Goal: Task Accomplishment & Management: Use online tool/utility

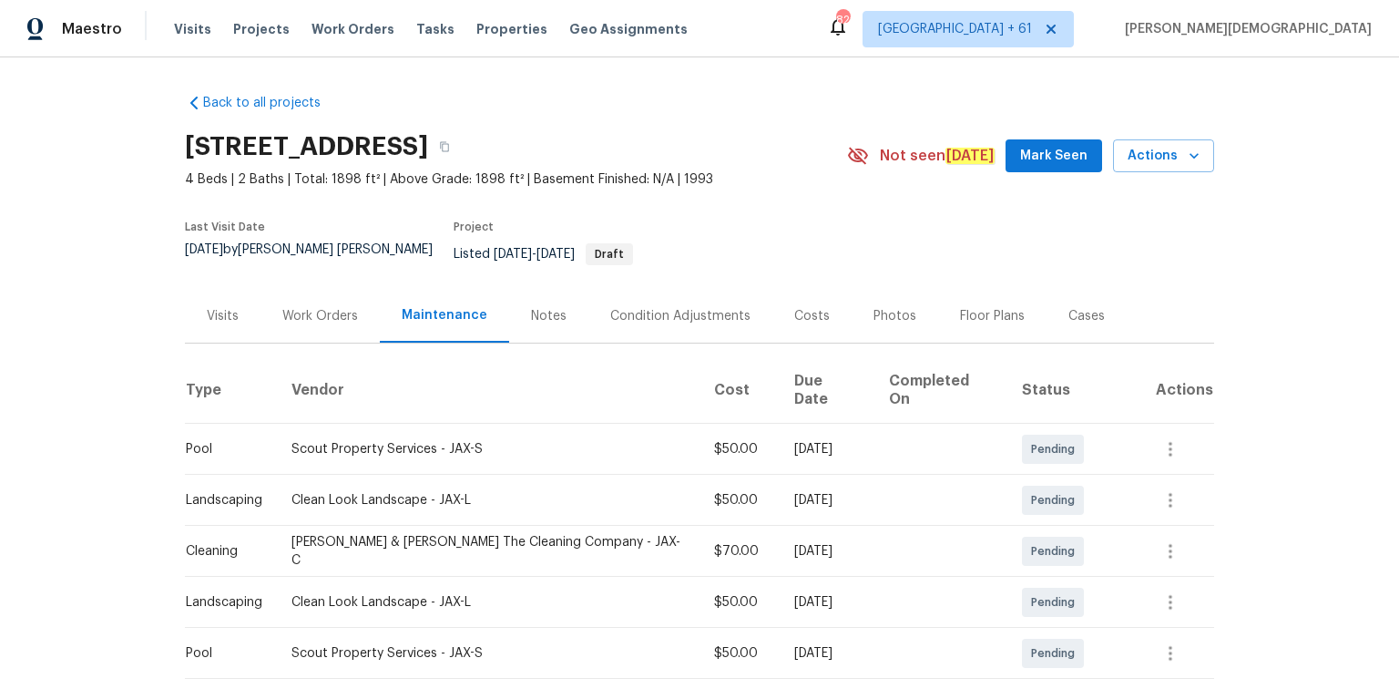
scroll to position [292, 0]
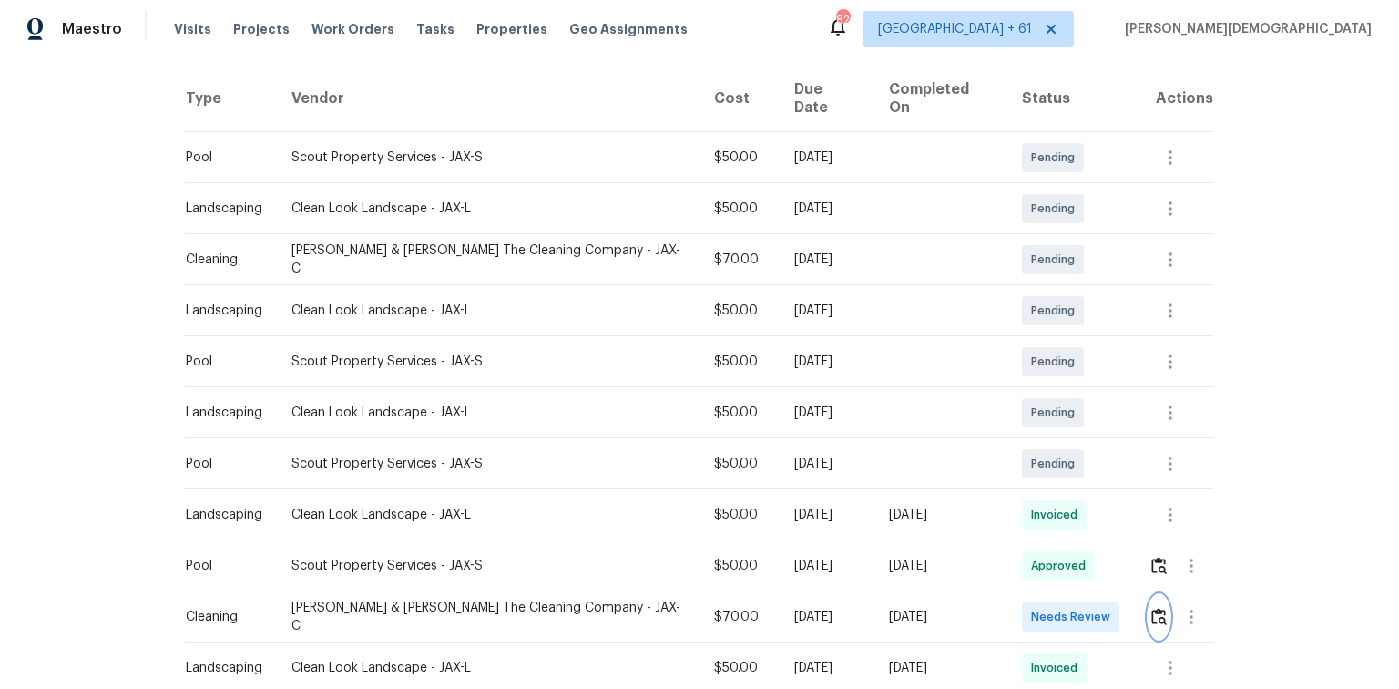
click at [1151, 608] on img "button" at bounding box center [1158, 616] width 15 height 17
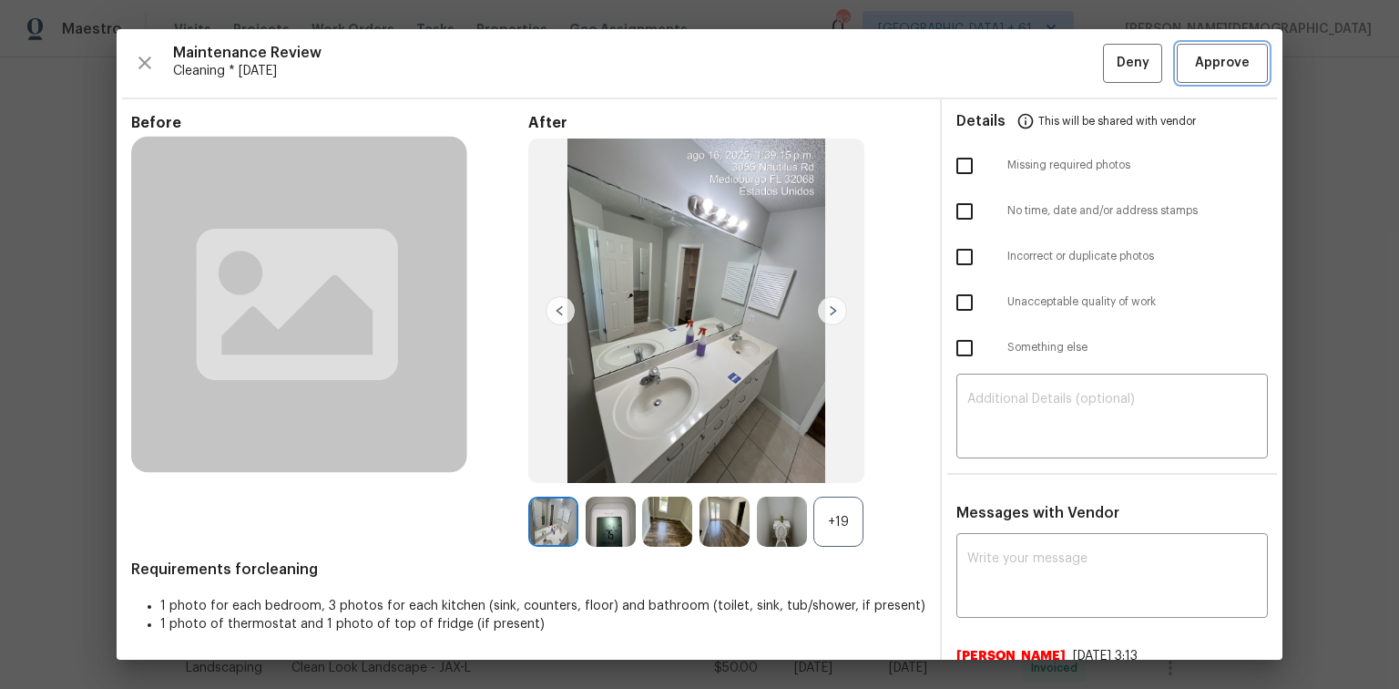
click at [1223, 62] on span "Approve" at bounding box center [1222, 63] width 55 height 23
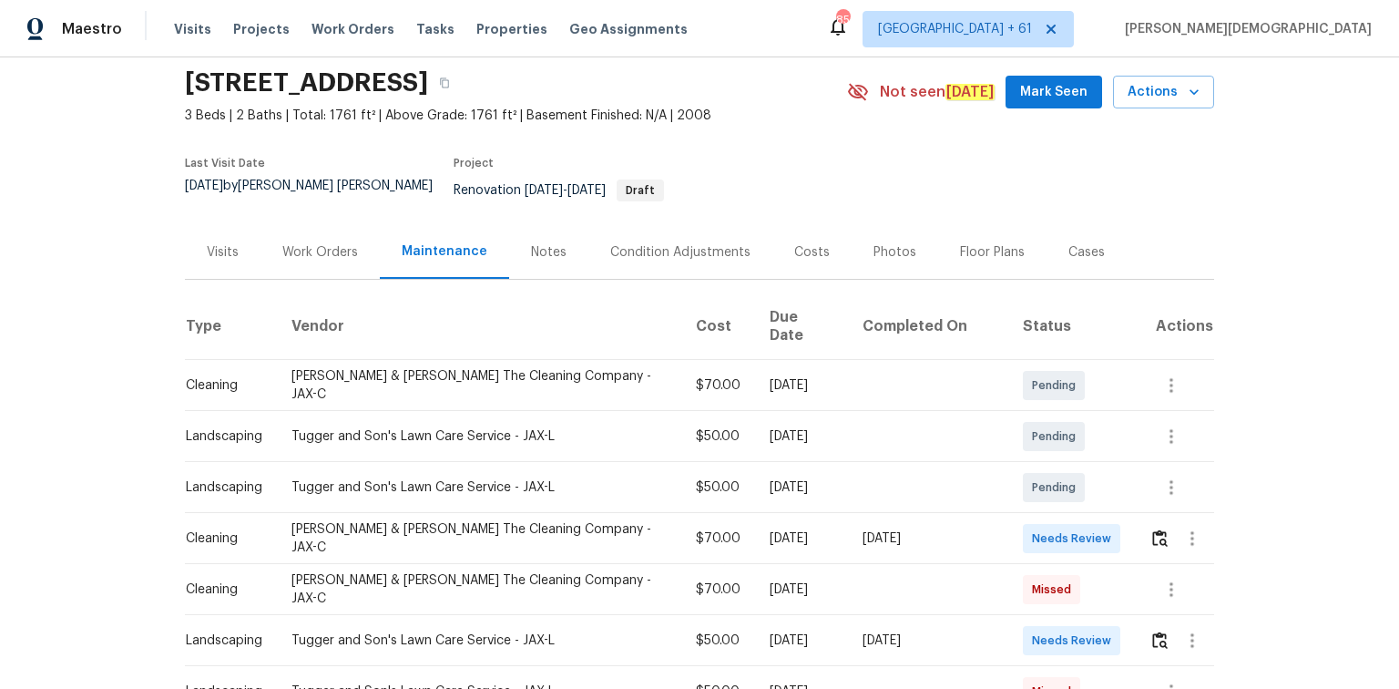
scroll to position [146, 0]
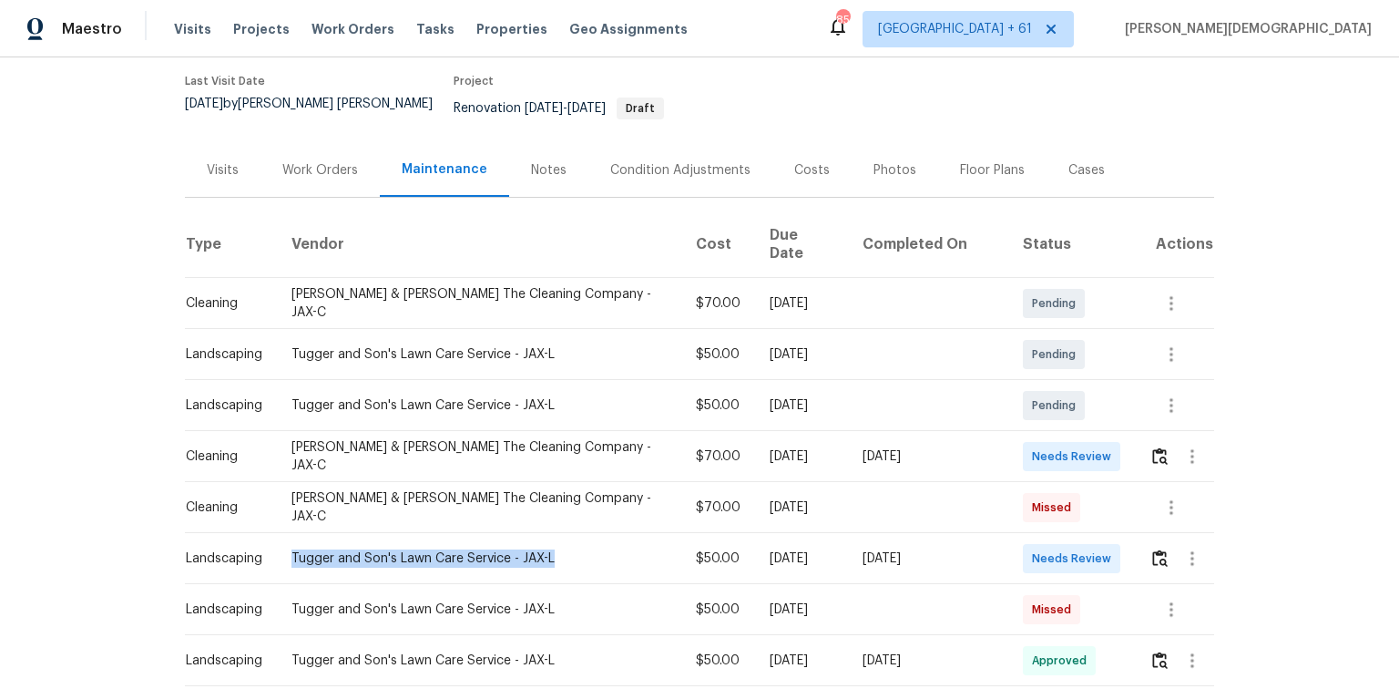
drag, startPoint x: 277, startPoint y: 527, endPoint x: 632, endPoint y: 527, distance: 355.3
click at [632, 460] on td "Tugger and Son's Lawn Care Service - JAX-L" at bounding box center [479, 558] width 404 height 51
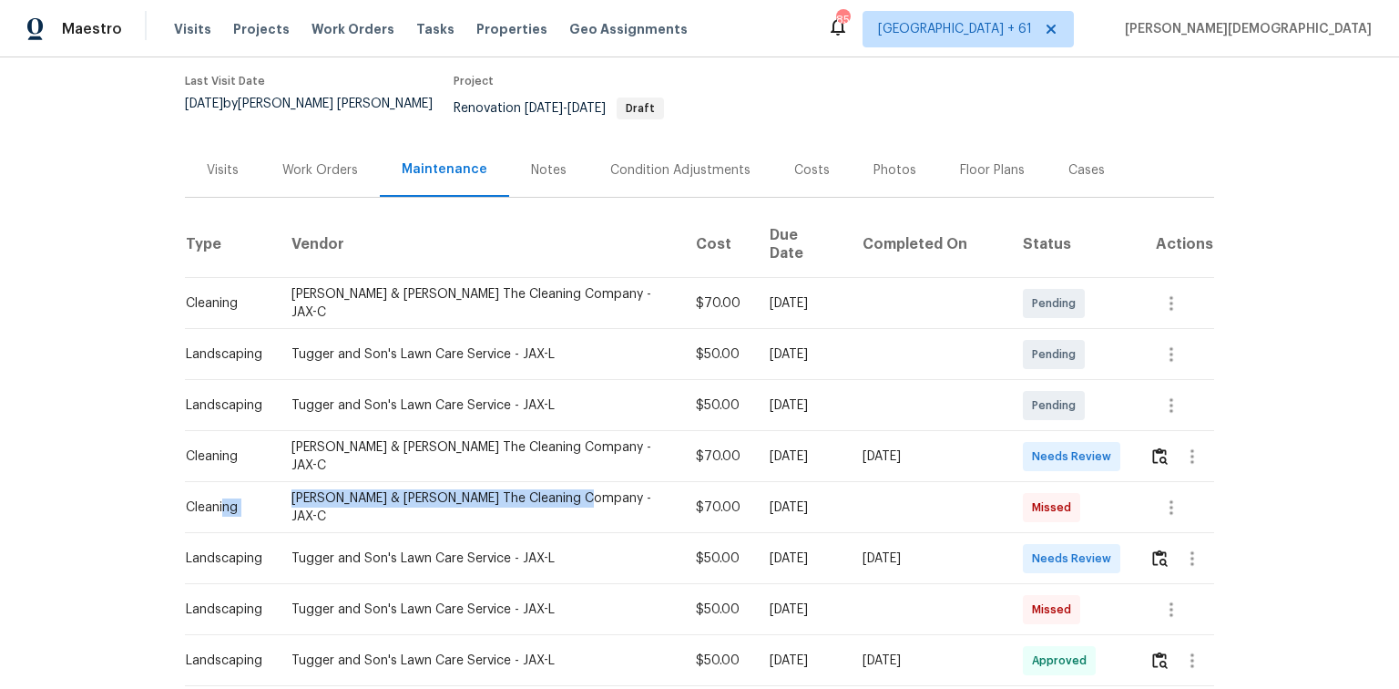
drag, startPoint x: 219, startPoint y: 477, endPoint x: 579, endPoint y: 481, distance: 360.8
click at [578, 460] on tr "Cleaning Montalvo & Sangalang The Cleaning Company - JAX-C $70.00 Fri, Aug 01 2…" at bounding box center [699, 507] width 1029 height 51
click at [583, 460] on td "Montalvo & Sangalang The Cleaning Company - JAX-C" at bounding box center [479, 507] width 404 height 51
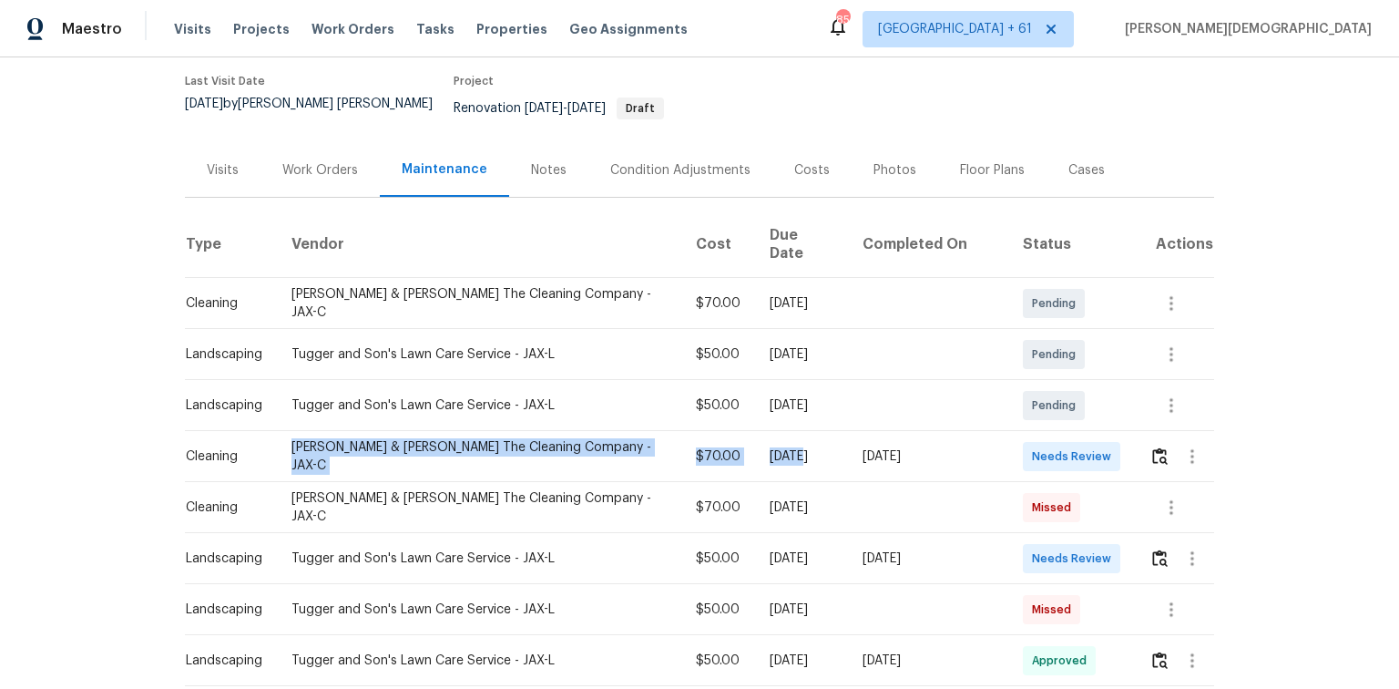
drag, startPoint x: 242, startPoint y: 420, endPoint x: 778, endPoint y: 420, distance: 535.7
click at [778, 431] on tr "Cleaning Montalvo & Sangalang The Cleaning Company - JAX-C $70.00 Fri, Aug 15 2…" at bounding box center [699, 456] width 1029 height 51
click at [778, 447] on div "Fri, Aug 15 2025" at bounding box center [802, 456] width 64 height 18
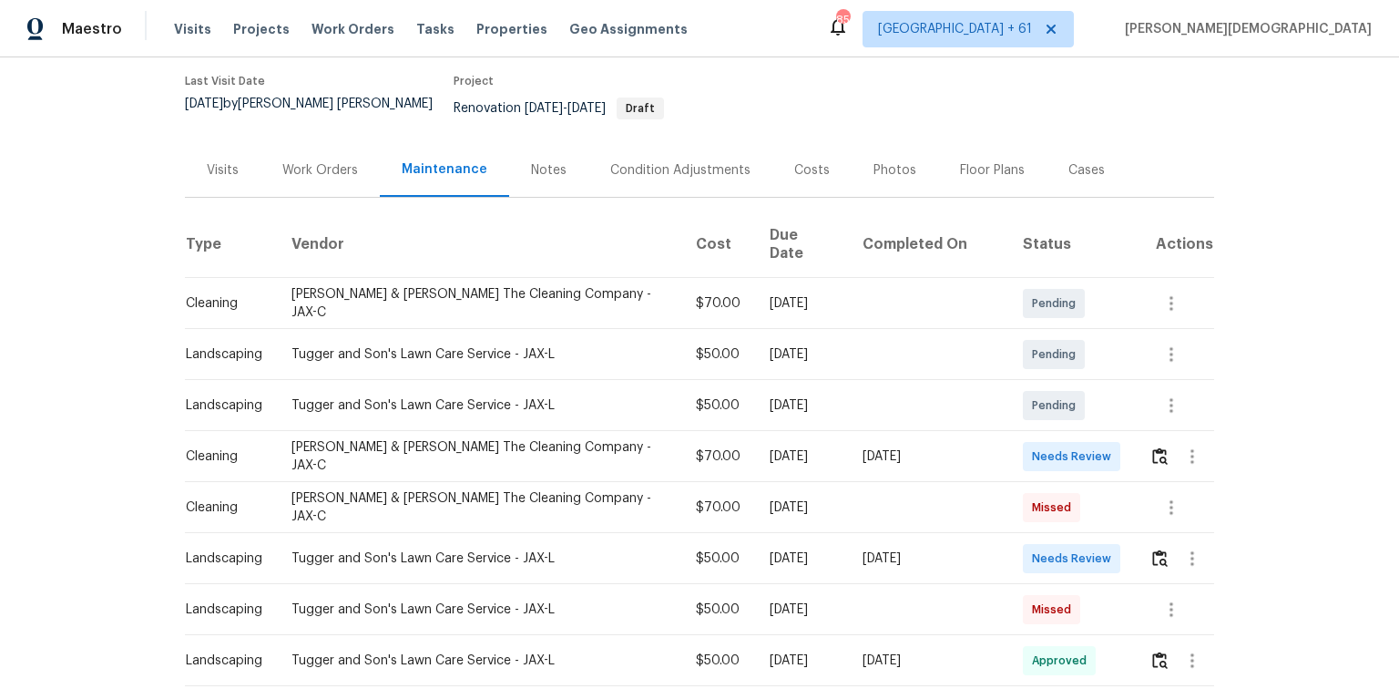
click at [995, 431] on td at bounding box center [1174, 456] width 79 height 51
click at [995, 447] on img "button" at bounding box center [1159, 455] width 15 height 17
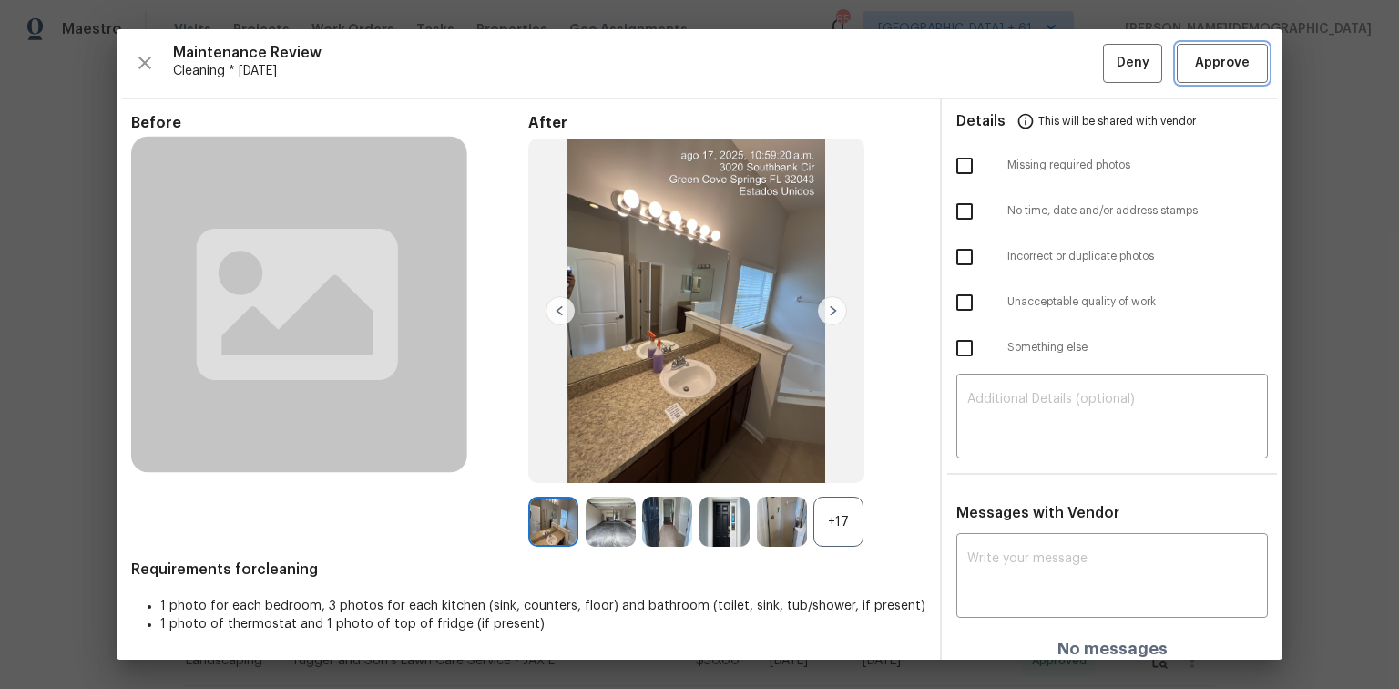
click at [995, 62] on span "Approve" at bounding box center [1222, 63] width 55 height 23
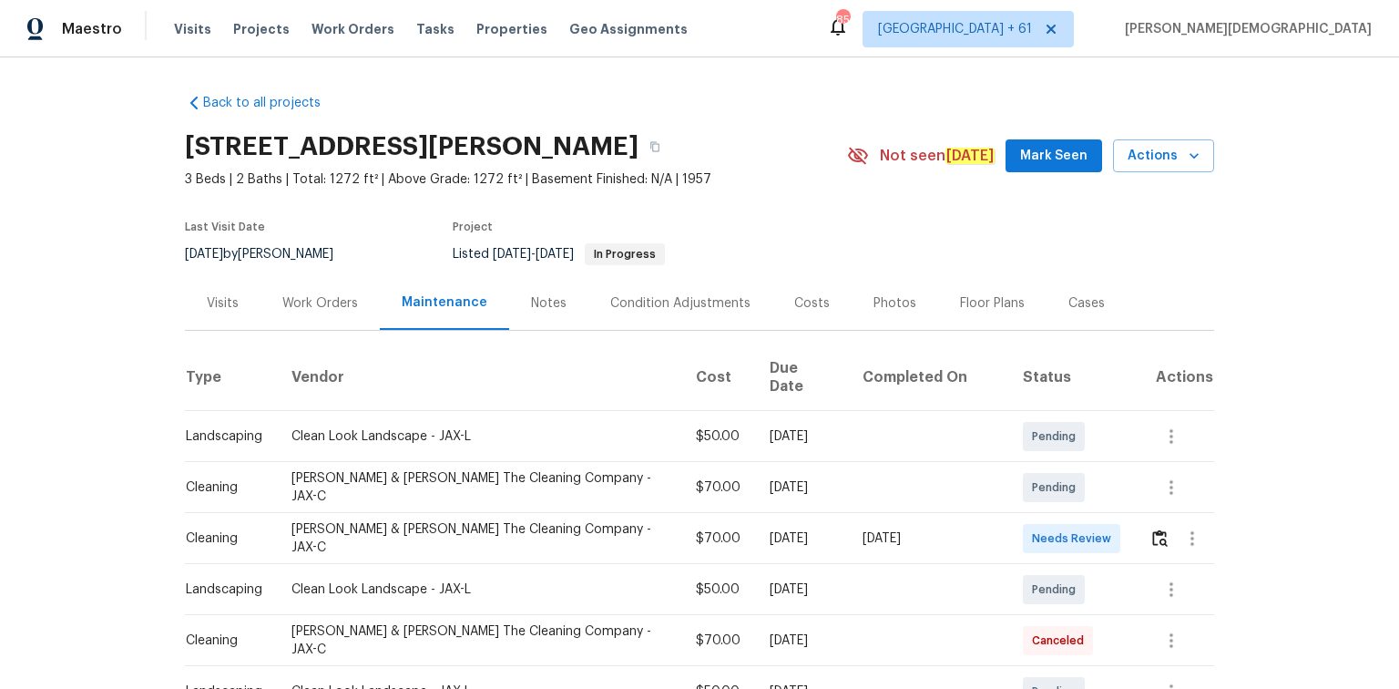
scroll to position [219, 0]
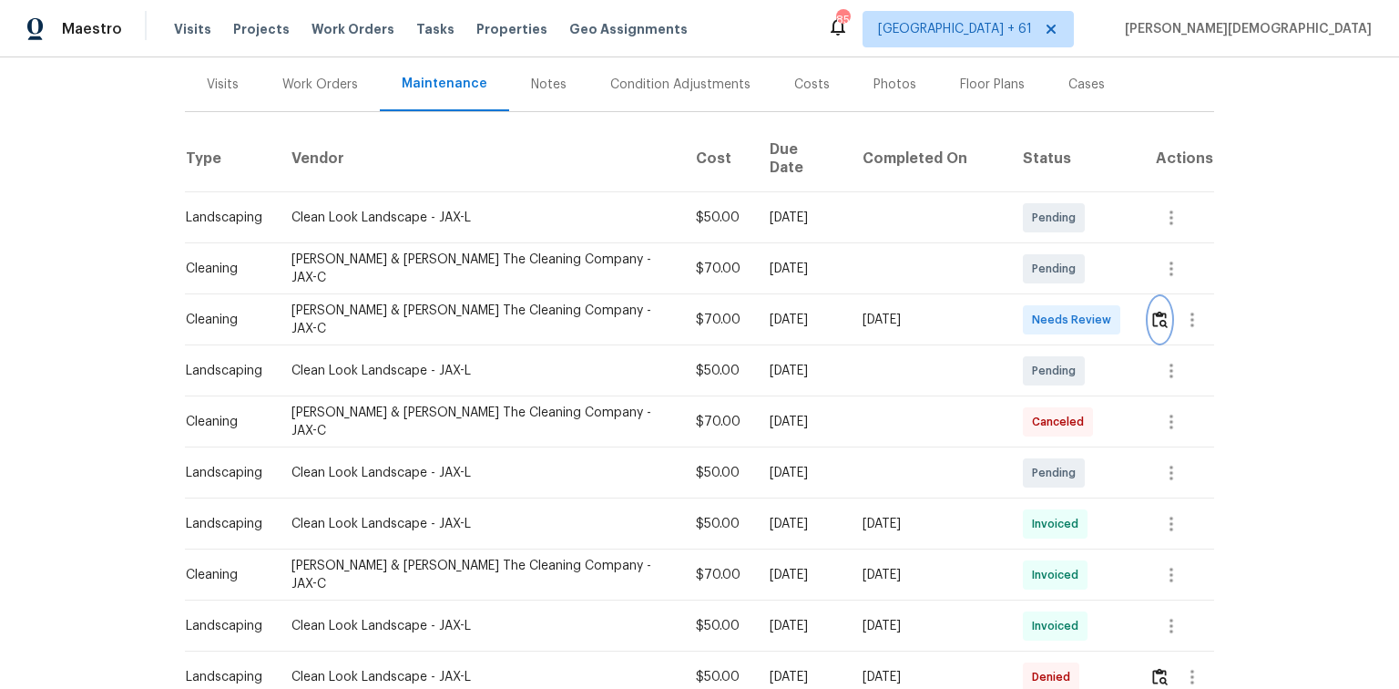
click at [995, 311] on img "button" at bounding box center [1159, 319] width 15 height 17
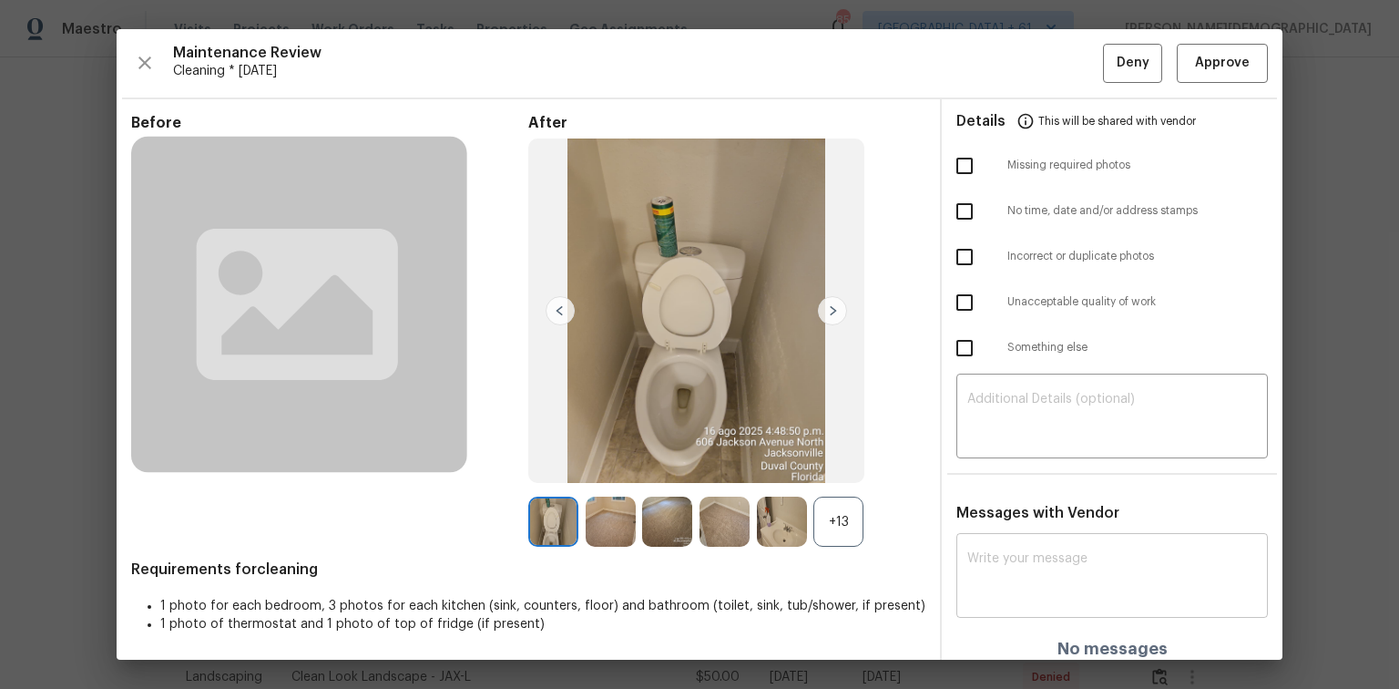
click at [995, 460] on textarea at bounding box center [1112, 577] width 290 height 51
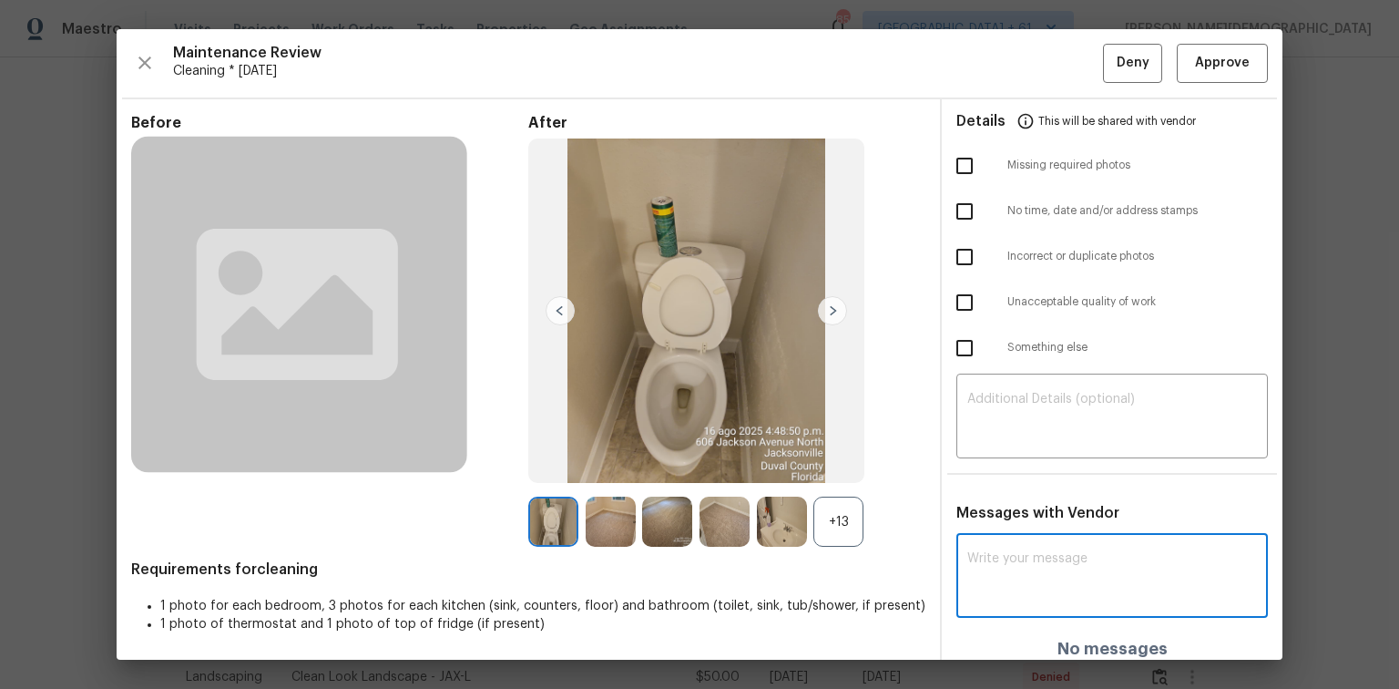
paste textarea "Maintenance Audit Team: Hello! Unfortunately, this cleaning visit completed on …"
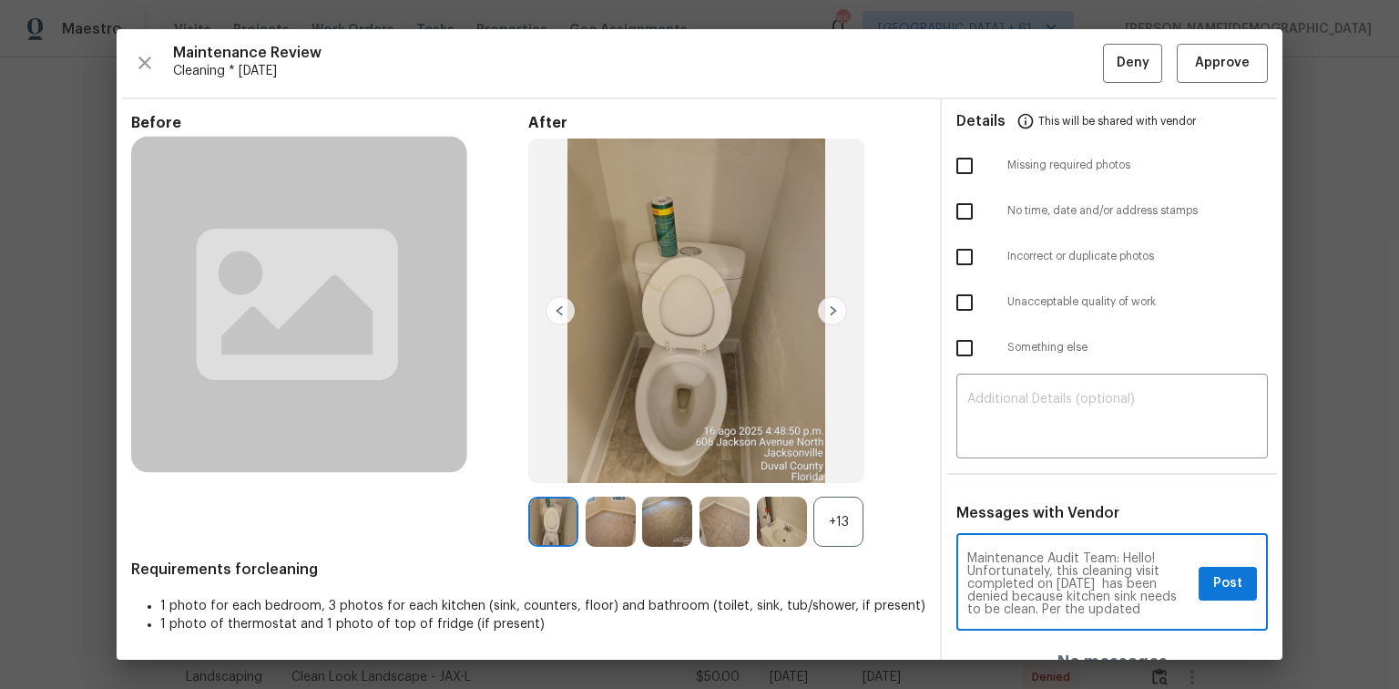
scroll to position [0, 0]
type textarea "Maintenance Audit Team: Hello! Unfortunately, this cleaning visit completed on …"
click at [995, 419] on textarea at bounding box center [1112, 418] width 290 height 51
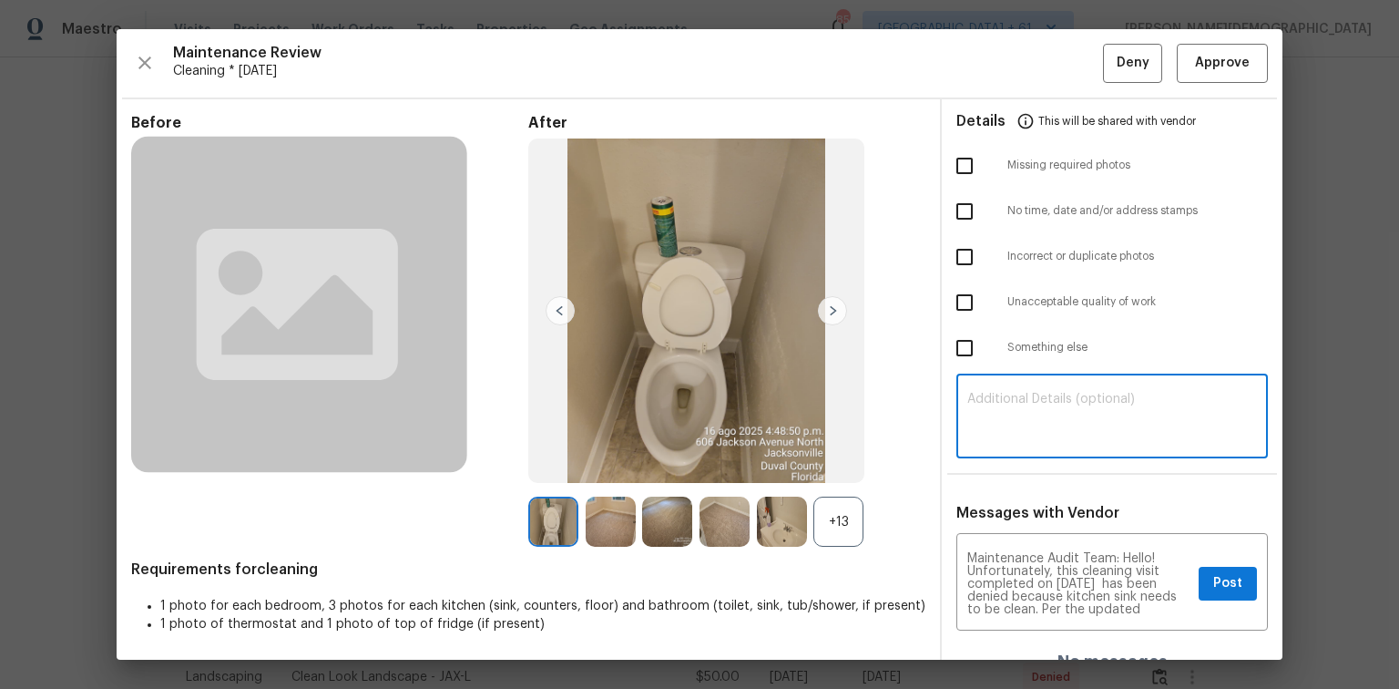
paste textarea "Maintenance Audit Team: Hello! Unfortunately, this cleaning visit completed on …"
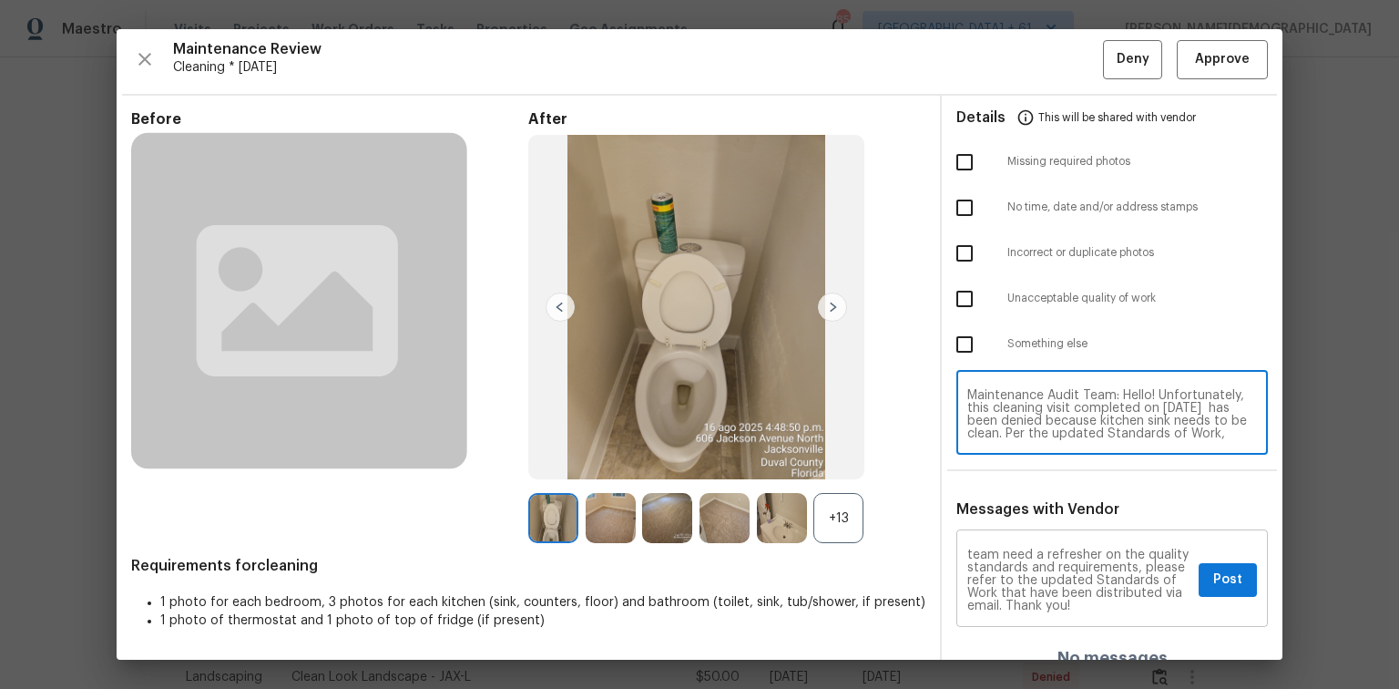
scroll to position [5, 0]
type textarea "Maintenance Audit Team: Hello! Unfortunately, this cleaning visit completed on …"
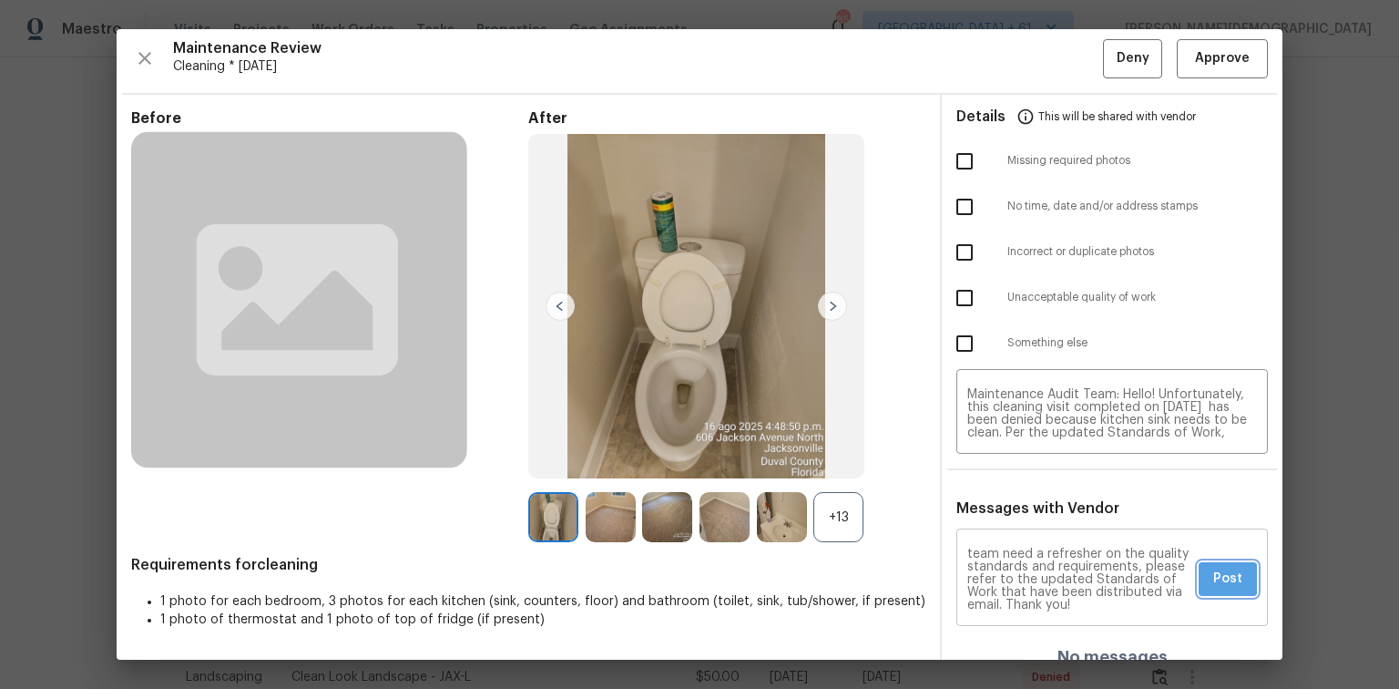
click at [995, 460] on button "Post" at bounding box center [1228, 579] width 58 height 34
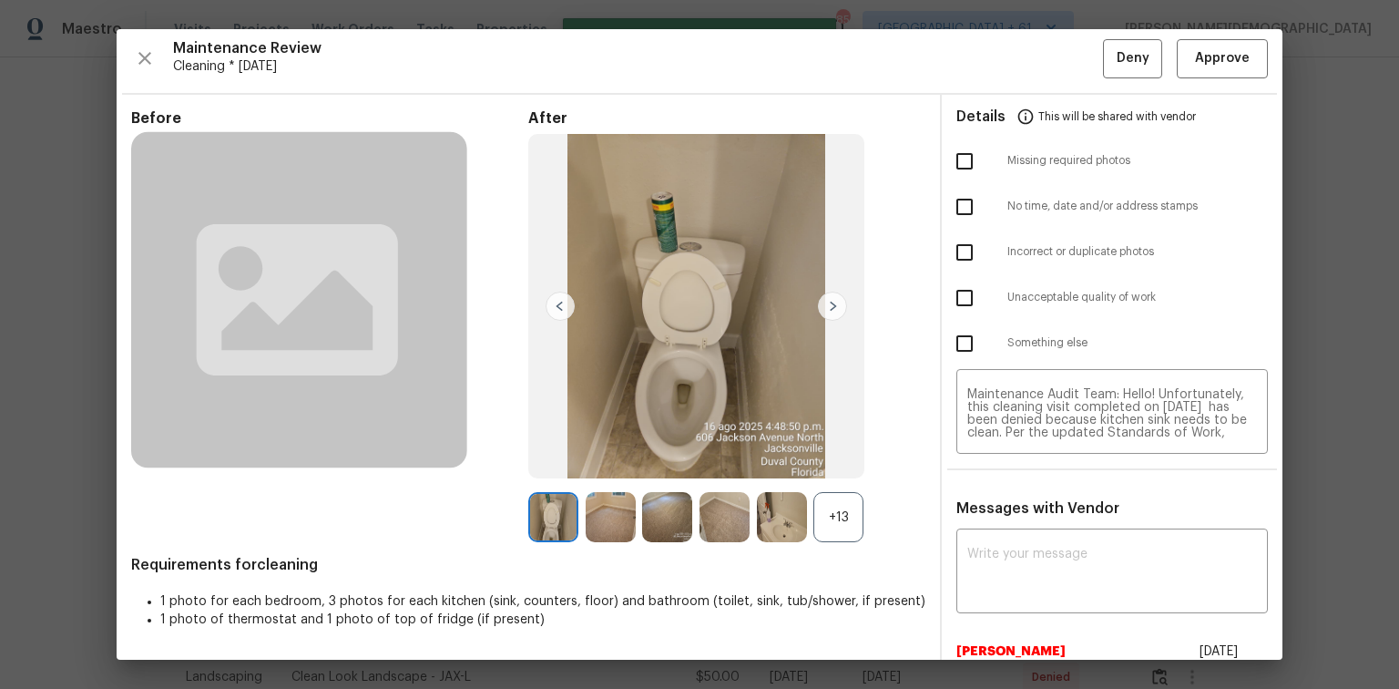
scroll to position [0, 0]
click at [962, 280] on input "checkbox" at bounding box center [965, 298] width 38 height 38
checkbox input "true"
click at [995, 56] on button "Deny" at bounding box center [1132, 58] width 59 height 39
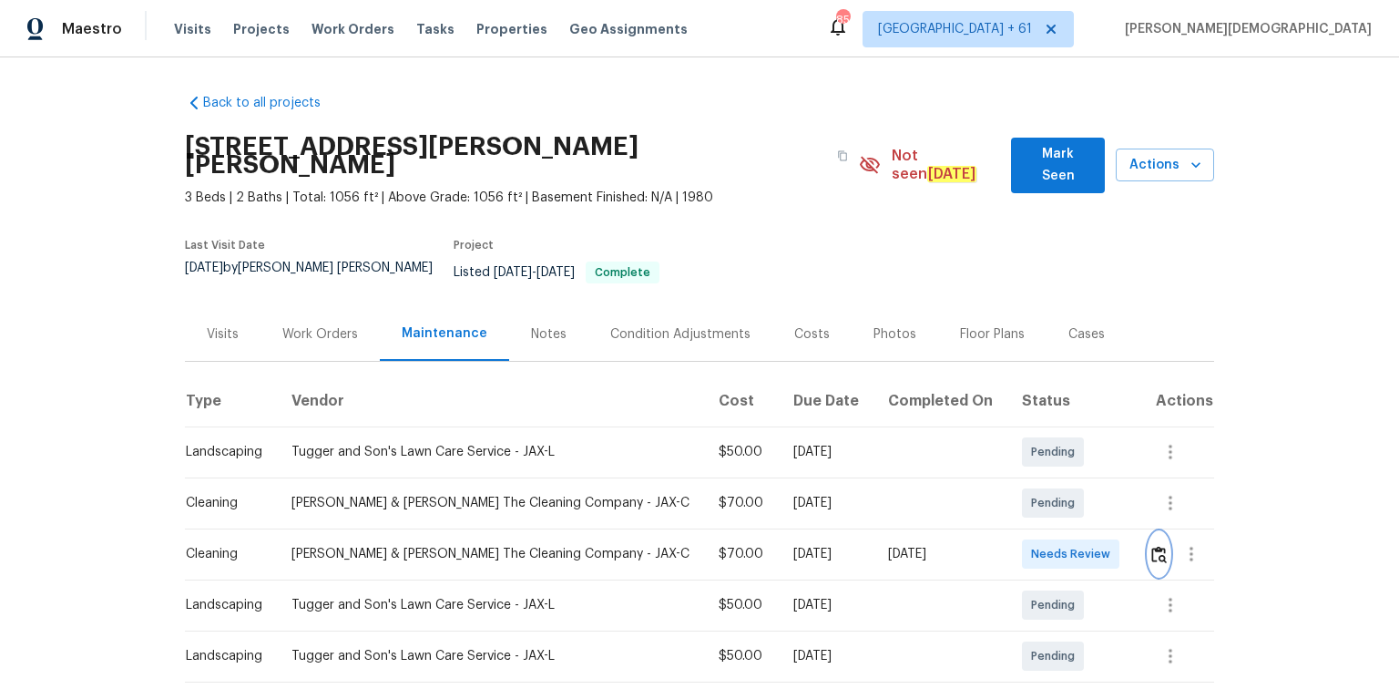
click at [995, 460] on button "button" at bounding box center [1159, 554] width 21 height 44
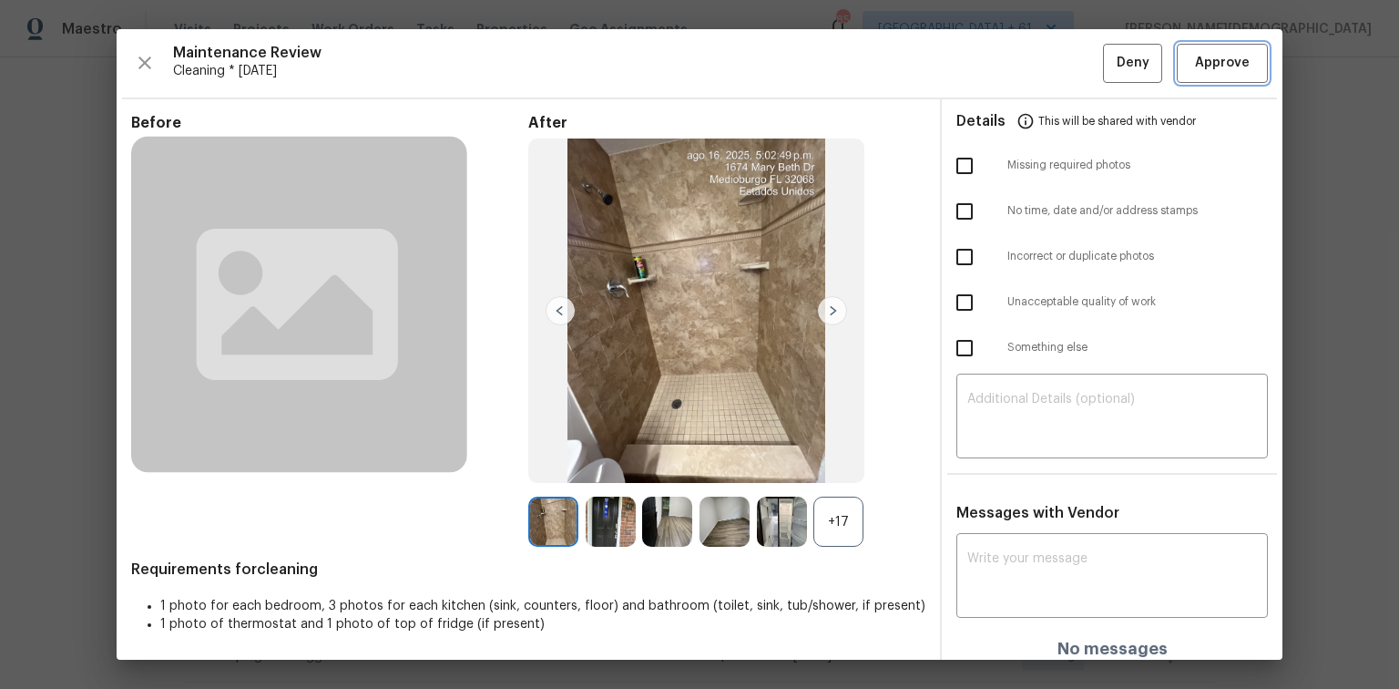
click at [995, 66] on span "Approve" at bounding box center [1222, 63] width 55 height 23
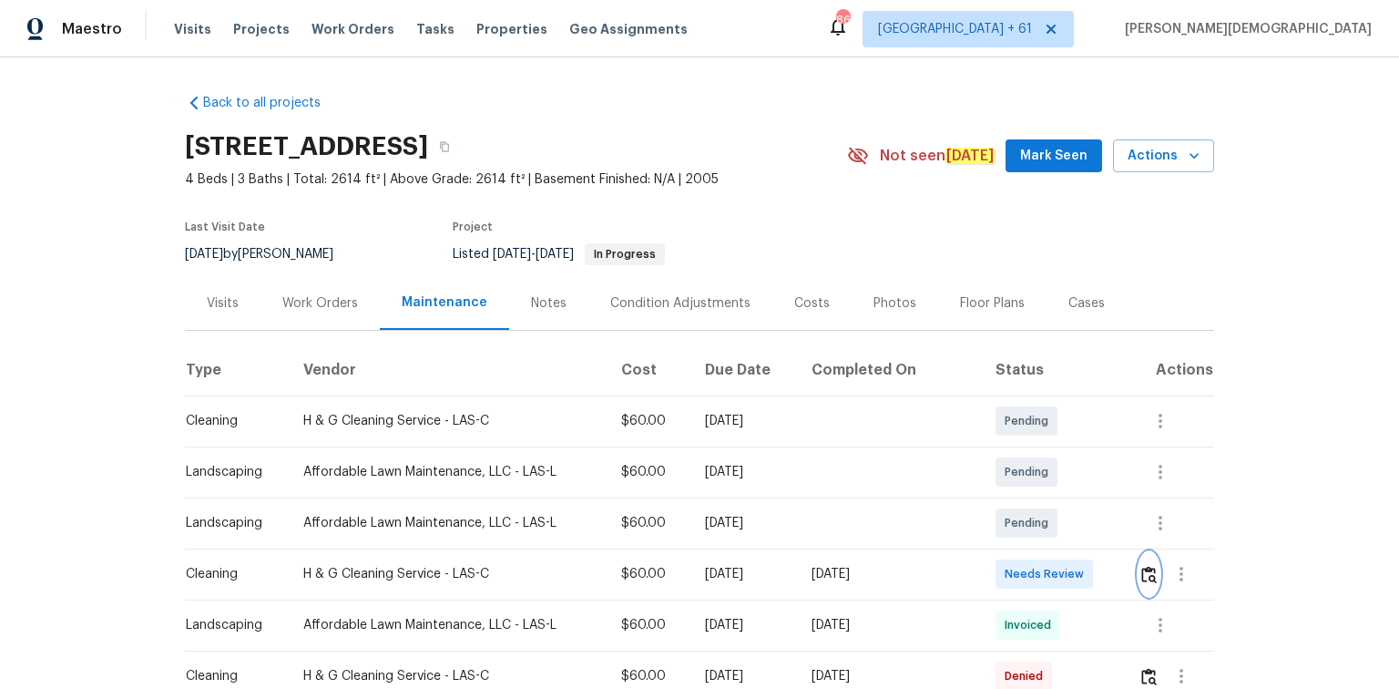
click at [752, 312] on img "button" at bounding box center [1148, 574] width 15 height 17
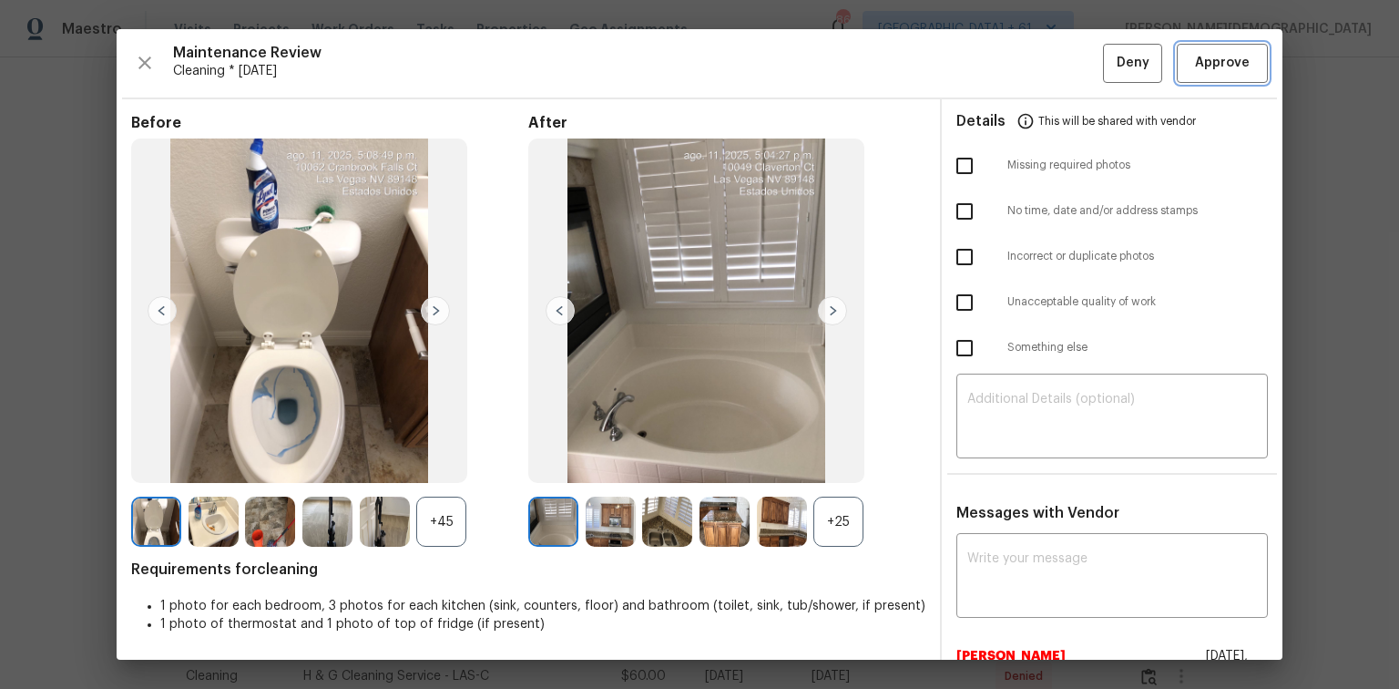
click at [752, 57] on span "Approve" at bounding box center [1223, 63] width 62 height 23
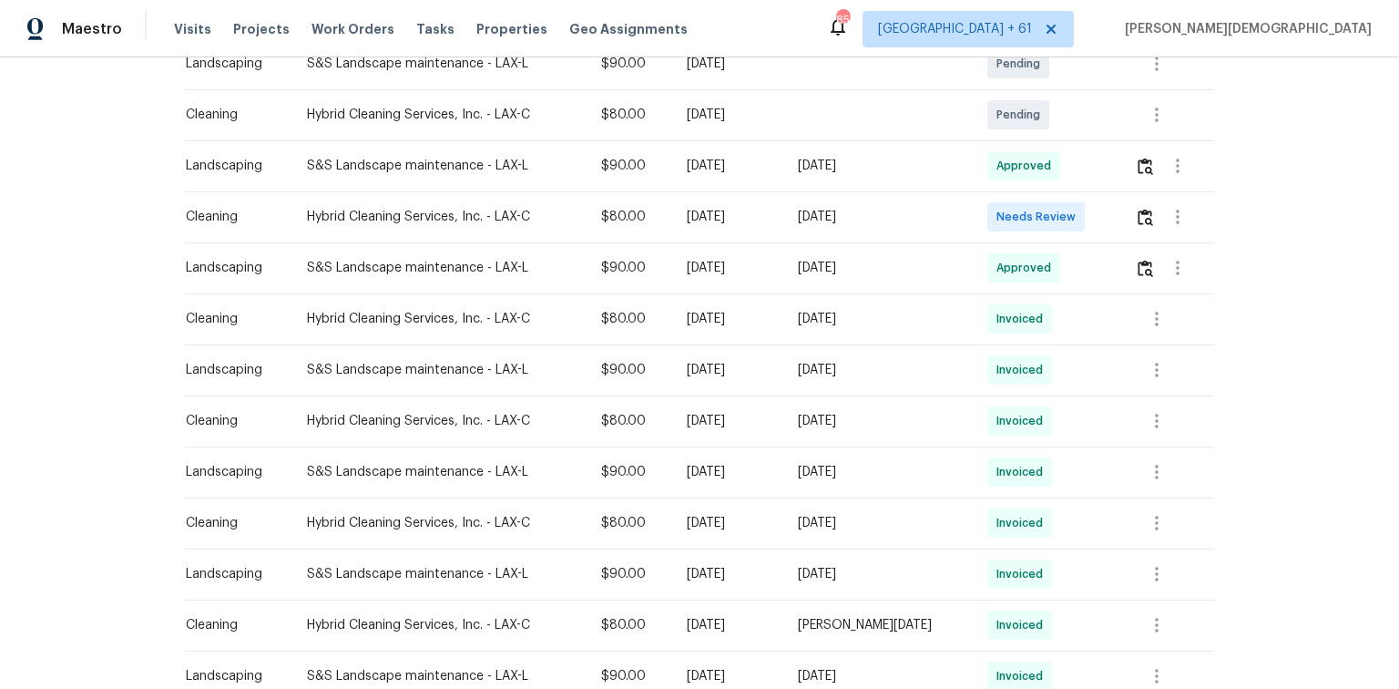
scroll to position [292, 0]
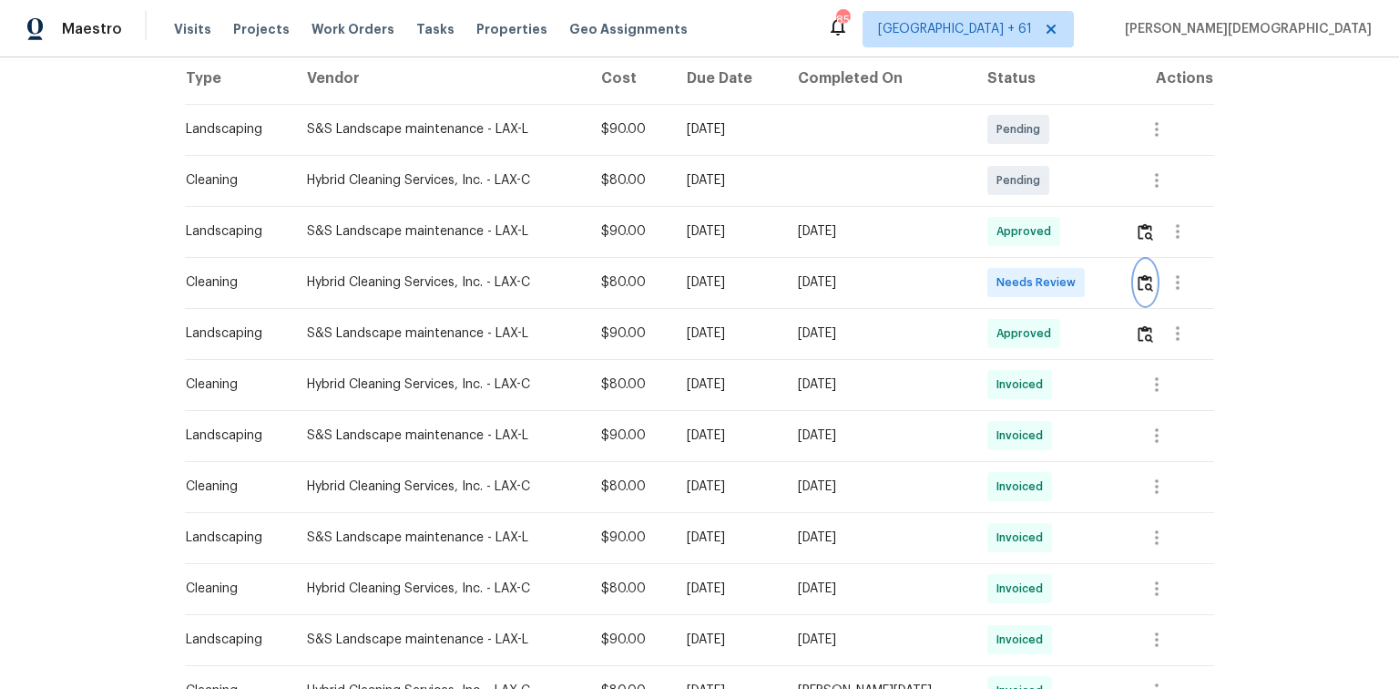
click at [995, 276] on img "button" at bounding box center [1145, 282] width 15 height 17
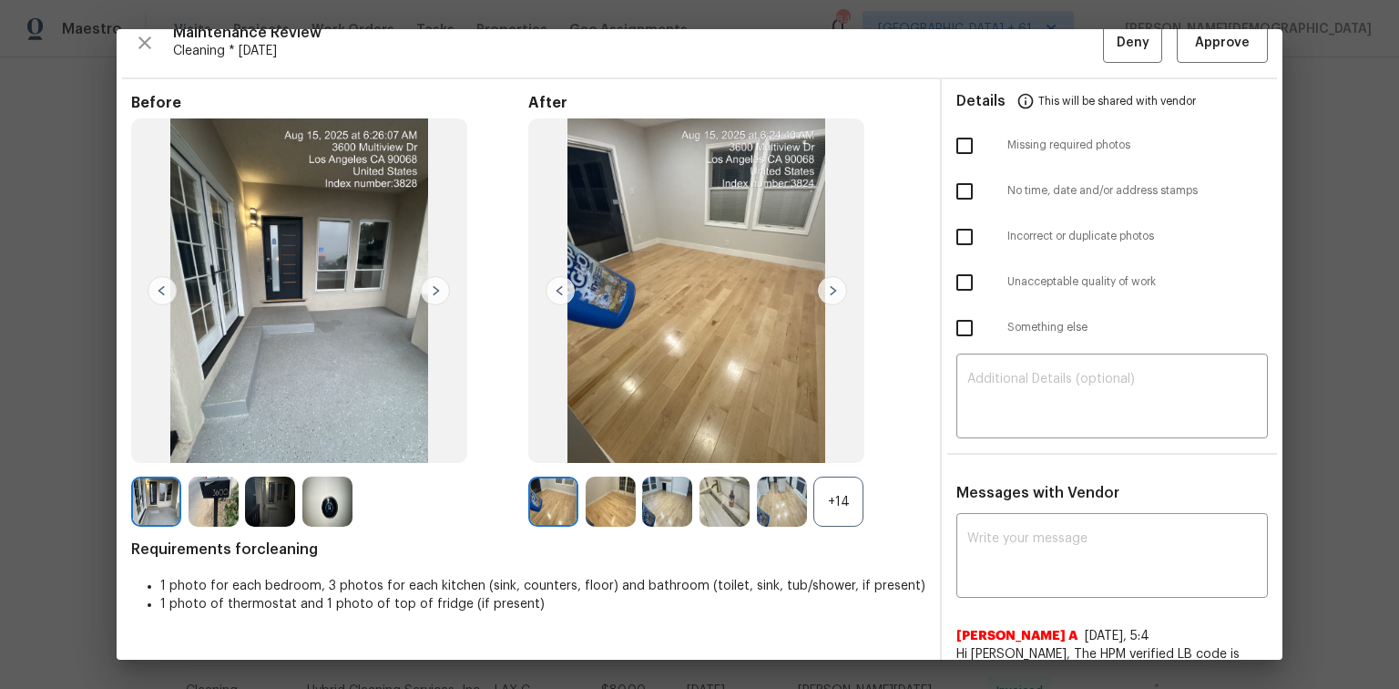
scroll to position [0, 0]
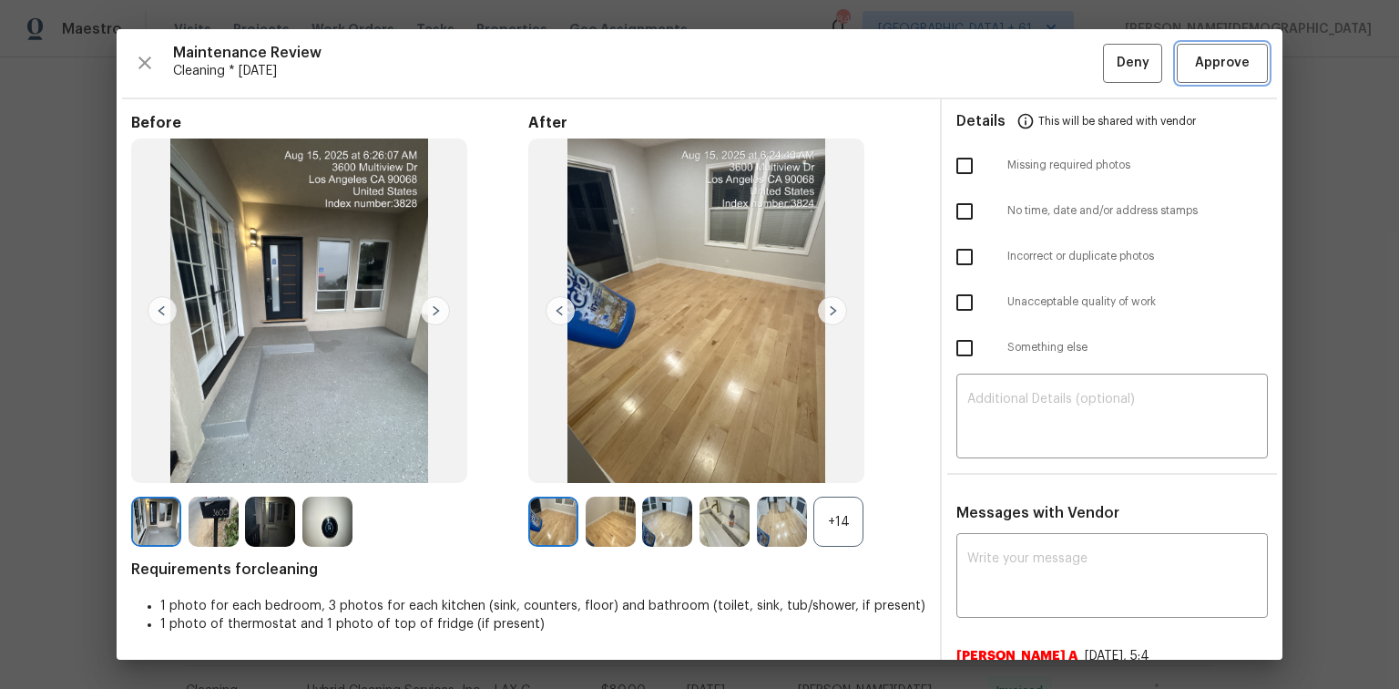
click at [995, 67] on span "Approve" at bounding box center [1222, 63] width 55 height 23
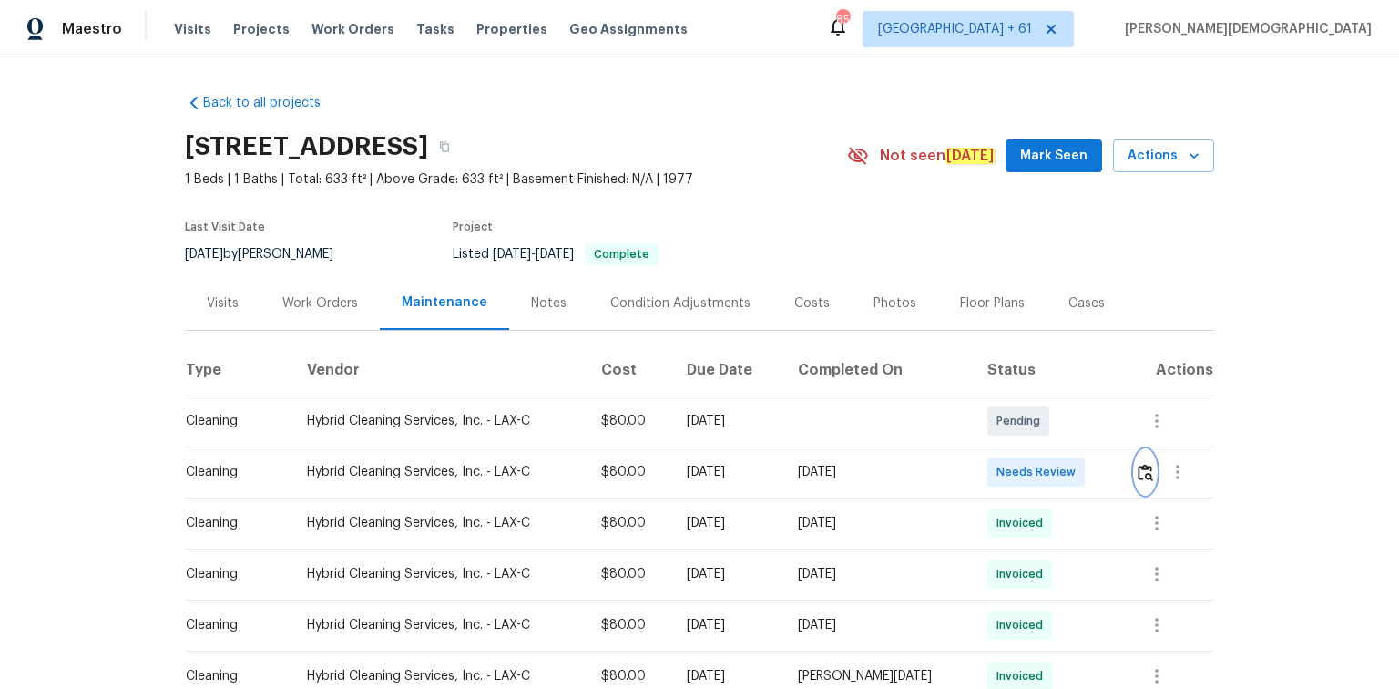
click at [995, 460] on img "button" at bounding box center [1145, 472] width 15 height 17
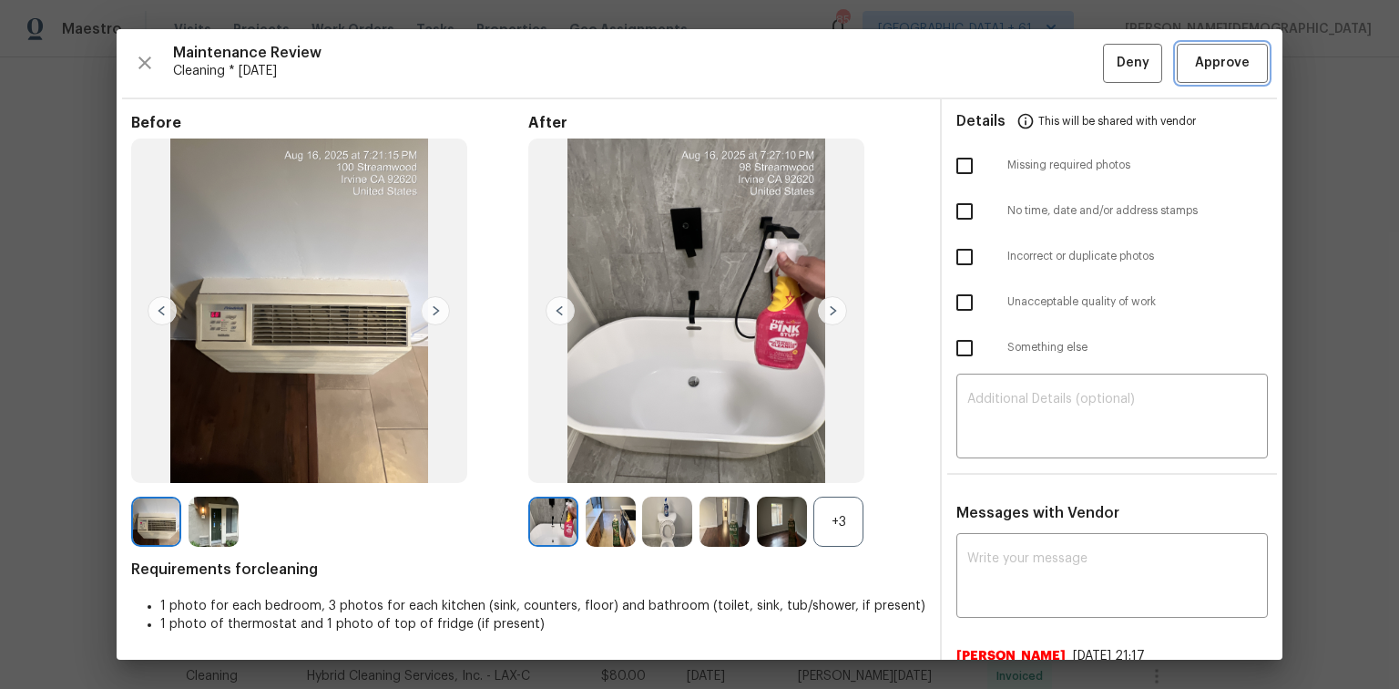
click at [995, 58] on span "Approve" at bounding box center [1222, 63] width 55 height 23
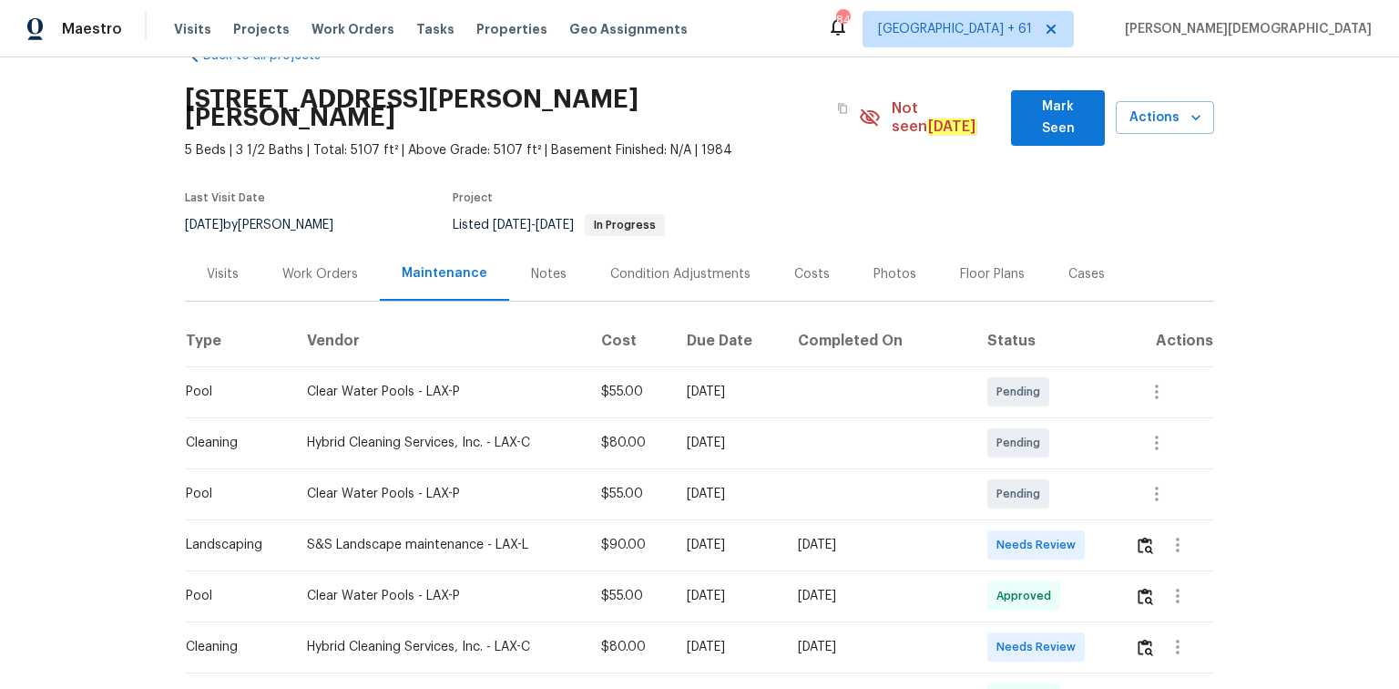
scroll to position [73, 0]
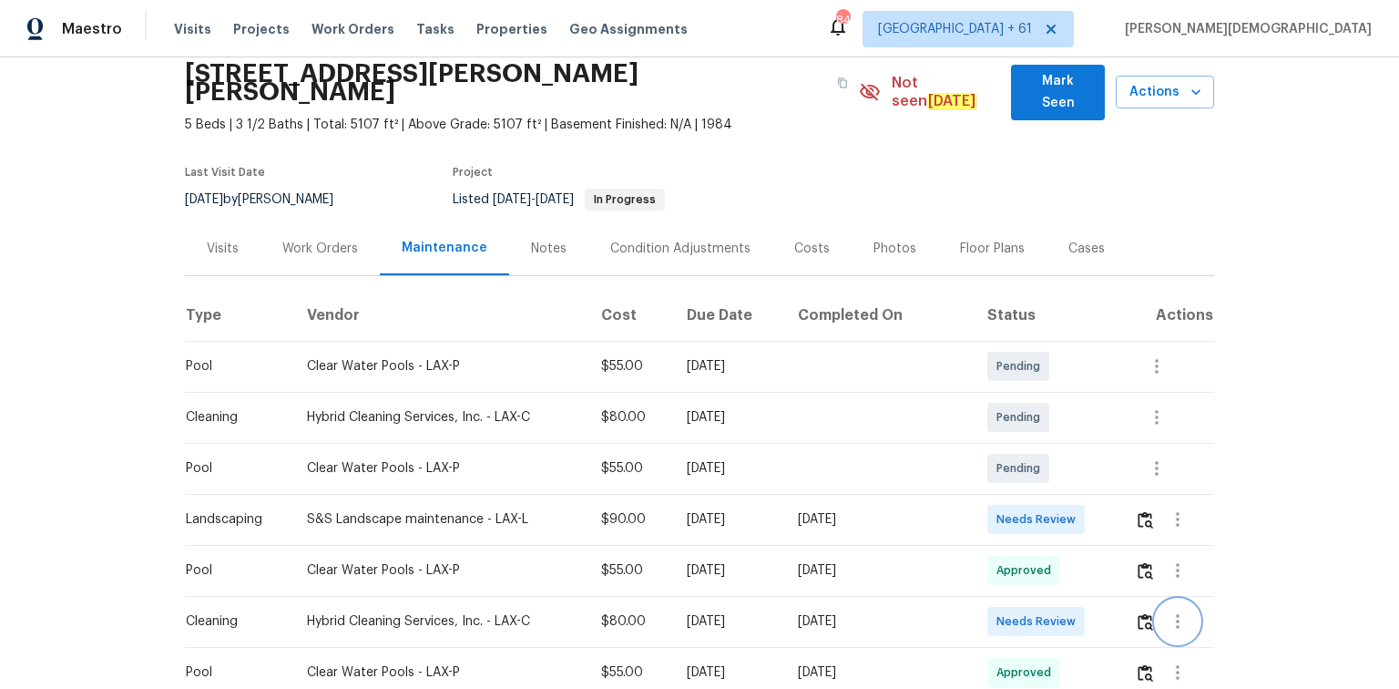
click at [995, 460] on button "button" at bounding box center [1178, 621] width 44 height 44
click at [995, 460] on div at bounding box center [699, 344] width 1399 height 689
click at [995, 460] on img "button" at bounding box center [1145, 621] width 15 height 17
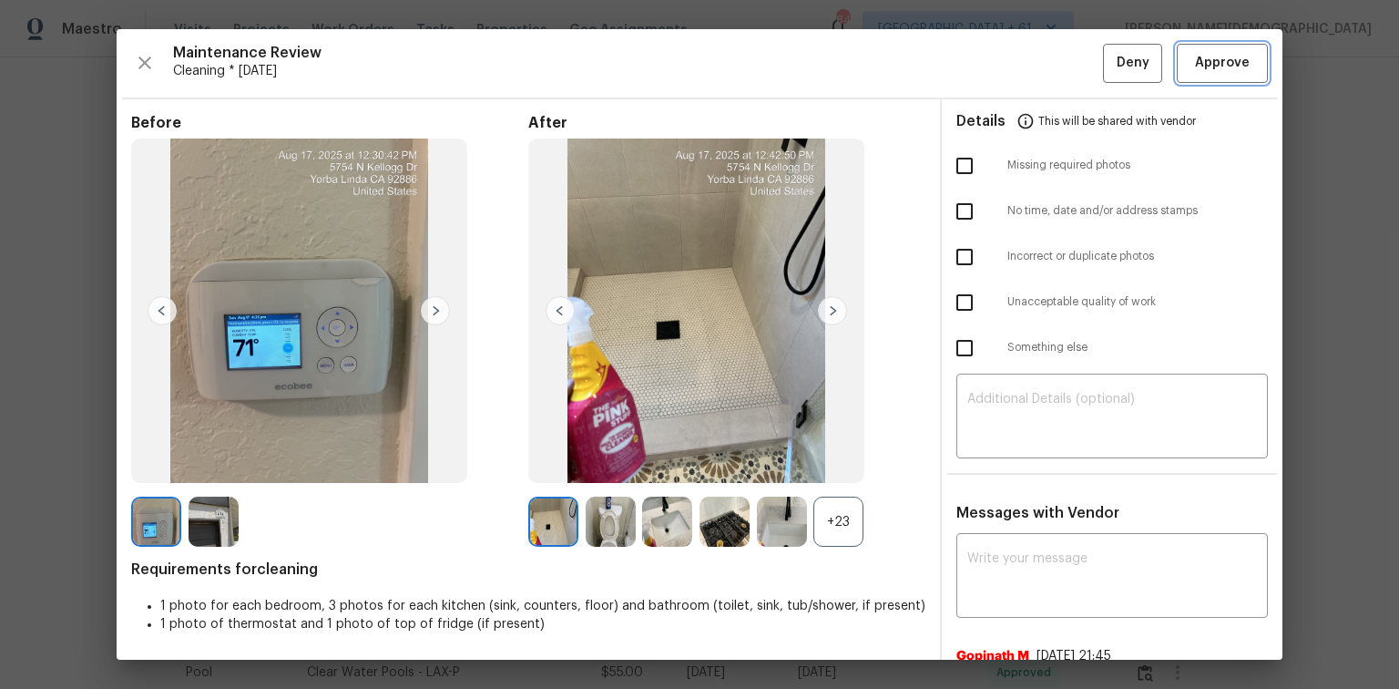
click at [995, 73] on button "Approve" at bounding box center [1222, 63] width 91 height 39
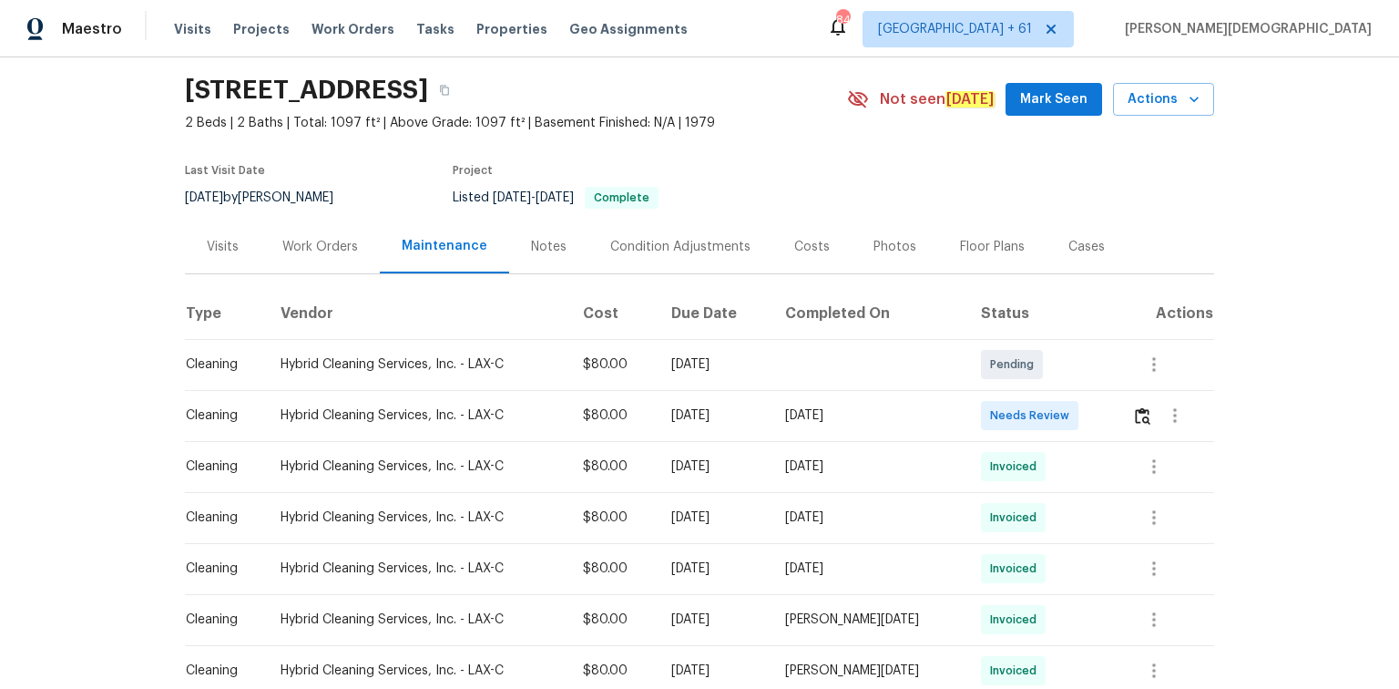
scroll to position [73, 0]
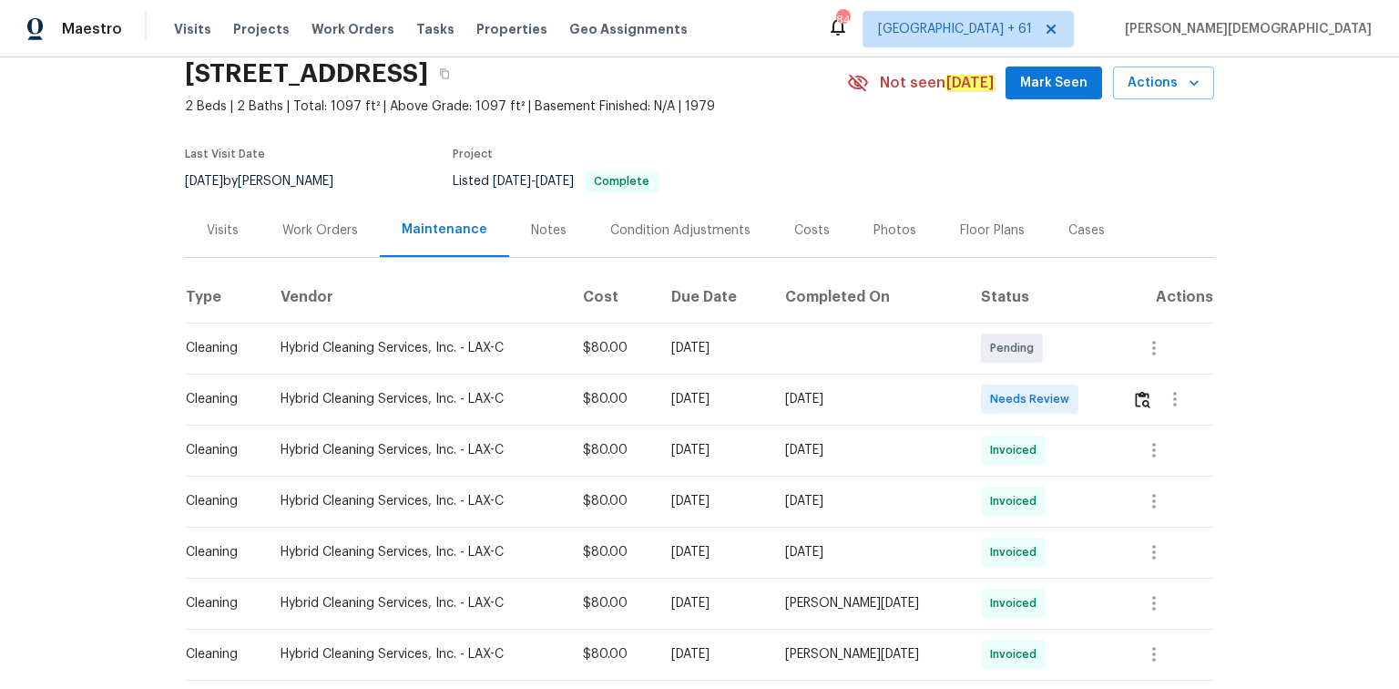
click at [995, 397] on div at bounding box center [1175, 399] width 44 height 44
click at [995, 391] on button "button" at bounding box center [1142, 399] width 21 height 44
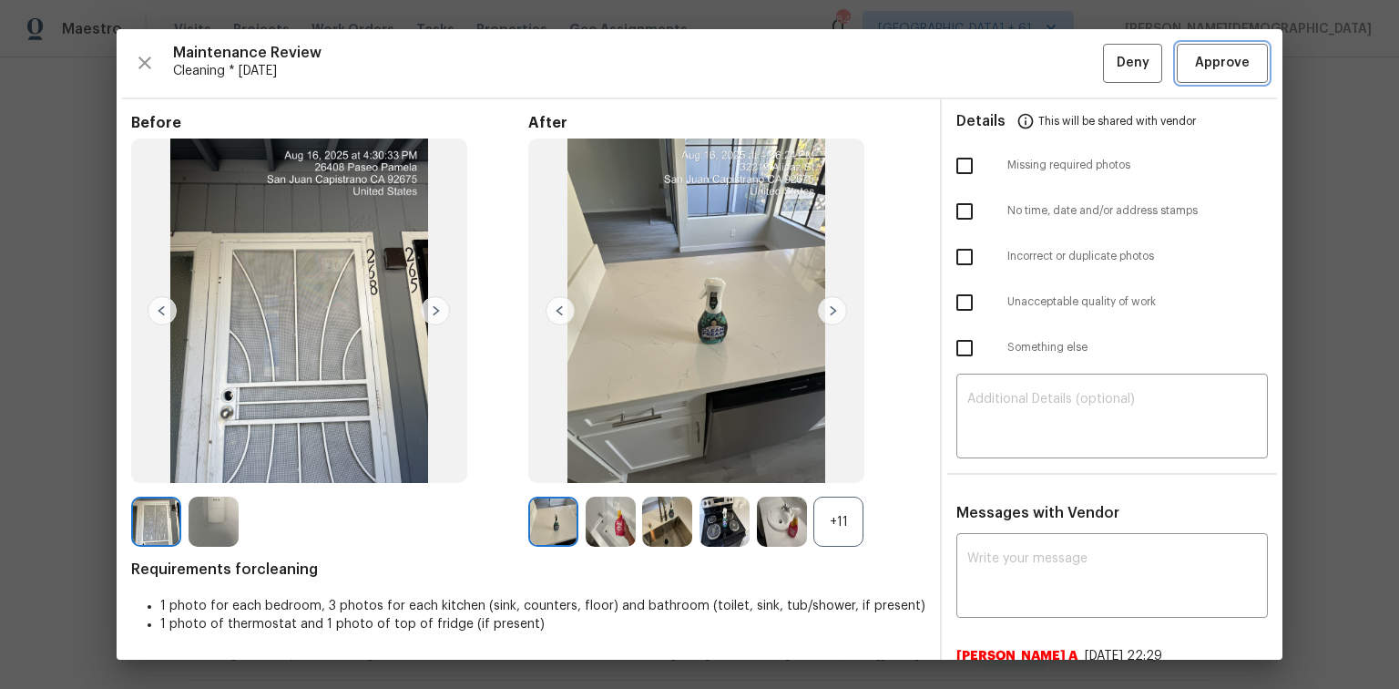
click at [995, 80] on button "Approve" at bounding box center [1222, 63] width 91 height 39
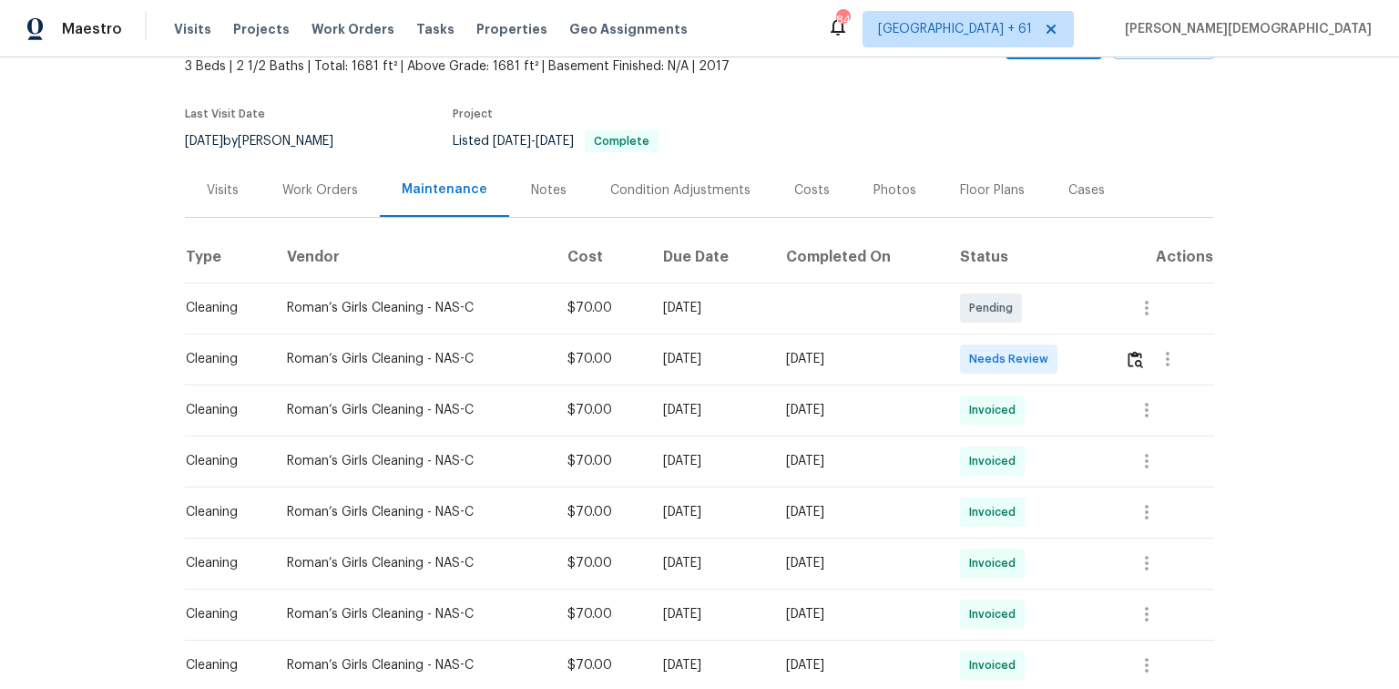
scroll to position [219, 0]
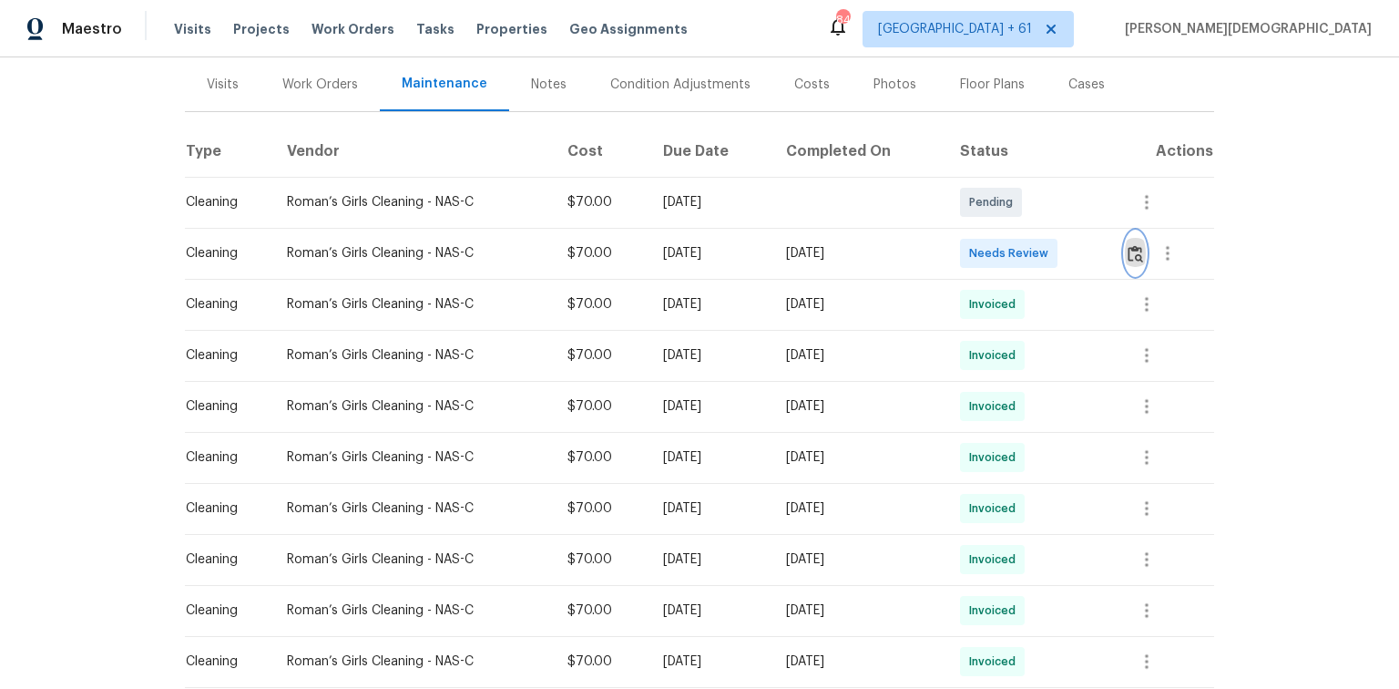
click at [995, 248] on img "button" at bounding box center [1135, 253] width 15 height 17
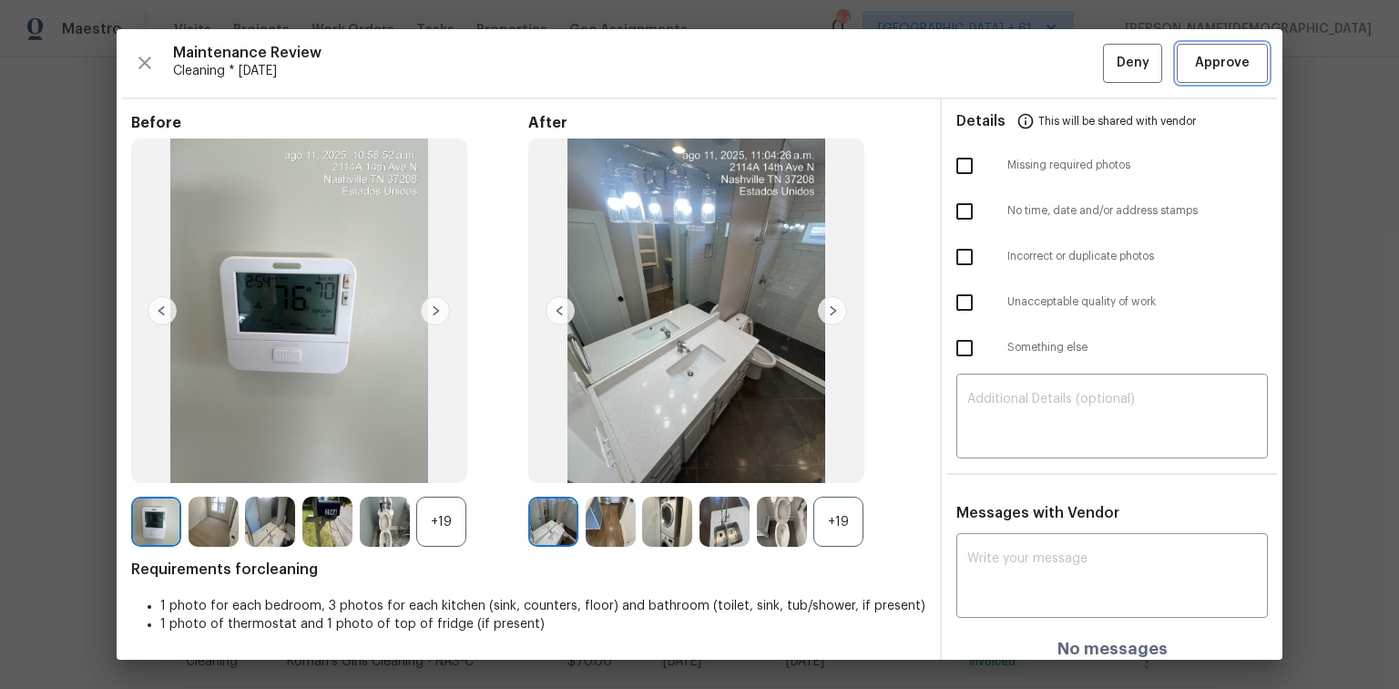
click at [995, 65] on span "Approve" at bounding box center [1222, 63] width 55 height 23
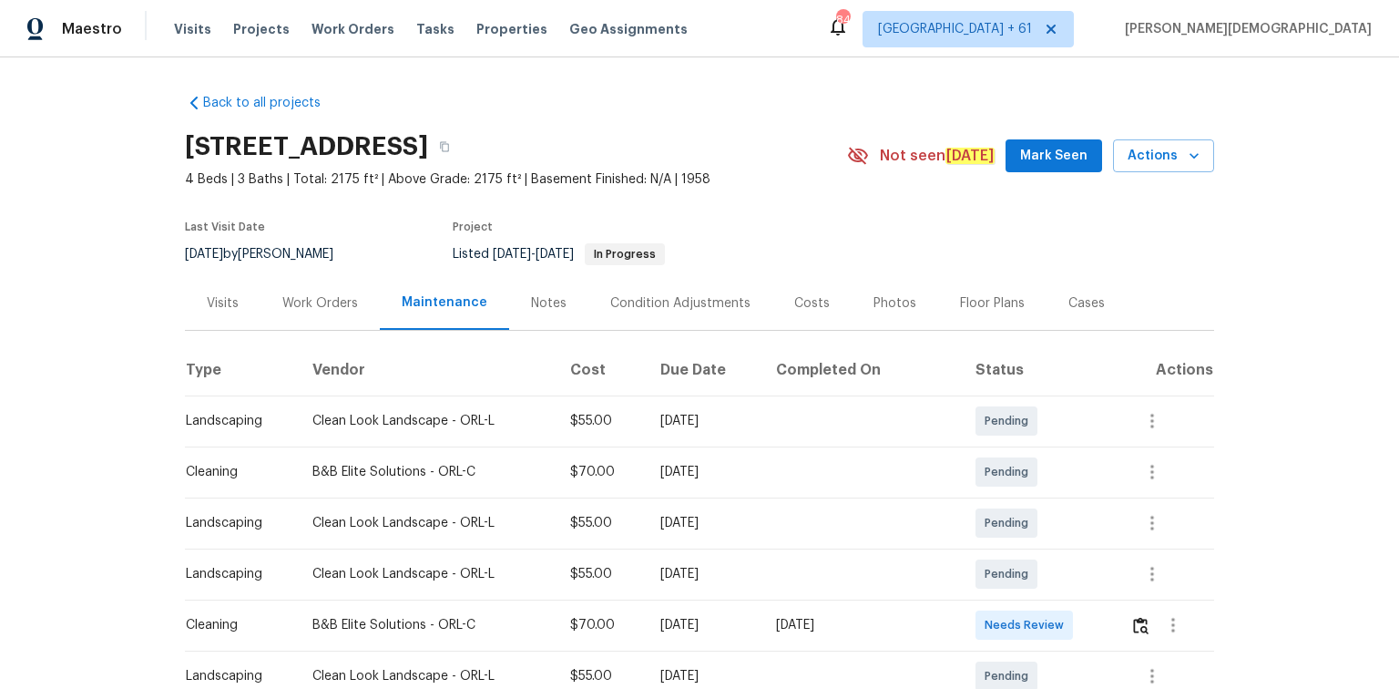
click at [995, 460] on td at bounding box center [1165, 624] width 98 height 51
click at [995, 460] on img "button" at bounding box center [1140, 625] width 15 height 17
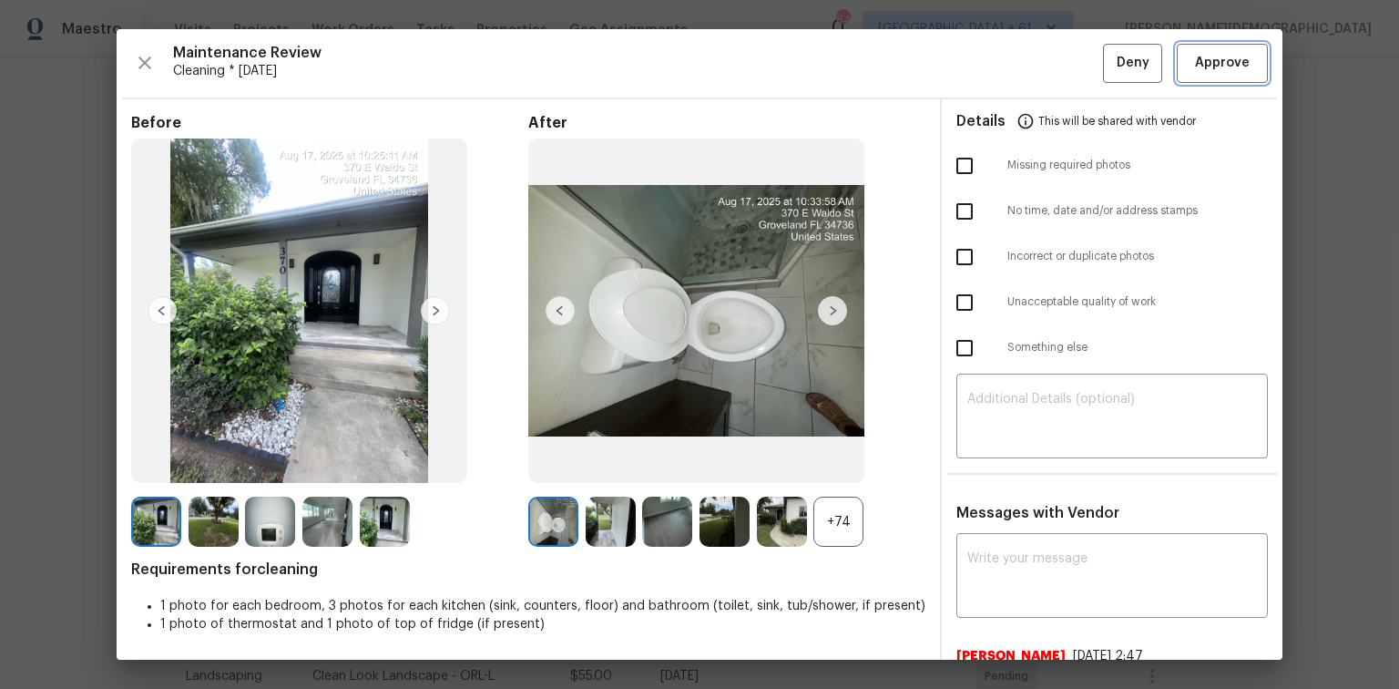
click at [995, 52] on span "Approve" at bounding box center [1222, 63] width 55 height 23
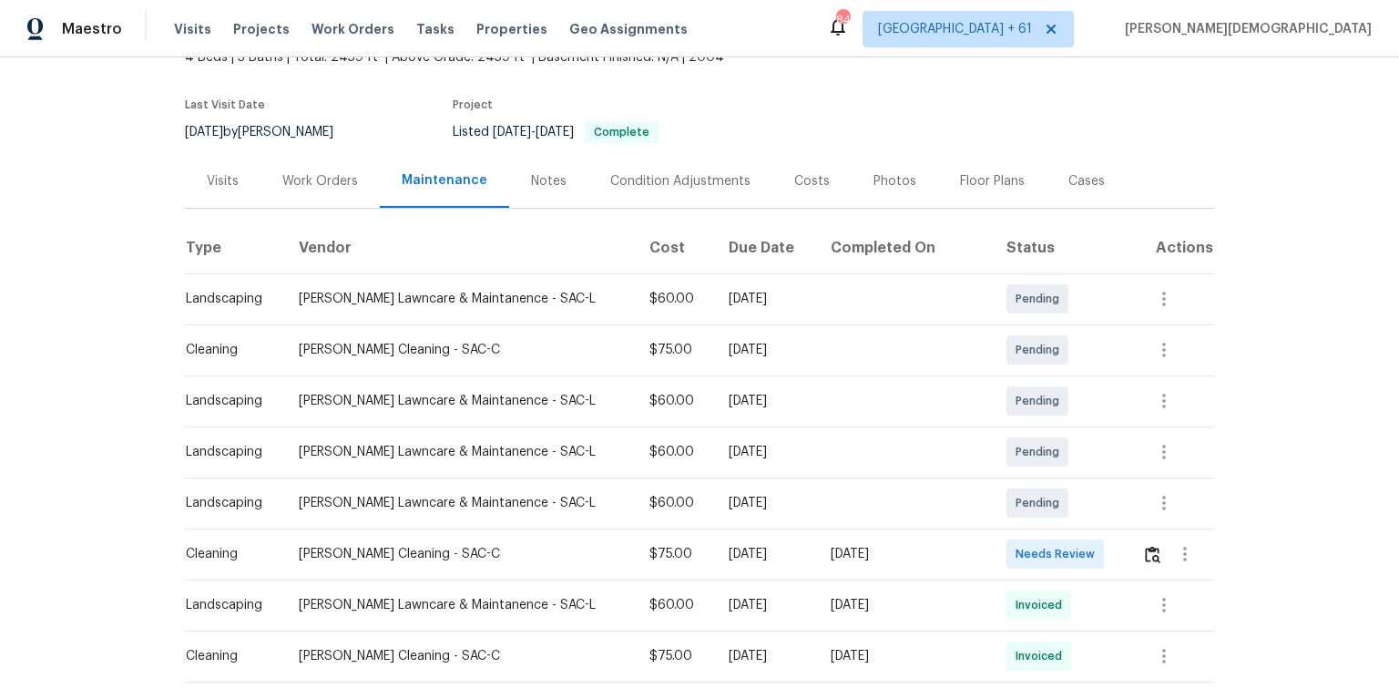
scroll to position [219, 0]
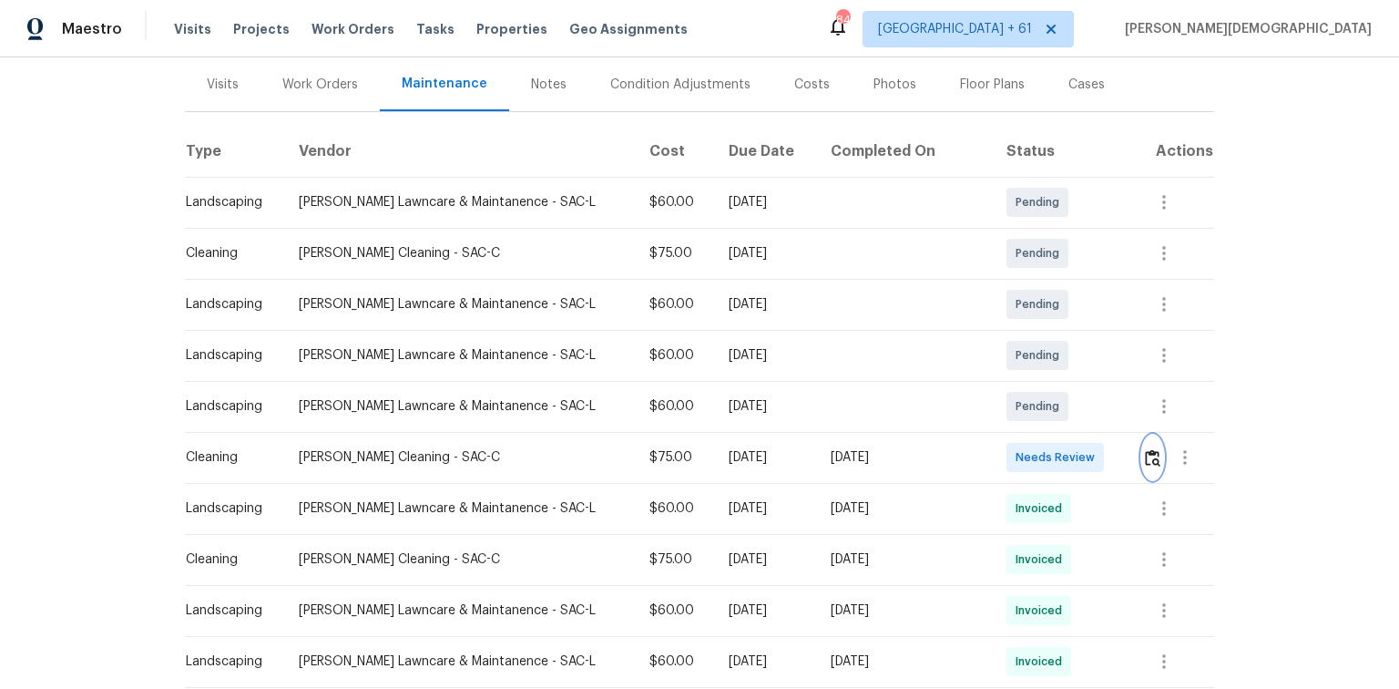
click at [995, 449] on img "button" at bounding box center [1152, 457] width 15 height 17
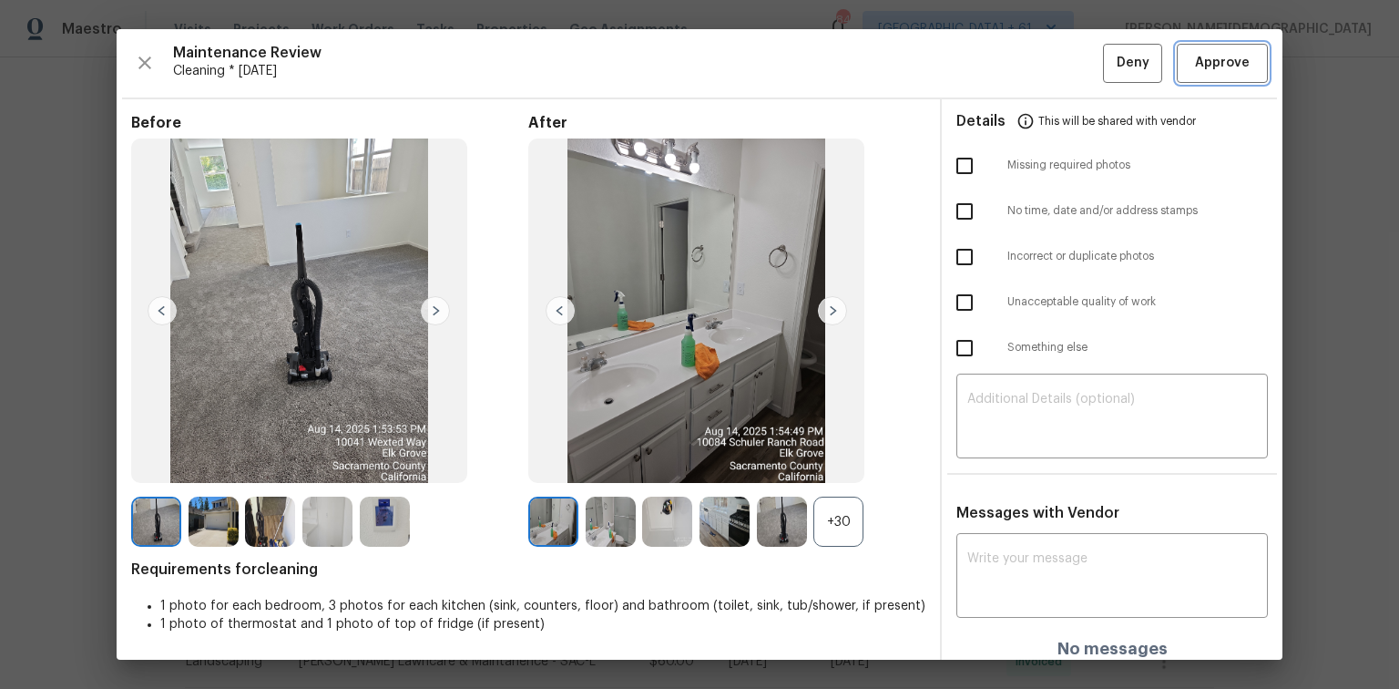
click at [995, 67] on span "Approve" at bounding box center [1222, 63] width 55 height 23
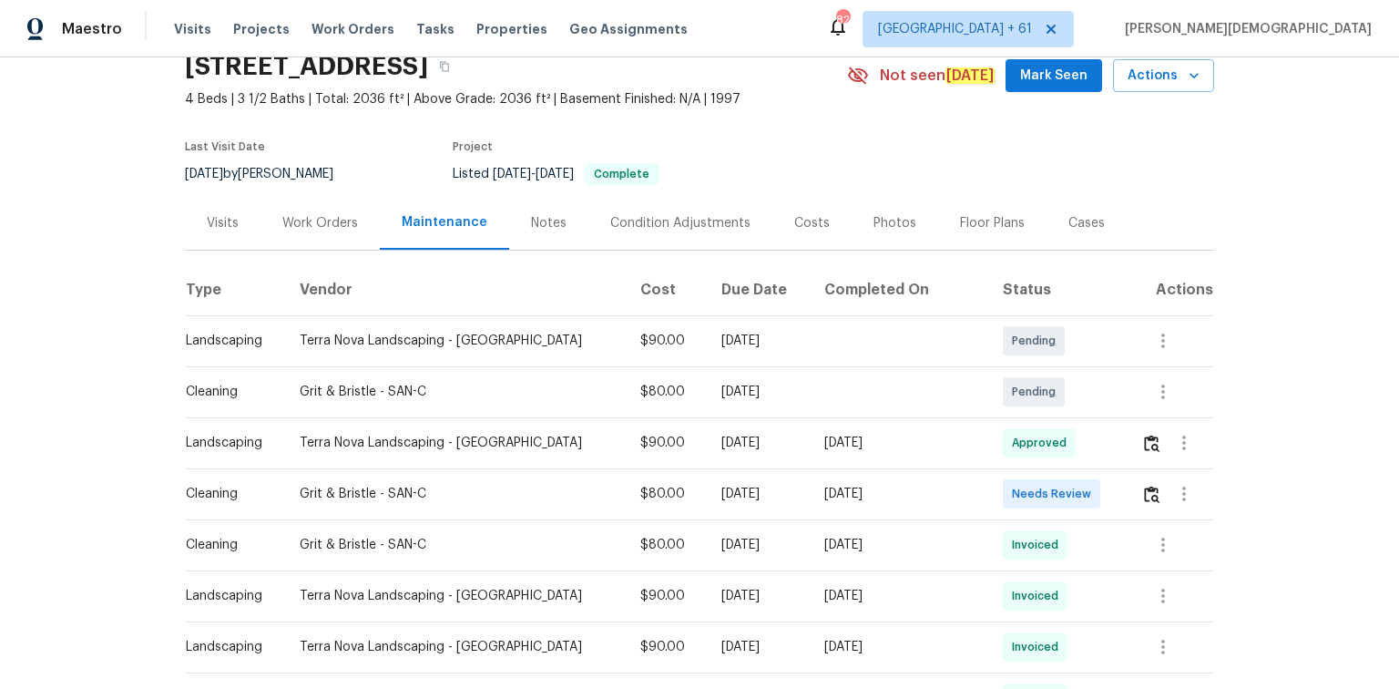
scroll to position [146, 0]
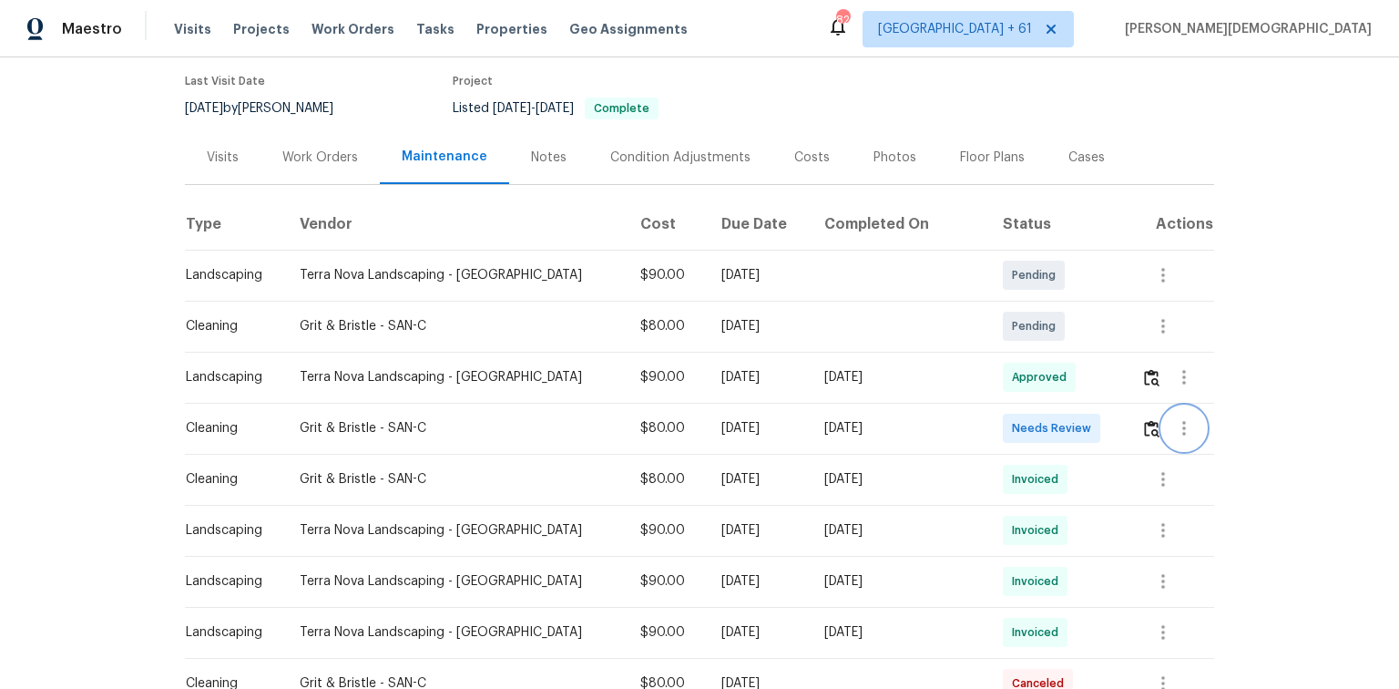
click at [995, 420] on button "button" at bounding box center [1184, 428] width 44 height 44
click at [995, 421] on div at bounding box center [699, 344] width 1399 height 689
click at [995, 421] on img "button" at bounding box center [1151, 428] width 15 height 17
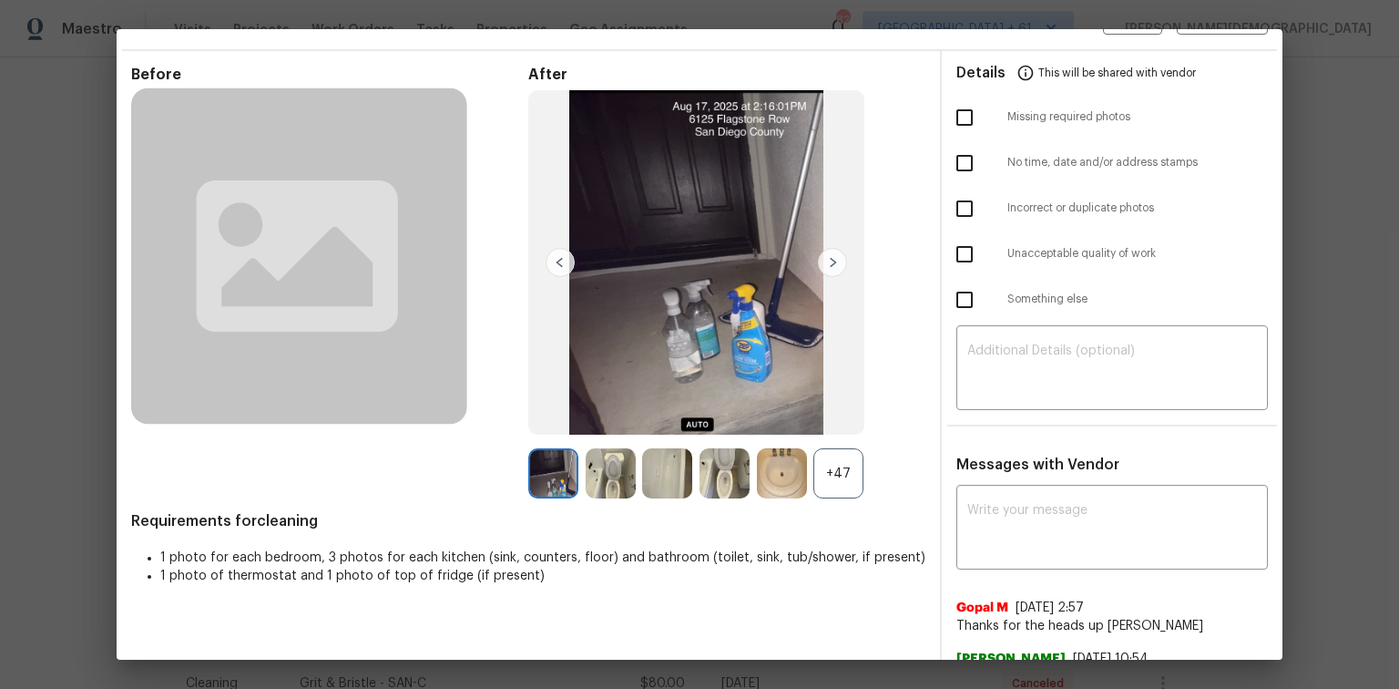
scroll to position [0, 0]
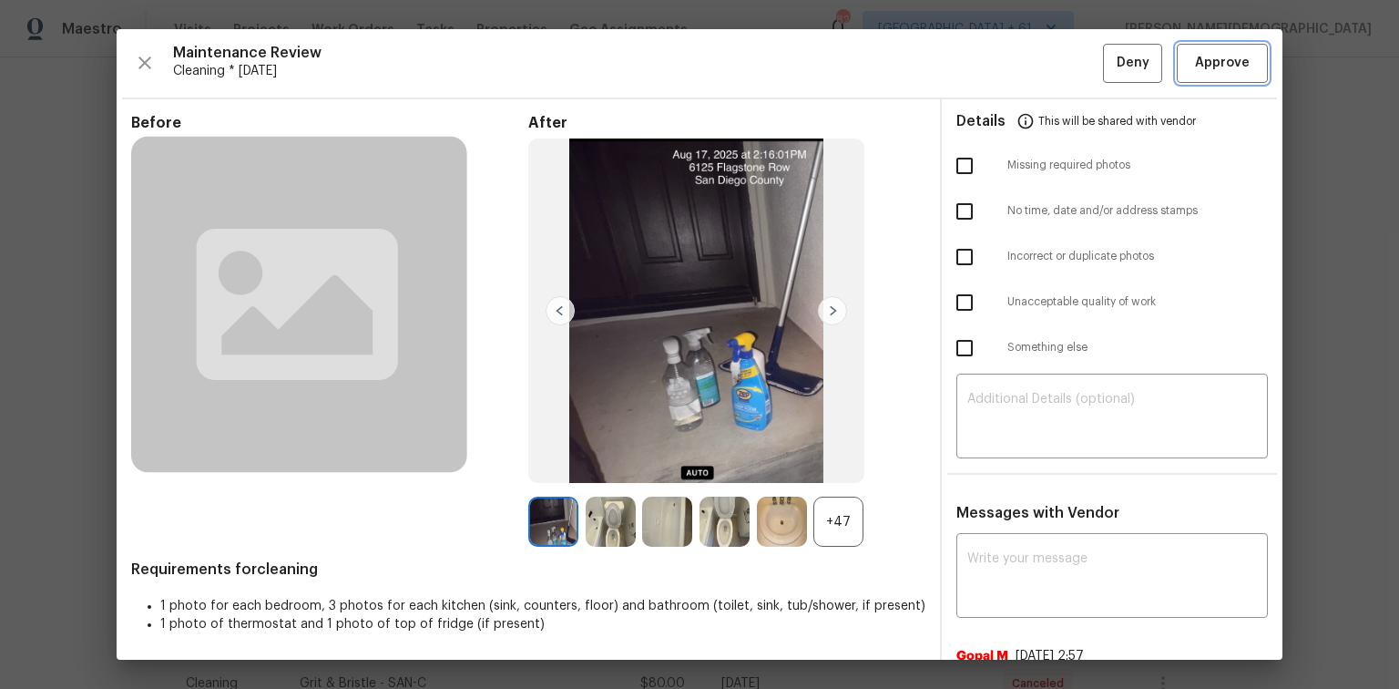
click at [995, 67] on span "Approve" at bounding box center [1223, 63] width 62 height 23
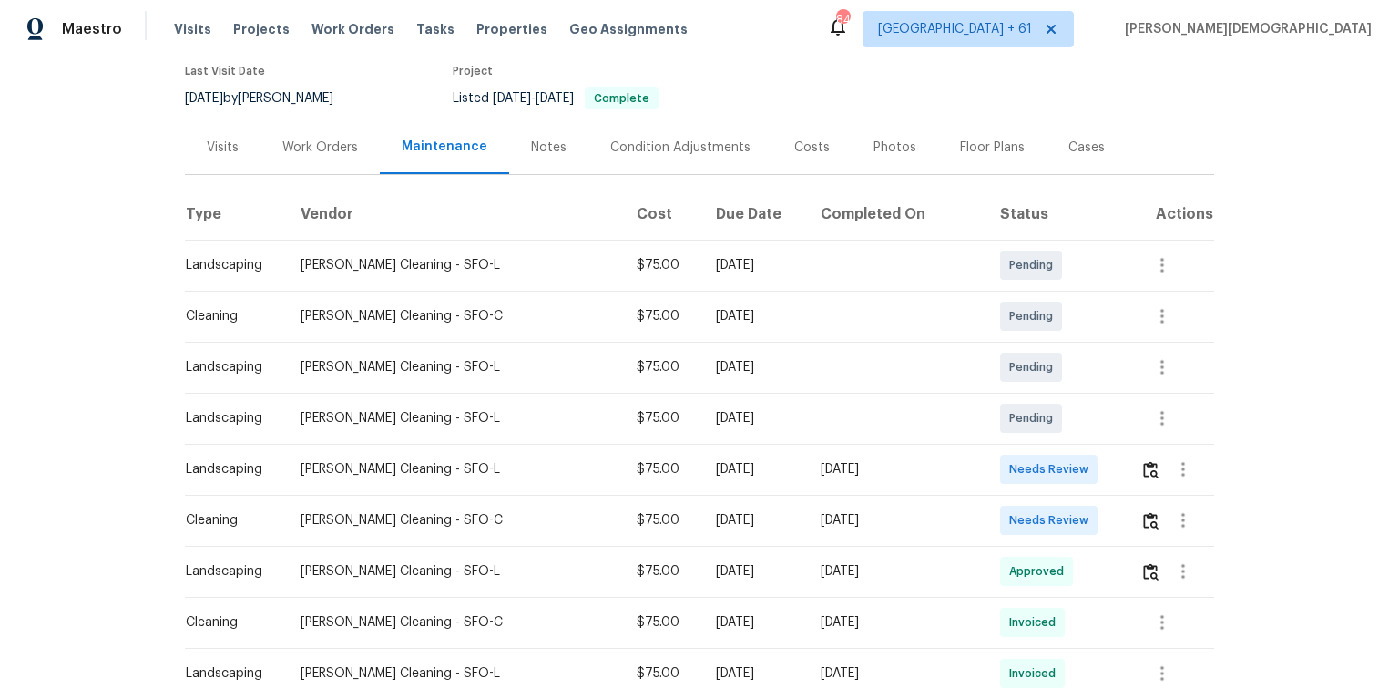
scroll to position [219, 0]
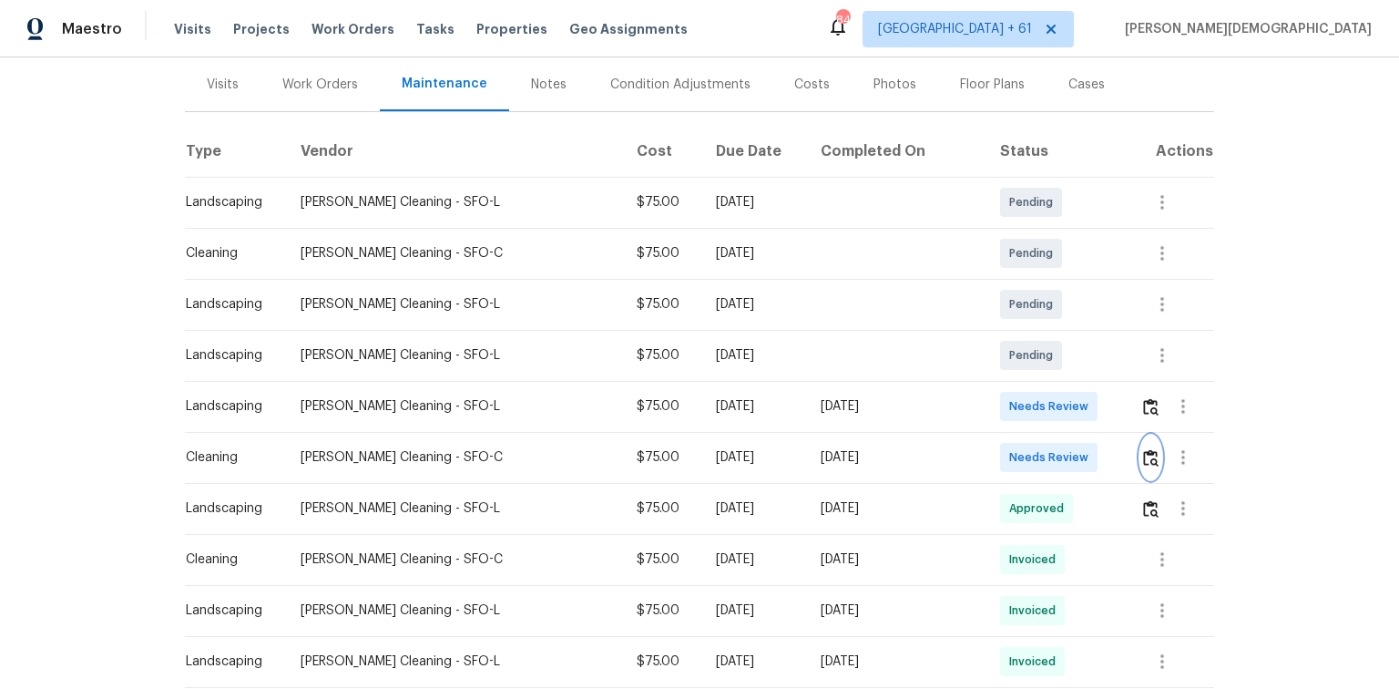
click at [995, 449] on img "button" at bounding box center [1150, 457] width 15 height 17
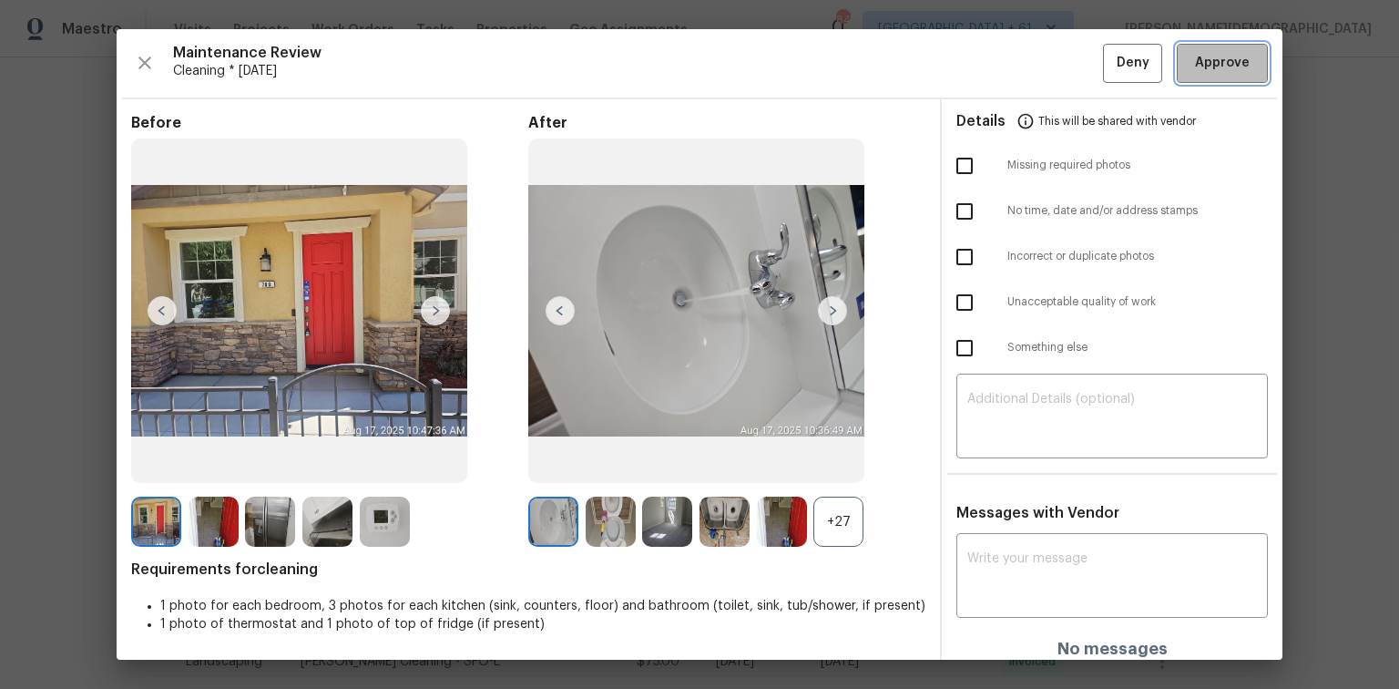
click at [995, 55] on span "Approve" at bounding box center [1222, 63] width 55 height 23
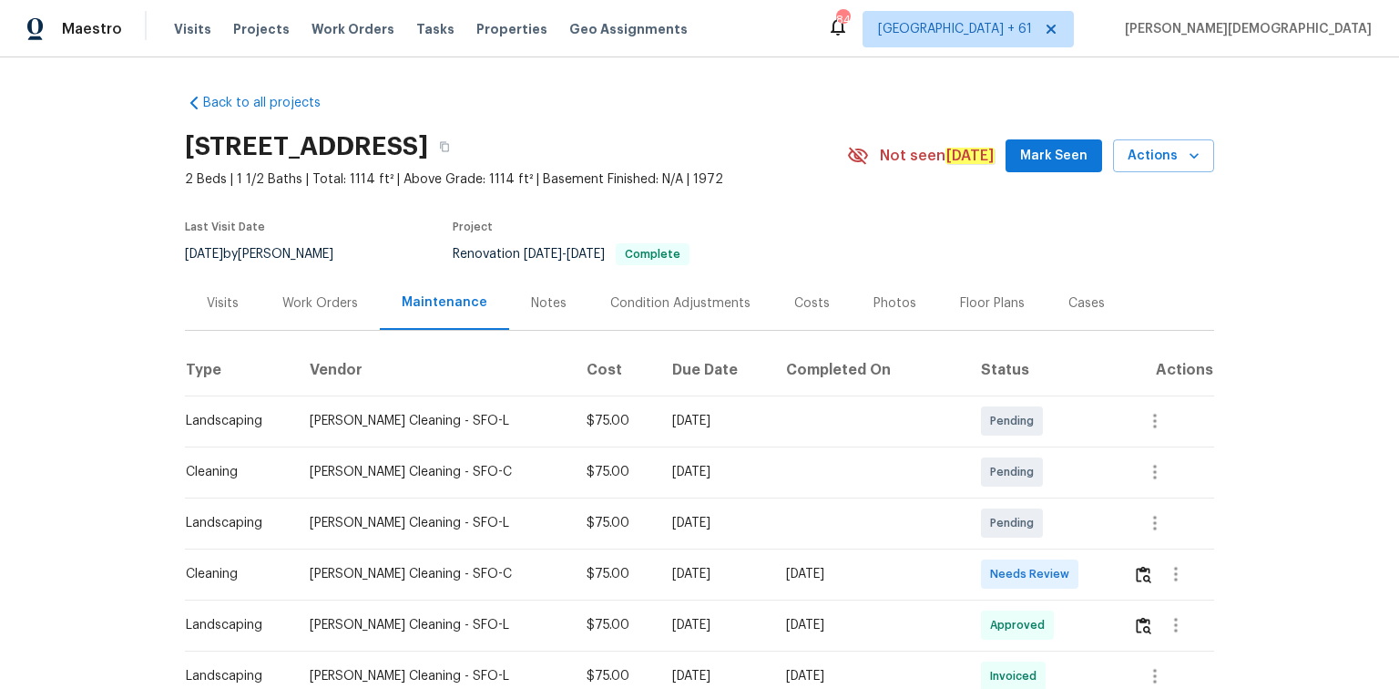
click at [995, 460] on td at bounding box center [1167, 573] width 96 height 51
click at [995, 460] on img "button" at bounding box center [1143, 574] width 15 height 17
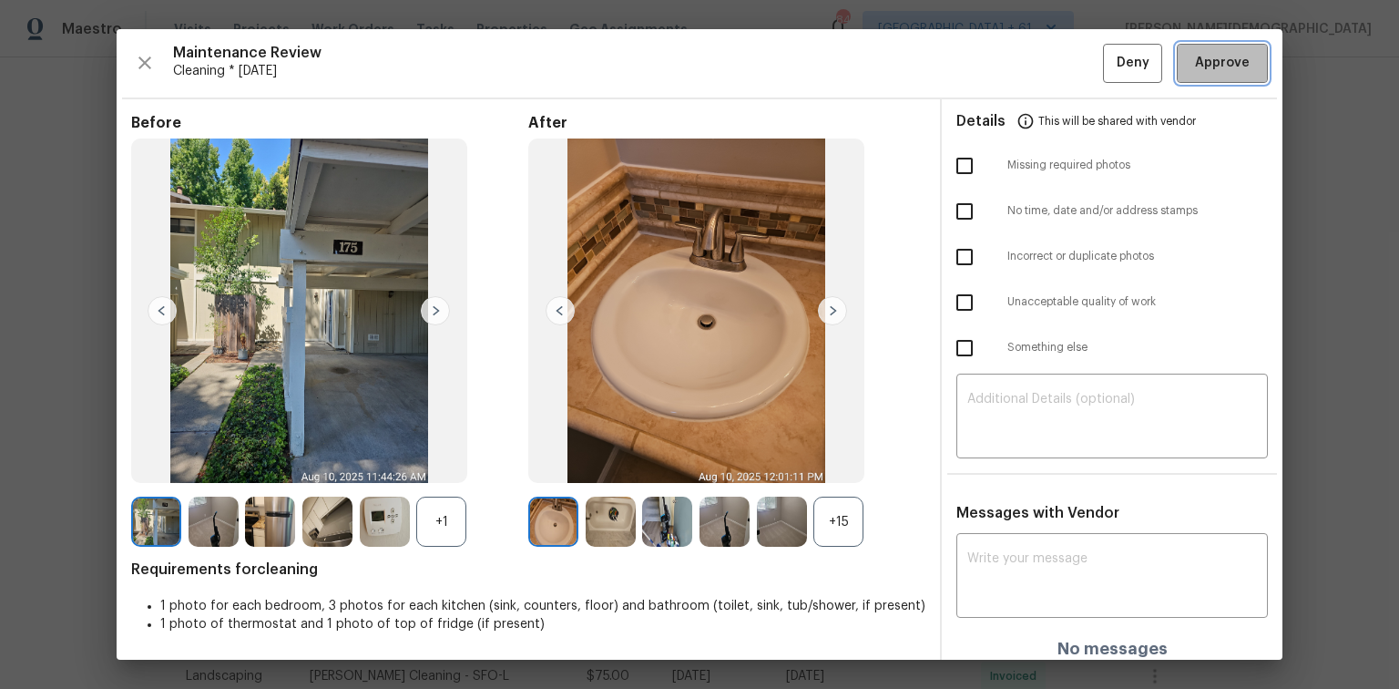
click at [995, 66] on span "Approve" at bounding box center [1222, 63] width 55 height 23
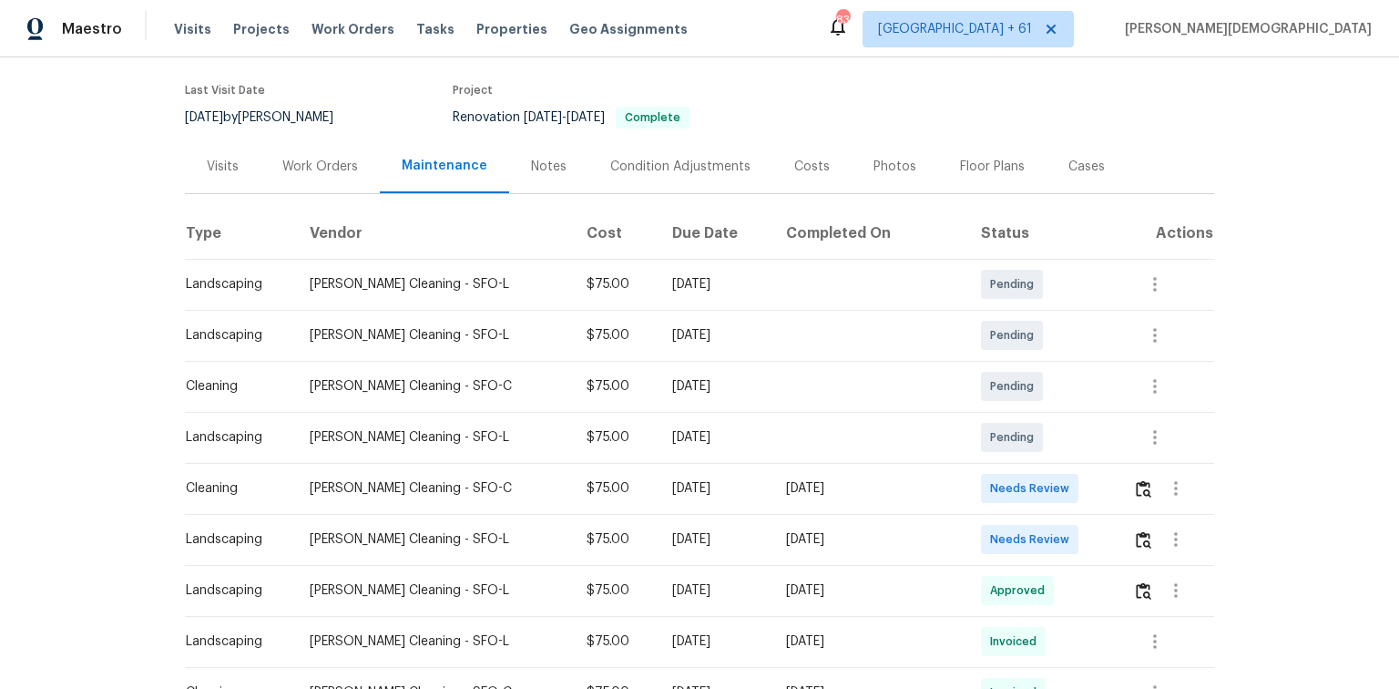
scroll to position [219, 0]
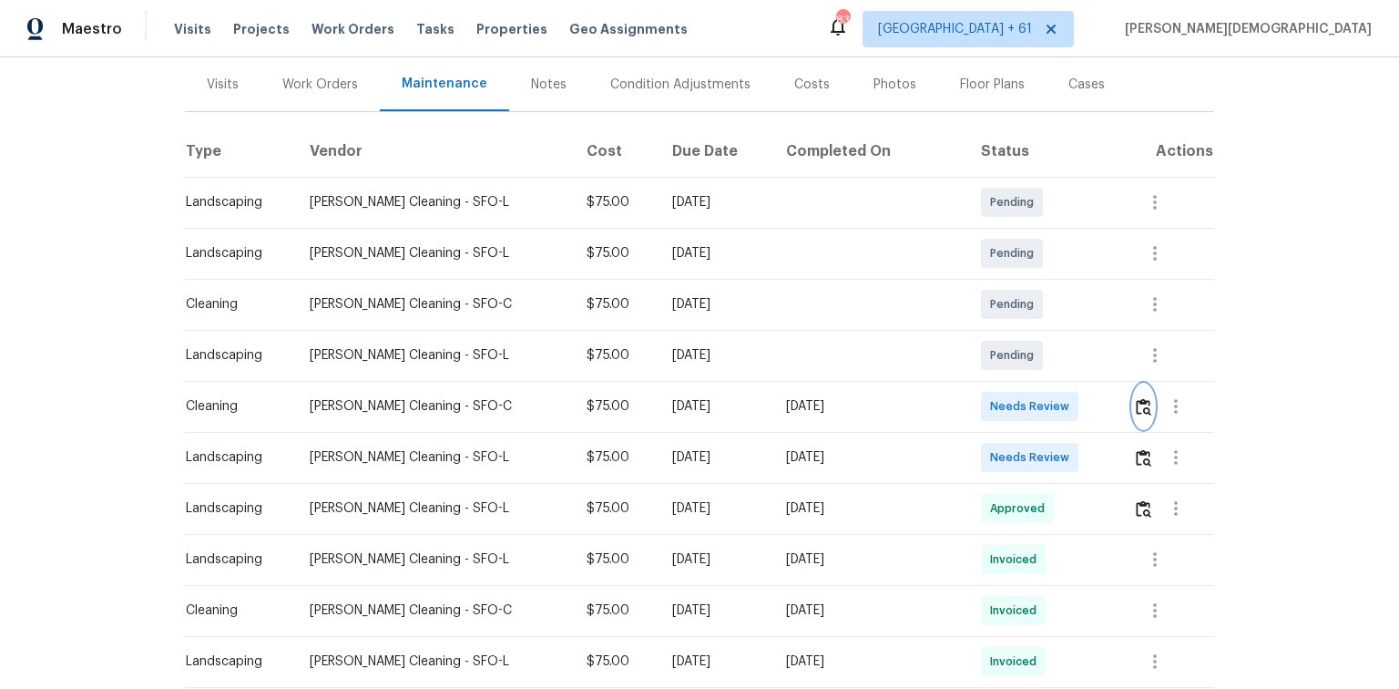
click at [995, 404] on img "button" at bounding box center [1143, 406] width 15 height 17
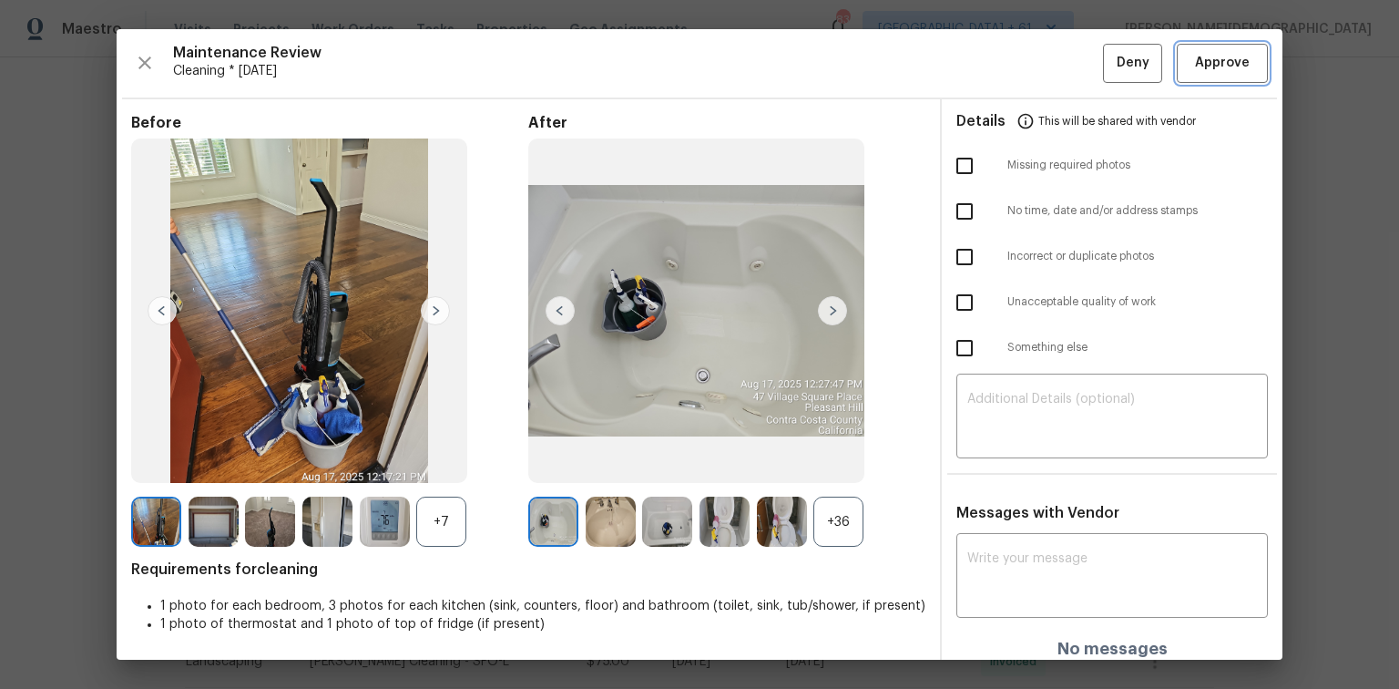
click at [995, 56] on span "Approve" at bounding box center [1222, 63] width 55 height 23
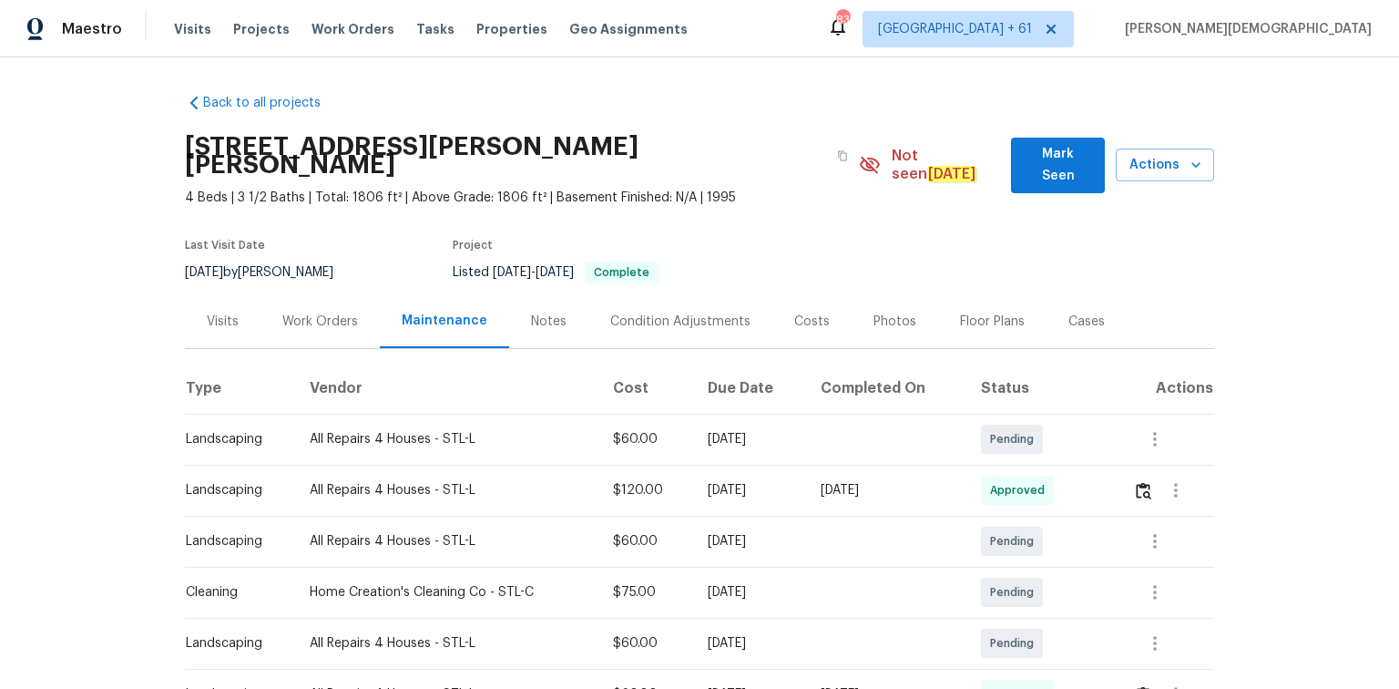
scroll to position [292, 0]
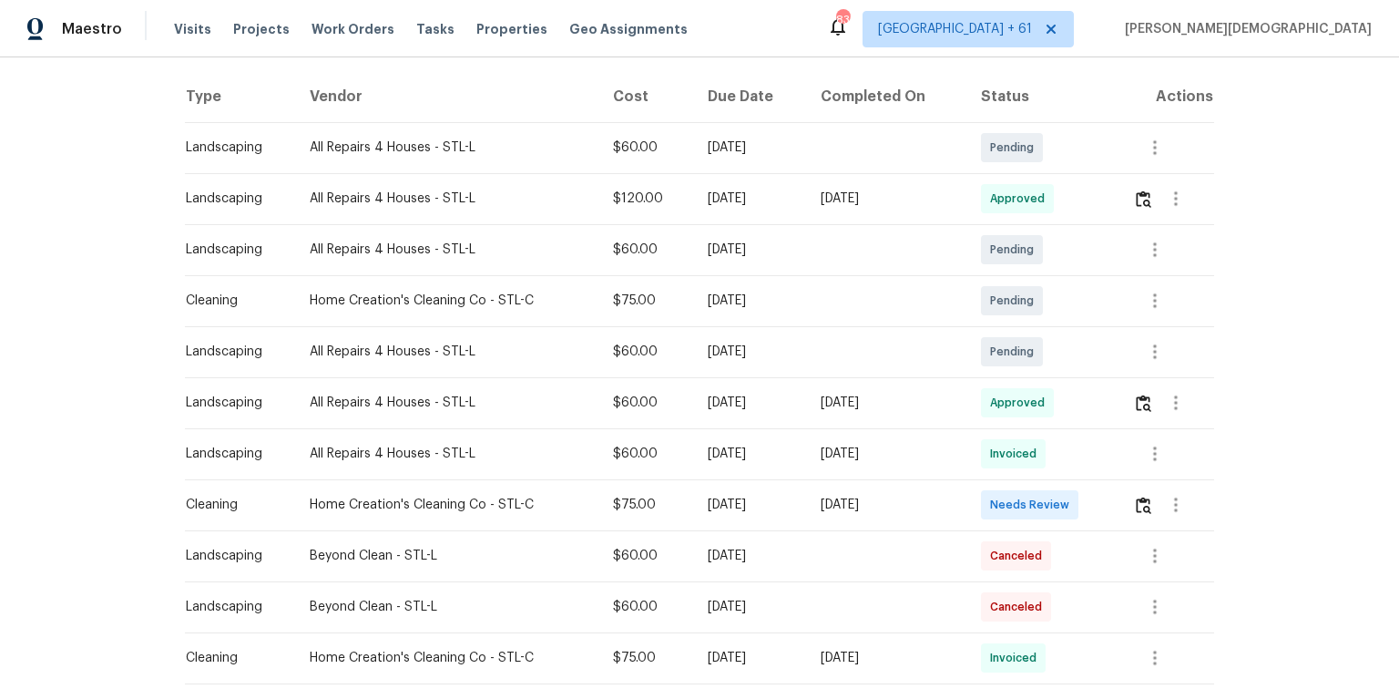
click at [995, 460] on td at bounding box center [1167, 504] width 96 height 51
click at [995, 460] on img "button" at bounding box center [1143, 504] width 15 height 17
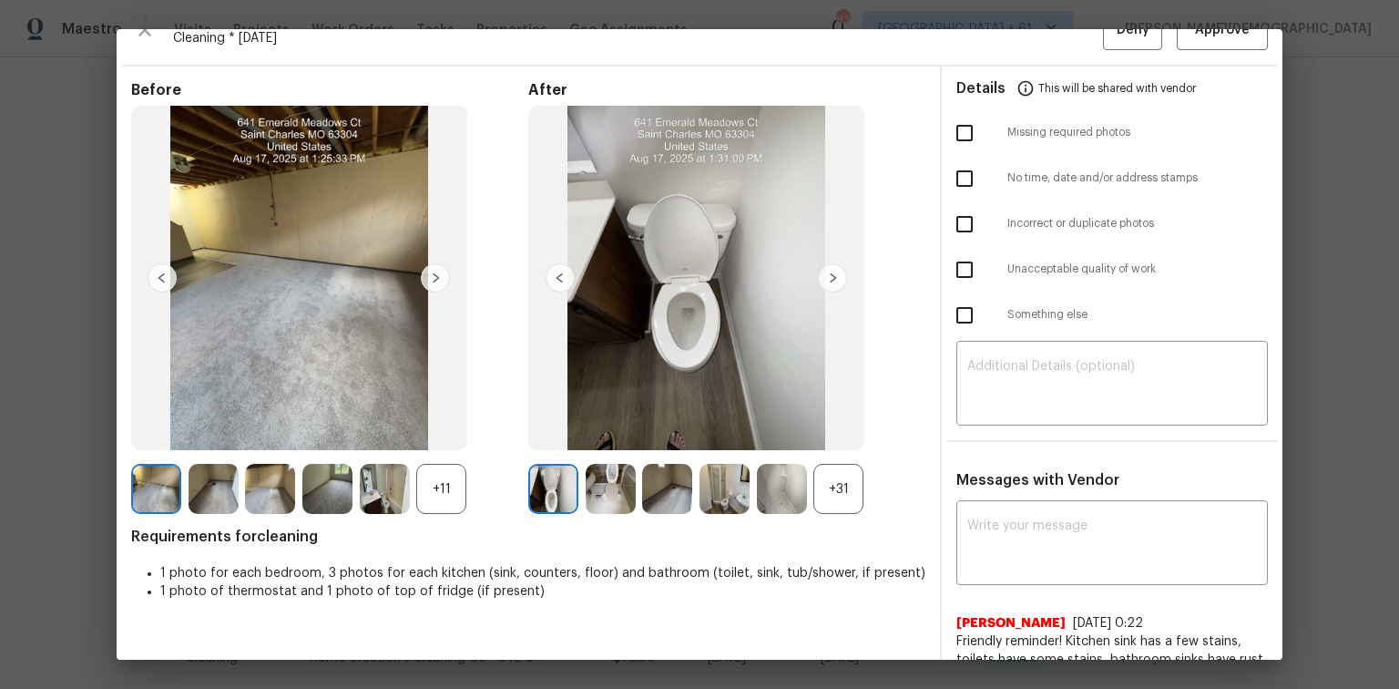
scroll to position [0, 0]
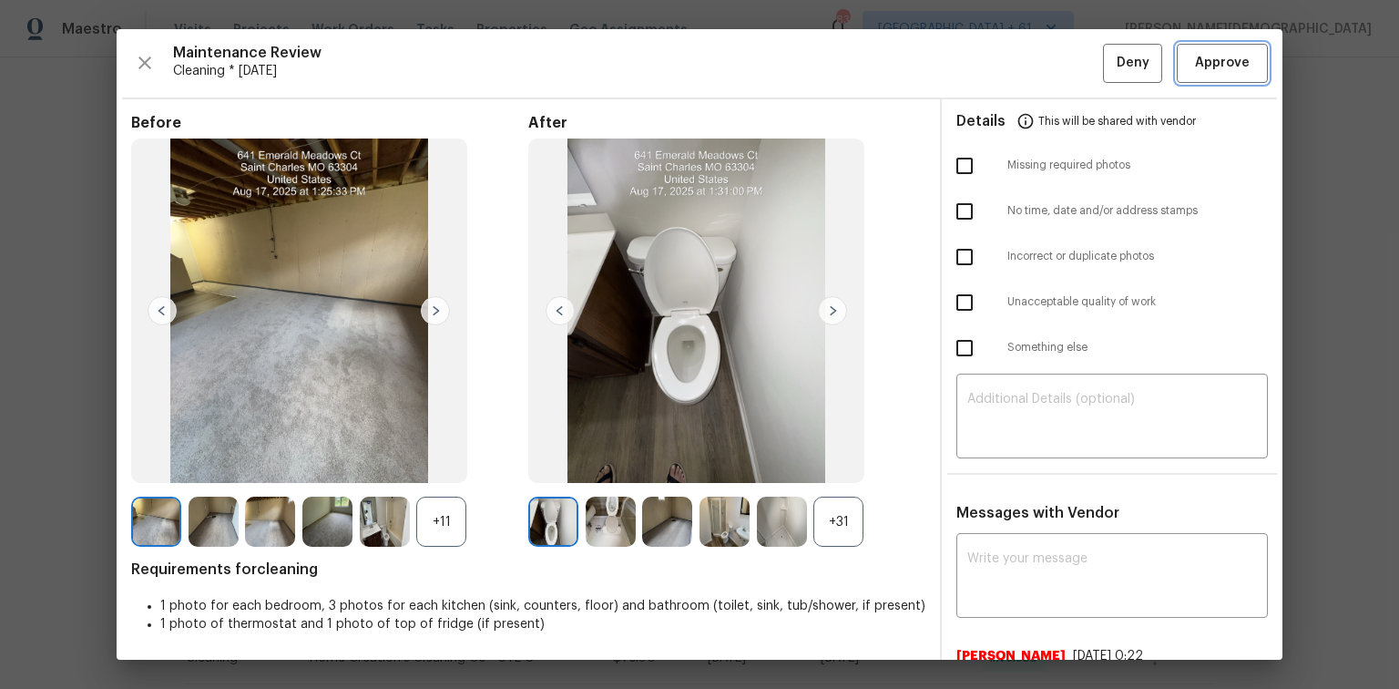
click at [995, 77] on button "Approve" at bounding box center [1222, 63] width 91 height 39
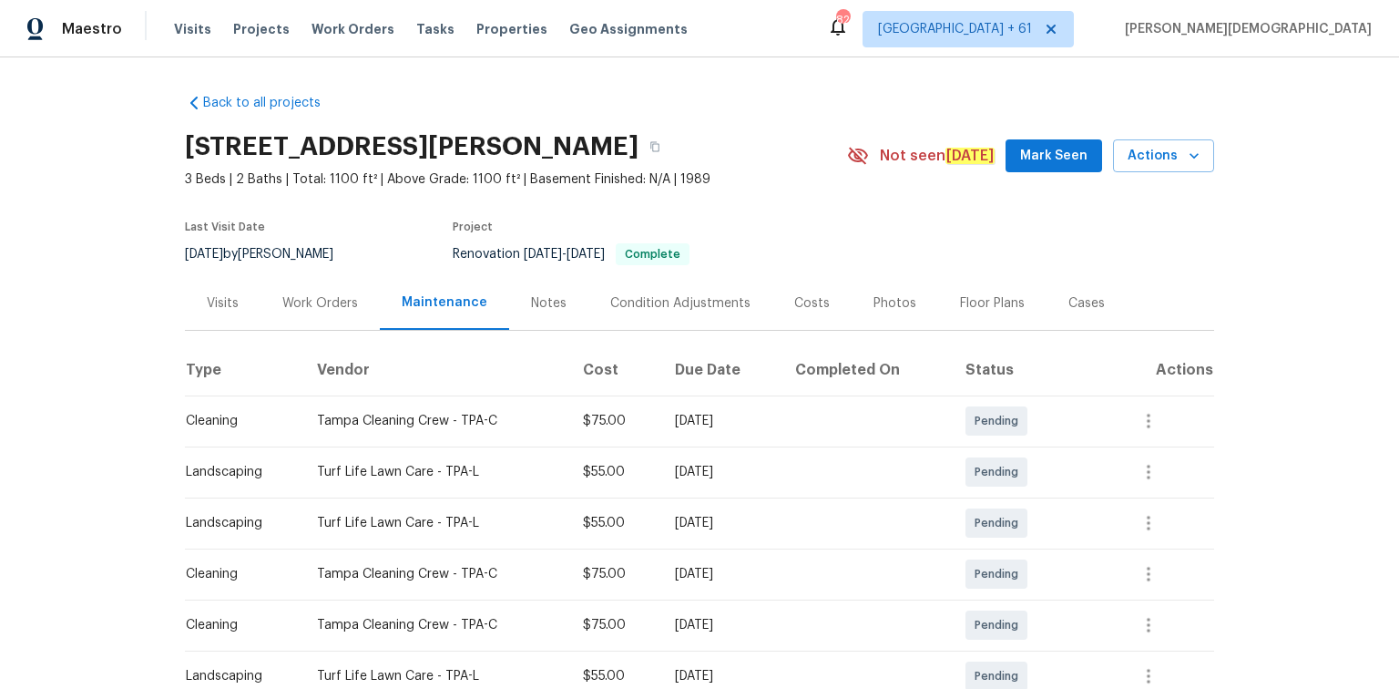
scroll to position [219, 0]
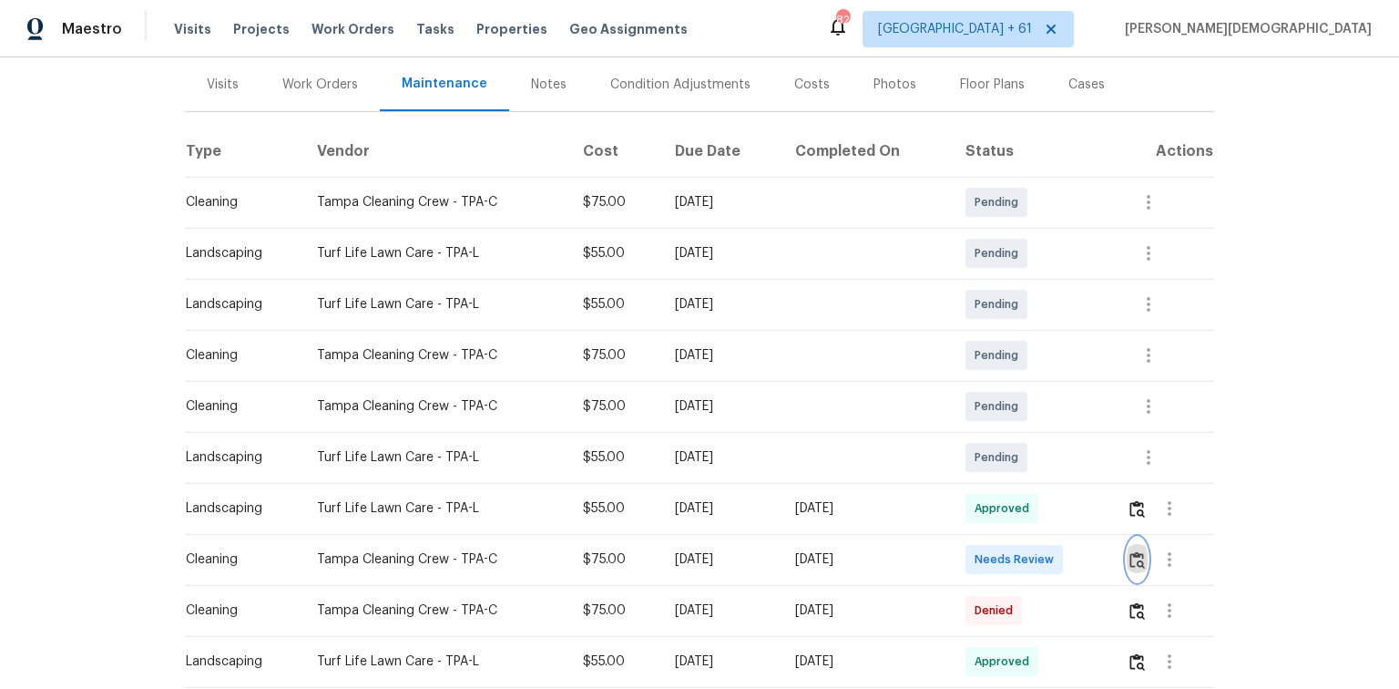
click at [995, 460] on button "button" at bounding box center [1137, 559] width 21 height 44
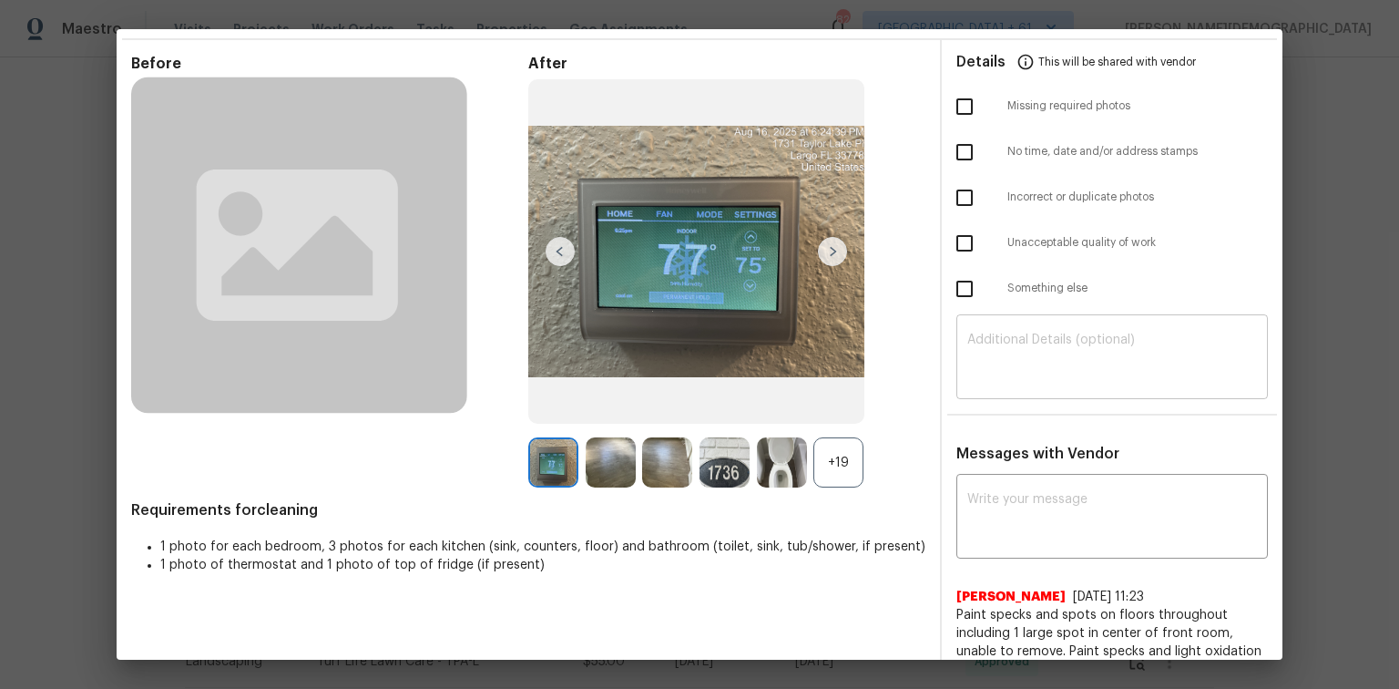
scroll to position [0, 0]
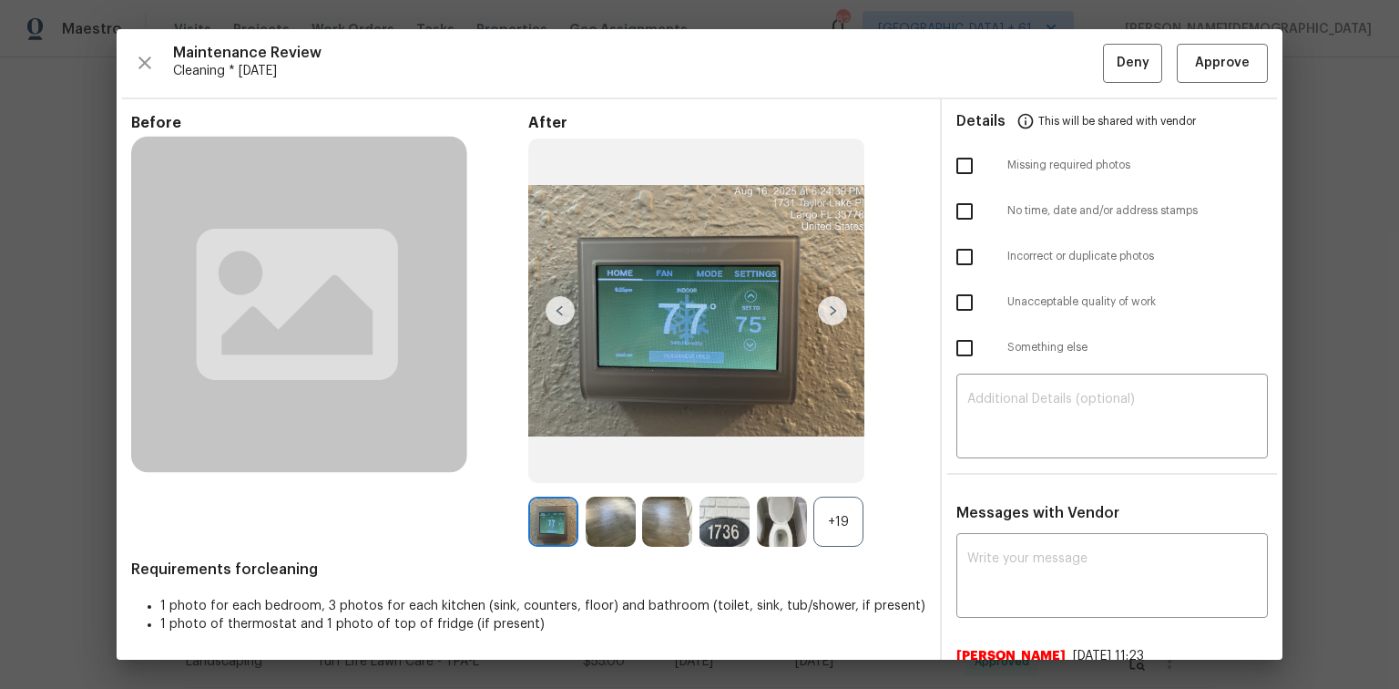
click at [995, 81] on div "Maintenance Review Cleaning * [DATE] Deny Approve Before After +19 Requirements…" at bounding box center [700, 344] width 1166 height 630
click at [995, 65] on span "Approve" at bounding box center [1222, 63] width 55 height 23
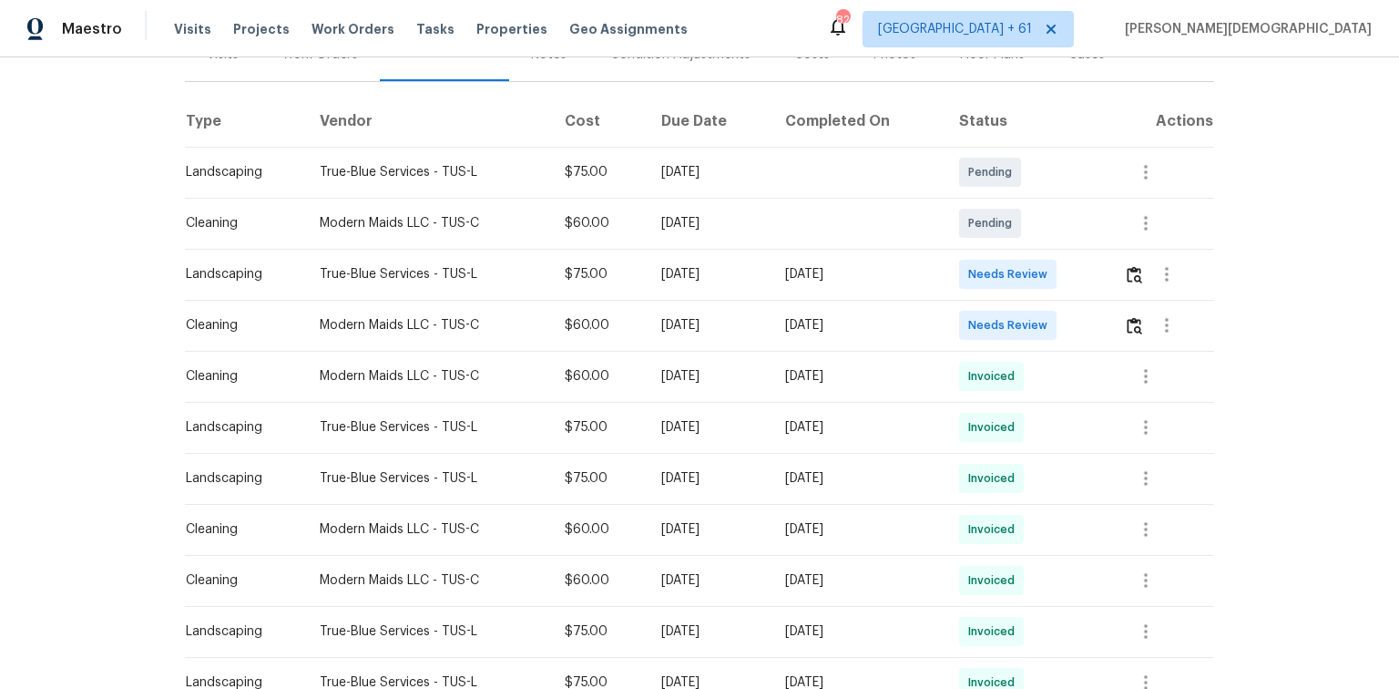
scroll to position [292, 0]
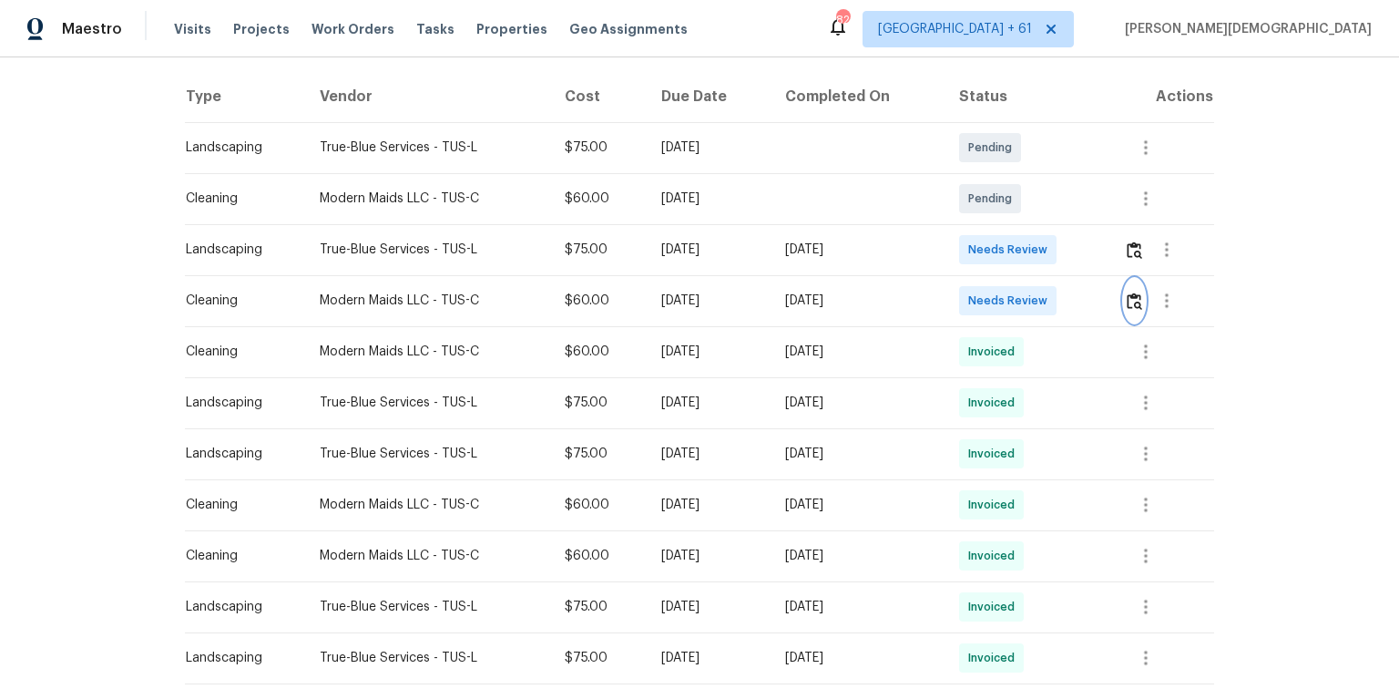
click at [995, 292] on img "button" at bounding box center [1134, 300] width 15 height 17
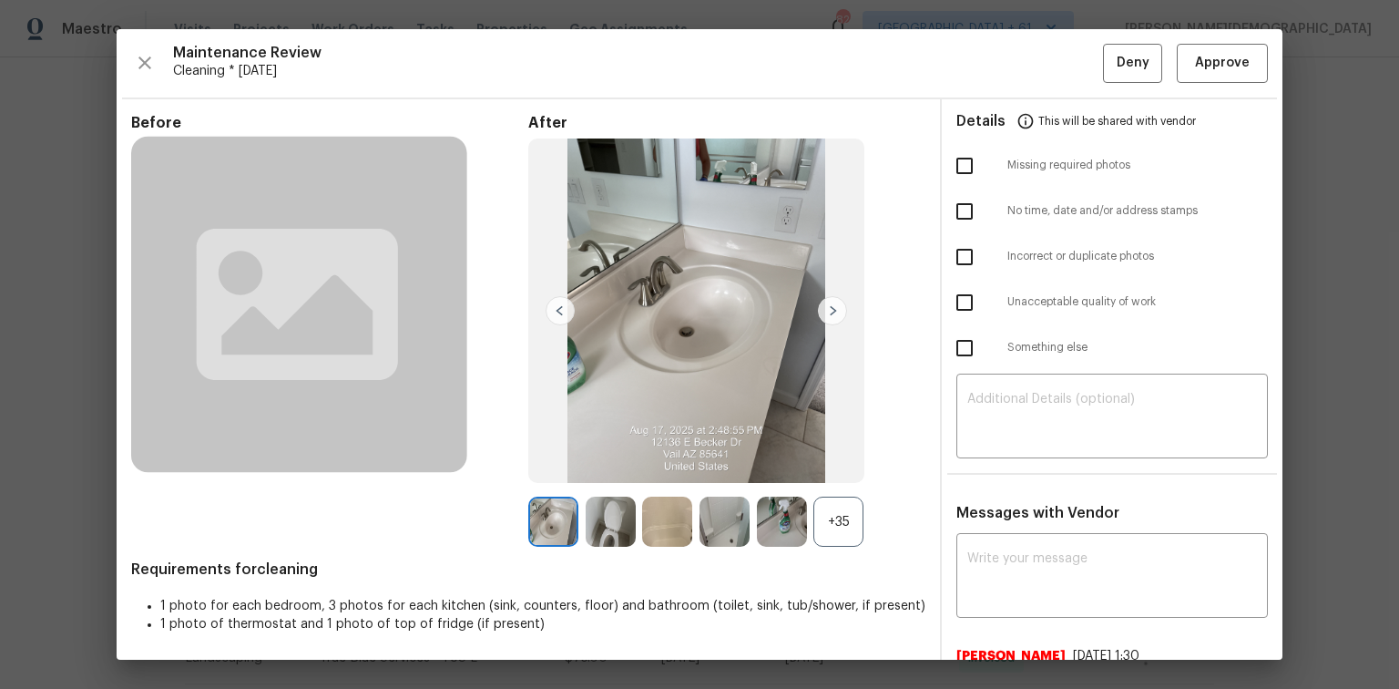
click at [995, 81] on div "Maintenance Review Cleaning * [DATE] Deny Approve Before After +35 Requirements…" at bounding box center [700, 344] width 1166 height 630
click at [995, 57] on span "Approve" at bounding box center [1222, 63] width 55 height 23
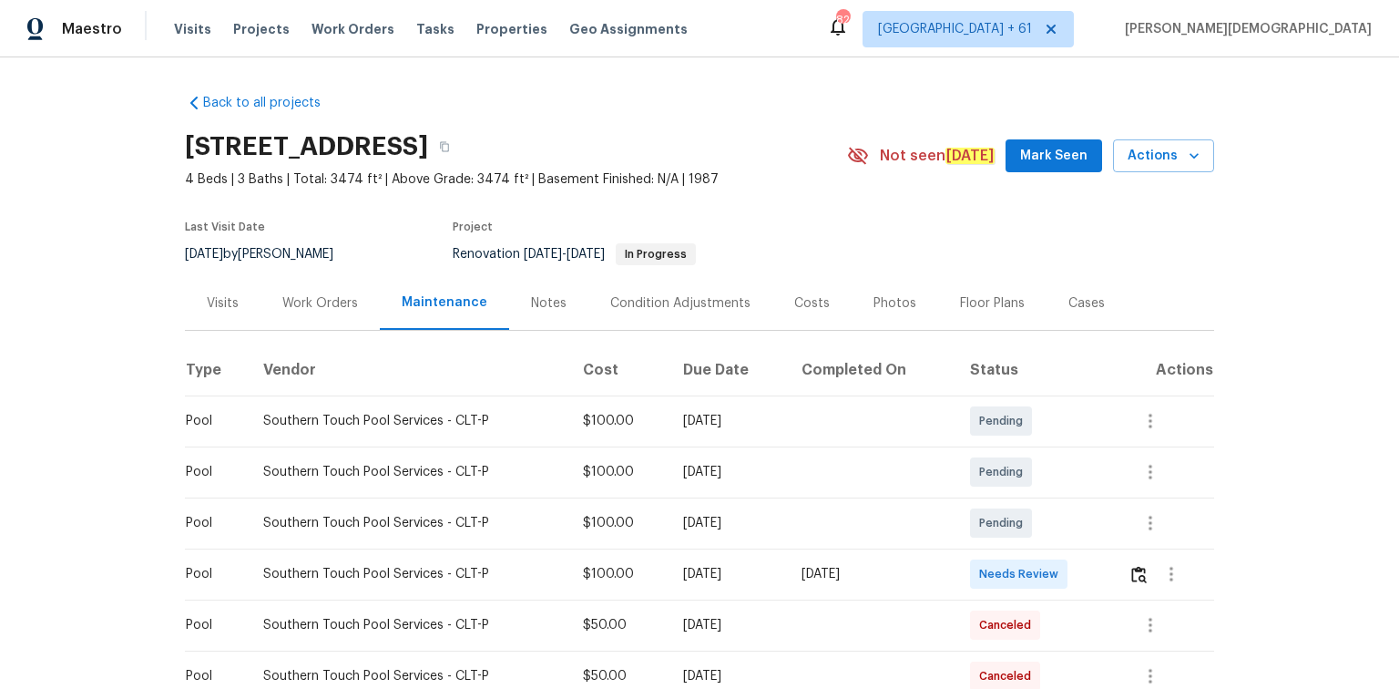
scroll to position [146, 0]
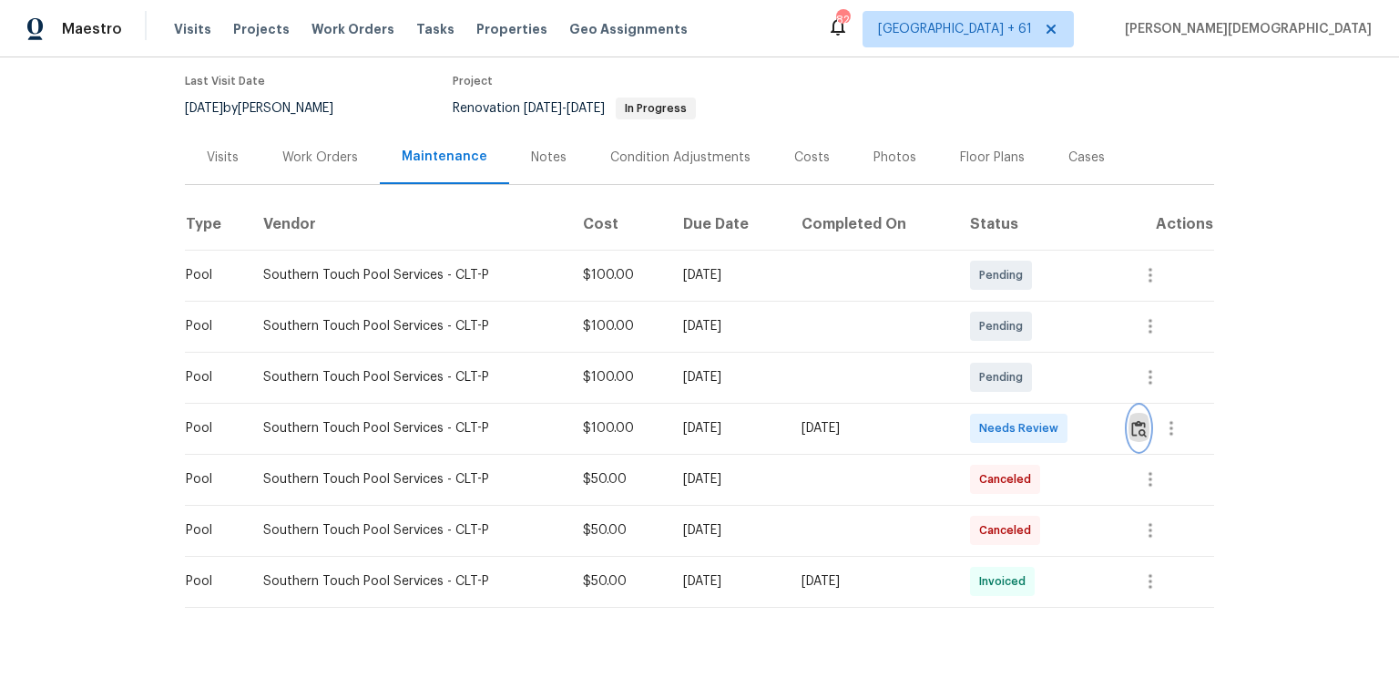
click at [995, 420] on img "button" at bounding box center [1138, 428] width 15 height 17
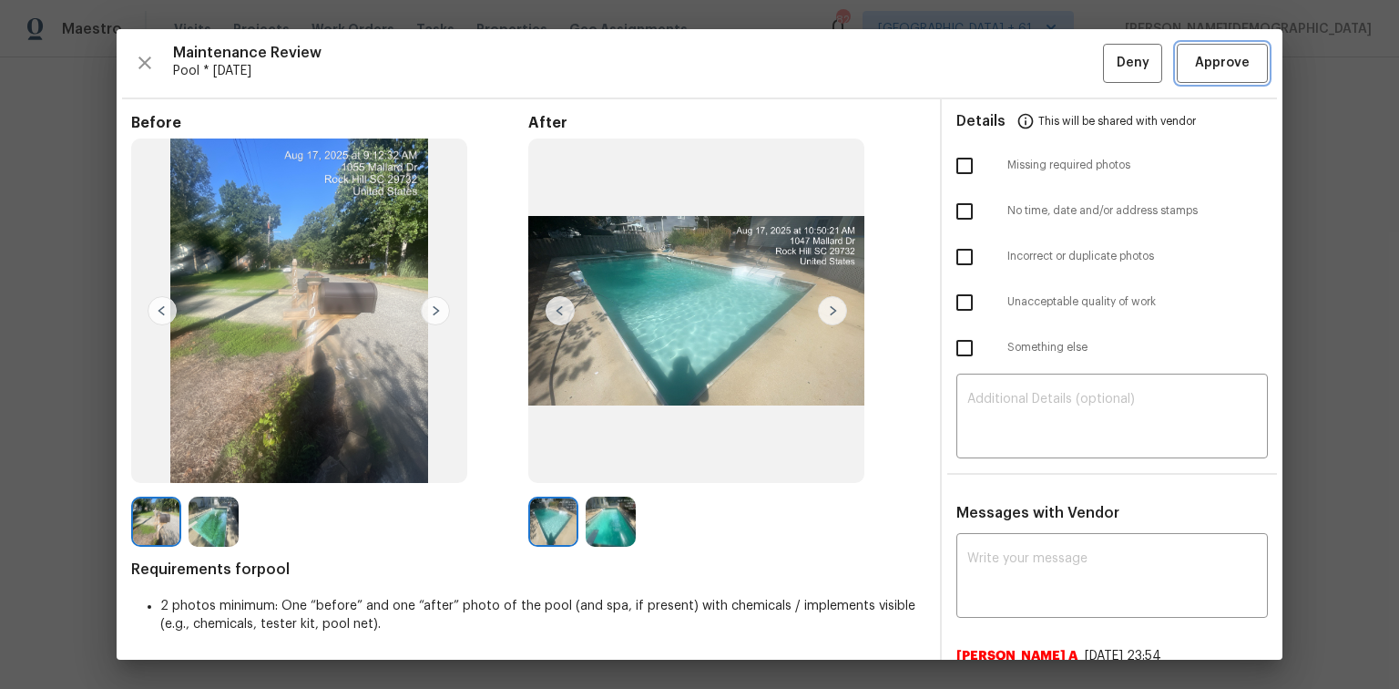
click at [995, 70] on span "Approve" at bounding box center [1222, 63] width 55 height 23
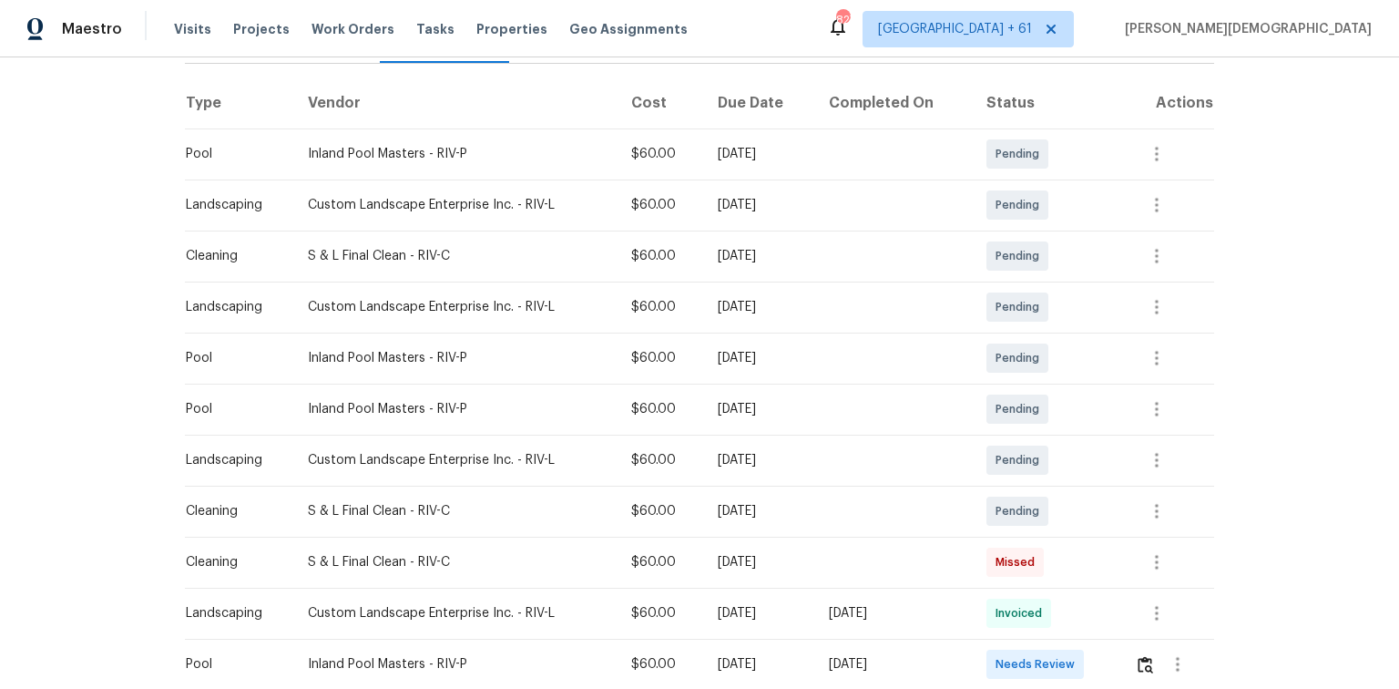
scroll to position [364, 0]
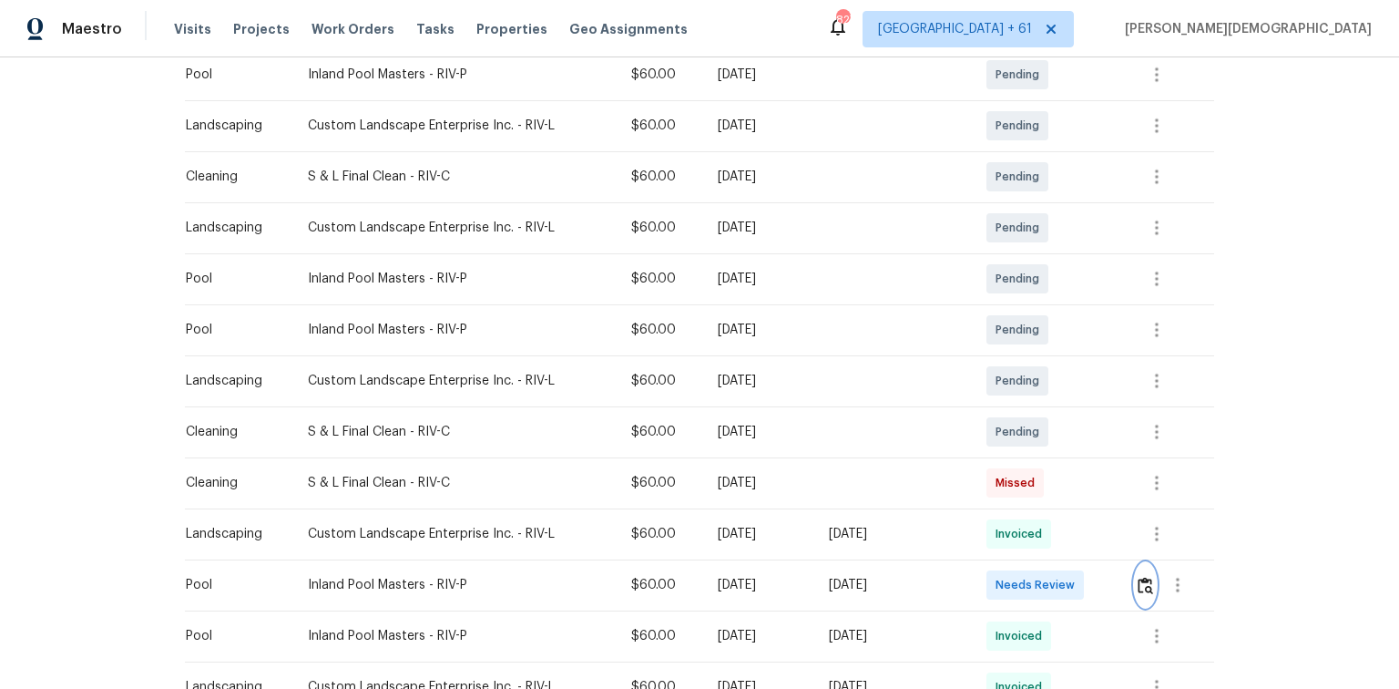
click at [995, 460] on img "button" at bounding box center [1145, 585] width 15 height 17
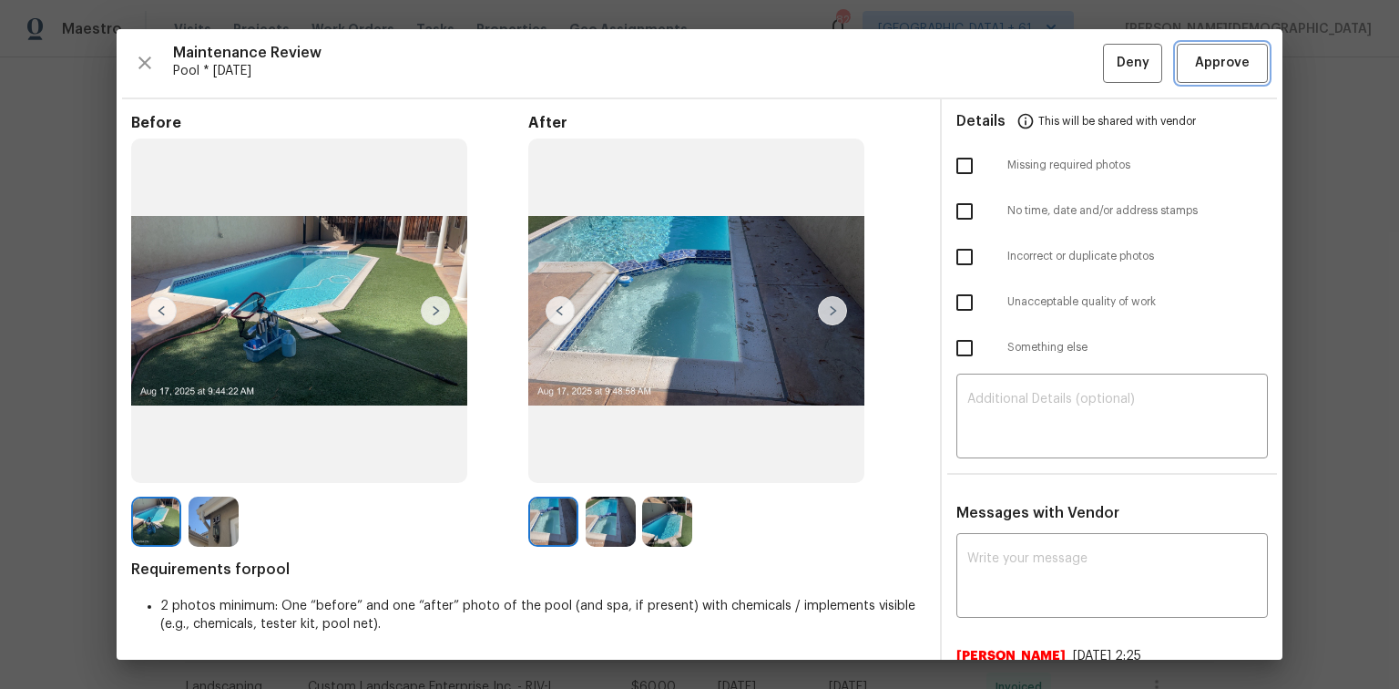
click at [995, 67] on span "Approve" at bounding box center [1222, 63] width 55 height 23
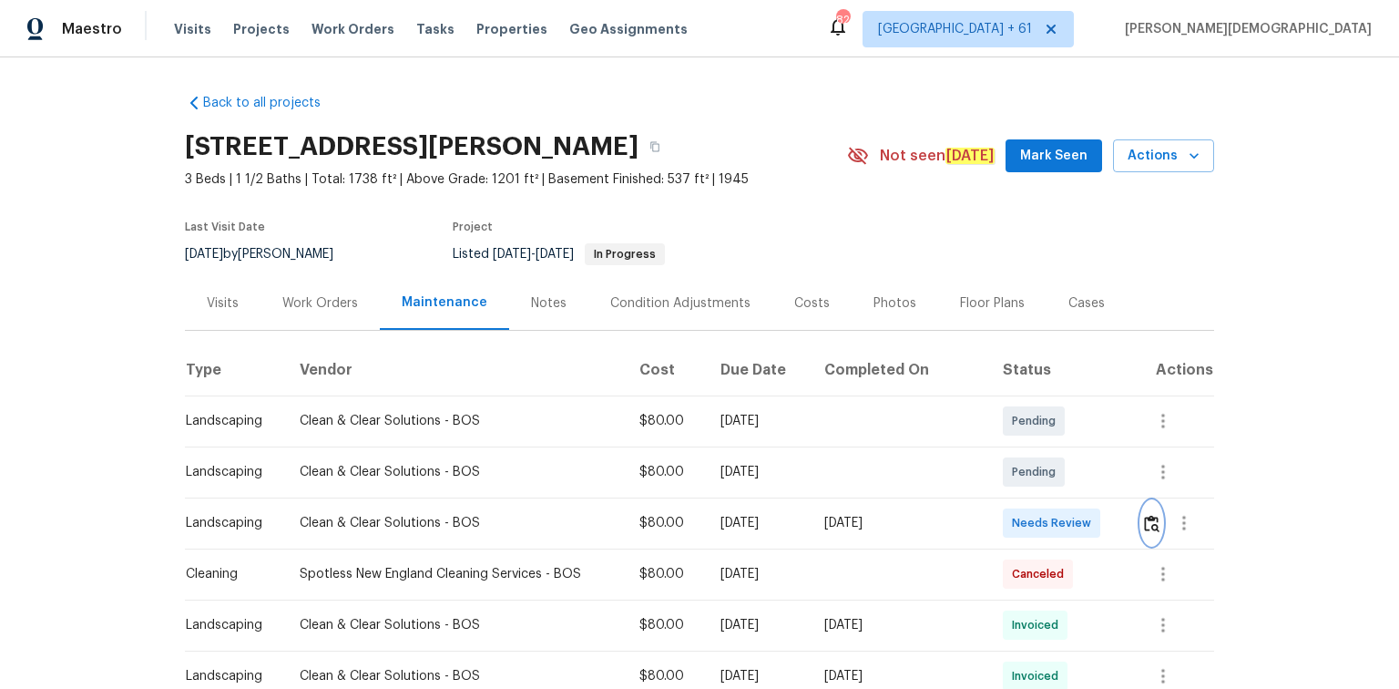
click at [995, 460] on button "button" at bounding box center [1151, 523] width 21 height 44
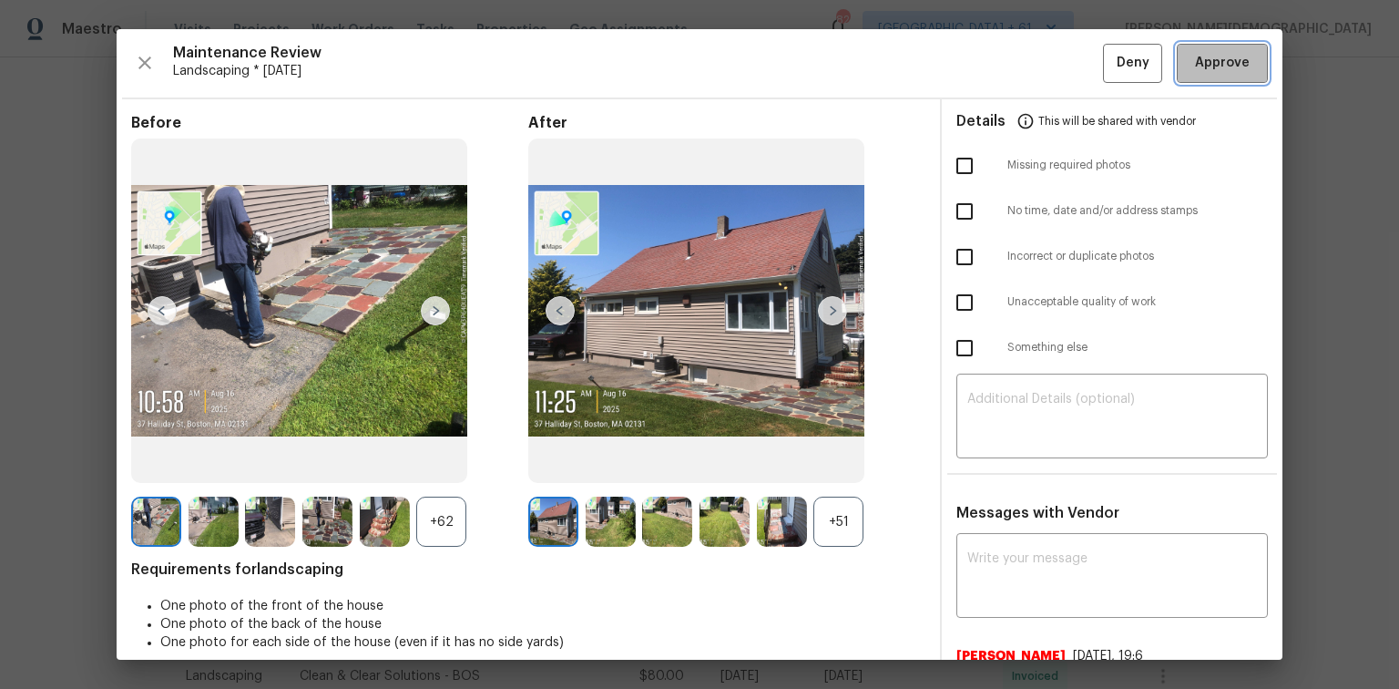
click at [995, 77] on button "Approve" at bounding box center [1222, 63] width 91 height 39
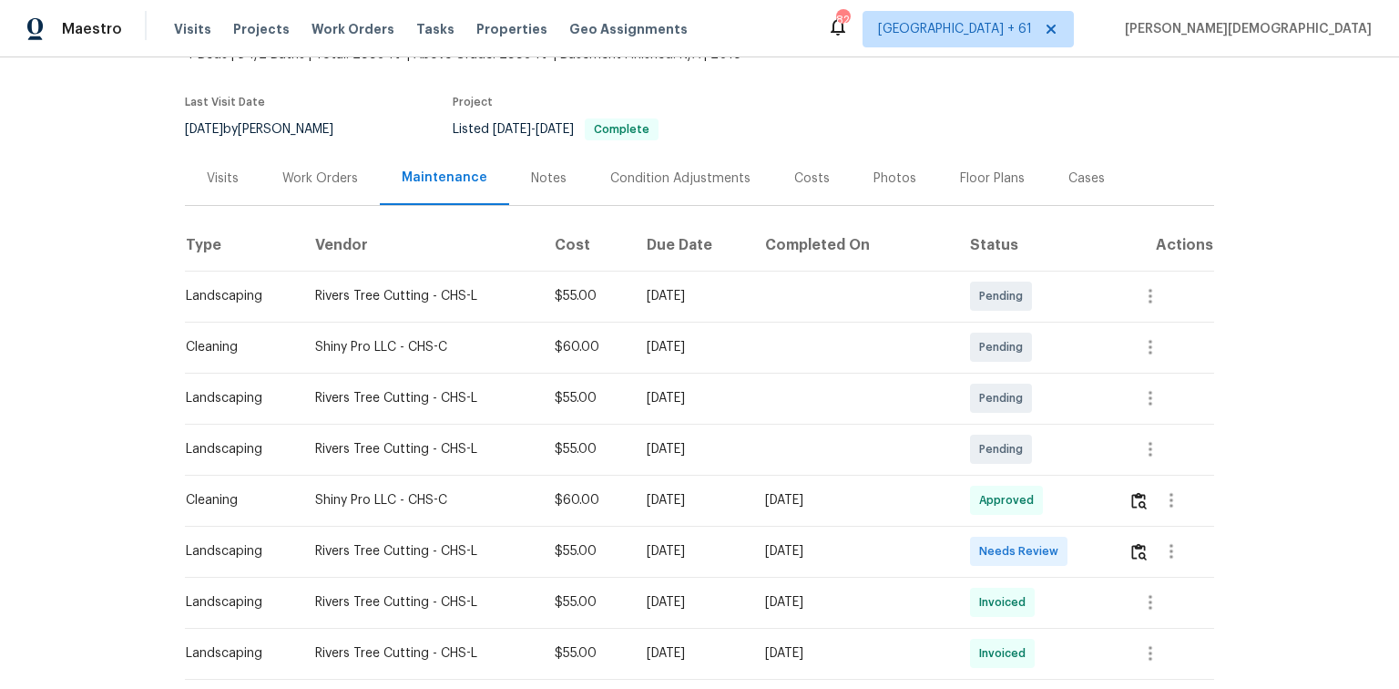
scroll to position [292, 0]
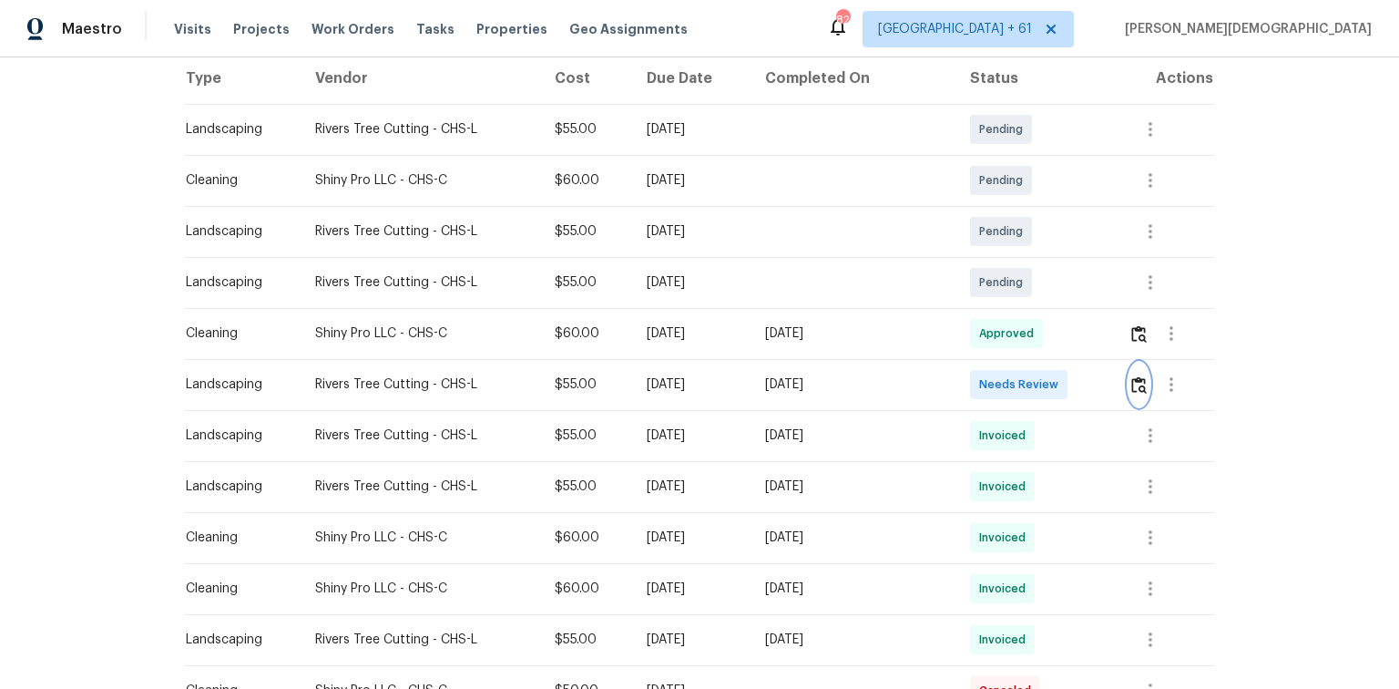
click at [995, 394] on button "button" at bounding box center [1139, 385] width 21 height 44
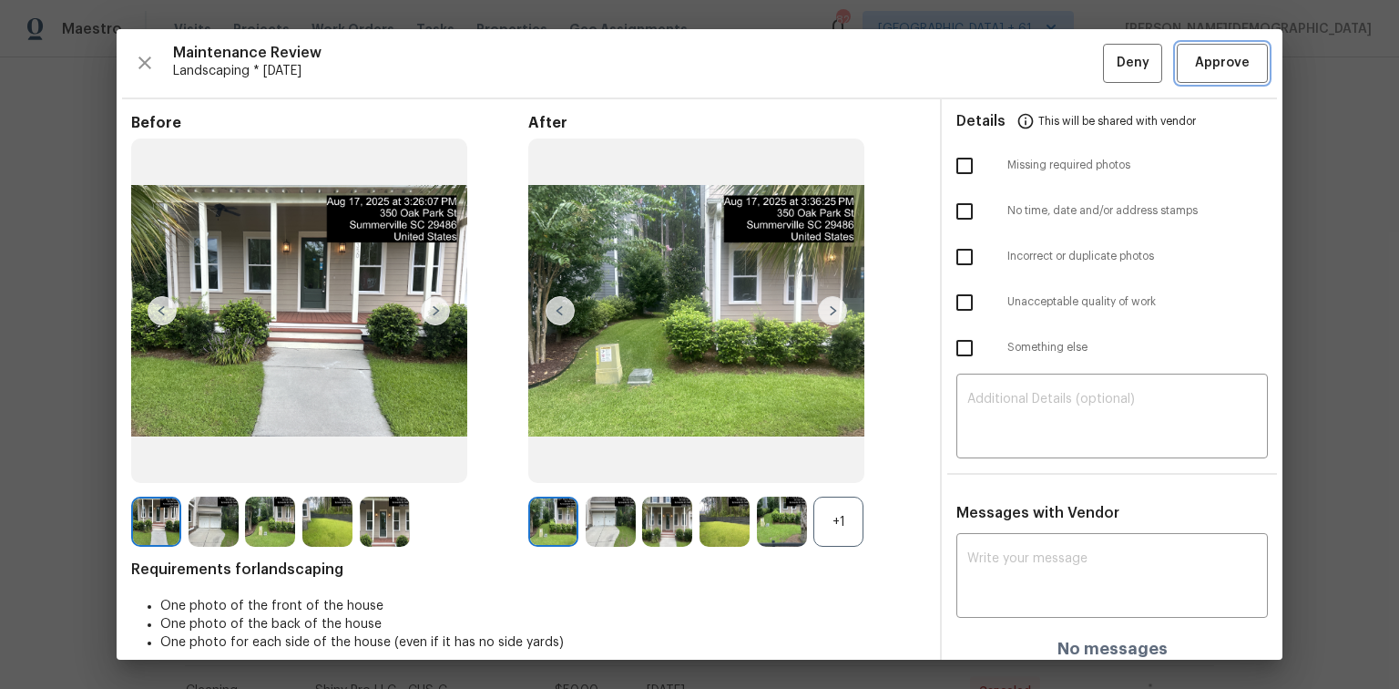
click at [995, 73] on button "Approve" at bounding box center [1222, 63] width 91 height 39
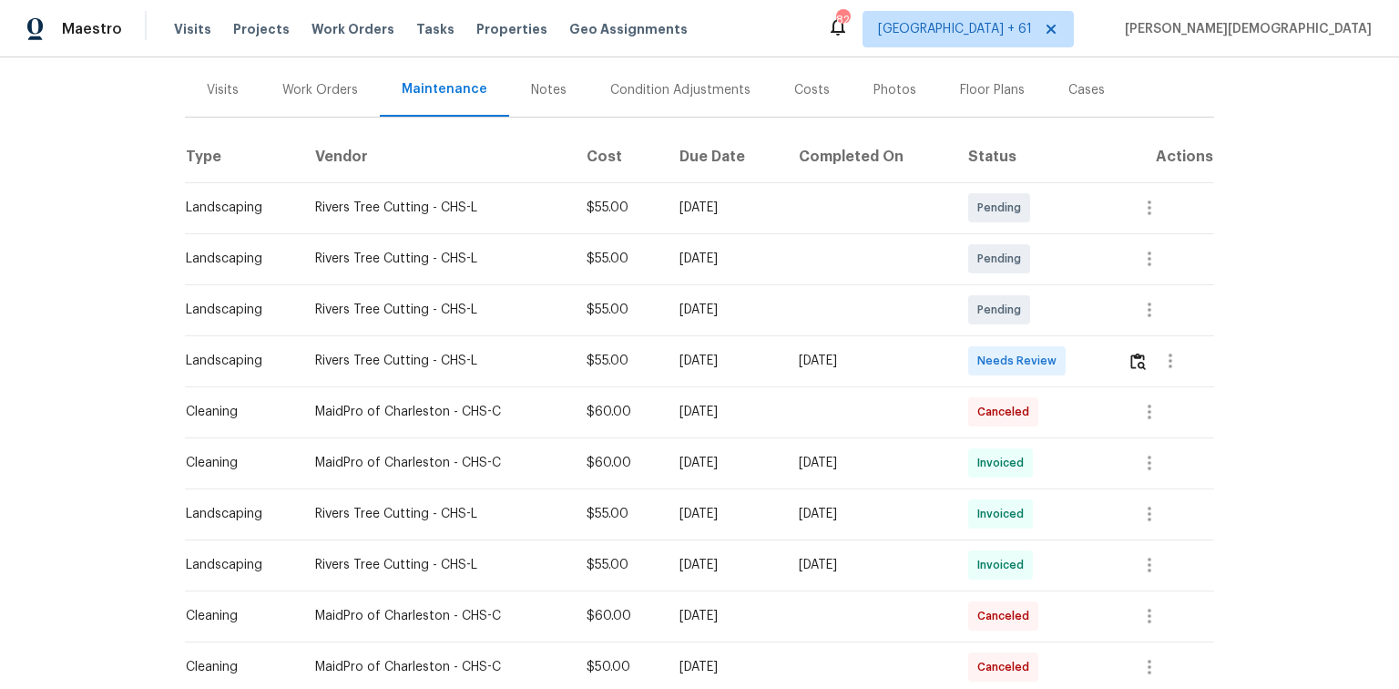
scroll to position [219, 0]
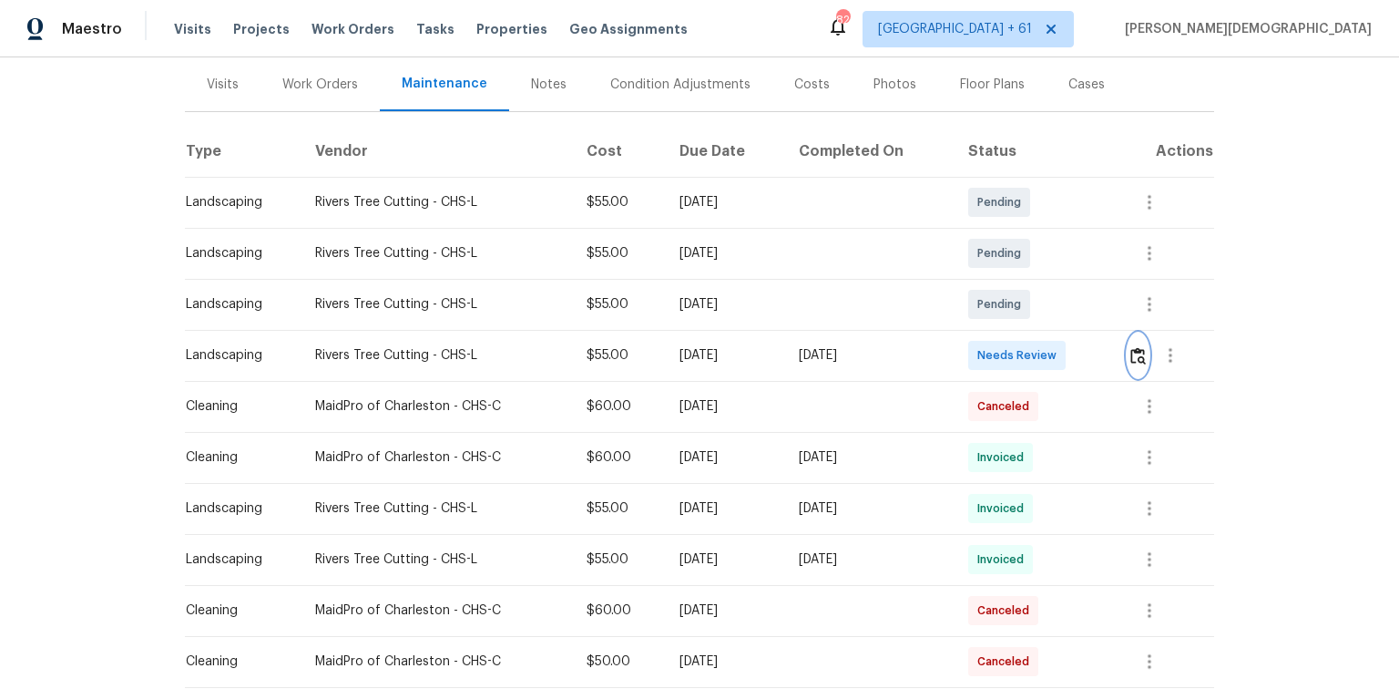
click at [995, 353] on img "button" at bounding box center [1138, 355] width 15 height 17
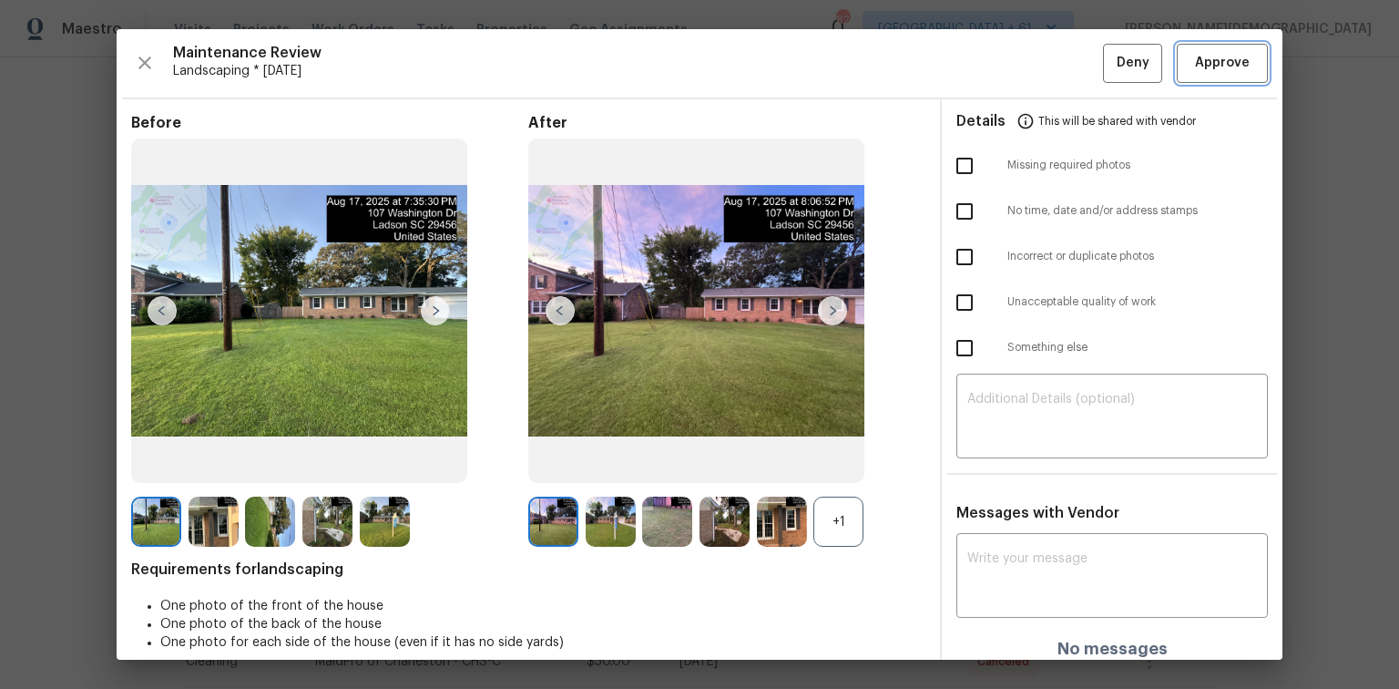
click at [995, 57] on span "Approve" at bounding box center [1222, 63] width 55 height 23
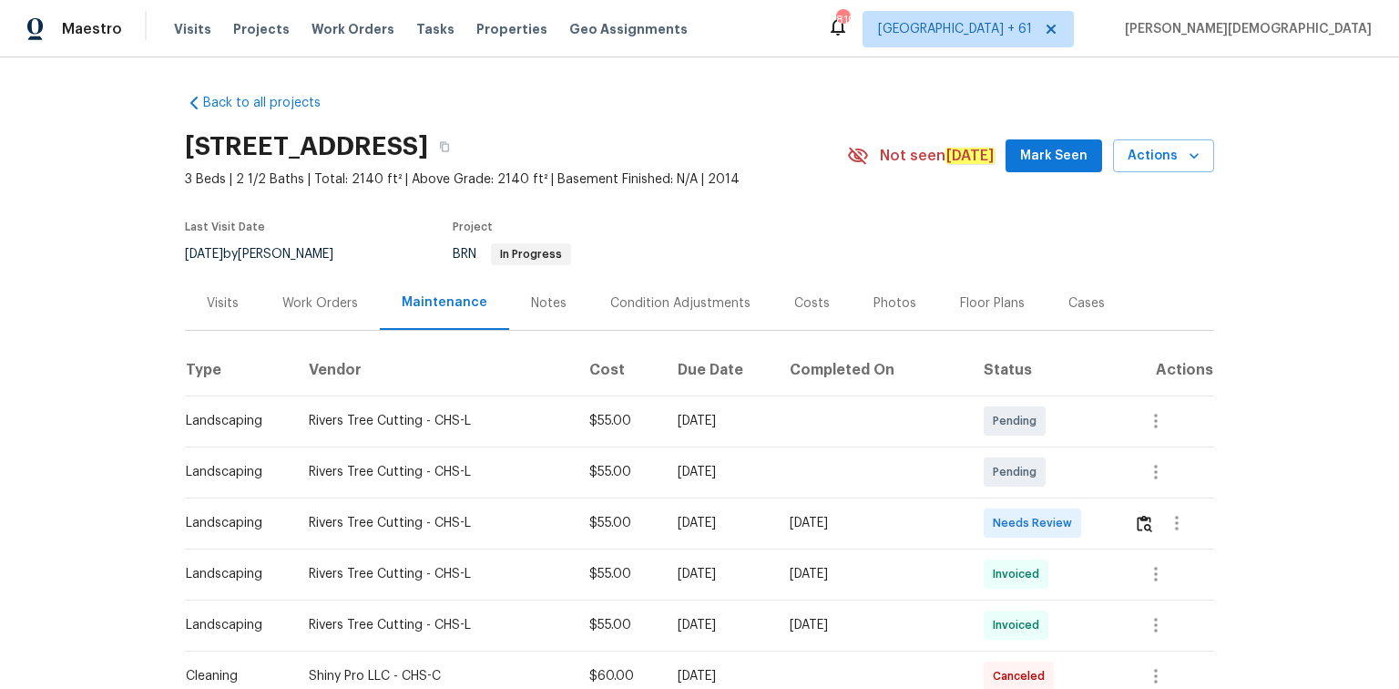
scroll to position [219, 0]
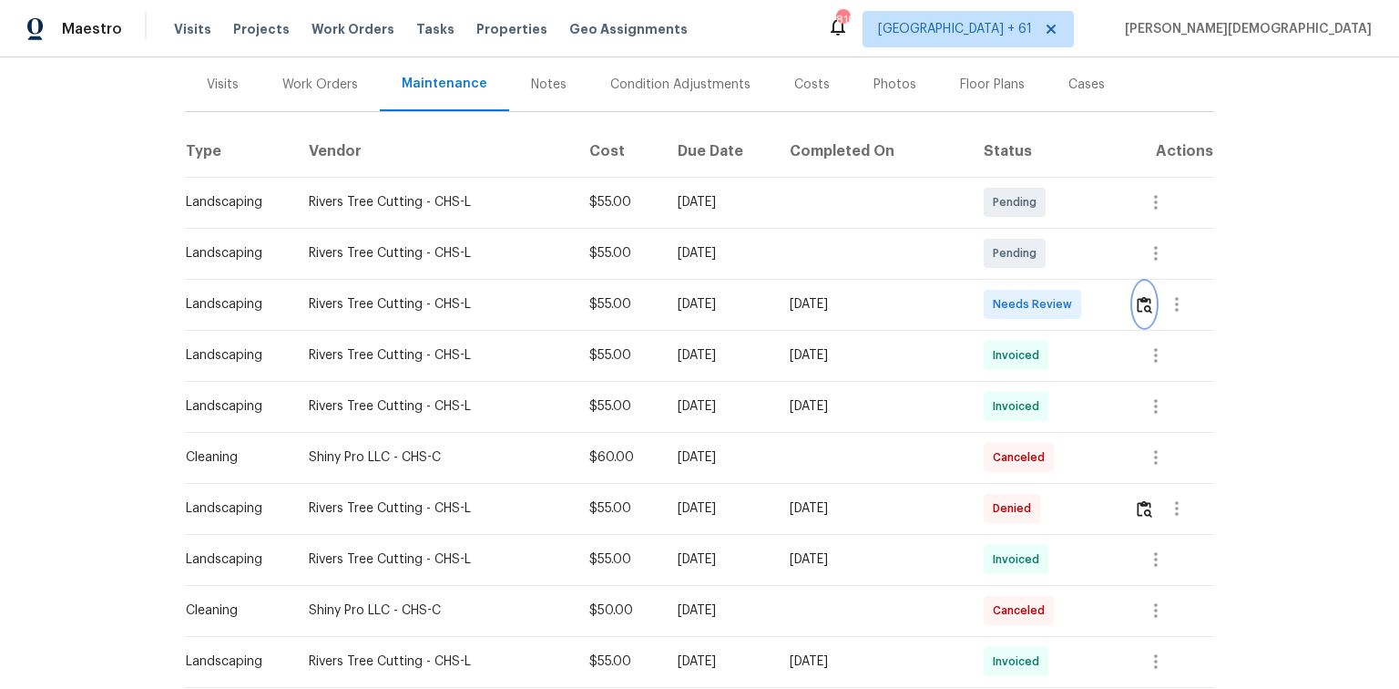
click at [995, 304] on button "button" at bounding box center [1144, 304] width 21 height 44
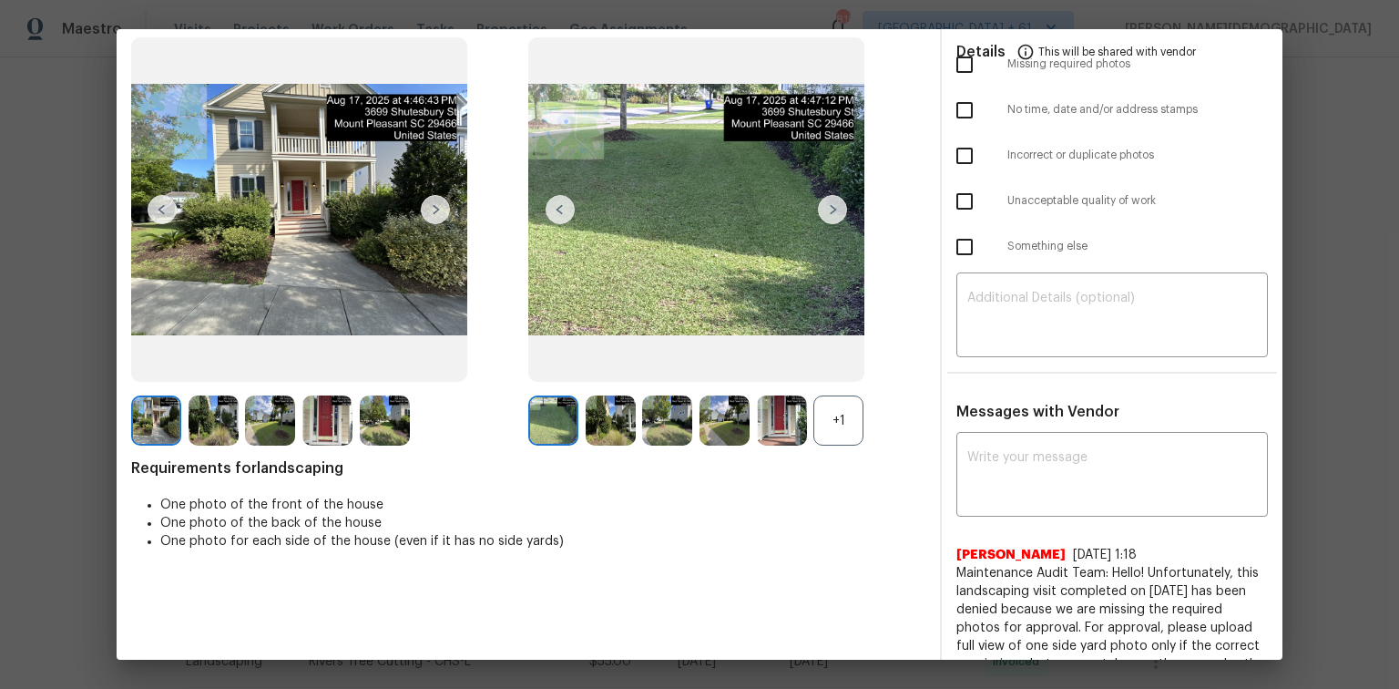
scroll to position [0, 0]
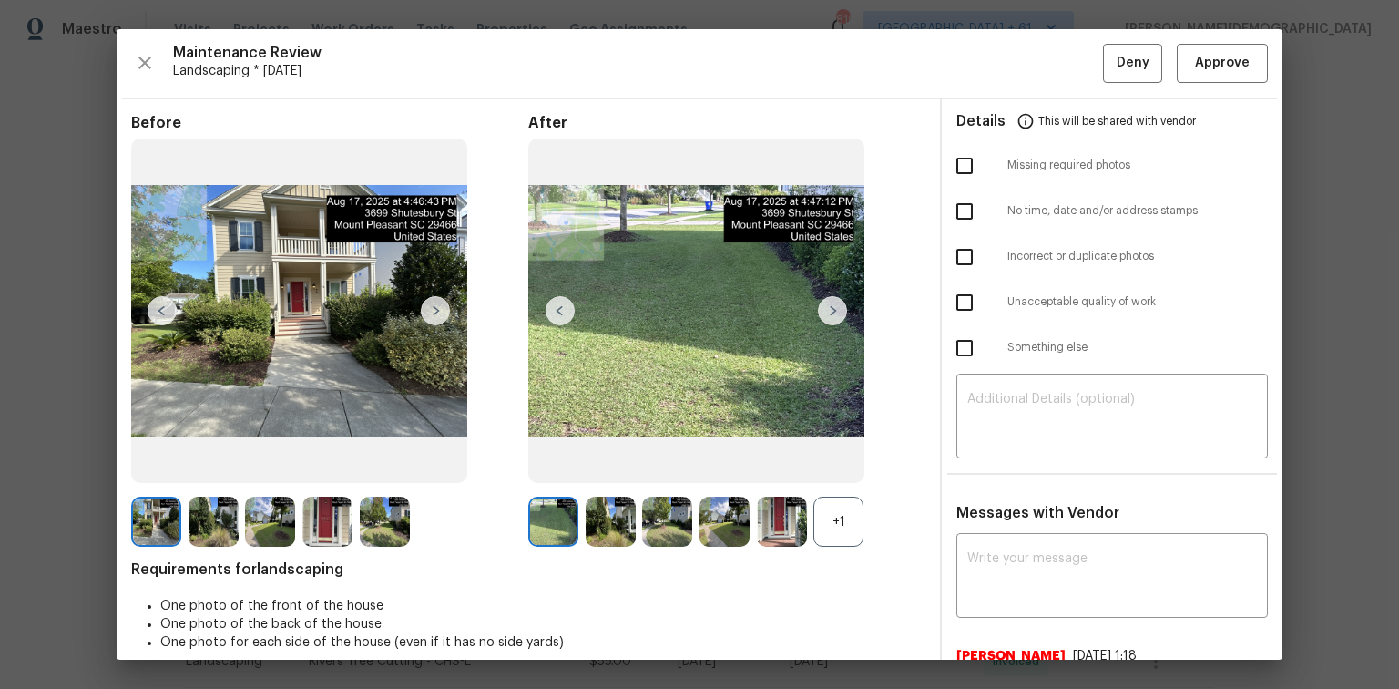
click at [995, 84] on div "Maintenance Review Landscaping * [DATE] Deny Approve Before After +1 Requiremen…" at bounding box center [700, 344] width 1166 height 630
click at [995, 75] on button "Approve" at bounding box center [1222, 63] width 91 height 39
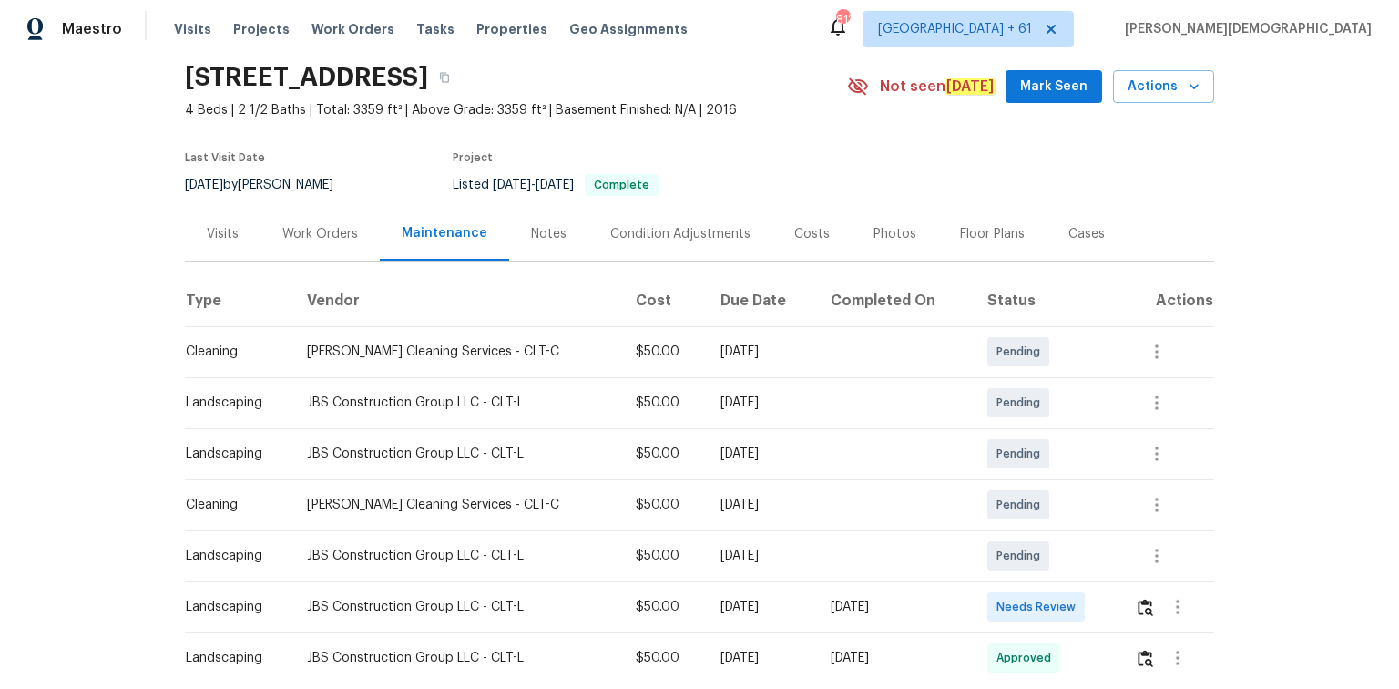
scroll to position [146, 0]
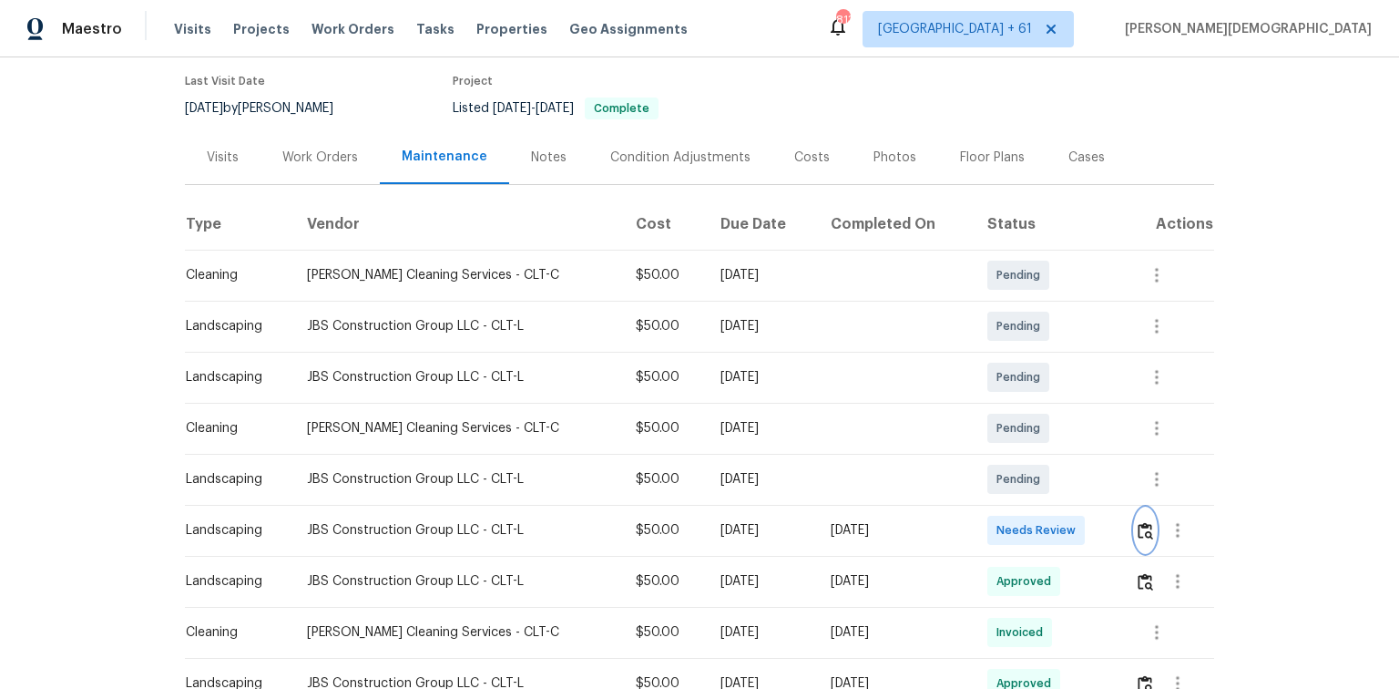
click at [995, 460] on img "button" at bounding box center [1145, 530] width 15 height 17
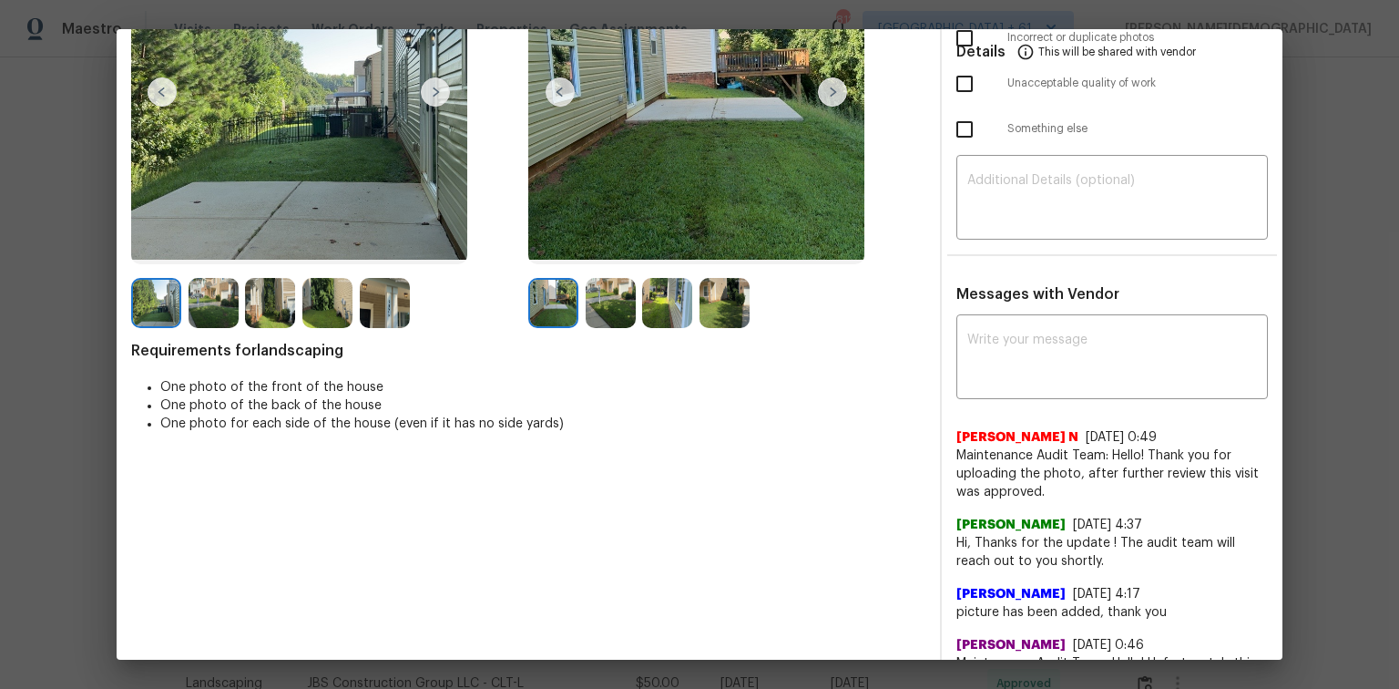
scroll to position [0, 0]
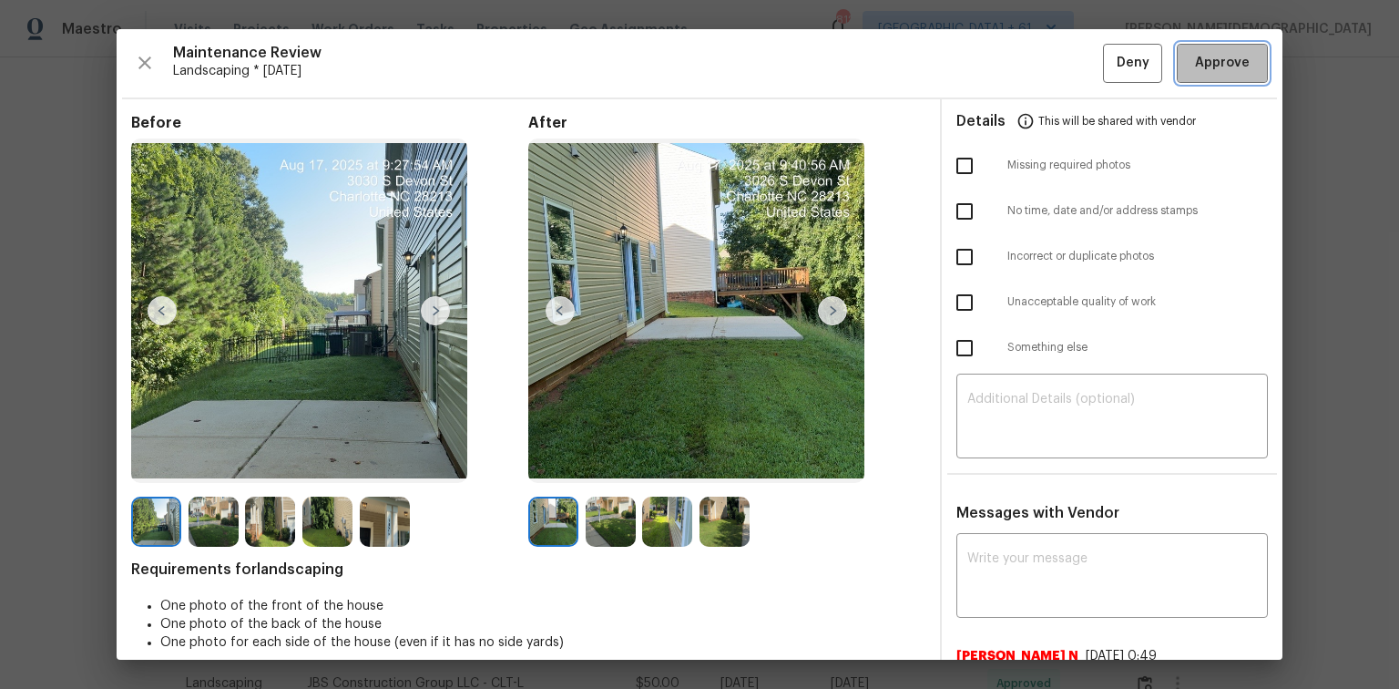
click at [995, 63] on span "Approve" at bounding box center [1222, 63] width 55 height 23
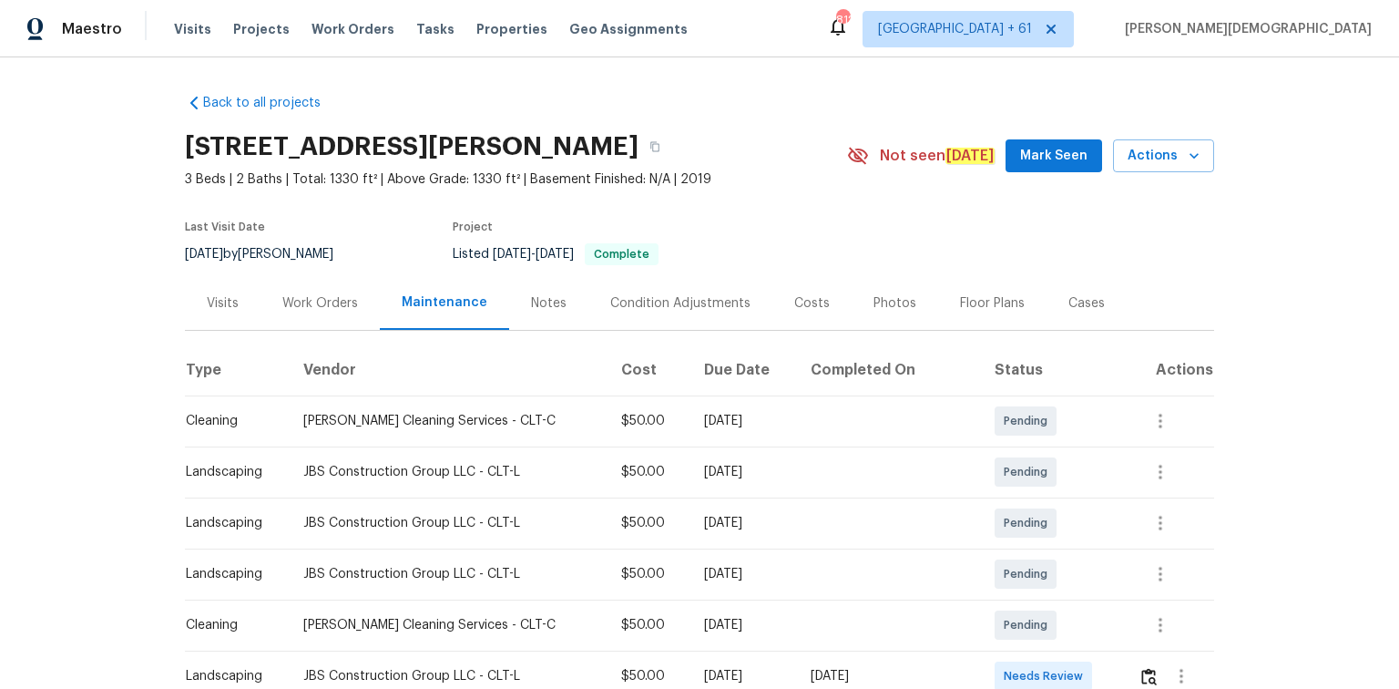
scroll to position [219, 0]
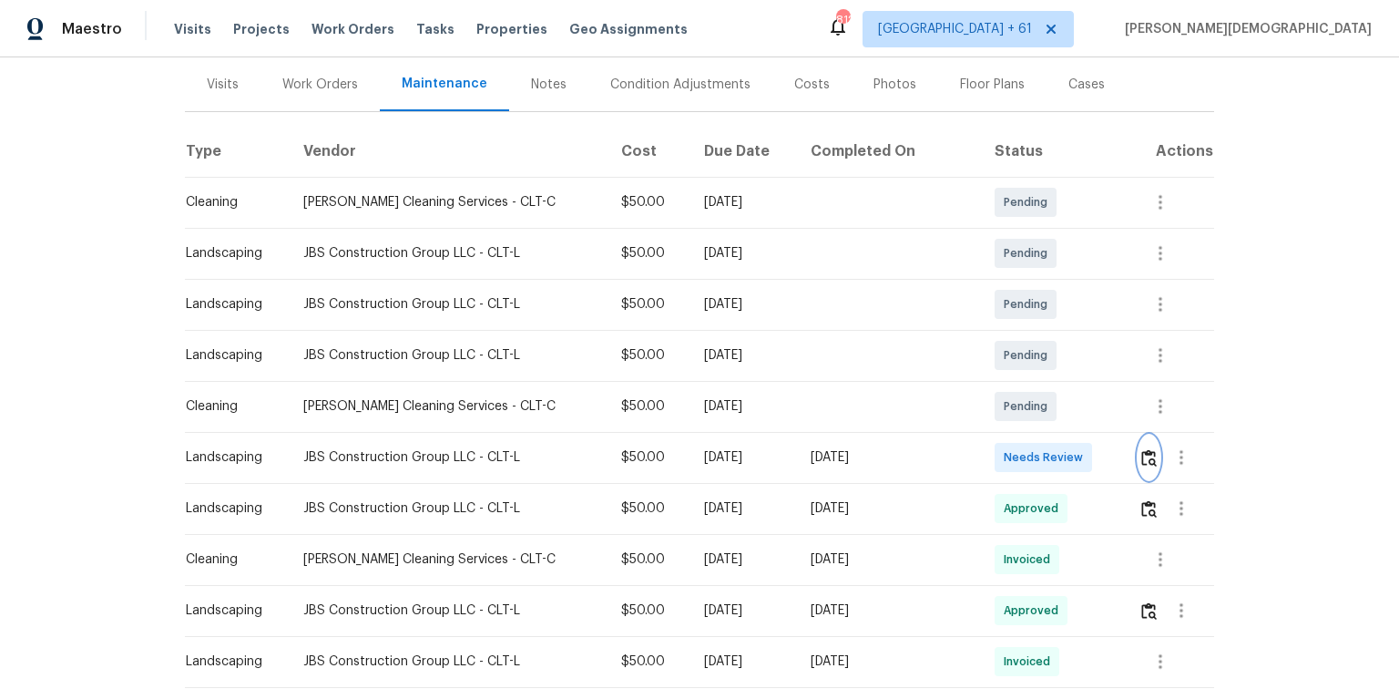
click at [995, 459] on button "button" at bounding box center [1149, 457] width 21 height 44
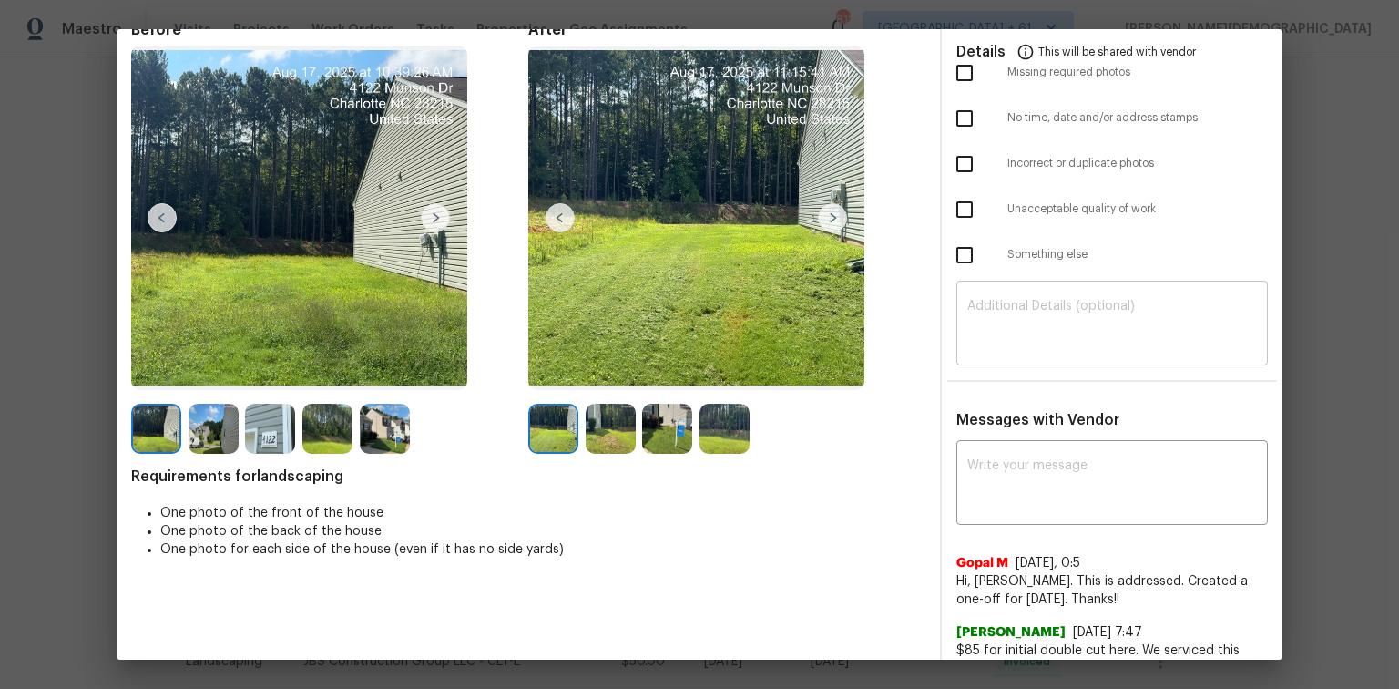
scroll to position [0, 0]
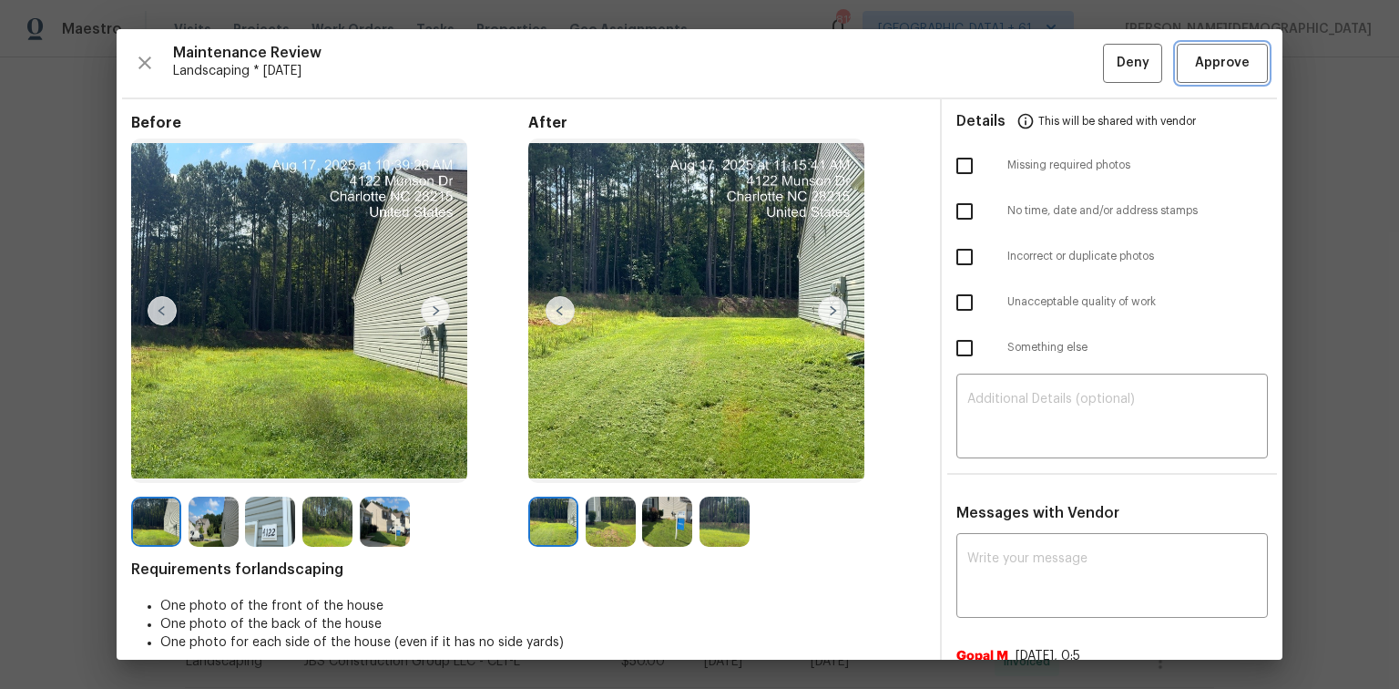
click at [995, 69] on span "Approve" at bounding box center [1222, 63] width 55 height 23
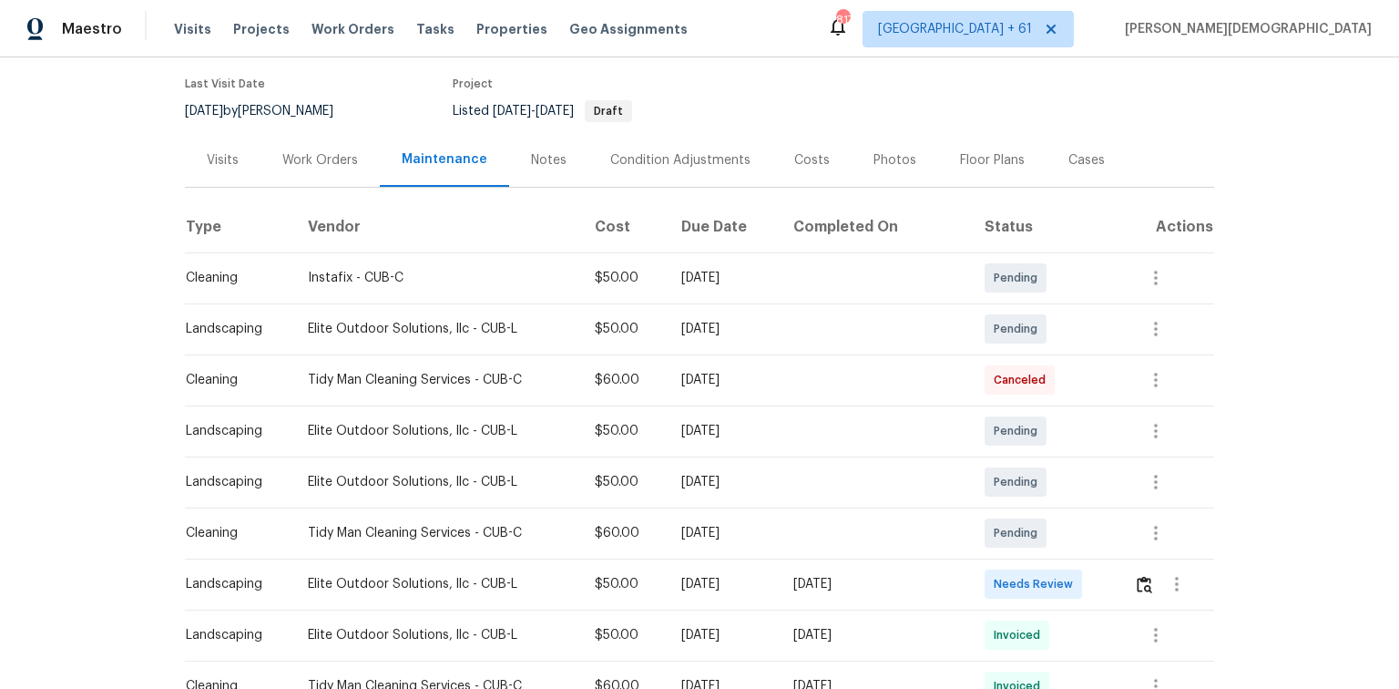
scroll to position [219, 0]
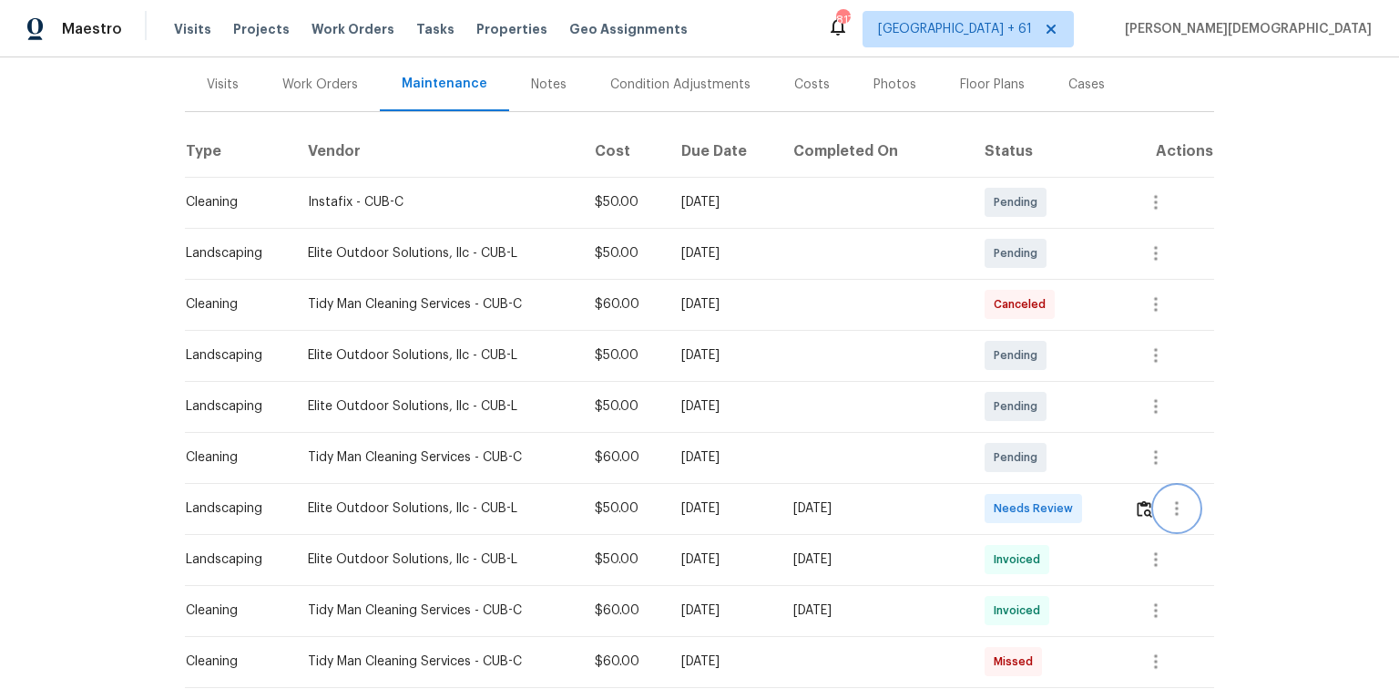
click at [995, 460] on button "button" at bounding box center [1177, 508] width 44 height 44
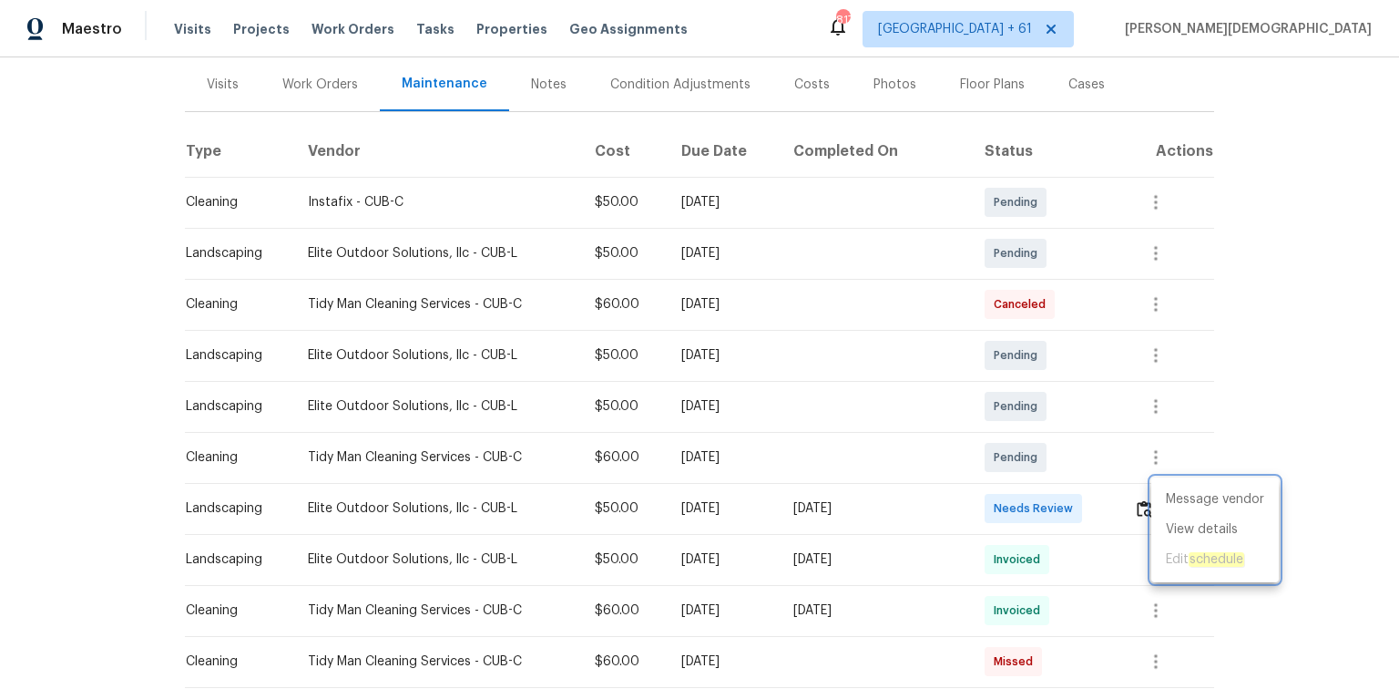
click at [995, 460] on div at bounding box center [699, 344] width 1399 height 689
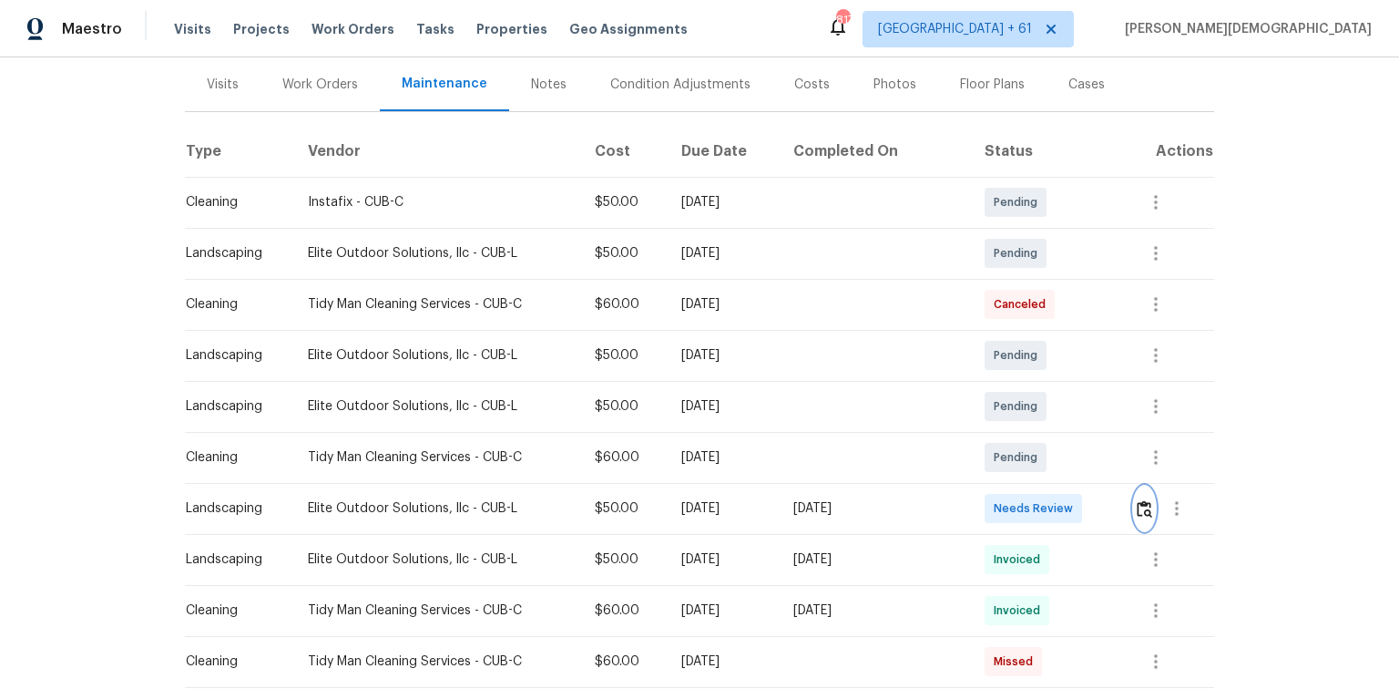
click at [995, 460] on img "button" at bounding box center [1144, 508] width 15 height 17
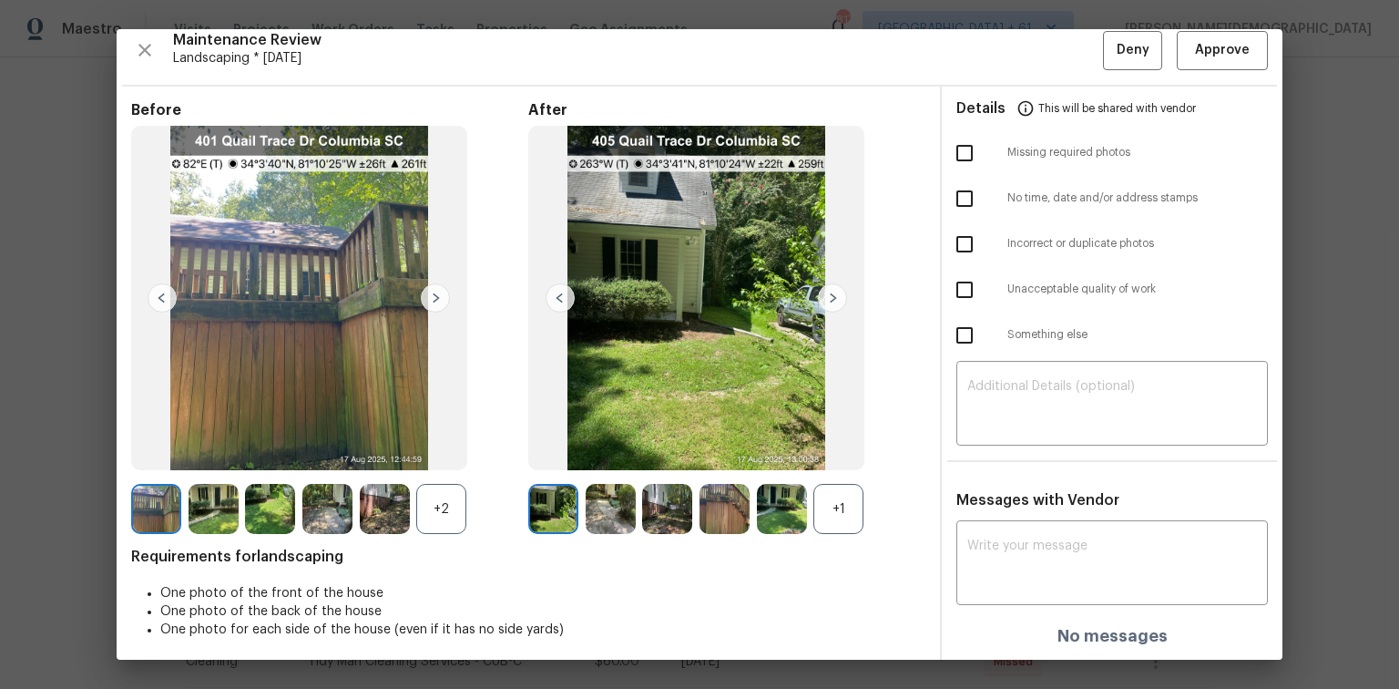
scroll to position [15, 0]
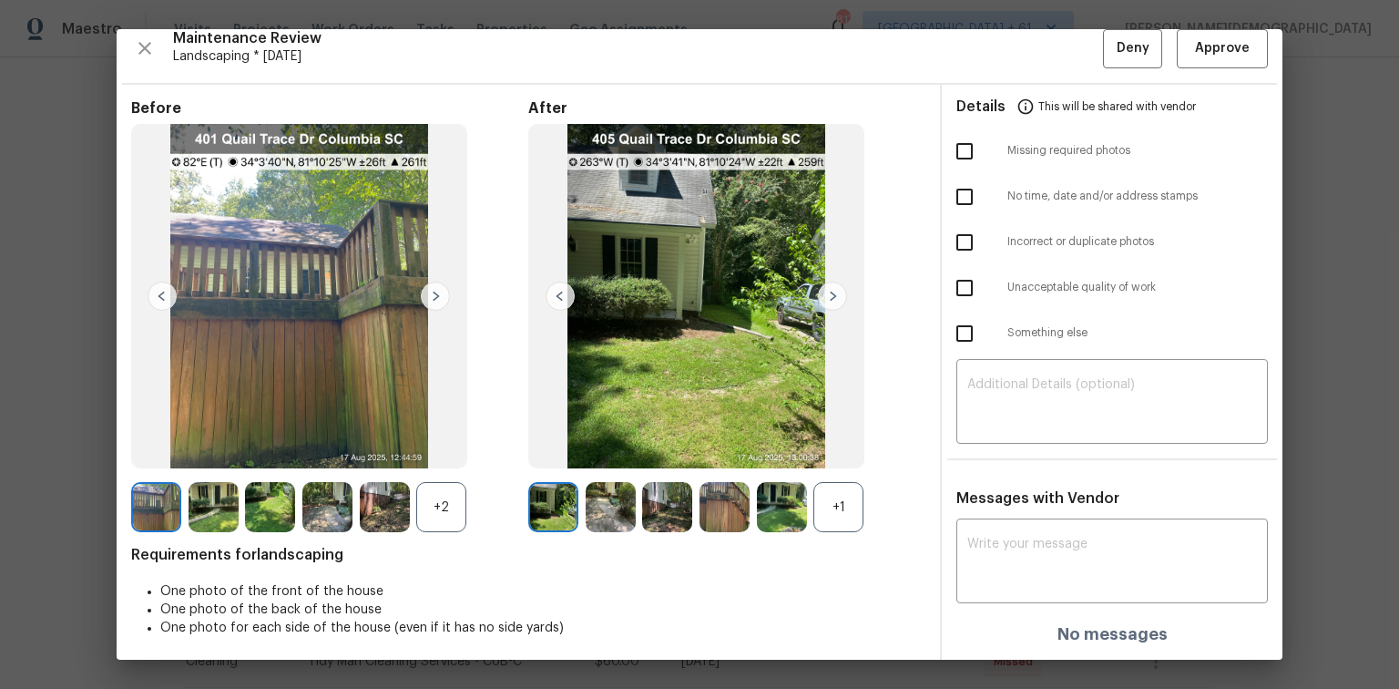
click at [375, 460] on img at bounding box center [385, 507] width 50 height 50
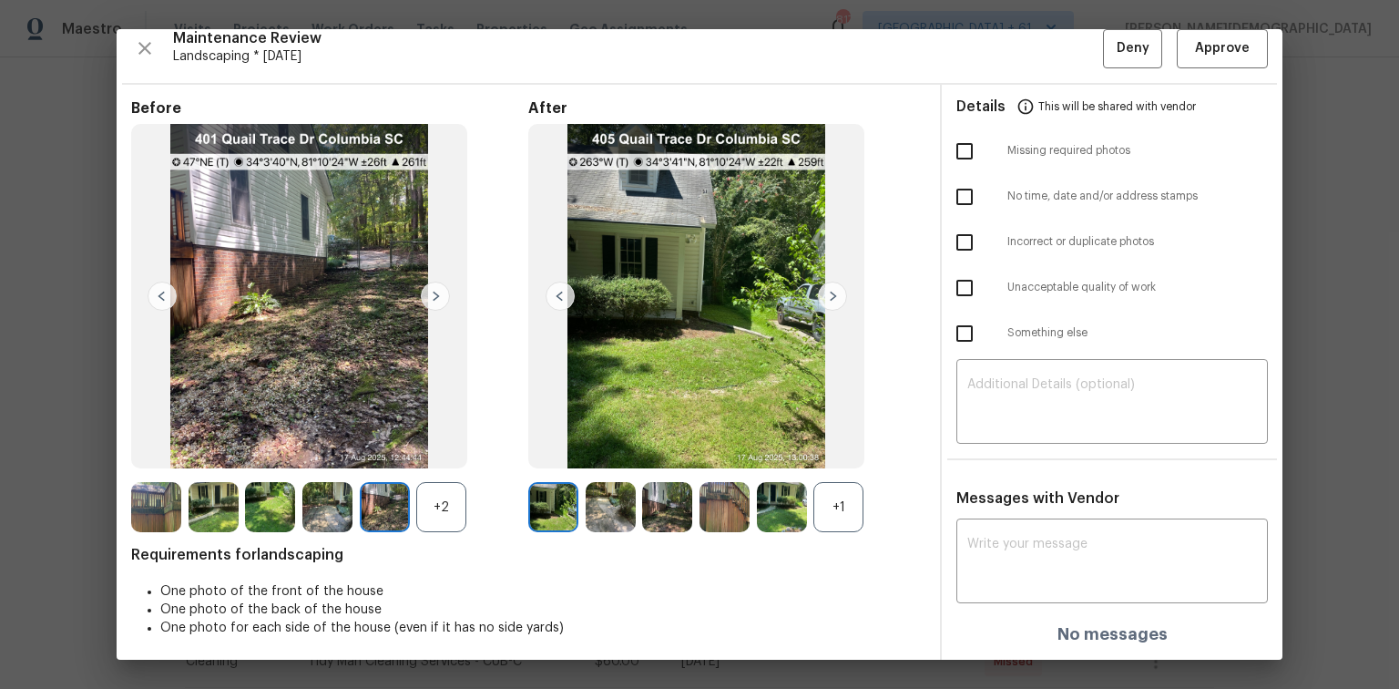
click at [143, 460] on img at bounding box center [156, 507] width 50 height 50
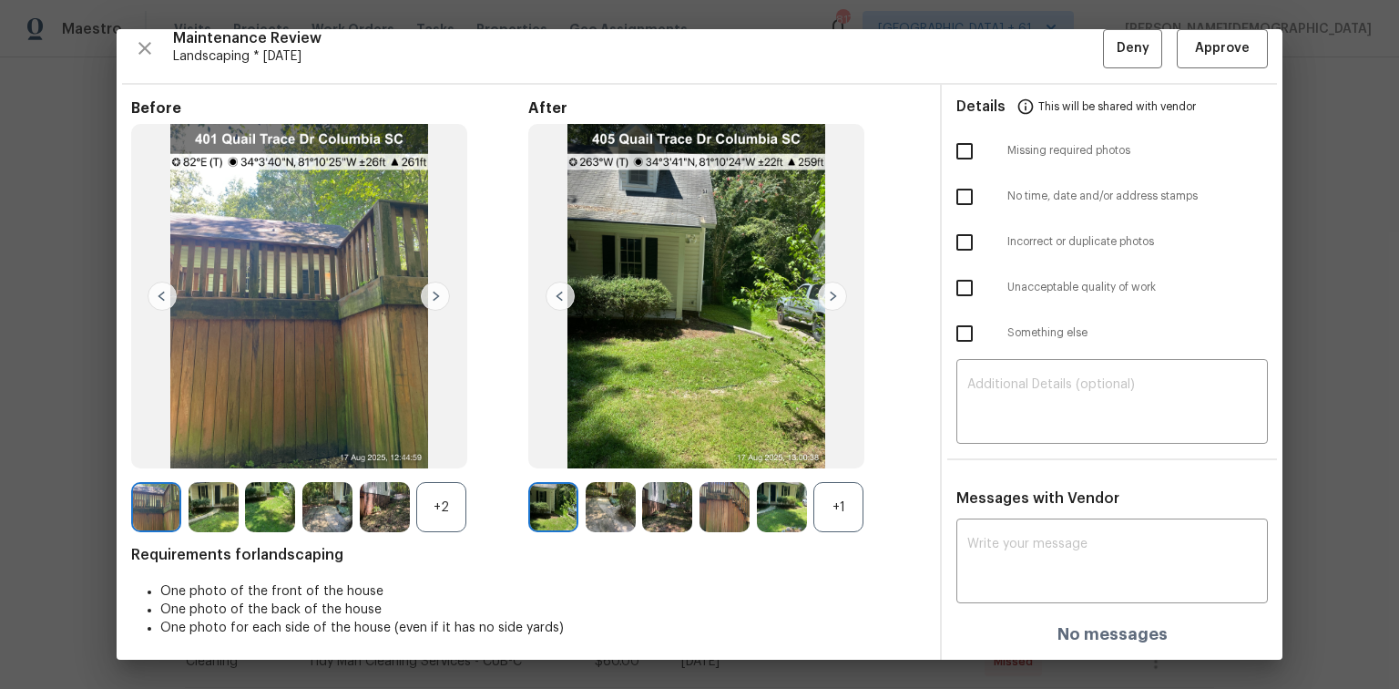
click at [165, 292] on img at bounding box center [162, 295] width 29 height 29
click at [831, 301] on img at bounding box center [832, 295] width 29 height 29
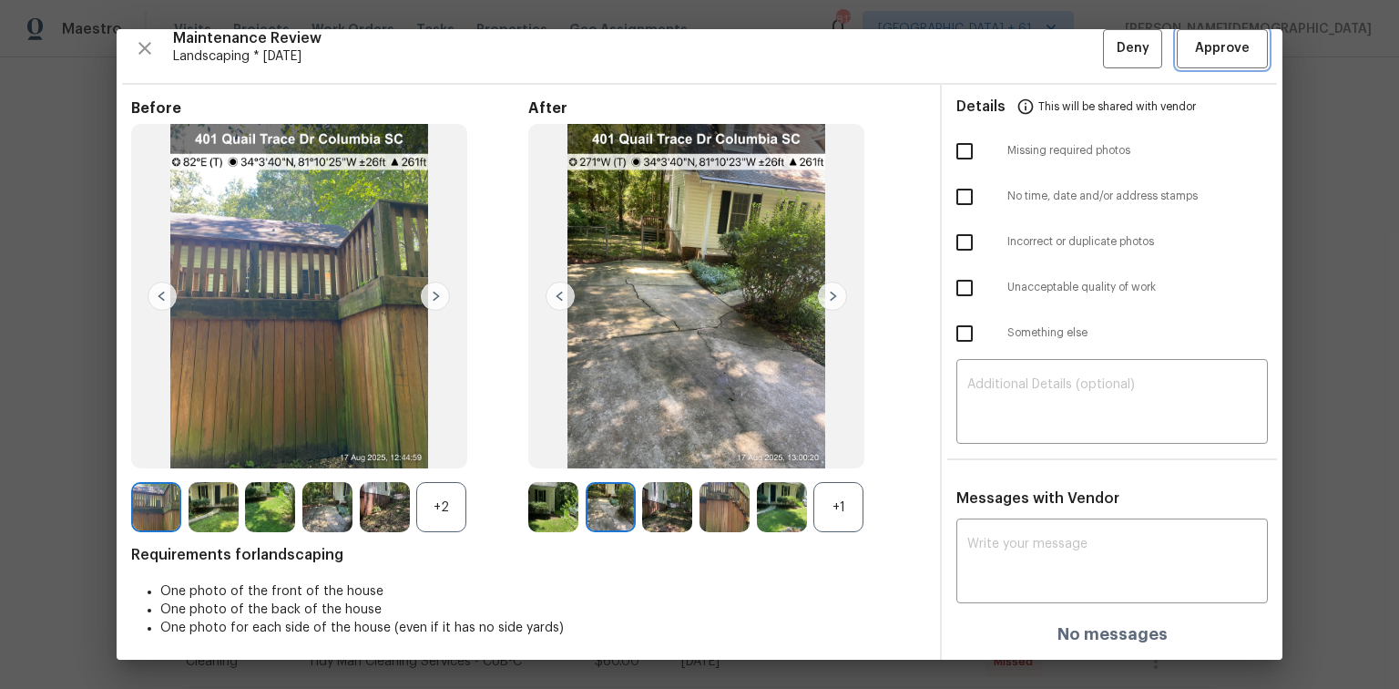
click at [995, 48] on span "Approve" at bounding box center [1222, 48] width 55 height 23
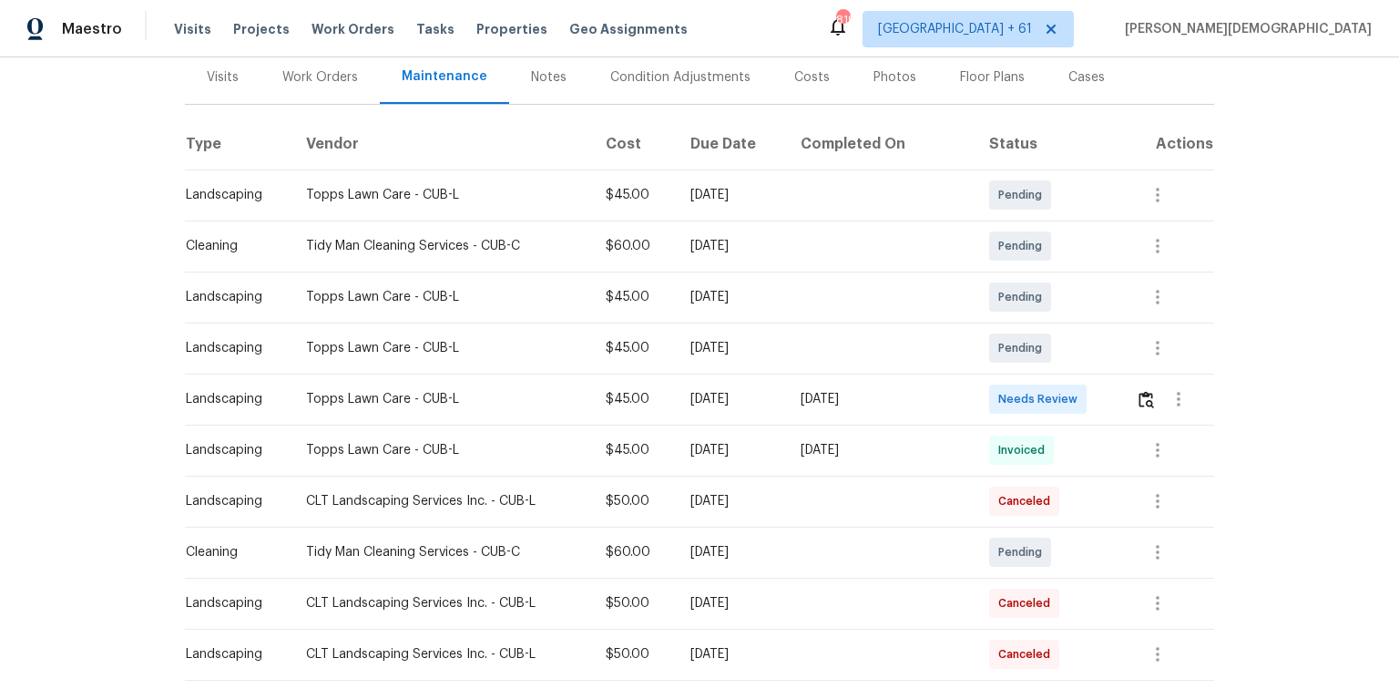
scroll to position [364, 0]
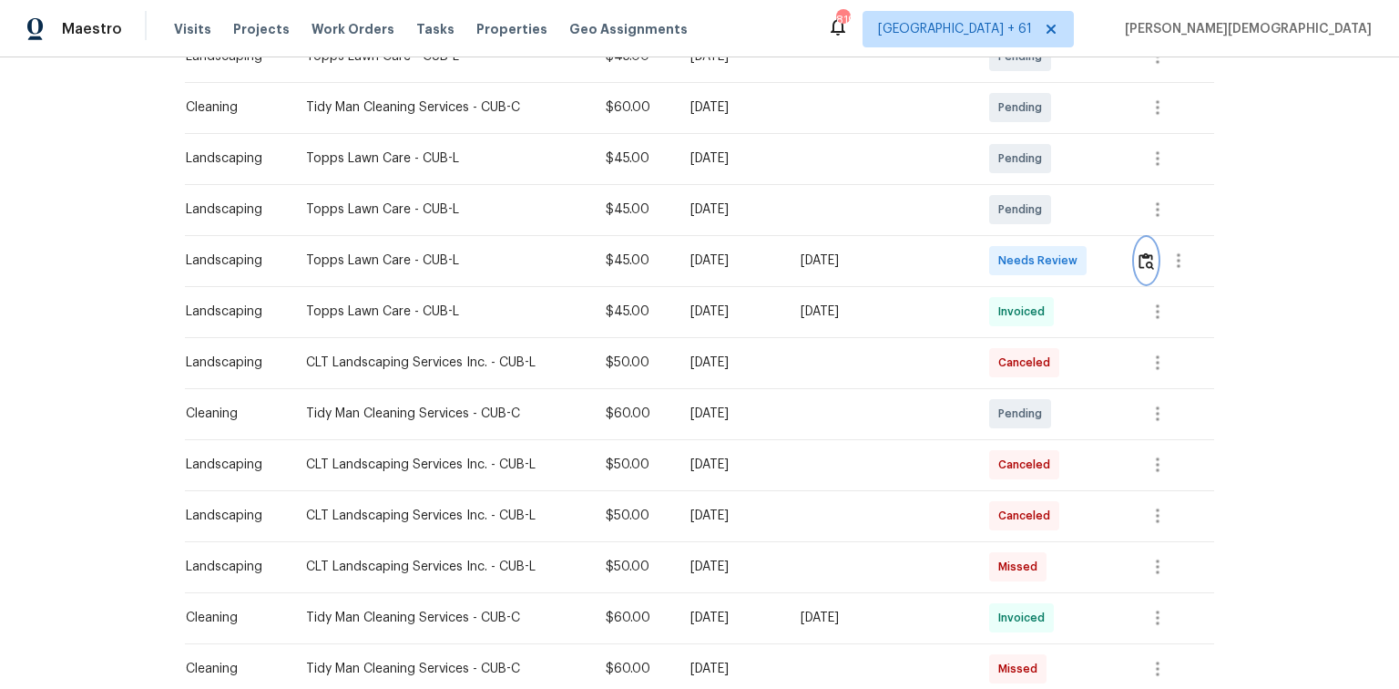
click at [995, 252] on img "button" at bounding box center [1146, 260] width 15 height 17
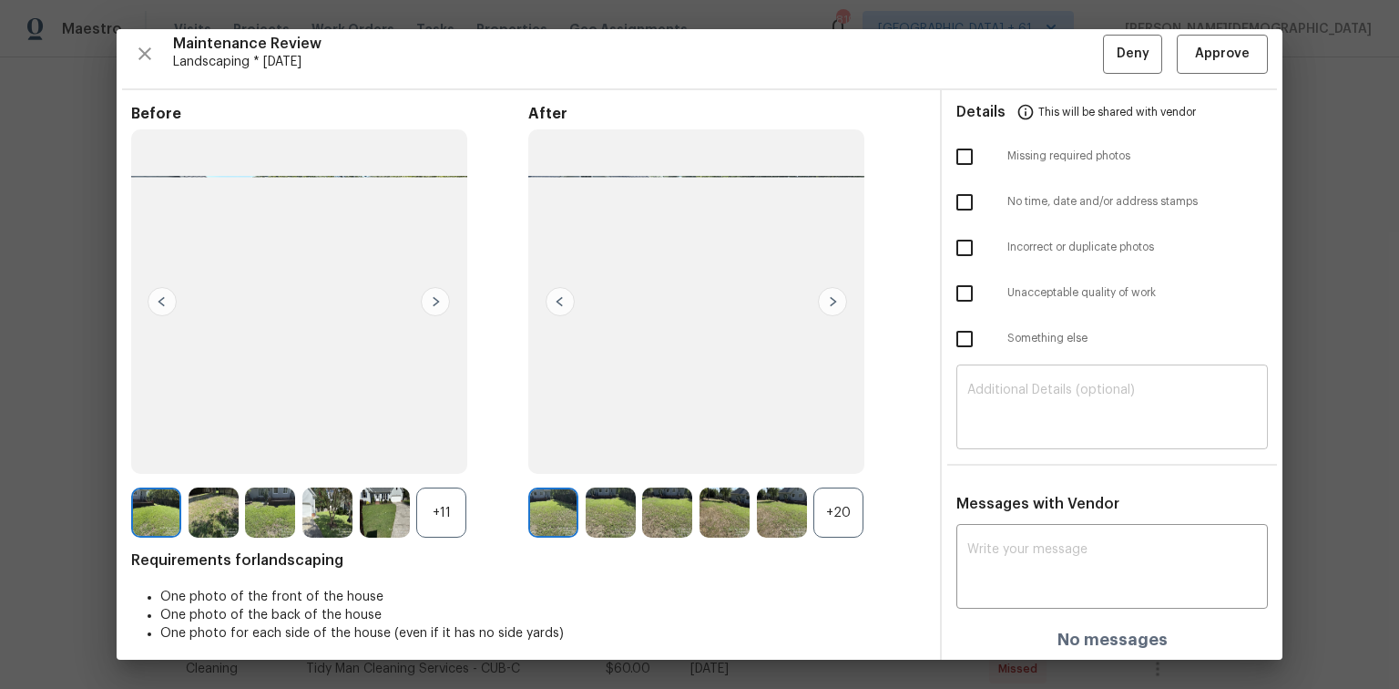
scroll to position [15, 0]
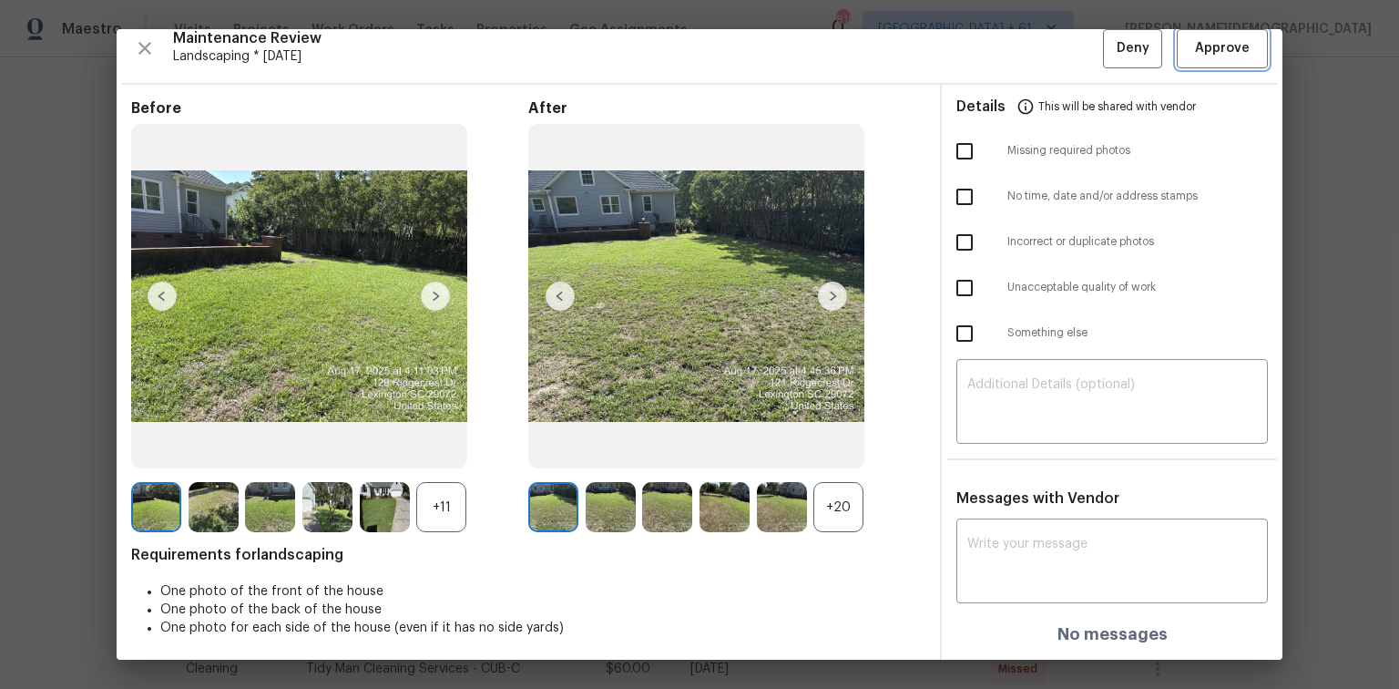
click at [995, 60] on button "Approve" at bounding box center [1222, 48] width 91 height 39
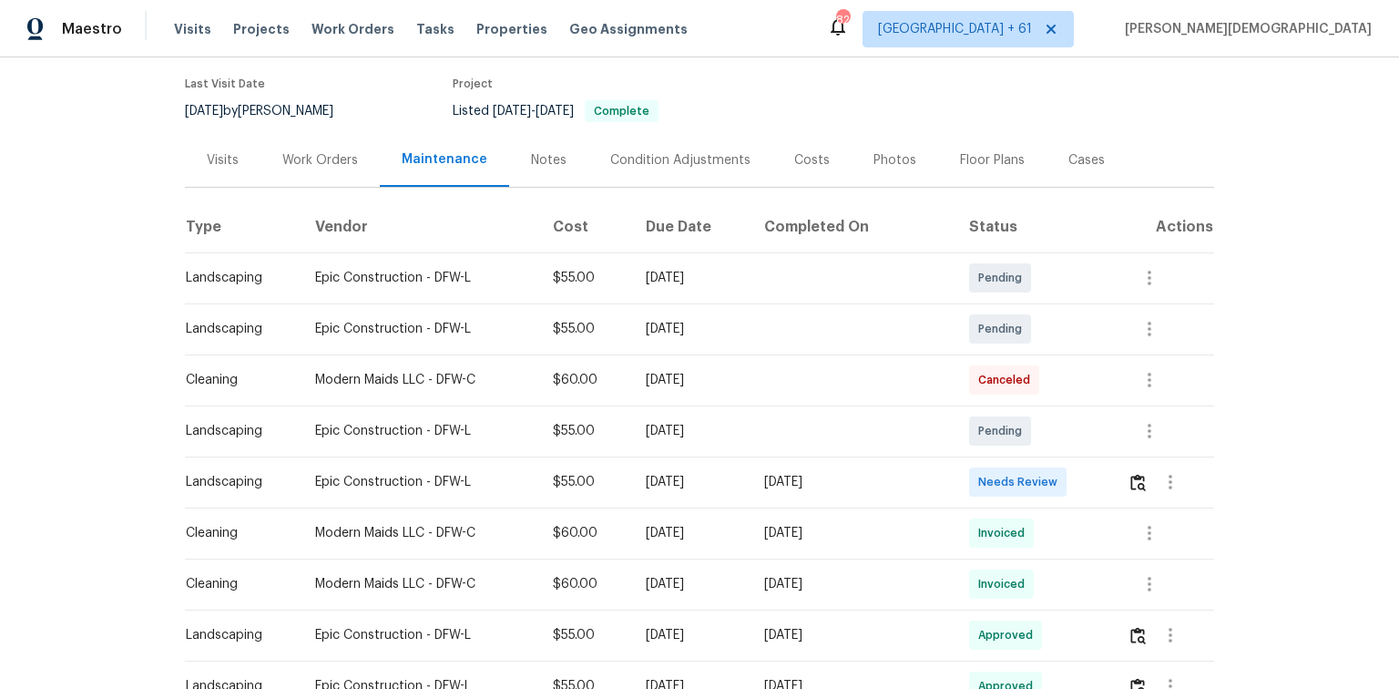
scroll to position [219, 0]
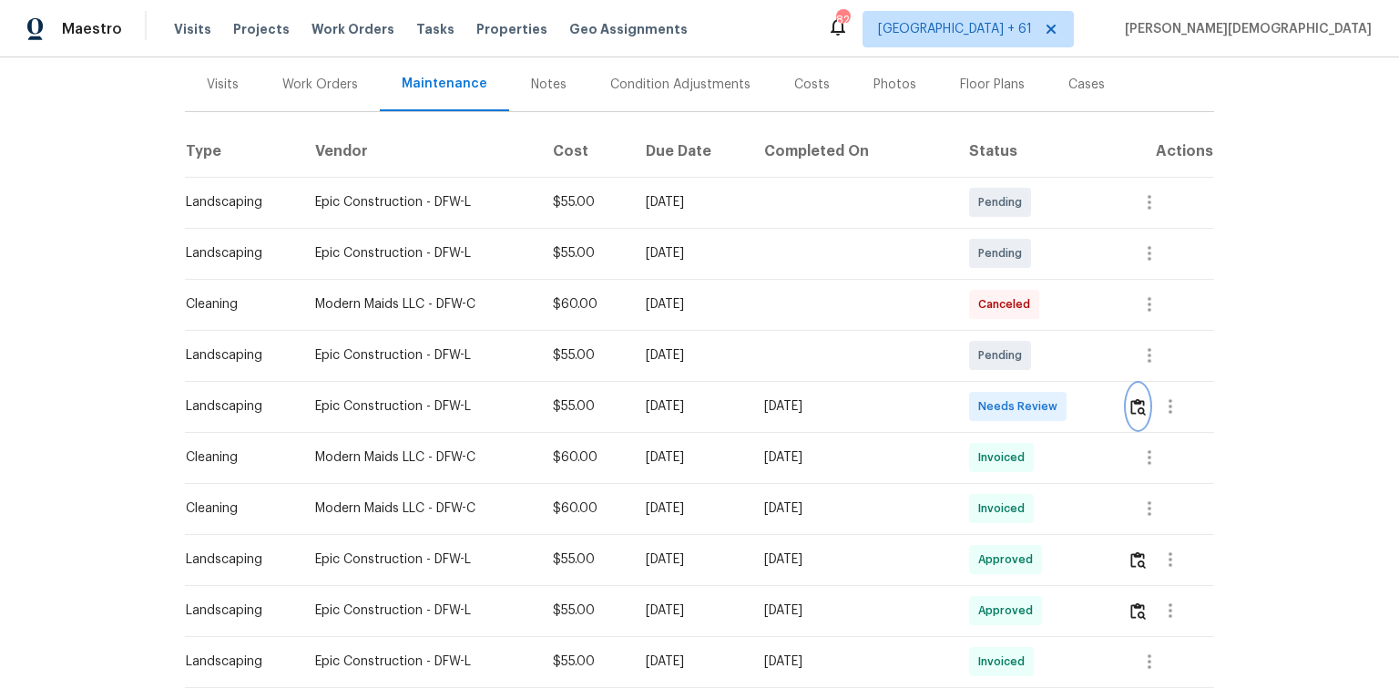
click at [1130, 411] on button "button" at bounding box center [1138, 406] width 21 height 44
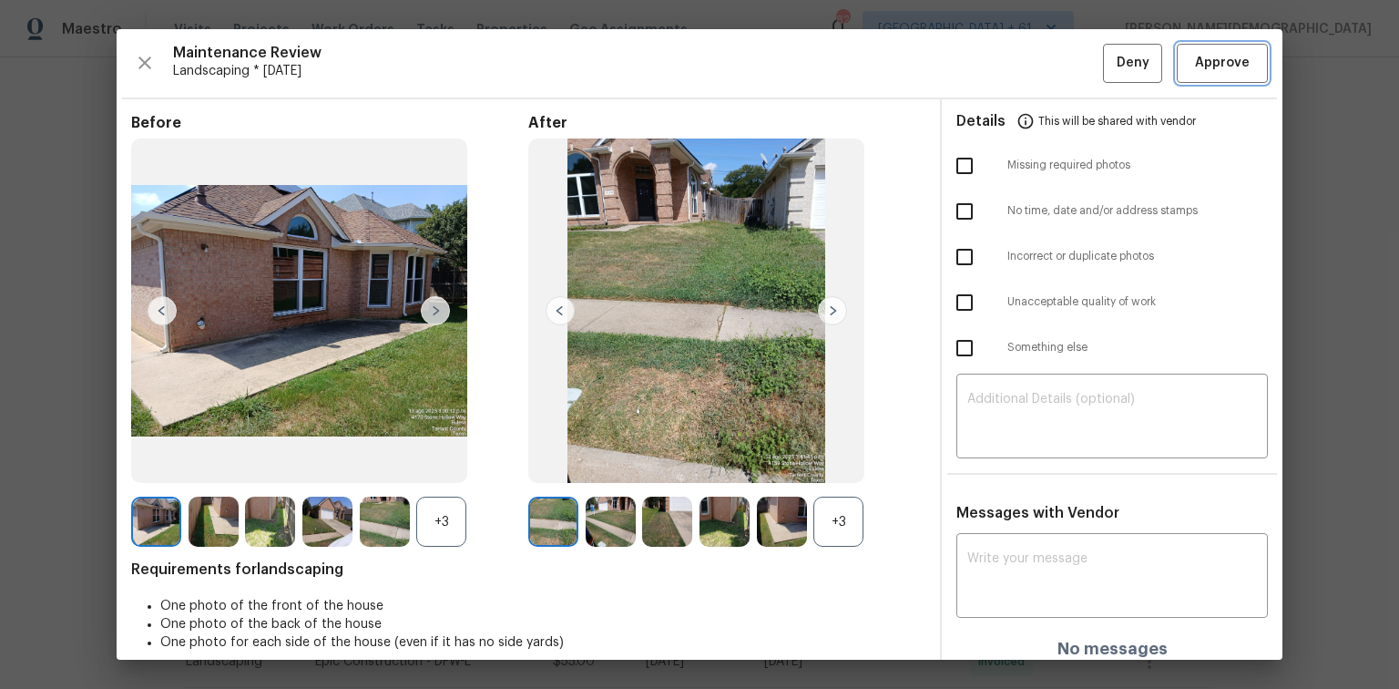
click at [1195, 66] on span "Approve" at bounding box center [1222, 63] width 55 height 23
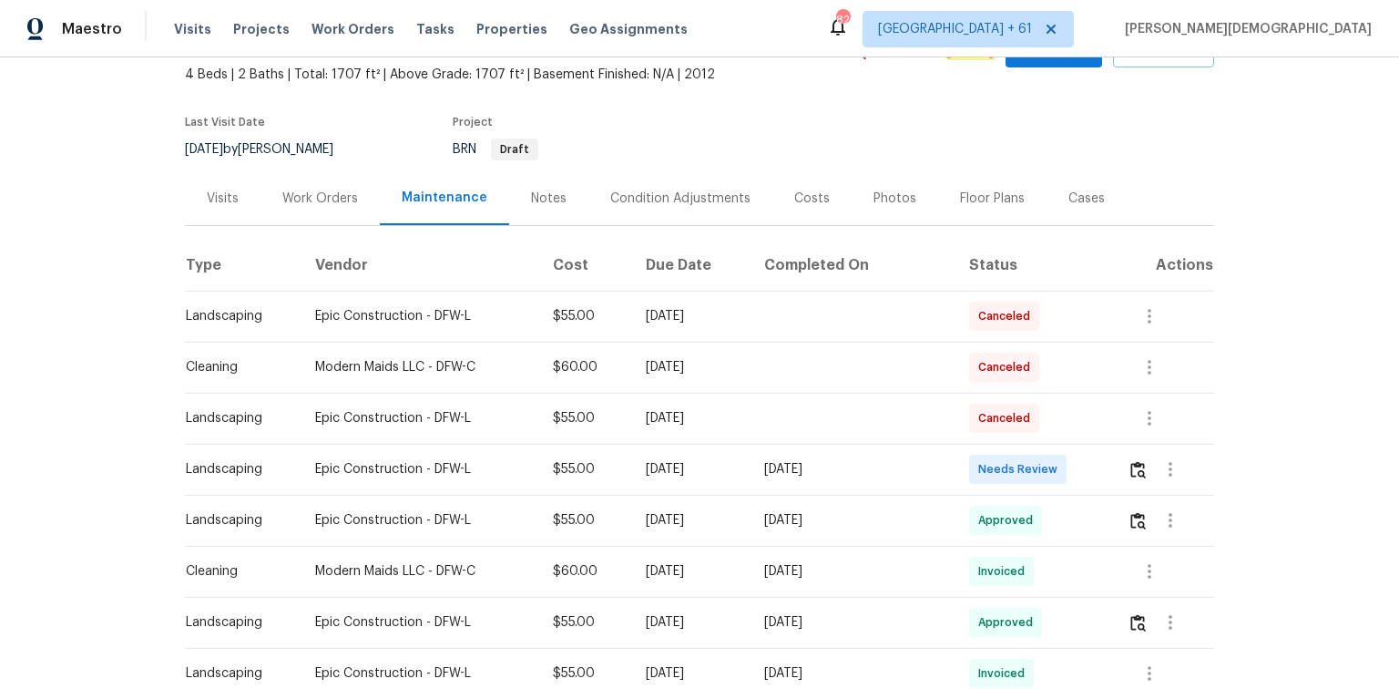
scroll to position [219, 0]
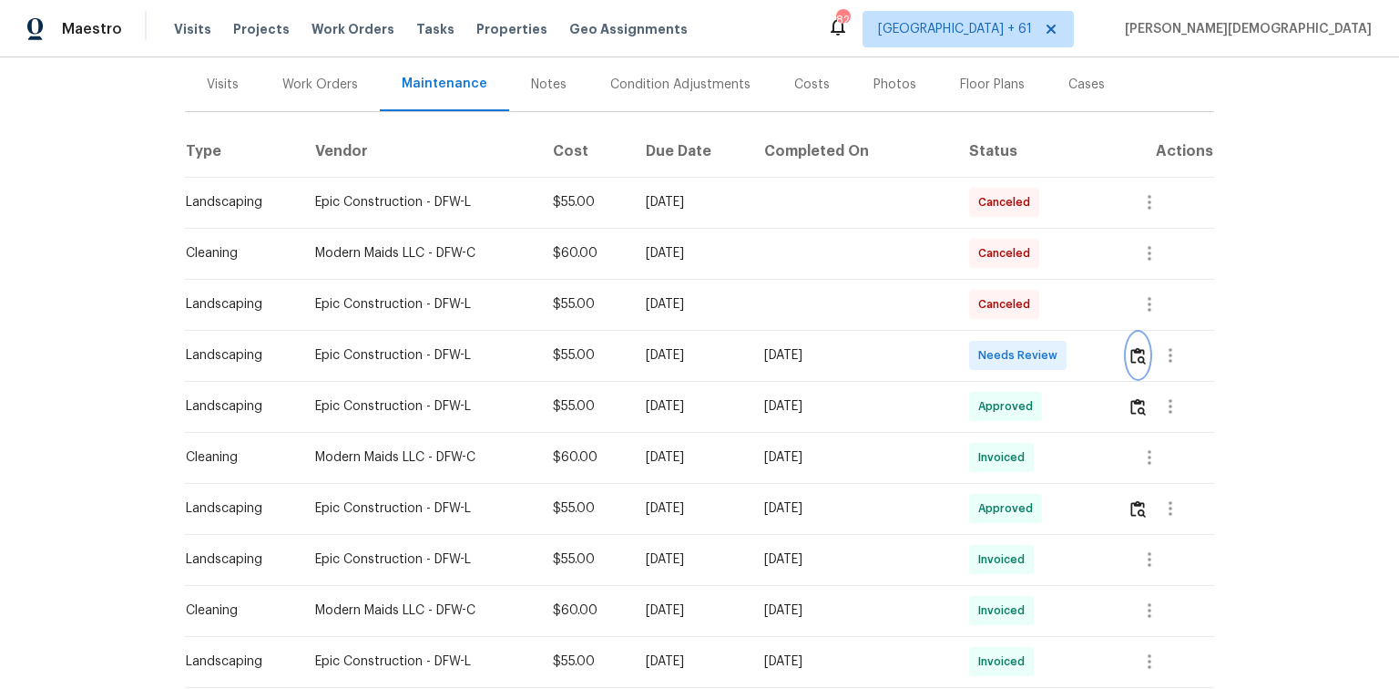
click at [995, 351] on img "button" at bounding box center [1138, 355] width 15 height 17
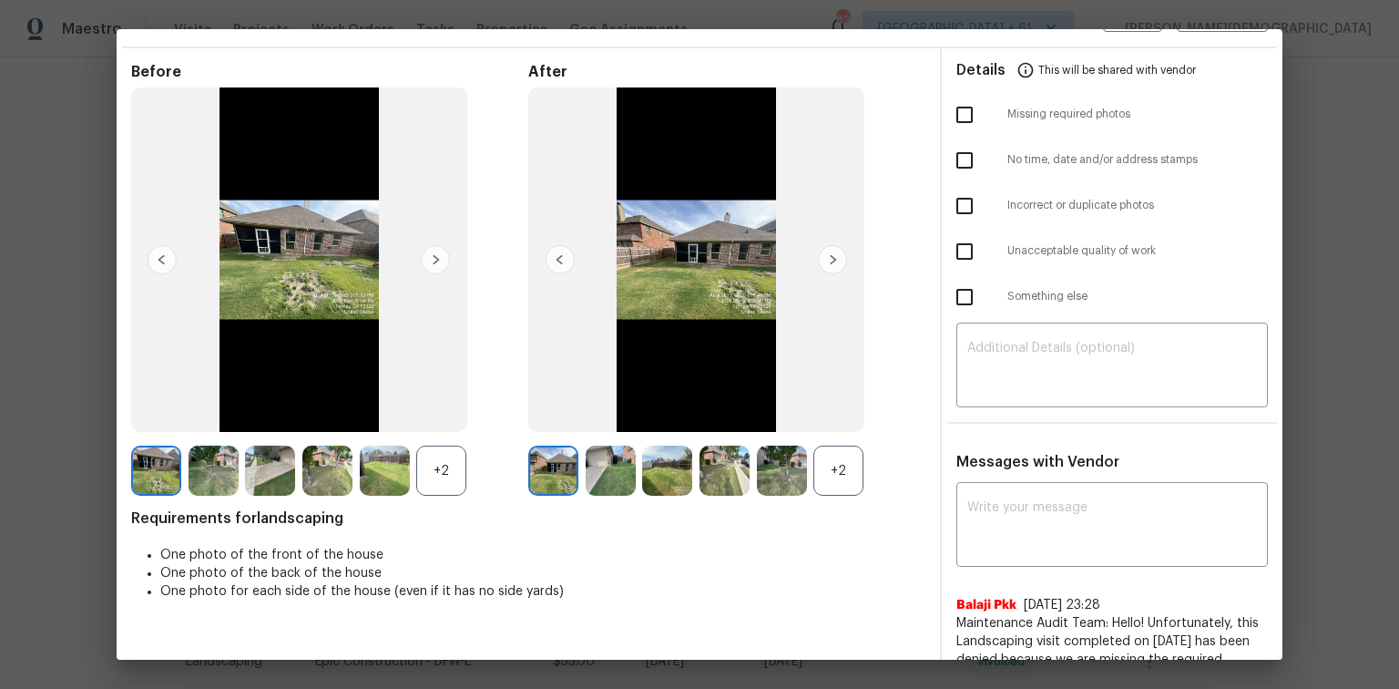
scroll to position [0, 0]
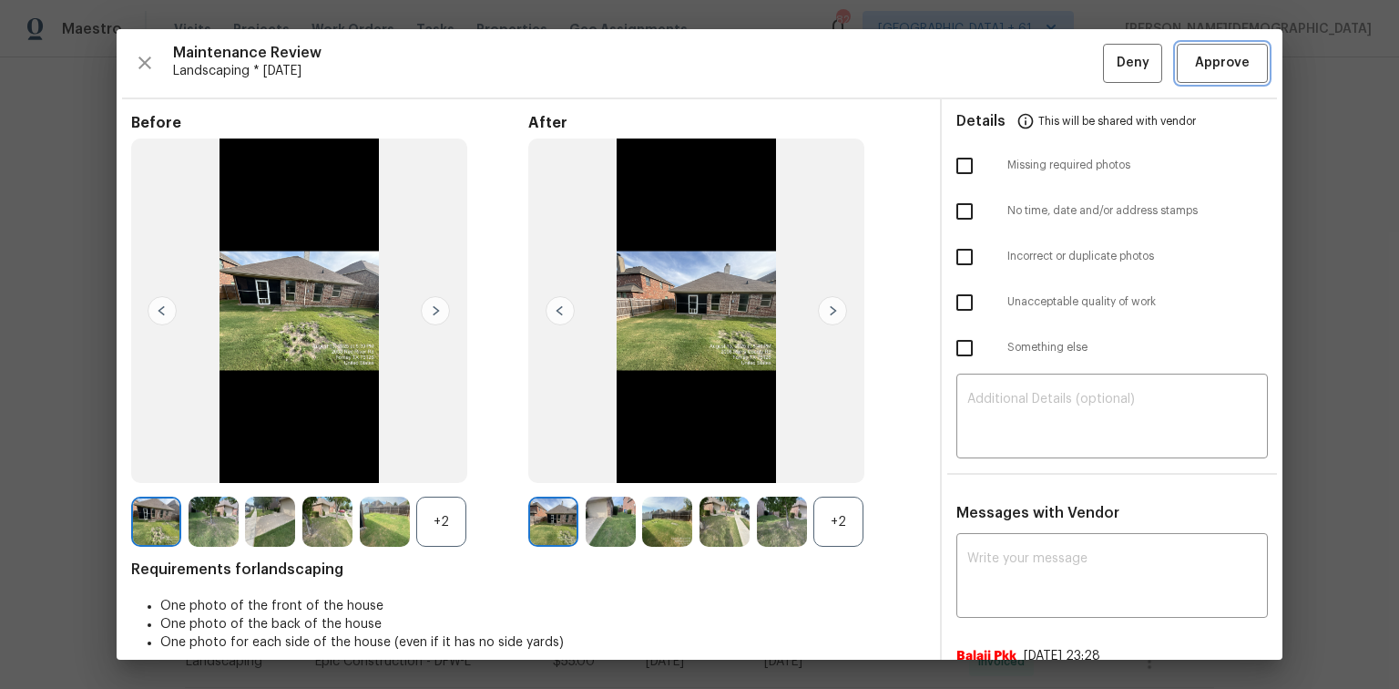
click at [995, 60] on span "Approve" at bounding box center [1222, 63] width 55 height 23
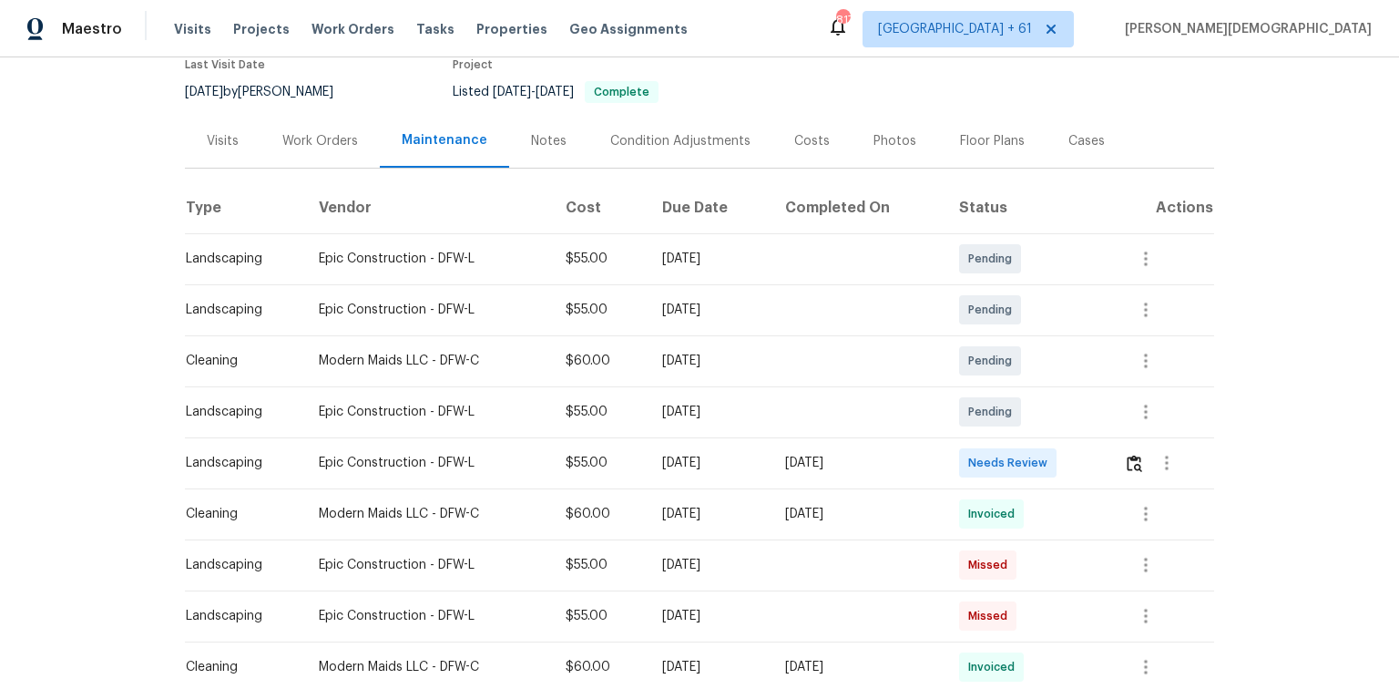
scroll to position [364, 0]
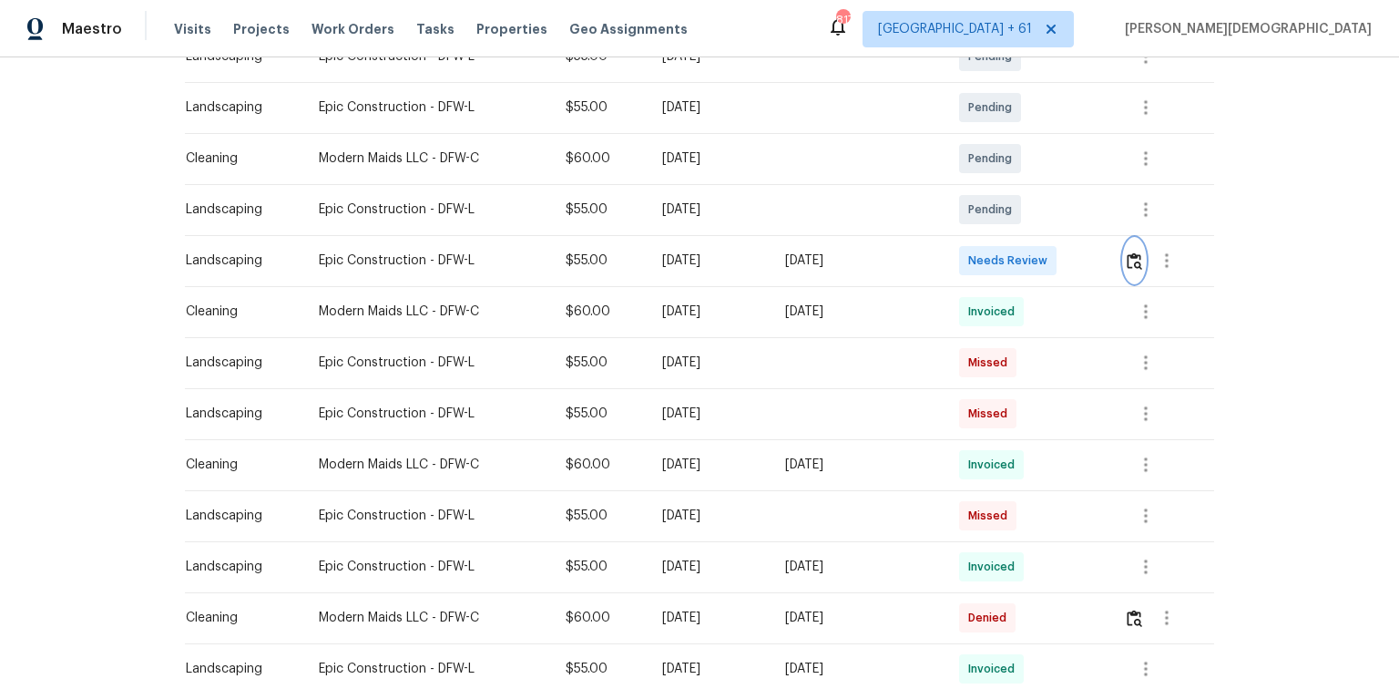
click at [1137, 268] on button "button" at bounding box center [1134, 261] width 21 height 44
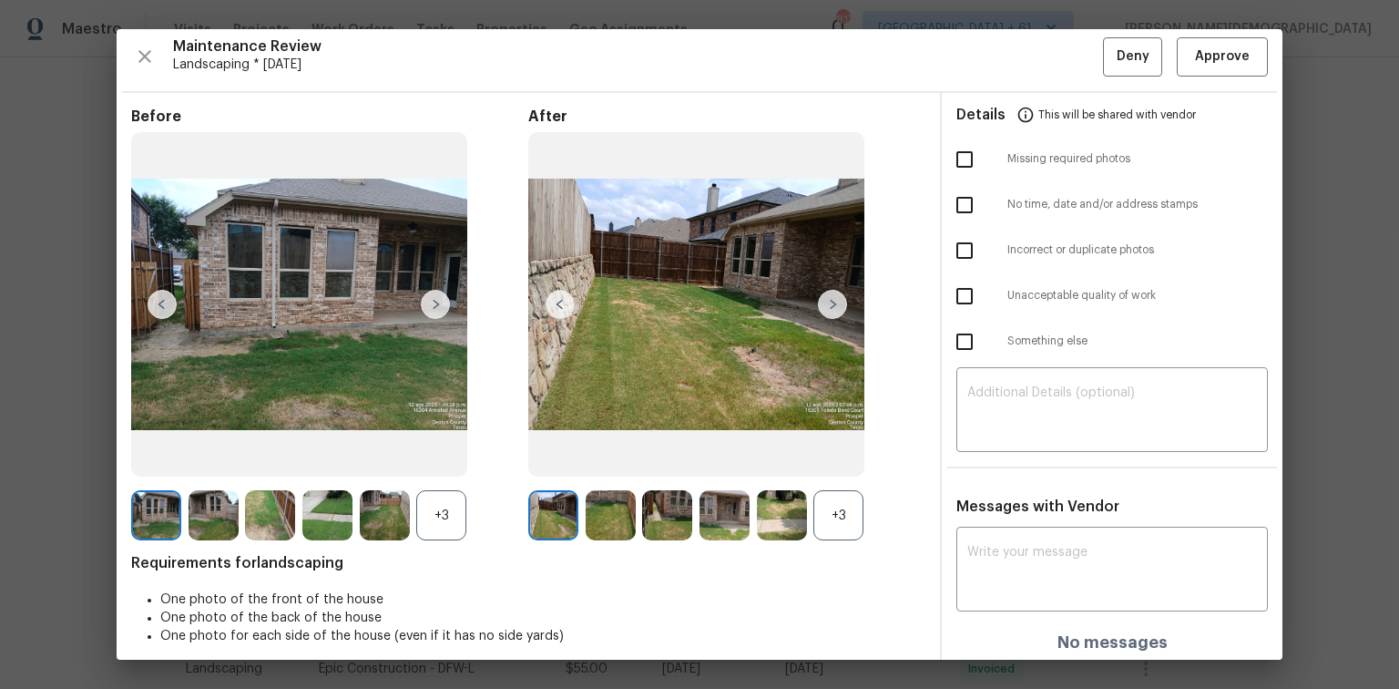
scroll to position [0, 0]
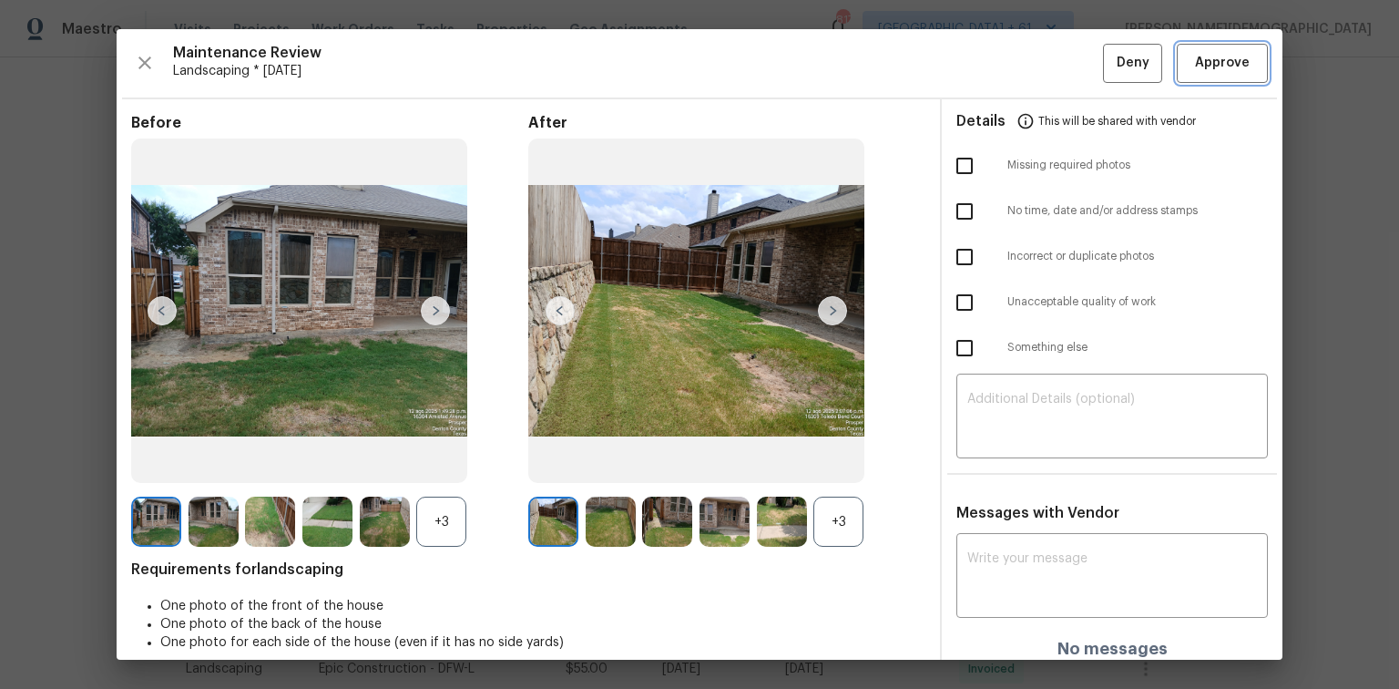
click at [1195, 70] on span "Approve" at bounding box center [1222, 63] width 55 height 23
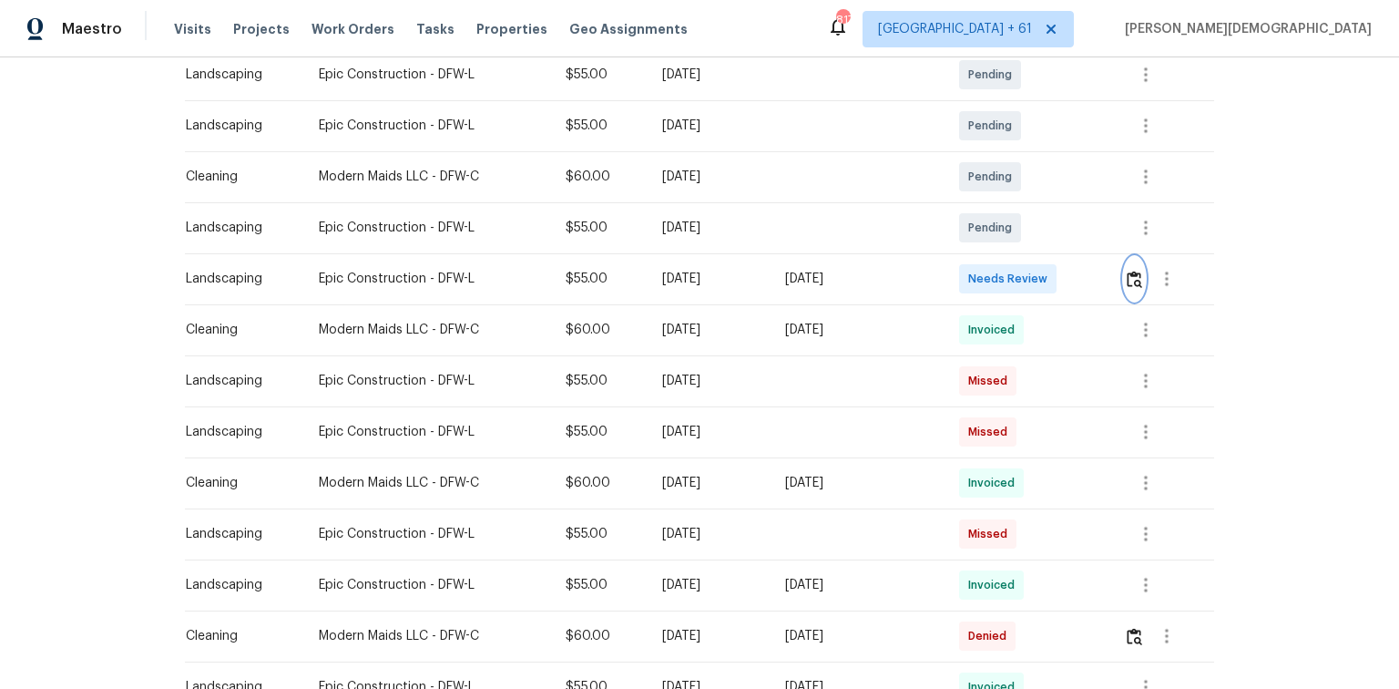
scroll to position [437, 0]
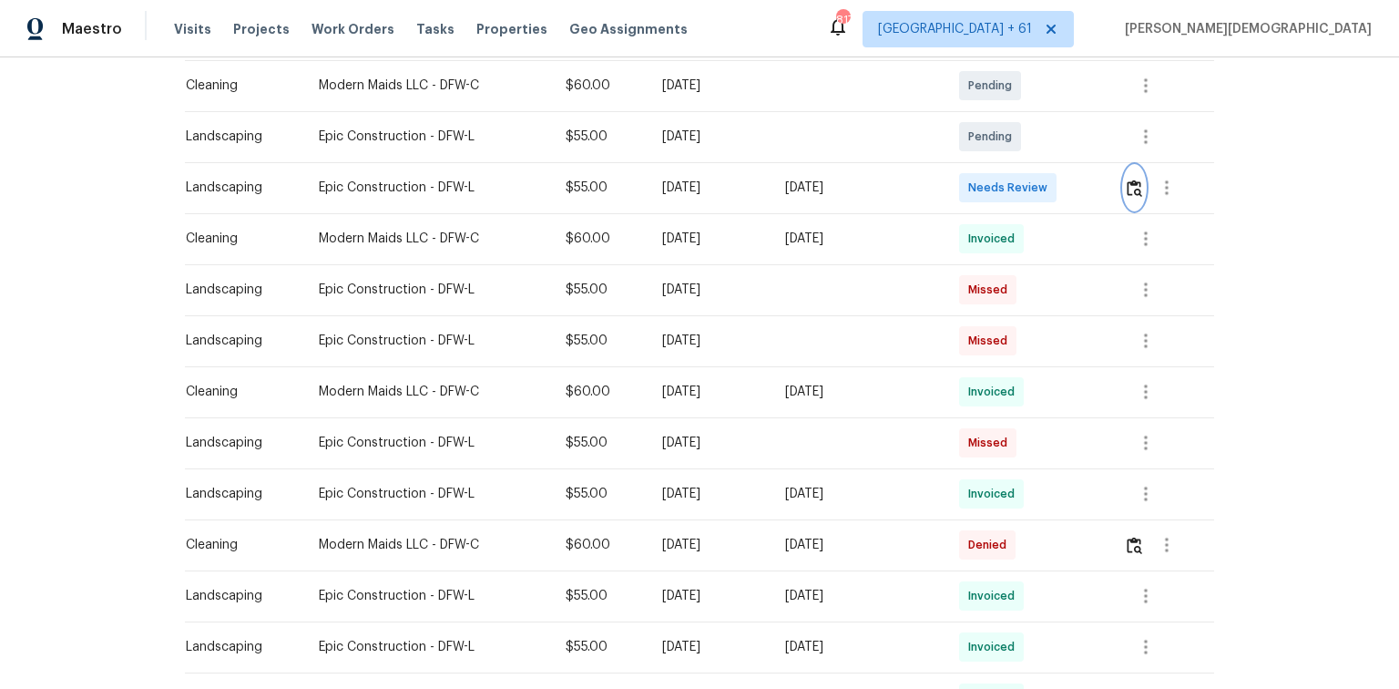
click at [1132, 183] on img "button" at bounding box center [1134, 187] width 15 height 17
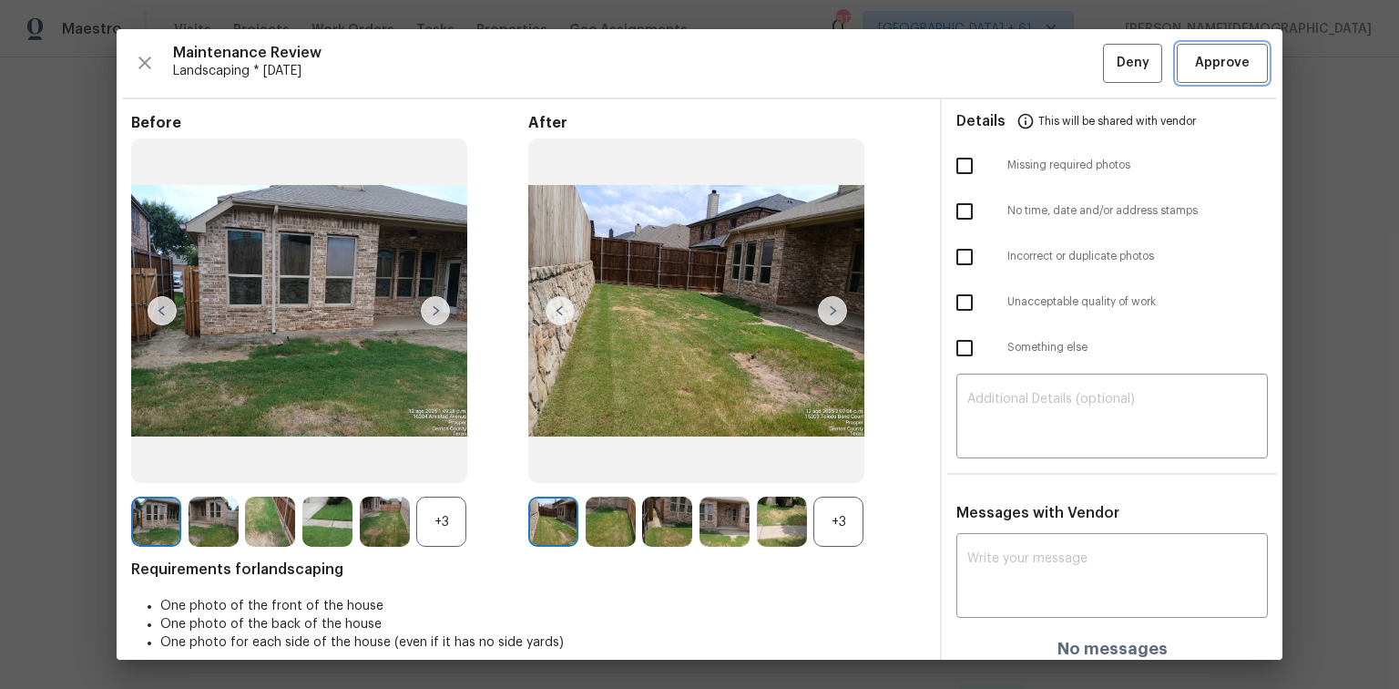
click at [1190, 73] on button "Approve" at bounding box center [1222, 63] width 91 height 39
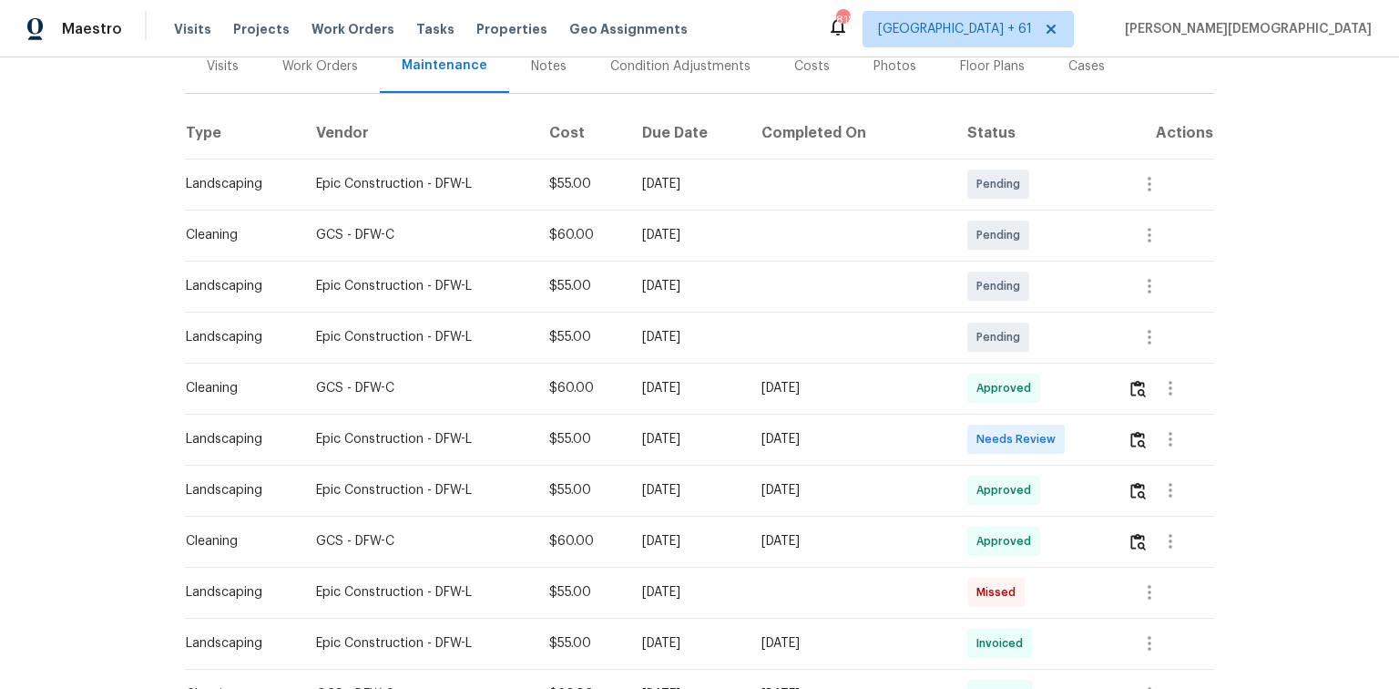
scroll to position [292, 0]
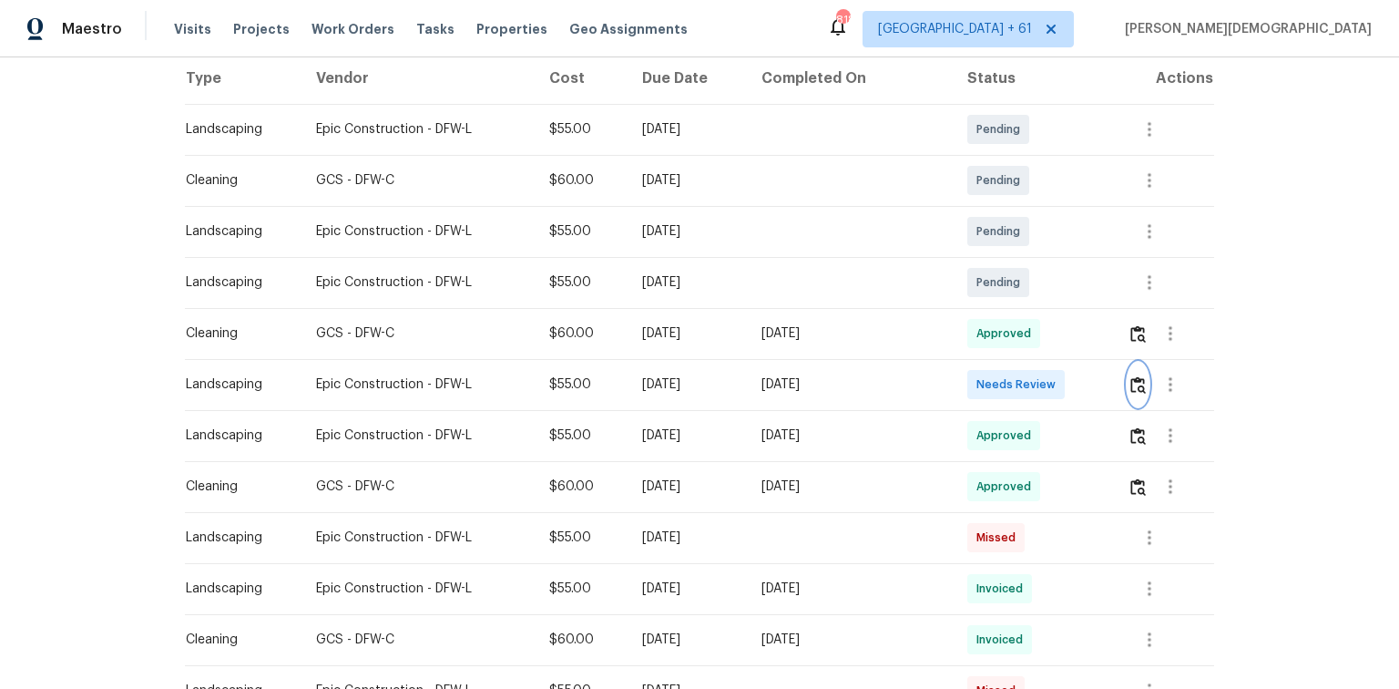
click at [995, 390] on button "button" at bounding box center [1138, 385] width 21 height 44
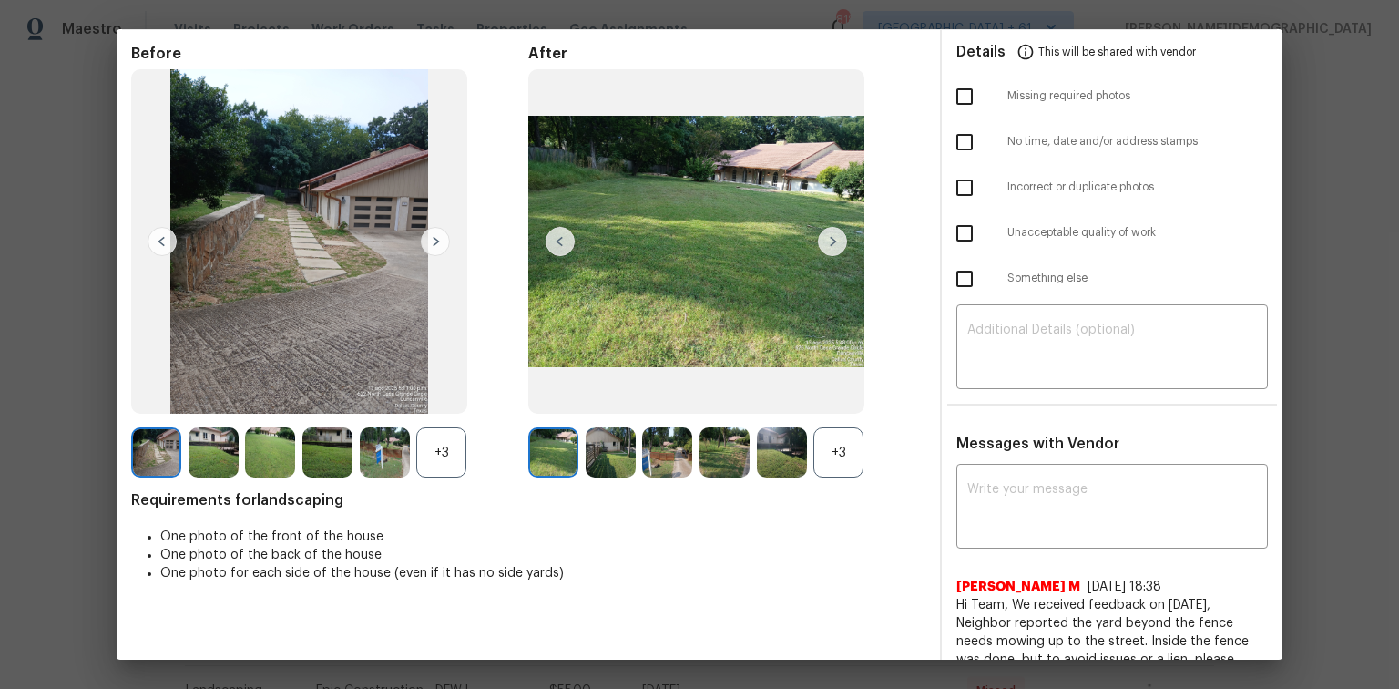
scroll to position [0, 0]
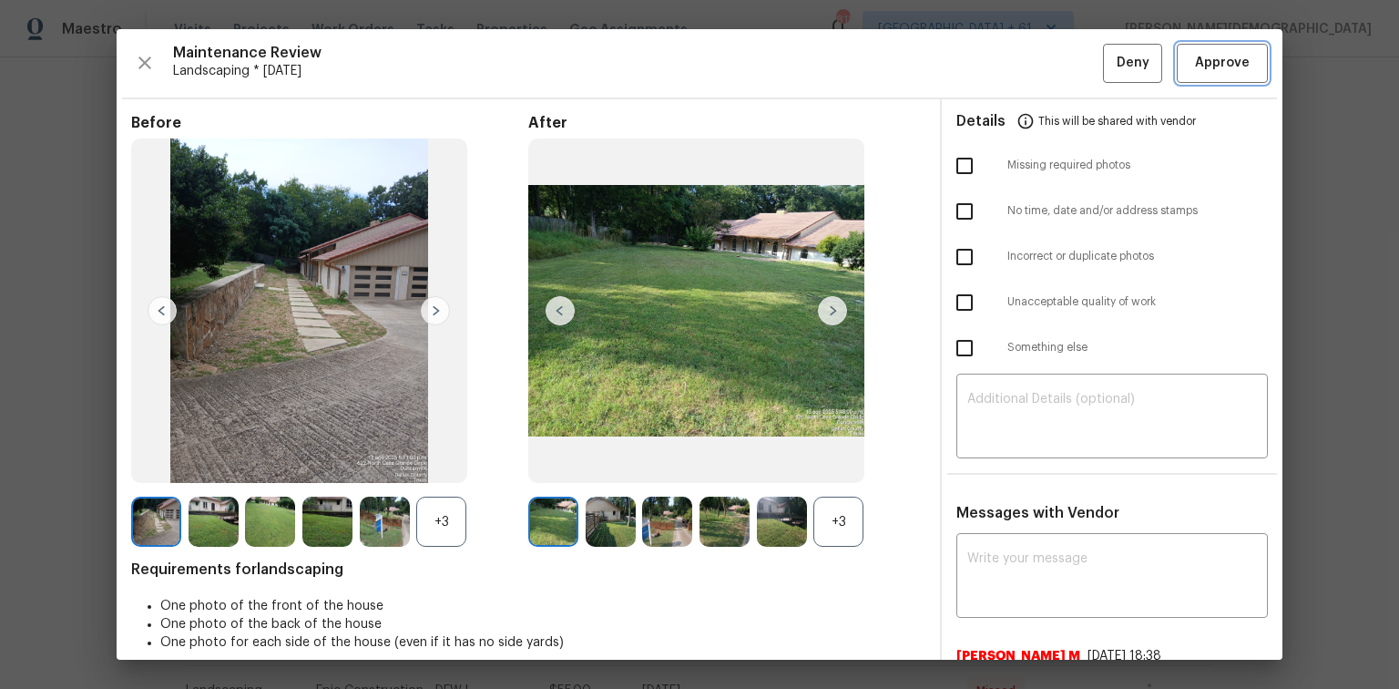
click at [995, 69] on span "Approve" at bounding box center [1222, 63] width 55 height 23
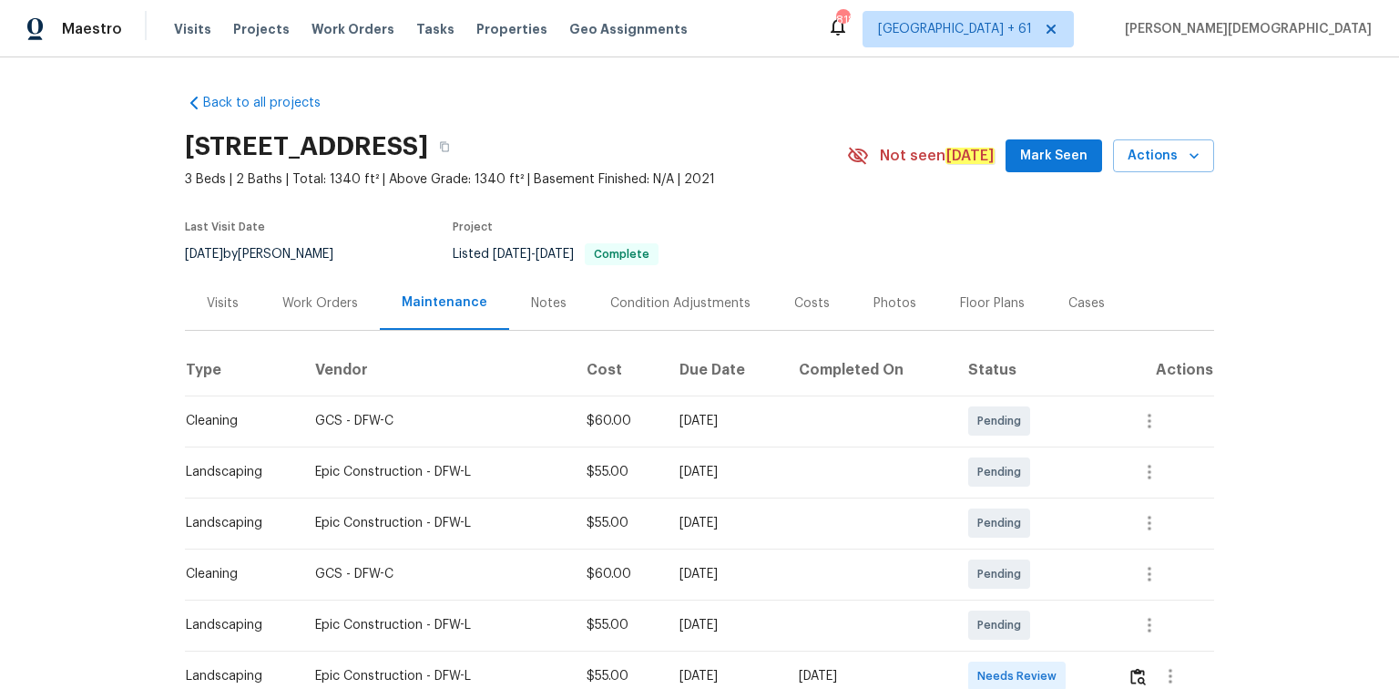
scroll to position [292, 0]
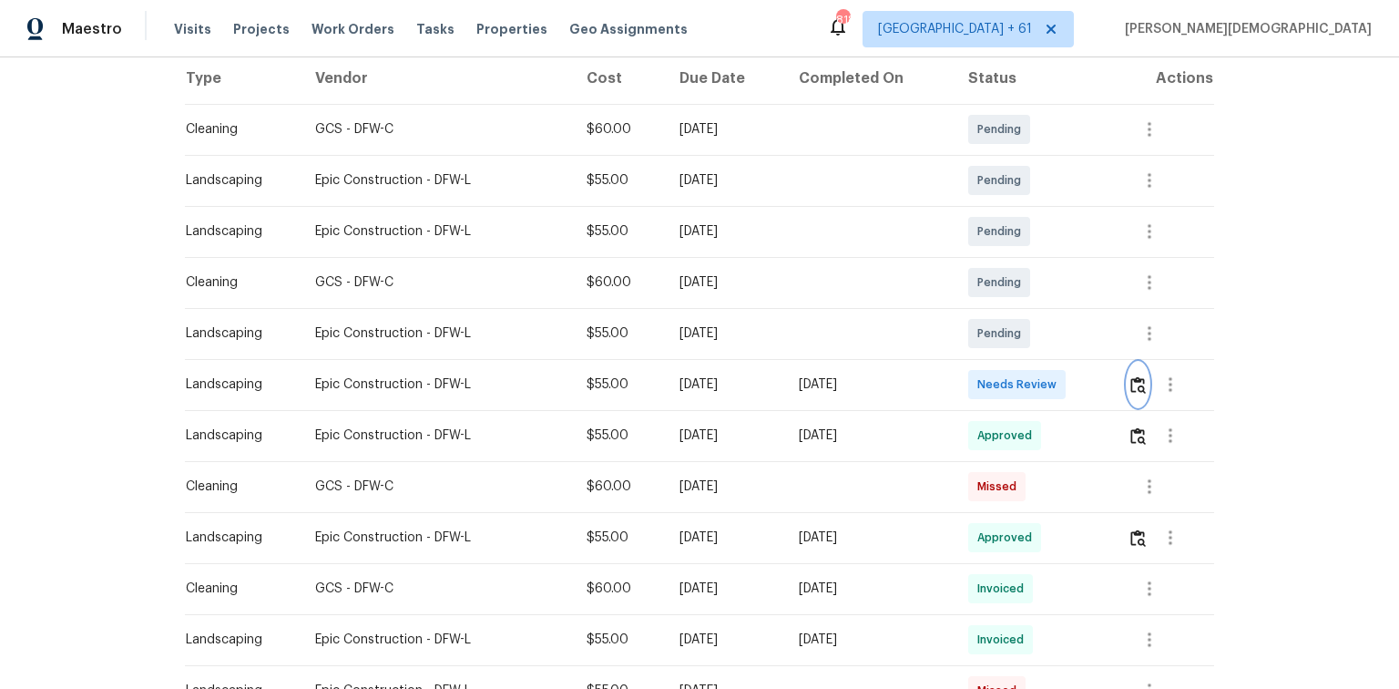
click at [995, 382] on img "button" at bounding box center [1138, 384] width 15 height 17
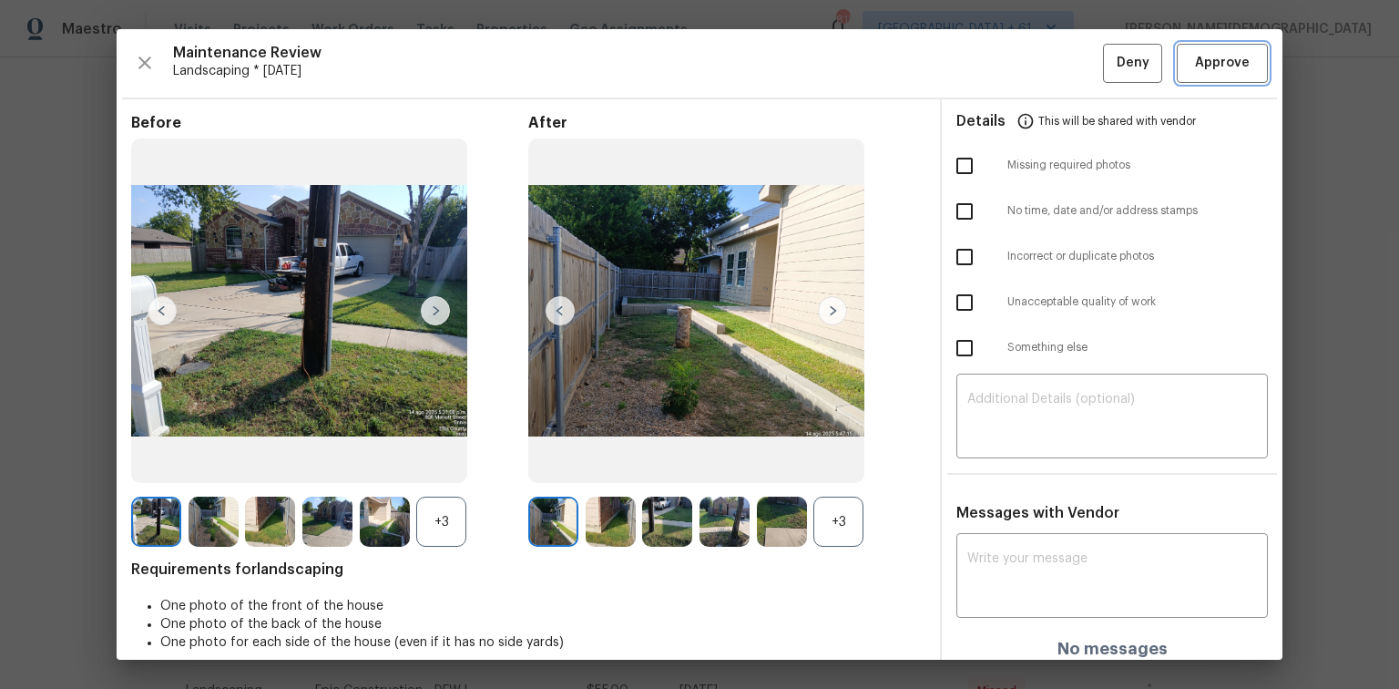
click at [995, 67] on span "Approve" at bounding box center [1222, 63] width 55 height 23
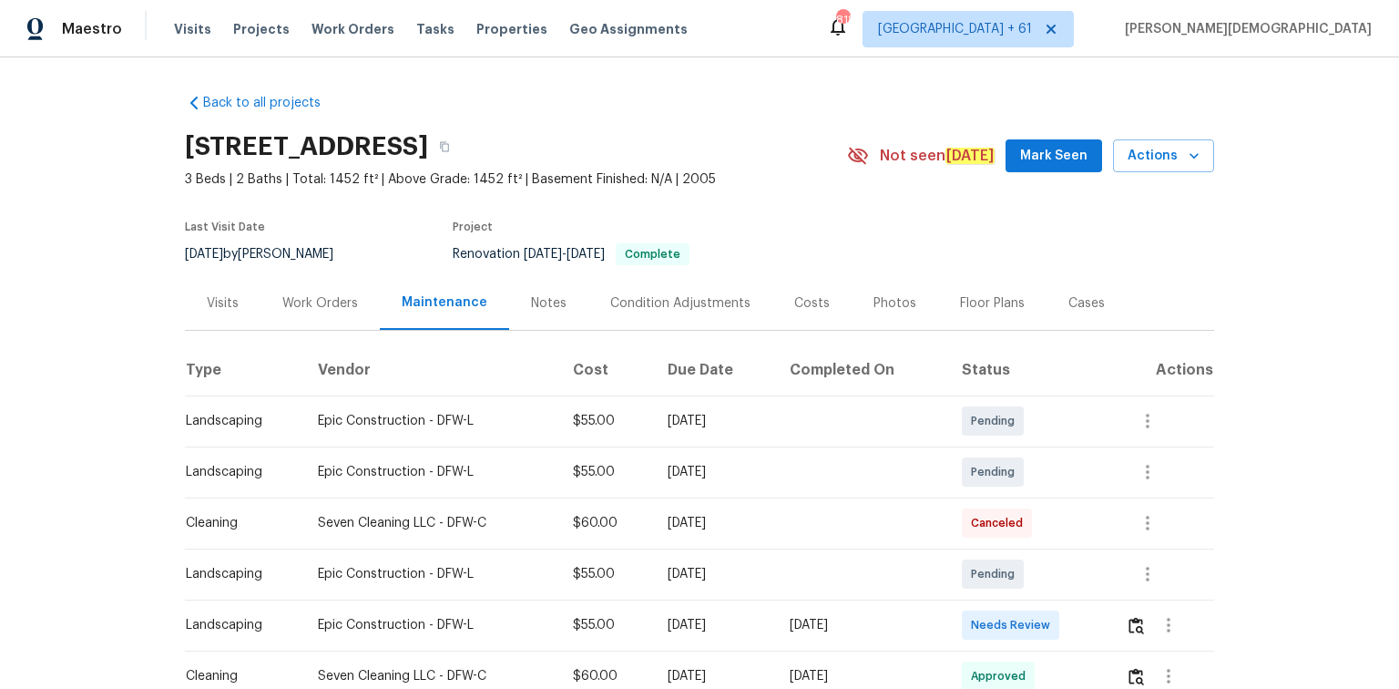
scroll to position [124, 0]
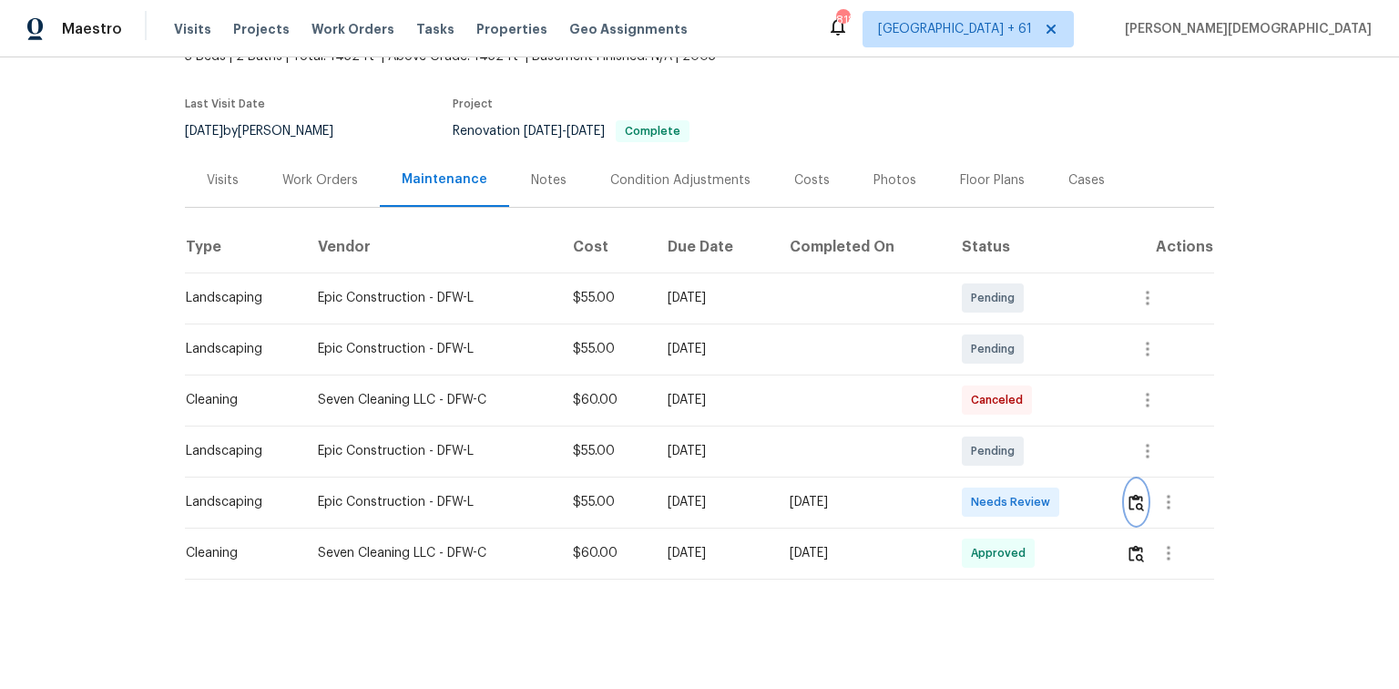
click at [995, 460] on img "button" at bounding box center [1136, 502] width 15 height 17
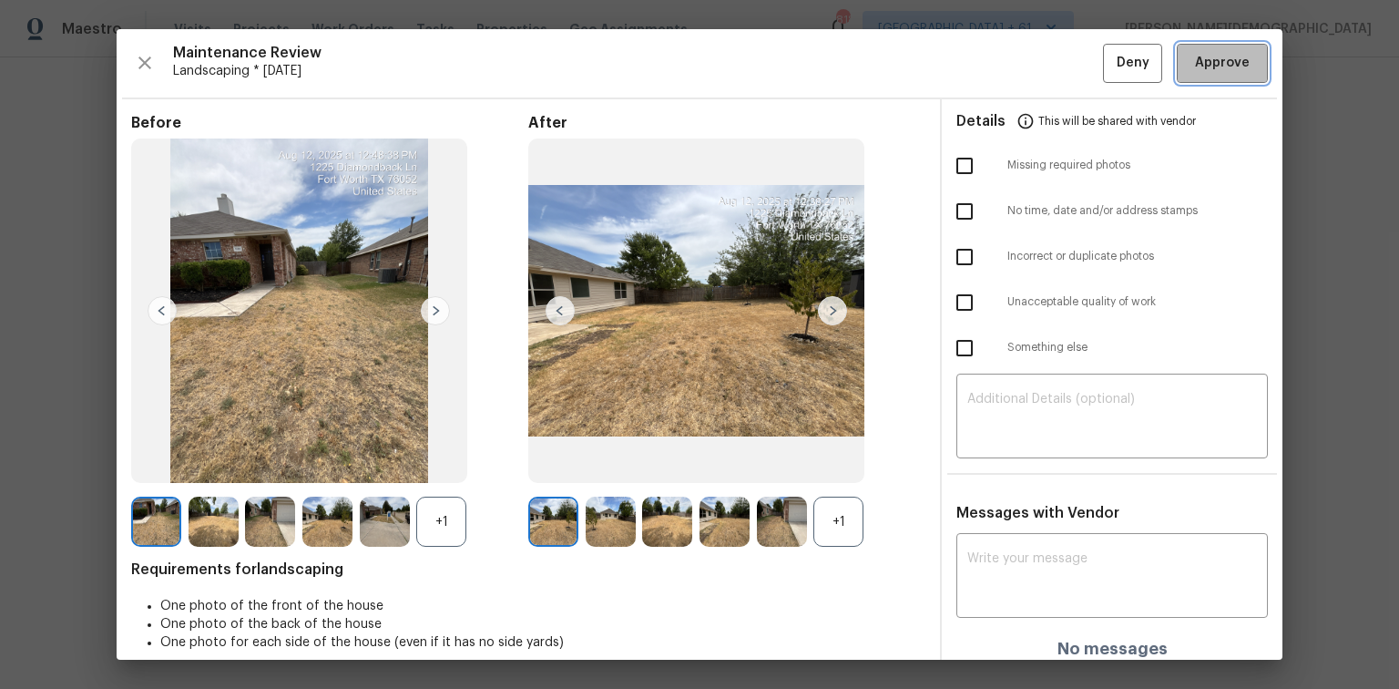
click at [995, 77] on button "Approve" at bounding box center [1222, 63] width 91 height 39
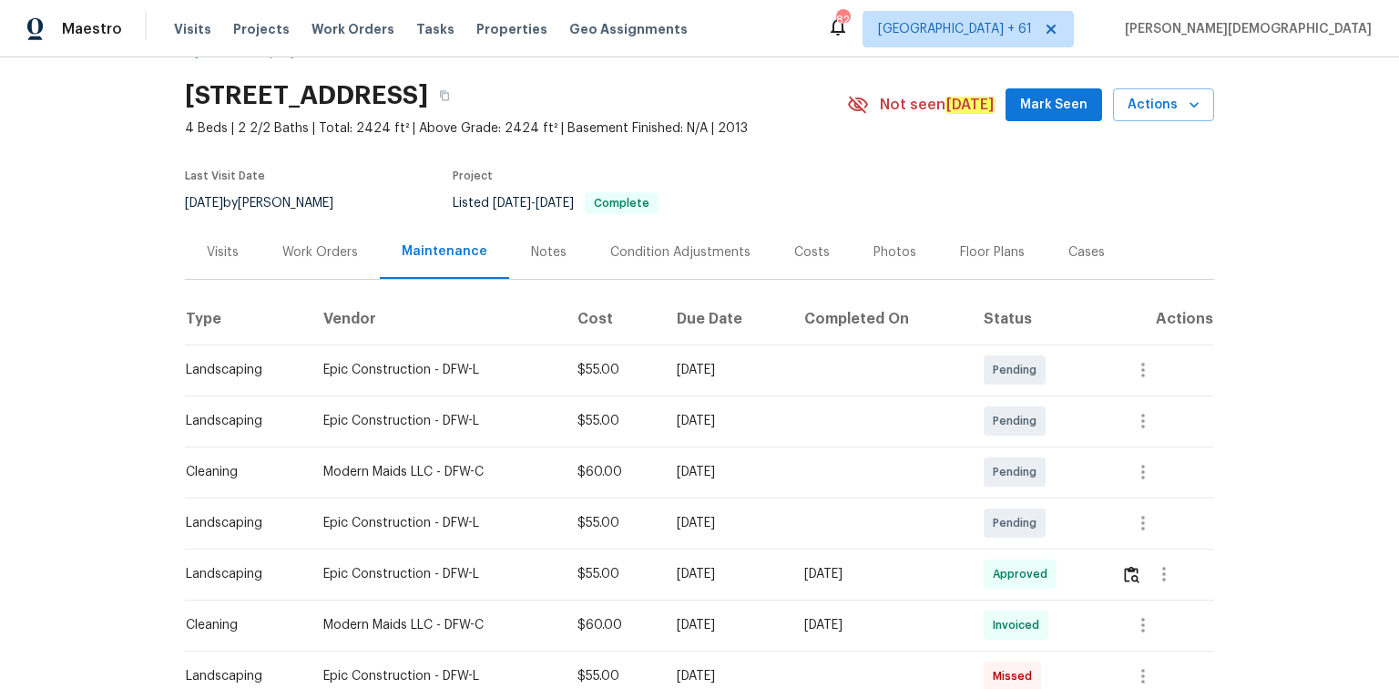
scroll to position [73, 0]
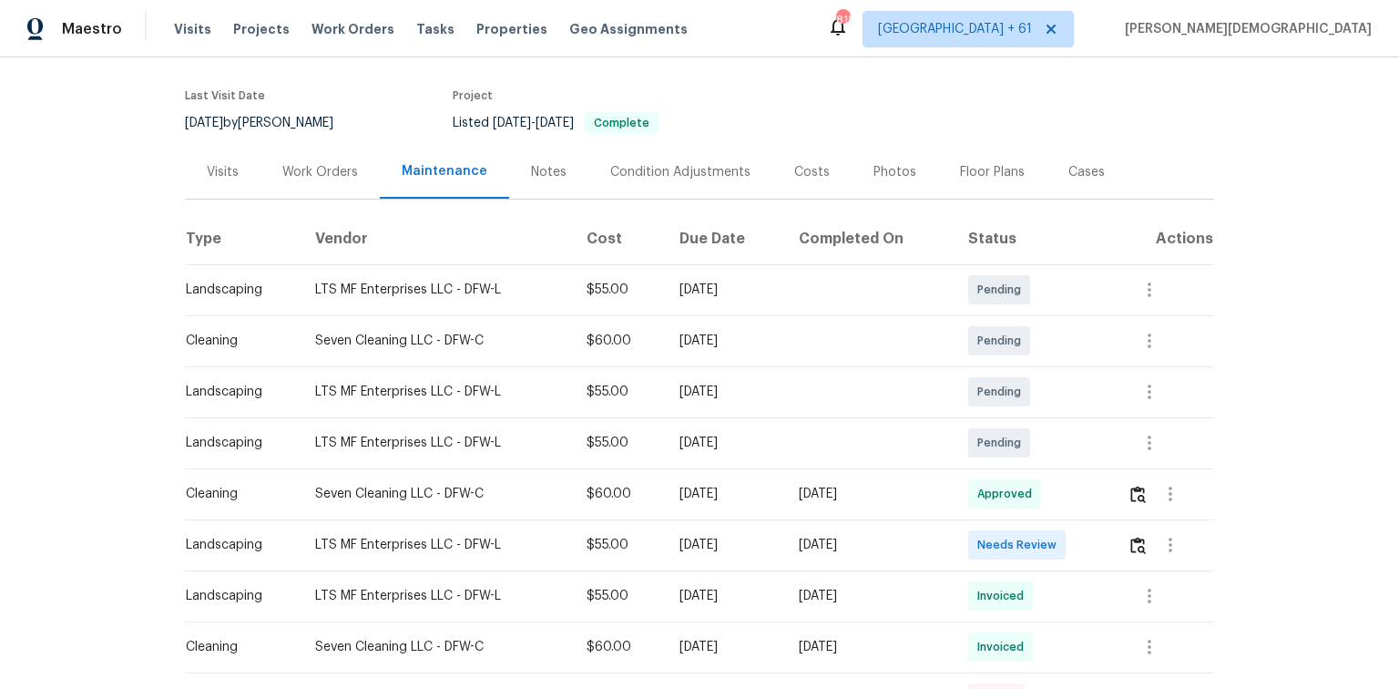
scroll to position [219, 0]
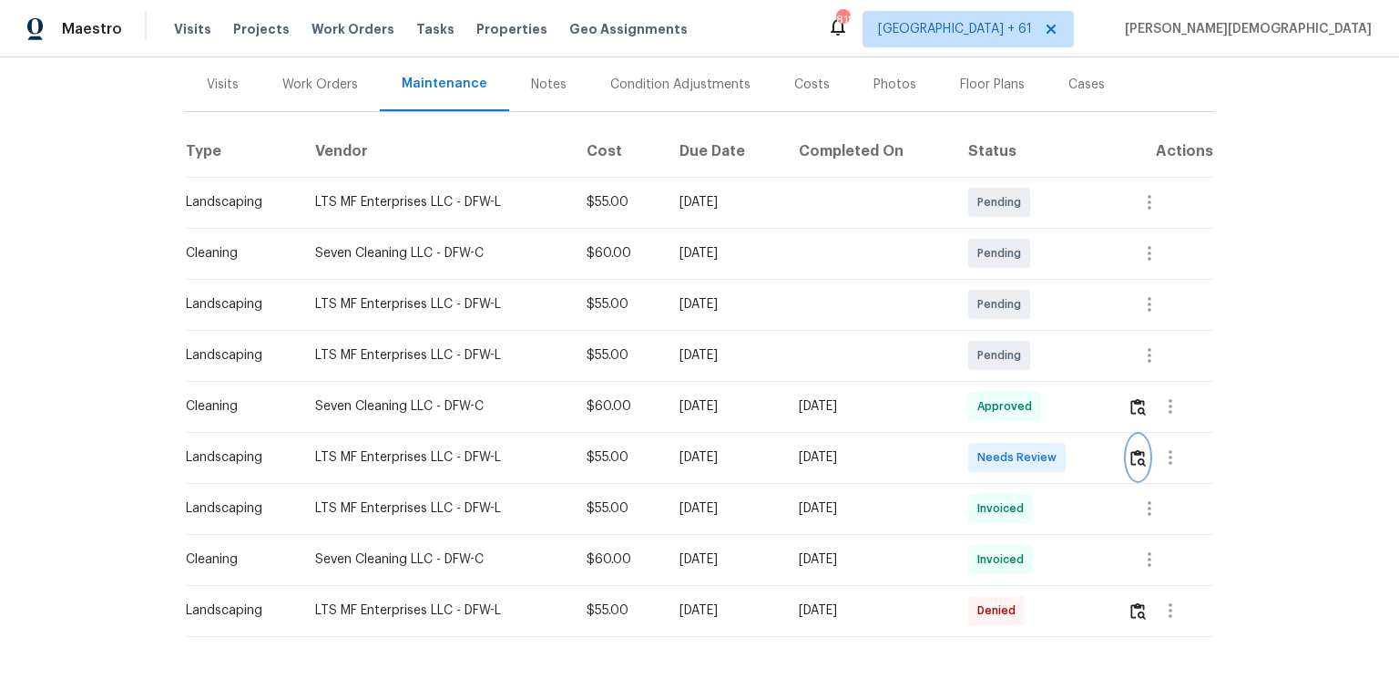
click at [995, 449] on img "button" at bounding box center [1138, 457] width 15 height 17
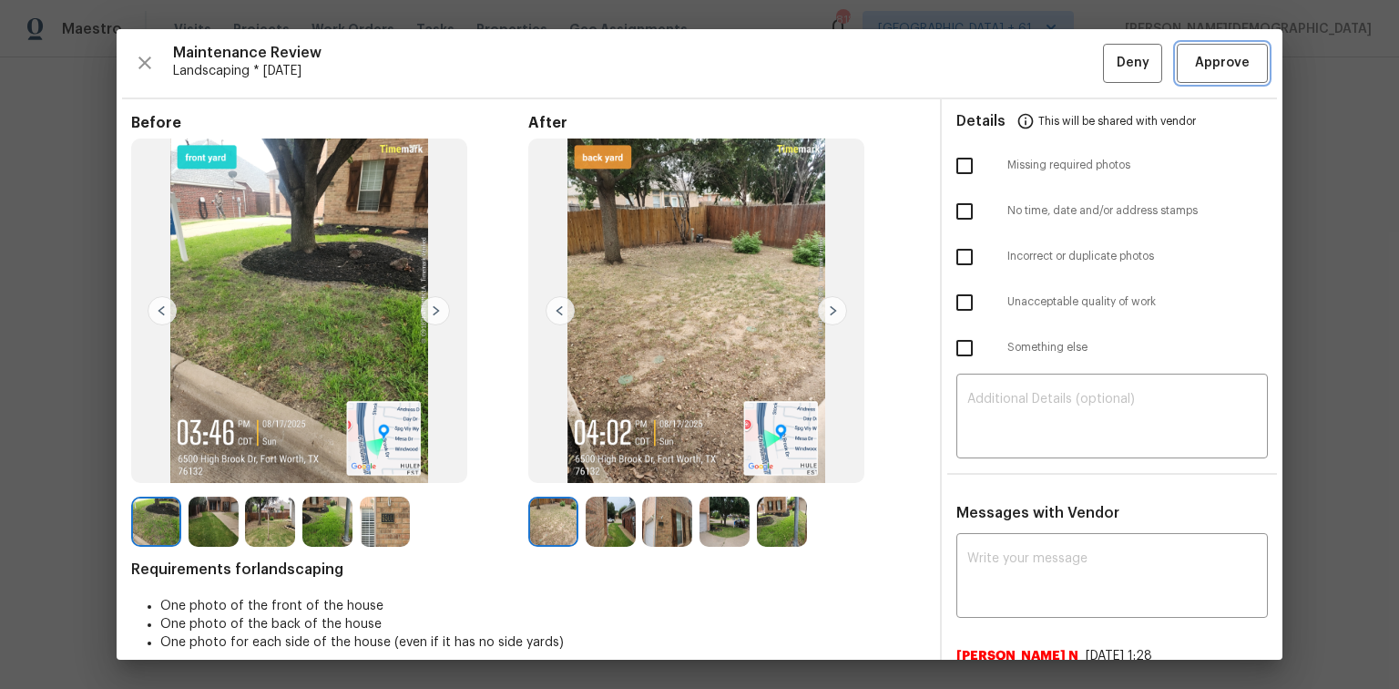
click at [995, 77] on button "Approve" at bounding box center [1222, 63] width 91 height 39
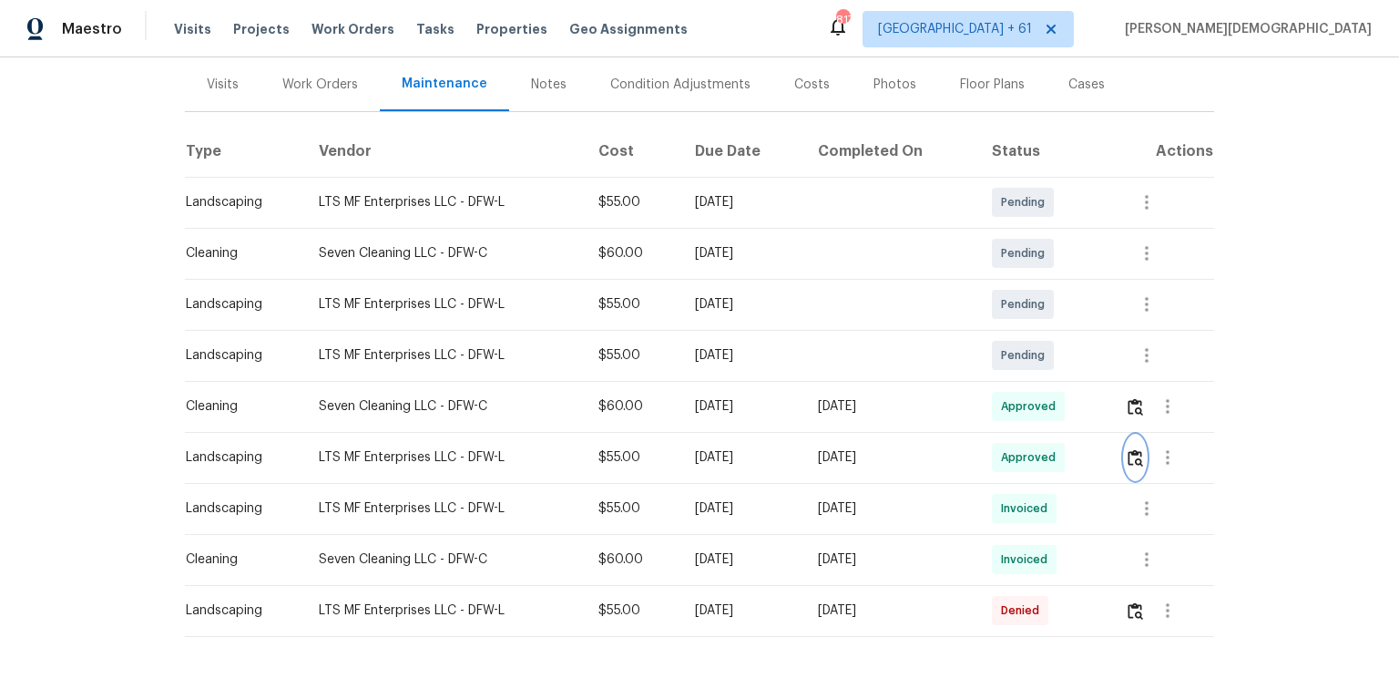
scroll to position [0, 0]
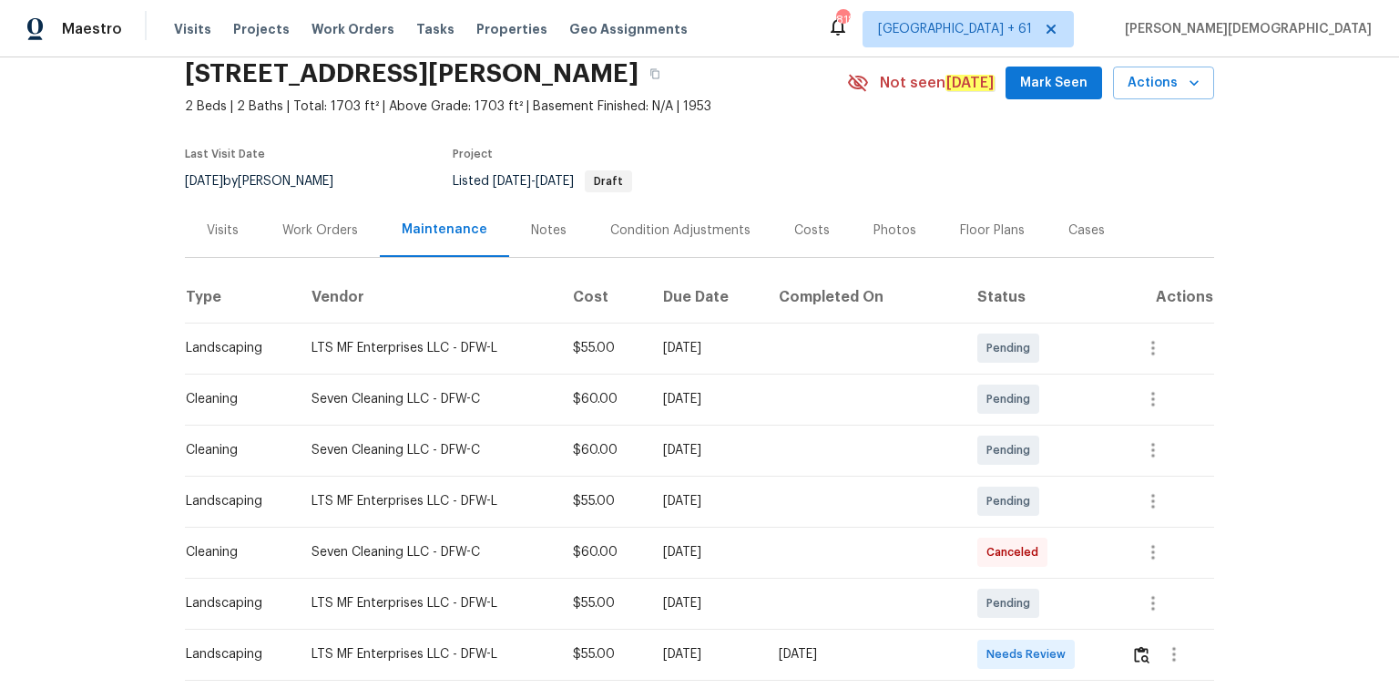
scroll to position [292, 0]
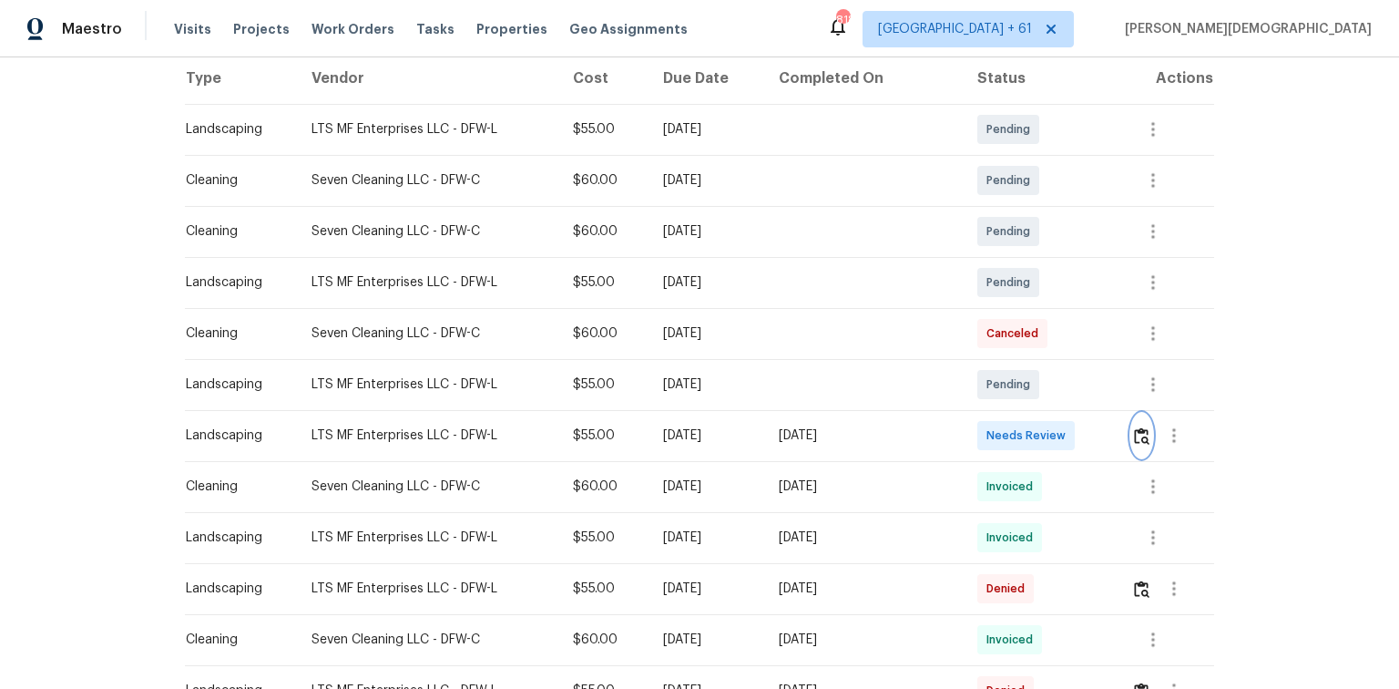
click at [995, 427] on img "button" at bounding box center [1141, 435] width 15 height 17
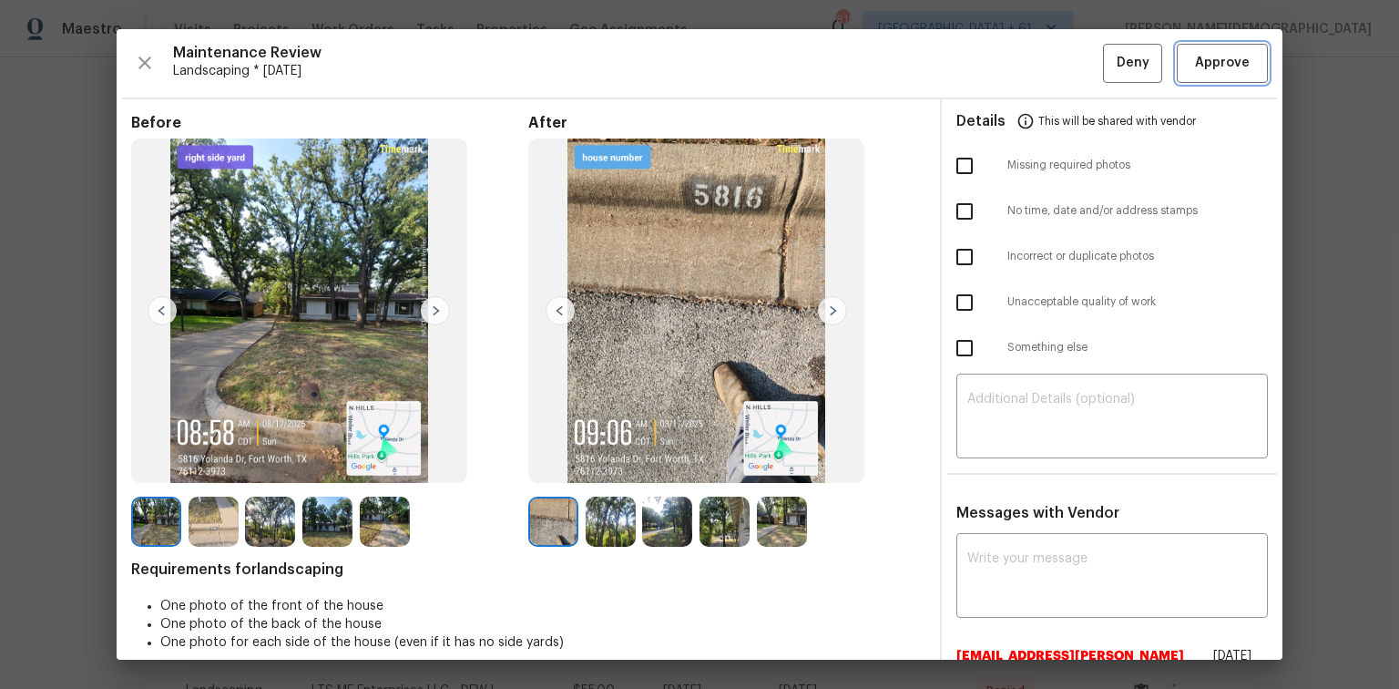
click at [995, 71] on span "Approve" at bounding box center [1222, 63] width 55 height 23
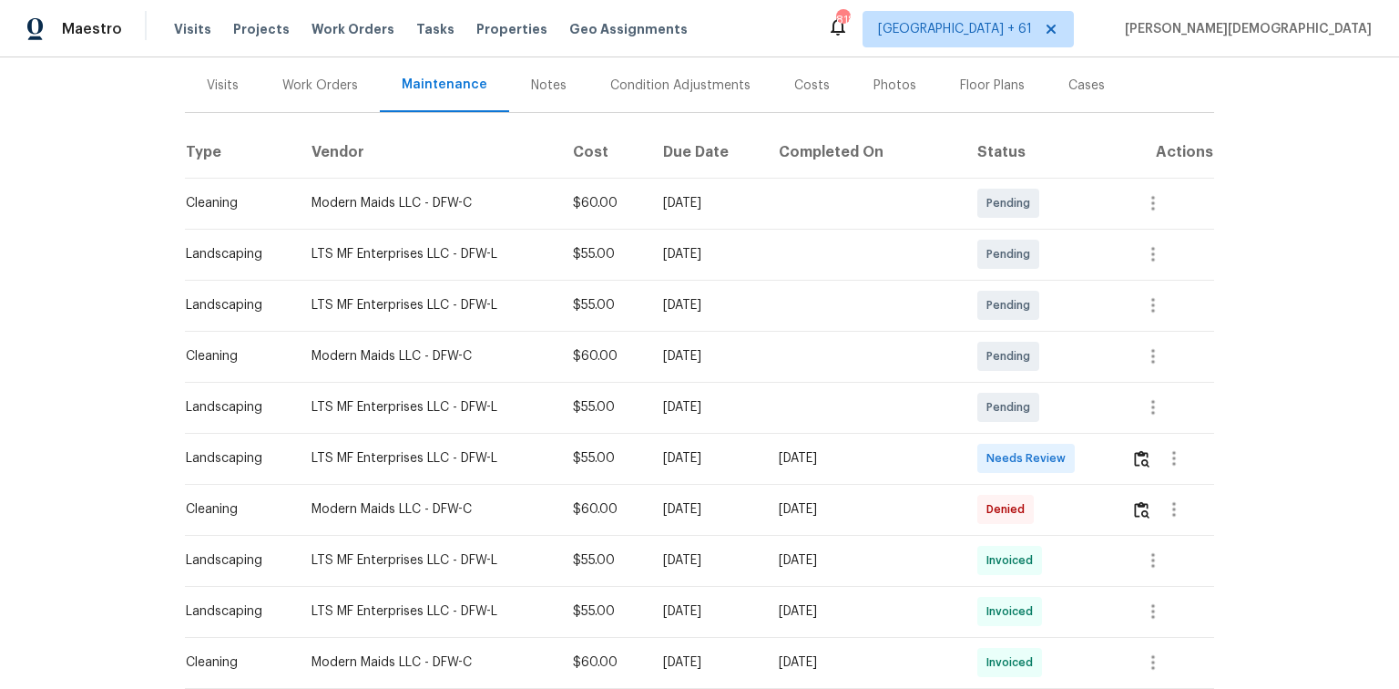
scroll to position [219, 0]
click at [995, 452] on img "button" at bounding box center [1141, 457] width 15 height 17
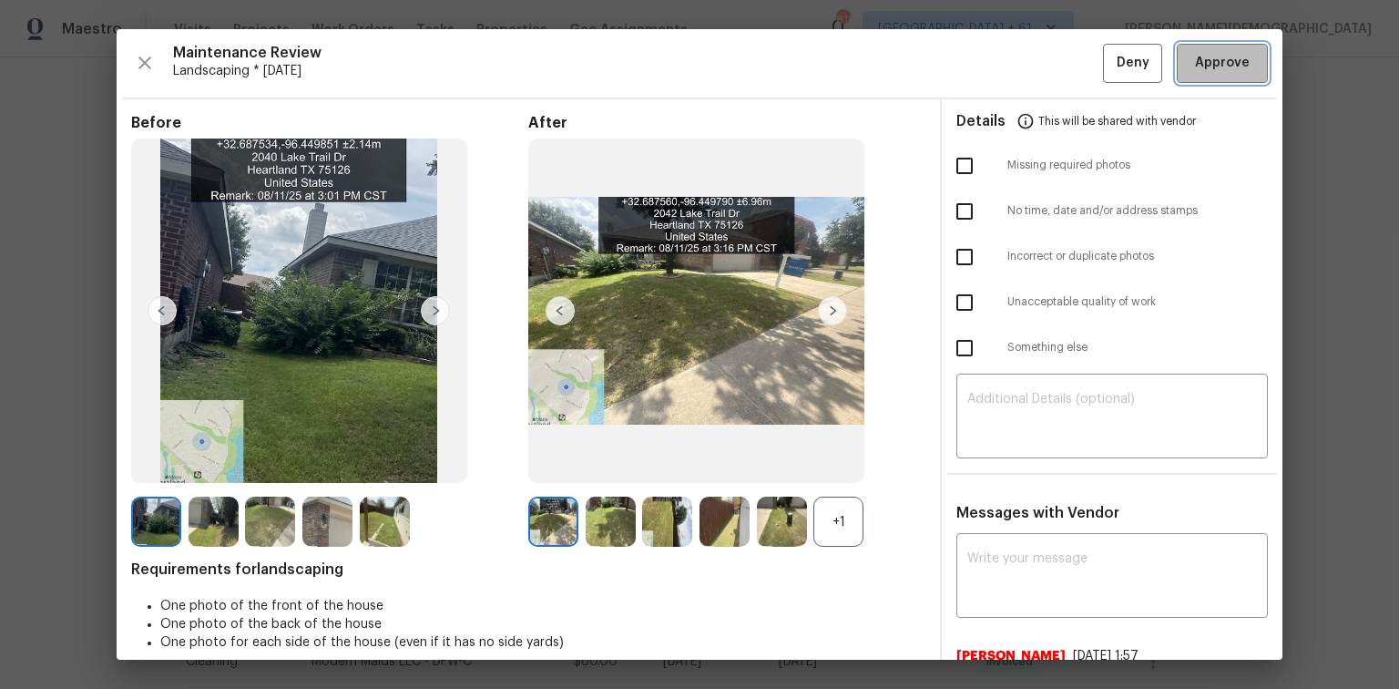
click at [995, 62] on span "Approve" at bounding box center [1222, 63] width 55 height 23
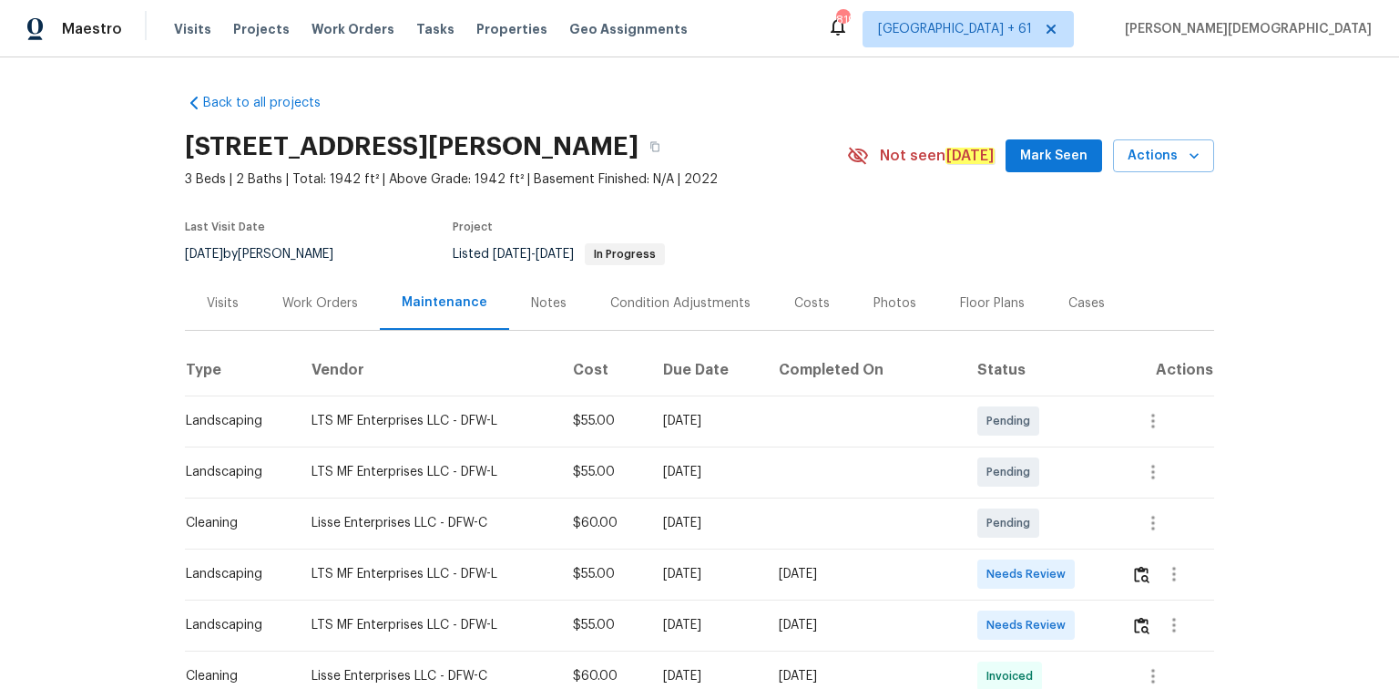
scroll to position [146, 0]
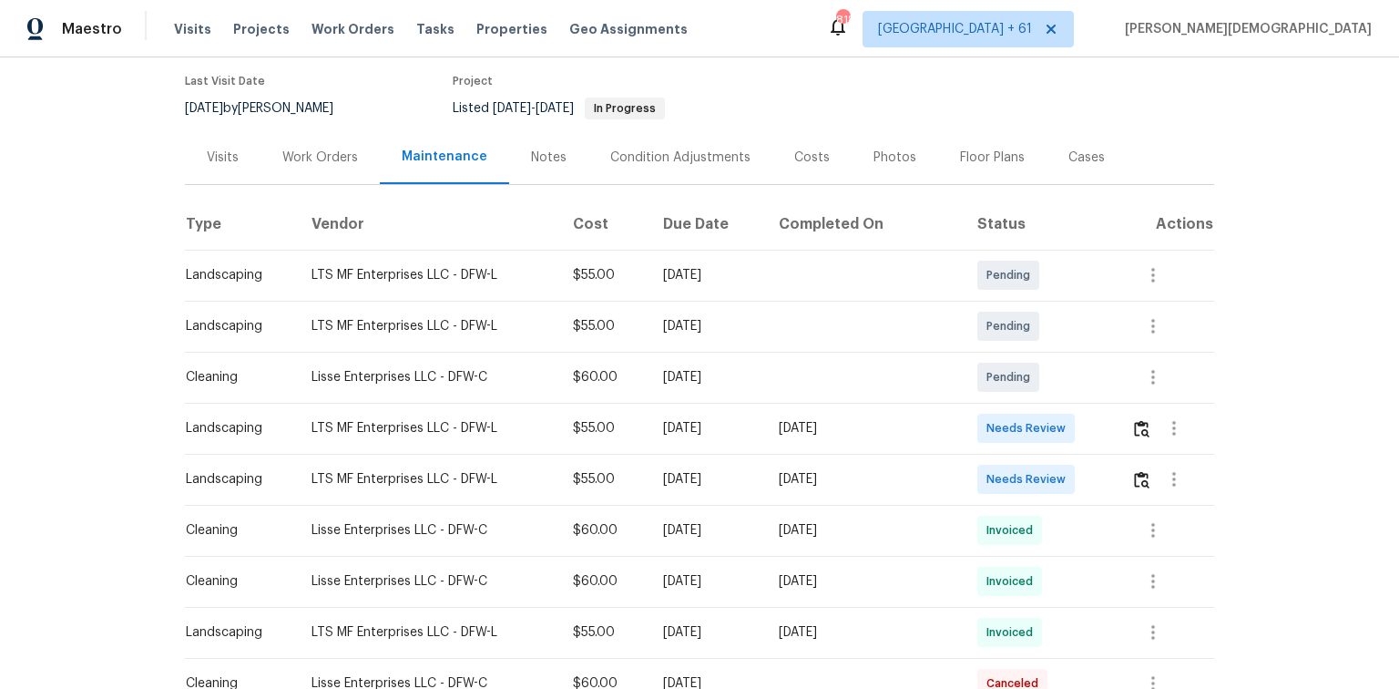
click at [995, 460] on td at bounding box center [1165, 479] width 97 height 51
click at [995, 460] on img "button" at bounding box center [1141, 479] width 15 height 17
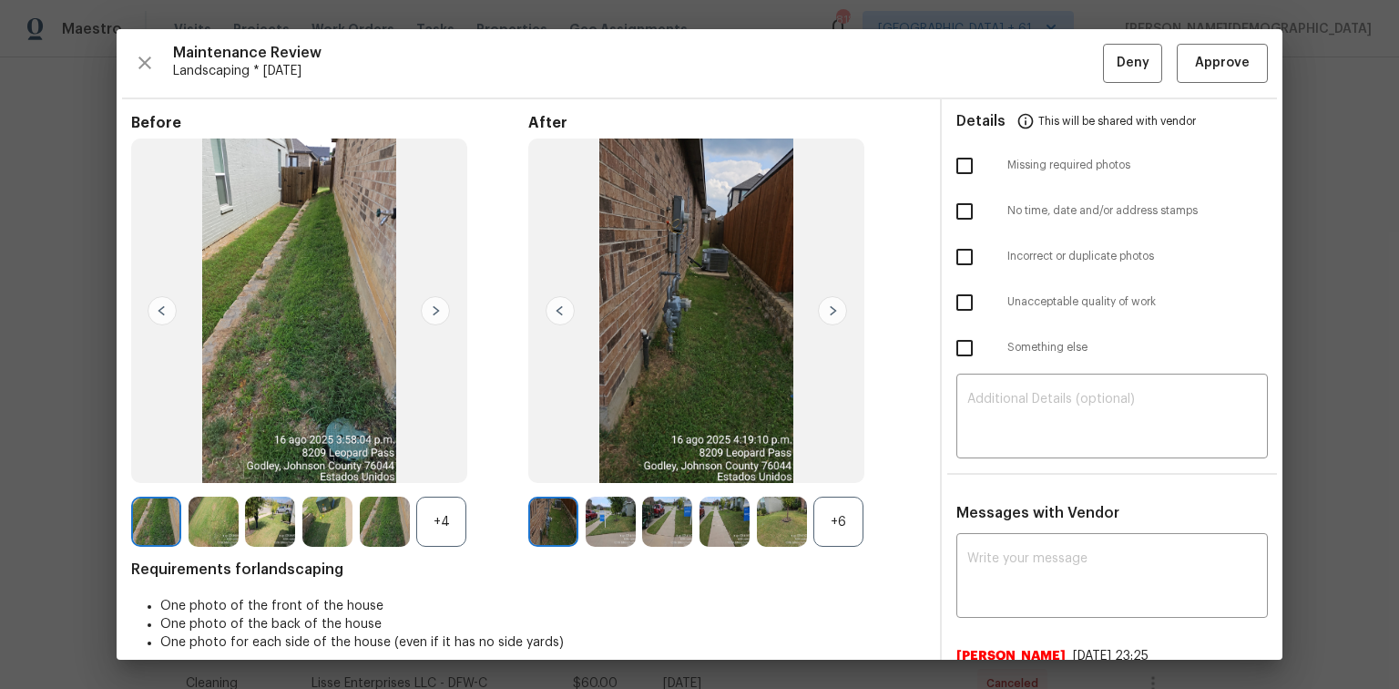
click at [452, 460] on div "+4" at bounding box center [441, 521] width 50 height 50
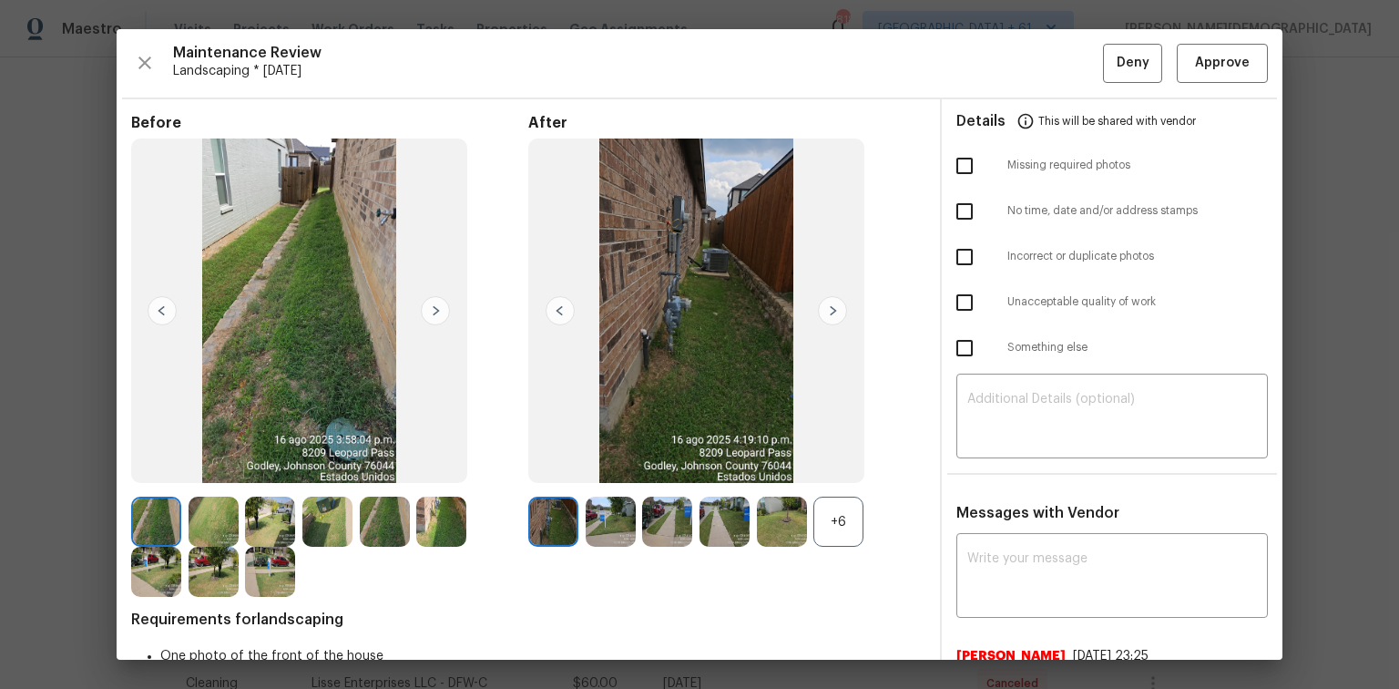
click at [836, 460] on div "+6" at bounding box center [838, 521] width 50 height 50
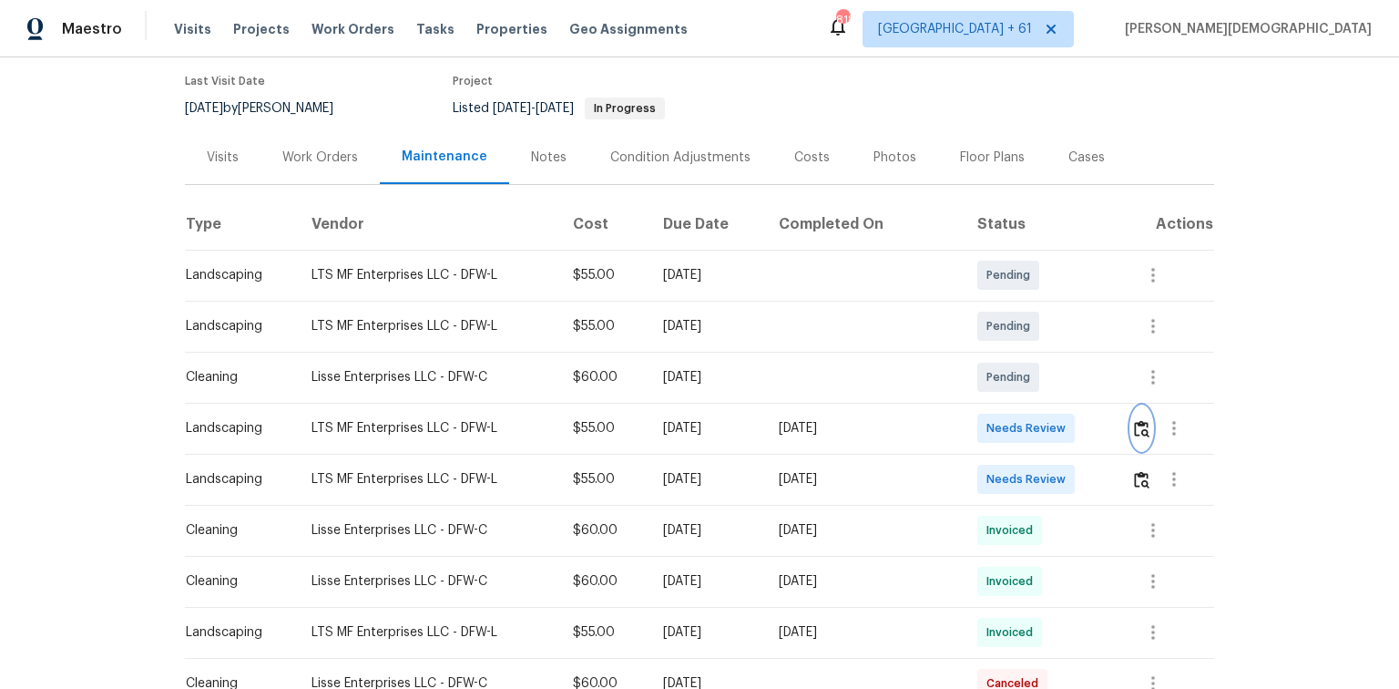
click at [995, 428] on button "button" at bounding box center [1141, 428] width 21 height 44
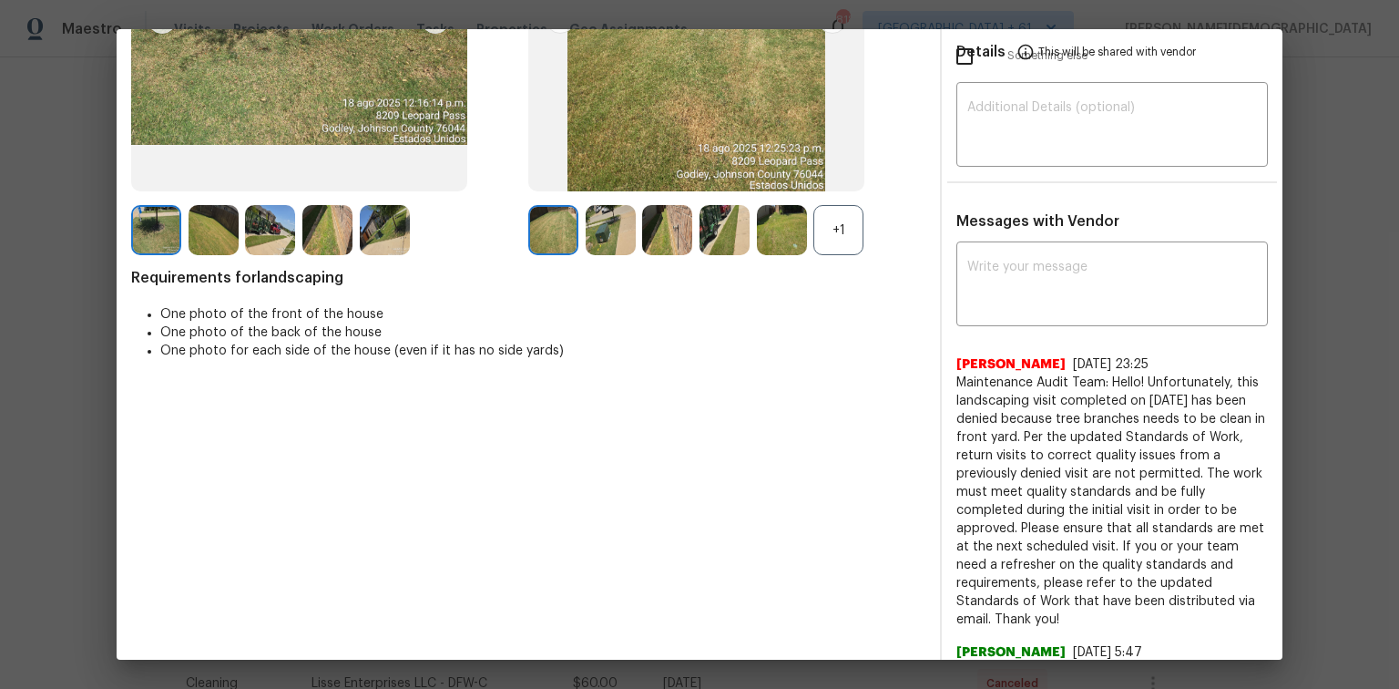
scroll to position [0, 0]
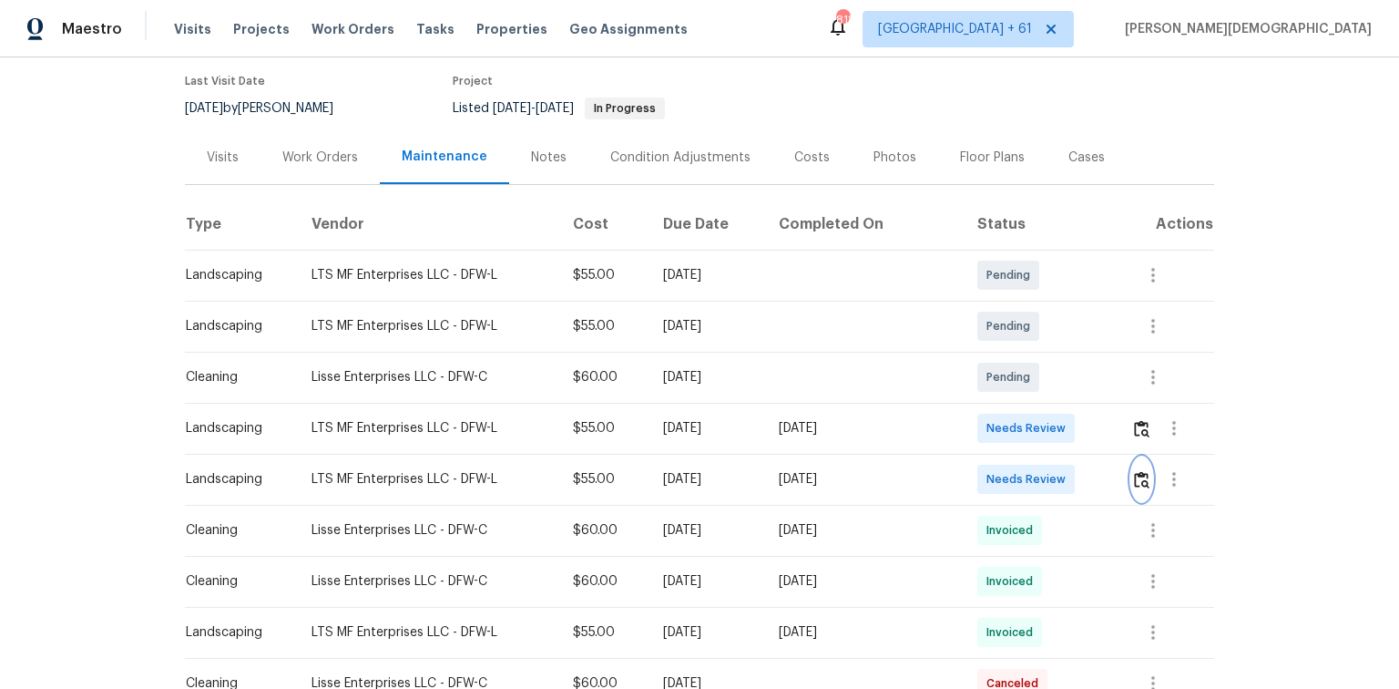
click at [995, 460] on img "button" at bounding box center [1141, 479] width 15 height 17
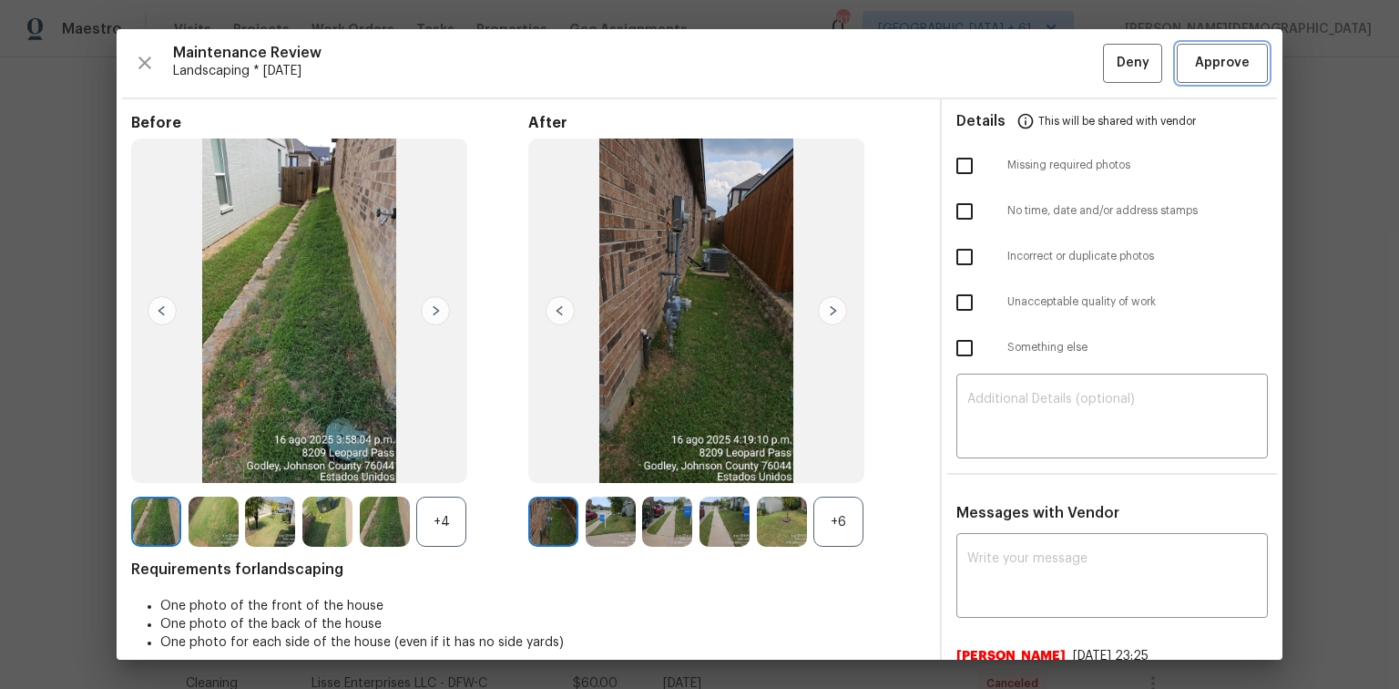
click at [995, 77] on button "Approve" at bounding box center [1222, 63] width 91 height 39
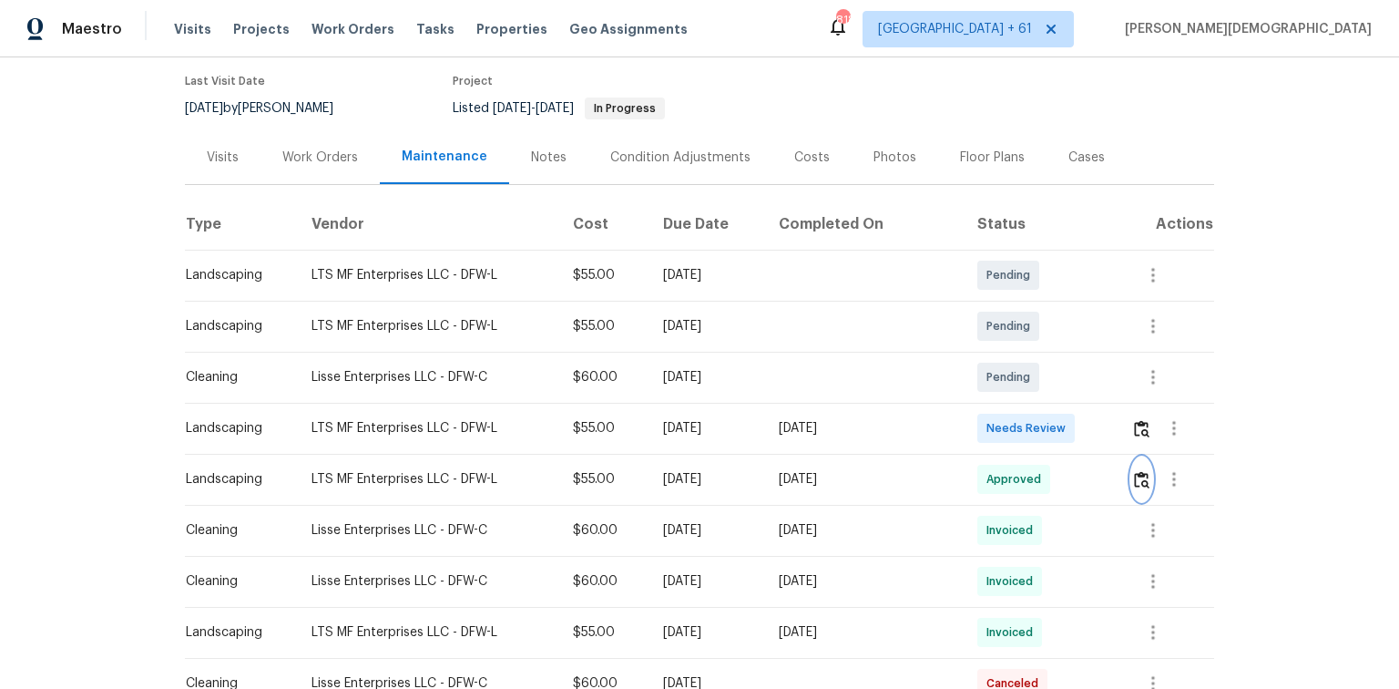
click at [995, 460] on button "button" at bounding box center [1141, 479] width 21 height 44
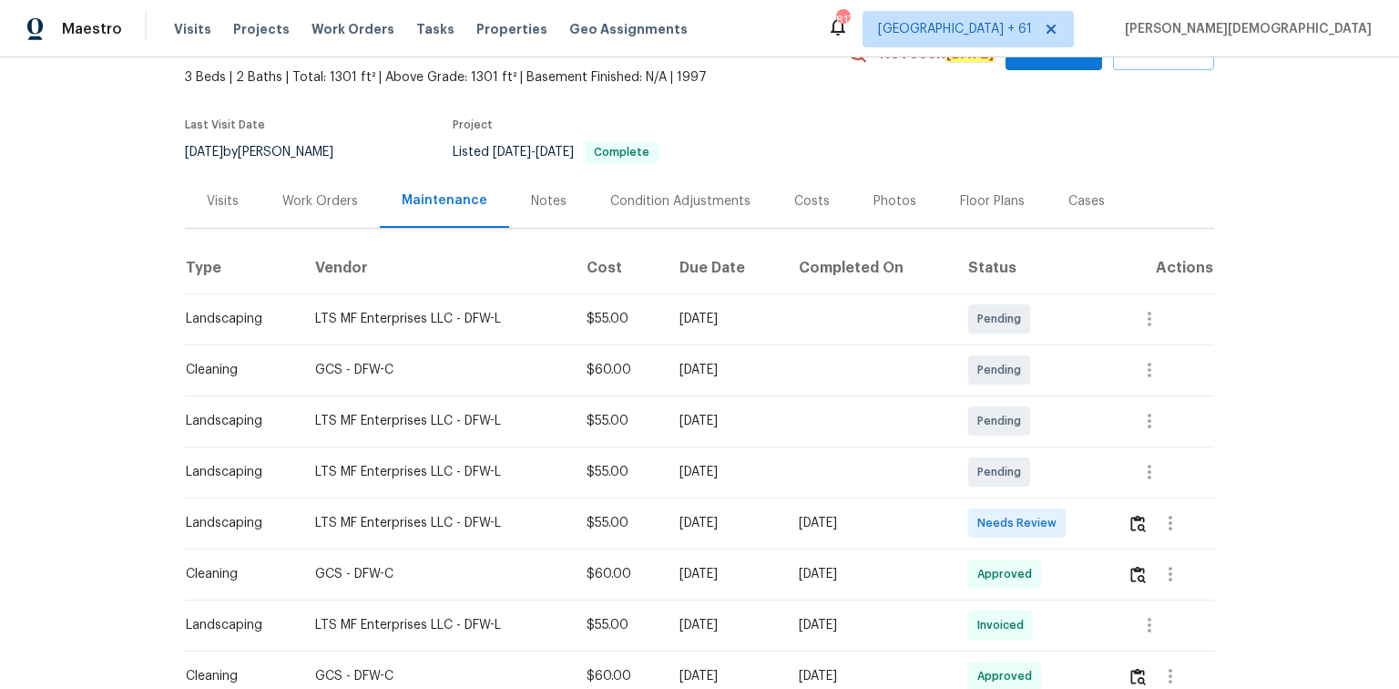
scroll to position [146, 0]
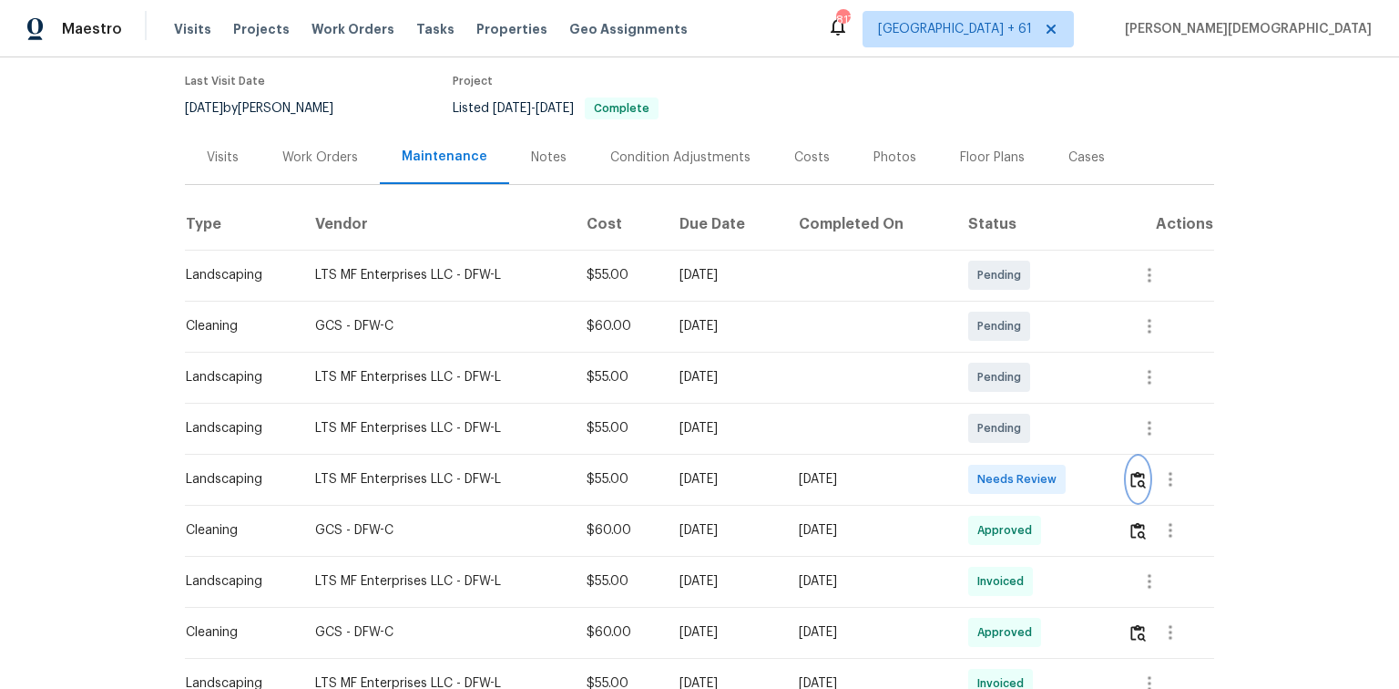
click at [995, 460] on button "button" at bounding box center [1138, 479] width 21 height 44
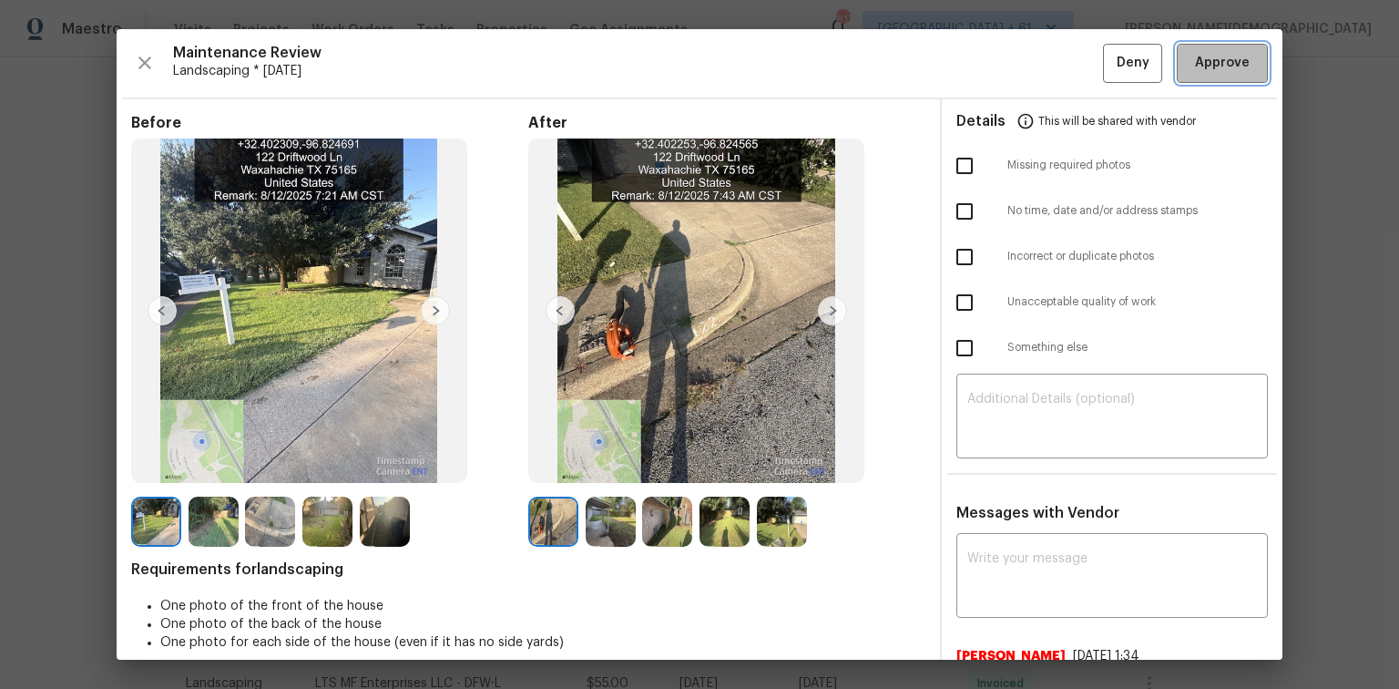
click at [995, 78] on button "Approve" at bounding box center [1222, 63] width 91 height 39
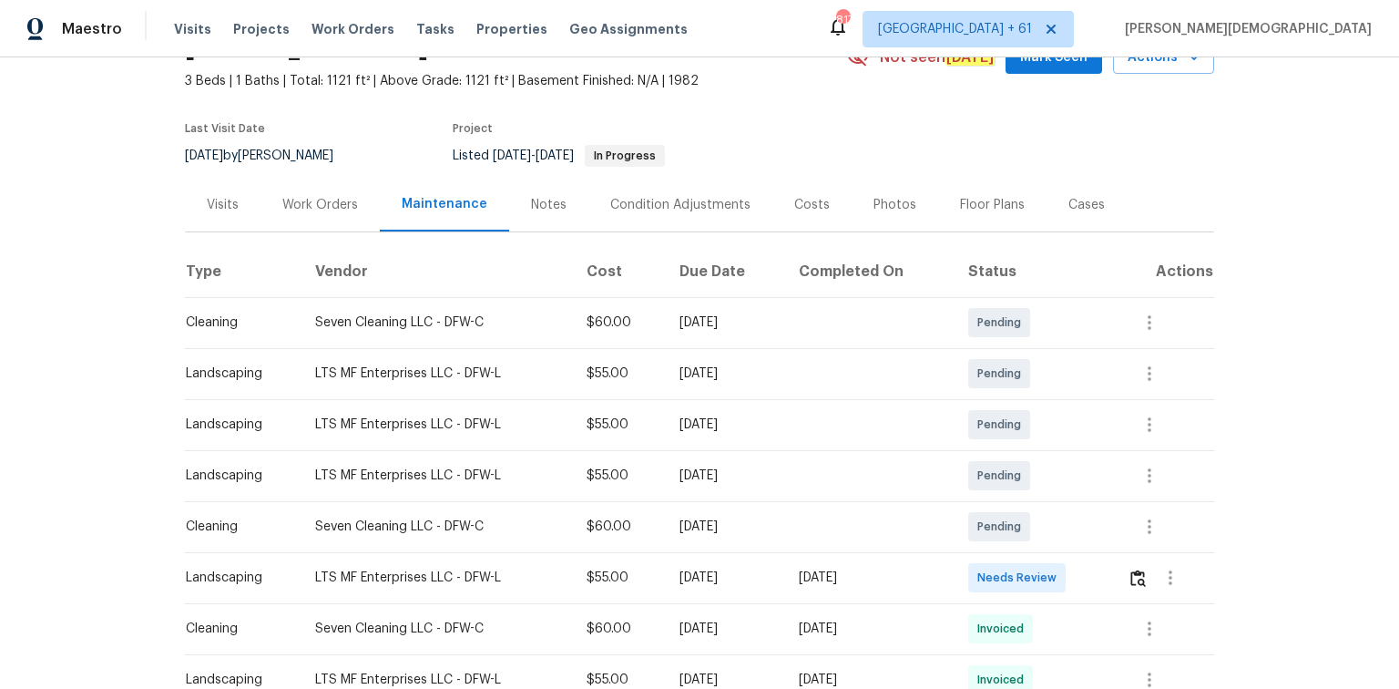
scroll to position [219, 0]
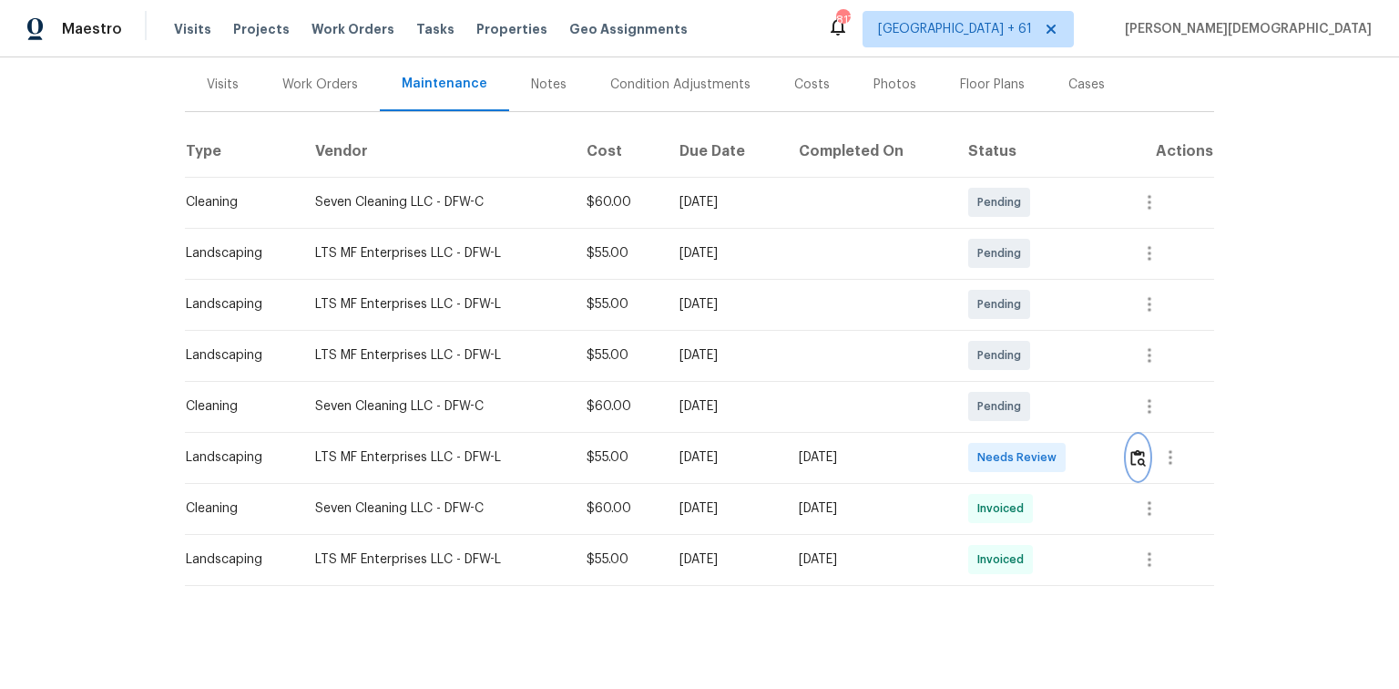
click at [995, 449] on img "button" at bounding box center [1138, 457] width 15 height 17
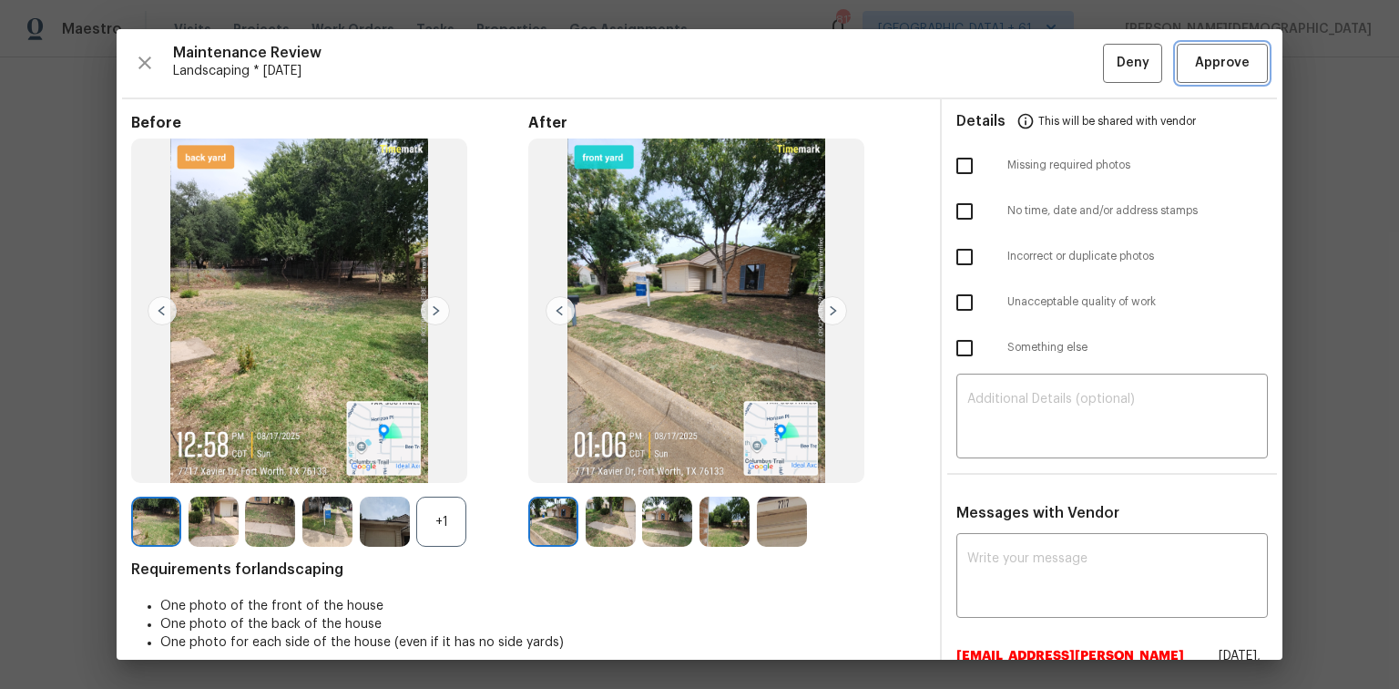
click at [995, 49] on button "Approve" at bounding box center [1222, 63] width 91 height 39
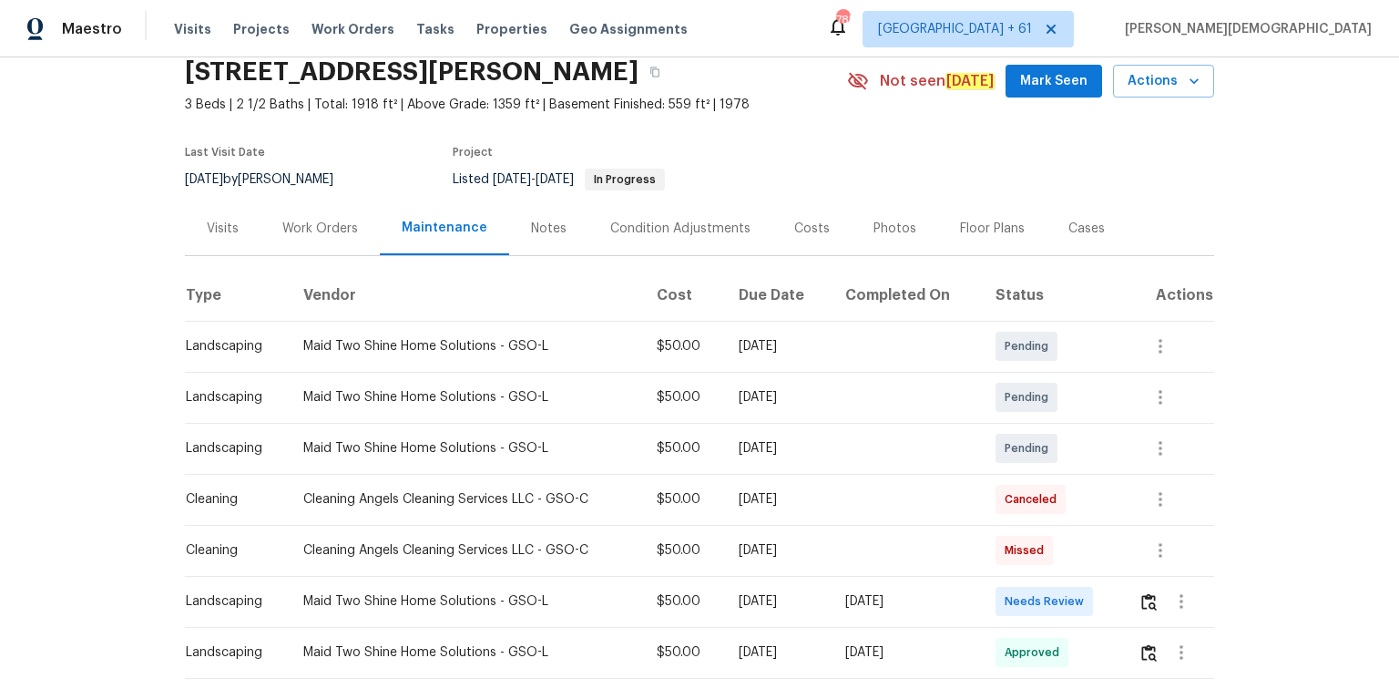
scroll to position [146, 0]
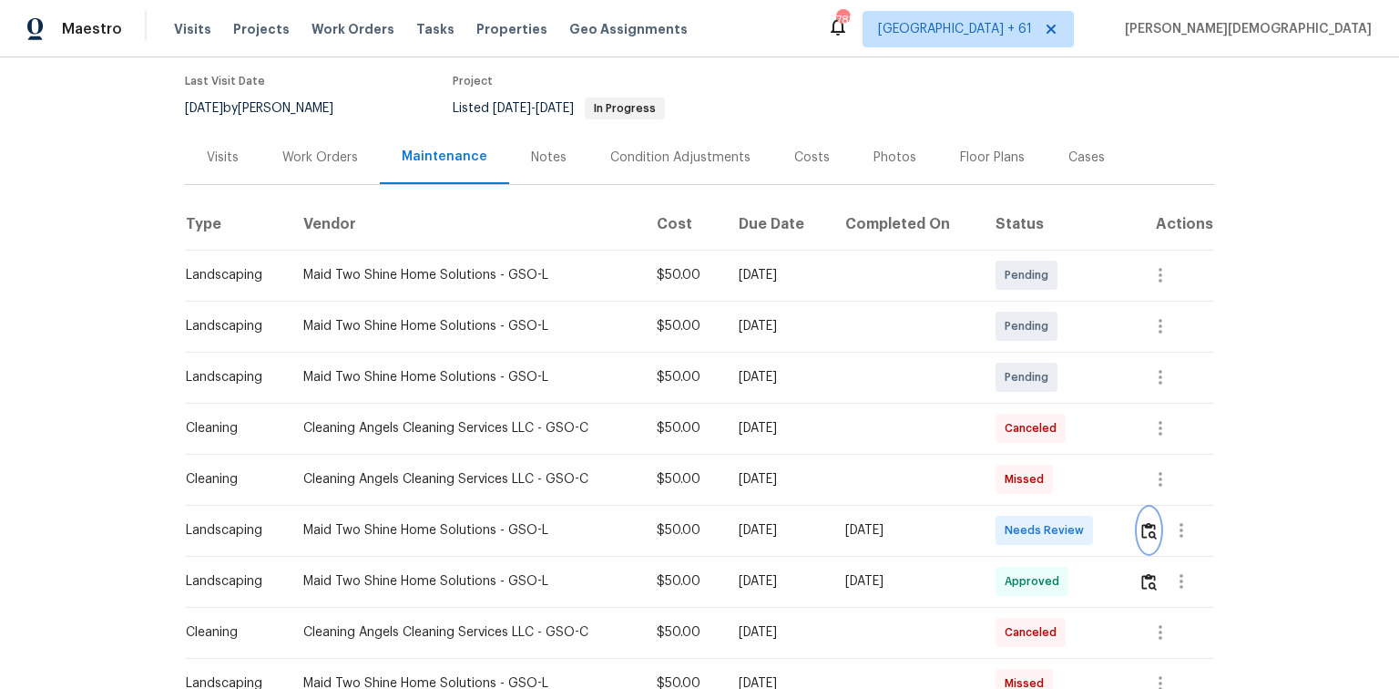
click at [995, 460] on img "button" at bounding box center [1148, 530] width 15 height 17
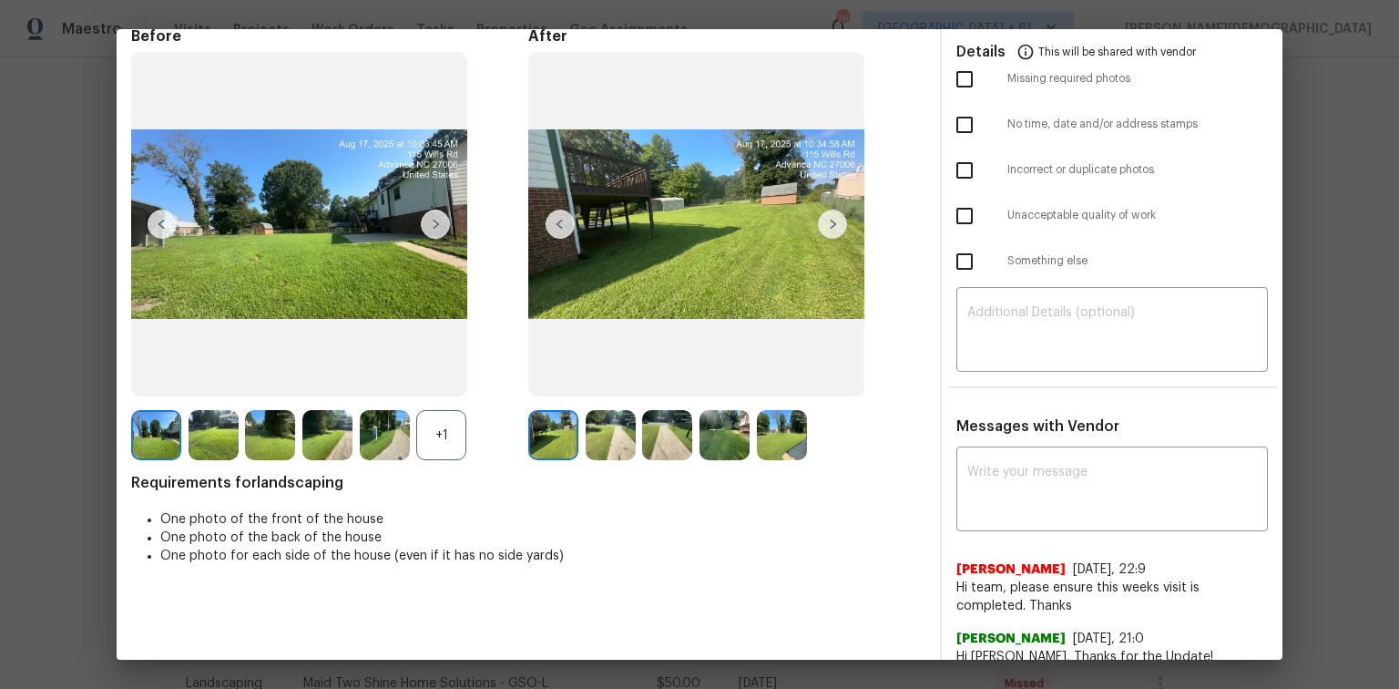
scroll to position [0, 0]
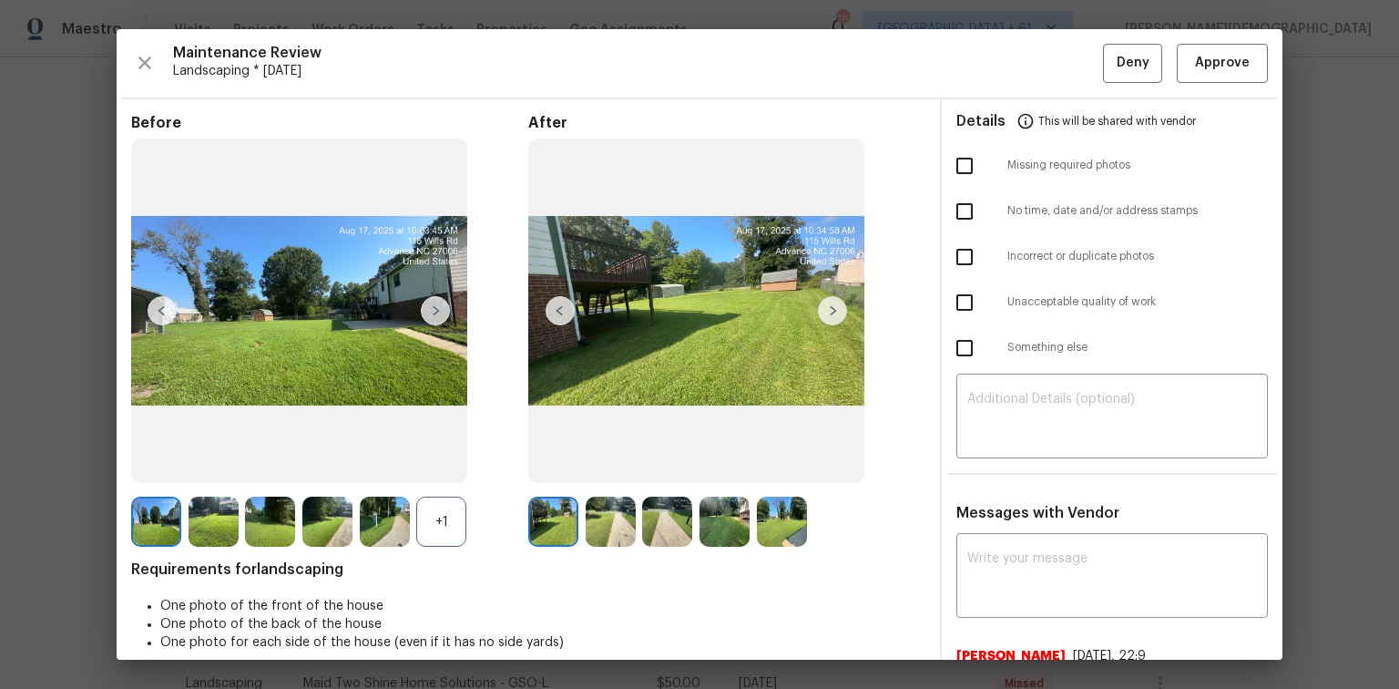
click at [995, 85] on div "Maintenance Review Landscaping * Mon, Aug 11 Deny Approve Before +1 After Requi…" at bounding box center [700, 344] width 1166 height 630
click at [995, 76] on button "Approve" at bounding box center [1222, 63] width 91 height 39
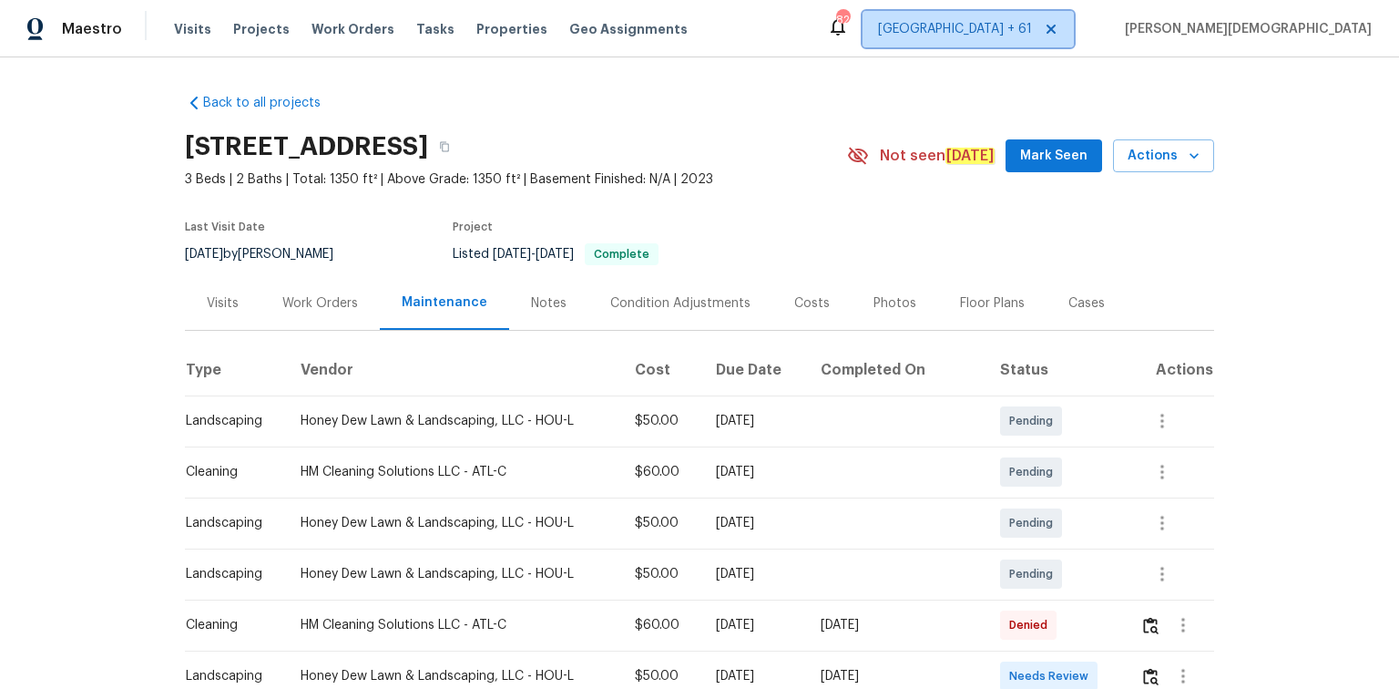
drag, startPoint x: 1129, startPoint y: 15, endPoint x: 1070, endPoint y: 29, distance: 60.1
click at [995, 0] on html "Maestro Visits Projects Work Orders Tasks Properties Geo Assignments 820 [GEOGR…" at bounding box center [699, 344] width 1399 height 689
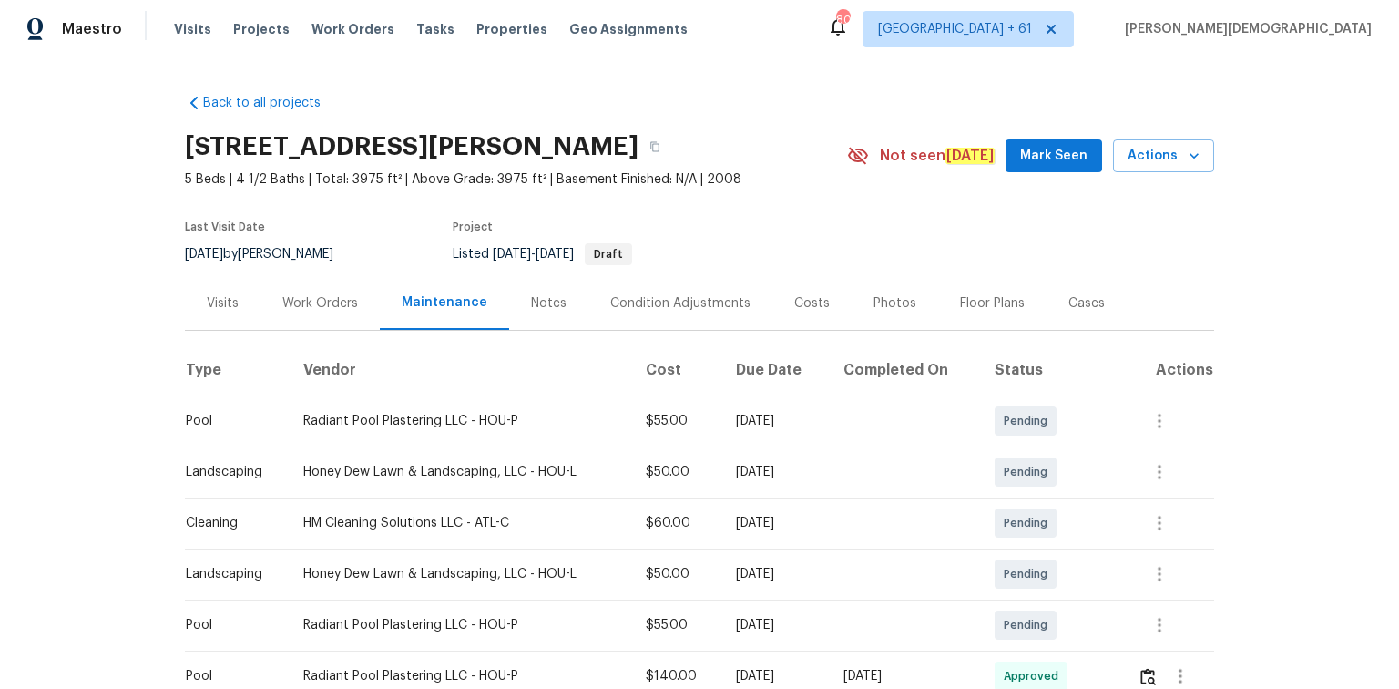
scroll to position [292, 0]
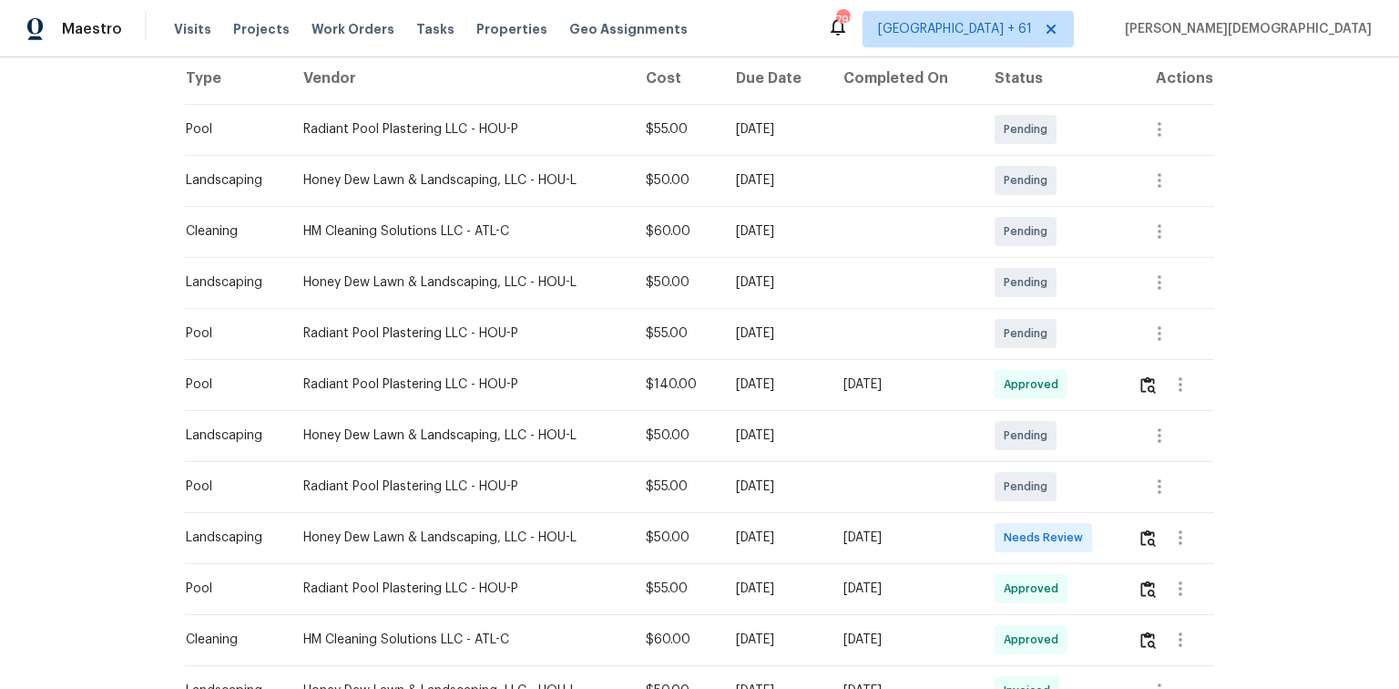
click at [995, 426] on div "Back to all projects 28514 Blue Holly Ln, Katy, TX 77494 5 Beds | 4 1/2 Baths |…" at bounding box center [699, 372] width 1399 height 631
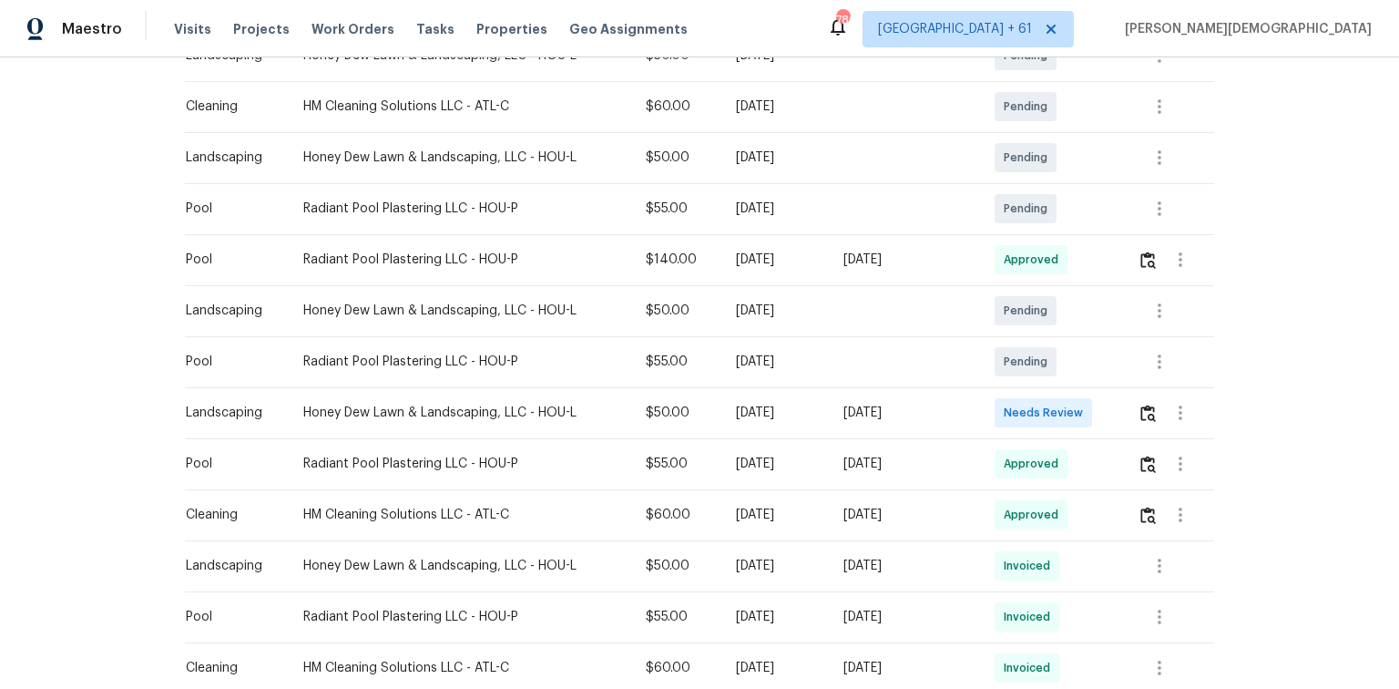
scroll to position [510, 0]
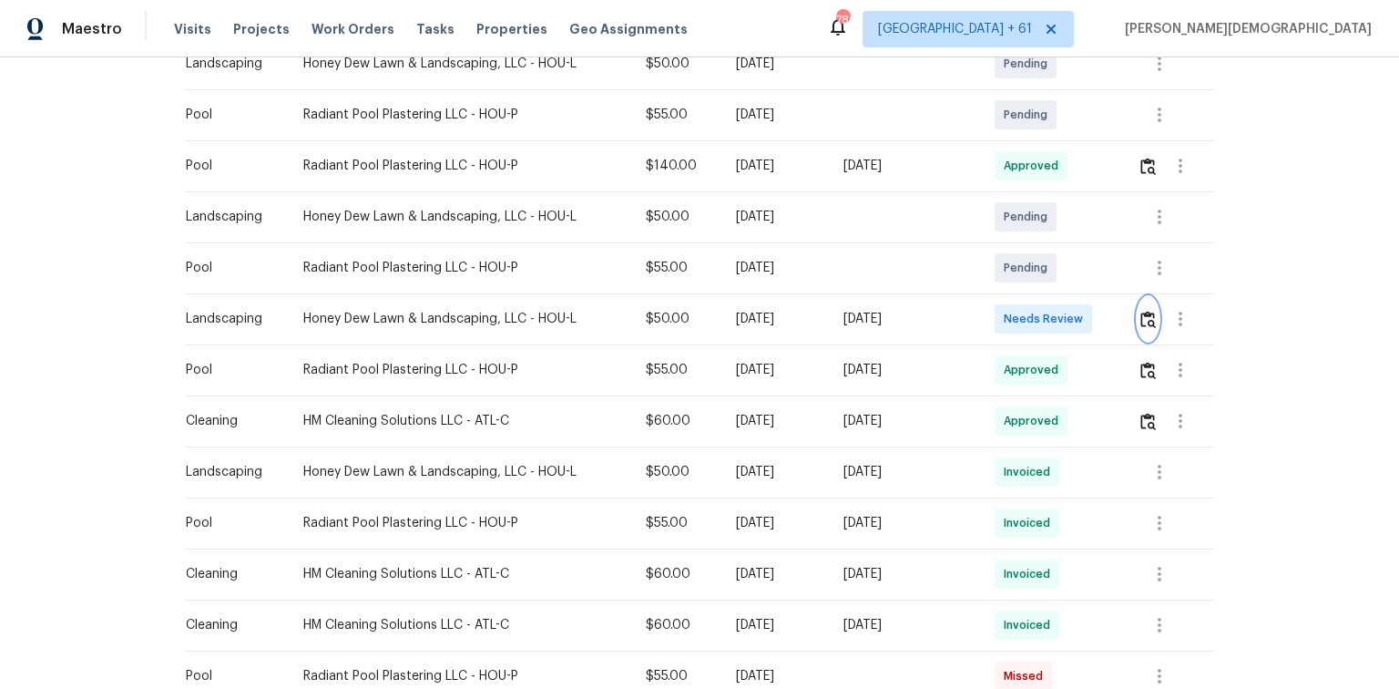
click at [995, 306] on button "button" at bounding box center [1148, 319] width 21 height 44
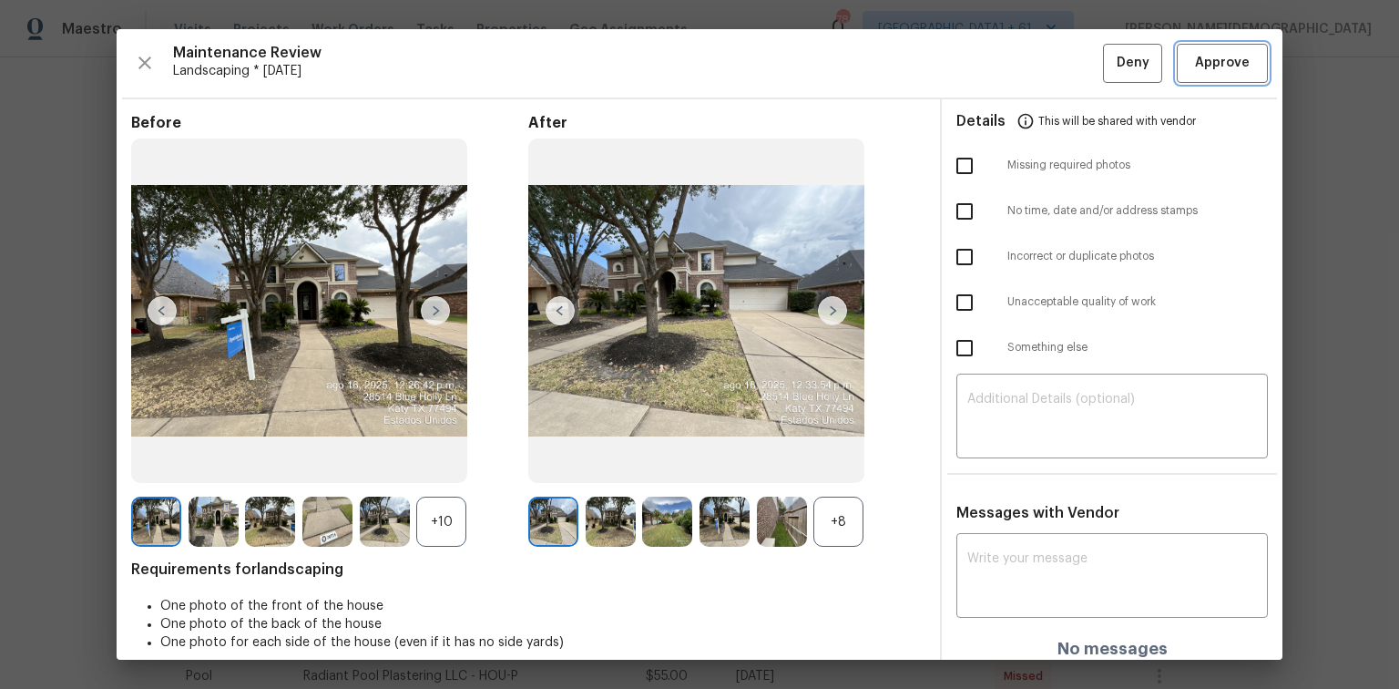
click at [995, 56] on span "Approve" at bounding box center [1222, 63] width 55 height 23
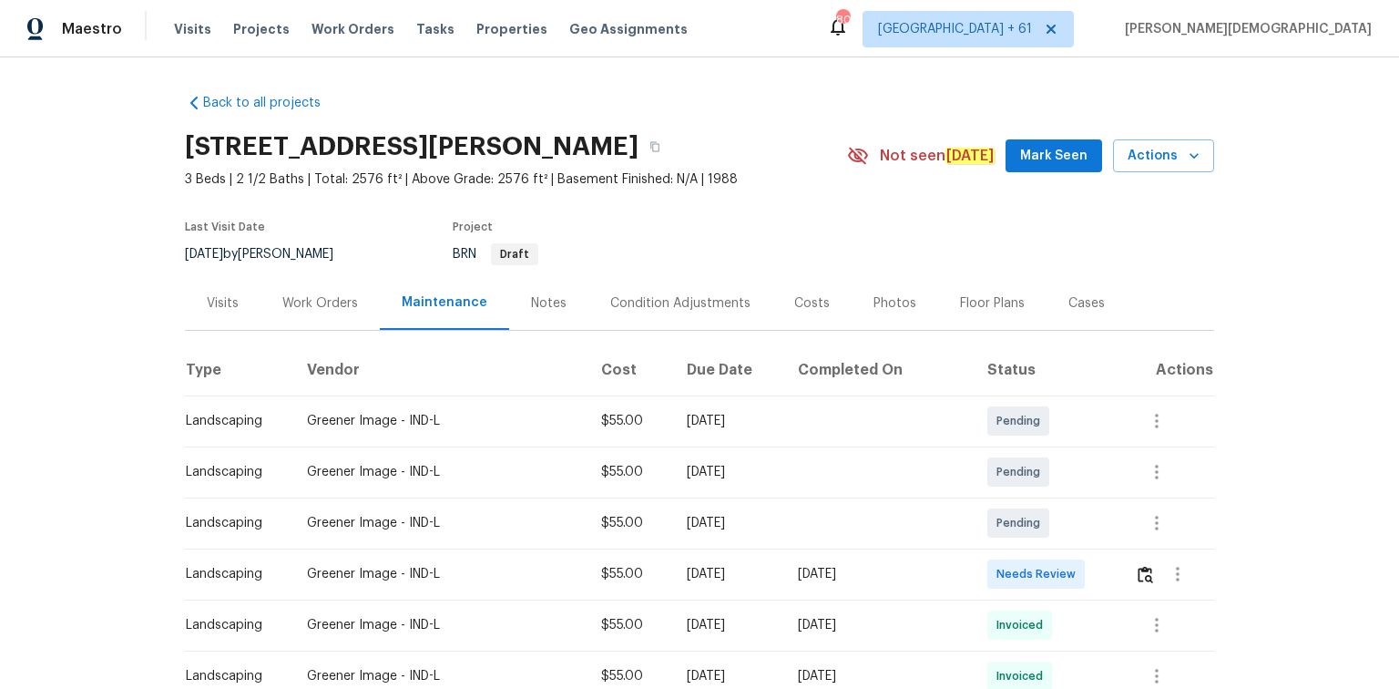
scroll to position [219, 0]
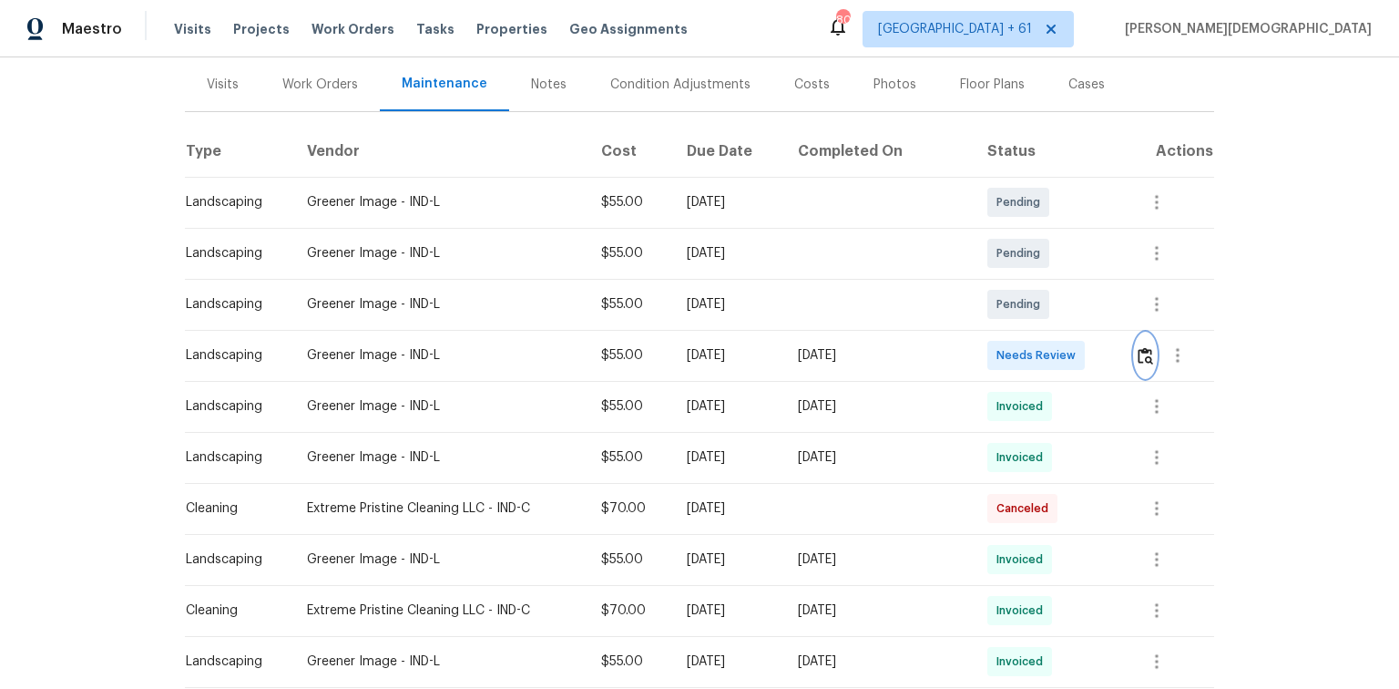
click at [995, 352] on img "button" at bounding box center [1145, 355] width 15 height 17
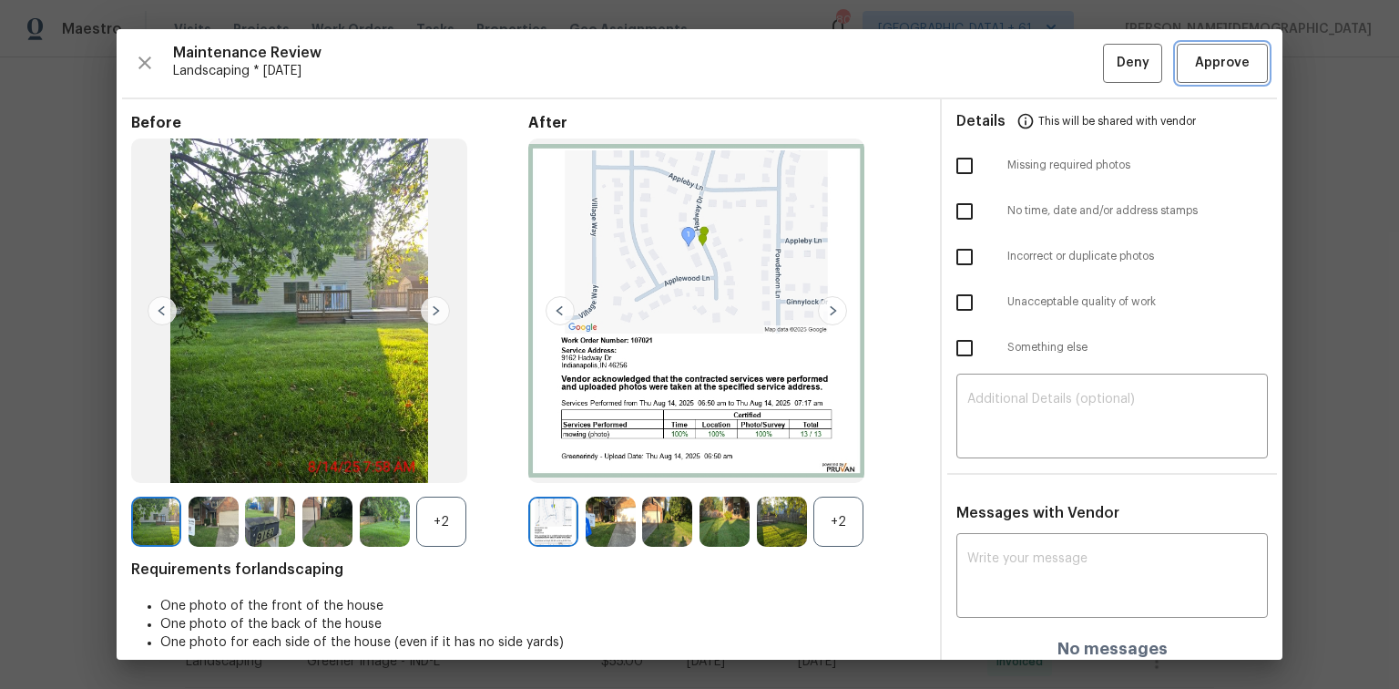
click at [995, 55] on span "Approve" at bounding box center [1222, 63] width 55 height 23
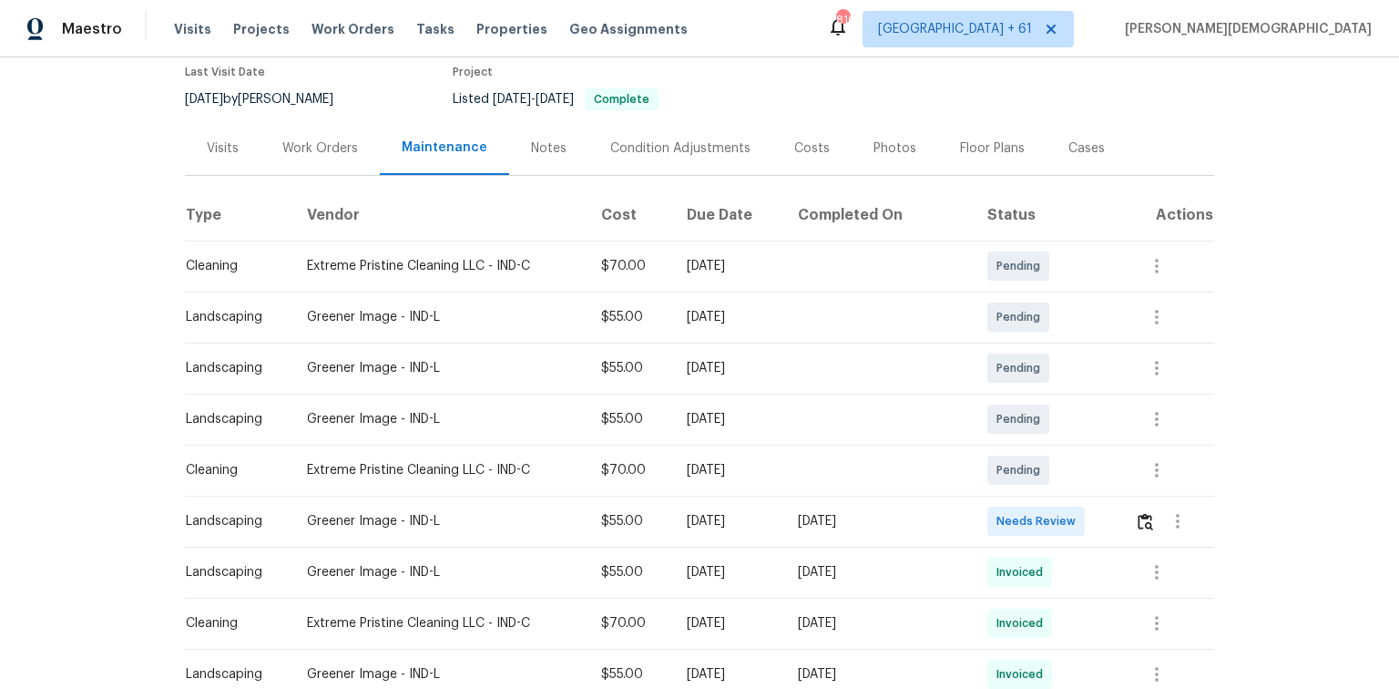
scroll to position [364, 0]
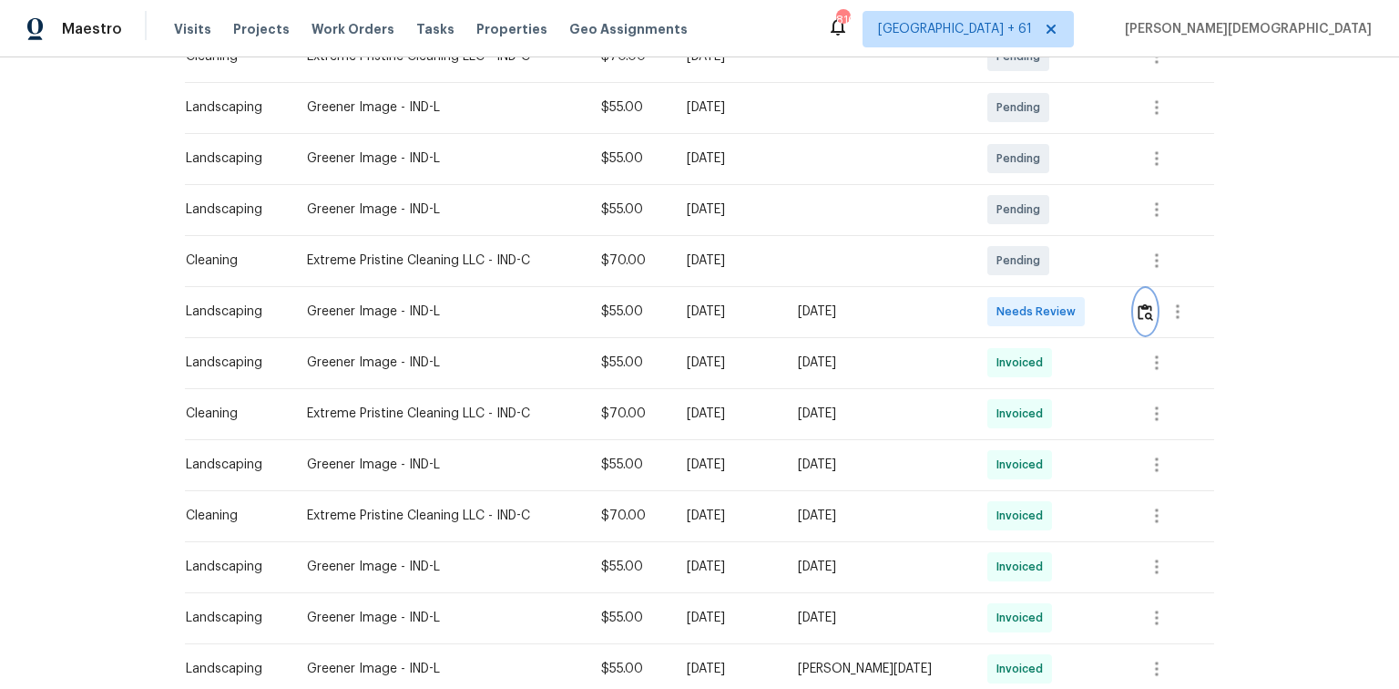
click at [995, 310] on img "button" at bounding box center [1145, 311] width 15 height 17
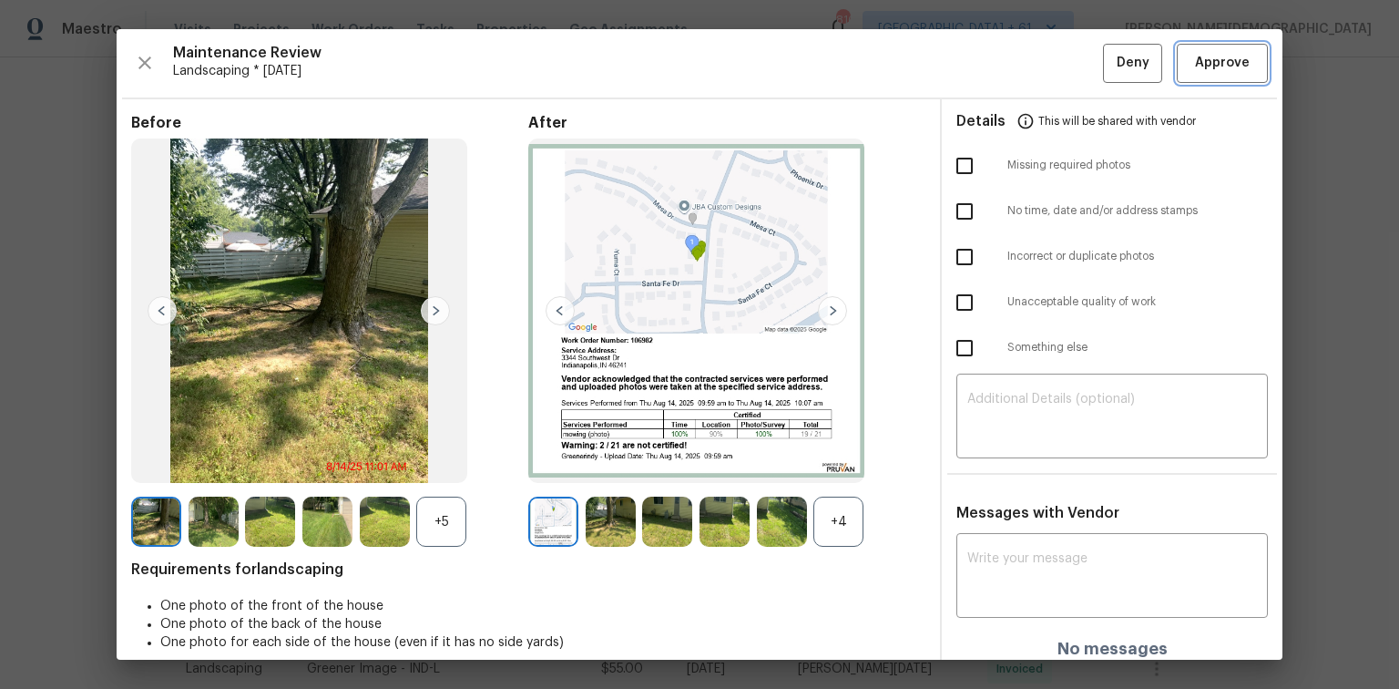
click at [995, 74] on button "Approve" at bounding box center [1222, 63] width 91 height 39
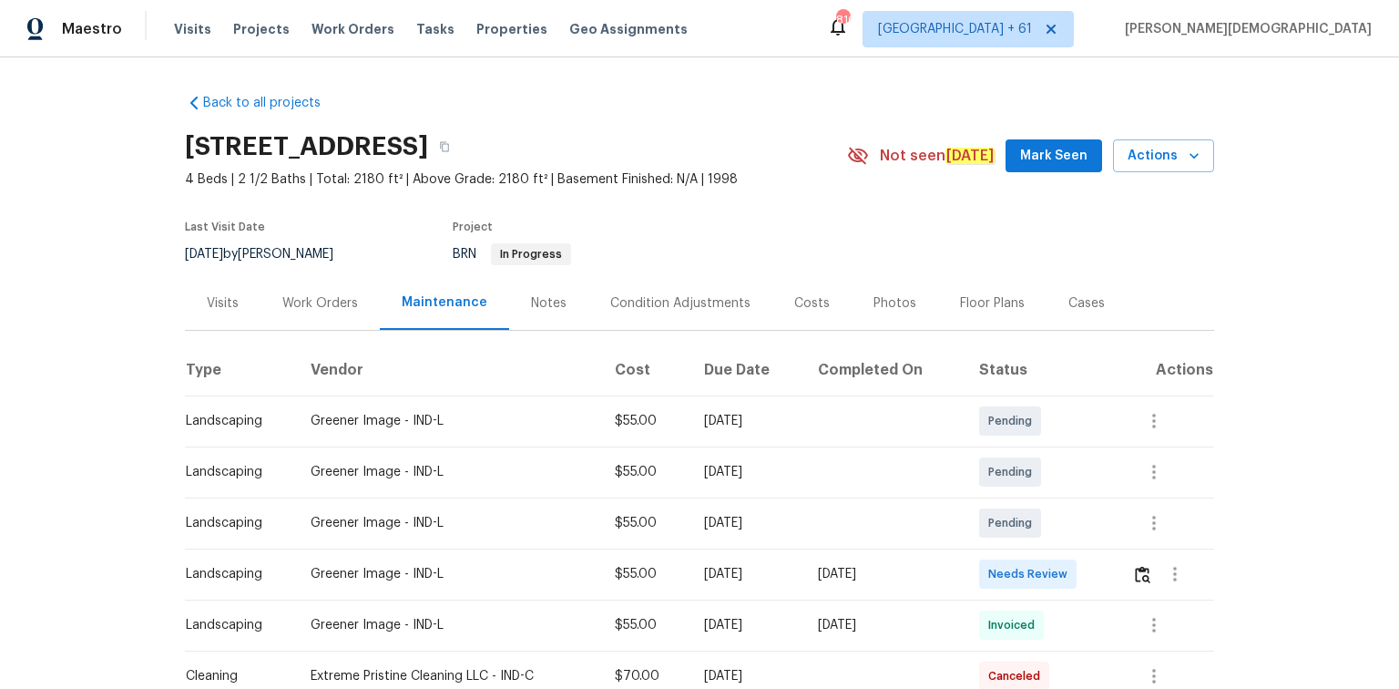
scroll to position [219, 0]
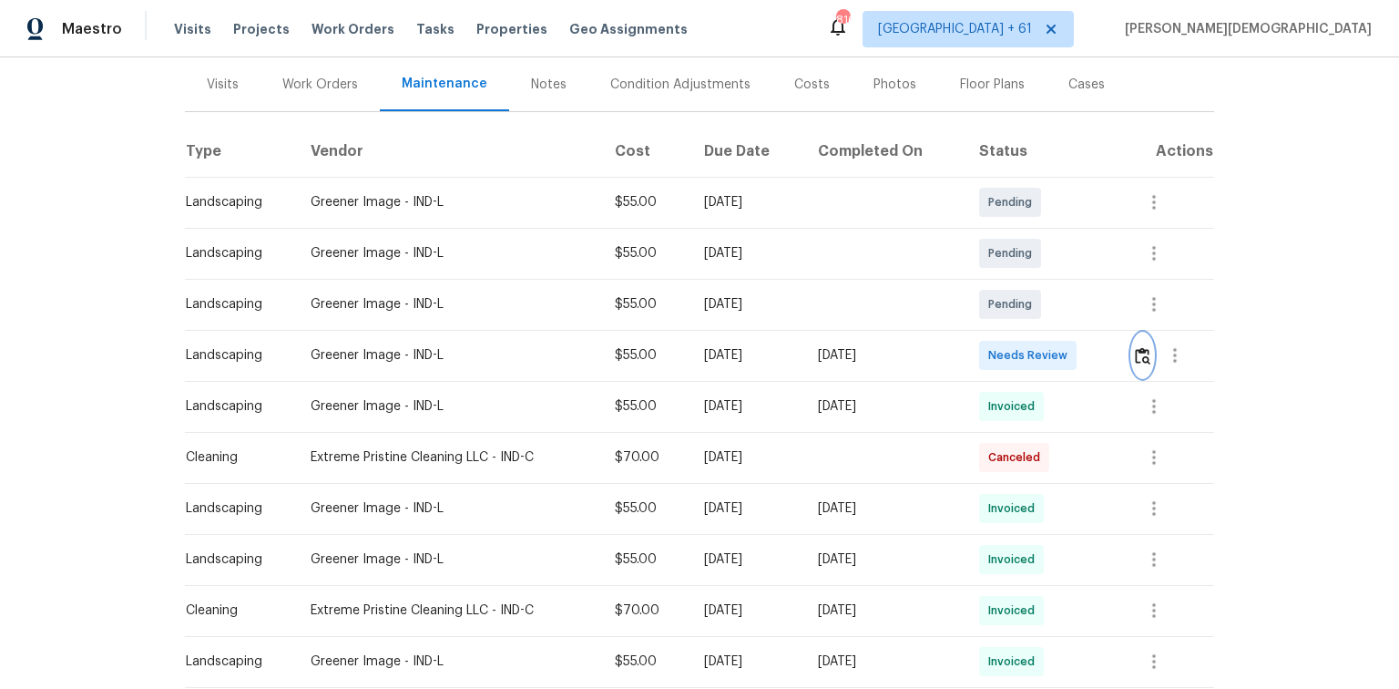
click at [995, 347] on img "button" at bounding box center [1142, 355] width 15 height 17
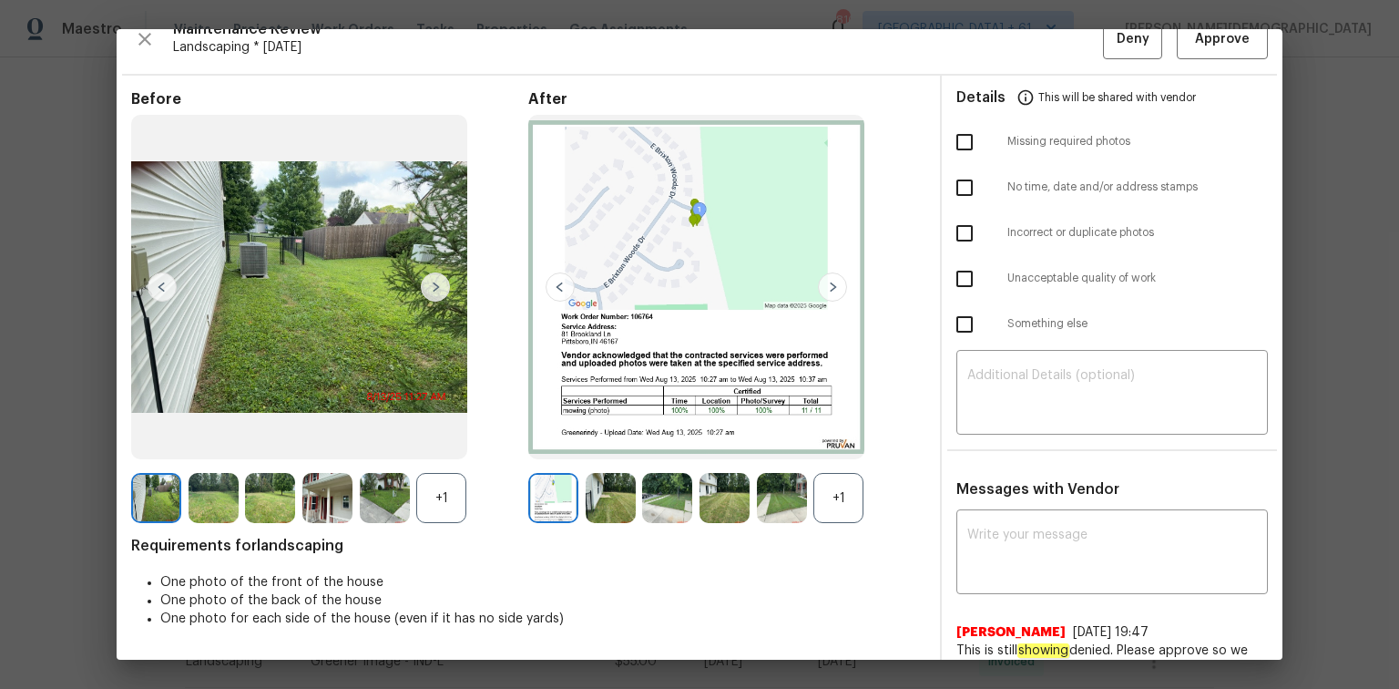
scroll to position [0, 0]
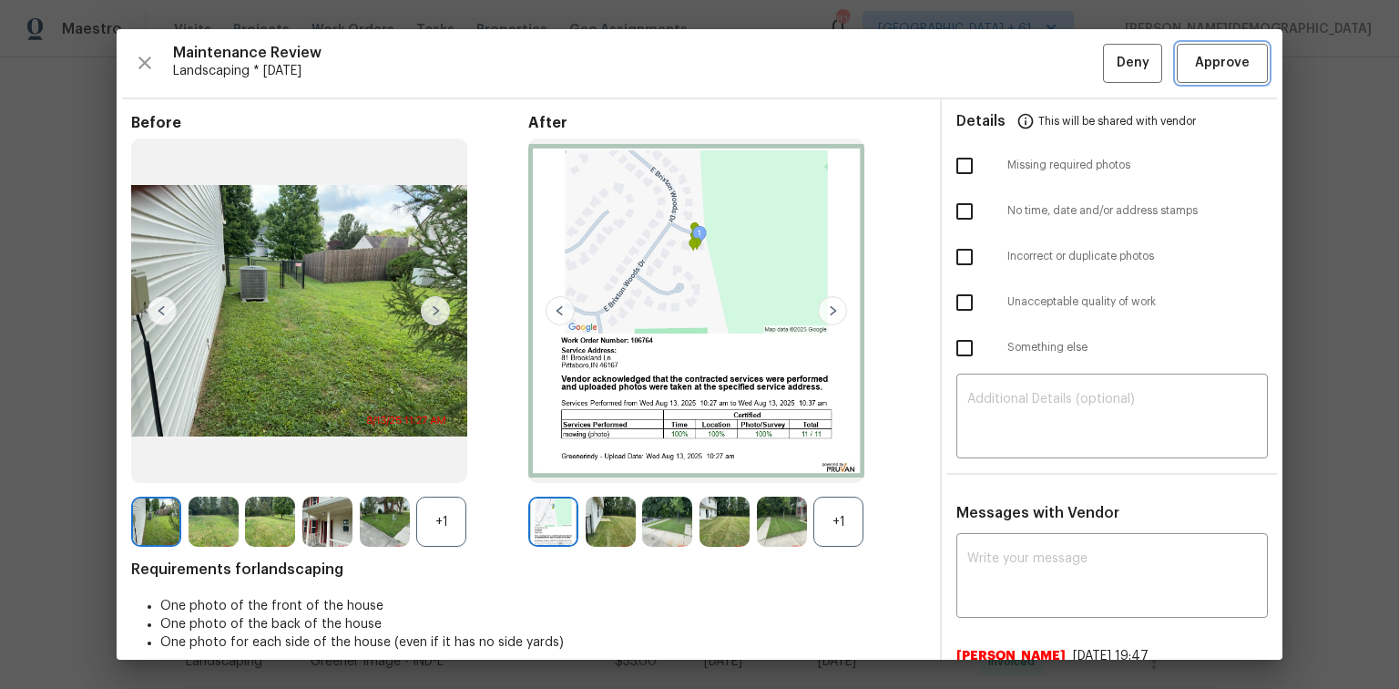
click at [995, 70] on span "Approve" at bounding box center [1222, 63] width 55 height 23
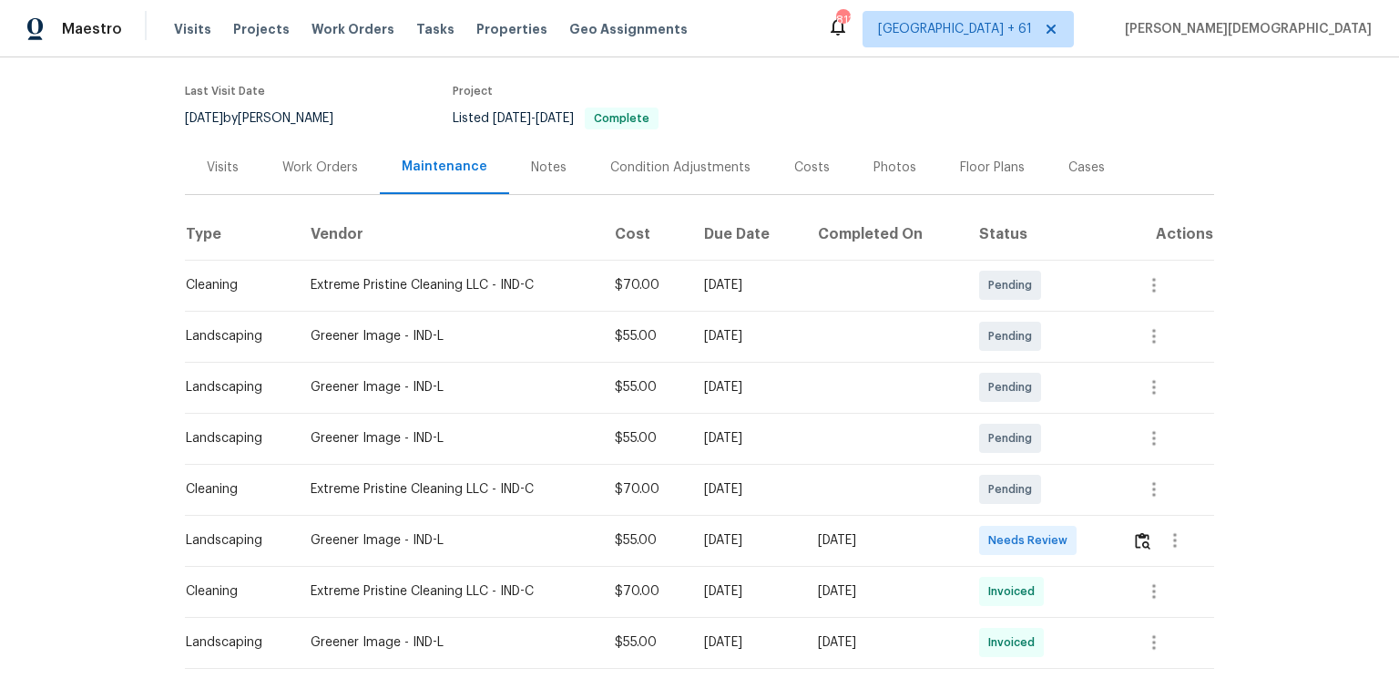
scroll to position [226, 0]
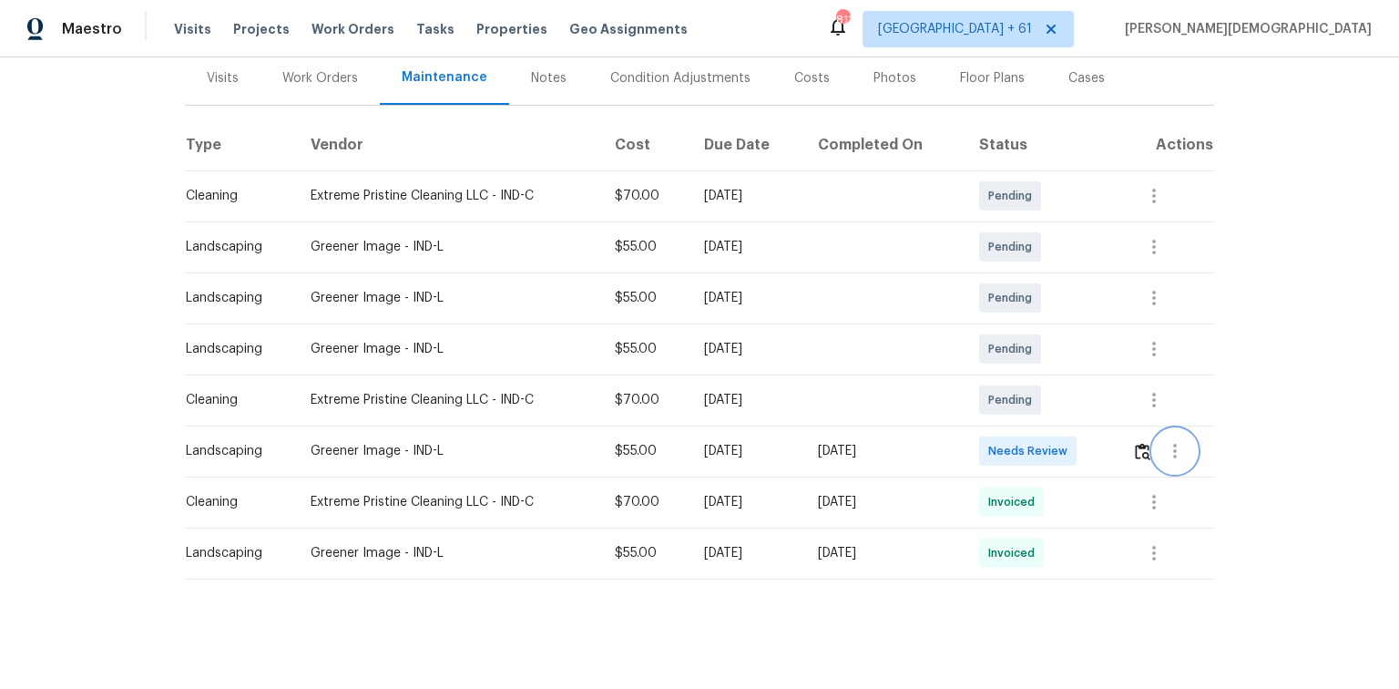
click at [995, 437] on button "button" at bounding box center [1175, 451] width 44 height 44
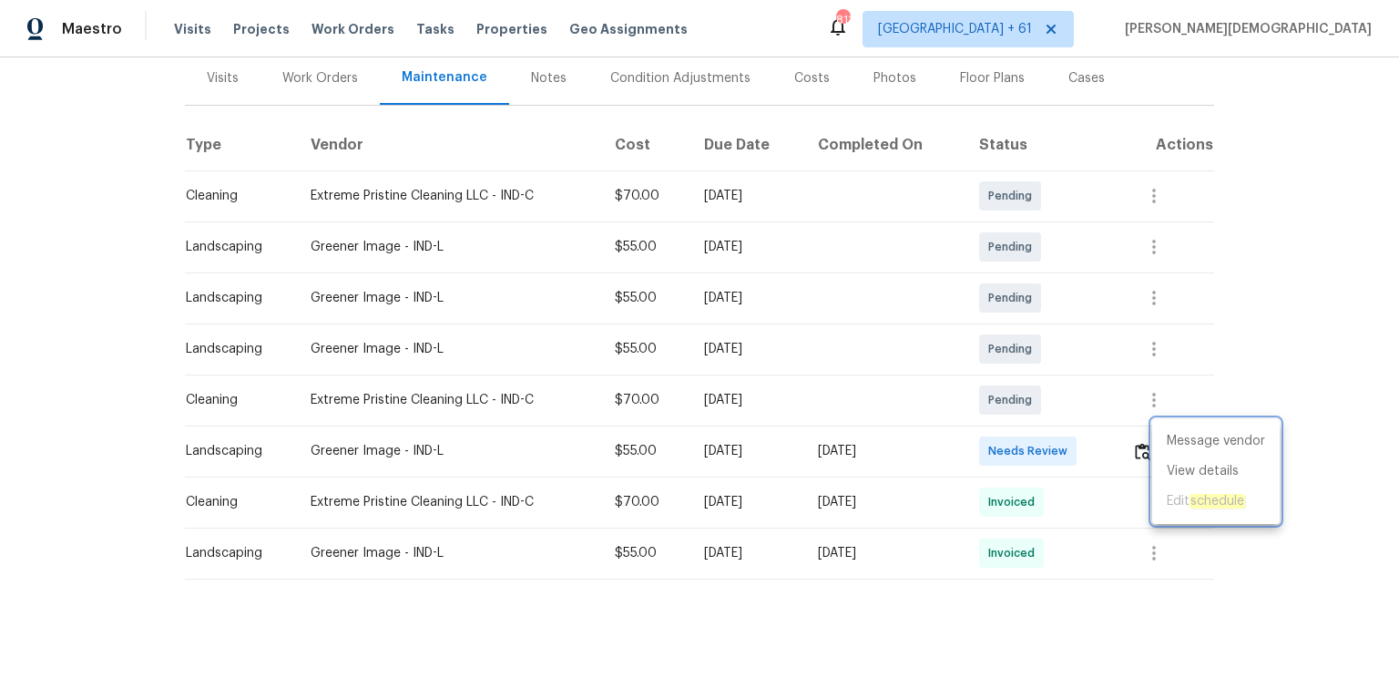
click at [995, 441] on div at bounding box center [699, 344] width 1399 height 689
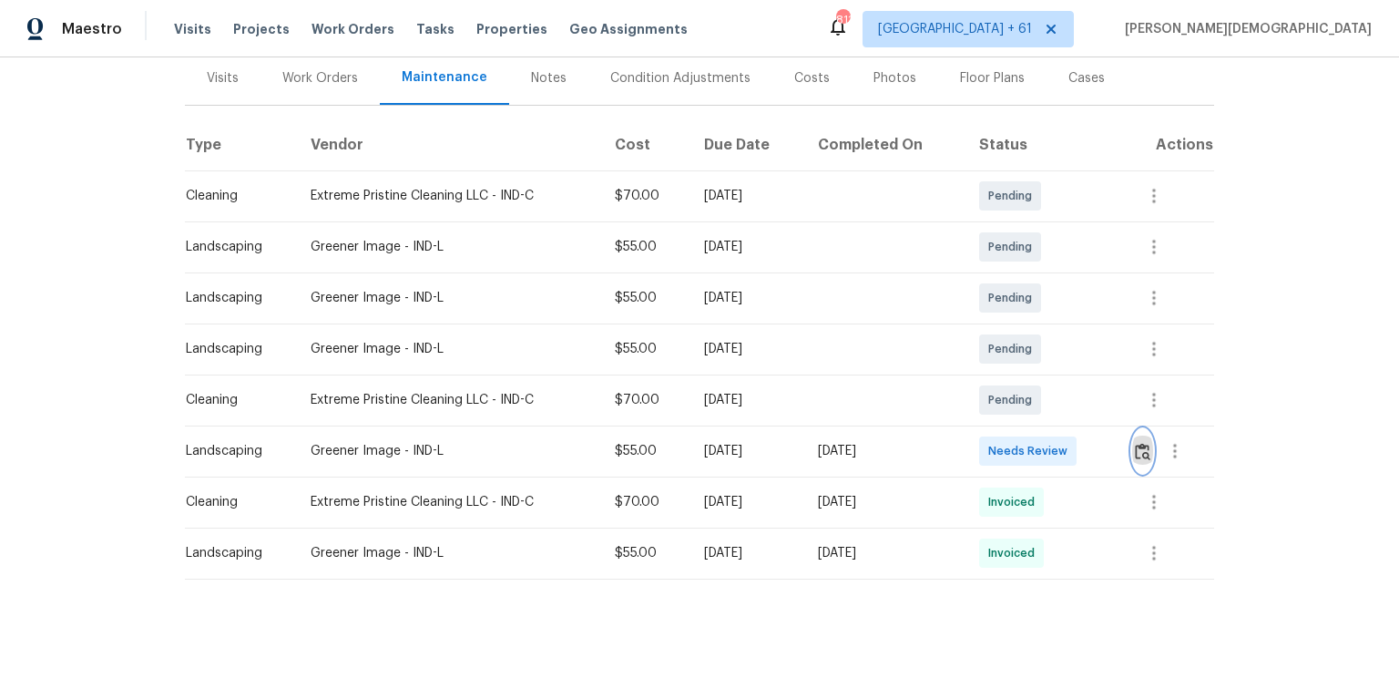
click at [995, 443] on img "button" at bounding box center [1142, 451] width 15 height 17
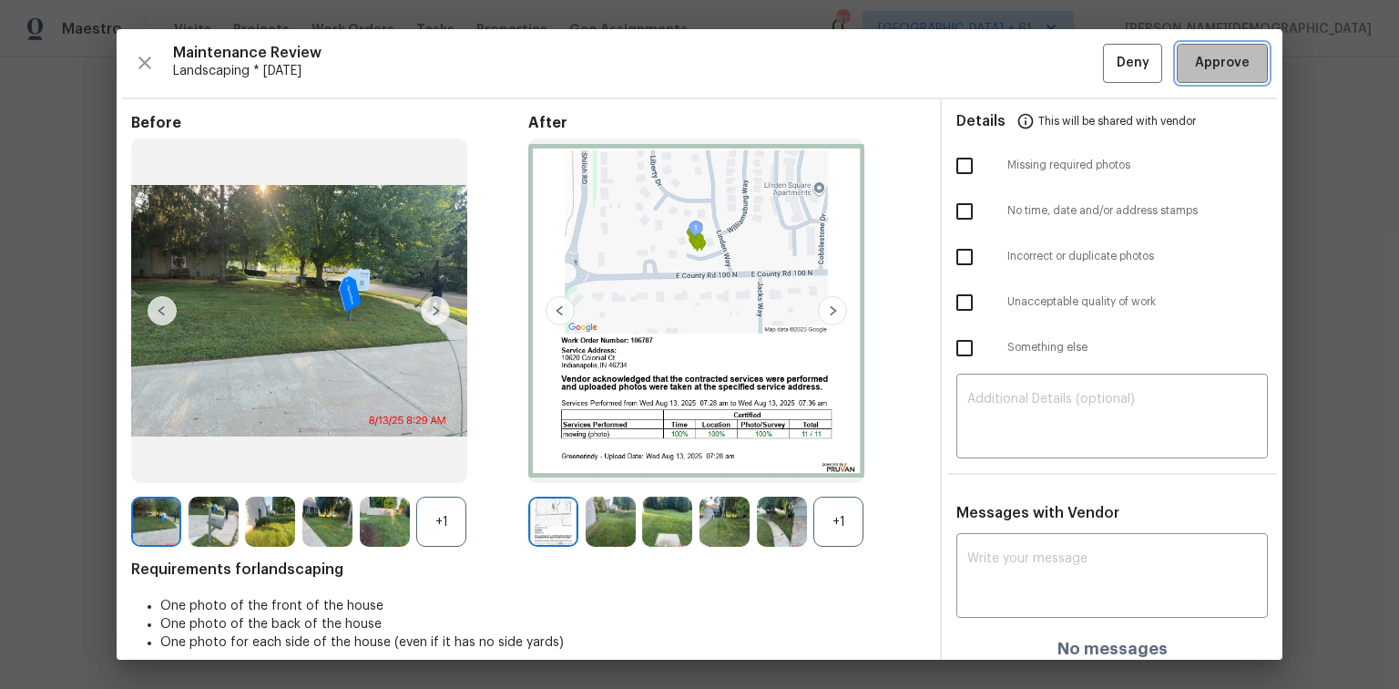
click at [995, 67] on span "Approve" at bounding box center [1222, 63] width 55 height 23
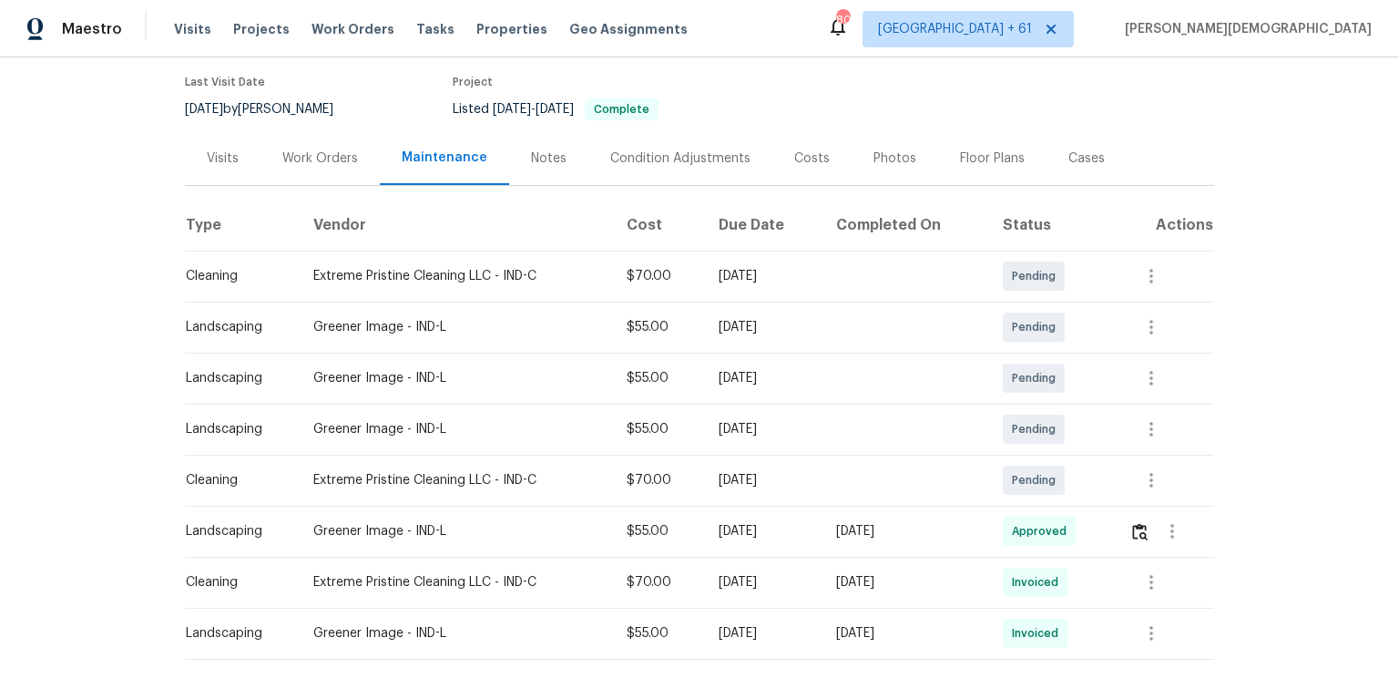
scroll to position [146, 0]
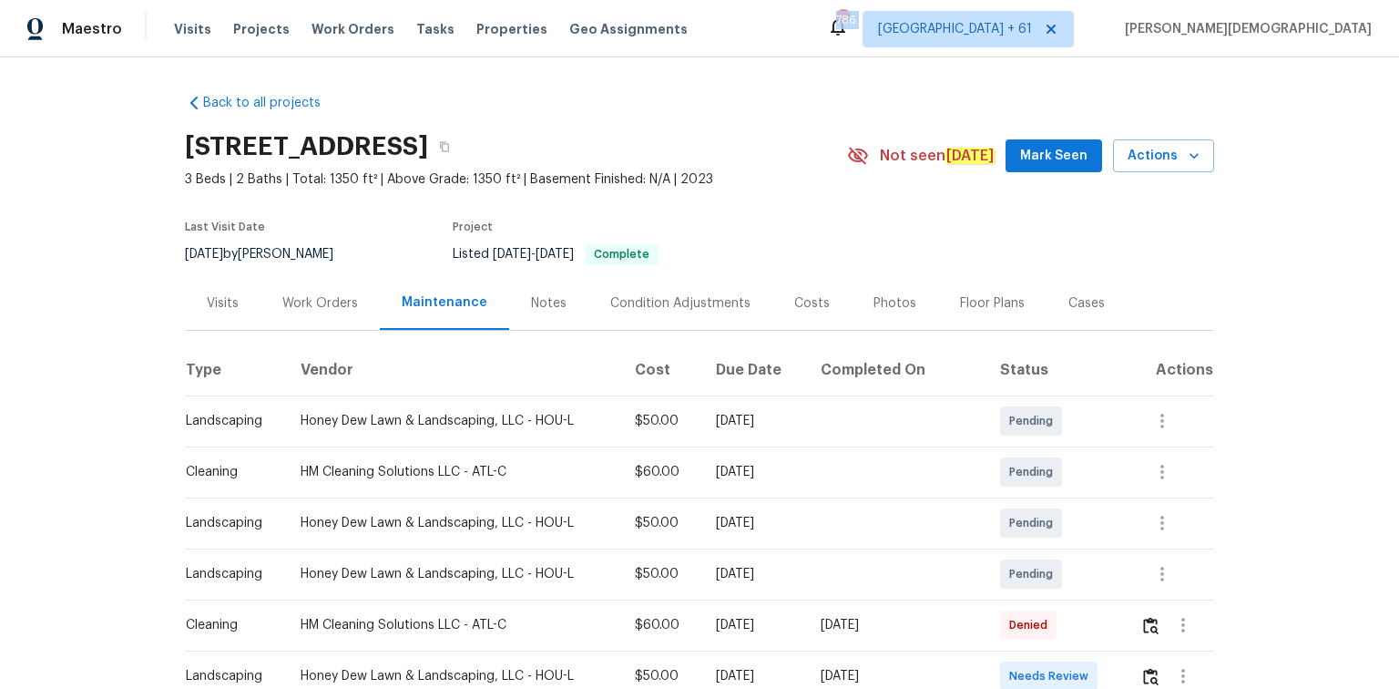
scroll to position [292, 0]
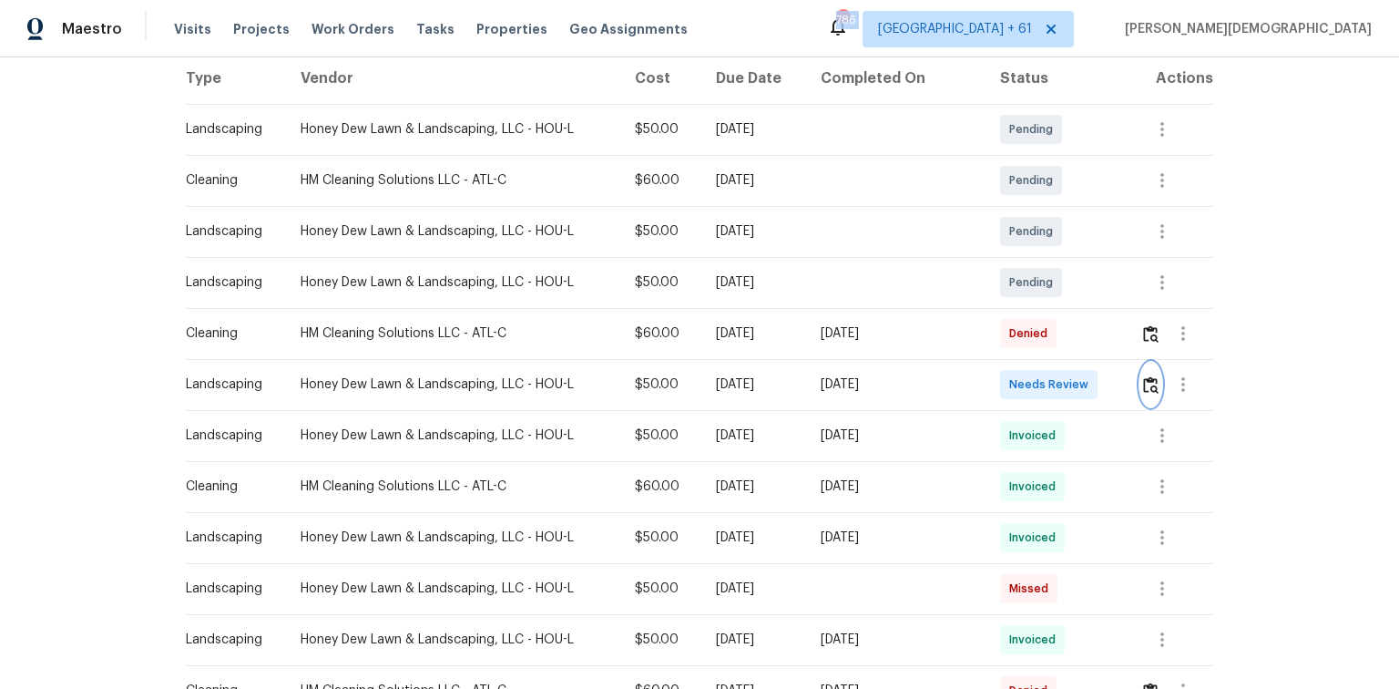
click at [1148, 376] on img "button" at bounding box center [1150, 384] width 15 height 17
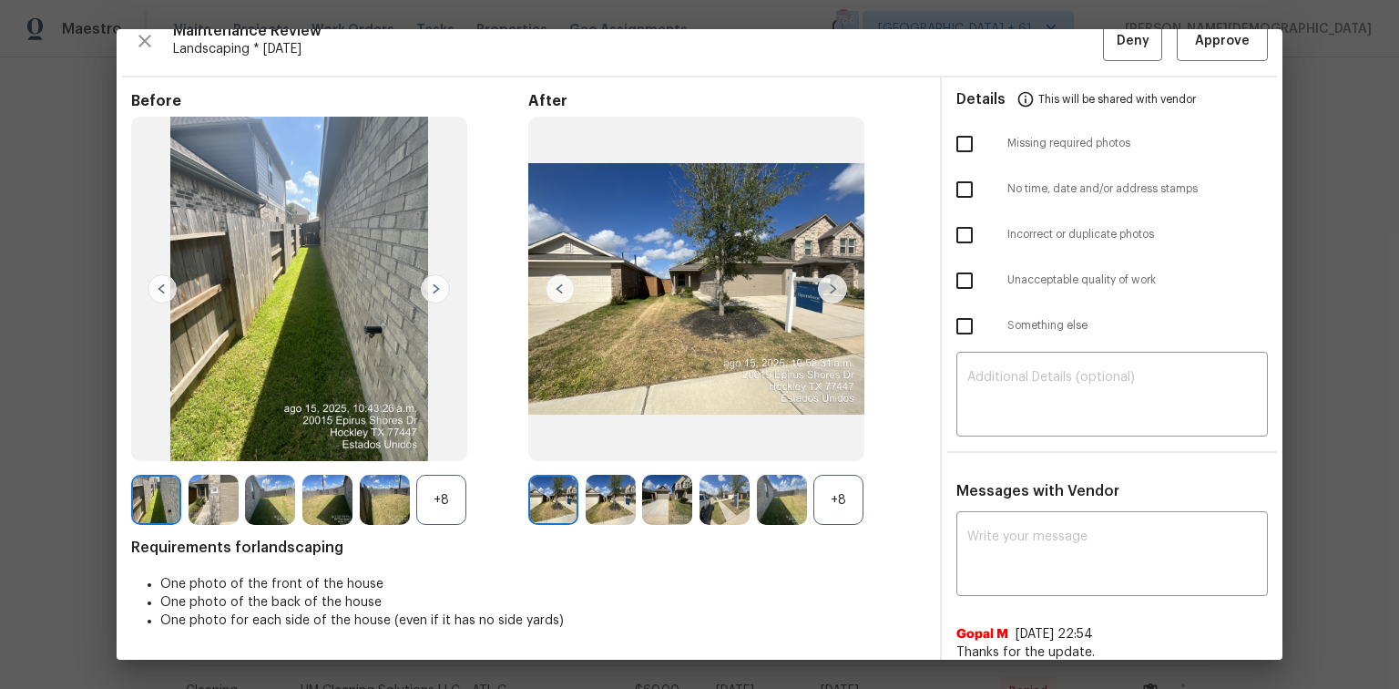
scroll to position [0, 0]
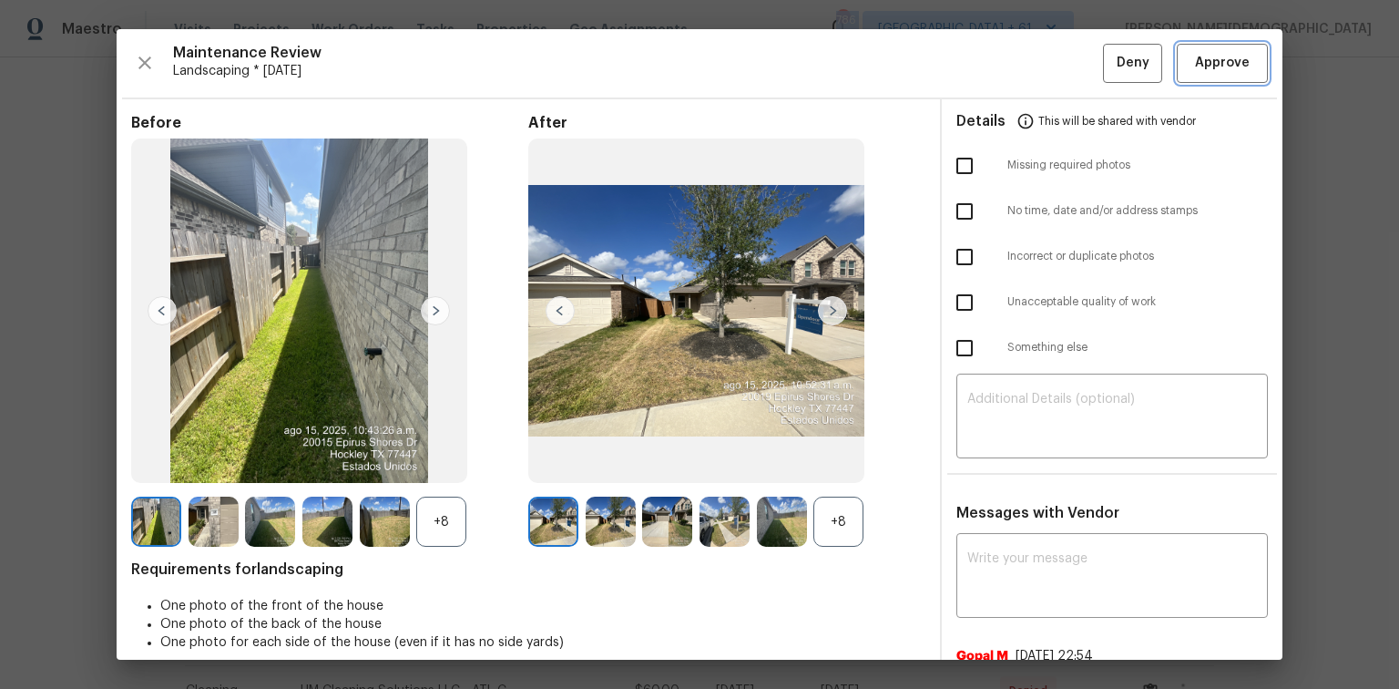
click at [1223, 55] on span "Approve" at bounding box center [1222, 63] width 55 height 23
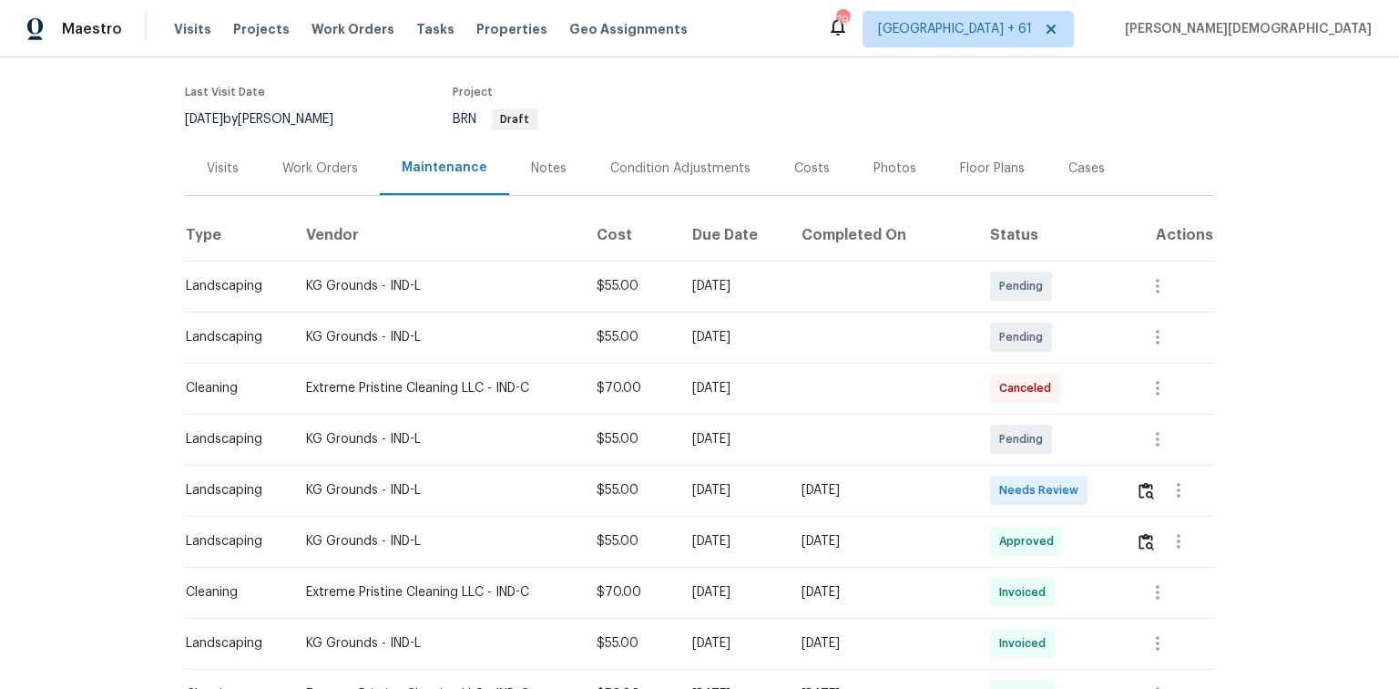
scroll to position [146, 0]
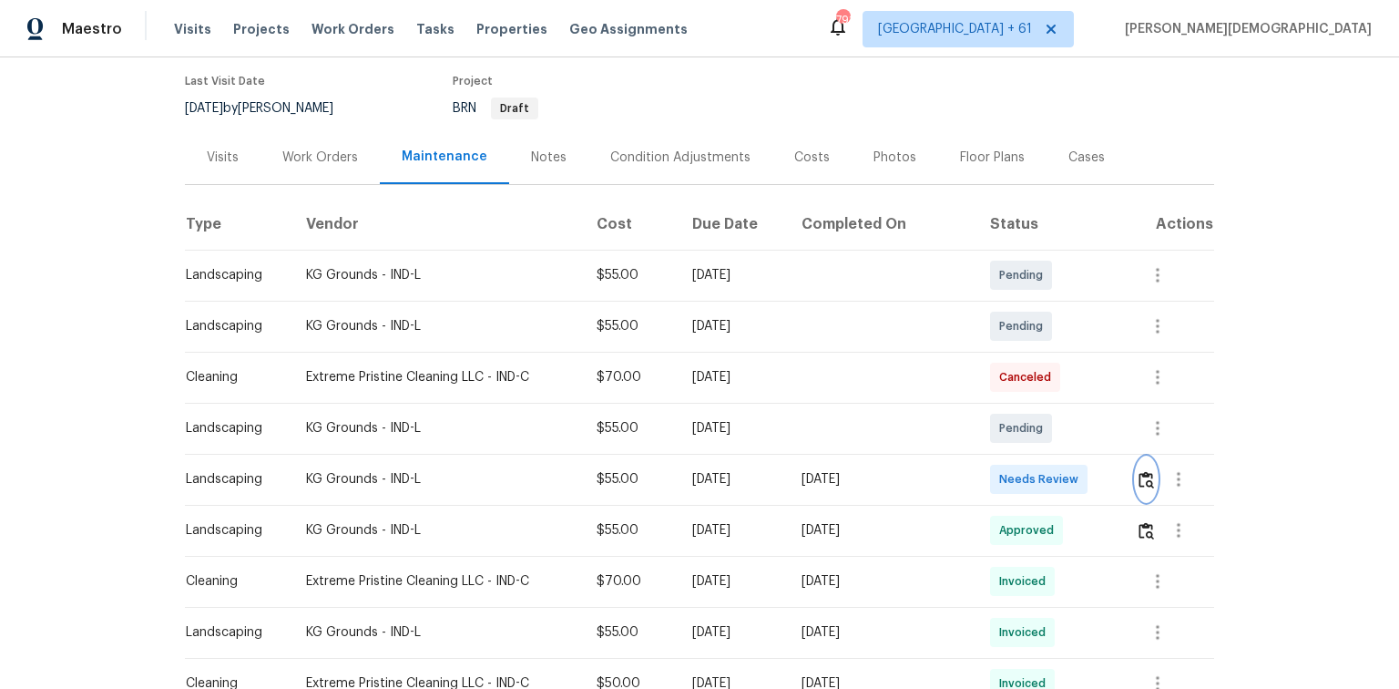
click at [995, 460] on img "button" at bounding box center [1146, 479] width 15 height 17
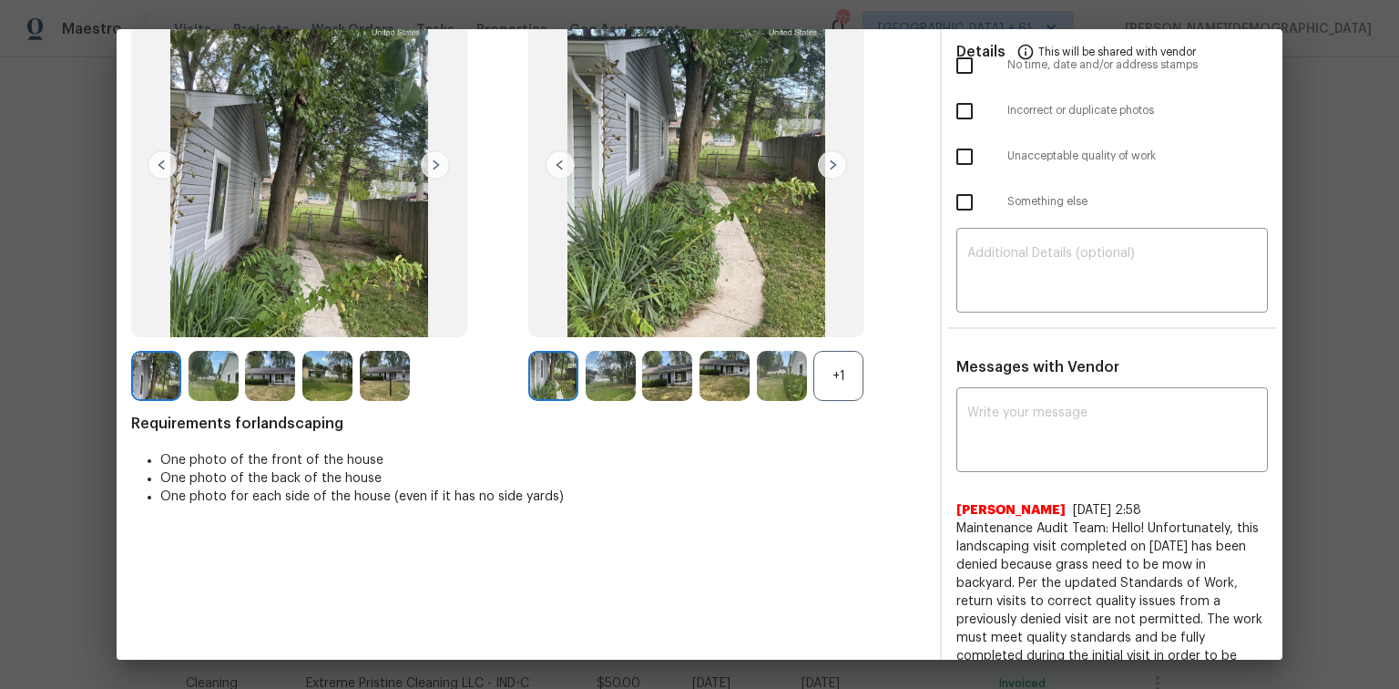
click at [995, 373] on div "Messages with Vendor x ​ Rajkumar Govindraj 7/23/25, 2:58 Maintenance Audit Tea…" at bounding box center [1112, 573] width 341 height 431
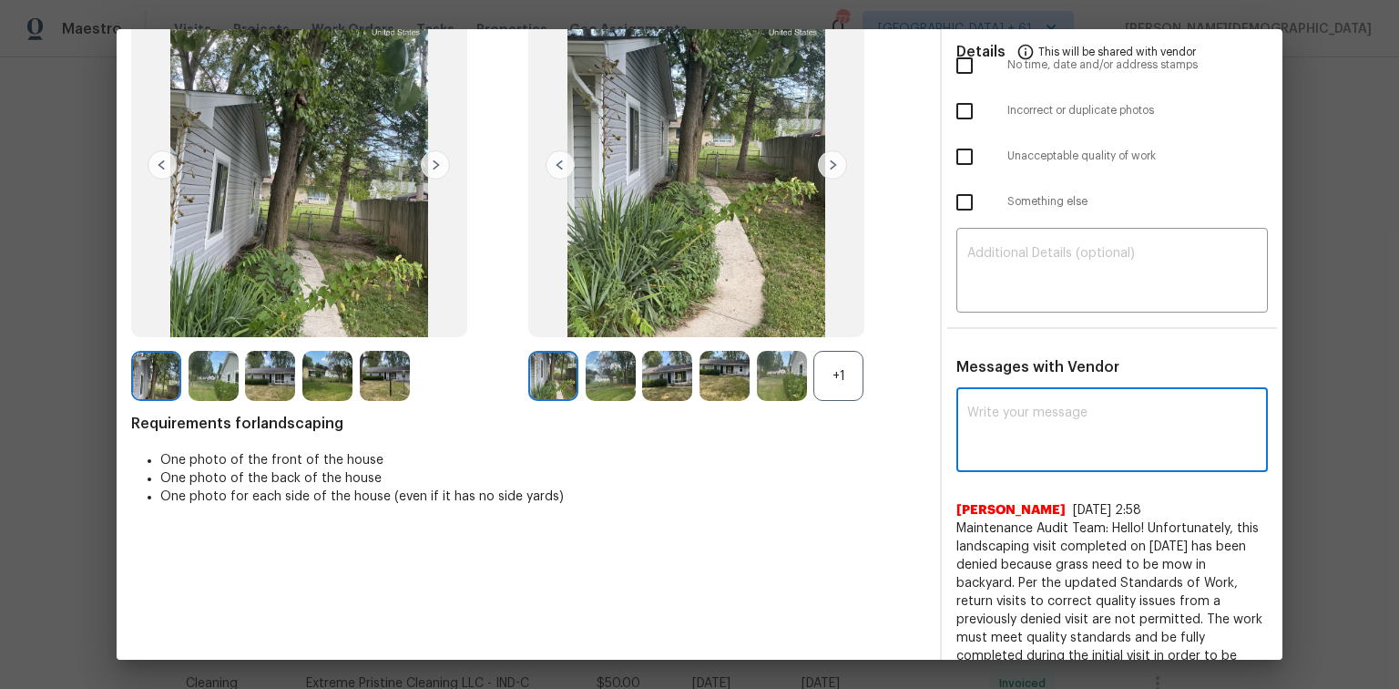
click at [995, 415] on textarea at bounding box center [1112, 431] width 290 height 51
paste textarea "Maintenance Audit Team: Hello! Unfortunately, this landscaping visit completed …"
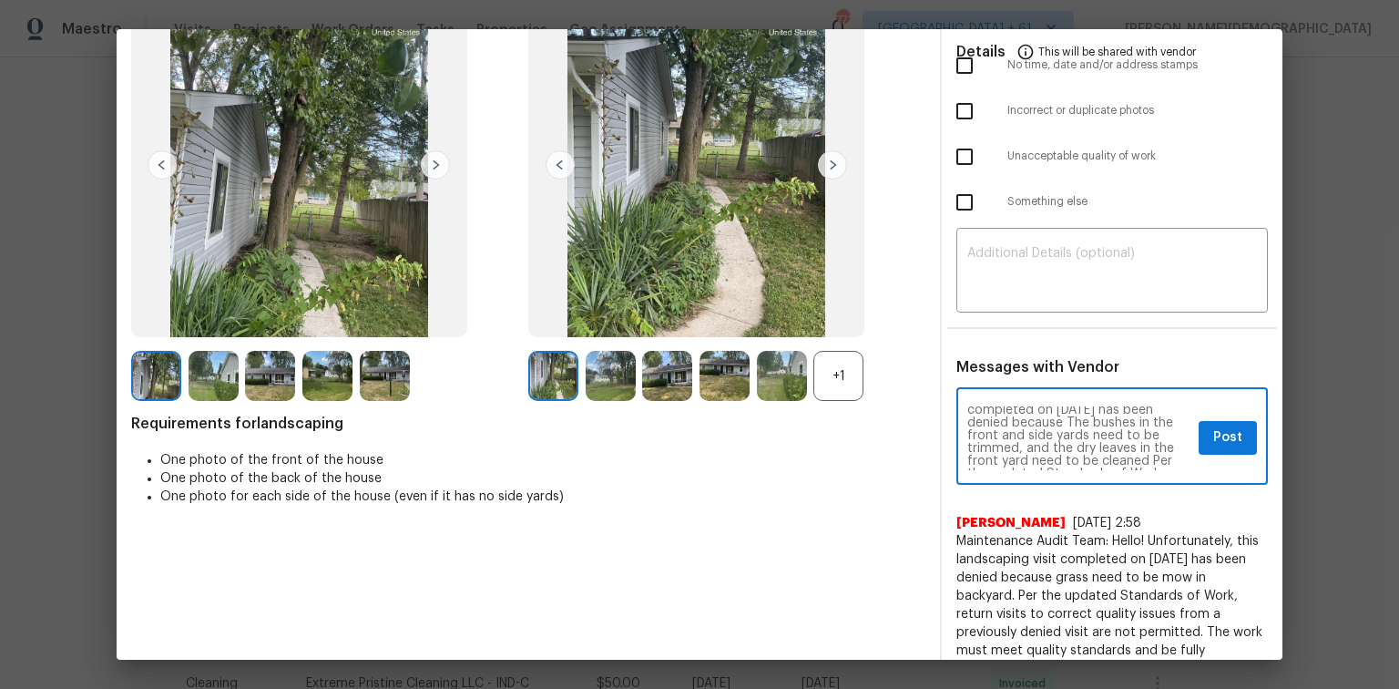
scroll to position [0, 0]
type textarea "Maintenance Audit Team: Hello! Unfortunately, this landscaping visit completed …"
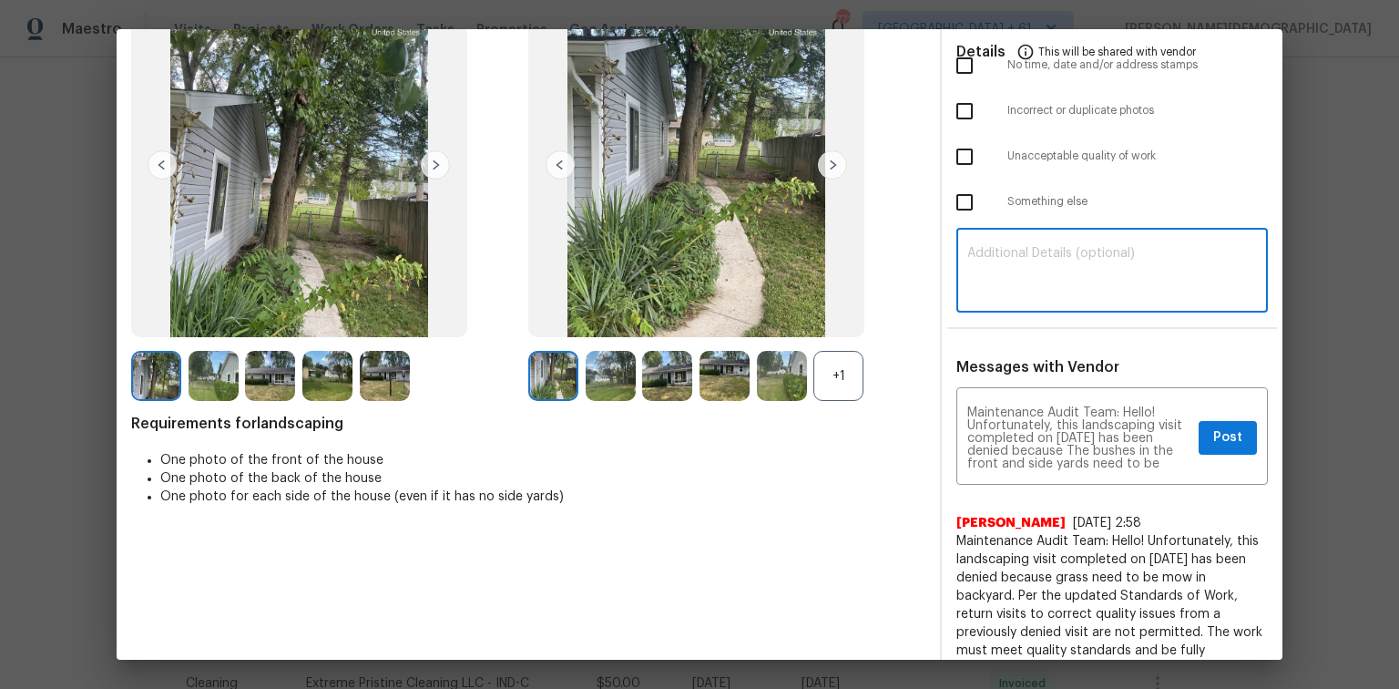
click at [995, 281] on textarea at bounding box center [1112, 272] width 290 height 51
paste textarea "Maintenance Audit Team: Hello! Unfortunately, this landscaping visit completed …"
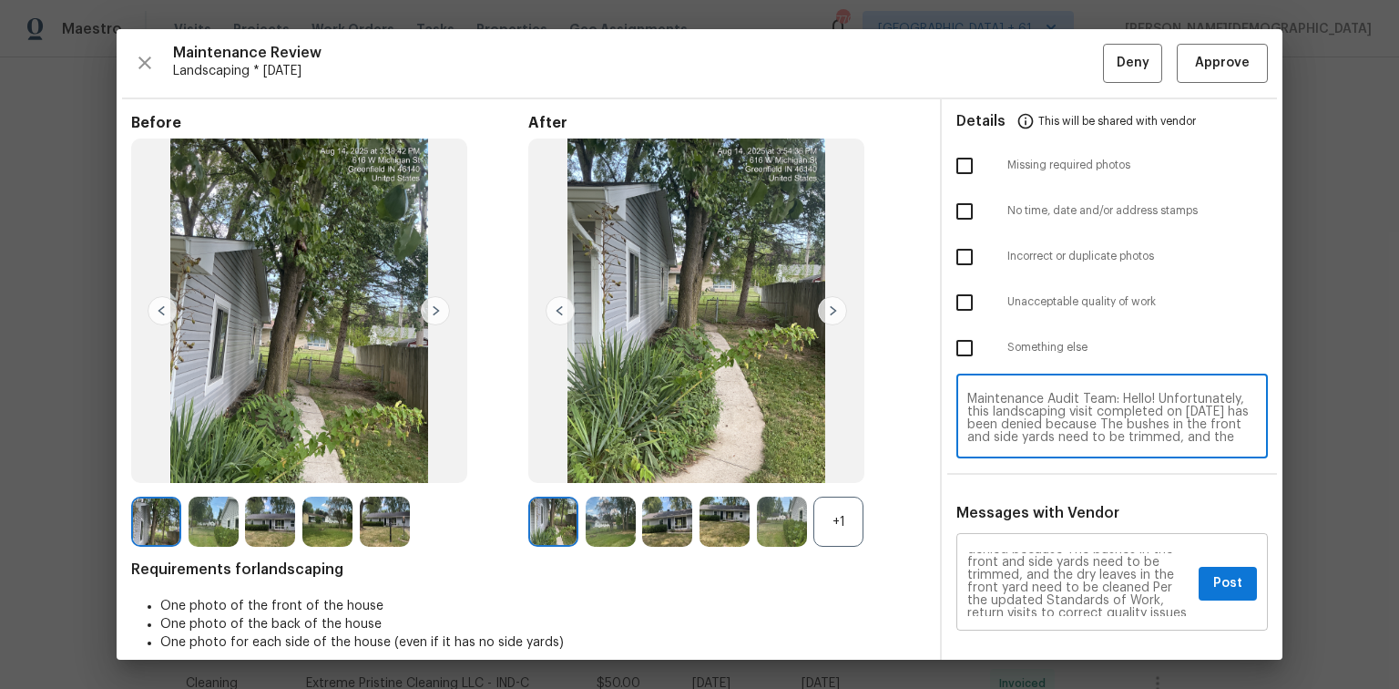
scroll to position [73, 0]
type textarea "Maintenance Audit Team: Hello! Unfortunately, this landscaping visit completed …"
click at [995, 460] on button "Post" at bounding box center [1228, 584] width 58 height 34
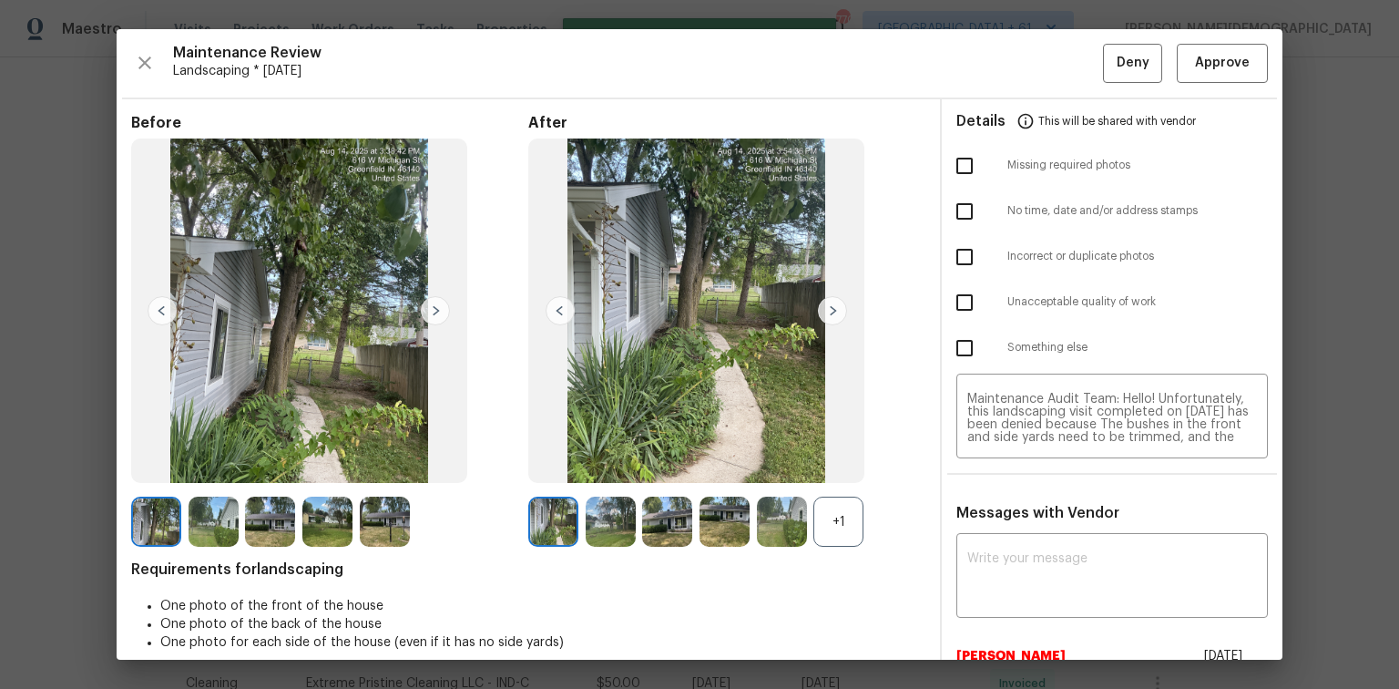
scroll to position [0, 0]
click at [951, 292] on input "checkbox" at bounding box center [965, 302] width 38 height 38
checkbox input "true"
click at [995, 73] on button "Deny" at bounding box center [1132, 63] width 59 height 39
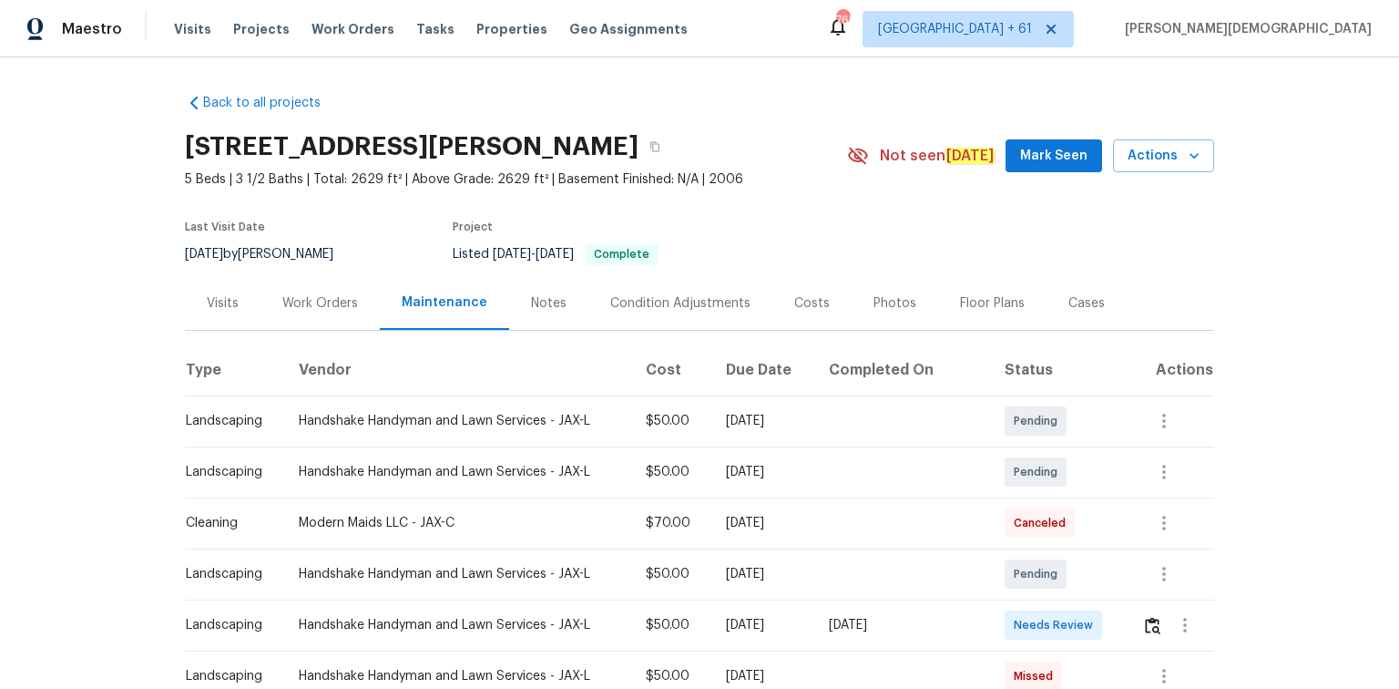
scroll to position [219, 0]
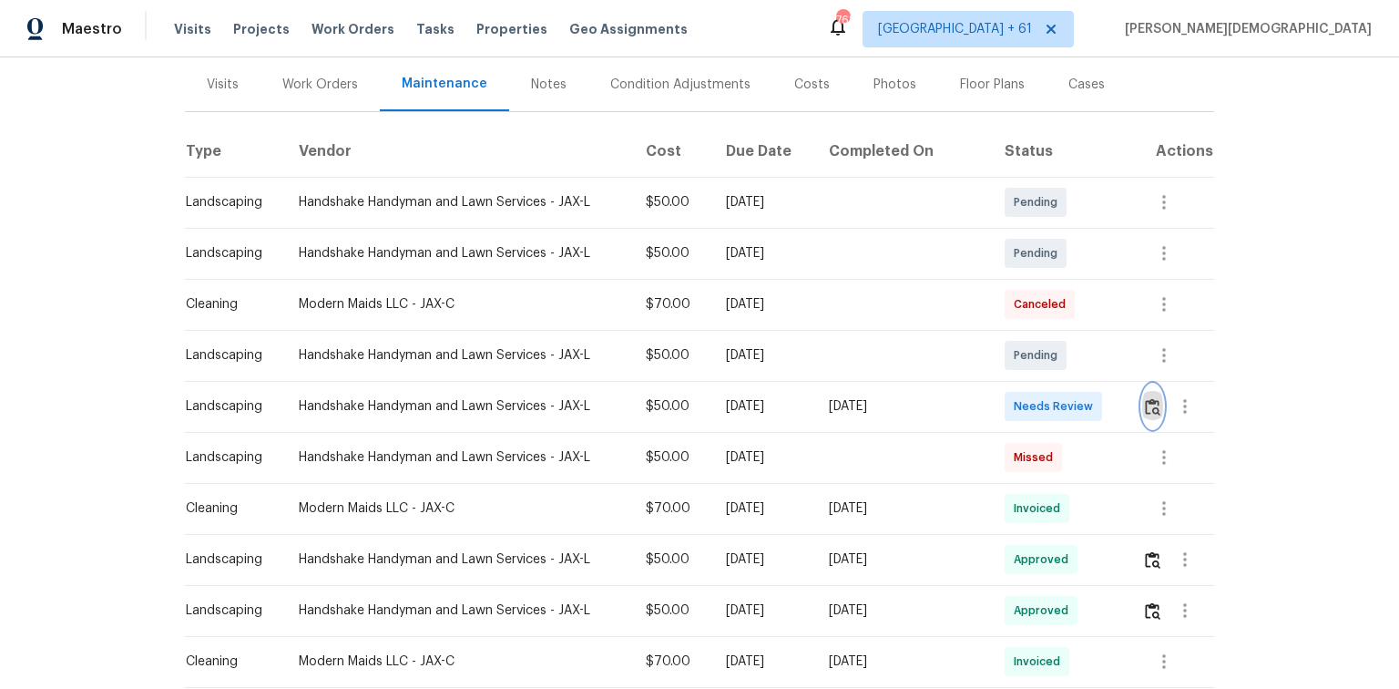
click at [1146, 408] on button "button" at bounding box center [1152, 406] width 21 height 44
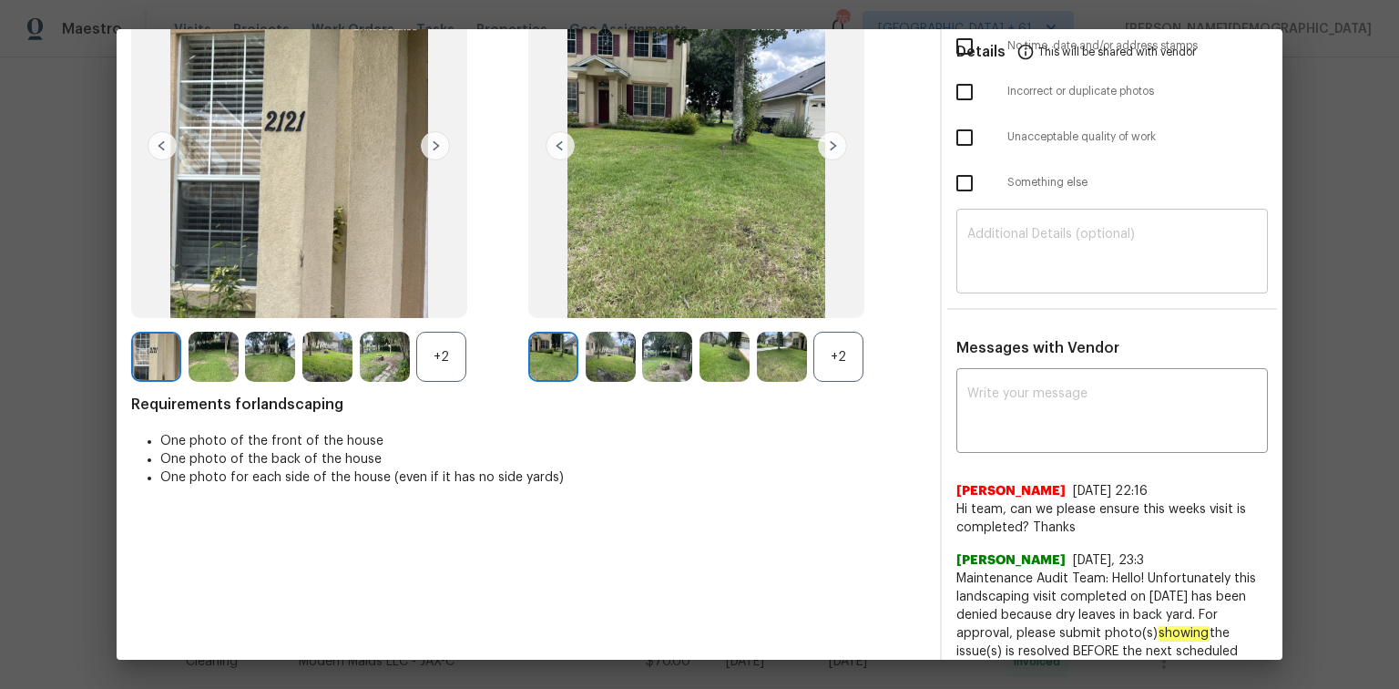
scroll to position [0, 0]
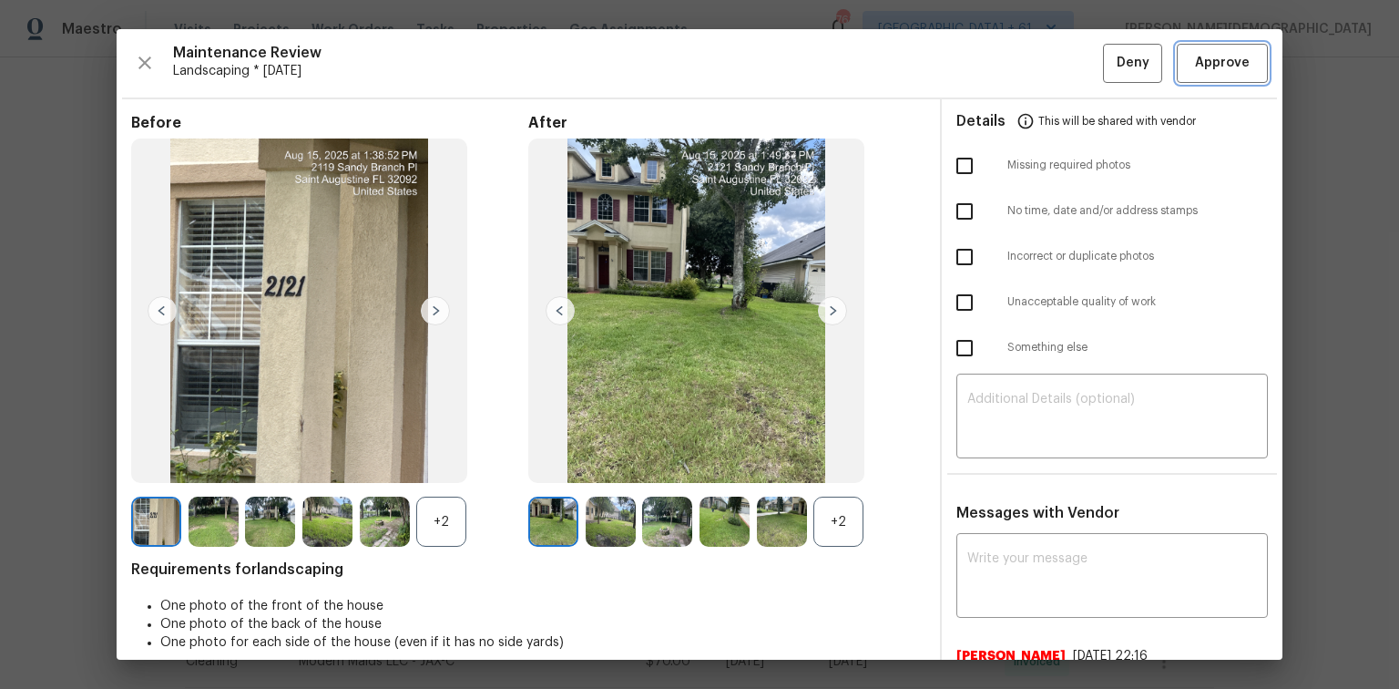
click at [1219, 70] on span "Approve" at bounding box center [1222, 63] width 55 height 23
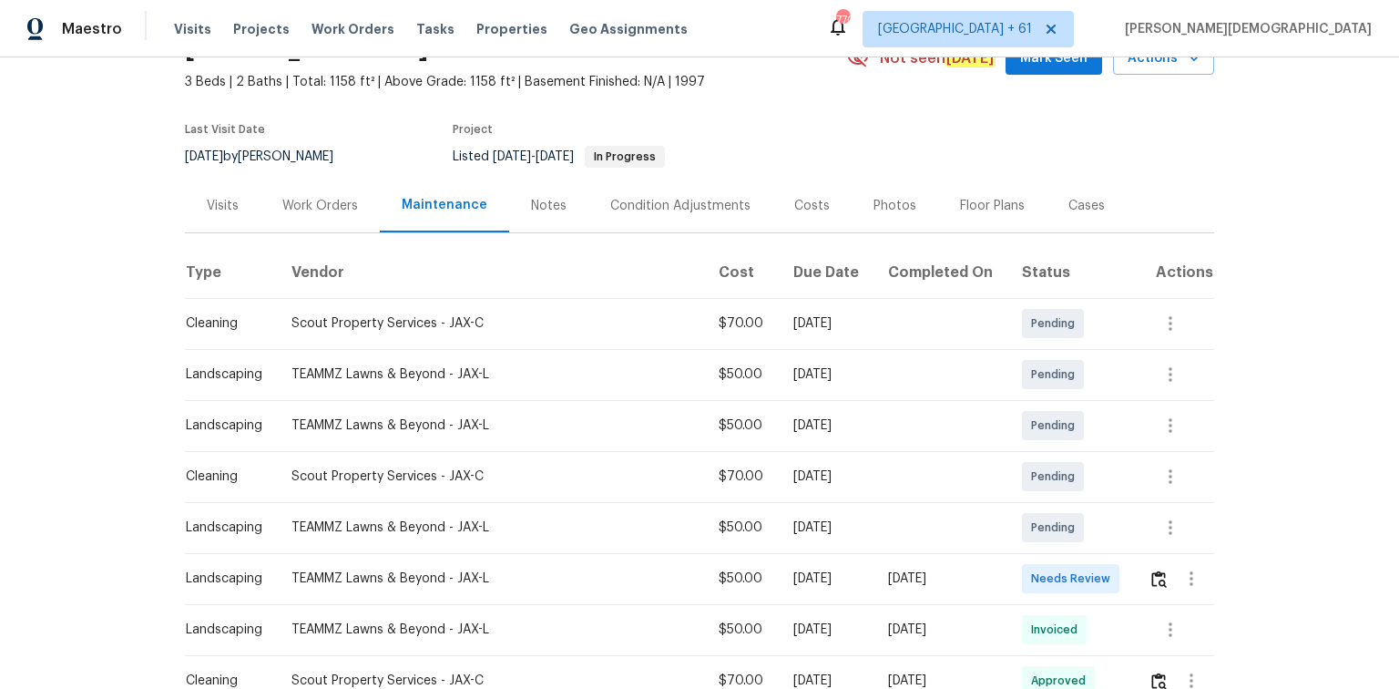
scroll to position [146, 0]
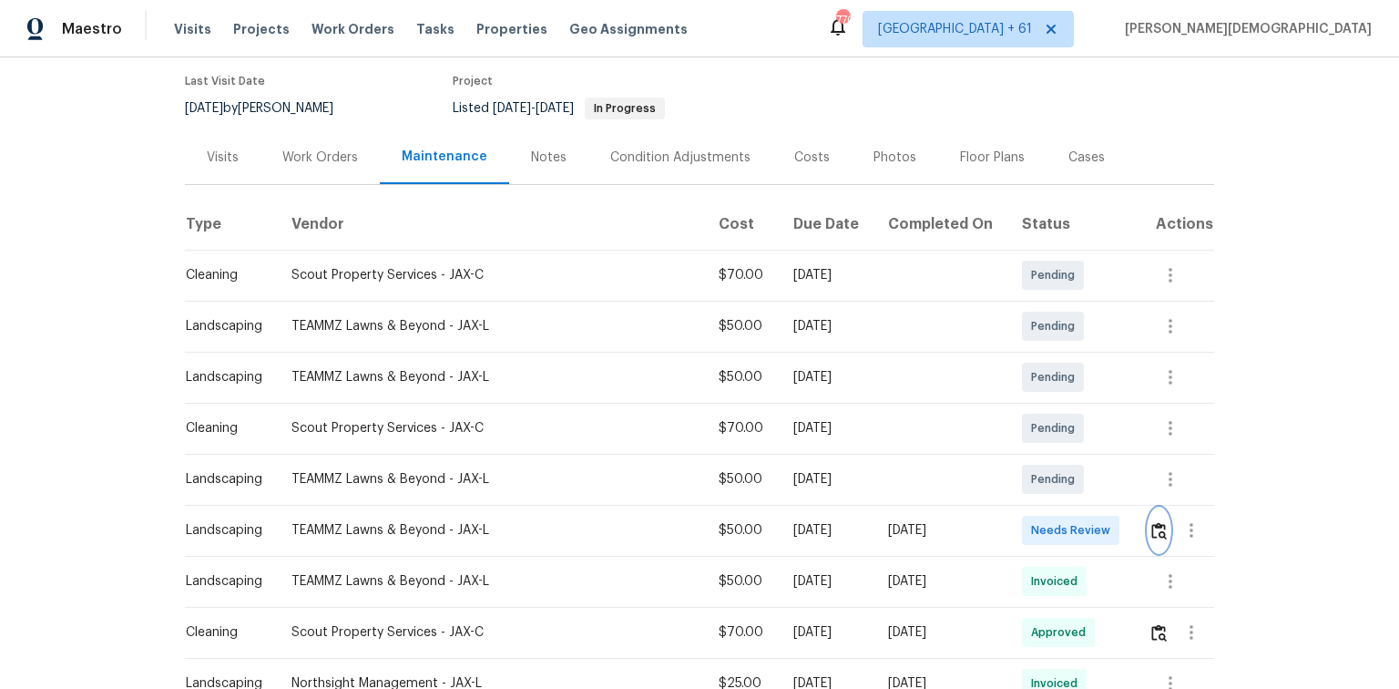
click at [1151, 522] on img "button" at bounding box center [1158, 530] width 15 height 17
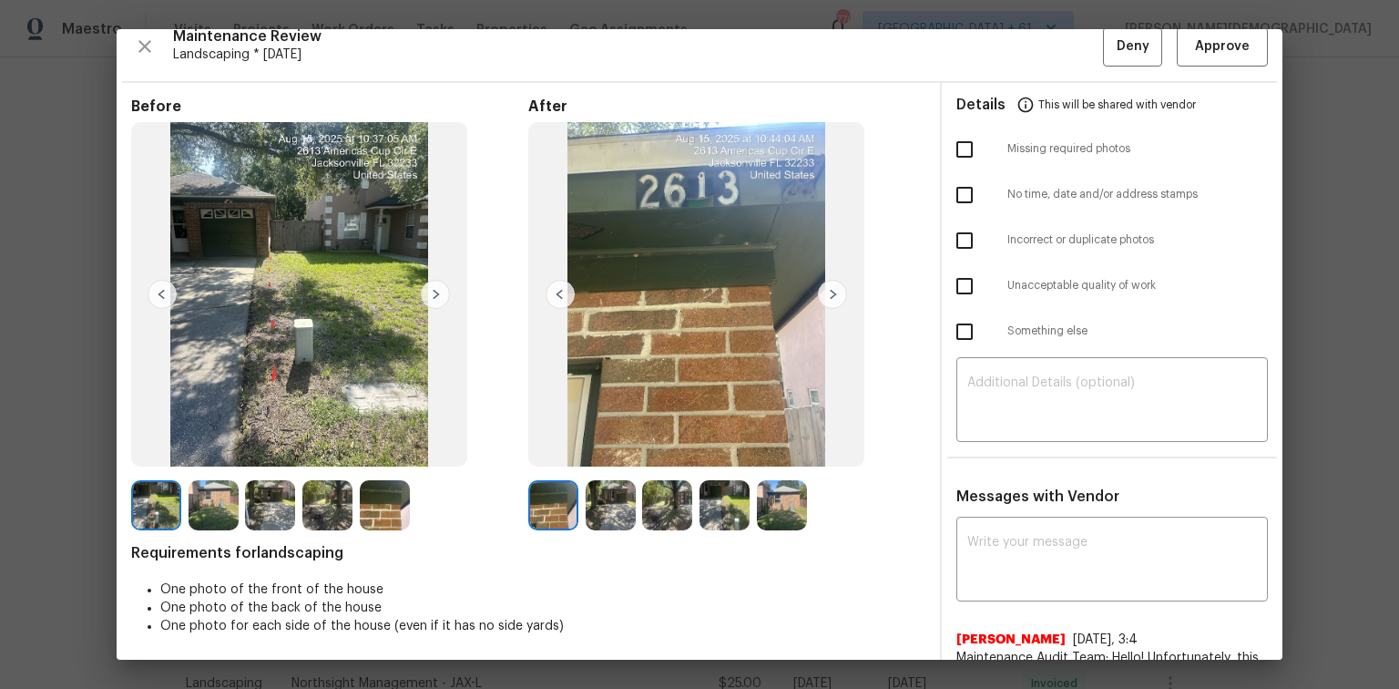
scroll to position [0, 0]
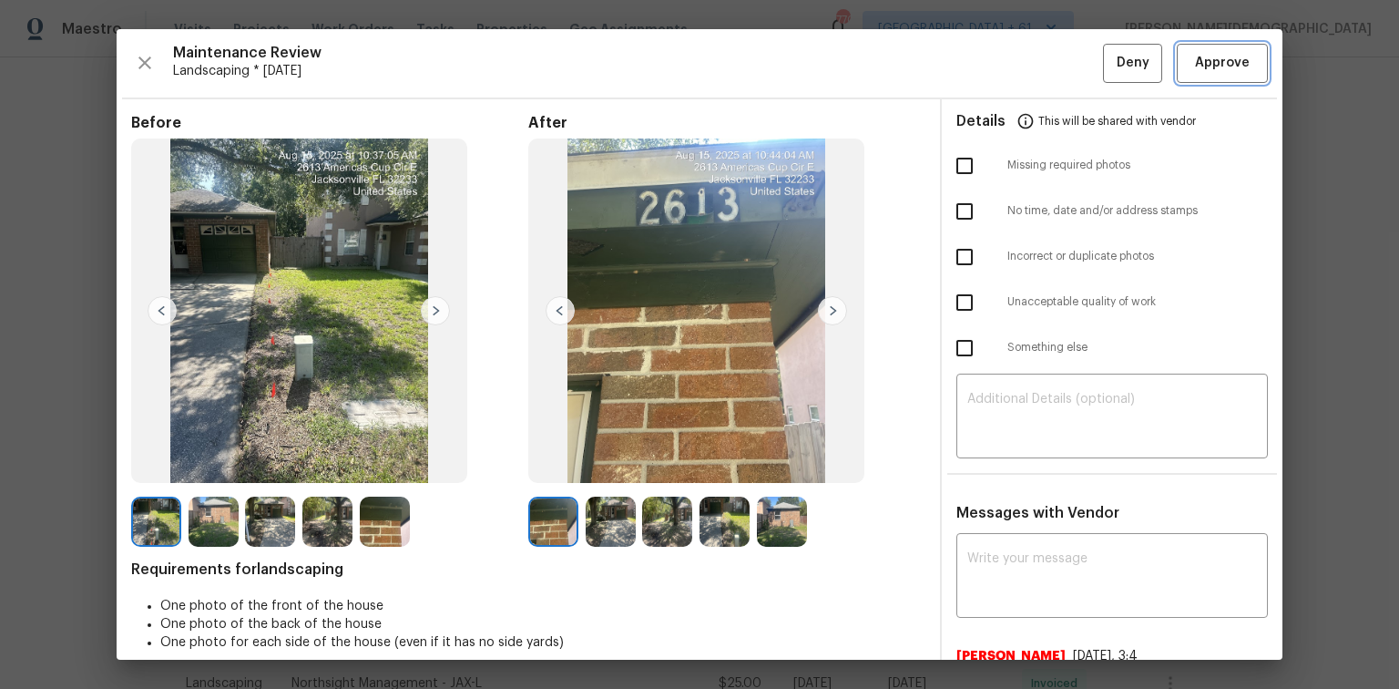
click at [1195, 58] on span "Approve" at bounding box center [1222, 63] width 55 height 23
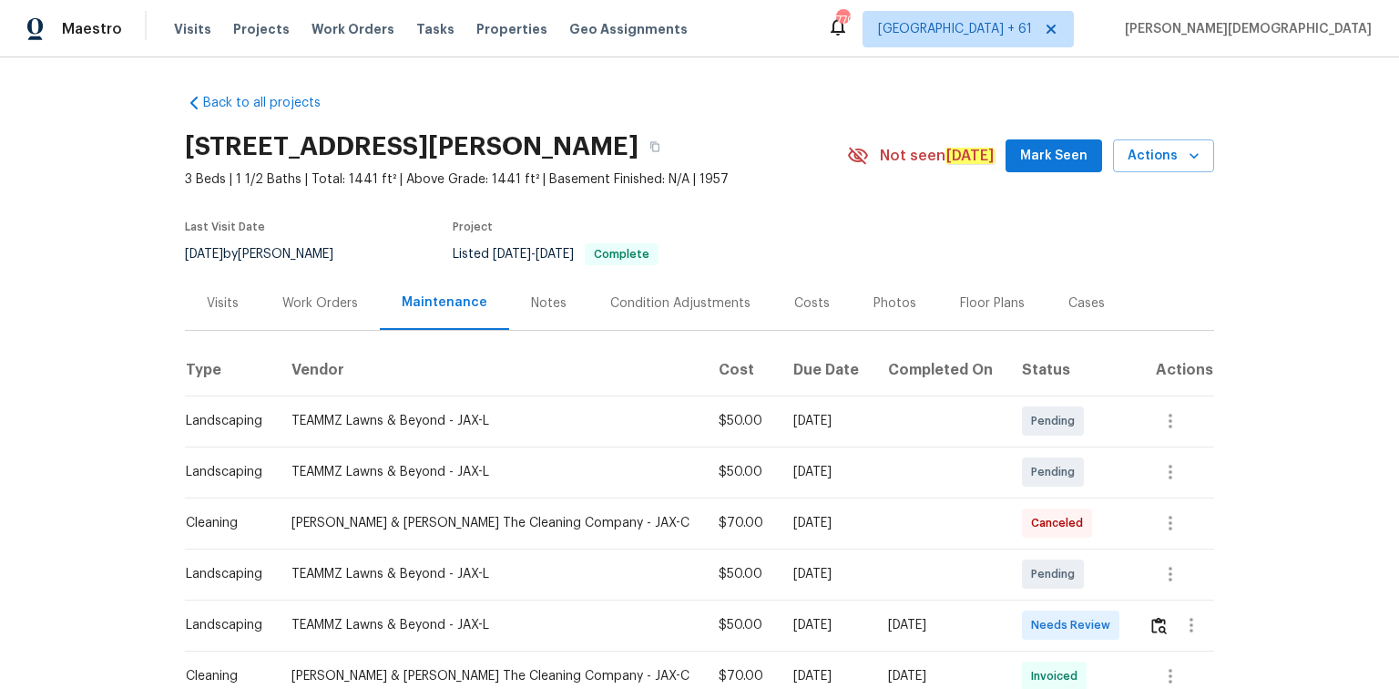
scroll to position [219, 0]
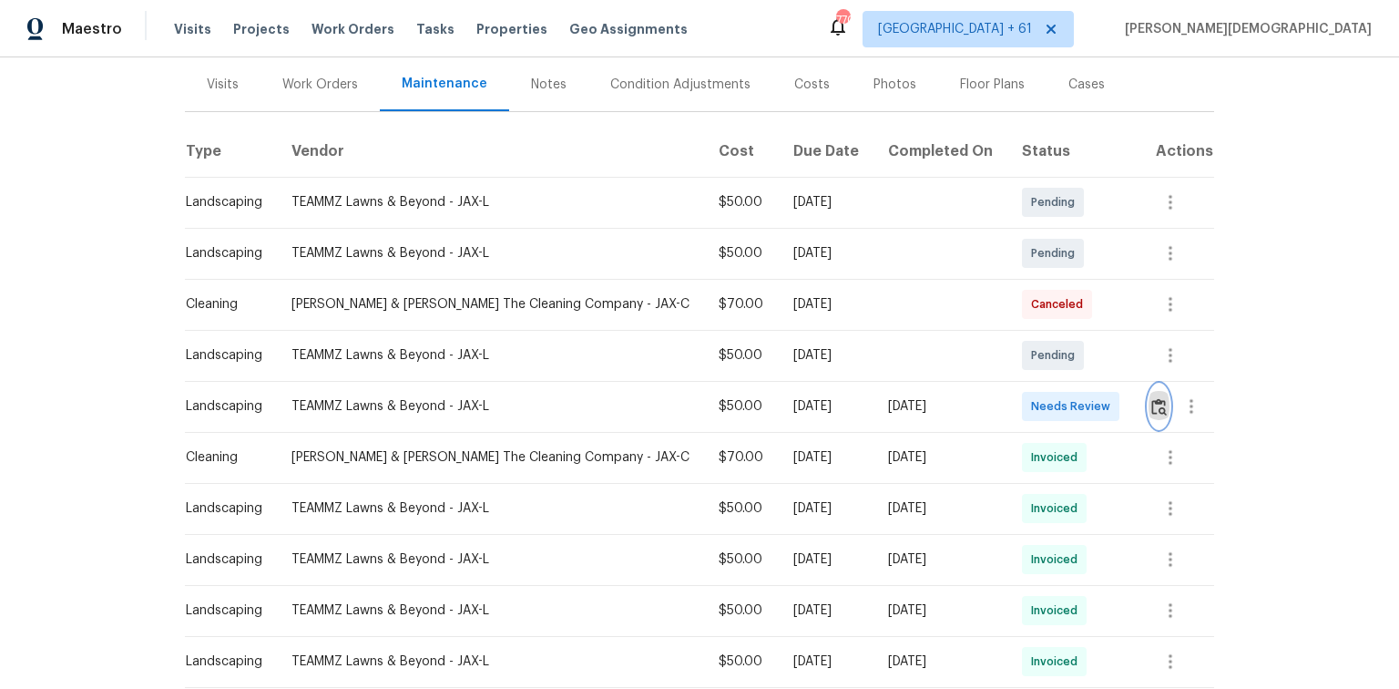
click at [1151, 401] on img "button" at bounding box center [1158, 406] width 15 height 17
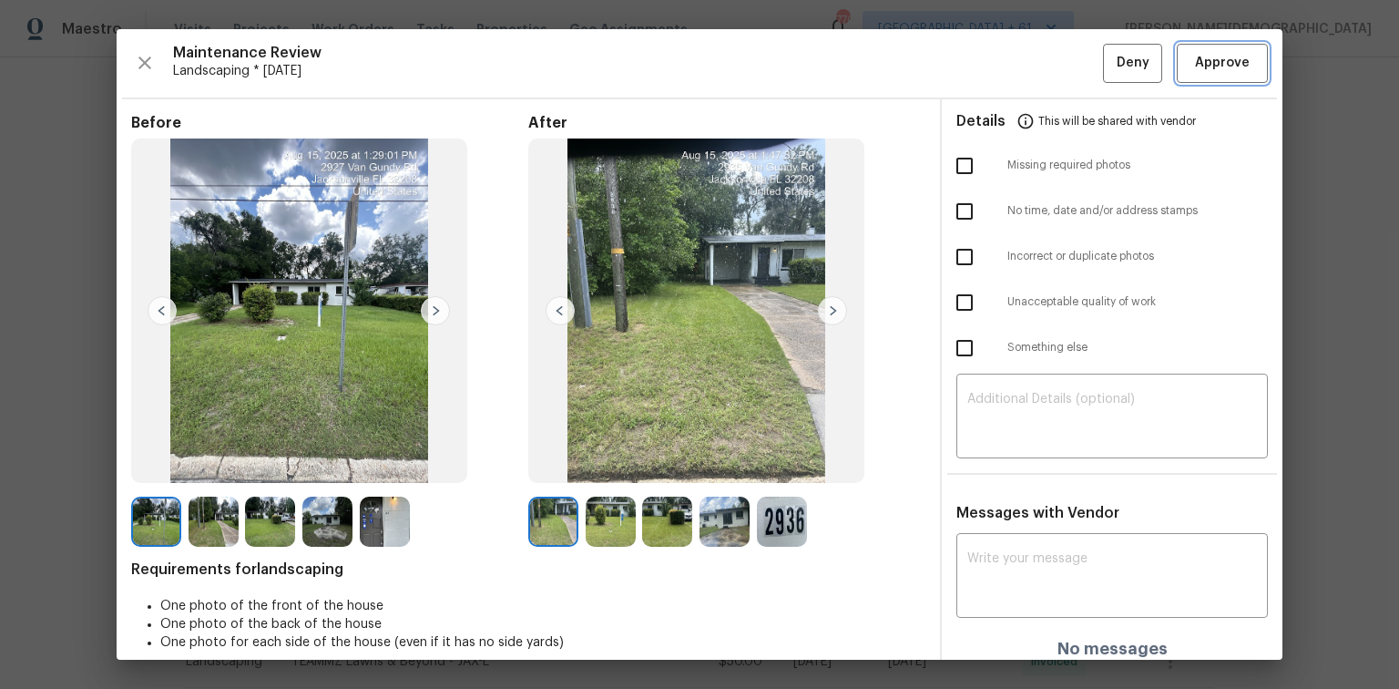
click at [1223, 75] on button "Approve" at bounding box center [1222, 63] width 91 height 39
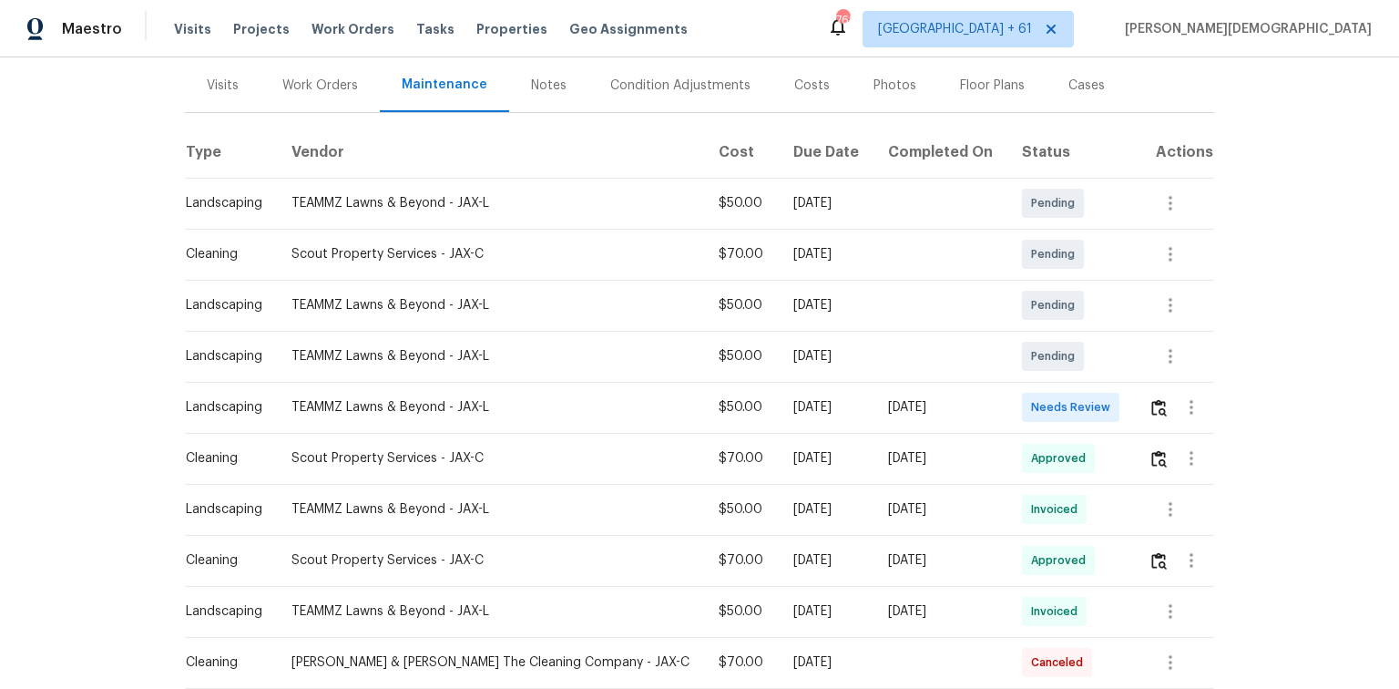
scroll to position [219, 0]
click at [1149, 408] on button "button" at bounding box center [1159, 406] width 21 height 44
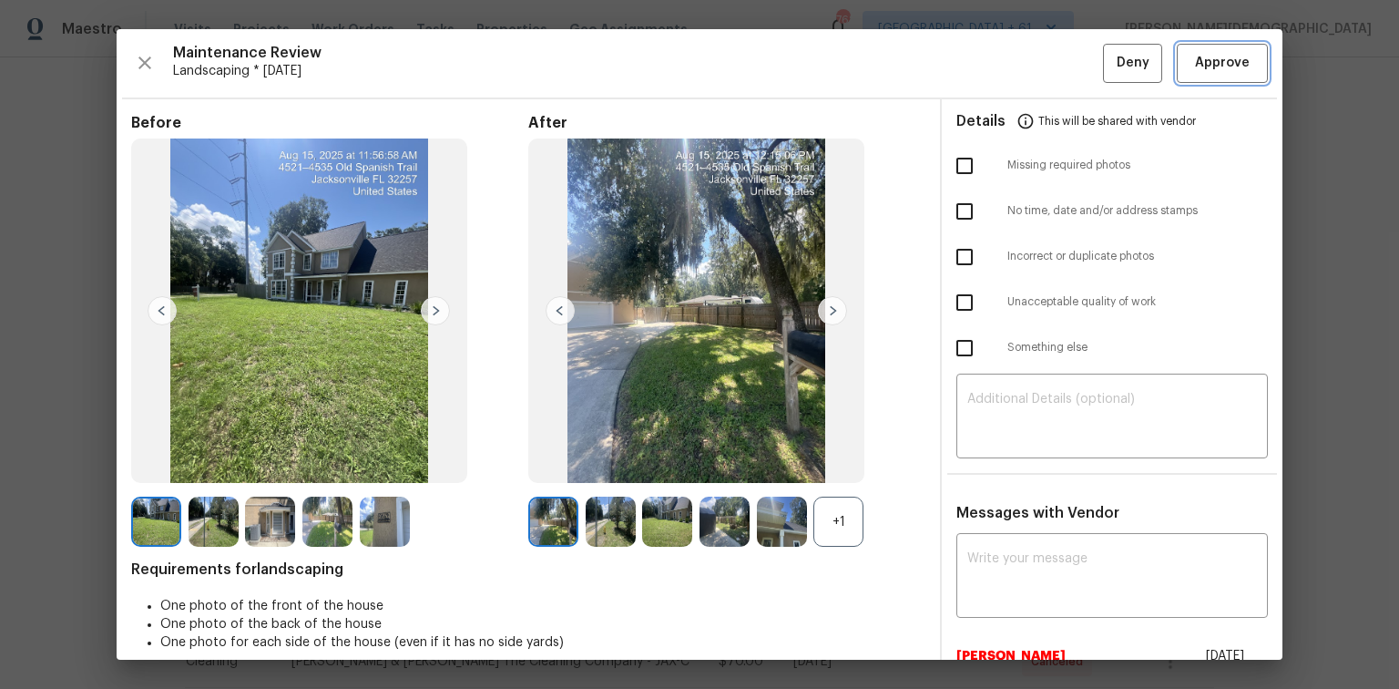
click at [1208, 69] on span "Approve" at bounding box center [1222, 63] width 55 height 23
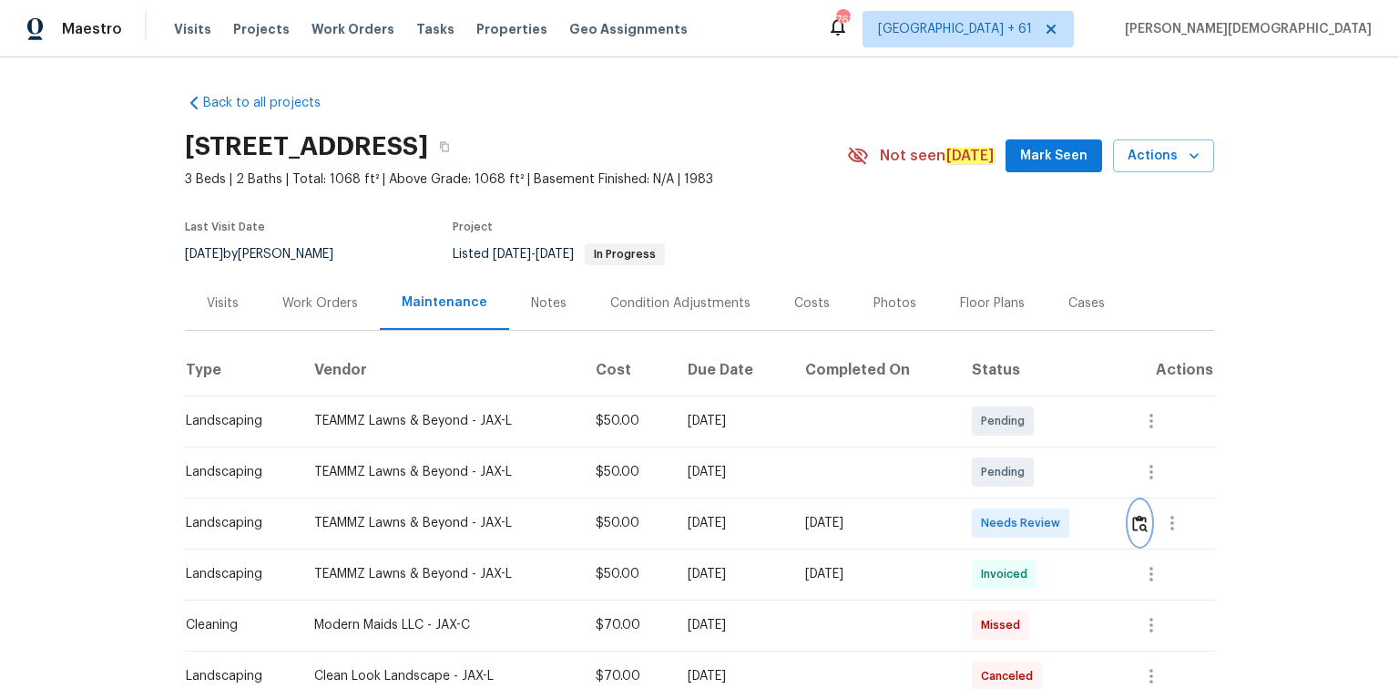
click at [1132, 521] on img "button" at bounding box center [1139, 523] width 15 height 17
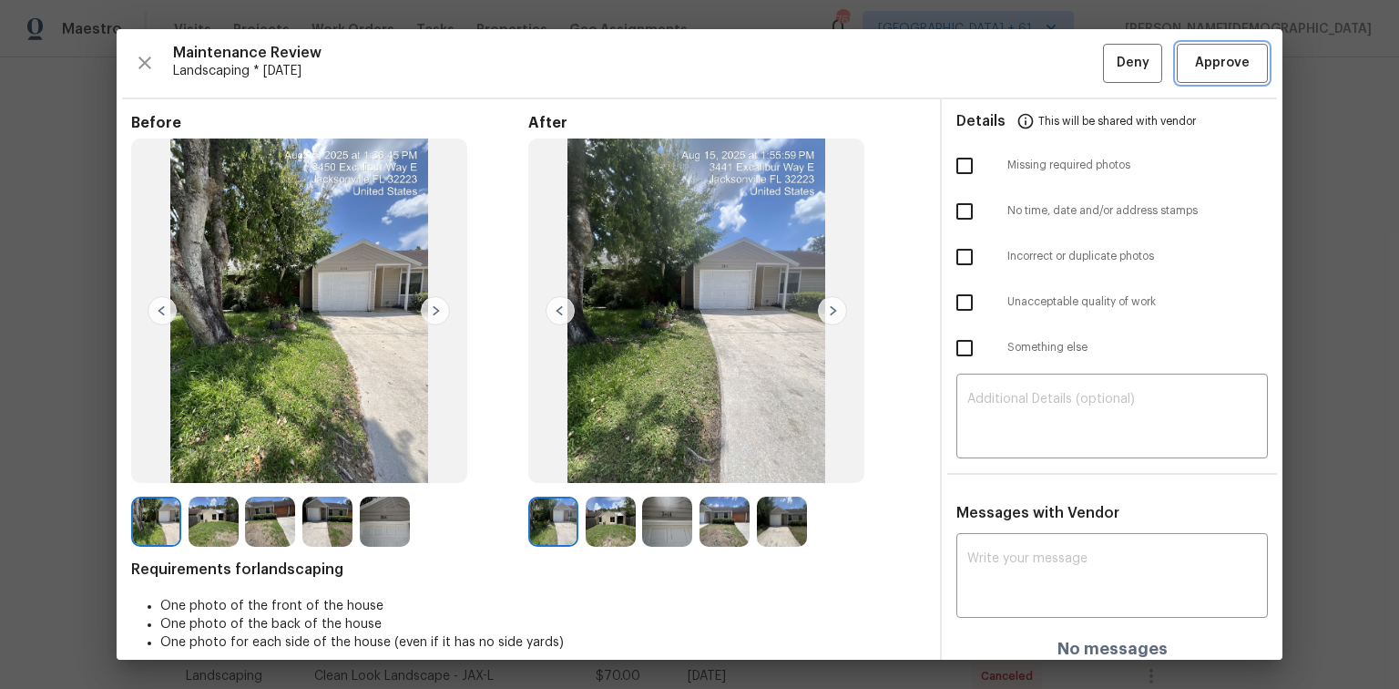
click at [1192, 58] on span "Approve" at bounding box center [1223, 63] width 62 height 23
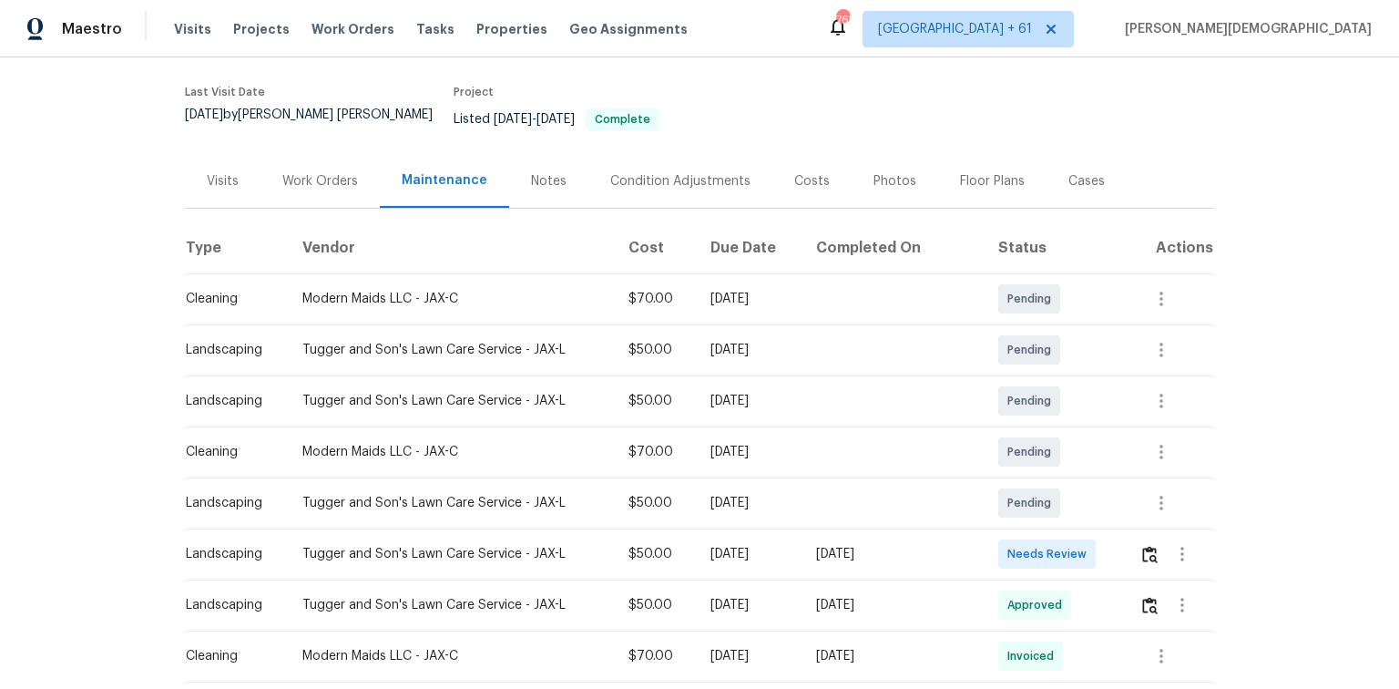
scroll to position [292, 0]
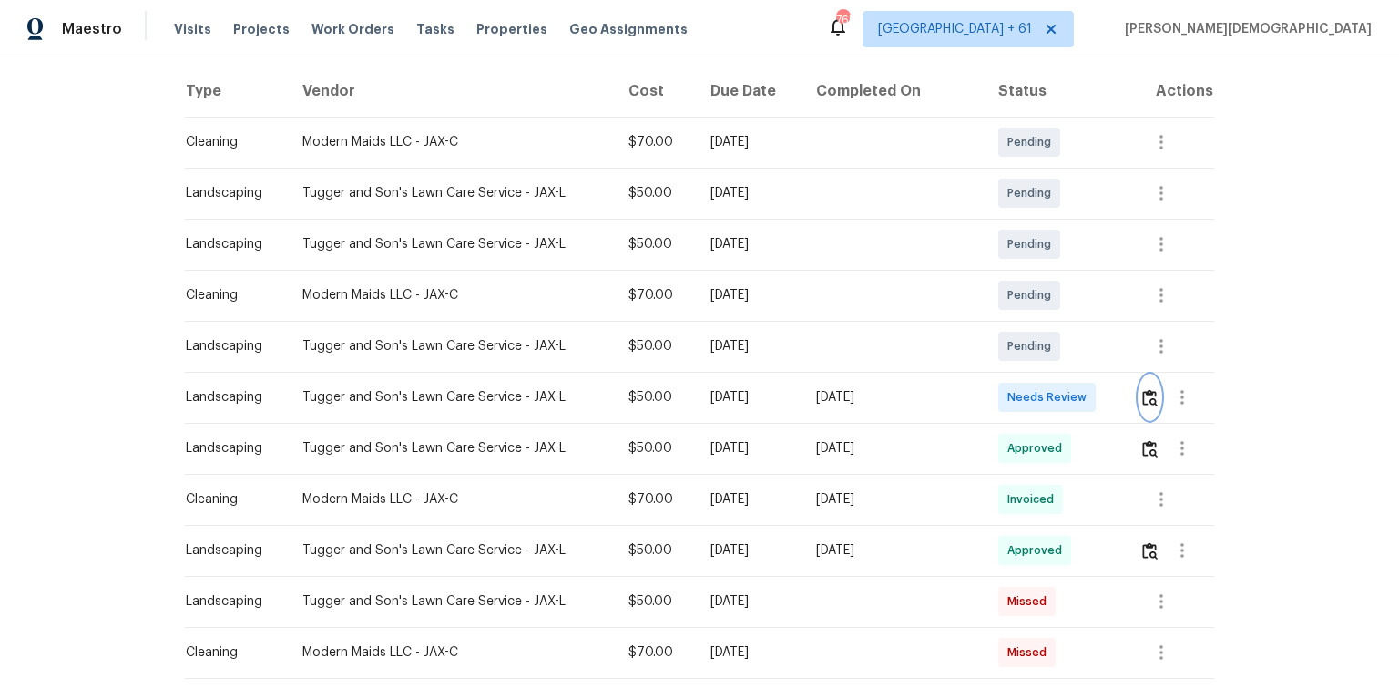
click at [1142, 389] on img "button" at bounding box center [1149, 397] width 15 height 17
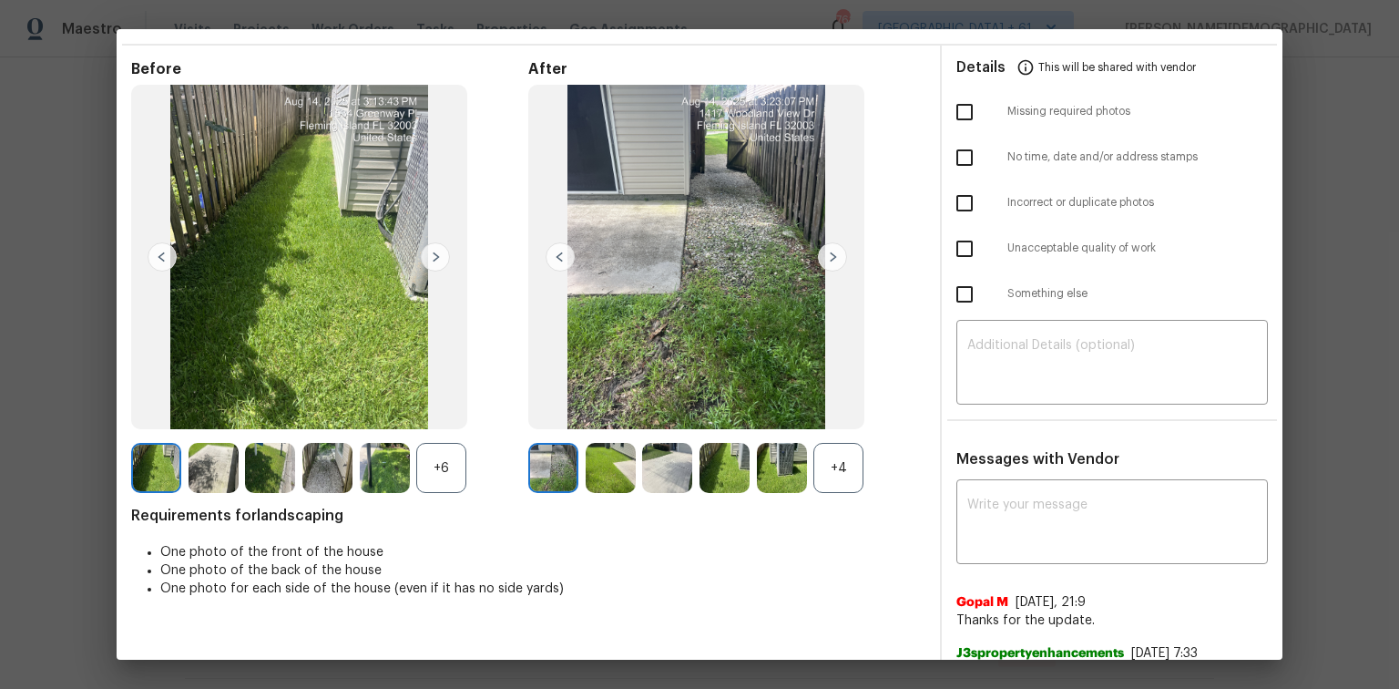
scroll to position [0, 0]
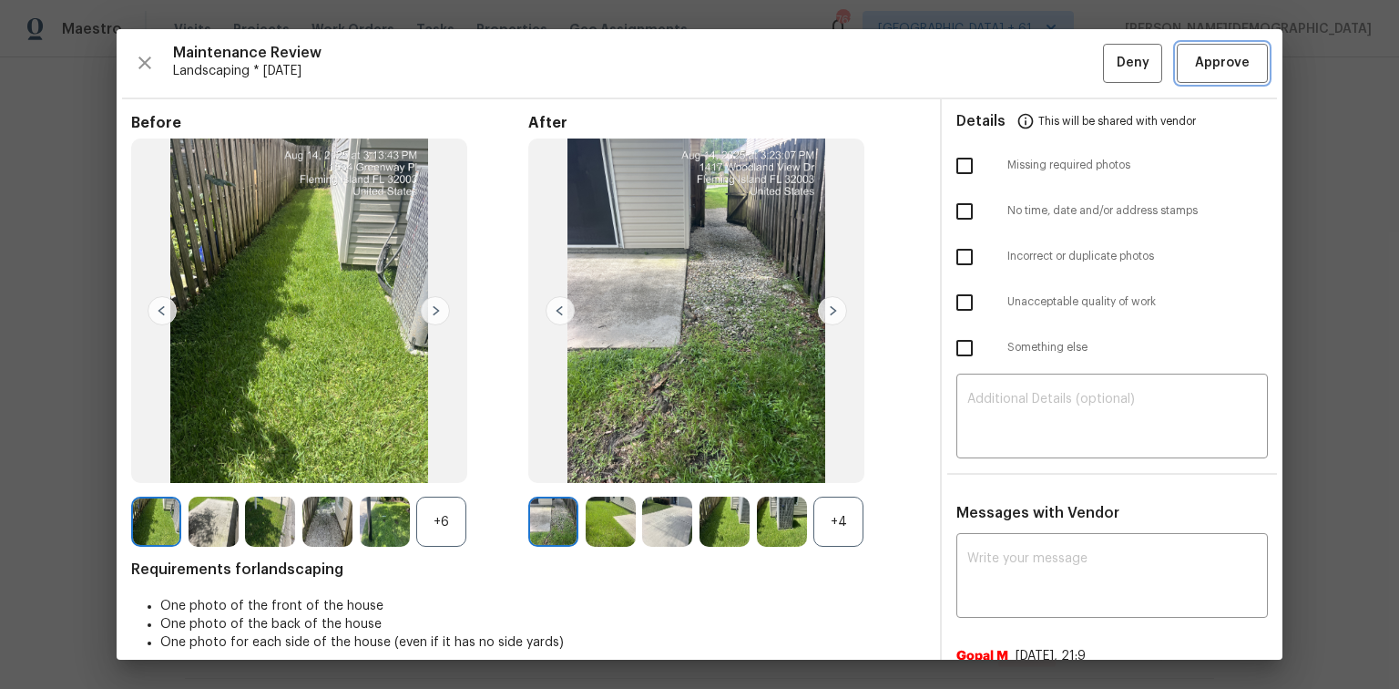
click at [1214, 69] on span "Approve" at bounding box center [1222, 63] width 55 height 23
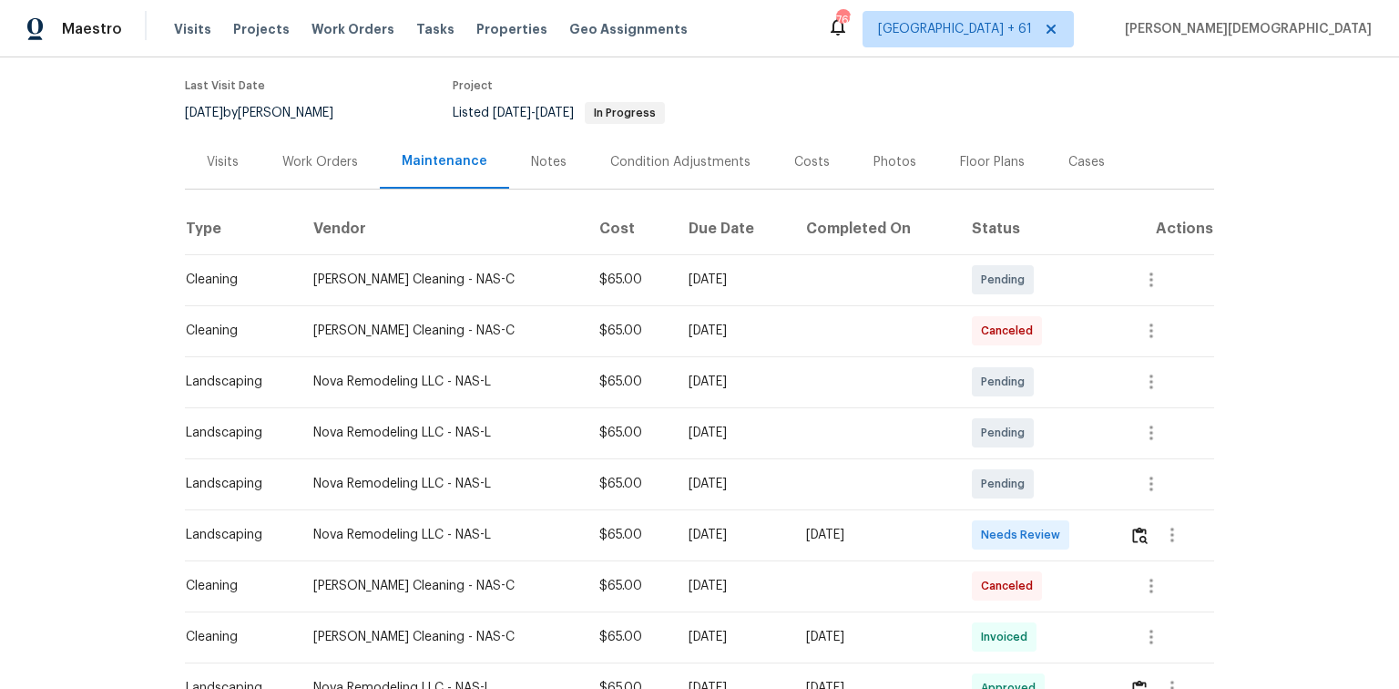
scroll to position [219, 0]
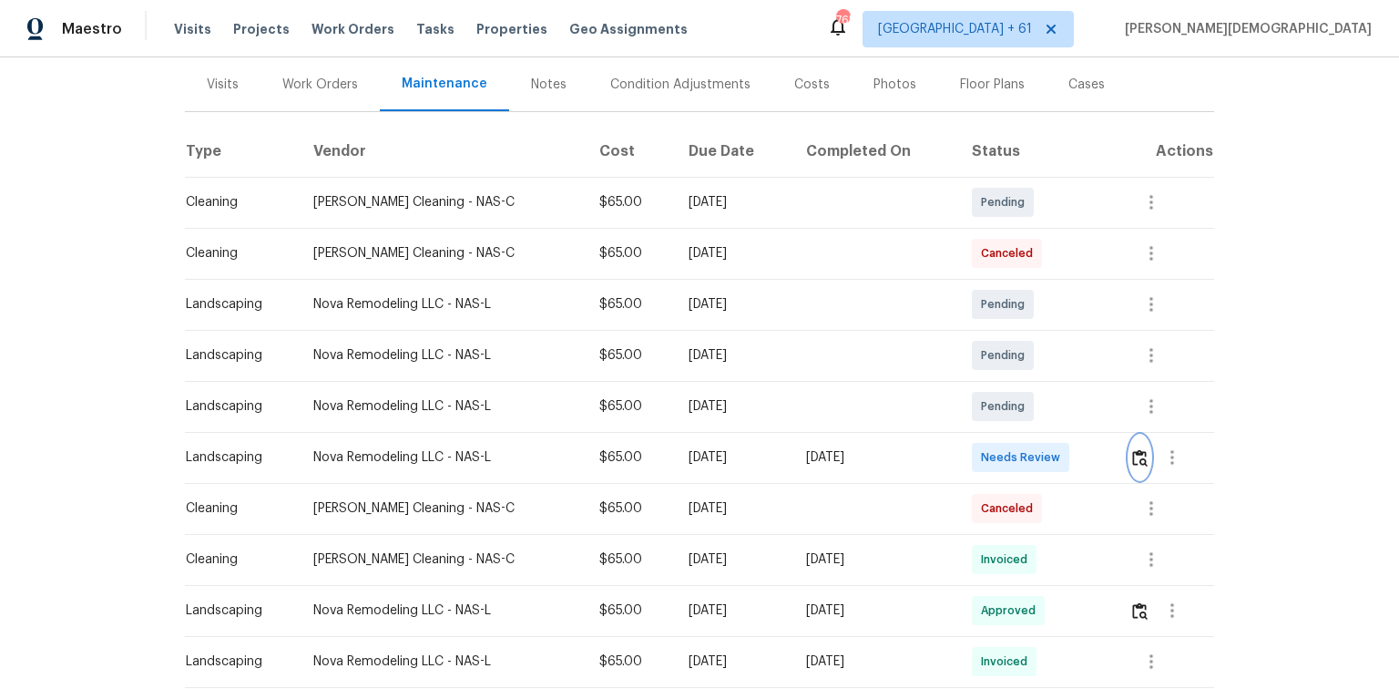
click at [995, 460] on button "button" at bounding box center [1140, 457] width 21 height 44
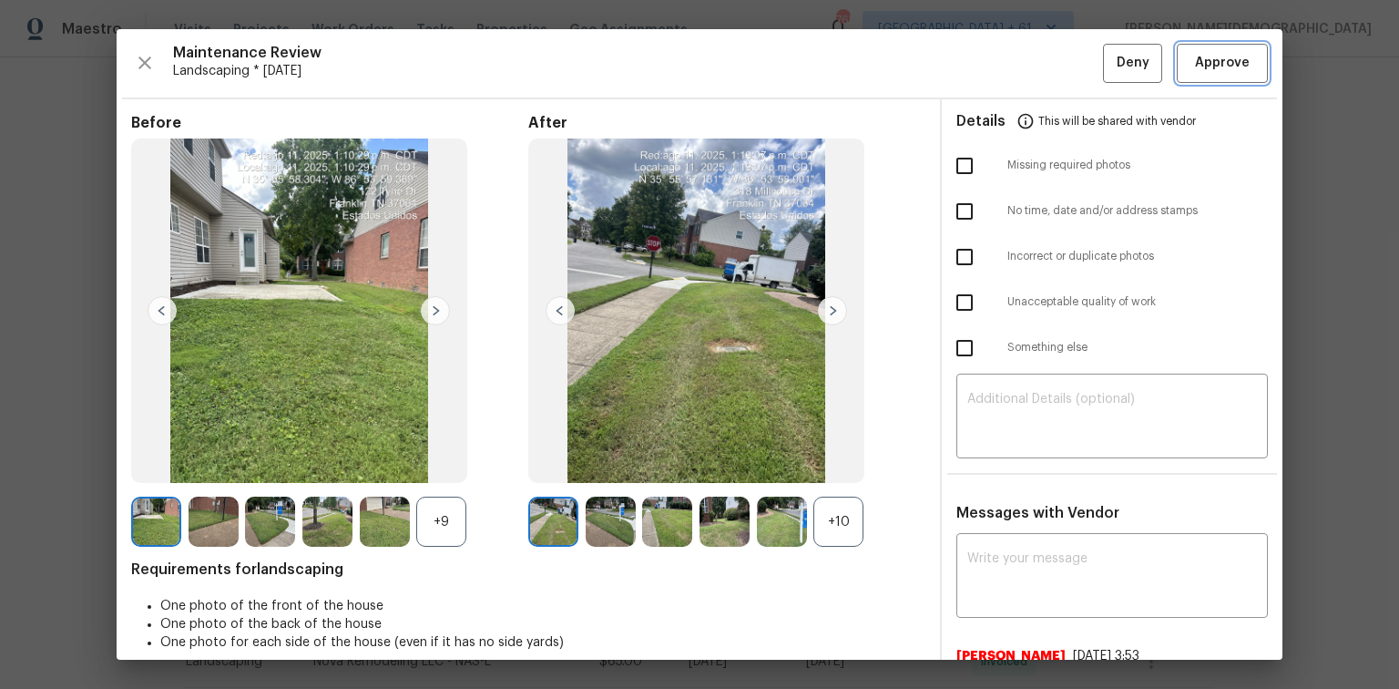
click at [995, 58] on span "Approve" at bounding box center [1222, 63] width 55 height 23
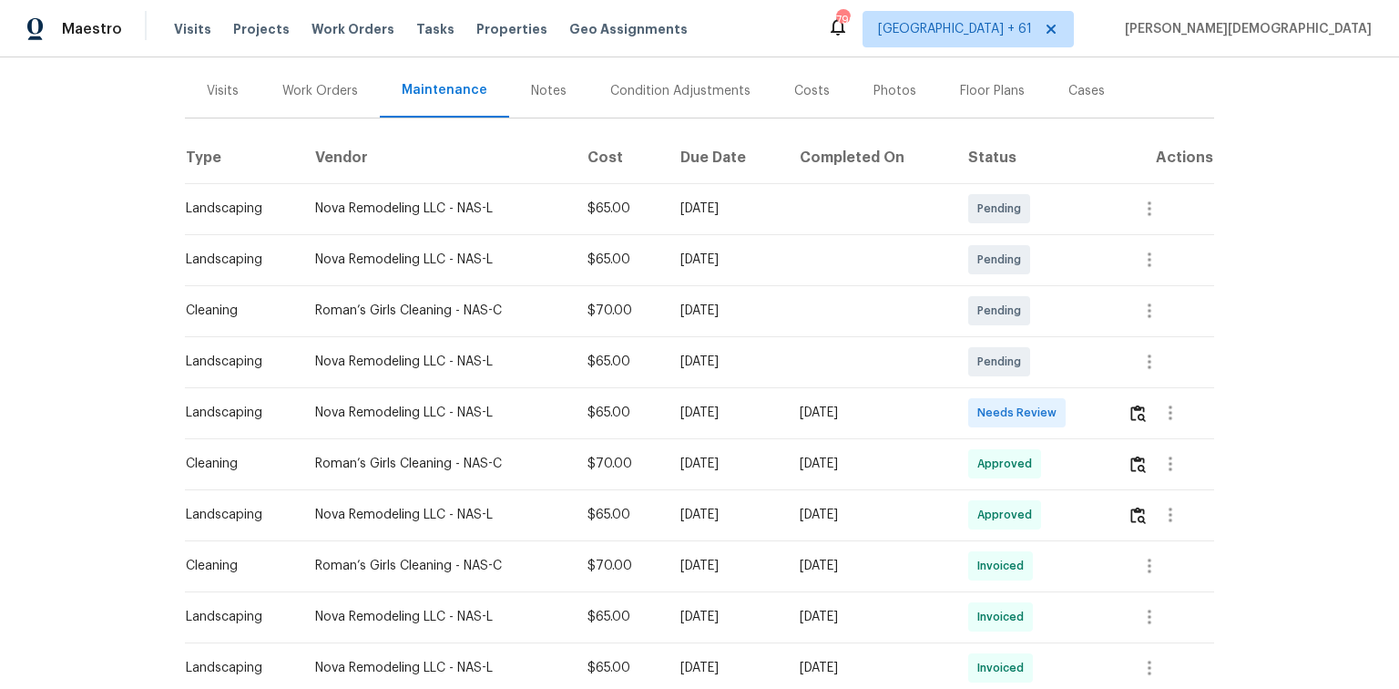
scroll to position [219, 0]
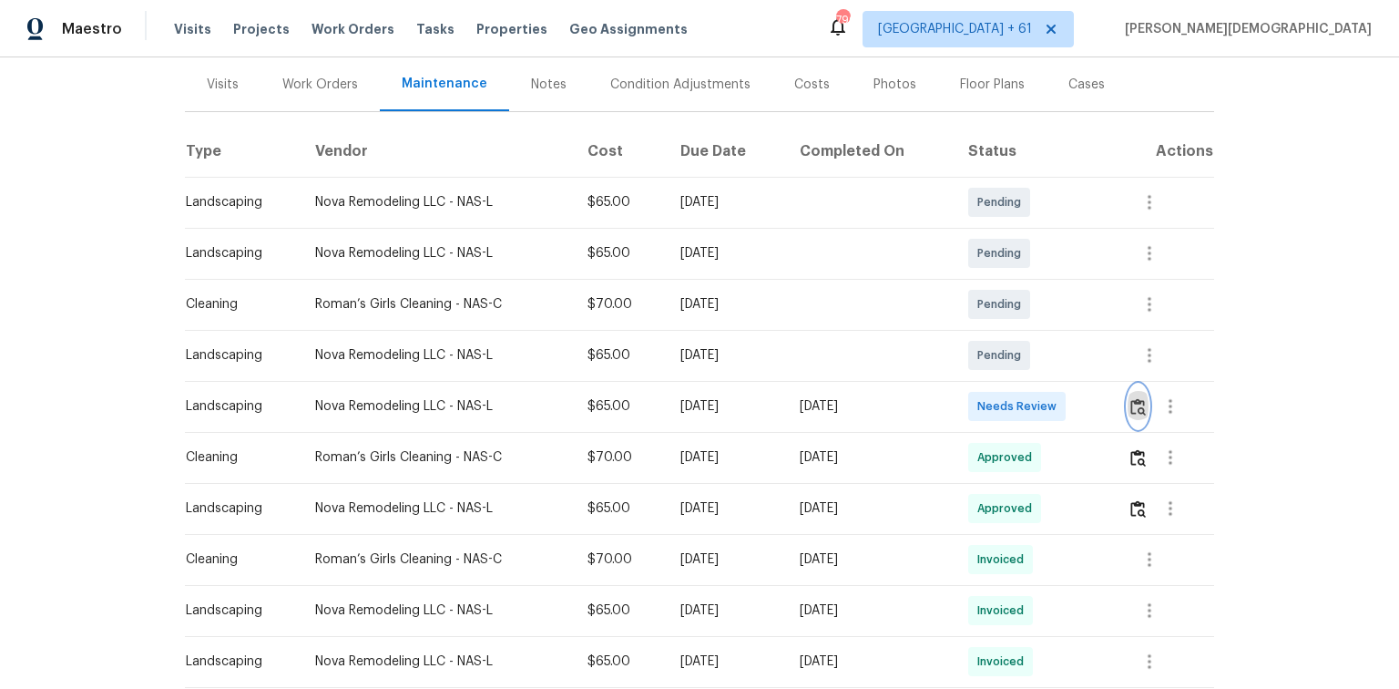
click at [995, 404] on img "button" at bounding box center [1138, 406] width 15 height 17
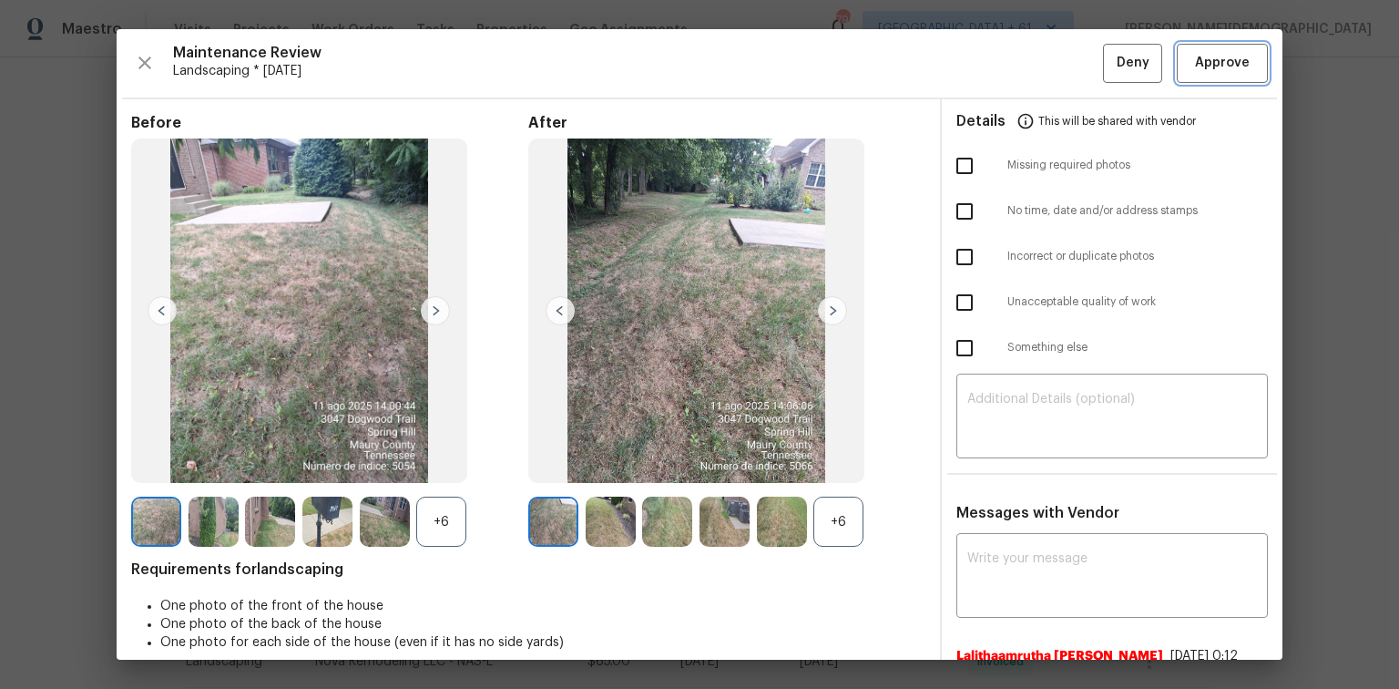
click at [995, 55] on span "Approve" at bounding box center [1222, 63] width 55 height 23
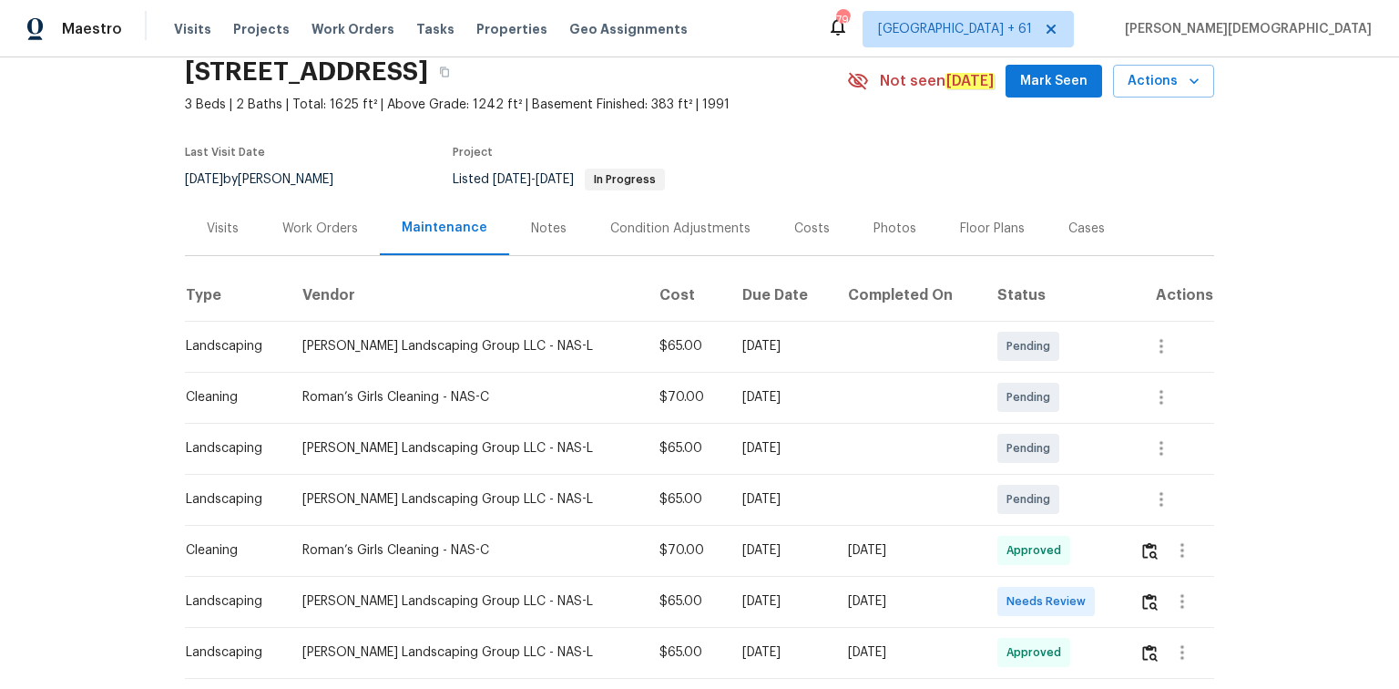
scroll to position [146, 0]
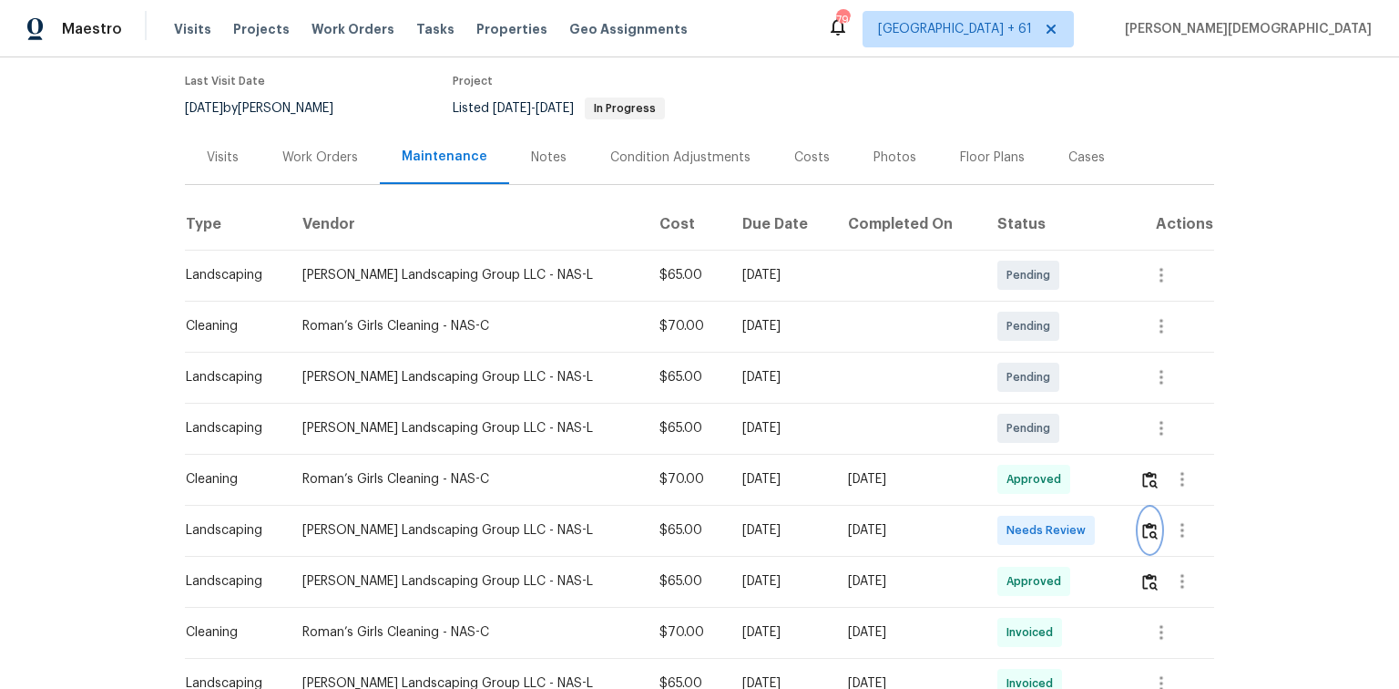
click at [995, 460] on img "button" at bounding box center [1149, 530] width 15 height 17
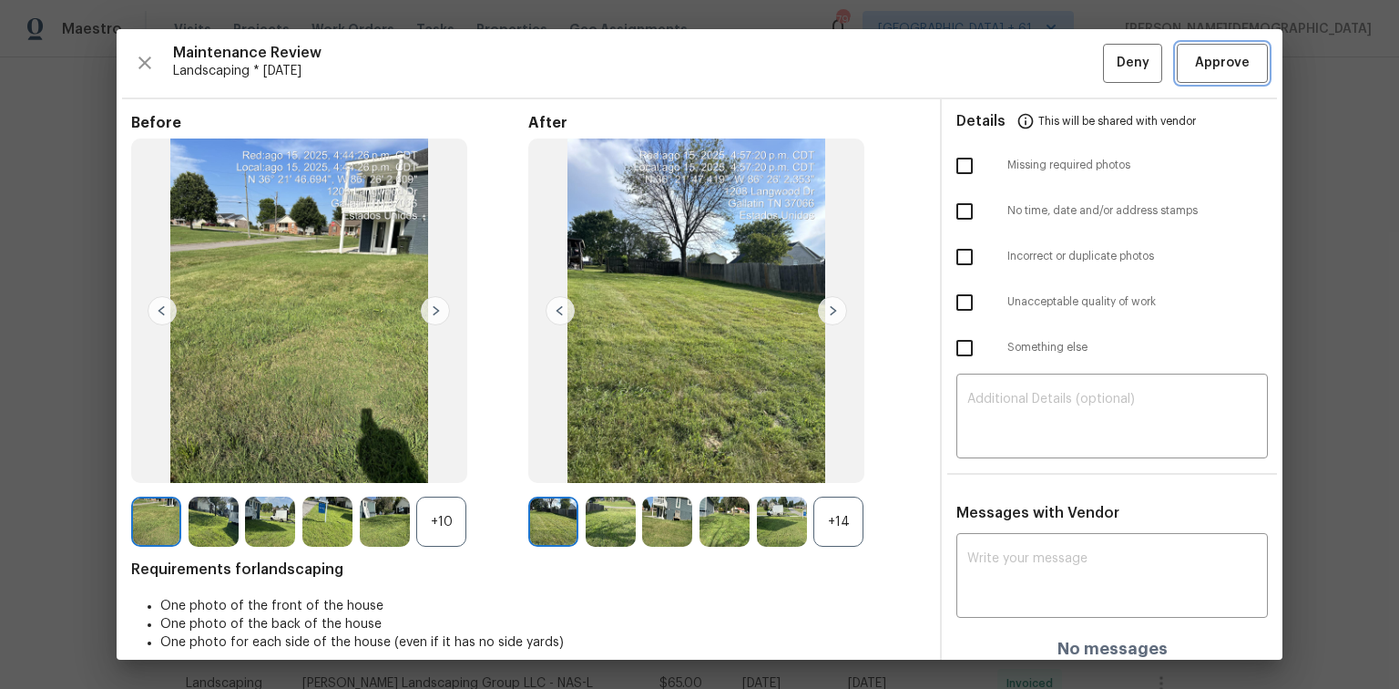
click at [995, 68] on span "Approve" at bounding box center [1223, 63] width 62 height 23
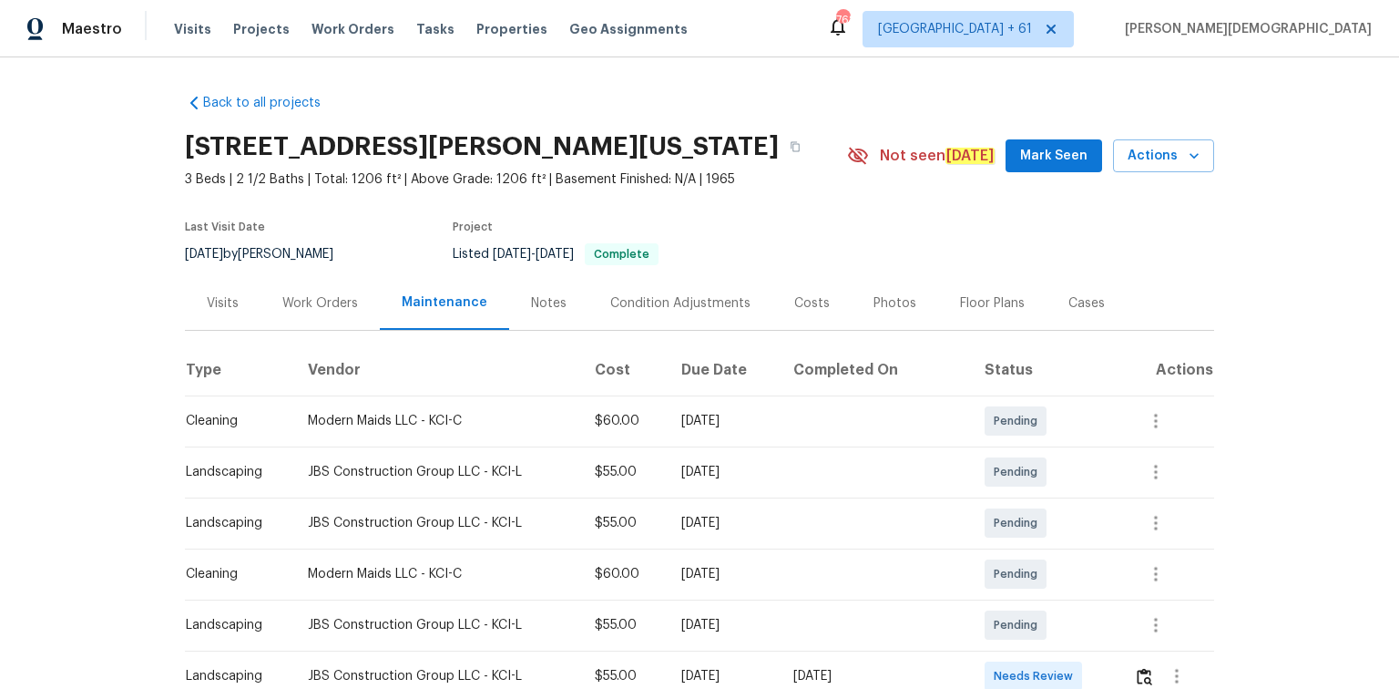
scroll to position [146, 0]
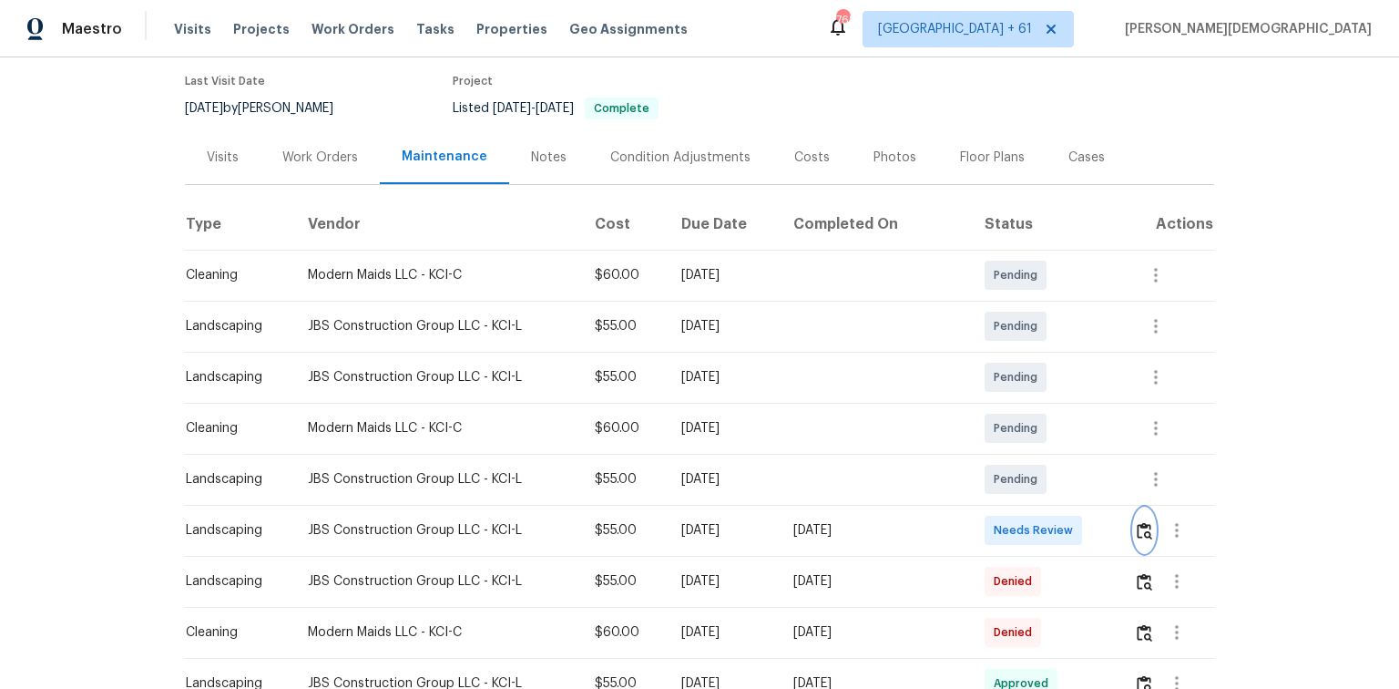
click at [1137, 522] on img "button" at bounding box center [1144, 530] width 15 height 17
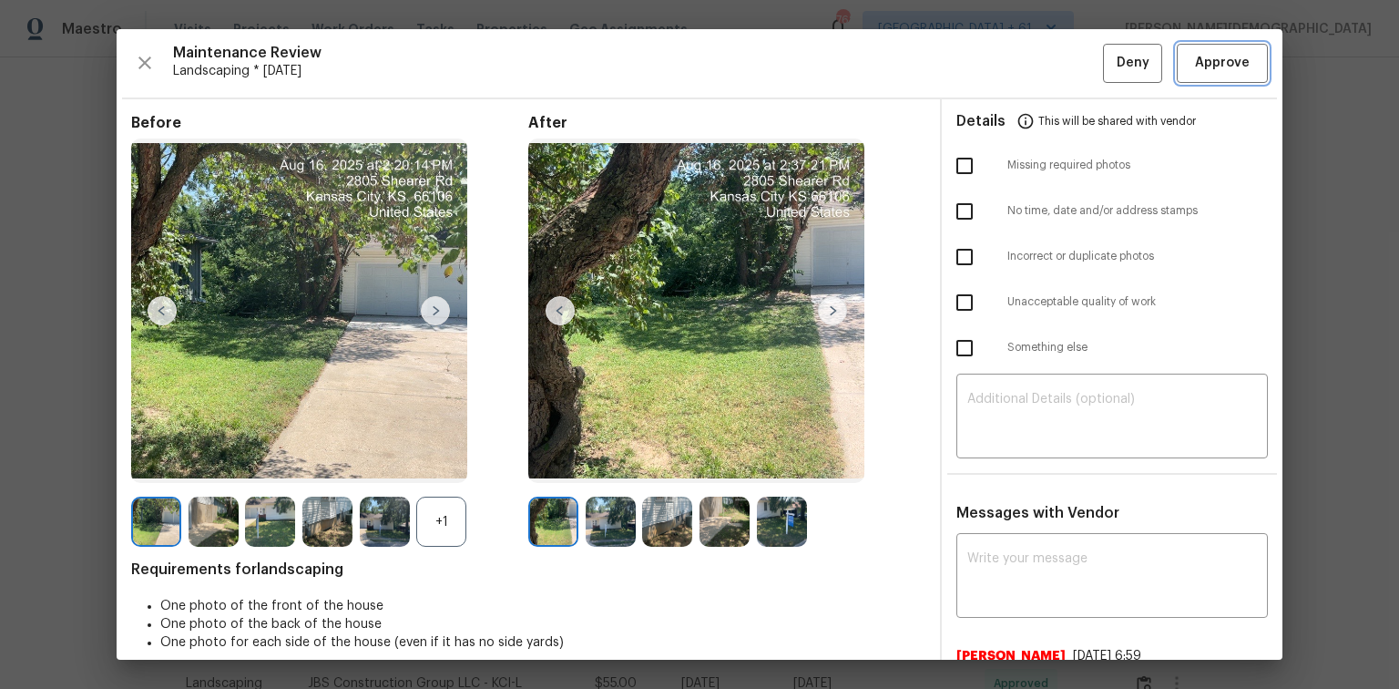
click at [1188, 77] on button "Approve" at bounding box center [1222, 63] width 91 height 39
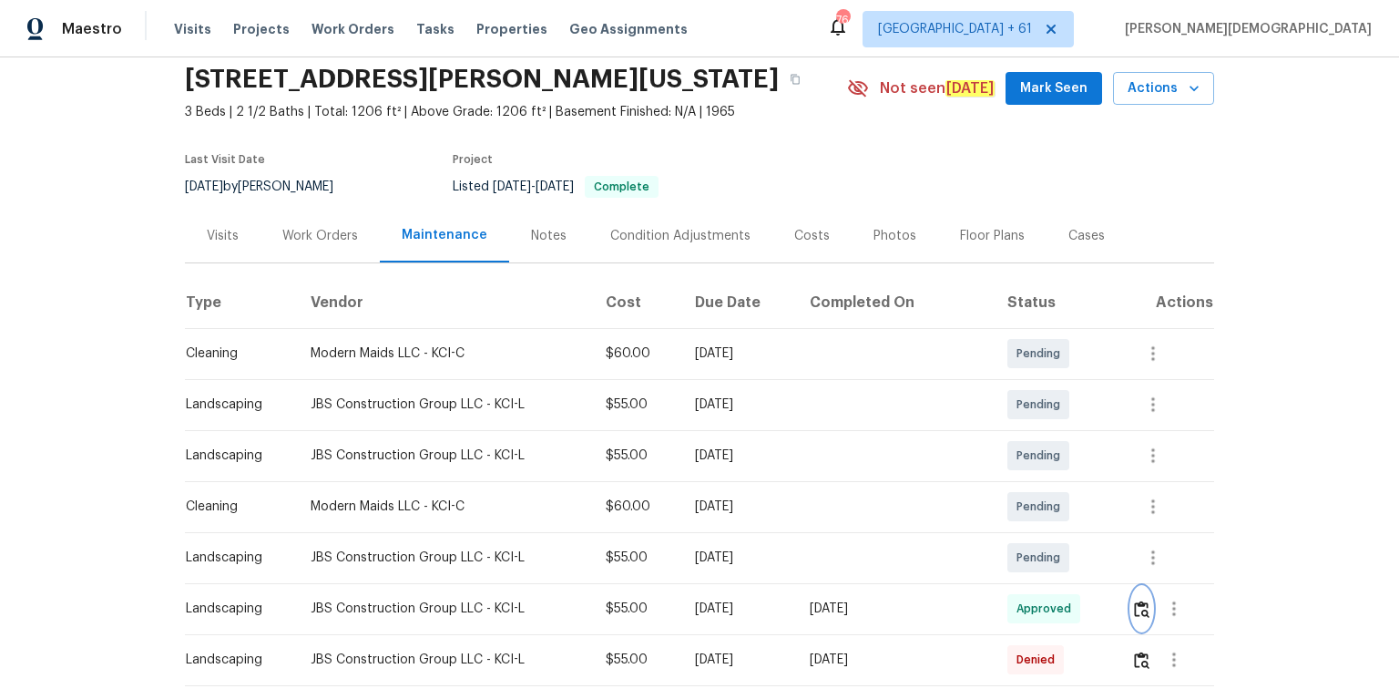
scroll to position [0, 0]
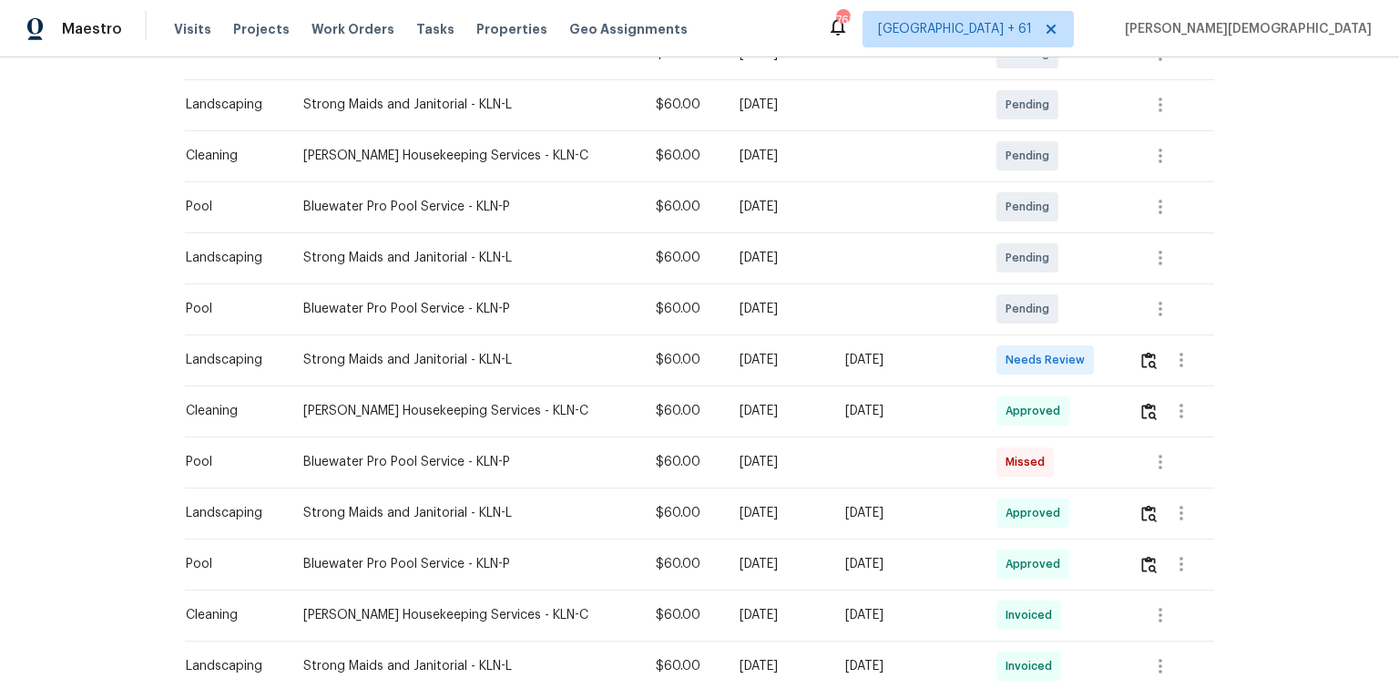
scroll to position [437, 0]
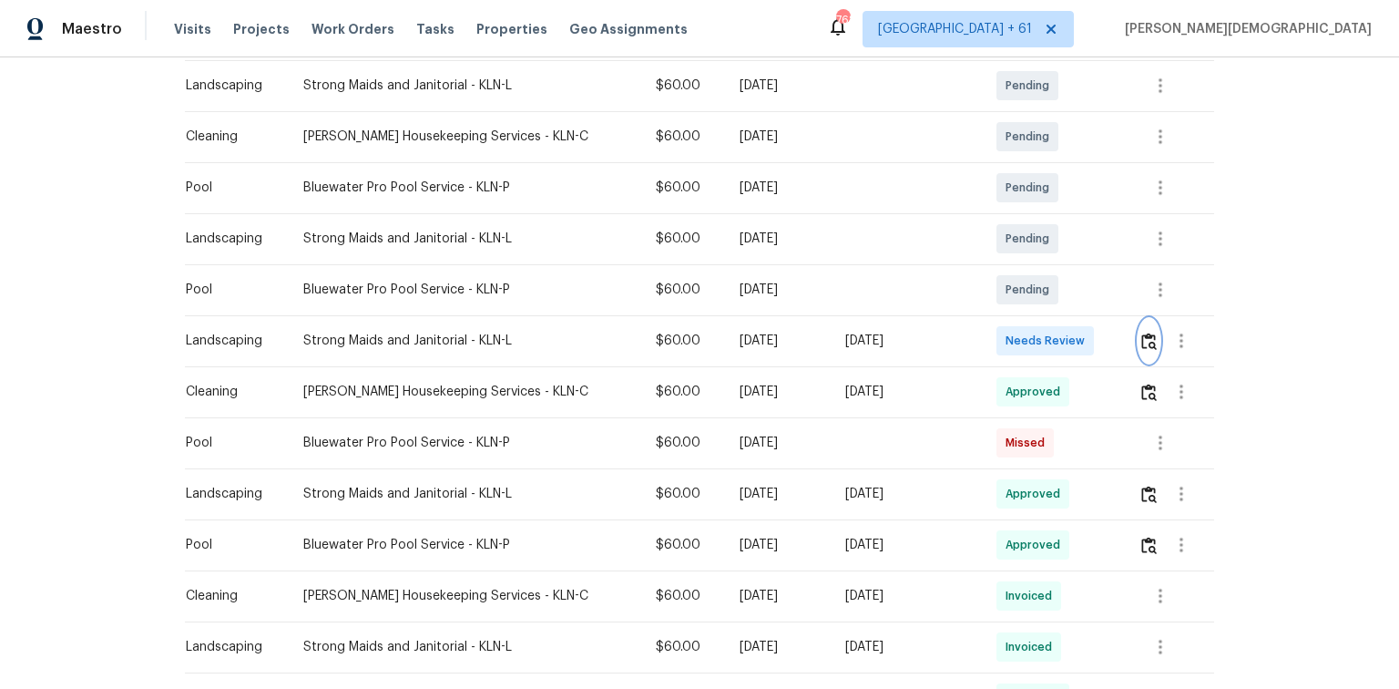
click at [1139, 321] on button "button" at bounding box center [1149, 341] width 21 height 44
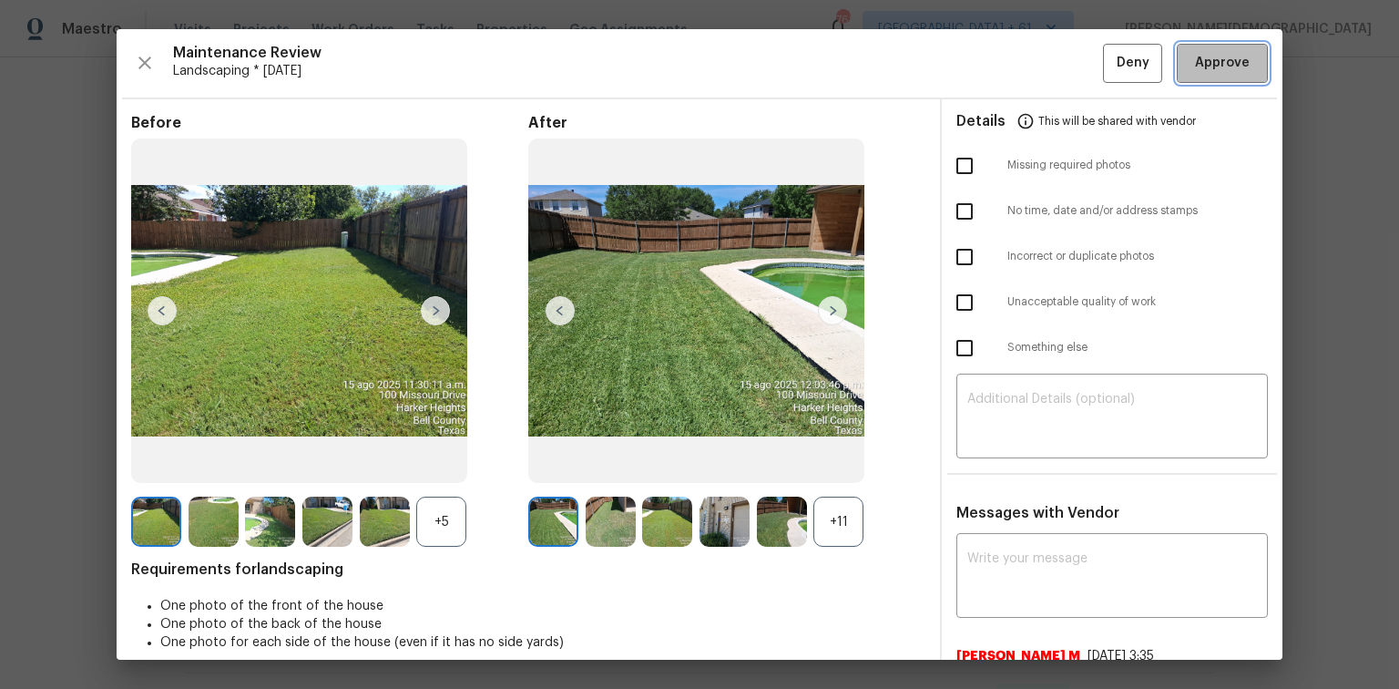
click at [1201, 48] on button "Approve" at bounding box center [1222, 63] width 91 height 39
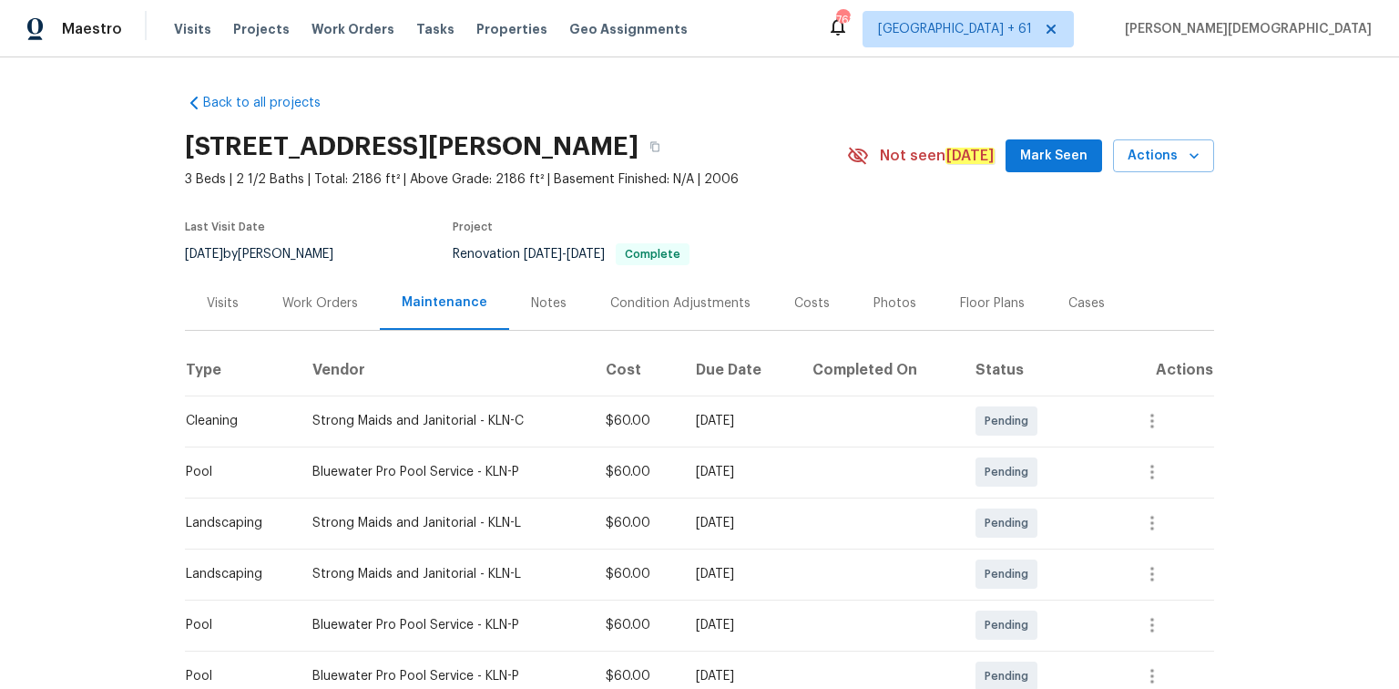
scroll to position [364, 0]
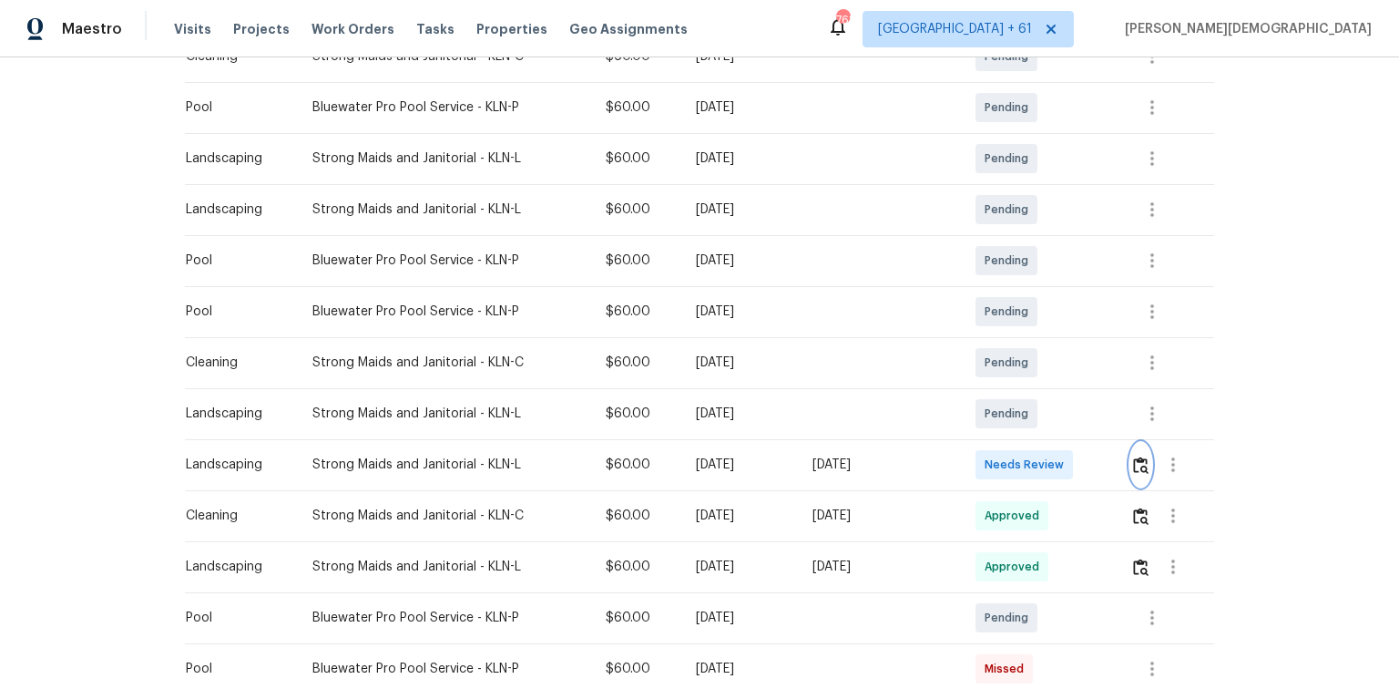
click at [1131, 465] on button "button" at bounding box center [1141, 465] width 21 height 44
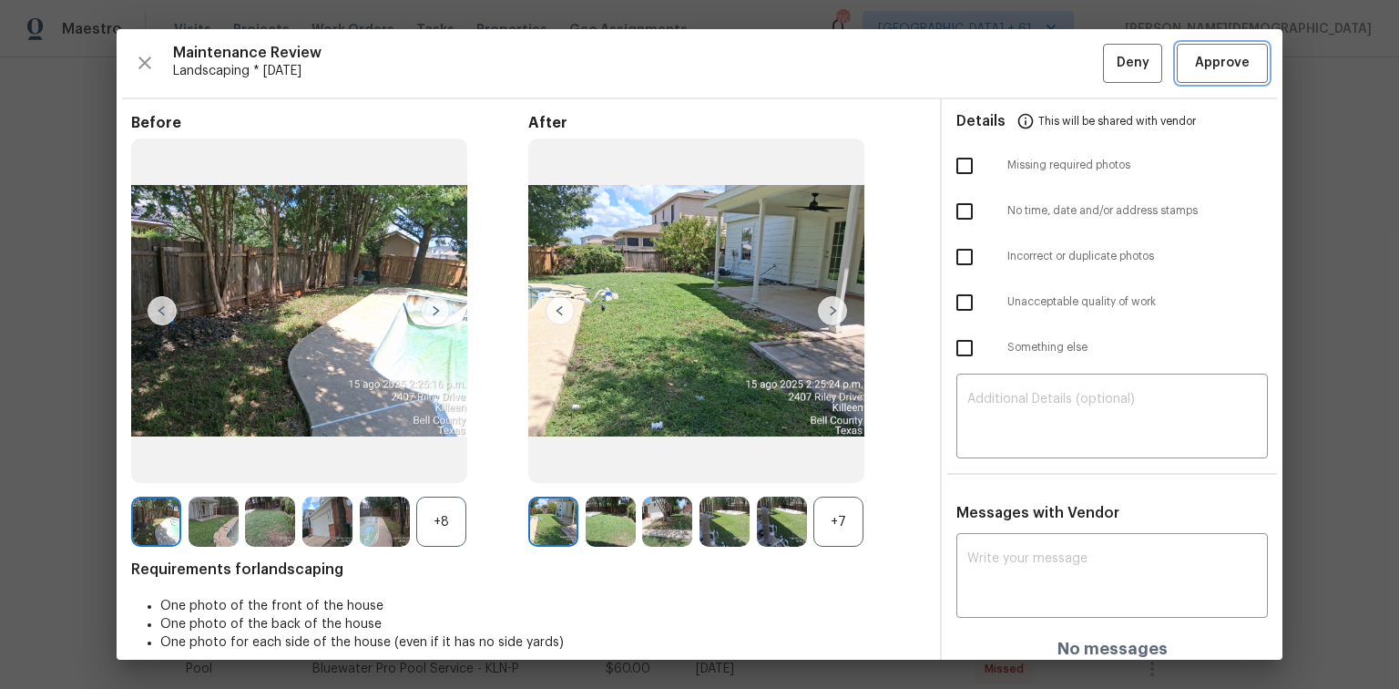
click at [1207, 52] on span "Approve" at bounding box center [1222, 63] width 55 height 23
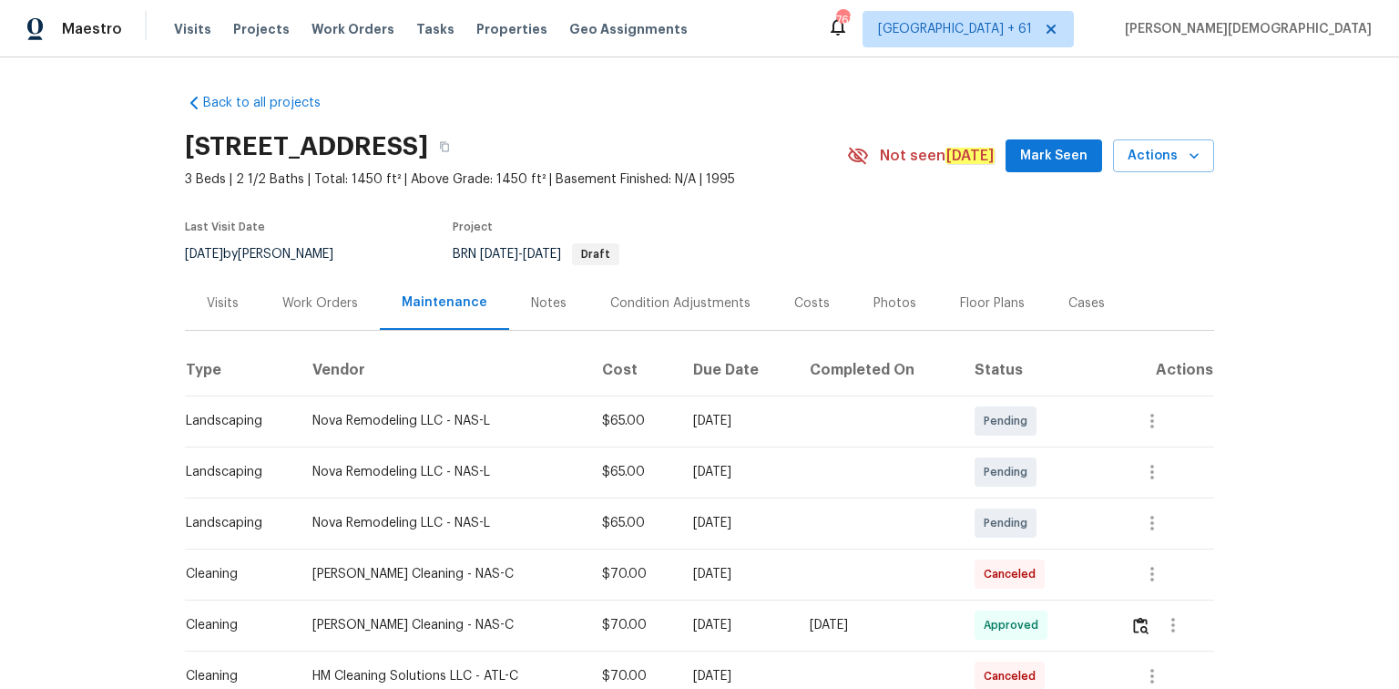
scroll to position [364, 0]
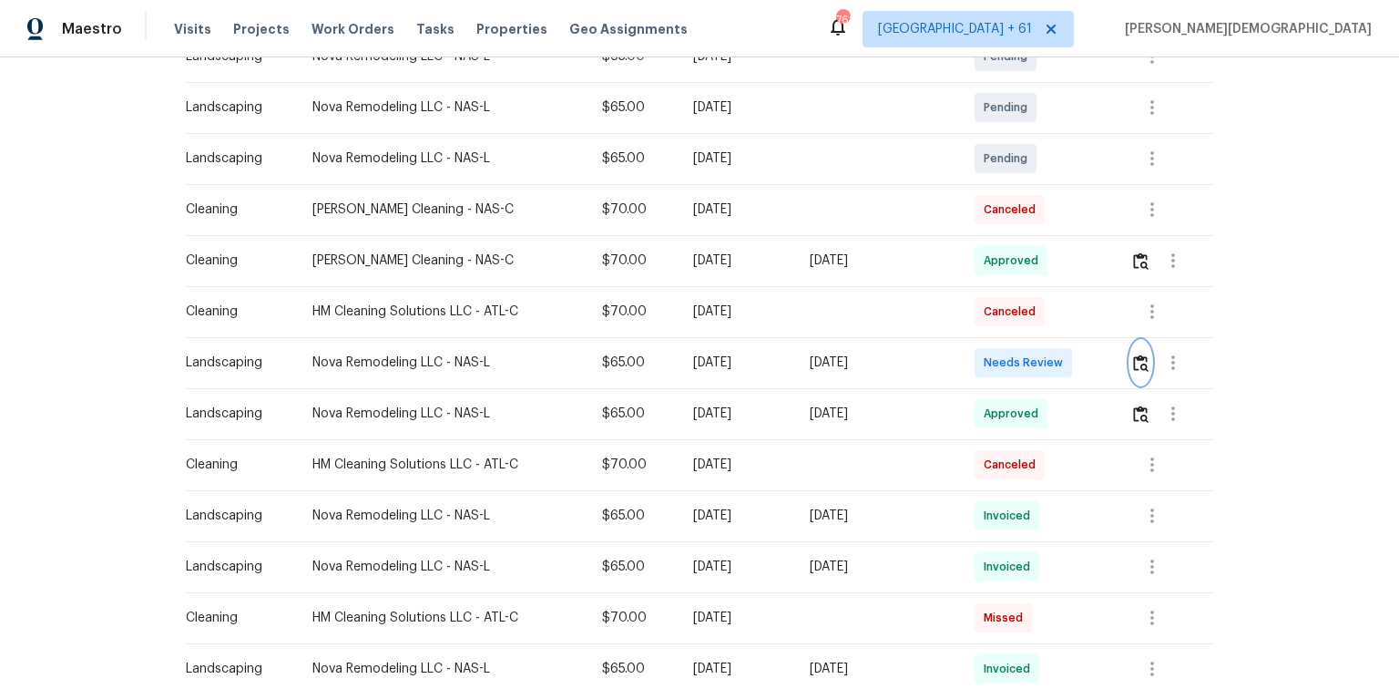
click at [1137, 357] on img "button" at bounding box center [1140, 362] width 15 height 17
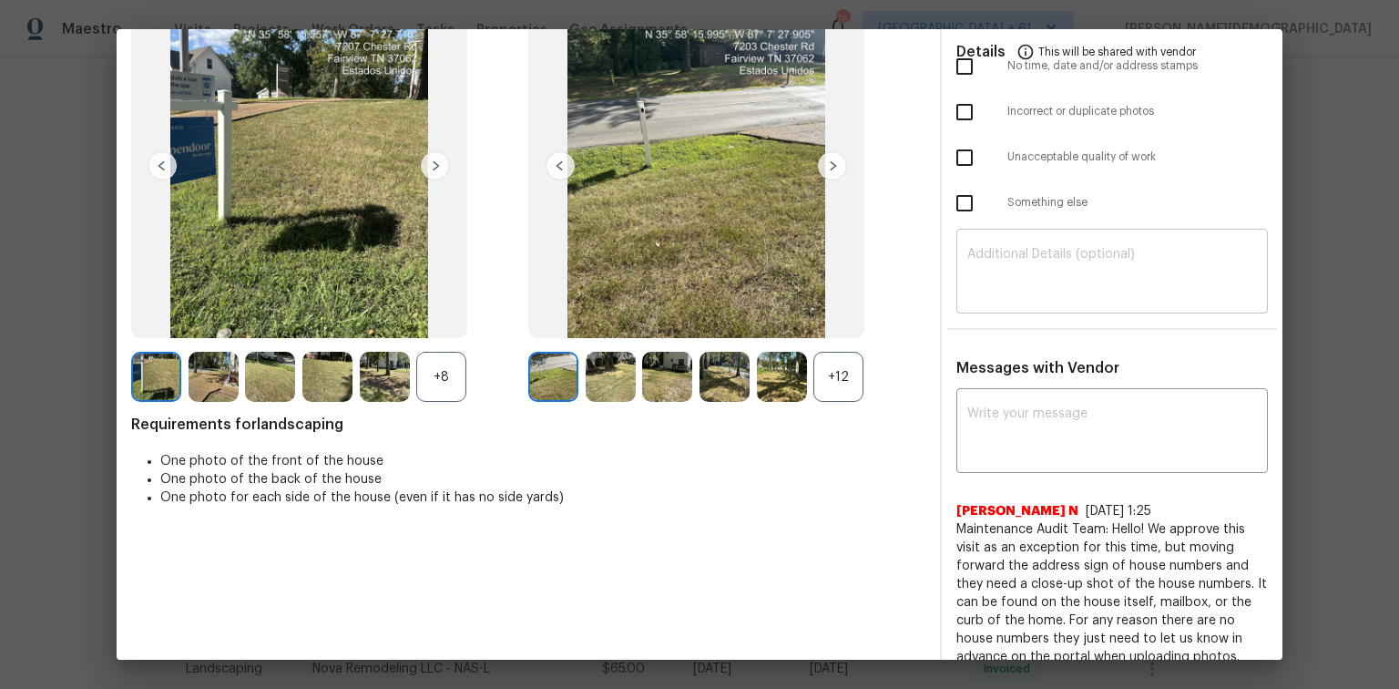
scroll to position [0, 0]
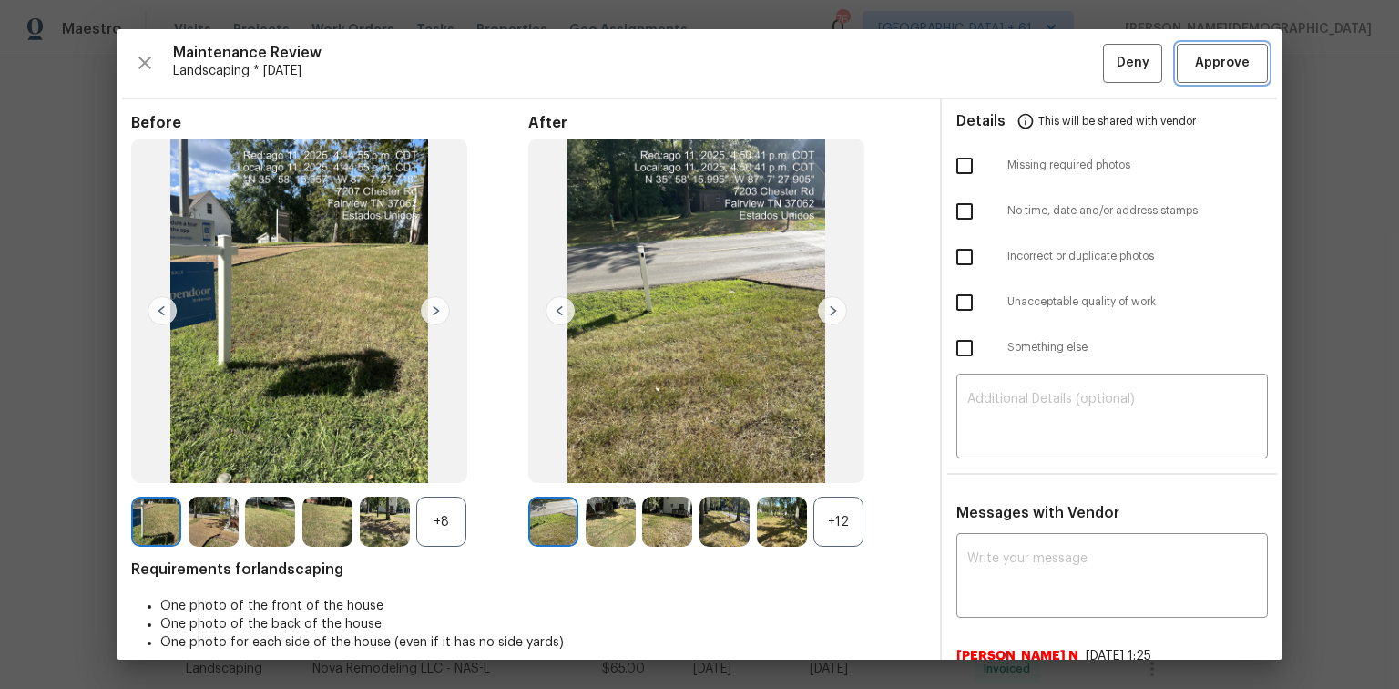
click at [1224, 71] on span "Approve" at bounding box center [1222, 63] width 55 height 23
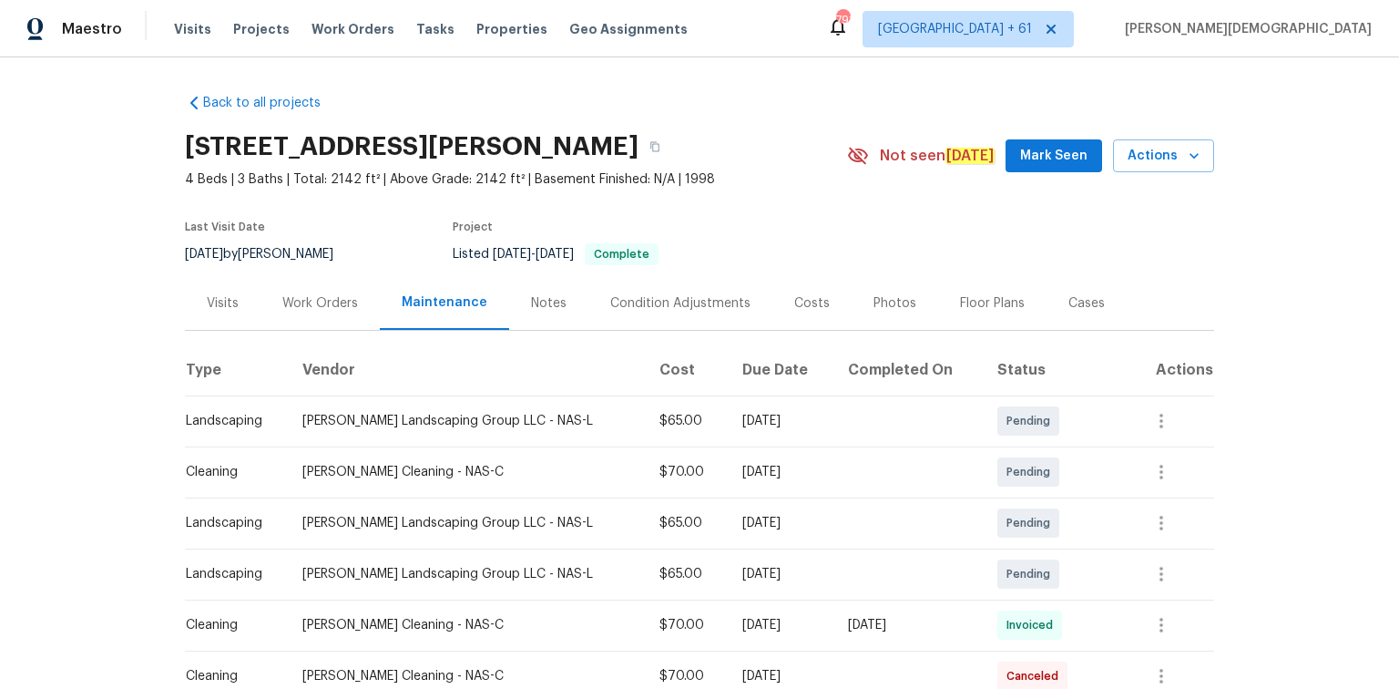
scroll to position [219, 0]
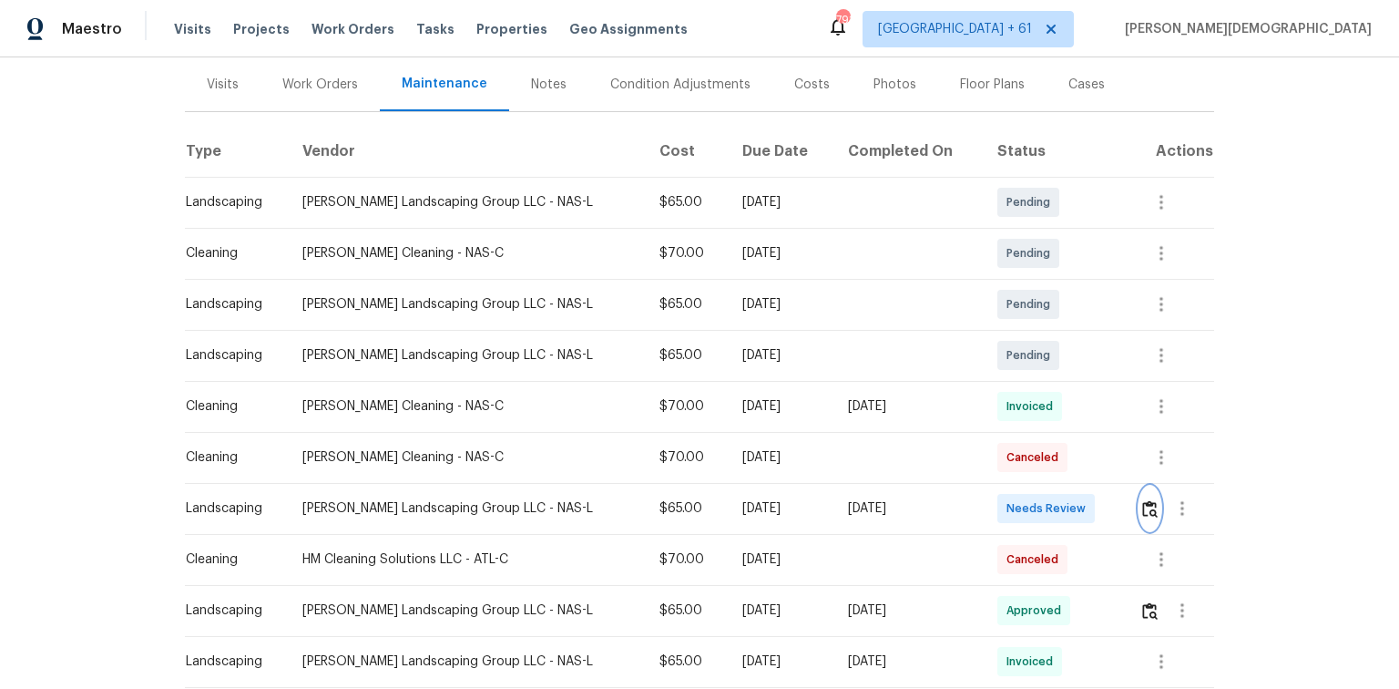
click at [995, 460] on img "button" at bounding box center [1149, 508] width 15 height 17
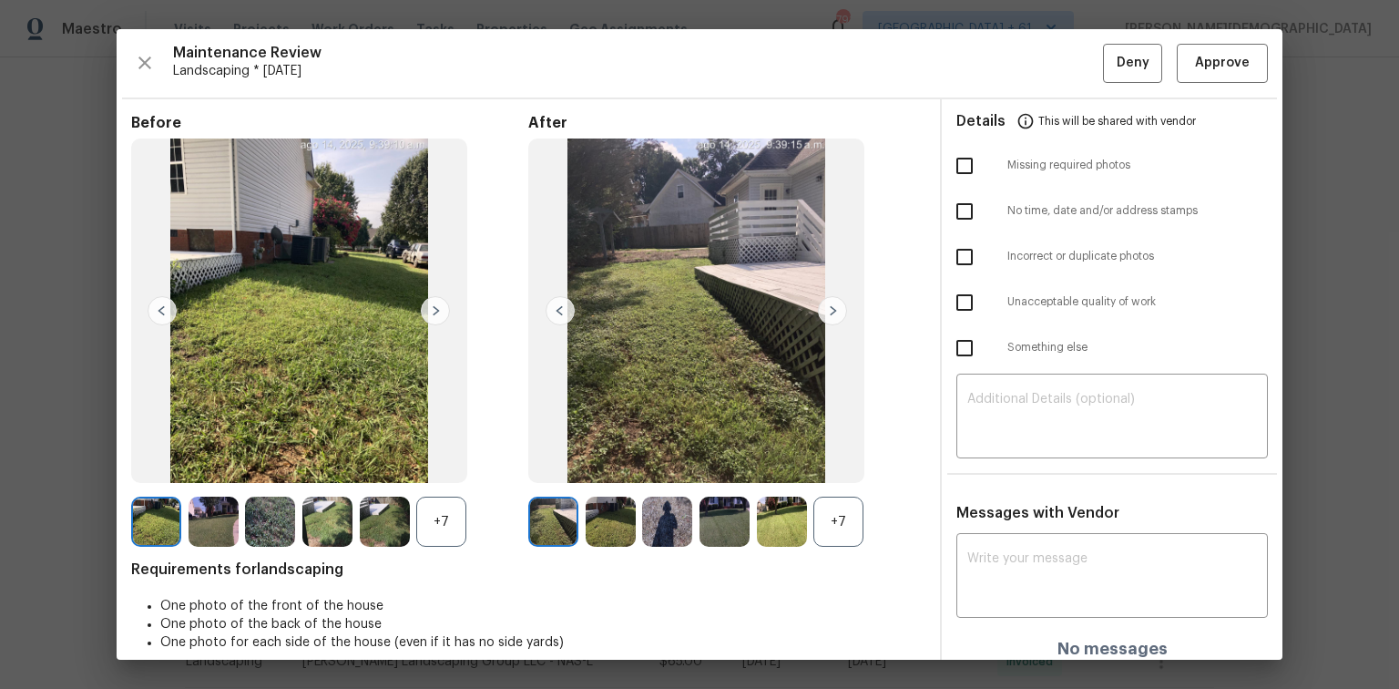
scroll to position [15, 0]
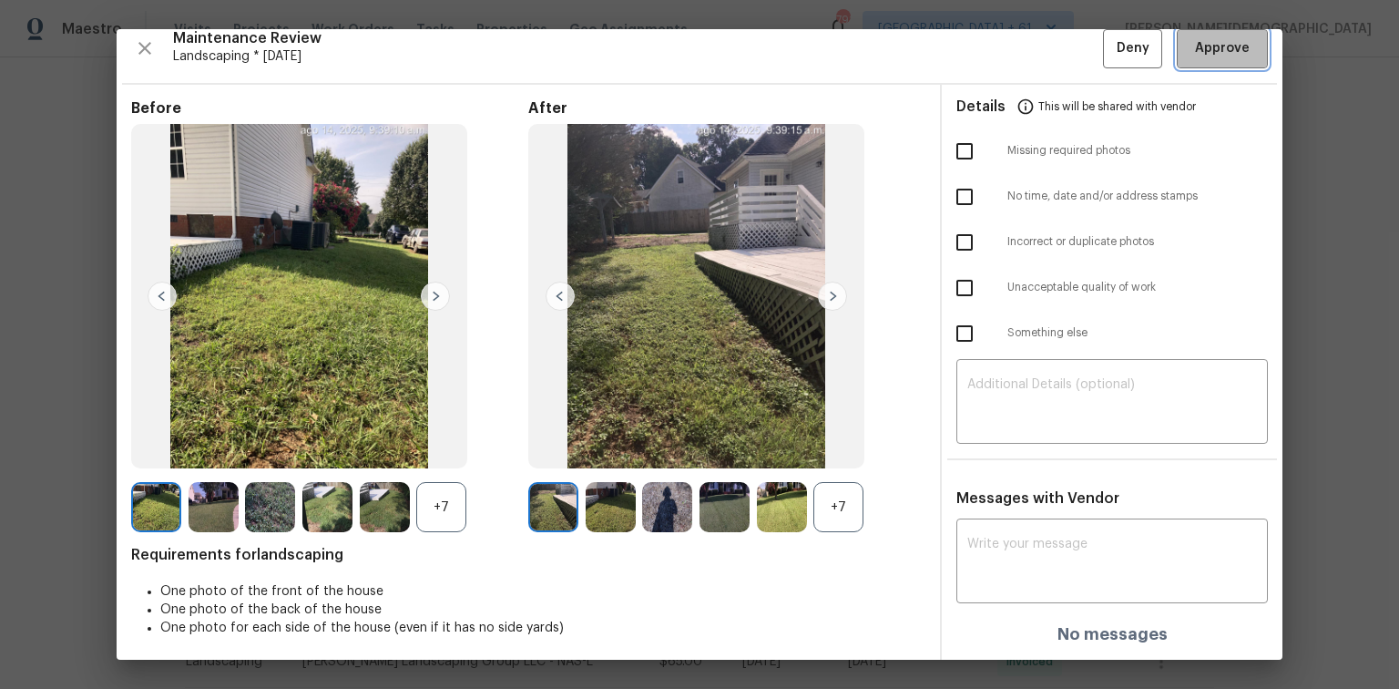
click at [995, 42] on span "Approve" at bounding box center [1222, 48] width 55 height 23
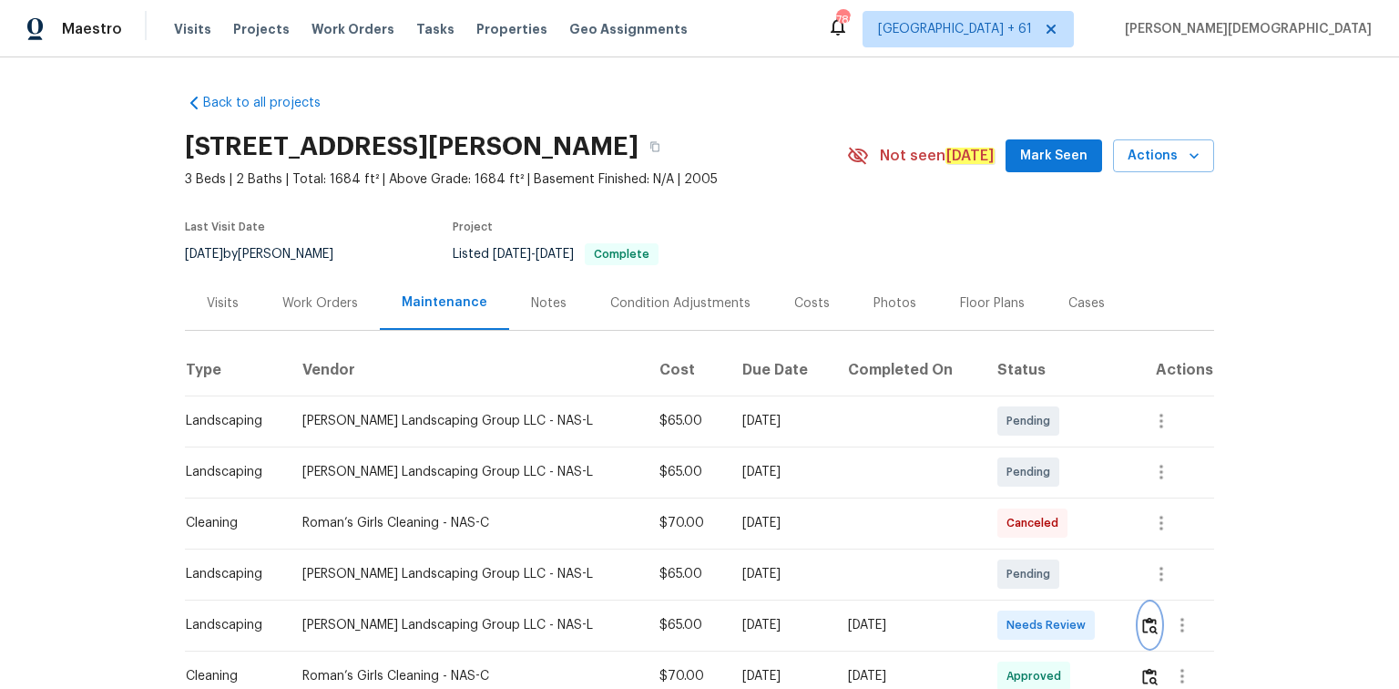
click at [995, 460] on img "button" at bounding box center [1149, 625] width 15 height 17
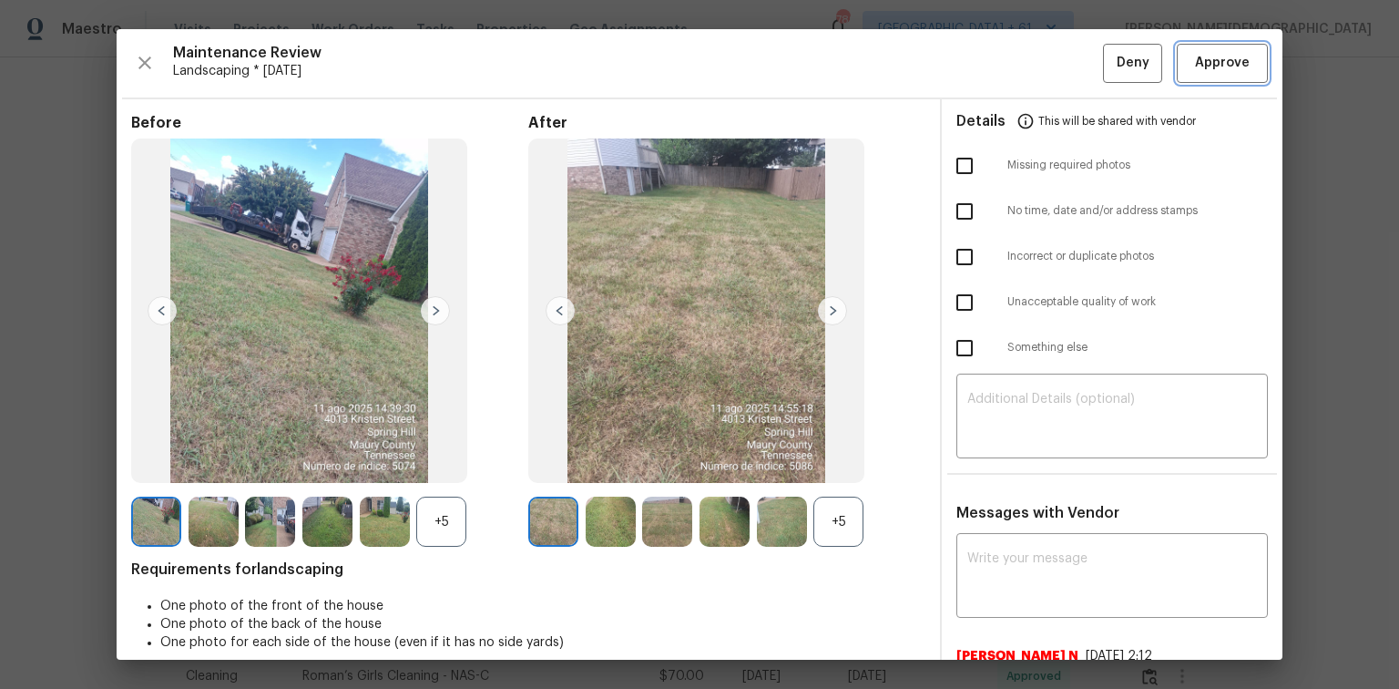
click at [995, 71] on span "Approve" at bounding box center [1222, 63] width 55 height 23
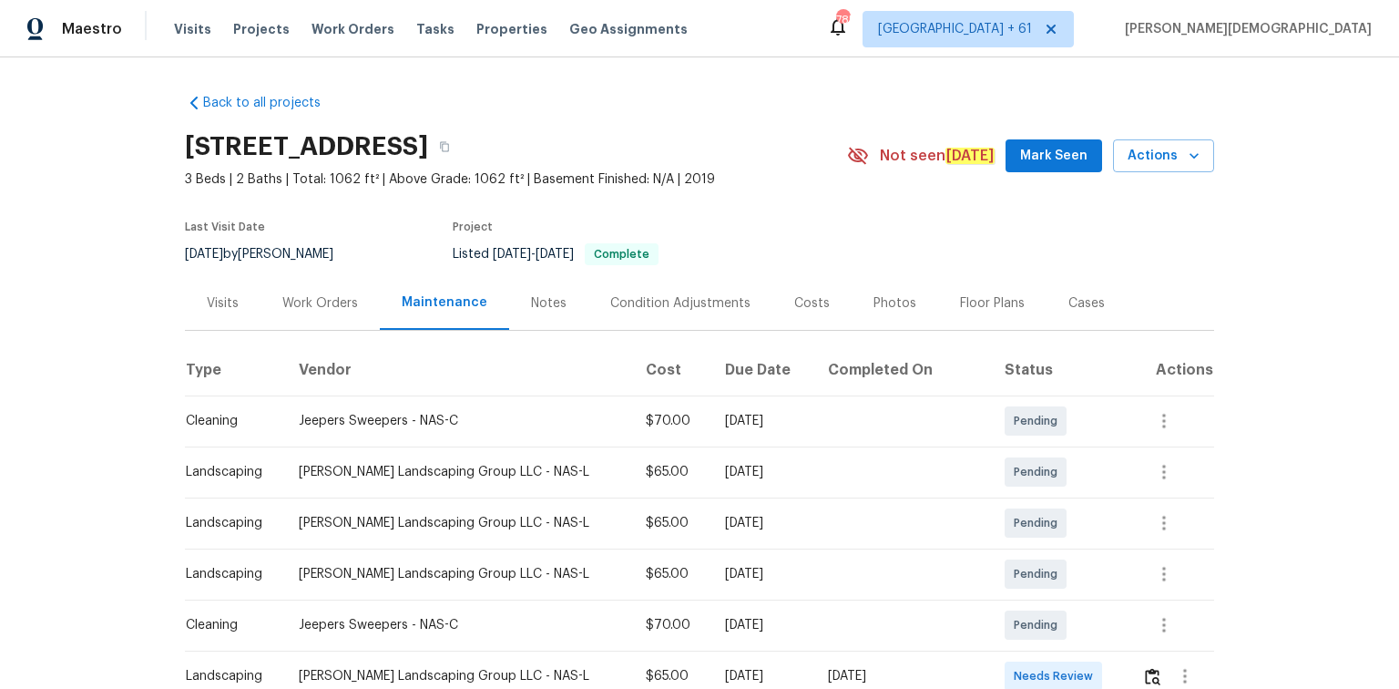
scroll to position [219, 0]
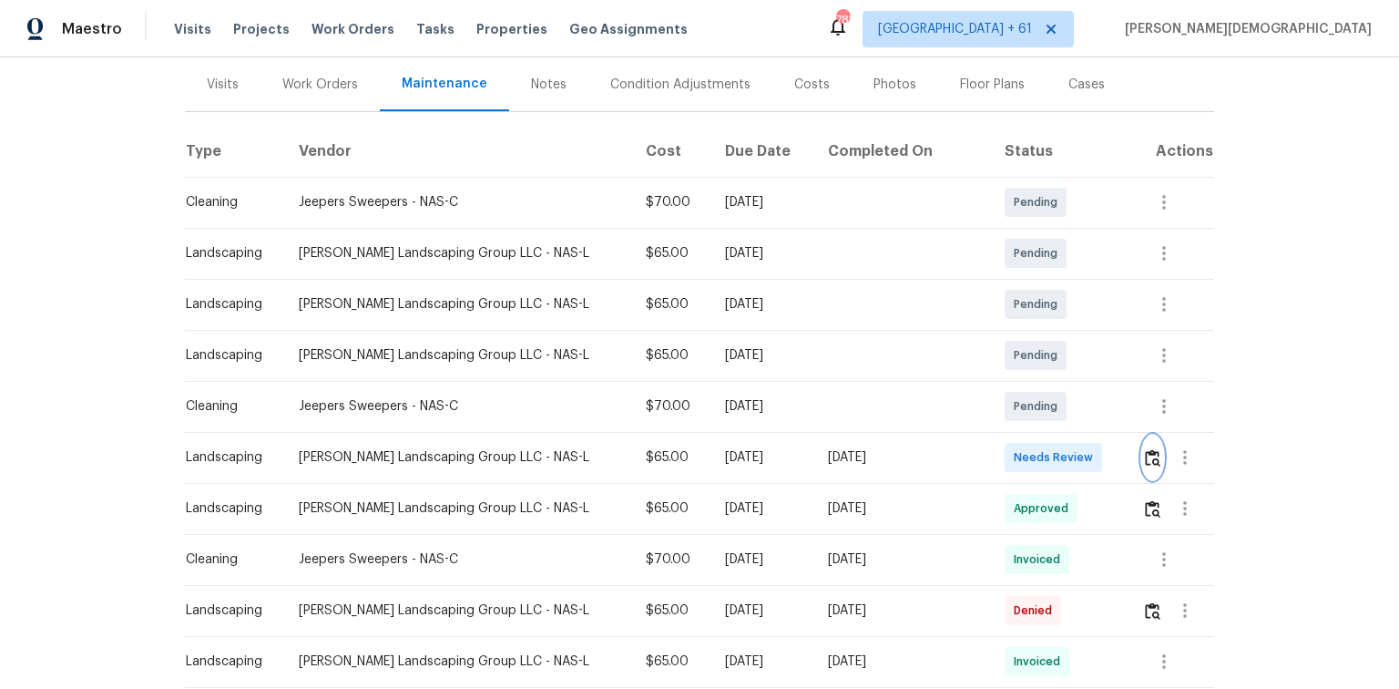
click at [995, 460] on button "button" at bounding box center [1152, 457] width 21 height 44
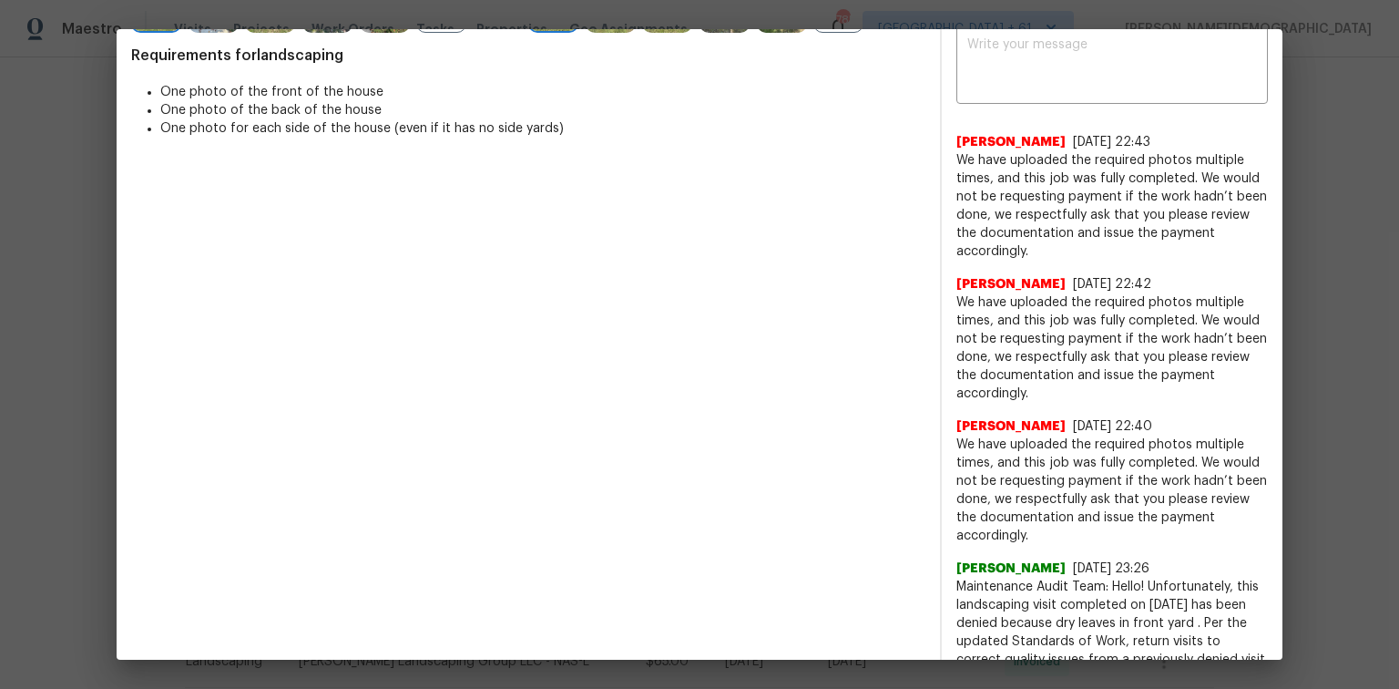
scroll to position [583, 0]
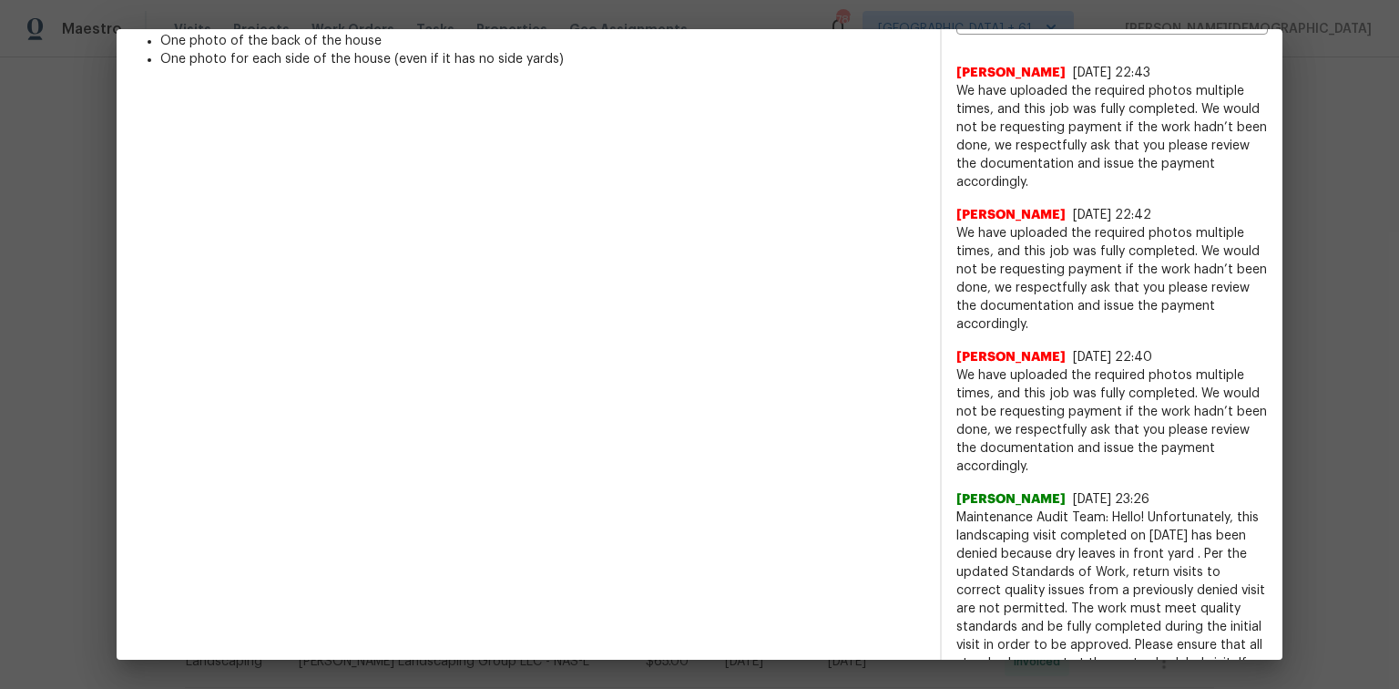
click at [981, 460] on span "Maintenance Audit Team: Hello! Unfortunately, this landscaping visit completed …" at bounding box center [1113, 626] width 312 height 237
copy span "landscaping"
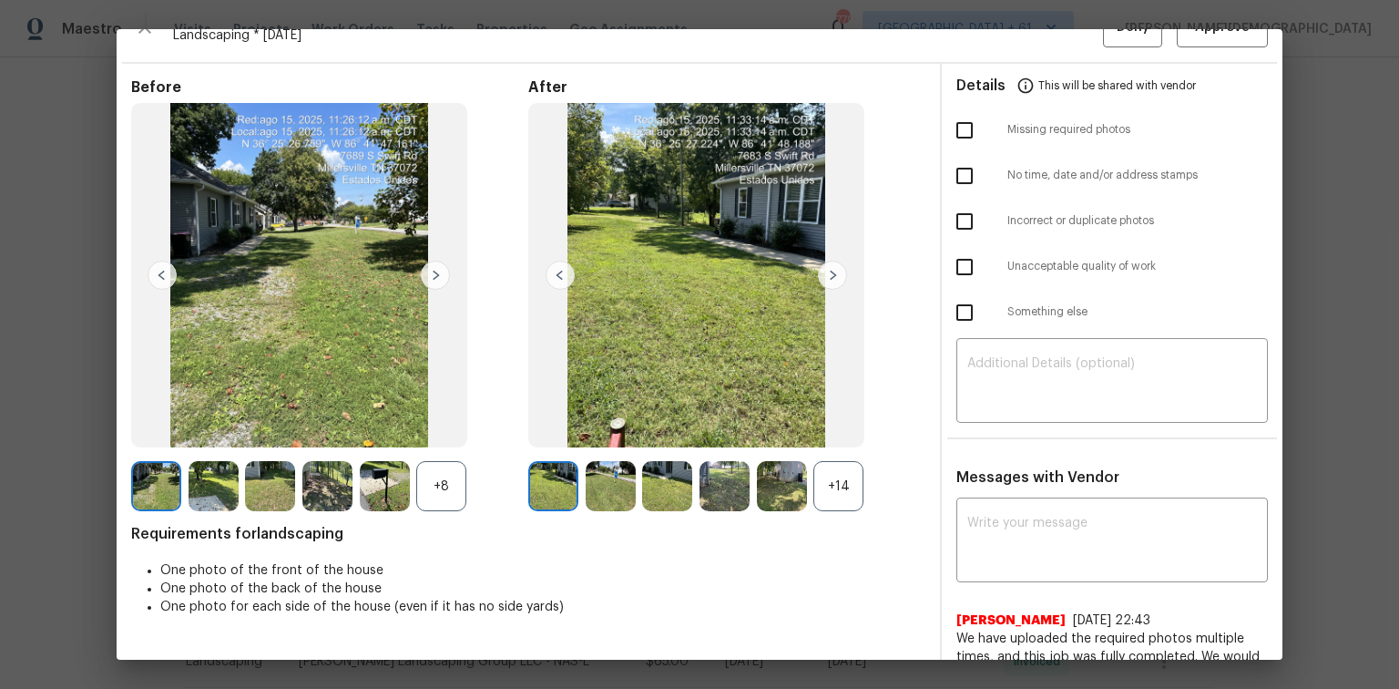
scroll to position [0, 0]
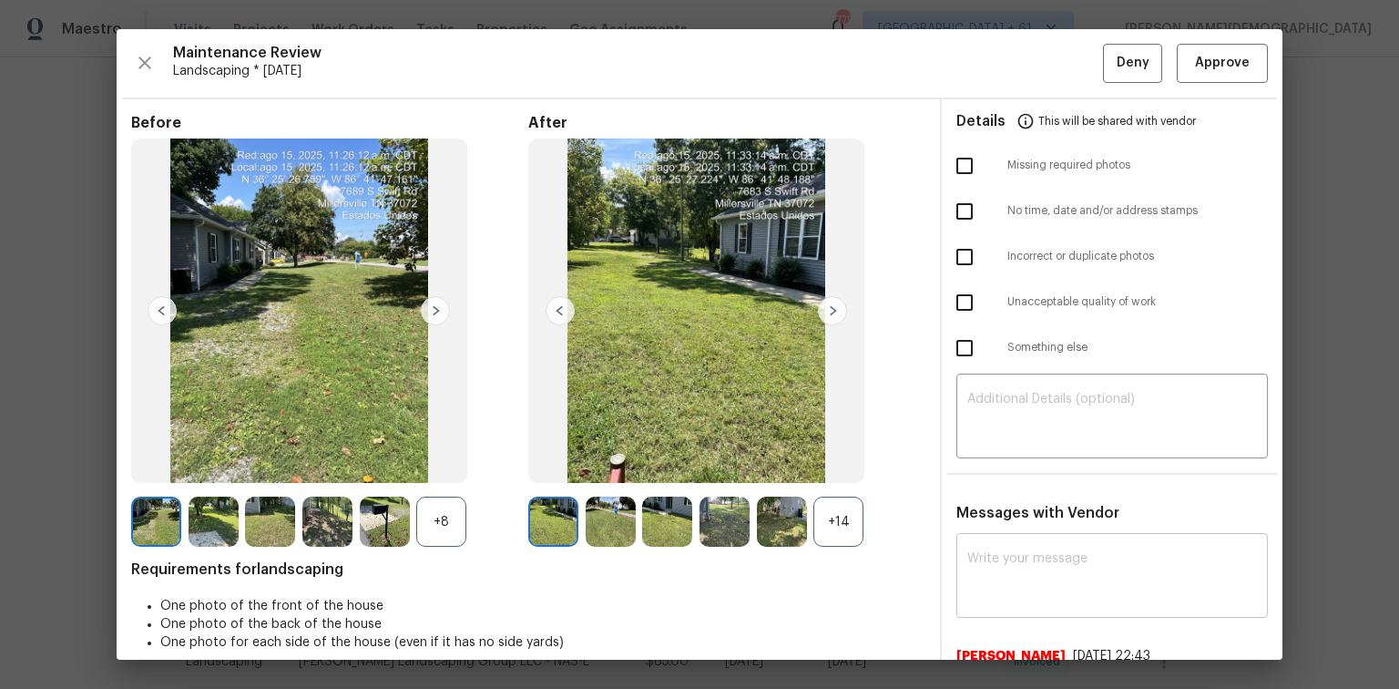
click at [995, 460] on div "x ​" at bounding box center [1113, 577] width 312 height 80
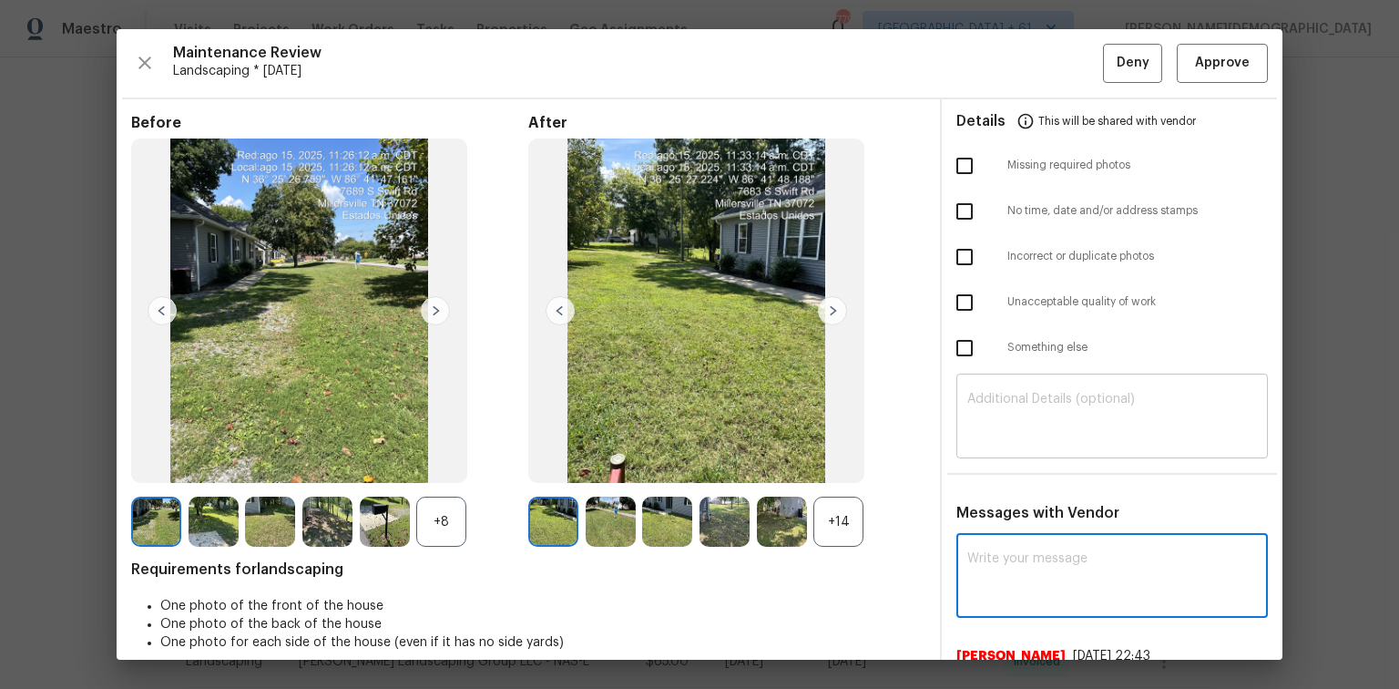
click at [995, 408] on textarea at bounding box center [1112, 418] width 290 height 51
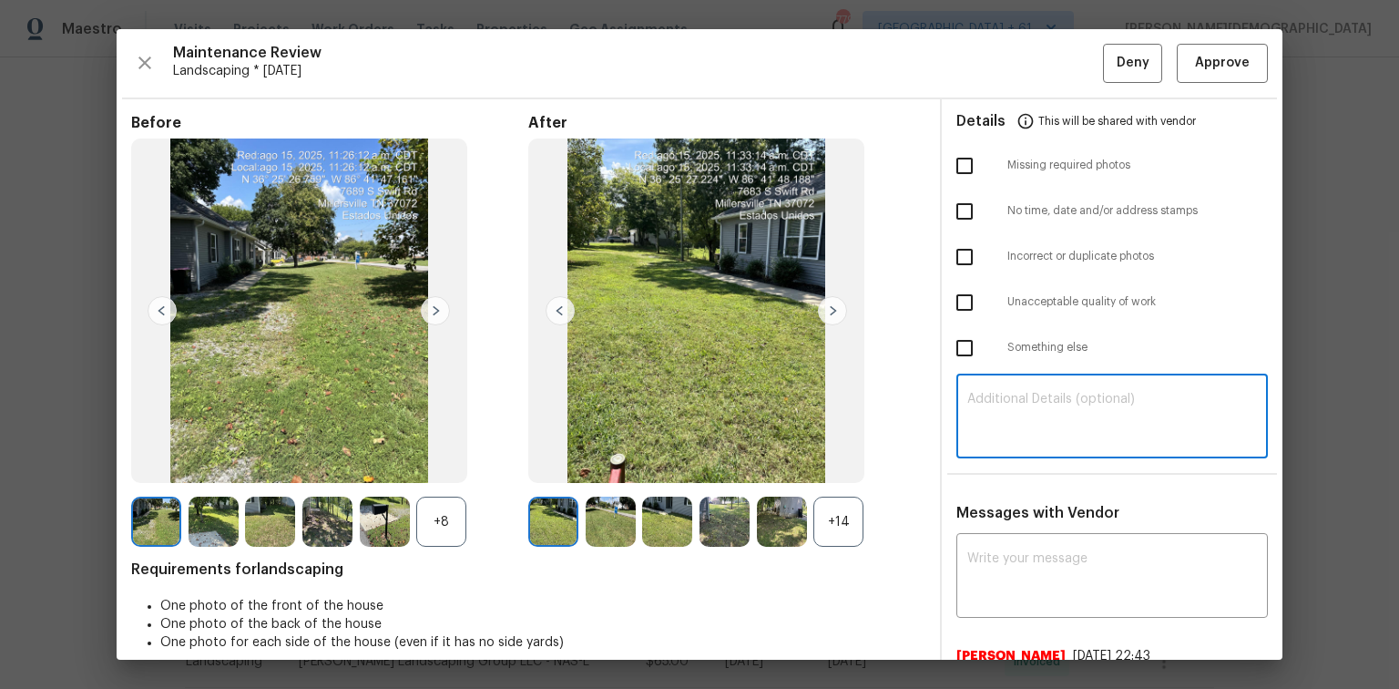
paste textarea "Maintenance Audit Team: Hello! Unfortunately, this landscaping visit completed …"
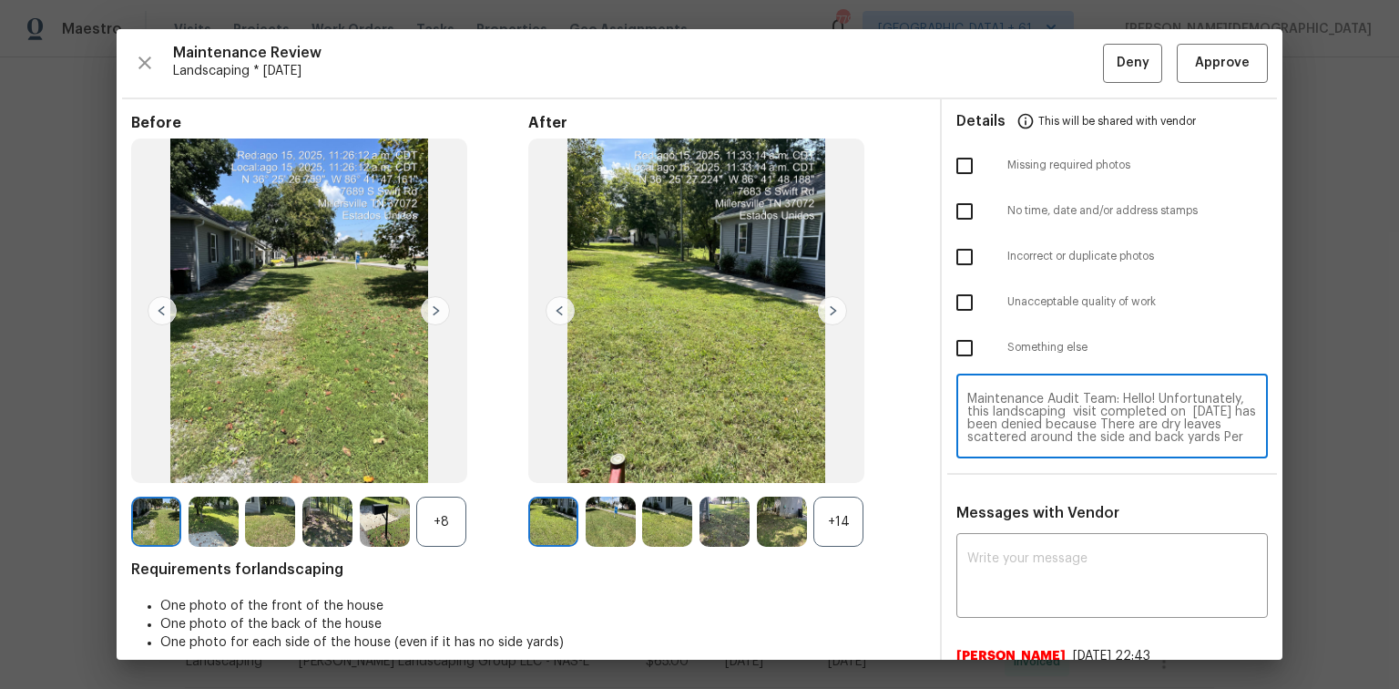
scroll to position [153, 0]
type textarea "Maintenance Audit Team: Hello! Unfortunately, this landscaping visit completed …"
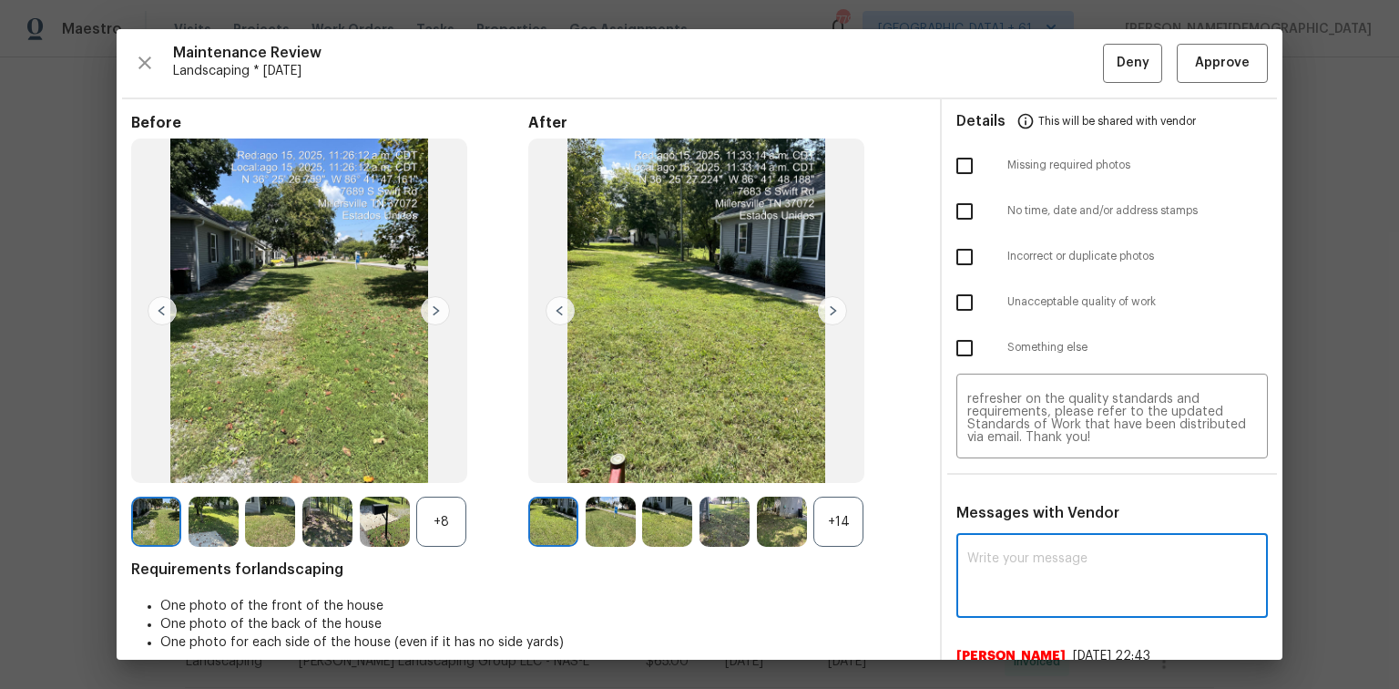
click at [995, 460] on textarea at bounding box center [1112, 577] width 290 height 51
paste textarea "Maintenance Audit Team: Hello! Unfortunately, this landscaping visit completed …"
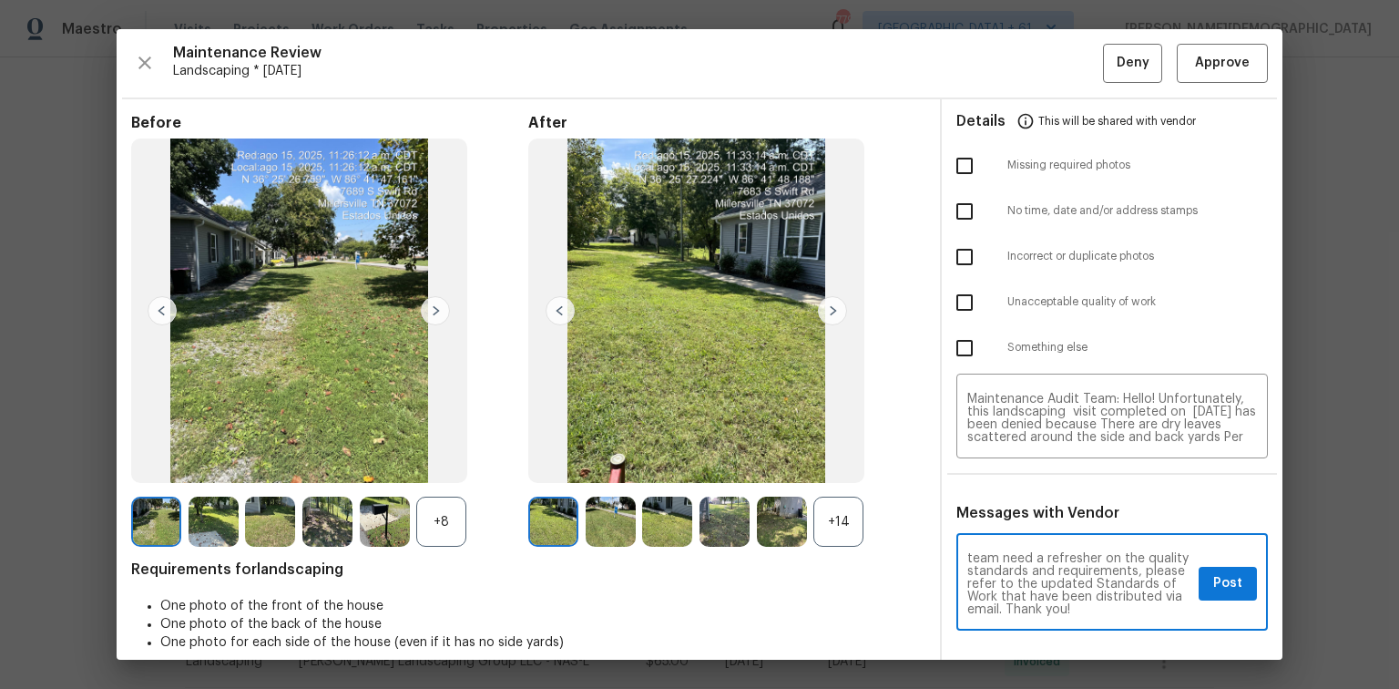
scroll to position [73, 0]
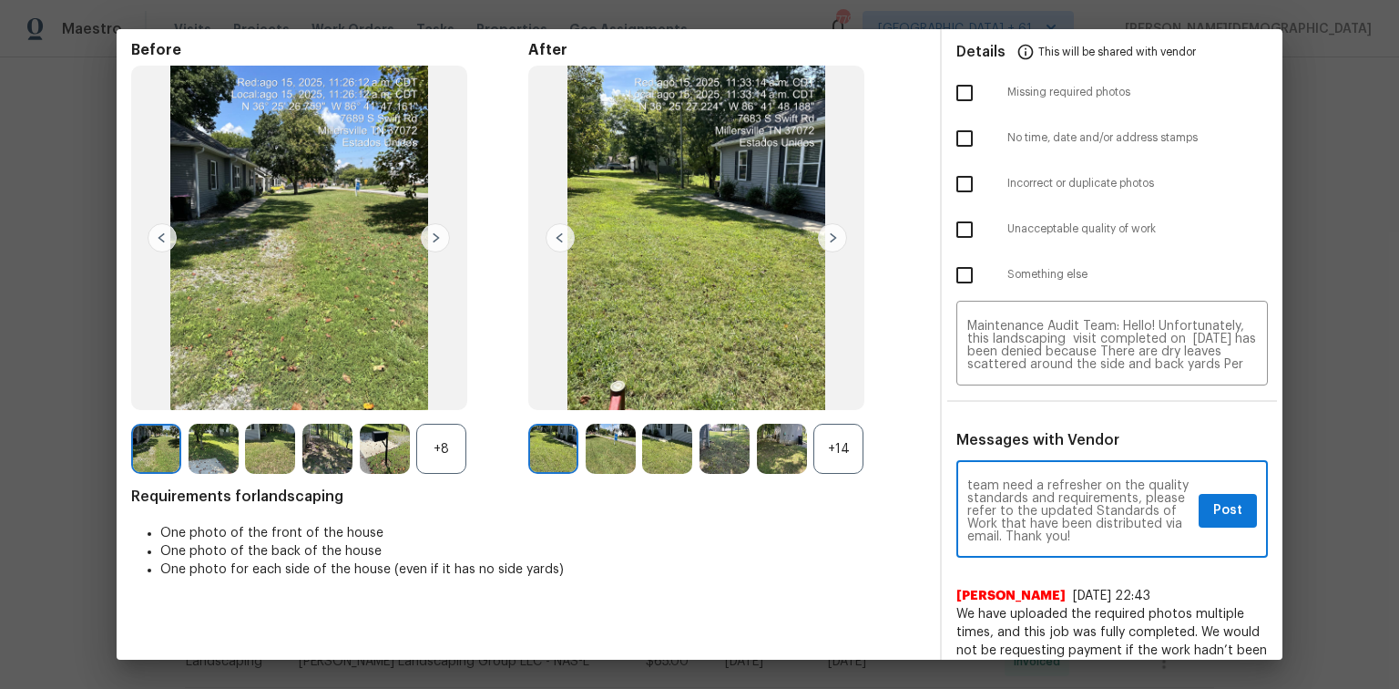
type textarea "Maintenance Audit Team: Hello! Unfortunately, this landscaping visit completed …"
click at [995, 460] on span "Post" at bounding box center [1227, 510] width 29 height 23
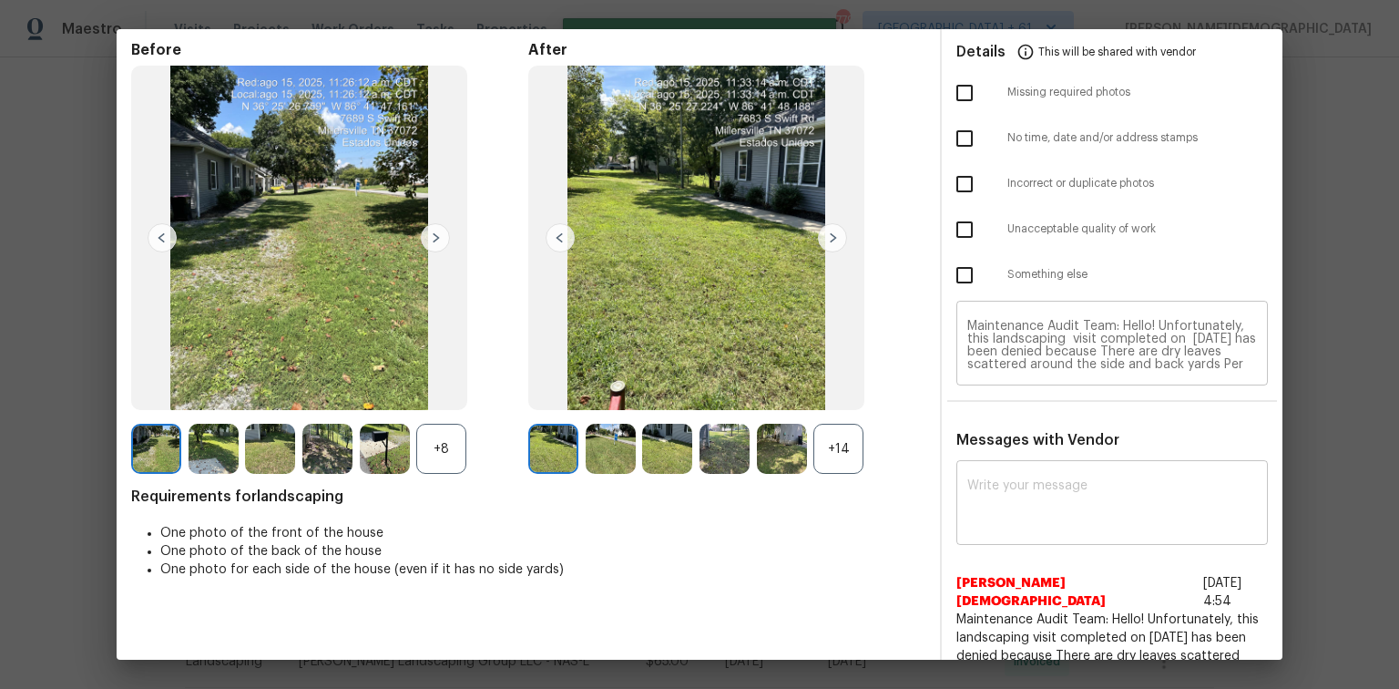
scroll to position [0, 0]
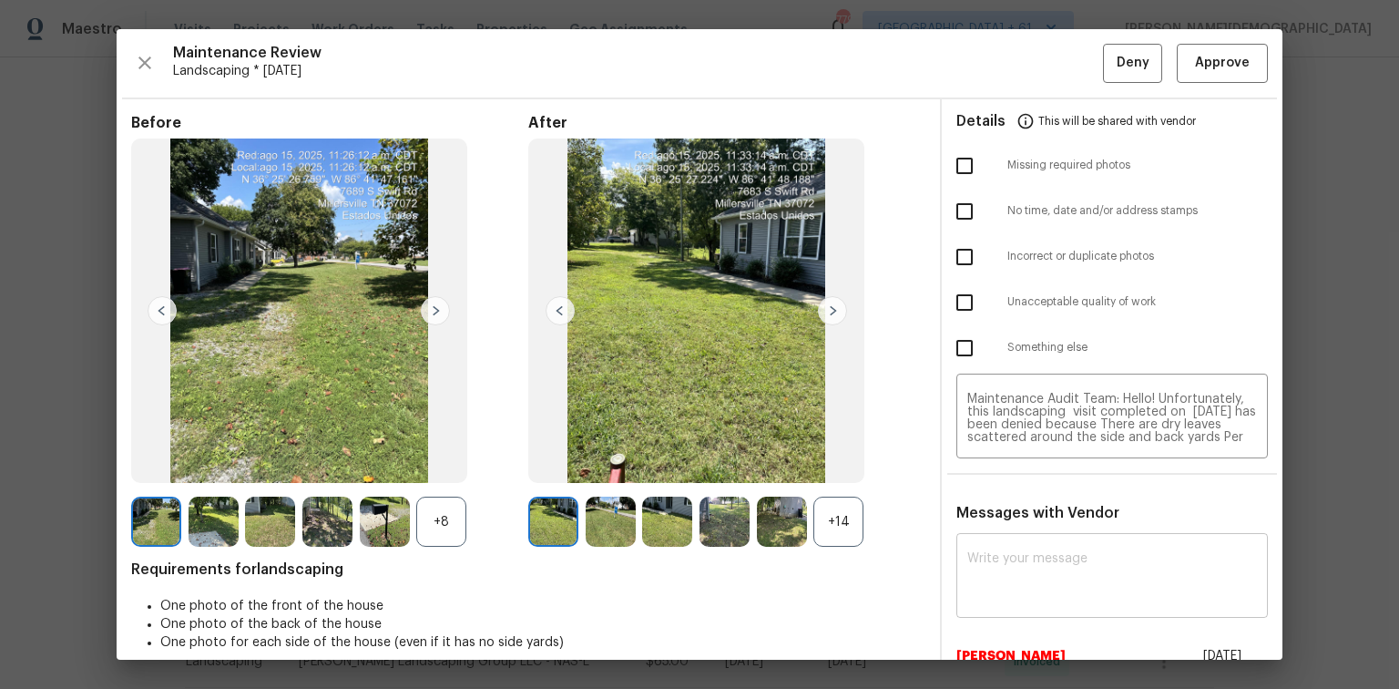
click at [995, 460] on textarea at bounding box center [1112, 577] width 290 height 51
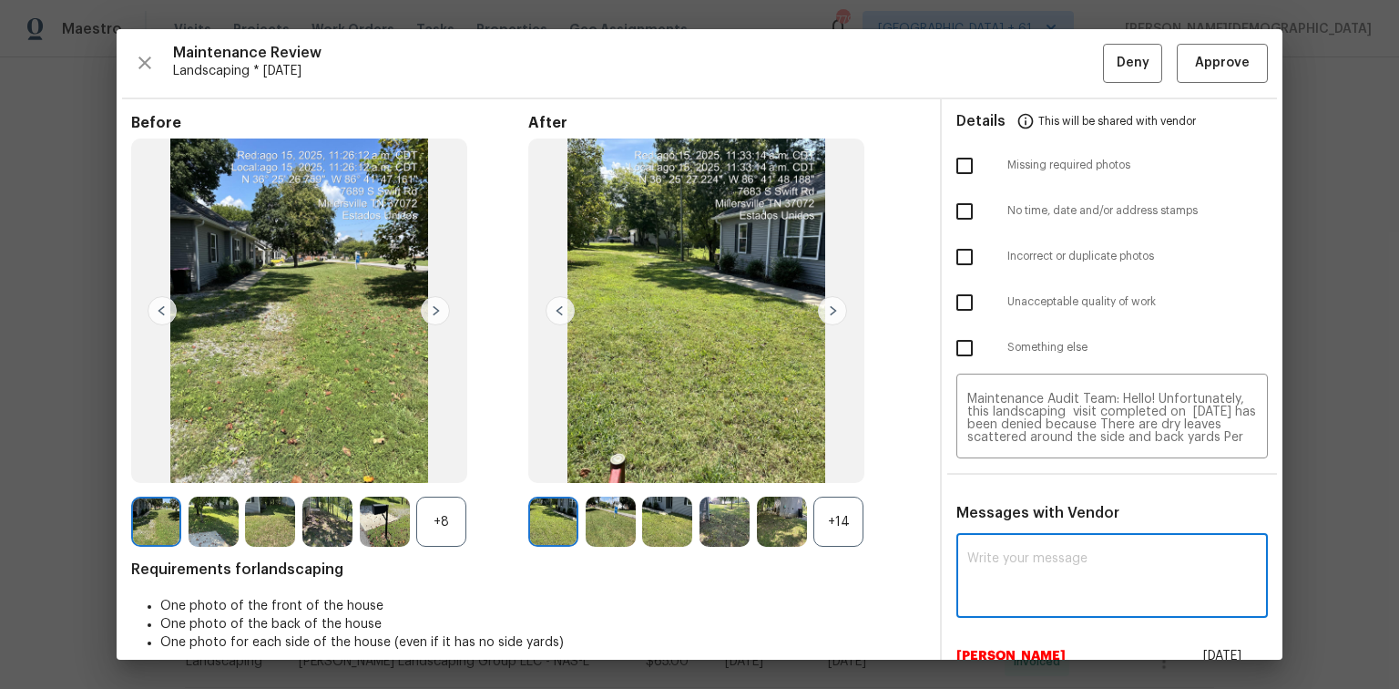
paste textarea "Maintenance Audit Team: Hello! Unfortunately, this landscaping visit completed …"
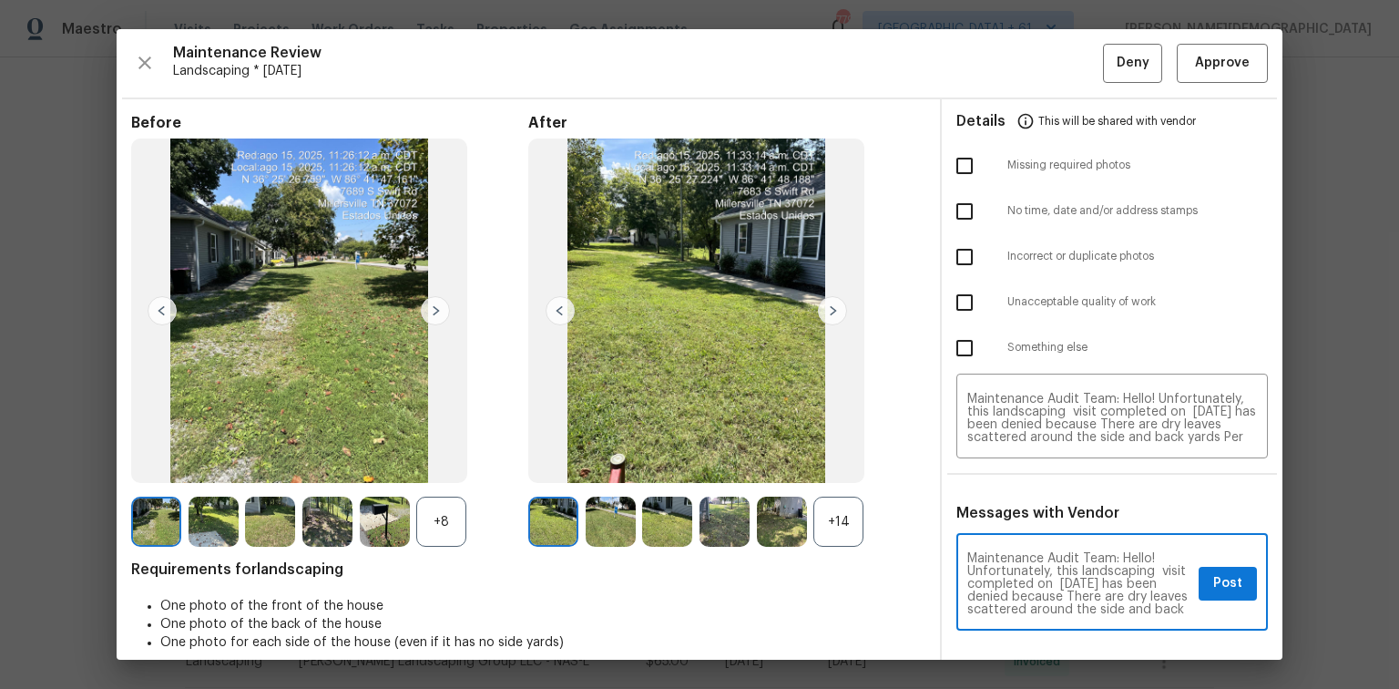
type textarea "Maintenance Audit Team: Hello! Unfortunately, this landscaping visit completed …"
click at [995, 460] on button "Post" at bounding box center [1228, 584] width 58 height 34
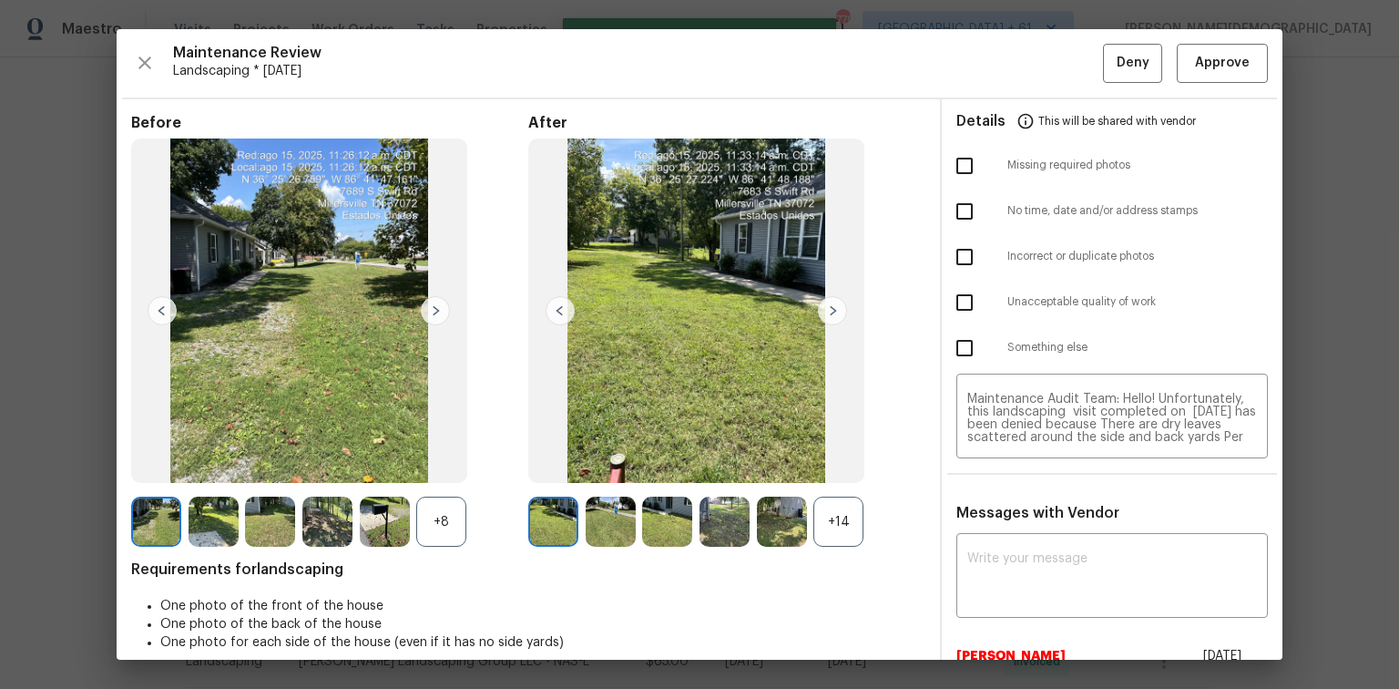
click at [947, 302] on input "checkbox" at bounding box center [965, 302] width 38 height 38
checkbox input "true"
click at [995, 69] on span "Deny" at bounding box center [1133, 63] width 33 height 23
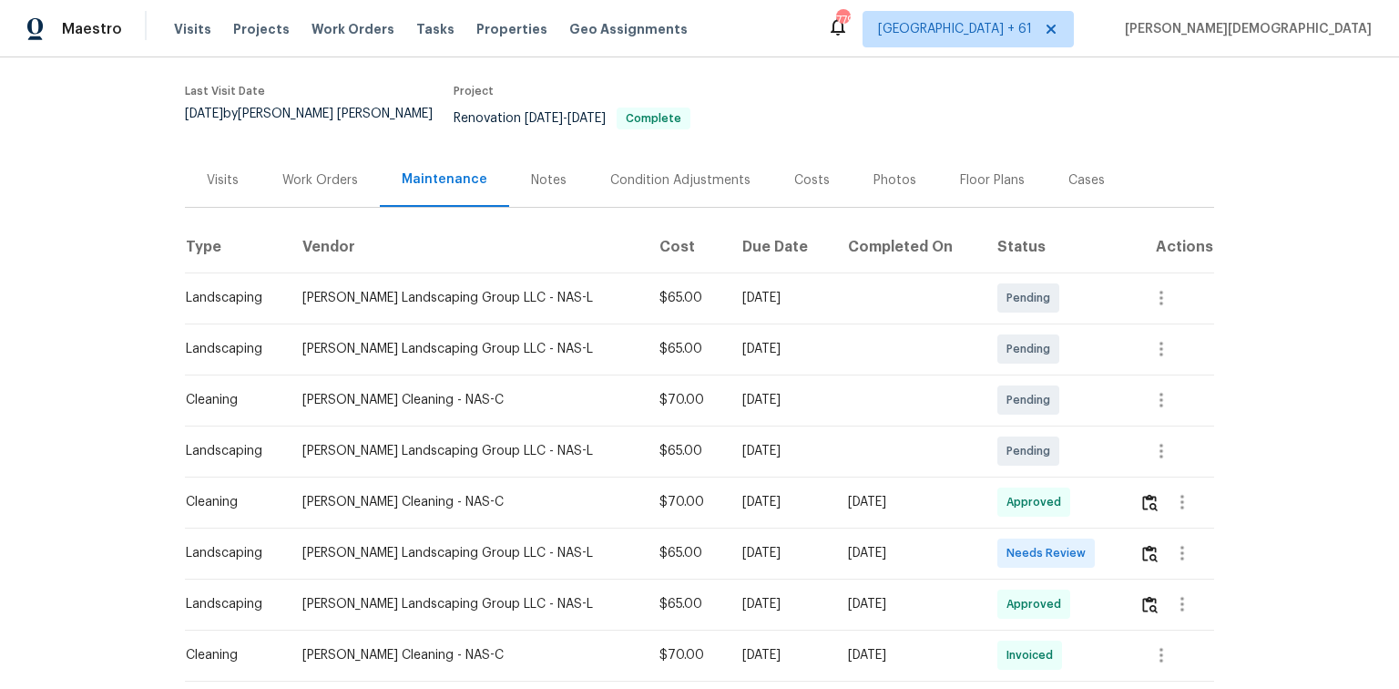
scroll to position [219, 0]
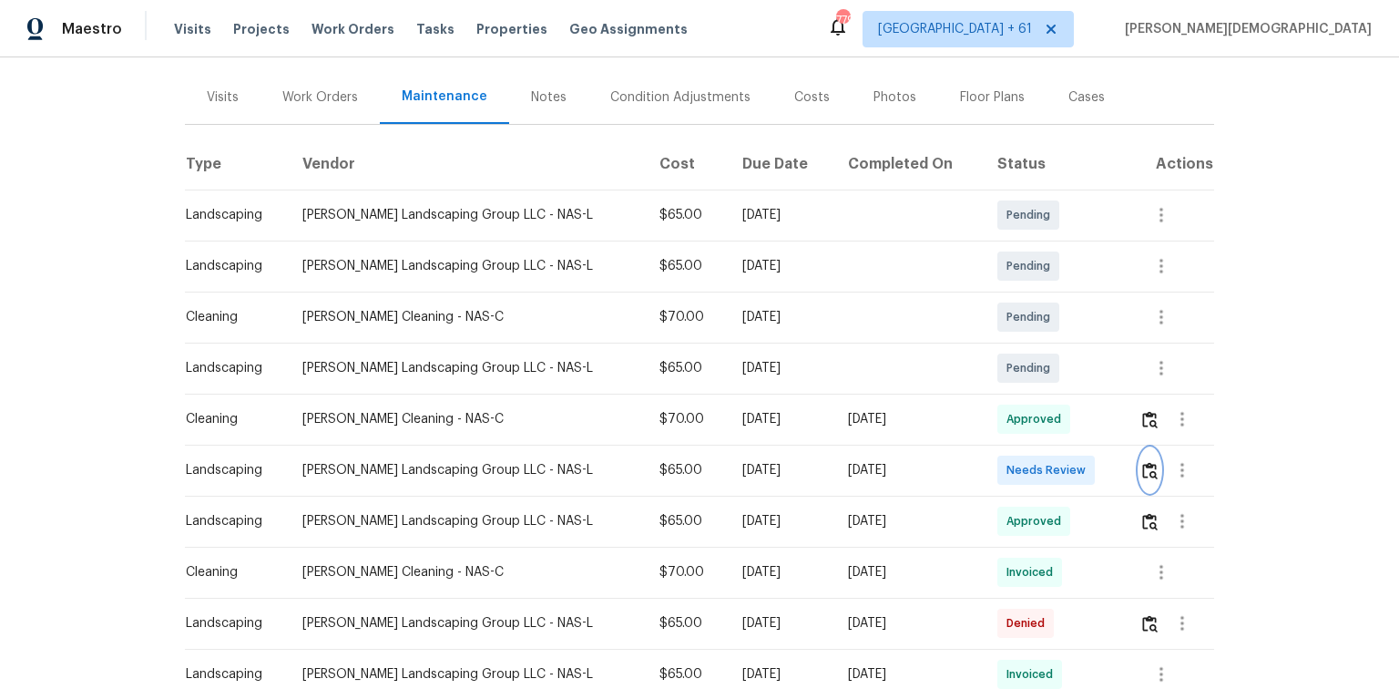
click at [995, 460] on img "button" at bounding box center [1149, 470] width 15 height 17
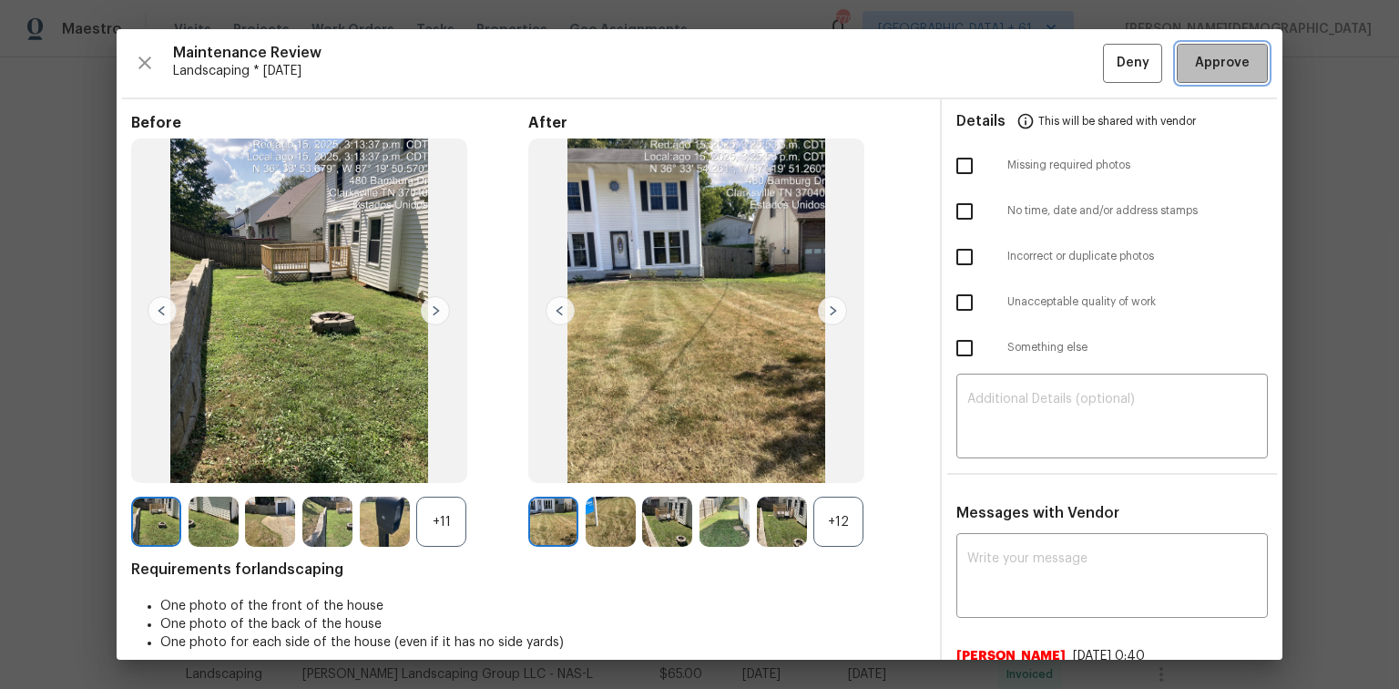
click at [995, 74] on button "Approve" at bounding box center [1222, 63] width 91 height 39
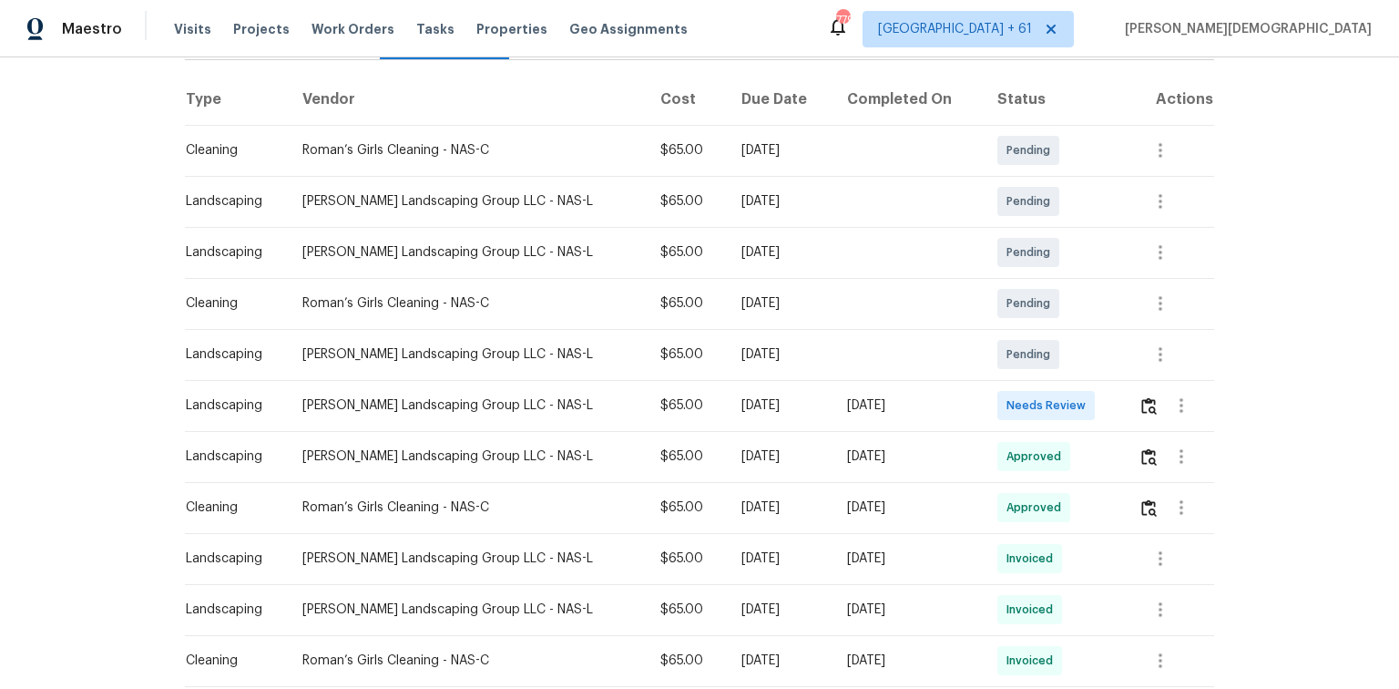
scroll to position [292, 0]
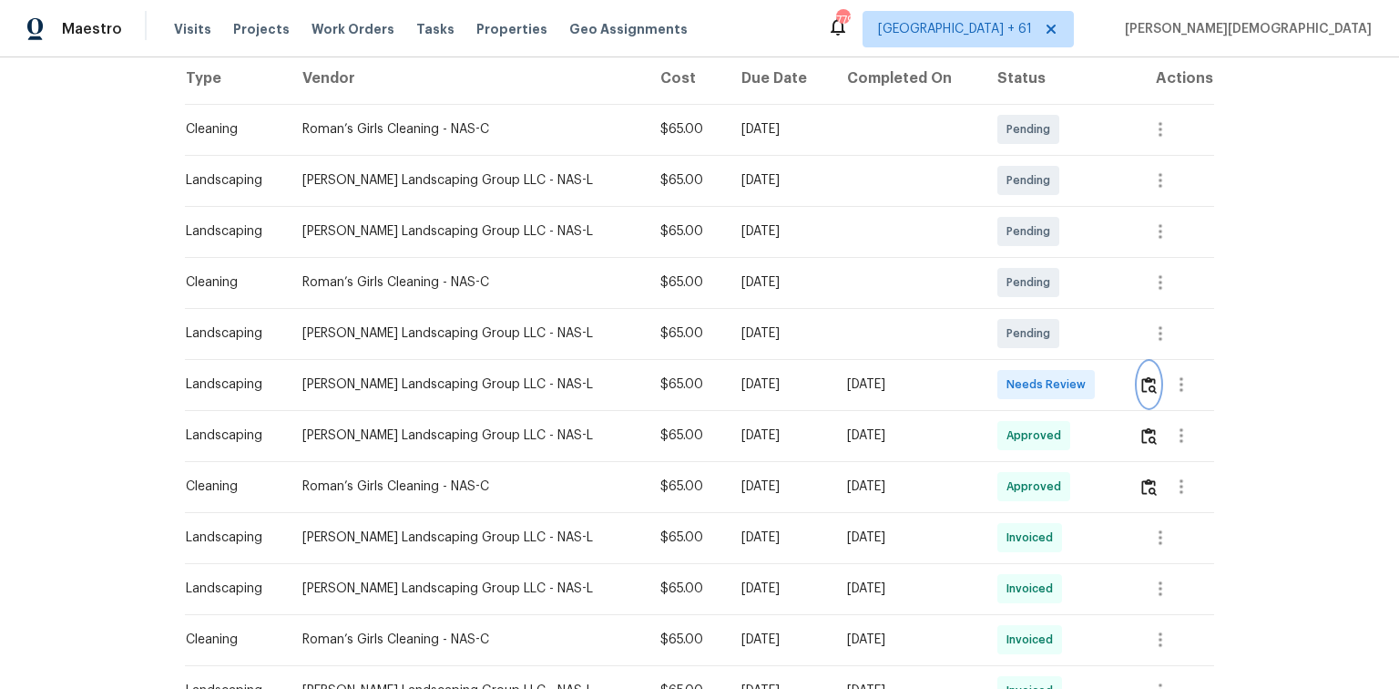
click at [995, 377] on img "button" at bounding box center [1148, 384] width 15 height 17
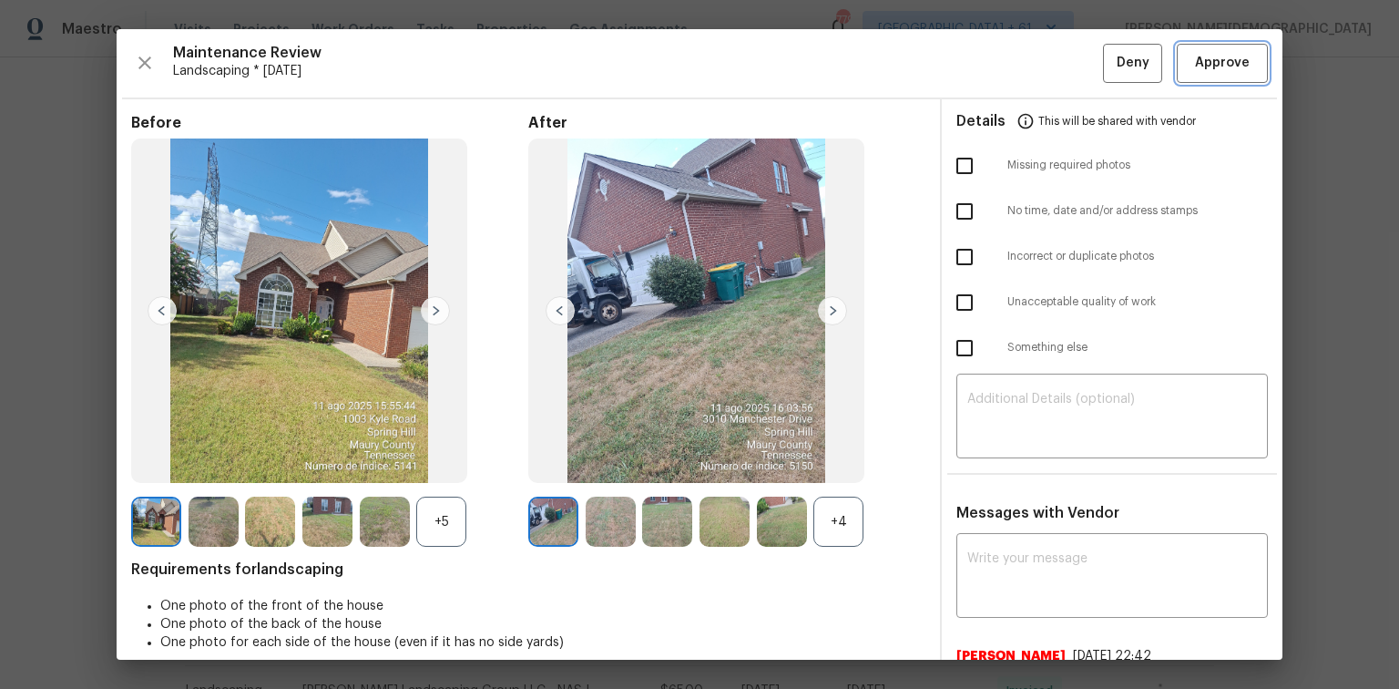
click at [995, 56] on span "Approve" at bounding box center [1222, 63] width 55 height 23
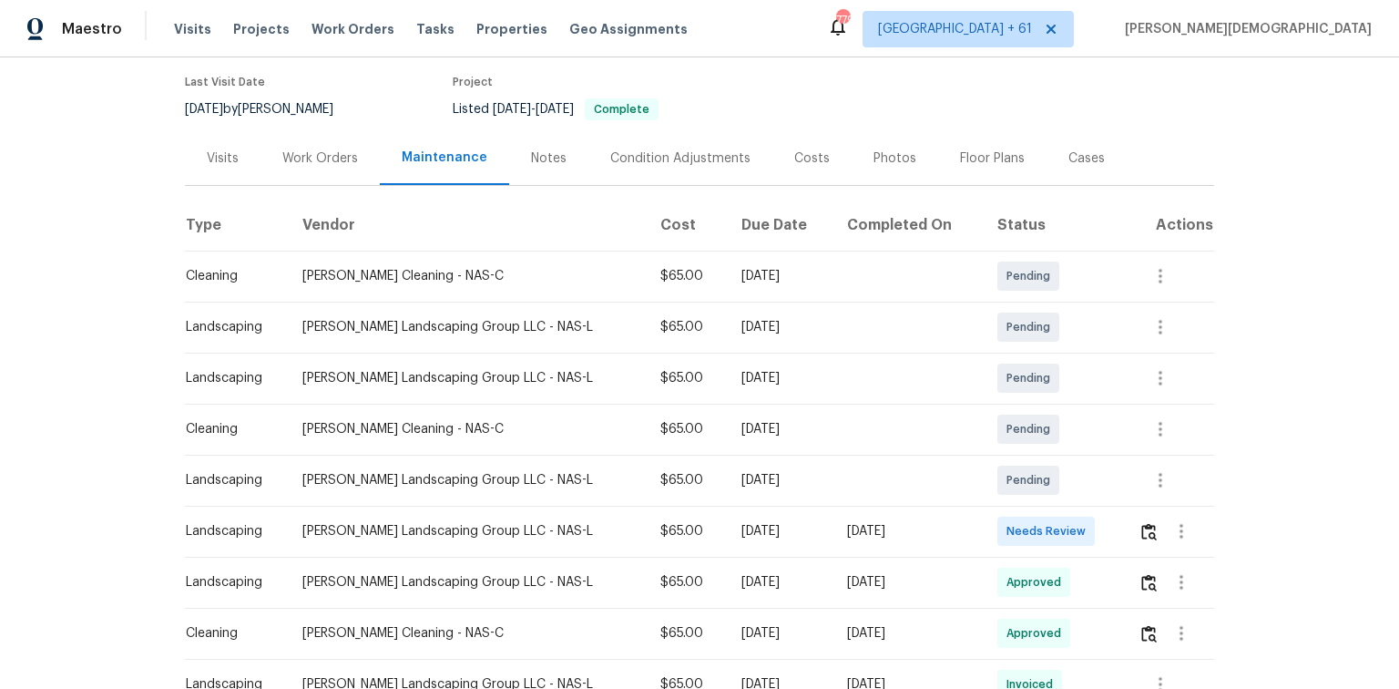
scroll to position [146, 0]
click at [995, 460] on img "button" at bounding box center [1148, 530] width 15 height 17
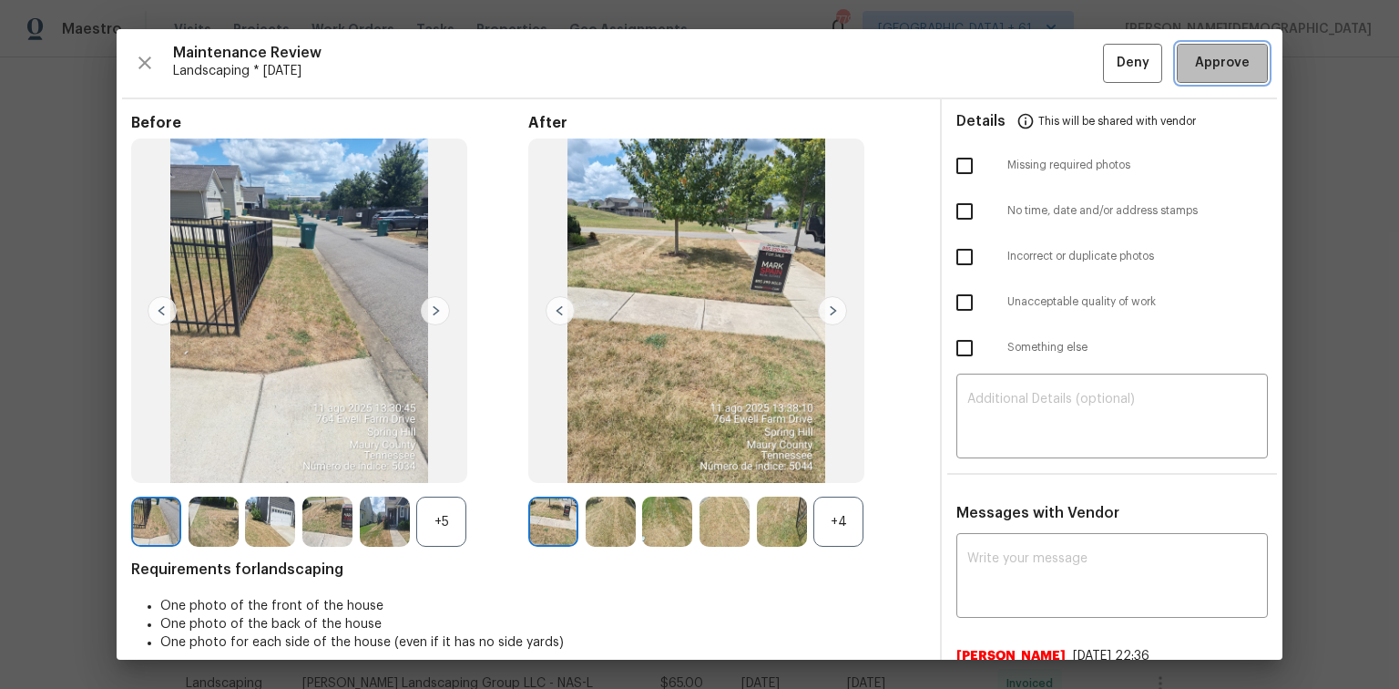
click at [995, 66] on span "Approve" at bounding box center [1222, 63] width 55 height 23
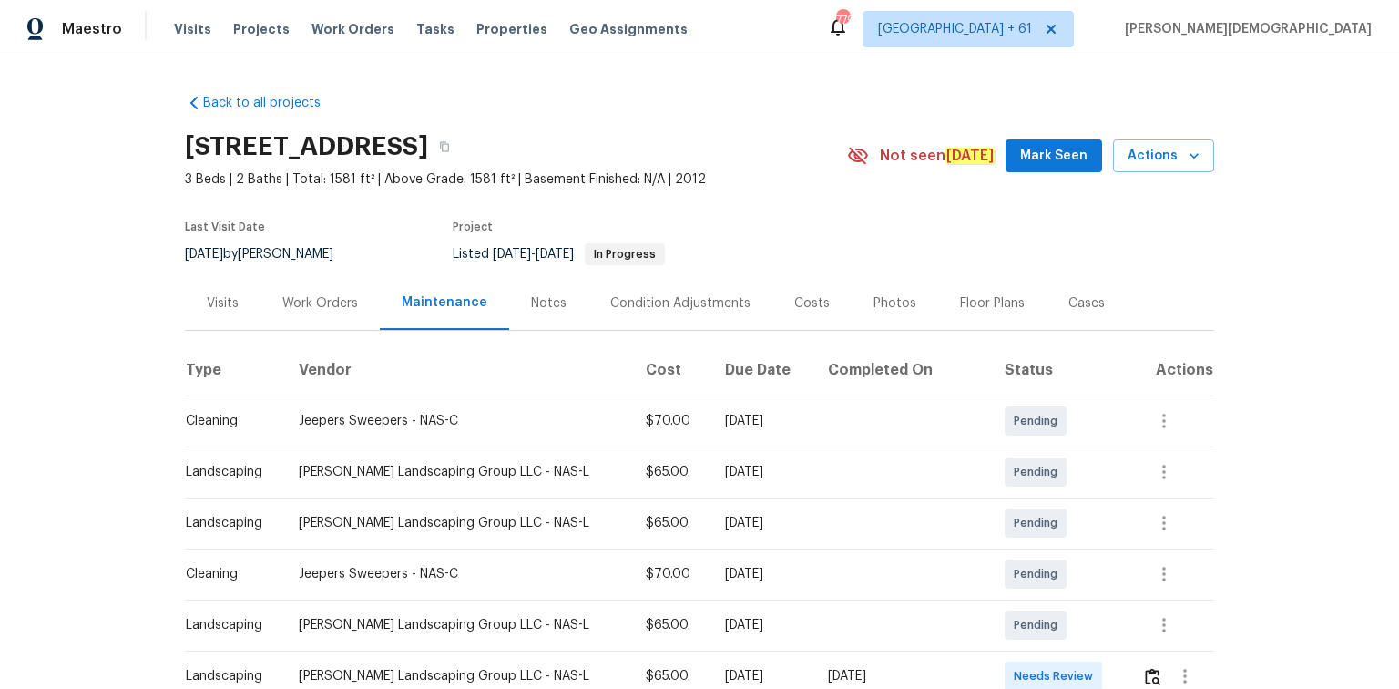
scroll to position [292, 0]
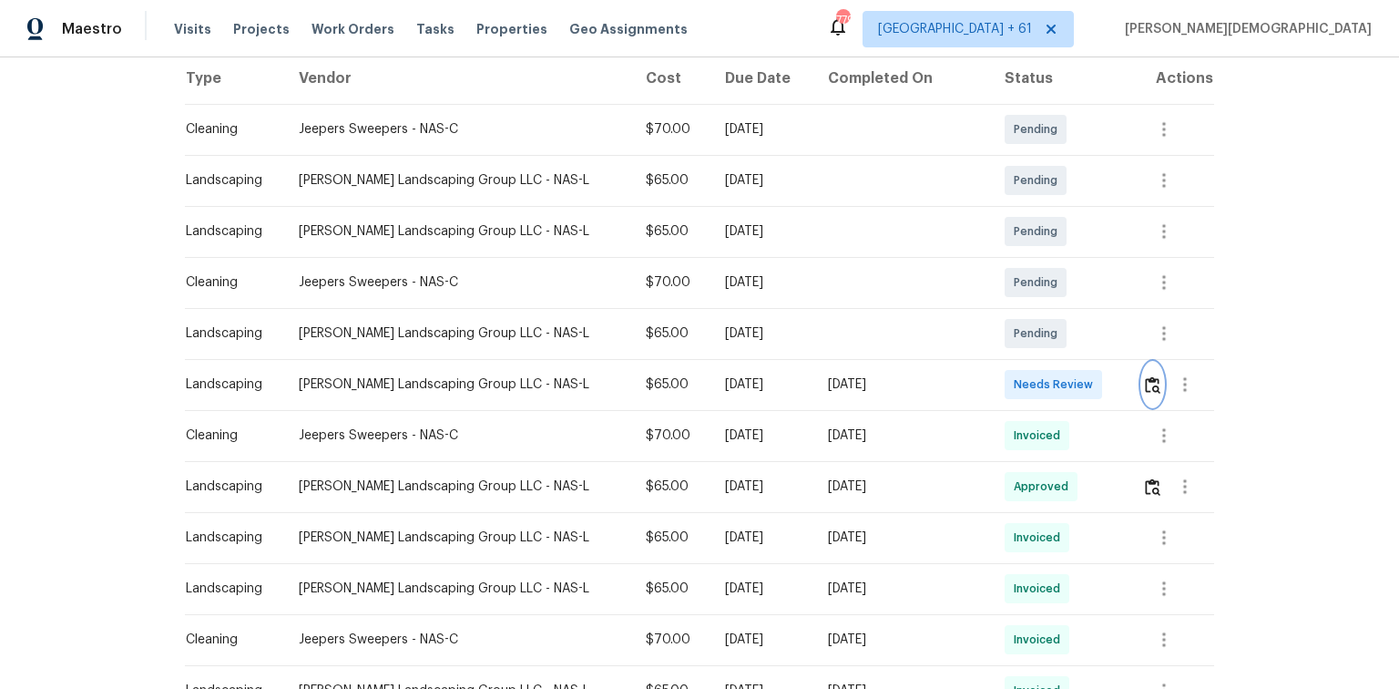
click at [995, 383] on img "button" at bounding box center [1152, 384] width 15 height 17
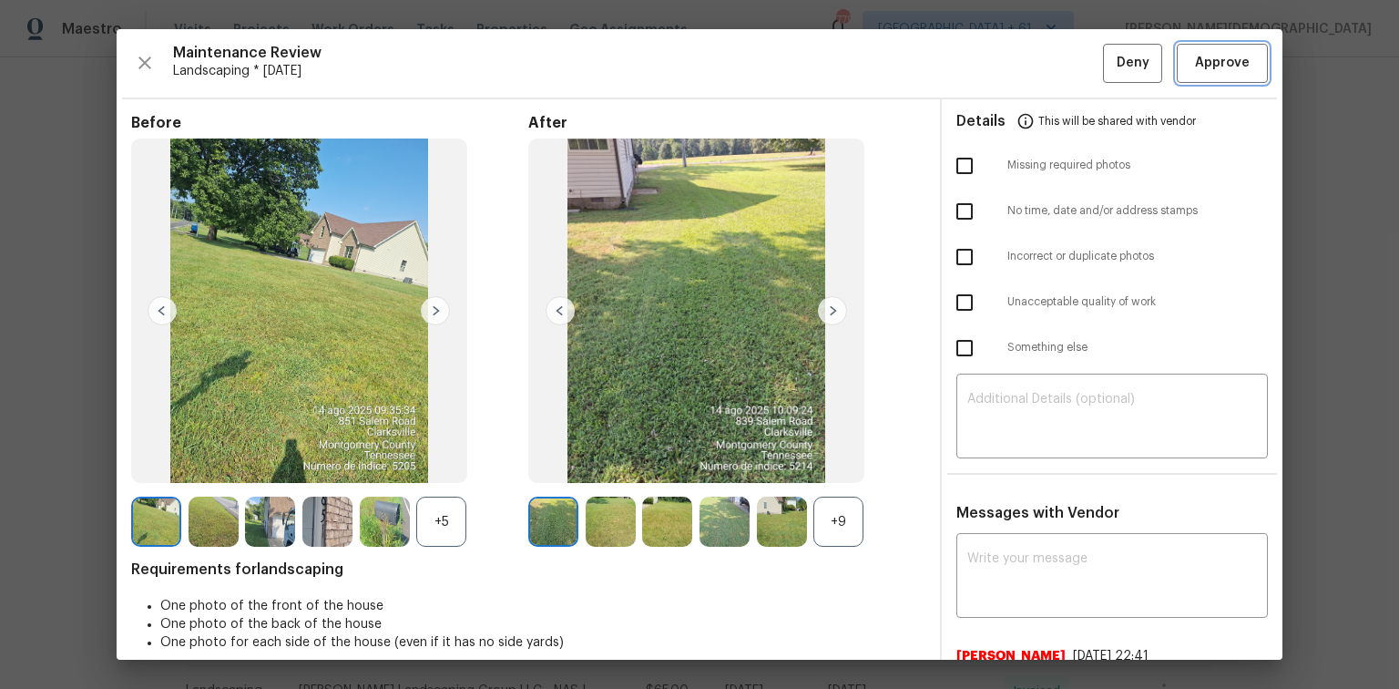
click at [995, 70] on span "Approve" at bounding box center [1222, 63] width 55 height 23
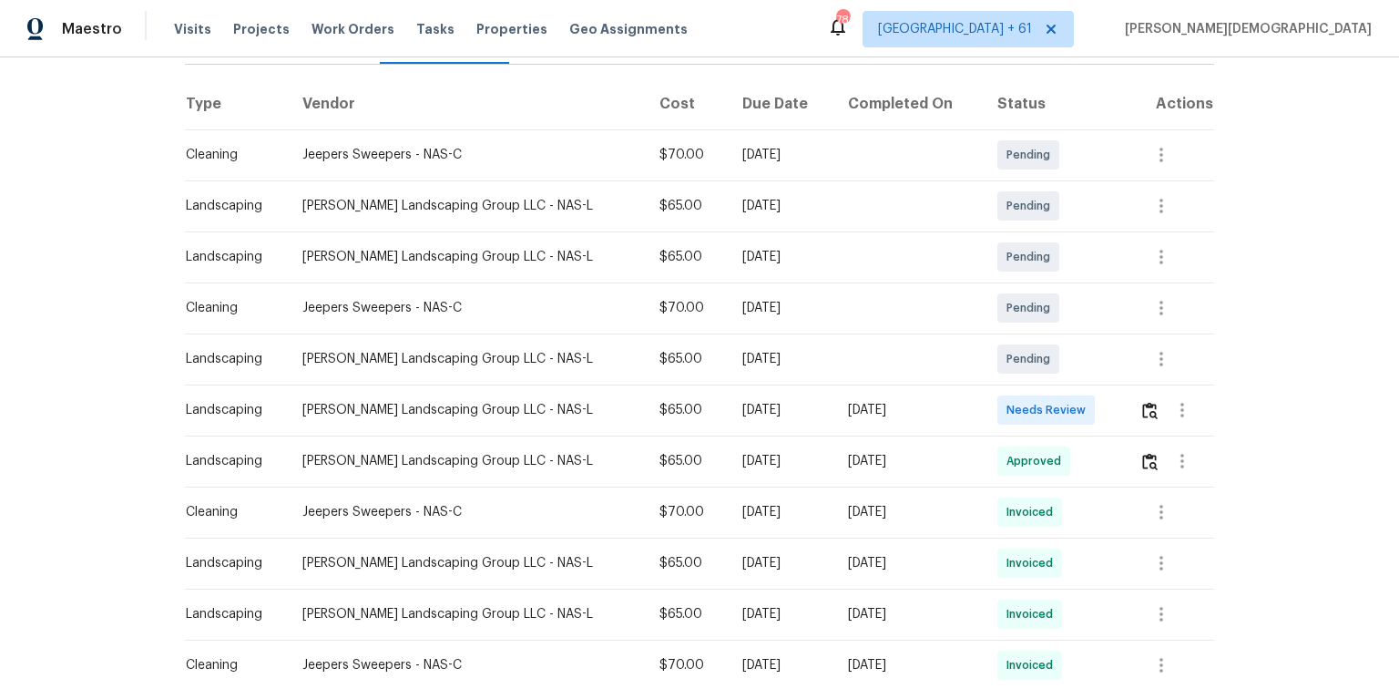
scroll to position [292, 0]
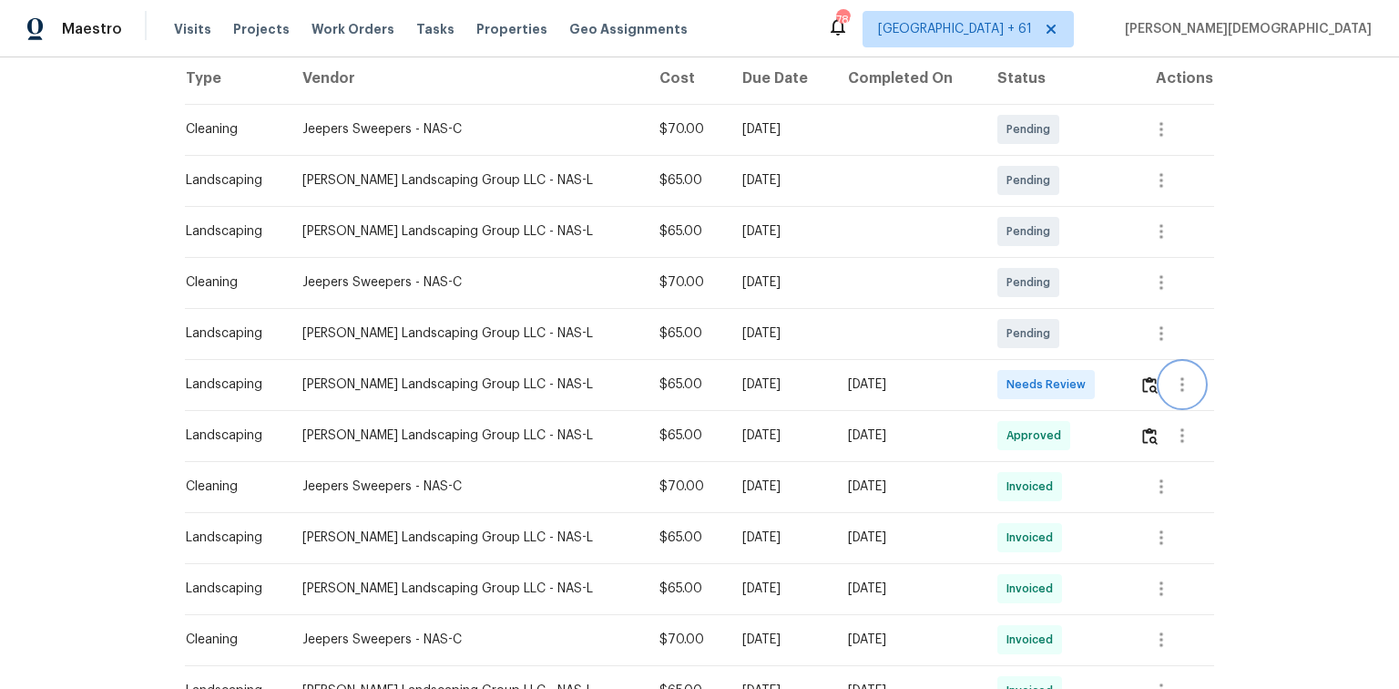
click at [995, 378] on button "button" at bounding box center [1183, 385] width 44 height 44
click at [995, 379] on div at bounding box center [699, 344] width 1399 height 689
click at [995, 379] on img "button" at bounding box center [1149, 384] width 15 height 17
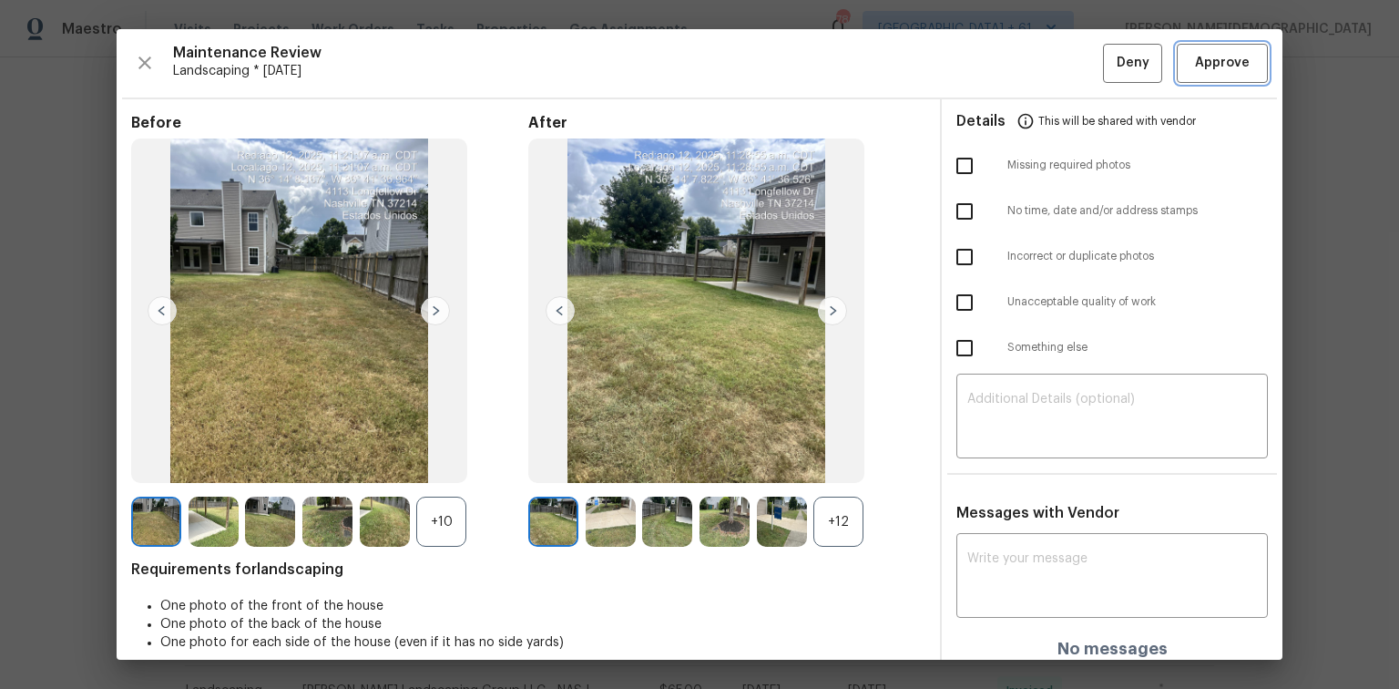
click at [995, 70] on button "Approve" at bounding box center [1222, 63] width 91 height 39
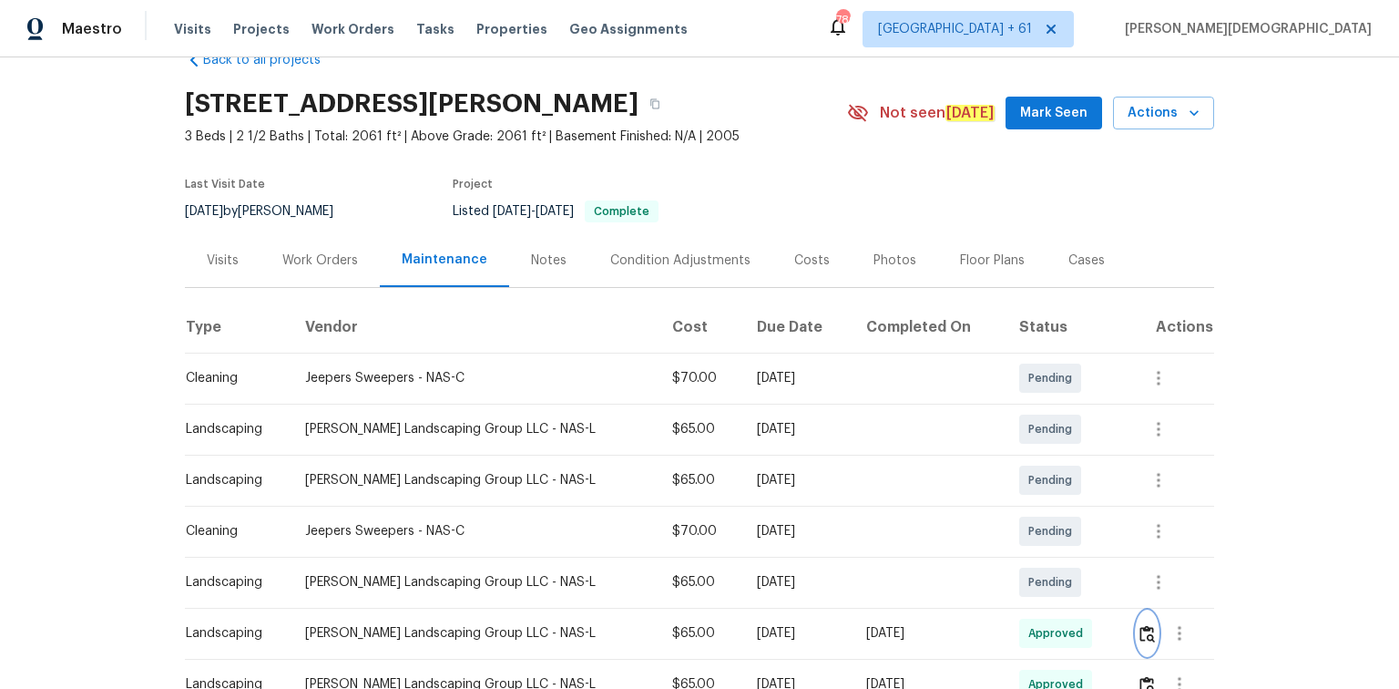
scroll to position [0, 0]
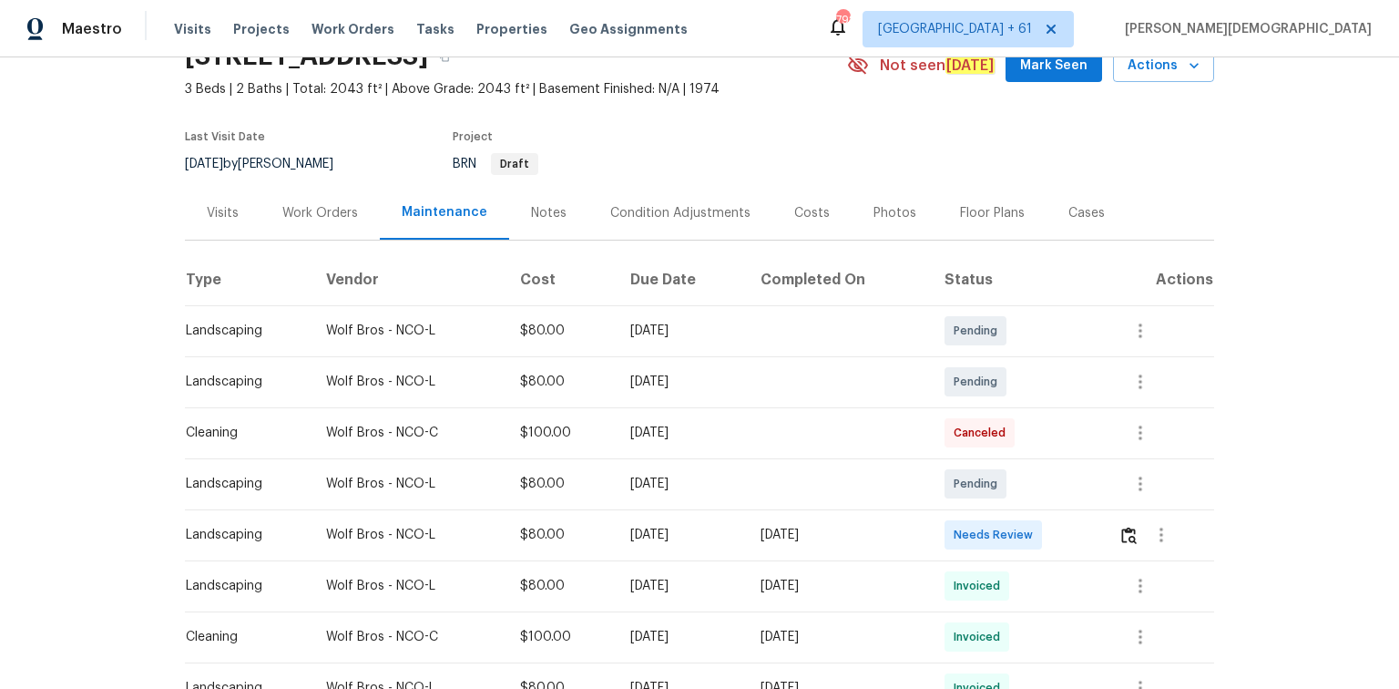
scroll to position [219, 0]
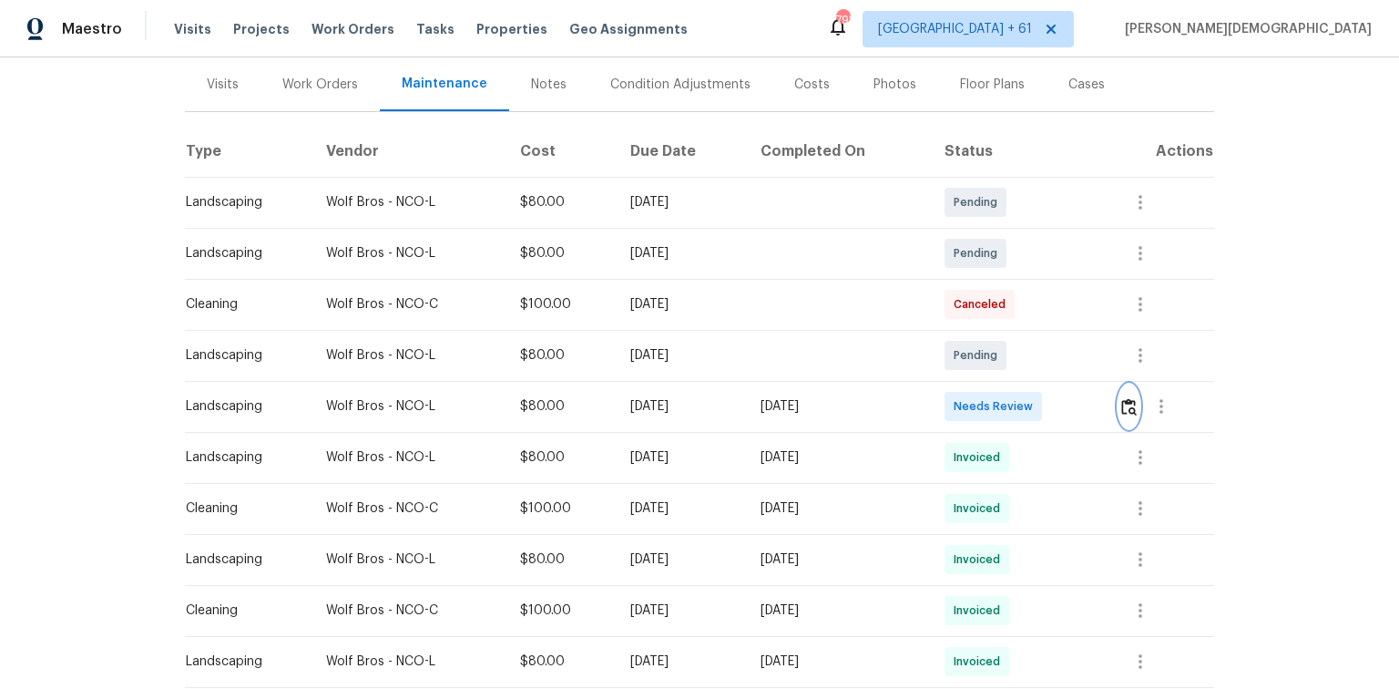
click at [1130, 398] on img "button" at bounding box center [1128, 406] width 15 height 17
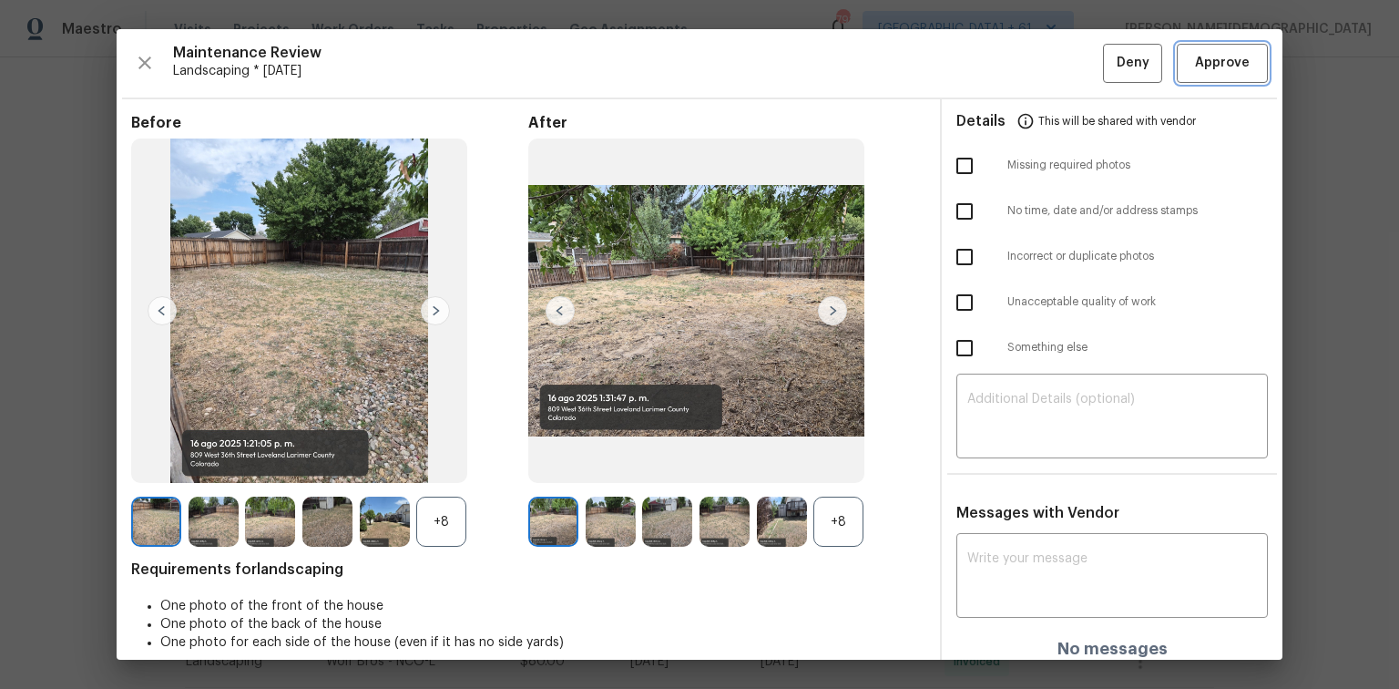
click at [1195, 67] on span "Approve" at bounding box center [1222, 63] width 55 height 23
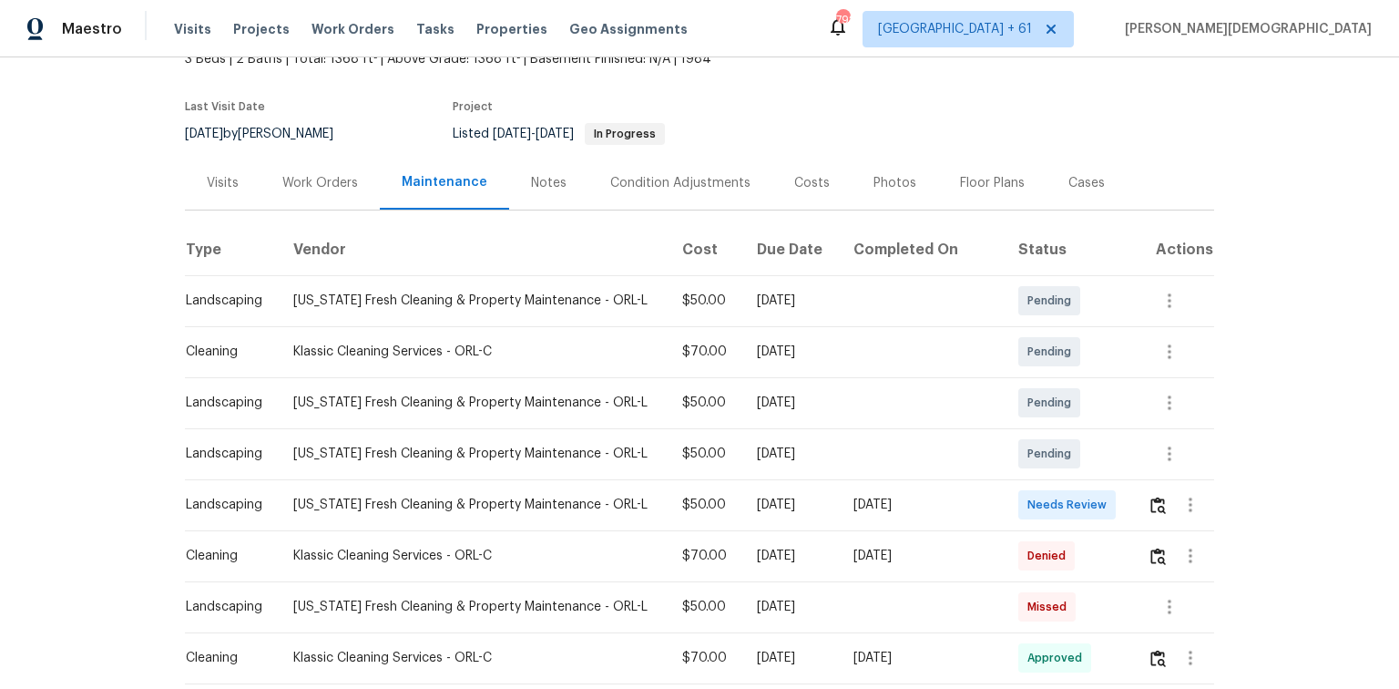
scroll to position [219, 0]
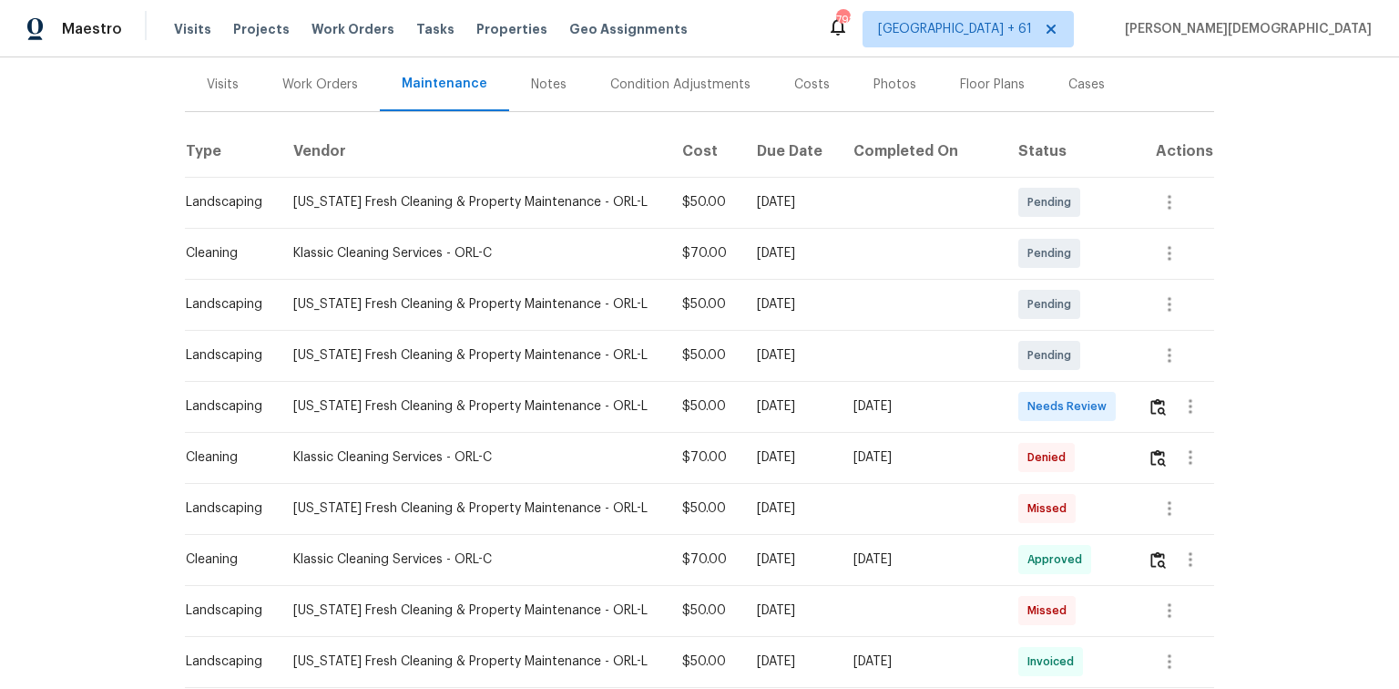
click at [995, 403] on td at bounding box center [1173, 406] width 81 height 51
click at [995, 398] on img "button" at bounding box center [1158, 406] width 15 height 17
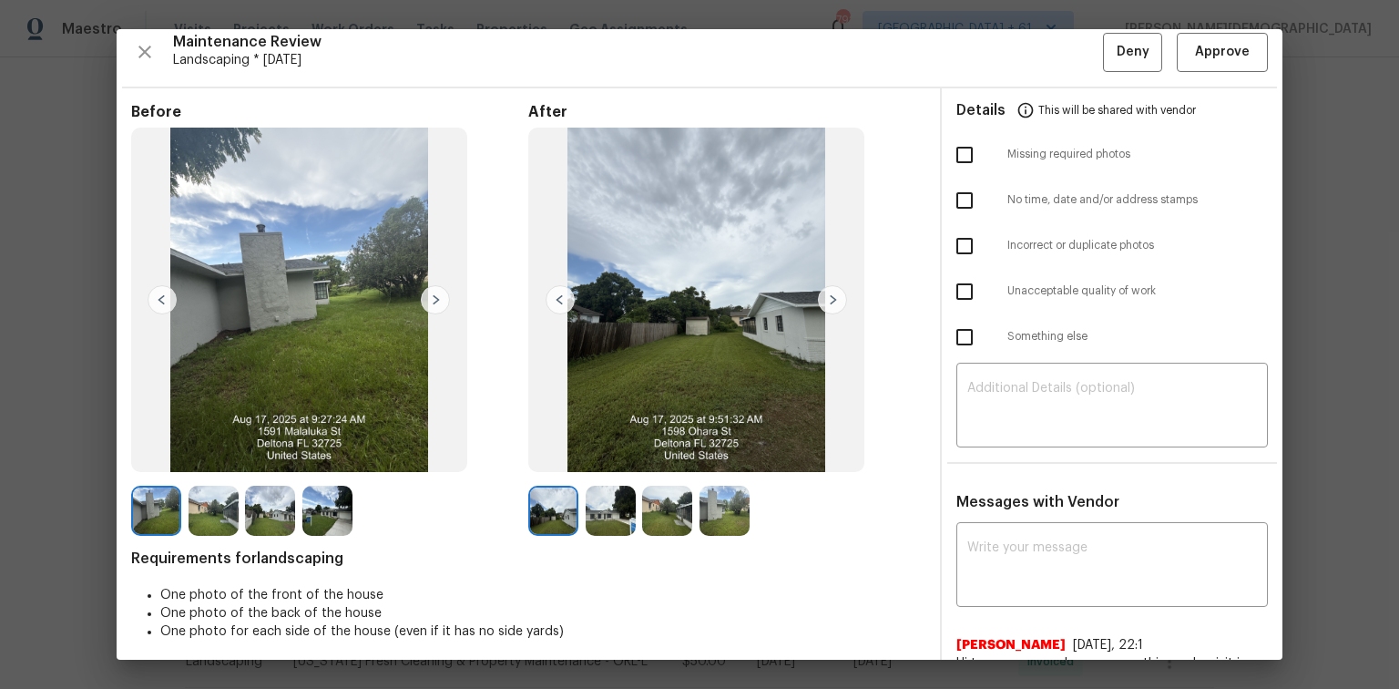
scroll to position [0, 0]
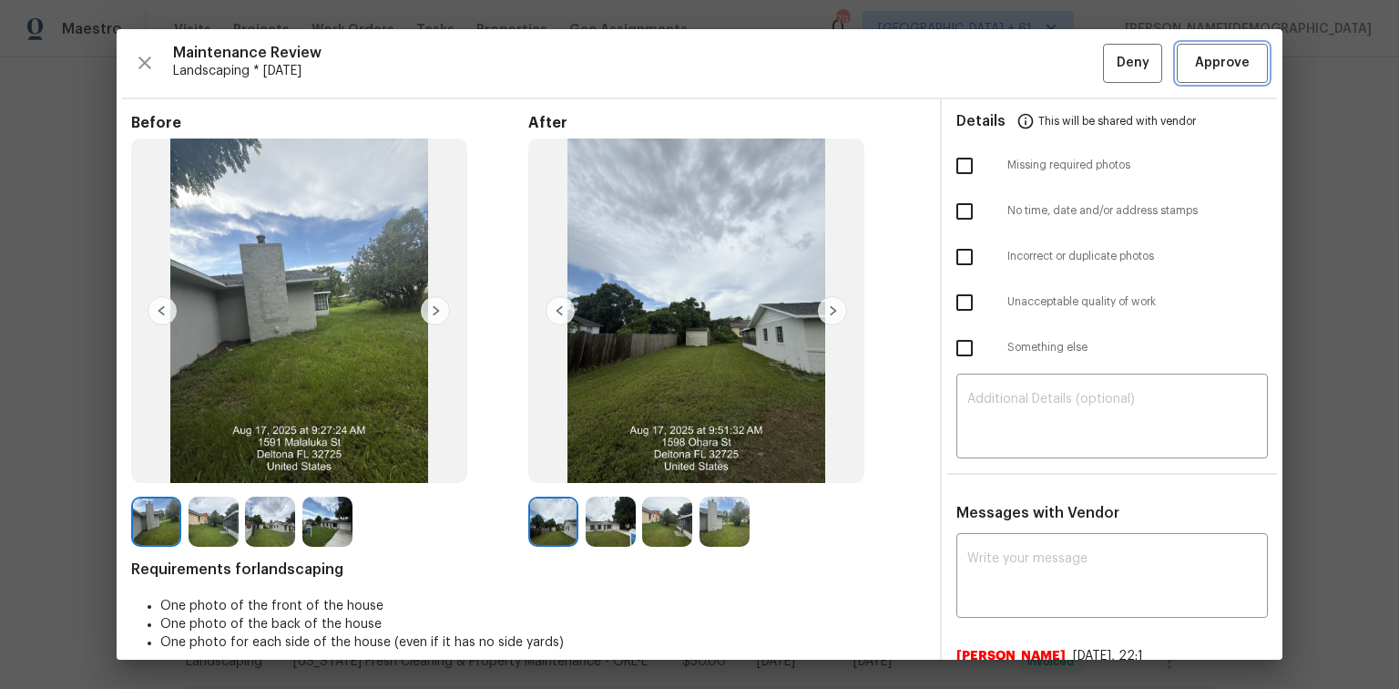
click at [995, 77] on button "Approve" at bounding box center [1222, 63] width 91 height 39
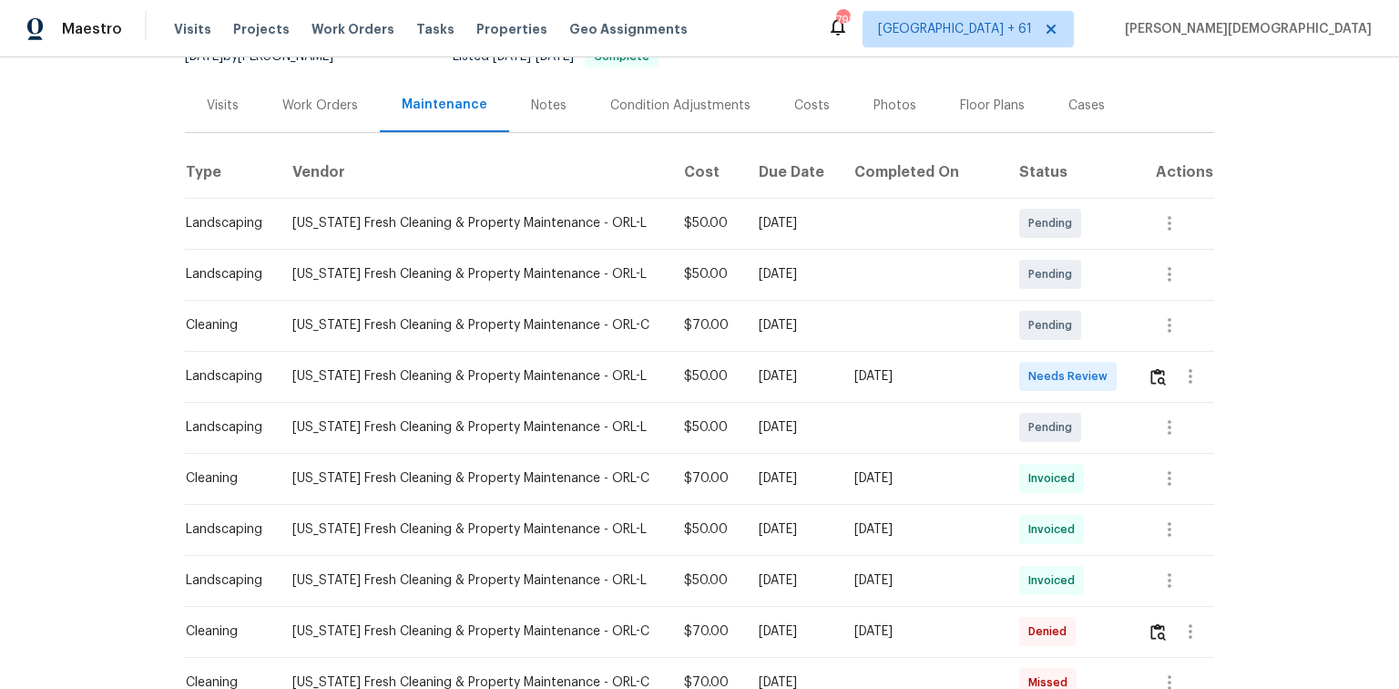
scroll to position [219, 0]
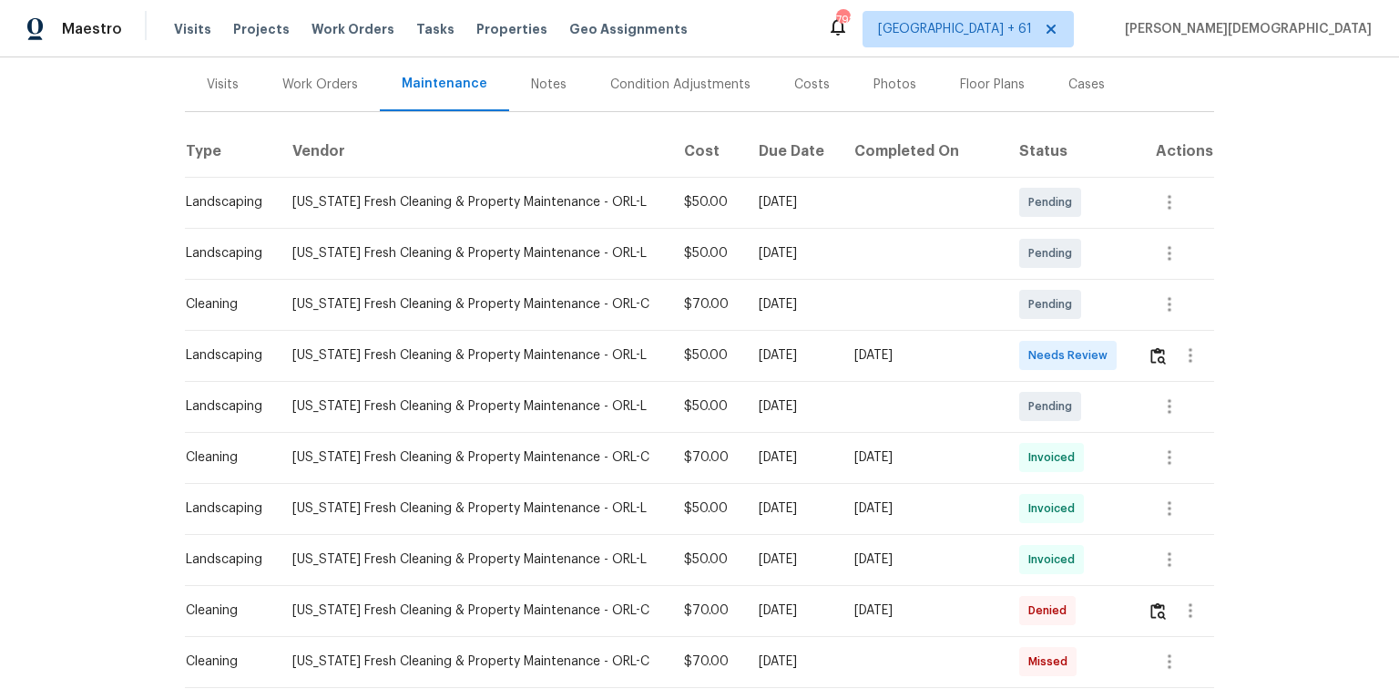
click at [995, 343] on td at bounding box center [1173, 355] width 81 height 51
click at [995, 349] on img "button" at bounding box center [1158, 355] width 15 height 17
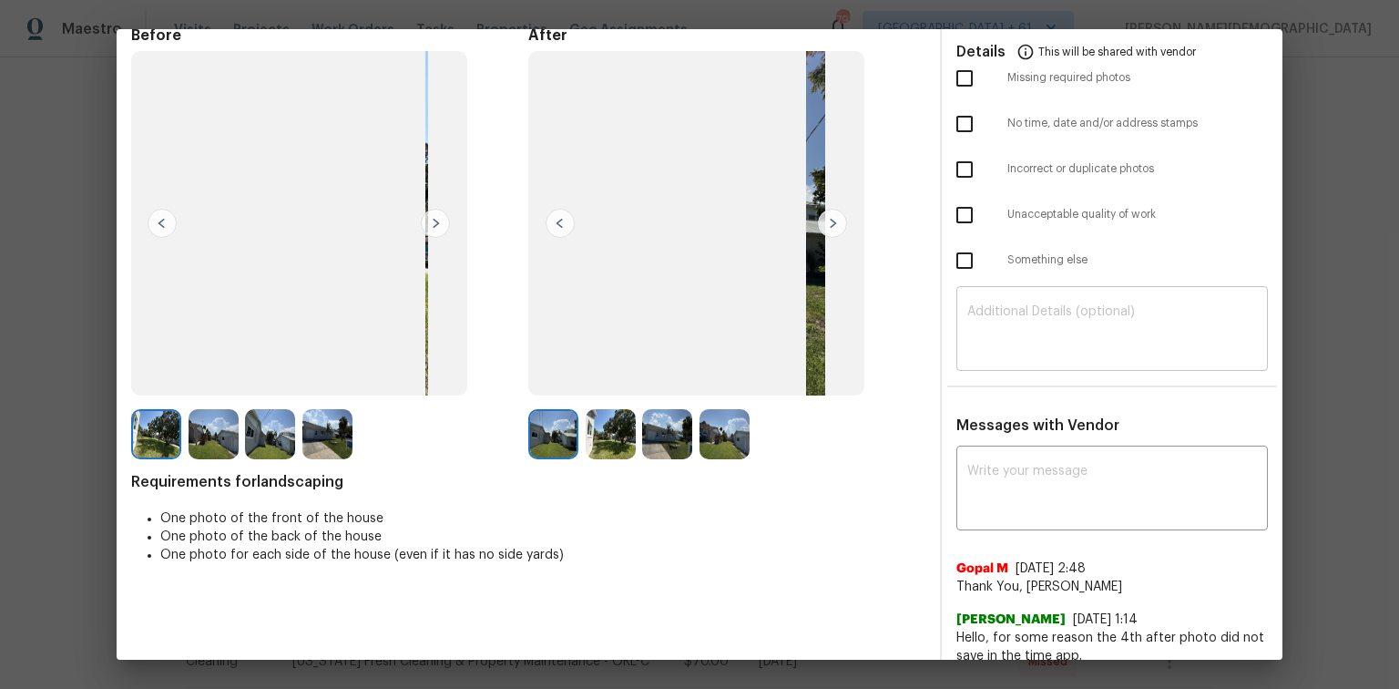
scroll to position [0, 0]
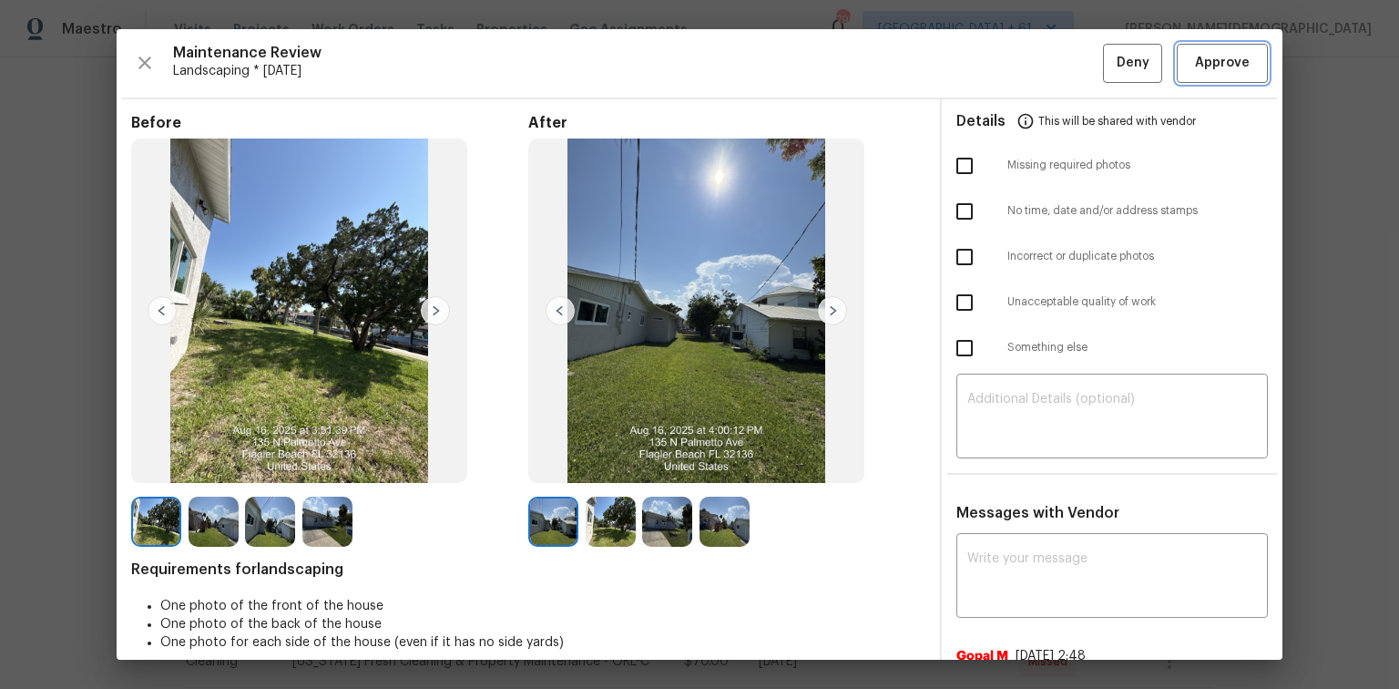
click at [995, 64] on span "Approve" at bounding box center [1222, 63] width 55 height 23
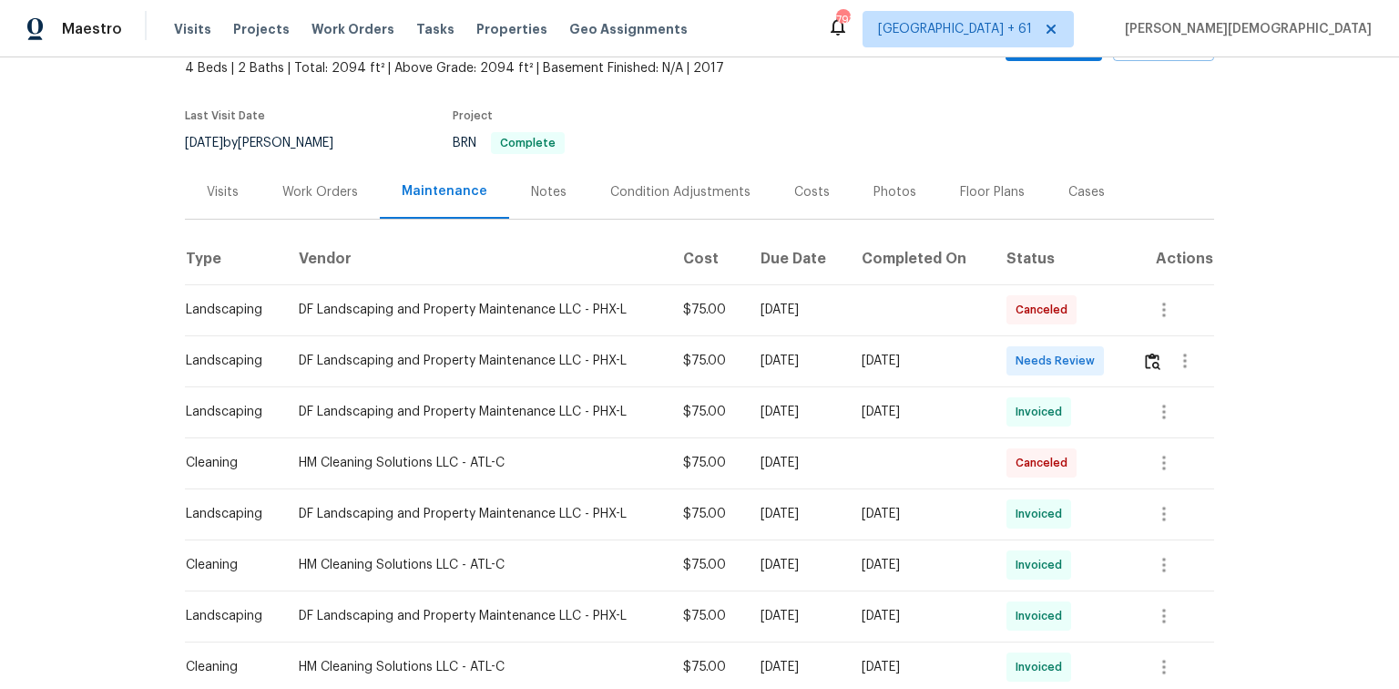
scroll to position [292, 0]
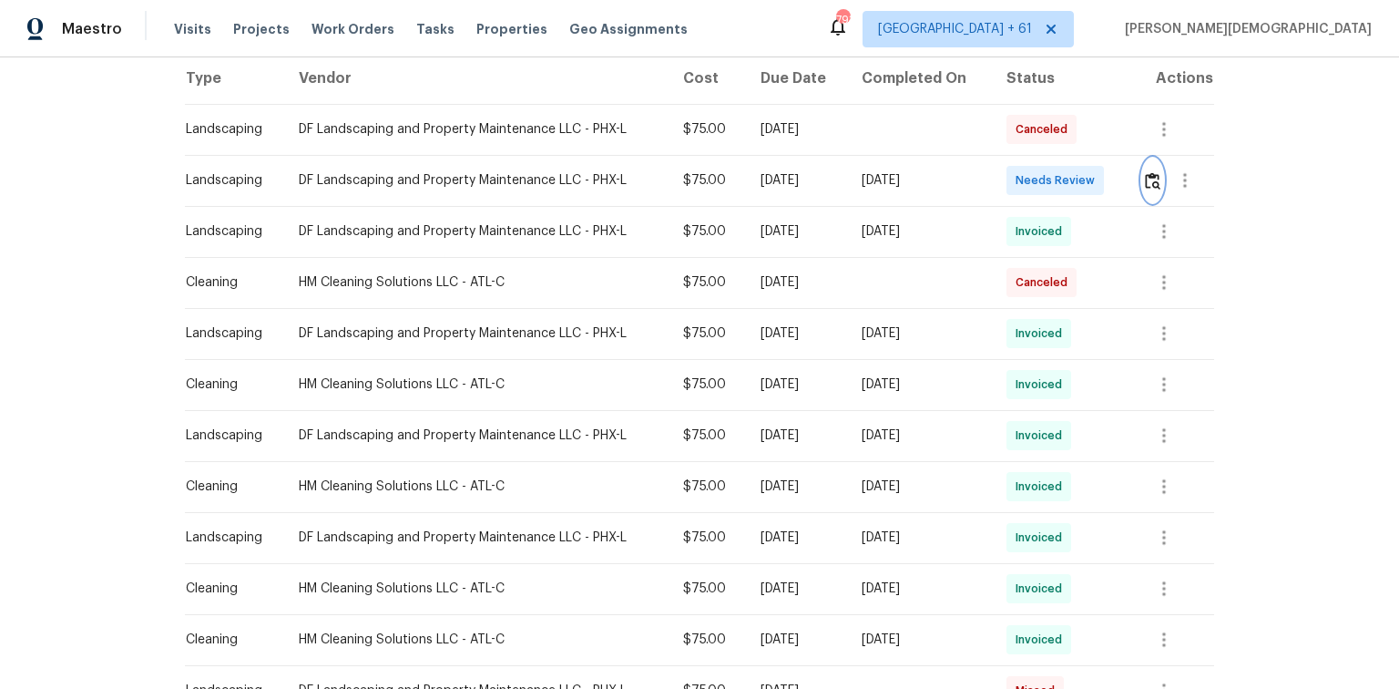
click at [1153, 172] on img "button" at bounding box center [1152, 180] width 15 height 17
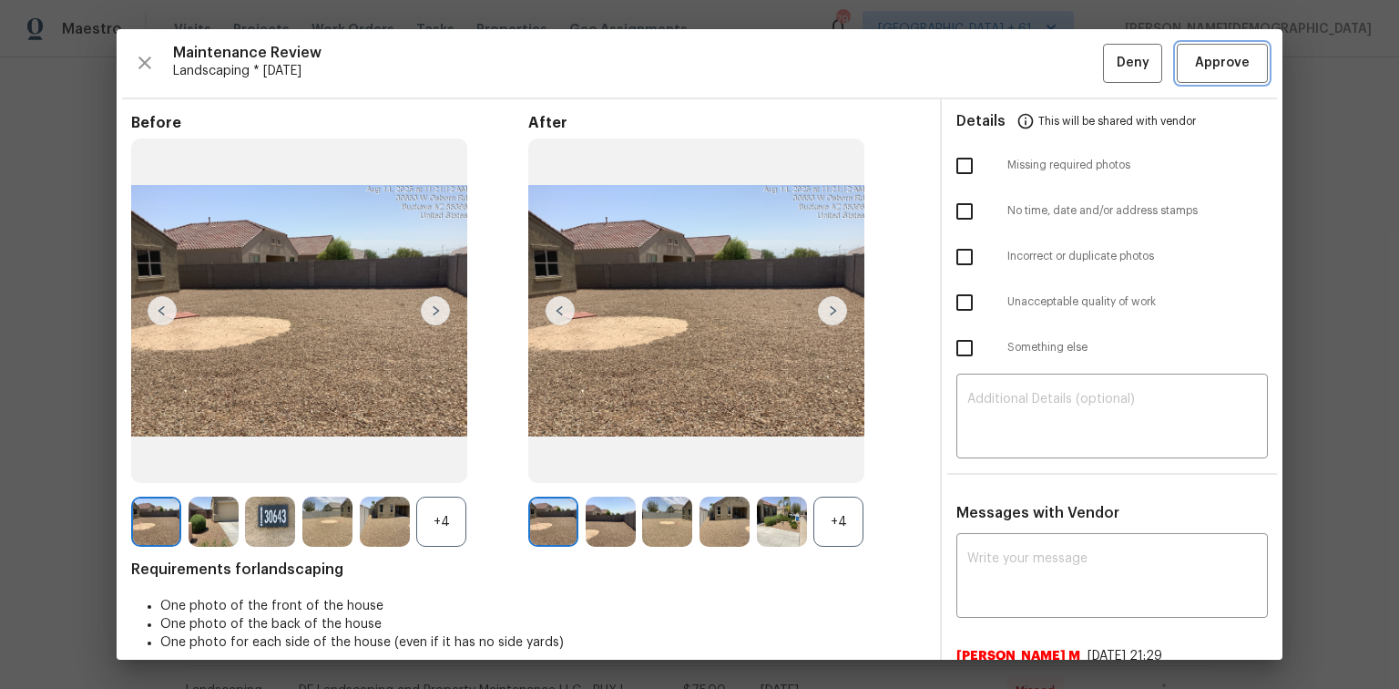
click at [1219, 62] on span "Approve" at bounding box center [1222, 63] width 55 height 23
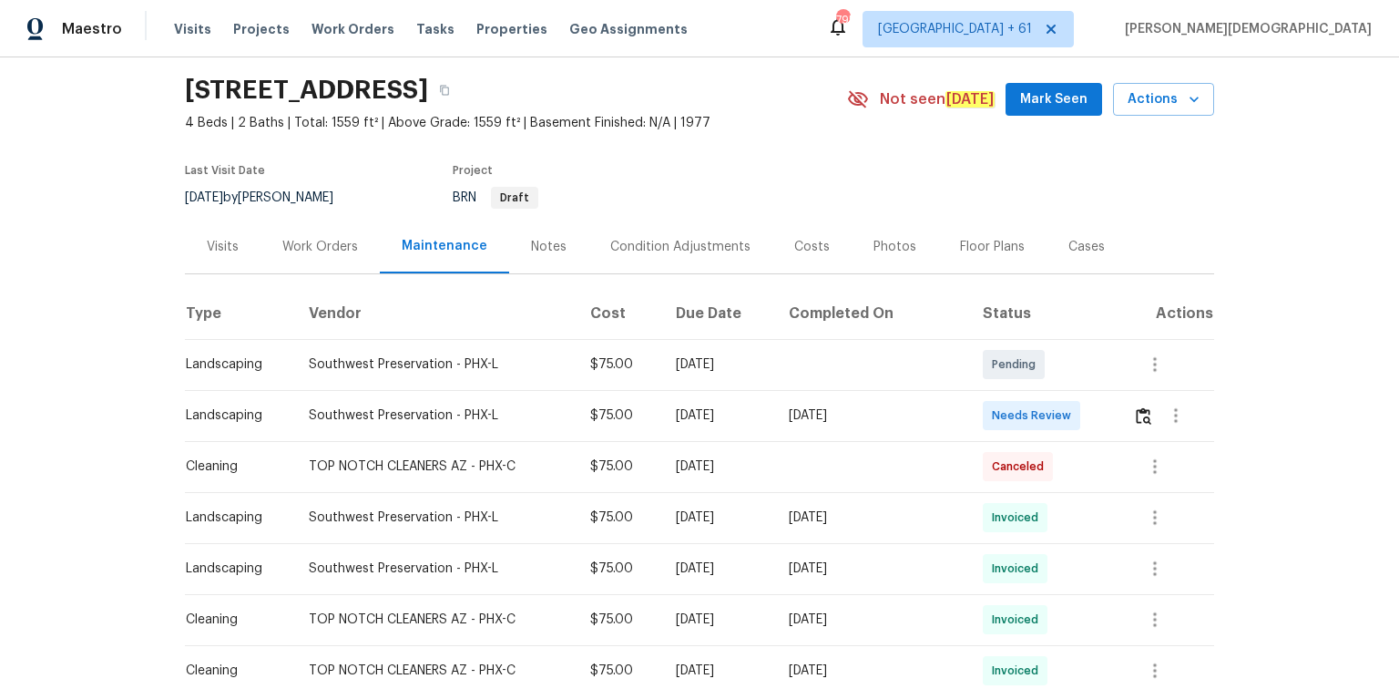
scroll to position [73, 0]
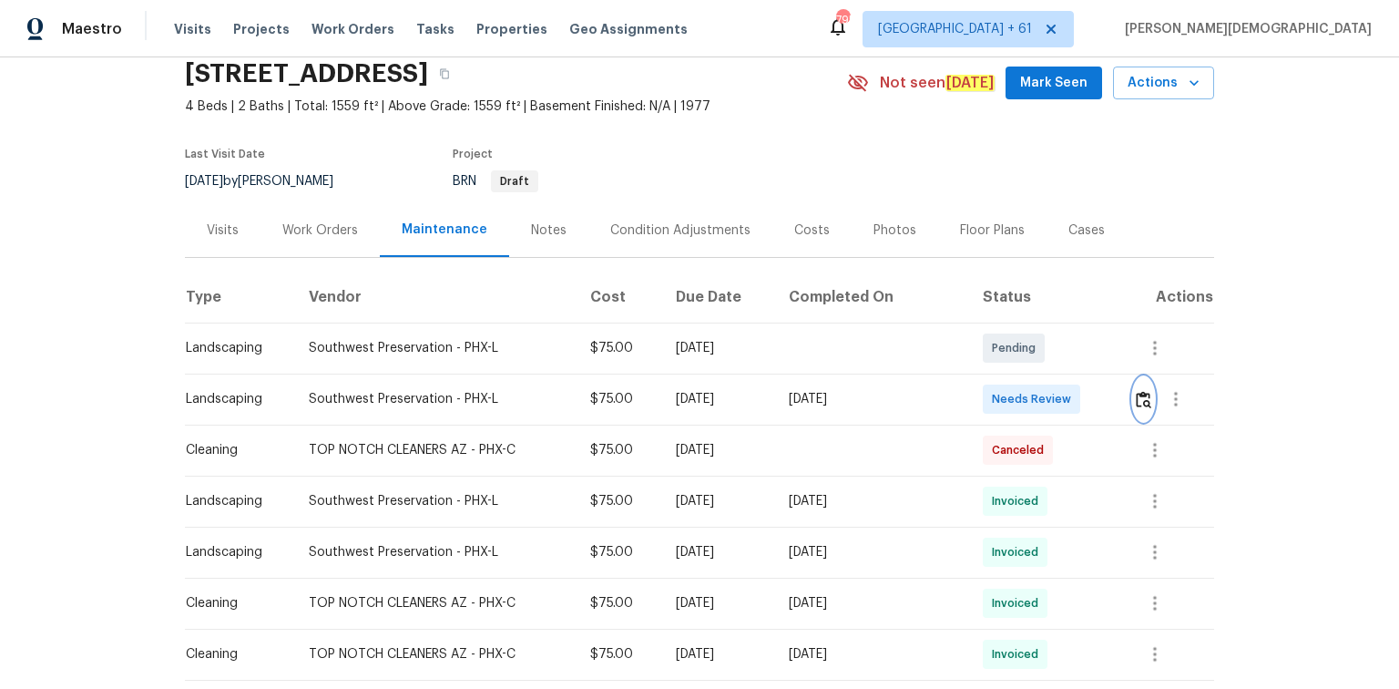
click at [995, 391] on img "button" at bounding box center [1143, 399] width 15 height 17
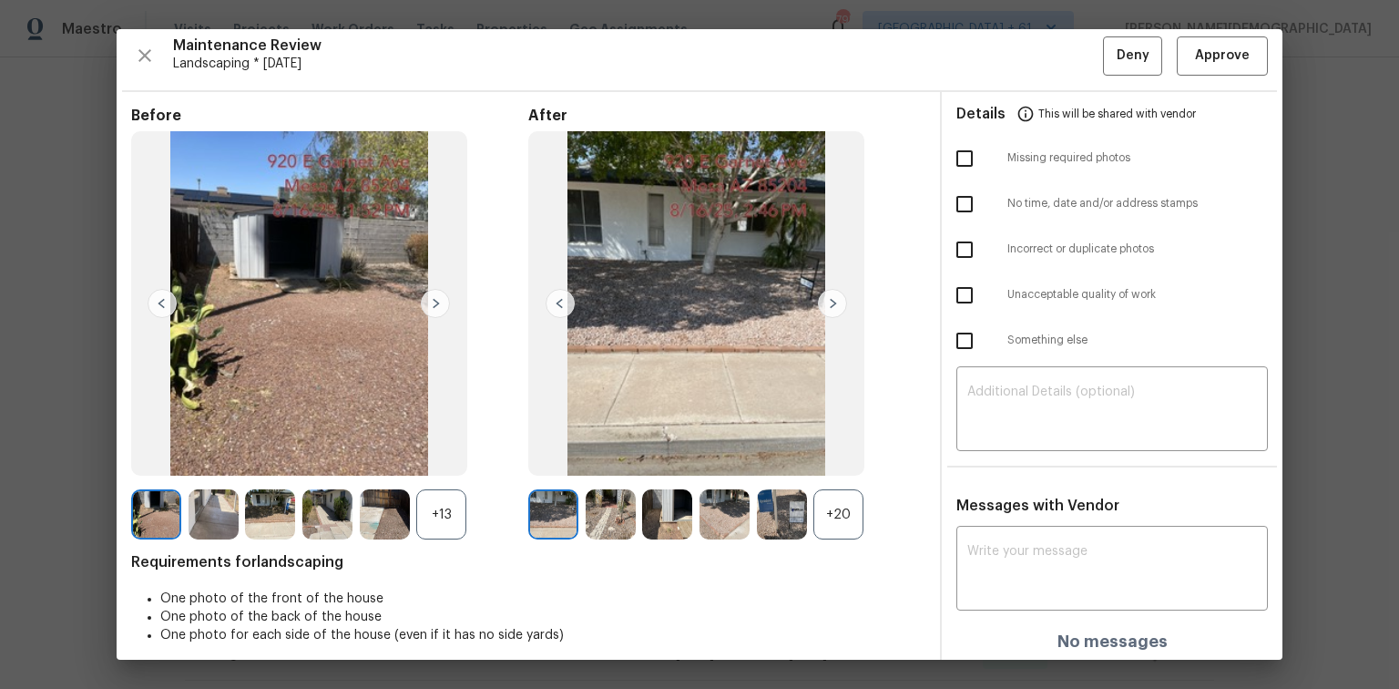
scroll to position [15, 0]
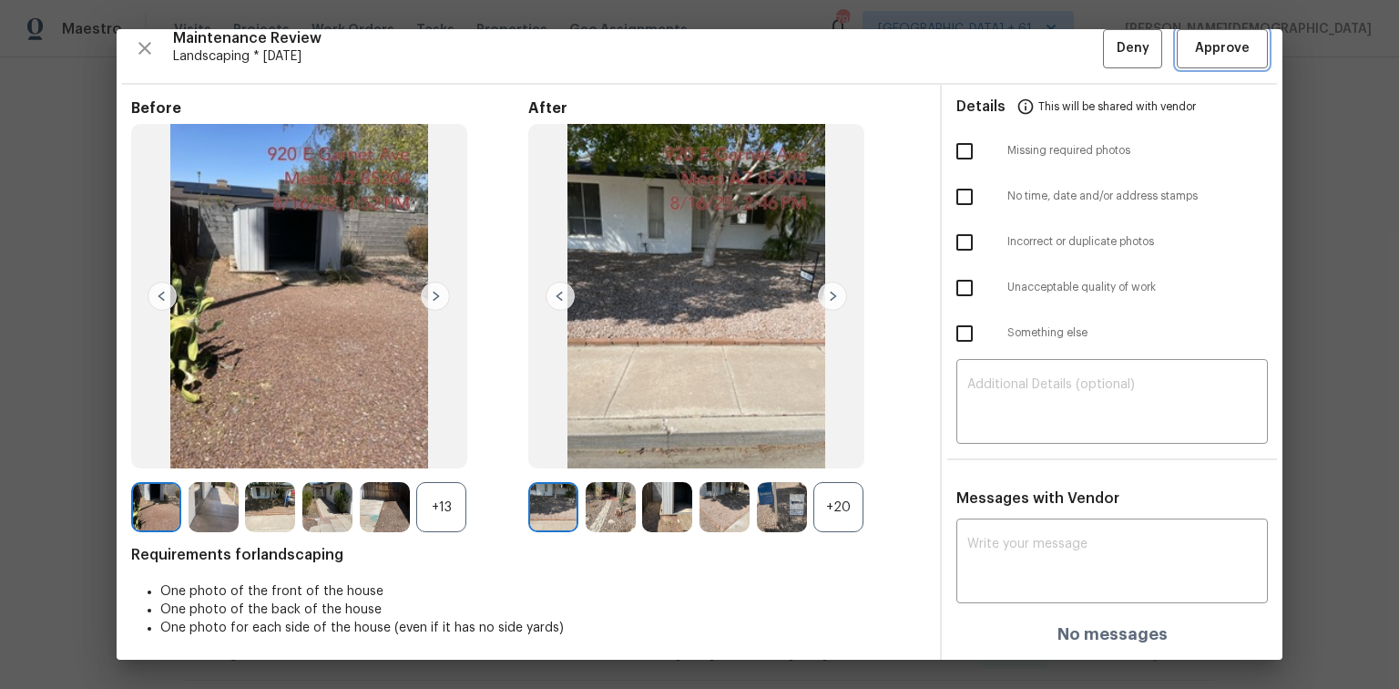
click at [995, 62] on button "Approve" at bounding box center [1222, 48] width 91 height 39
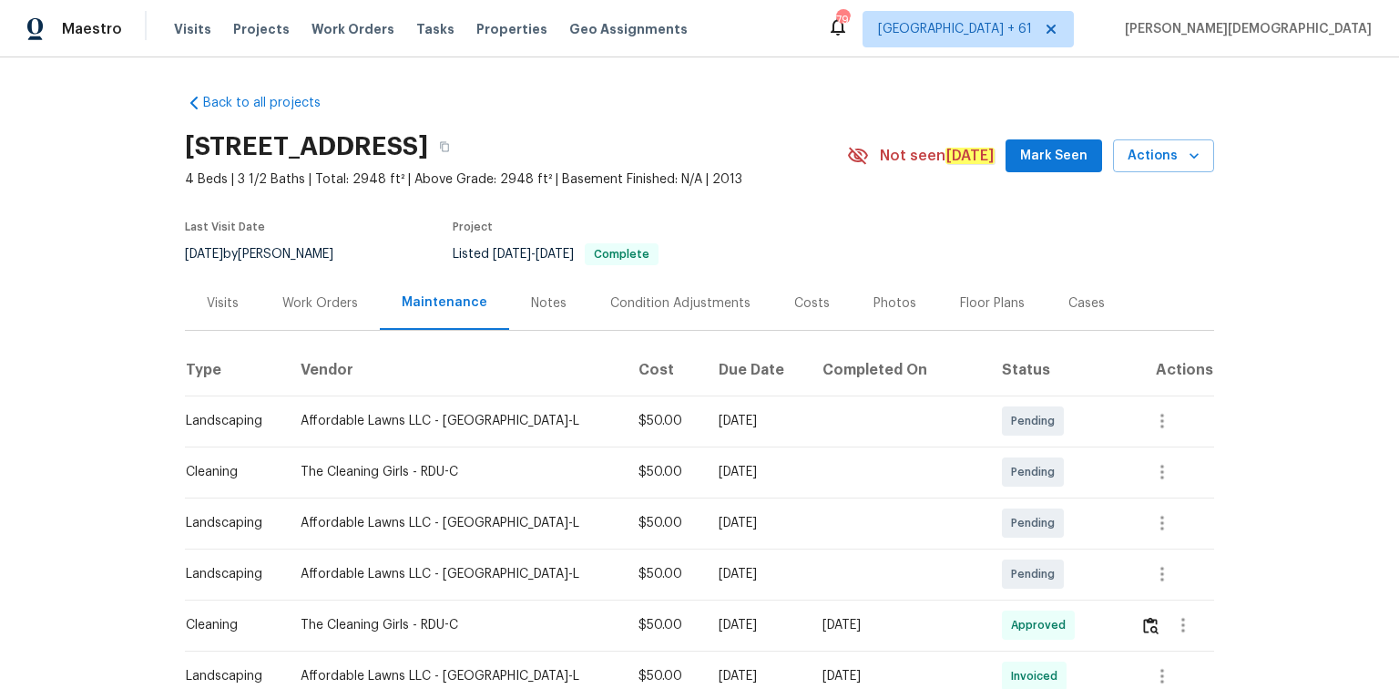
scroll to position [219, 0]
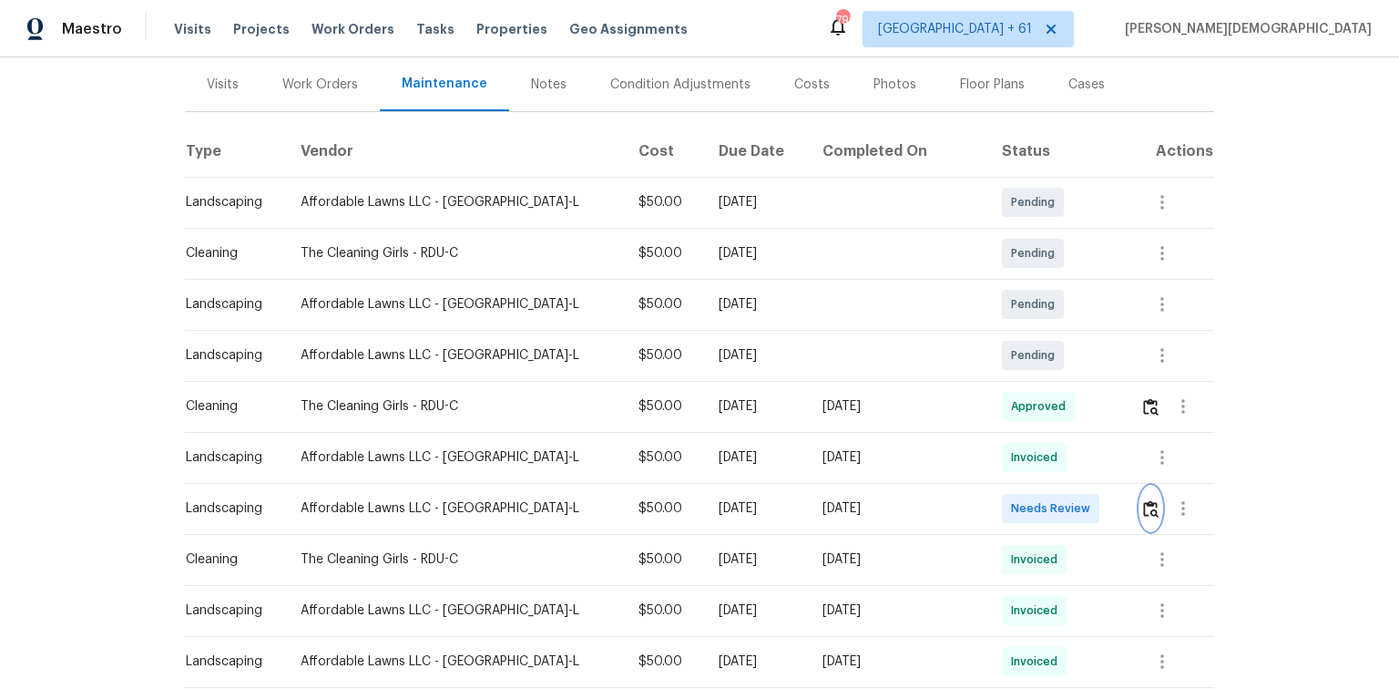
click at [995, 460] on img "button" at bounding box center [1150, 508] width 15 height 17
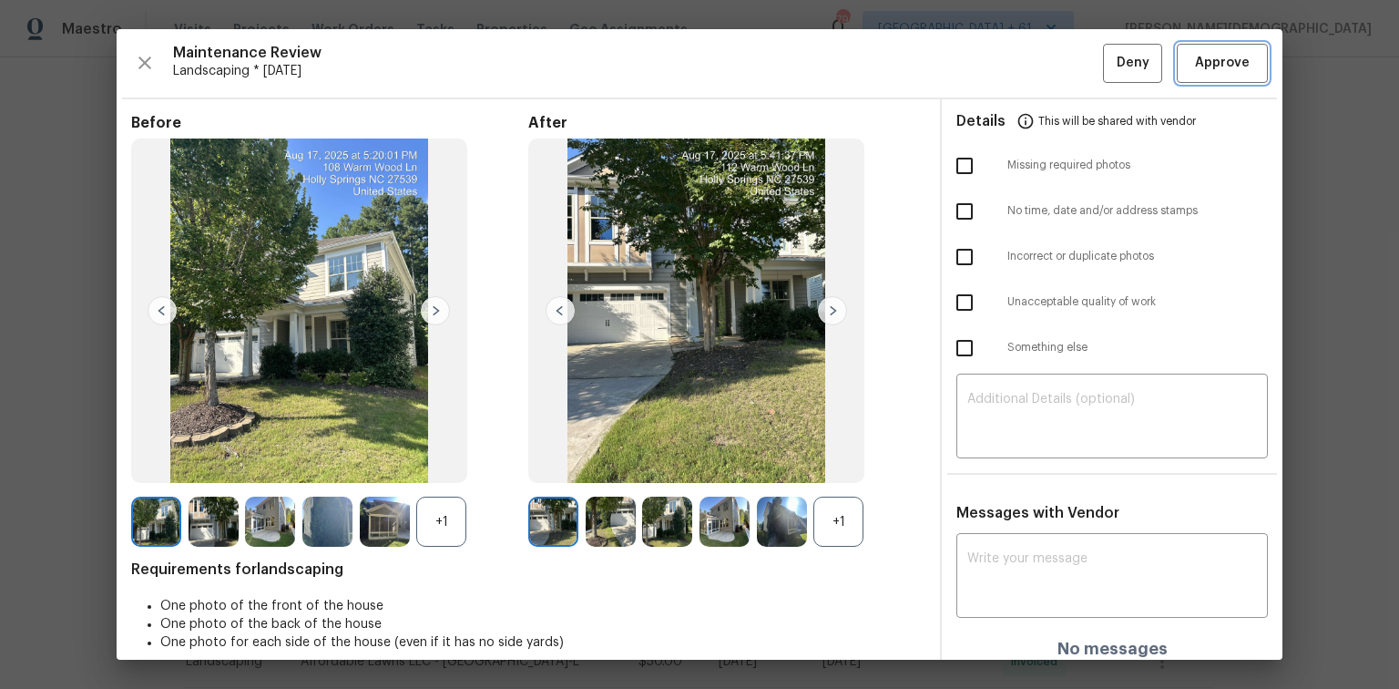
click at [995, 71] on span "Approve" at bounding box center [1222, 63] width 55 height 23
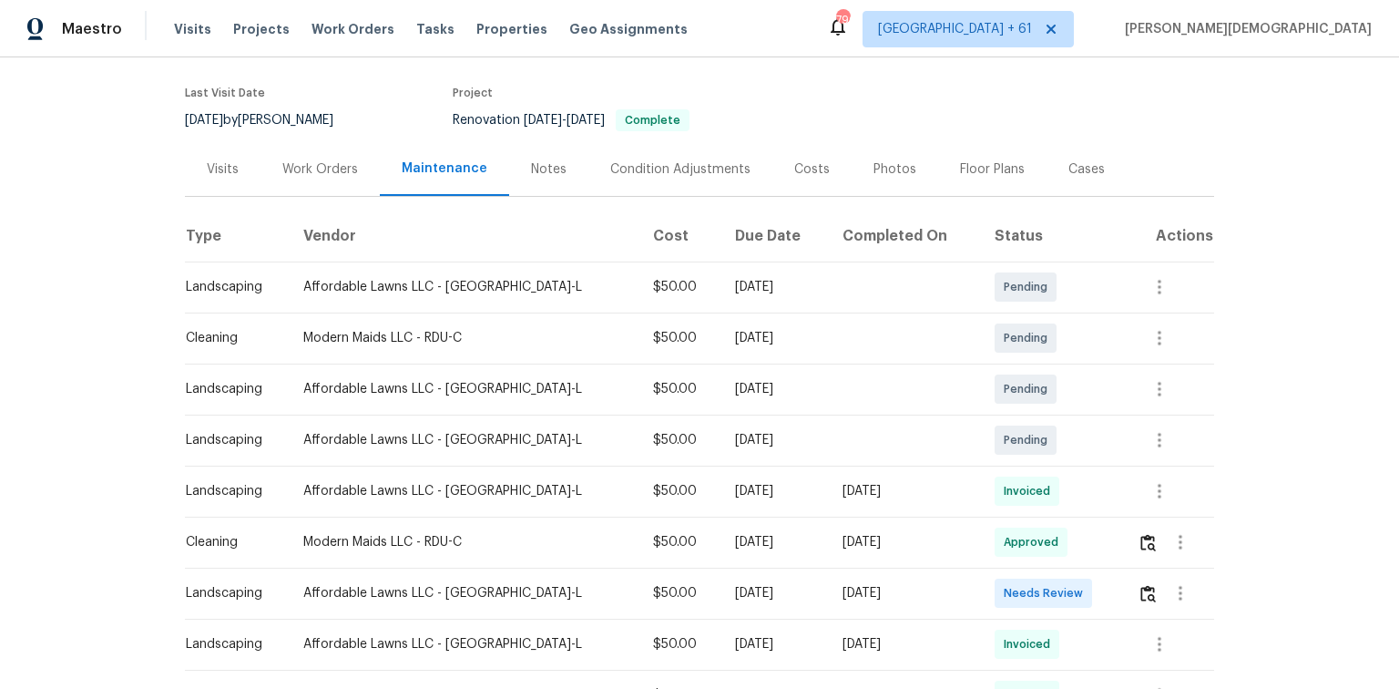
scroll to position [146, 0]
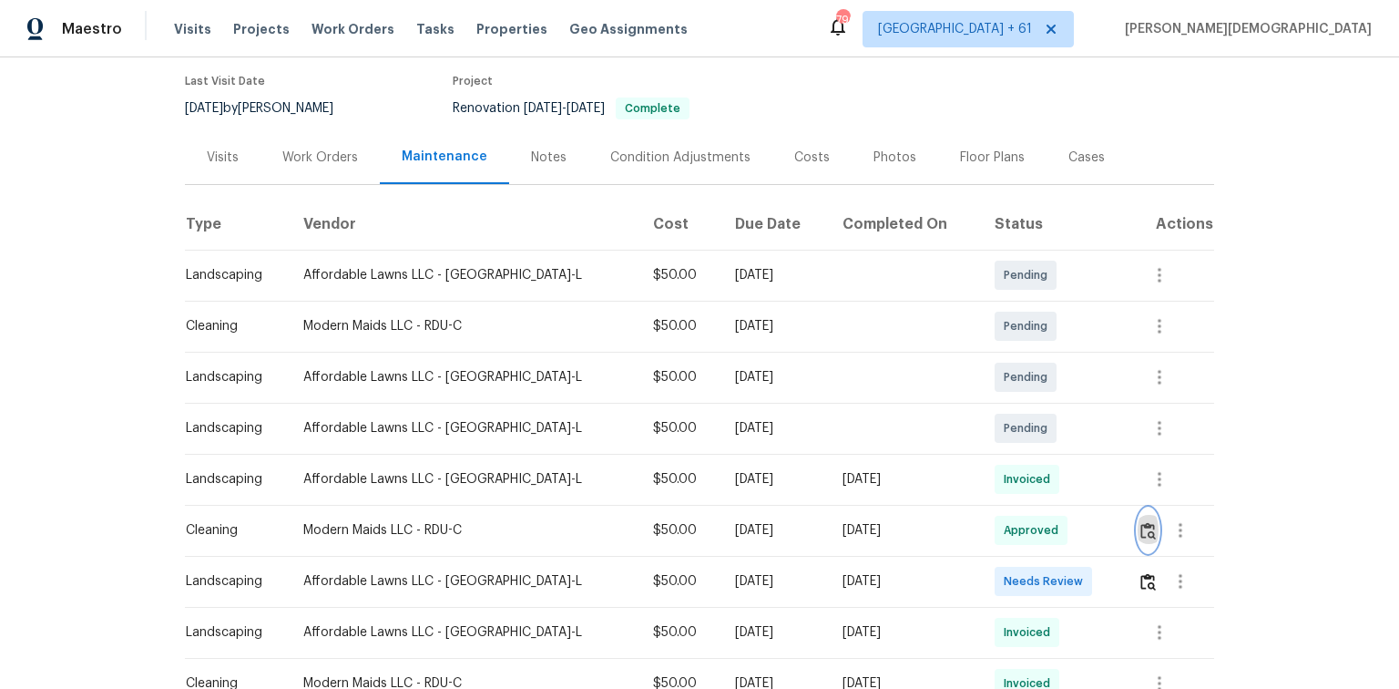
click at [1141, 522] on img "button" at bounding box center [1148, 530] width 15 height 17
click at [1141, 573] on img "button" at bounding box center [1148, 581] width 15 height 17
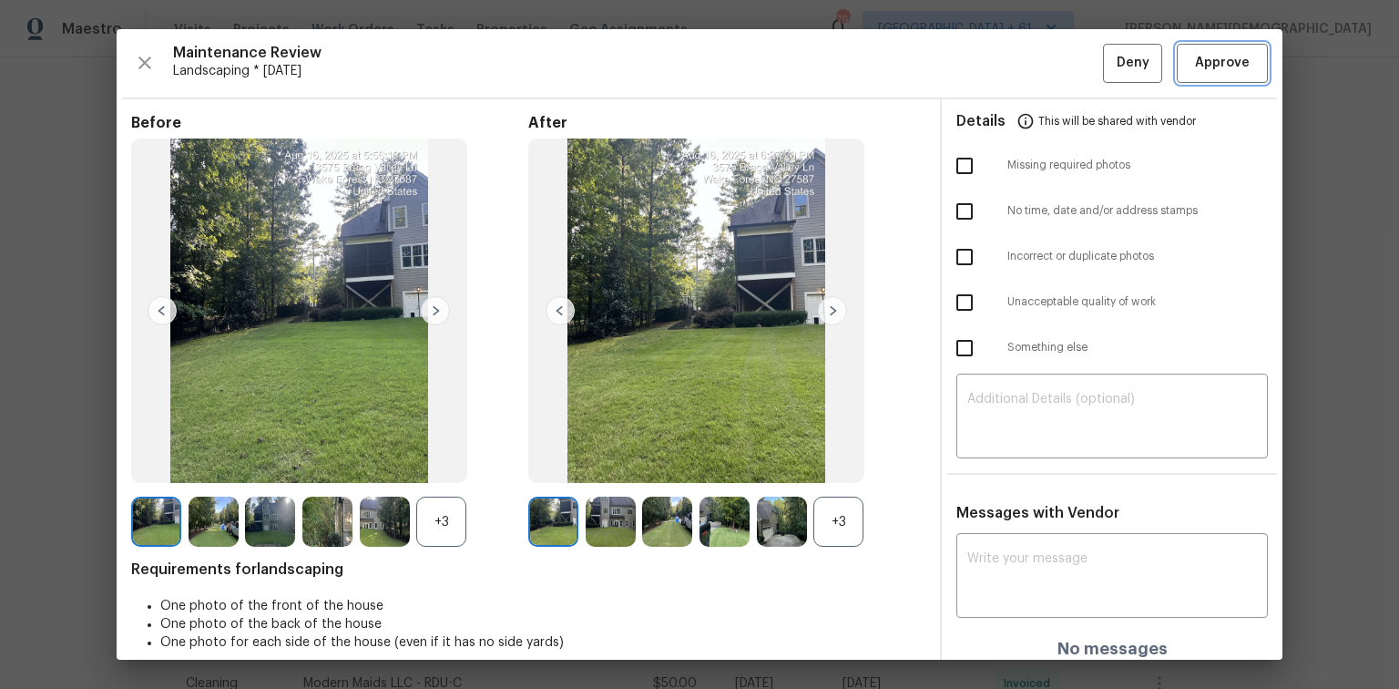
click at [1206, 72] on span "Approve" at bounding box center [1222, 63] width 55 height 23
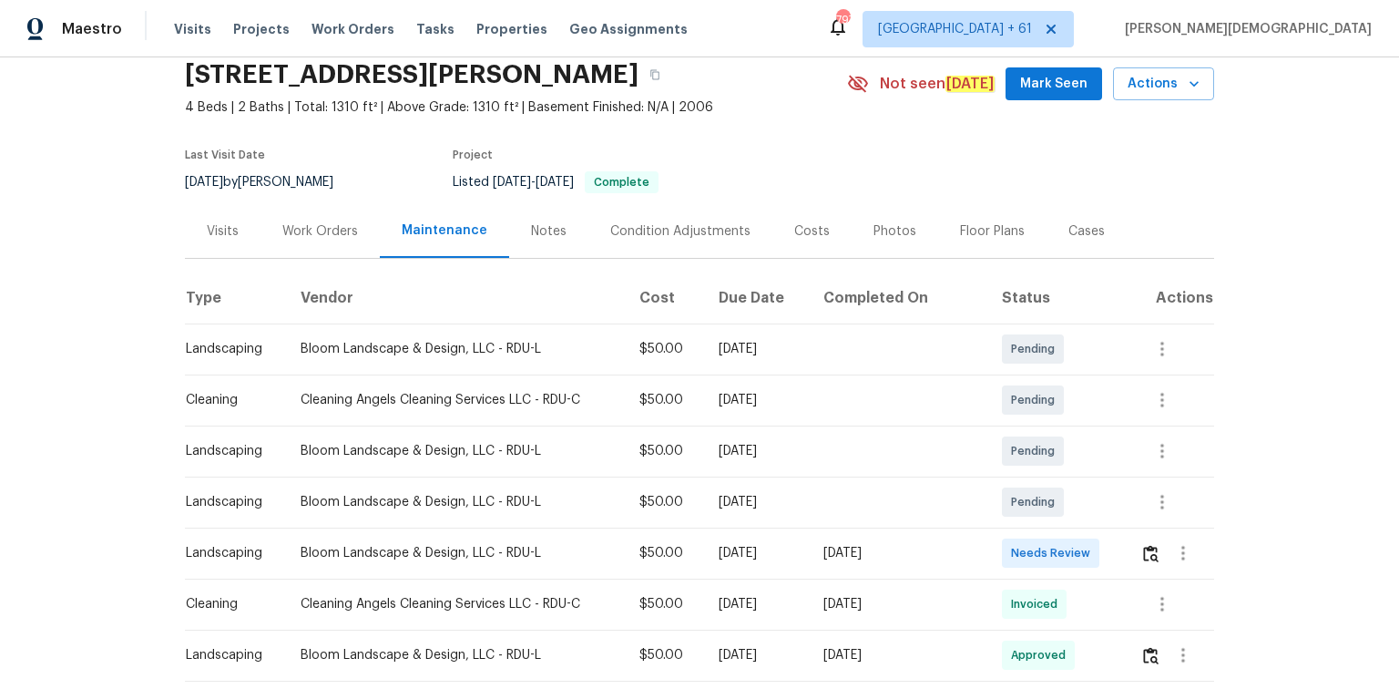
scroll to position [73, 0]
click at [995, 460] on button "button" at bounding box center [1151, 552] width 21 height 44
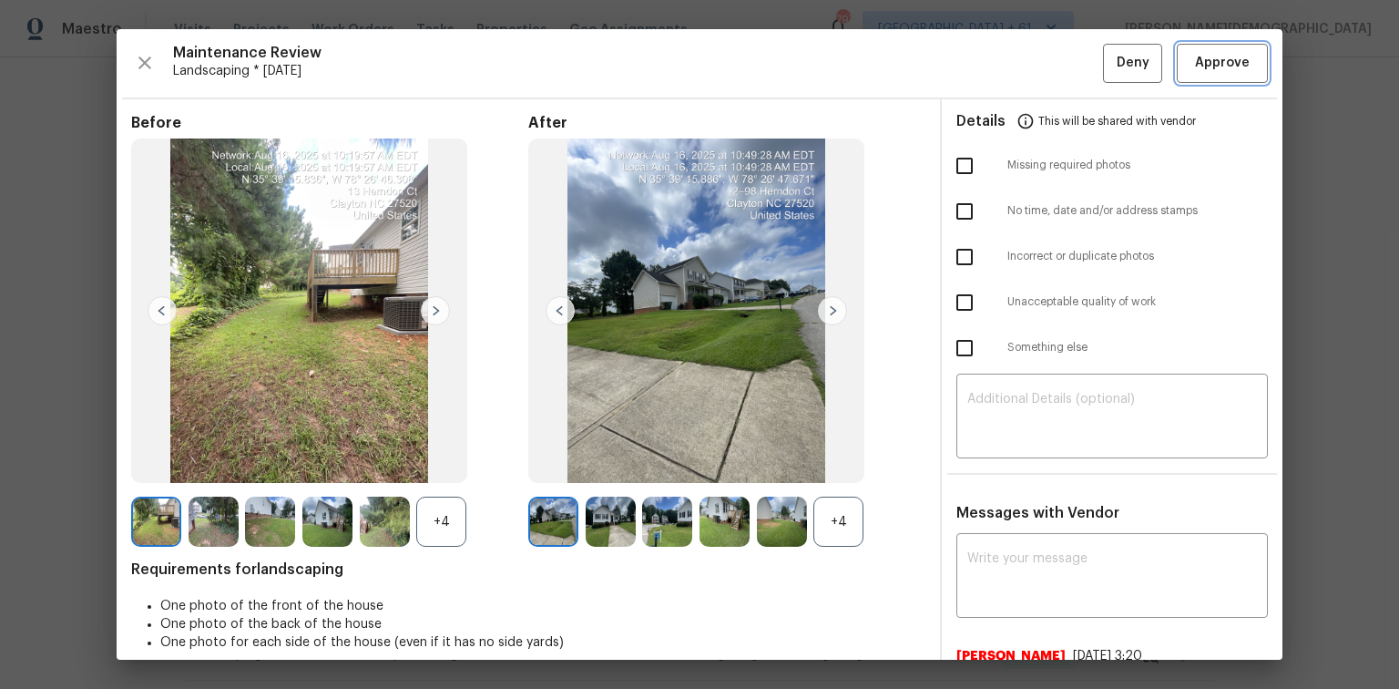
click at [995, 61] on span "Approve" at bounding box center [1222, 63] width 55 height 23
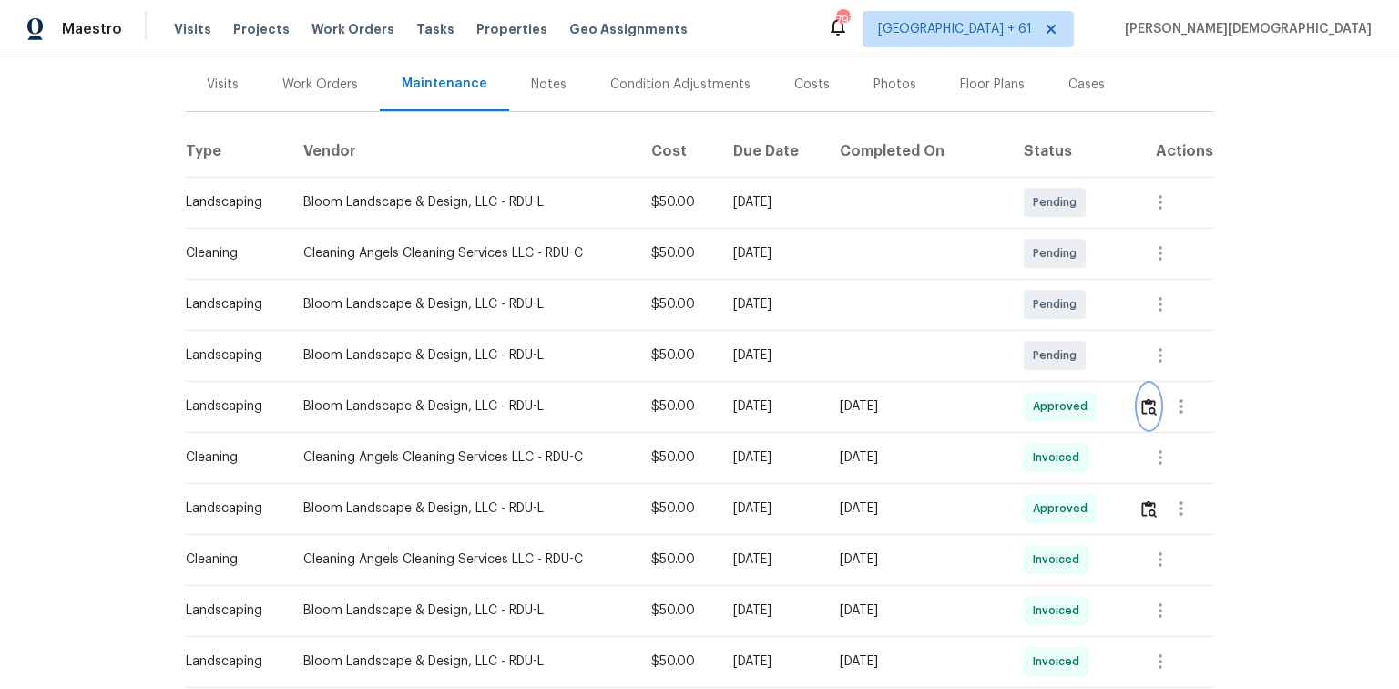
scroll to position [0, 0]
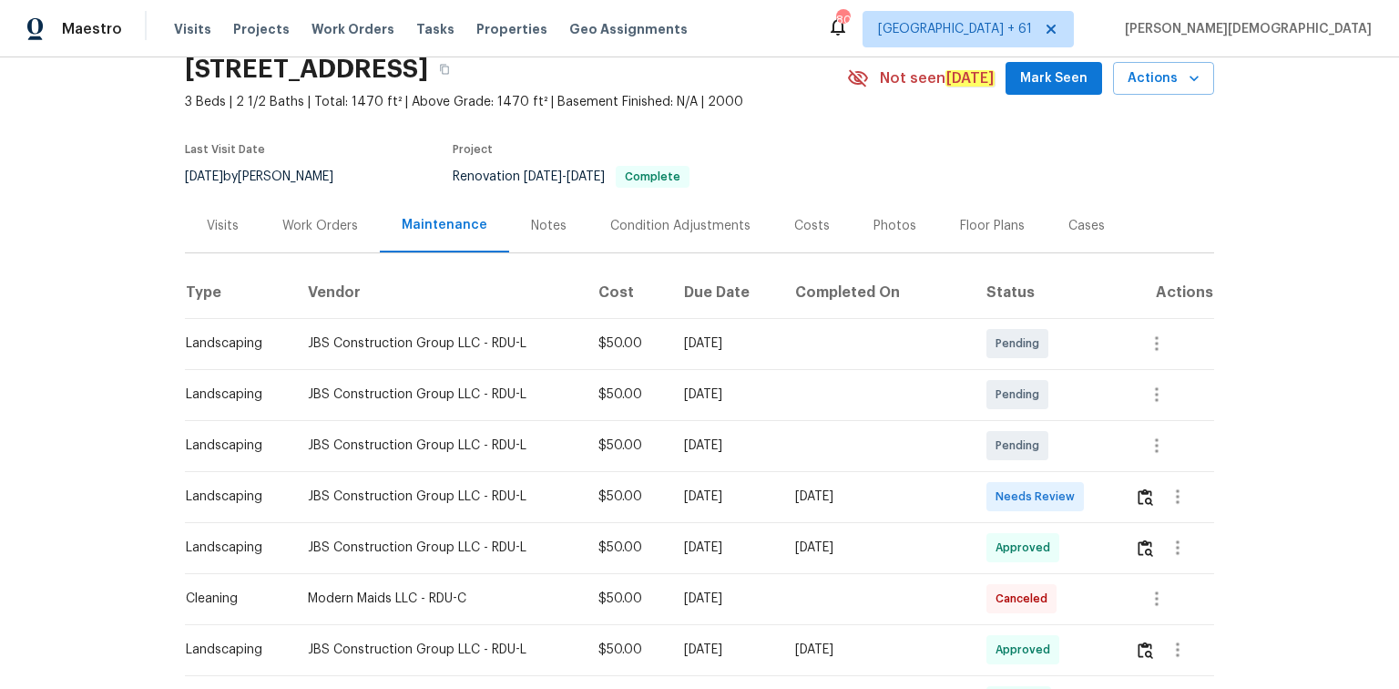
scroll to position [146, 0]
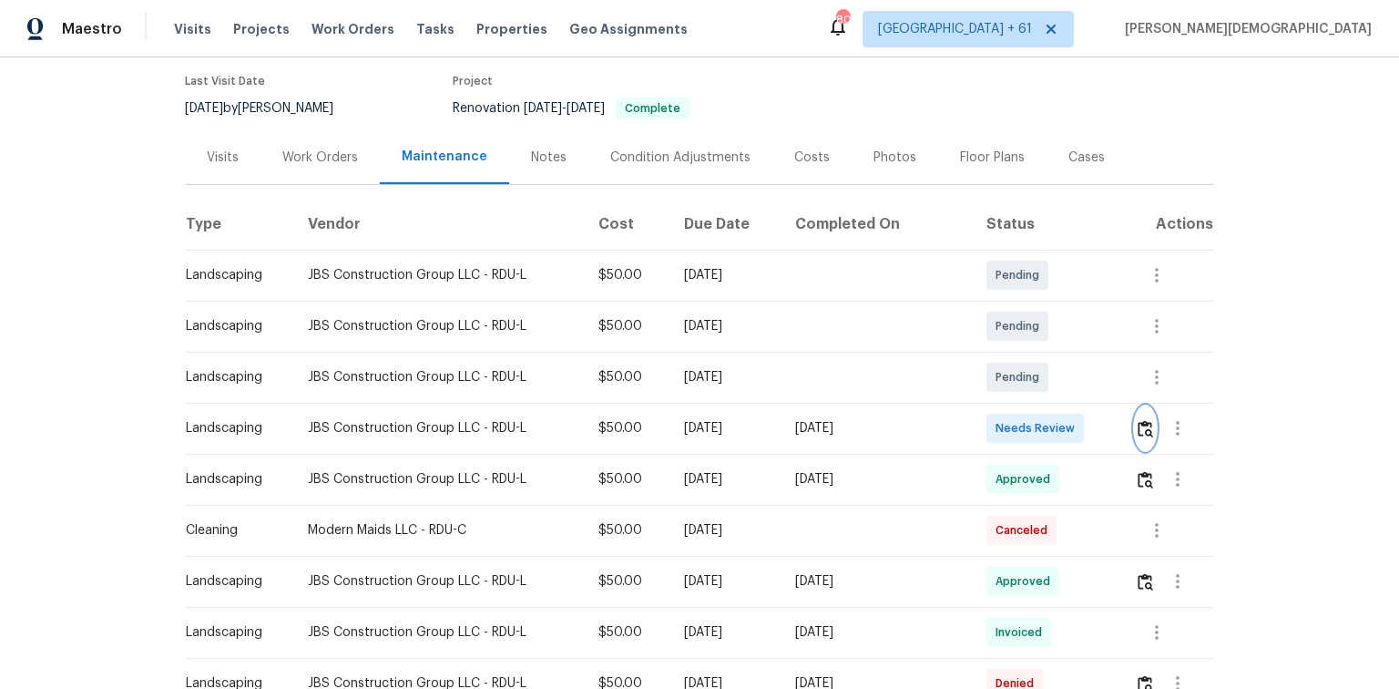
click at [1140, 420] on img "button" at bounding box center [1145, 428] width 15 height 17
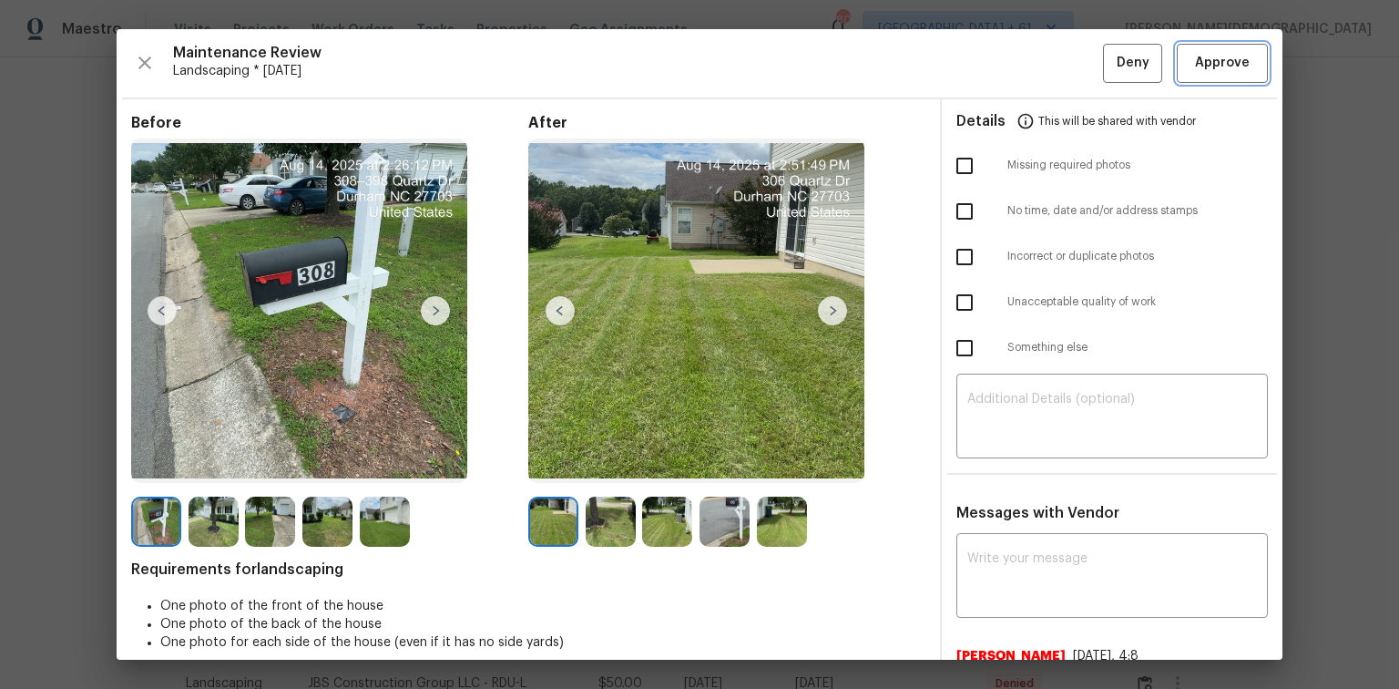
click at [1239, 72] on span "Approve" at bounding box center [1223, 63] width 62 height 23
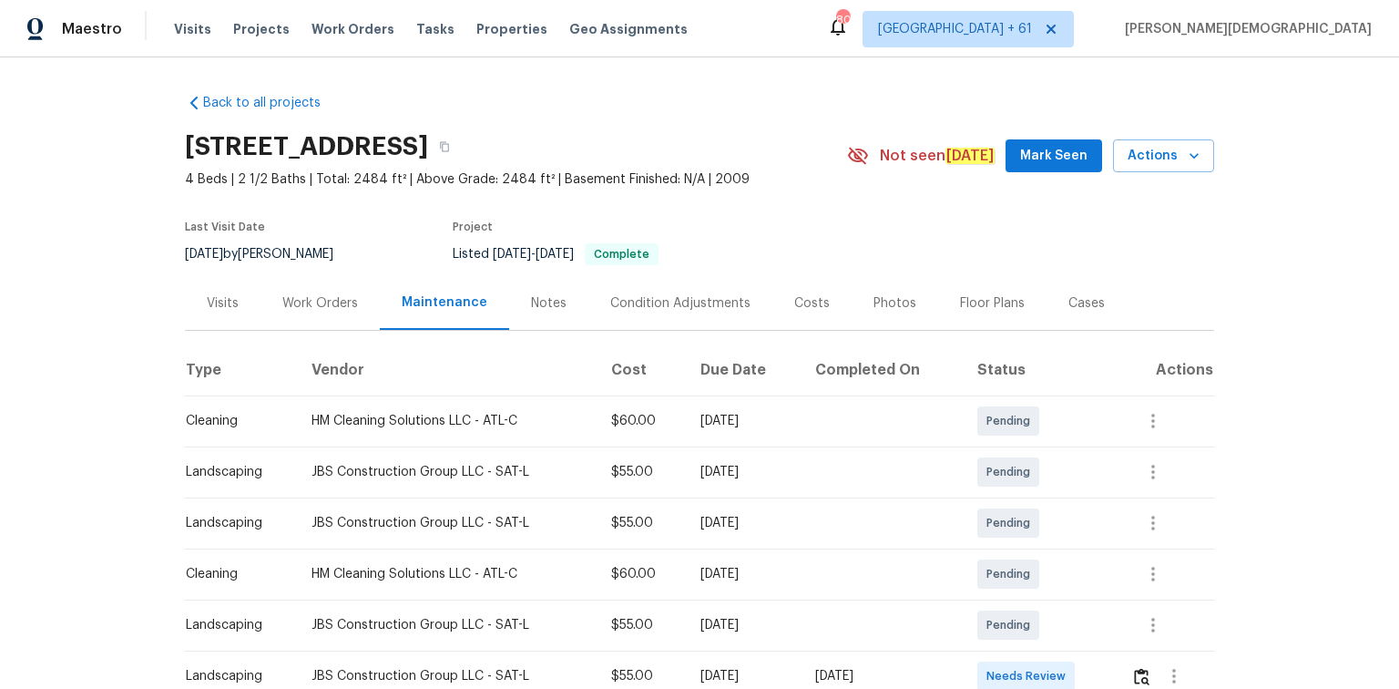
scroll to position [219, 0]
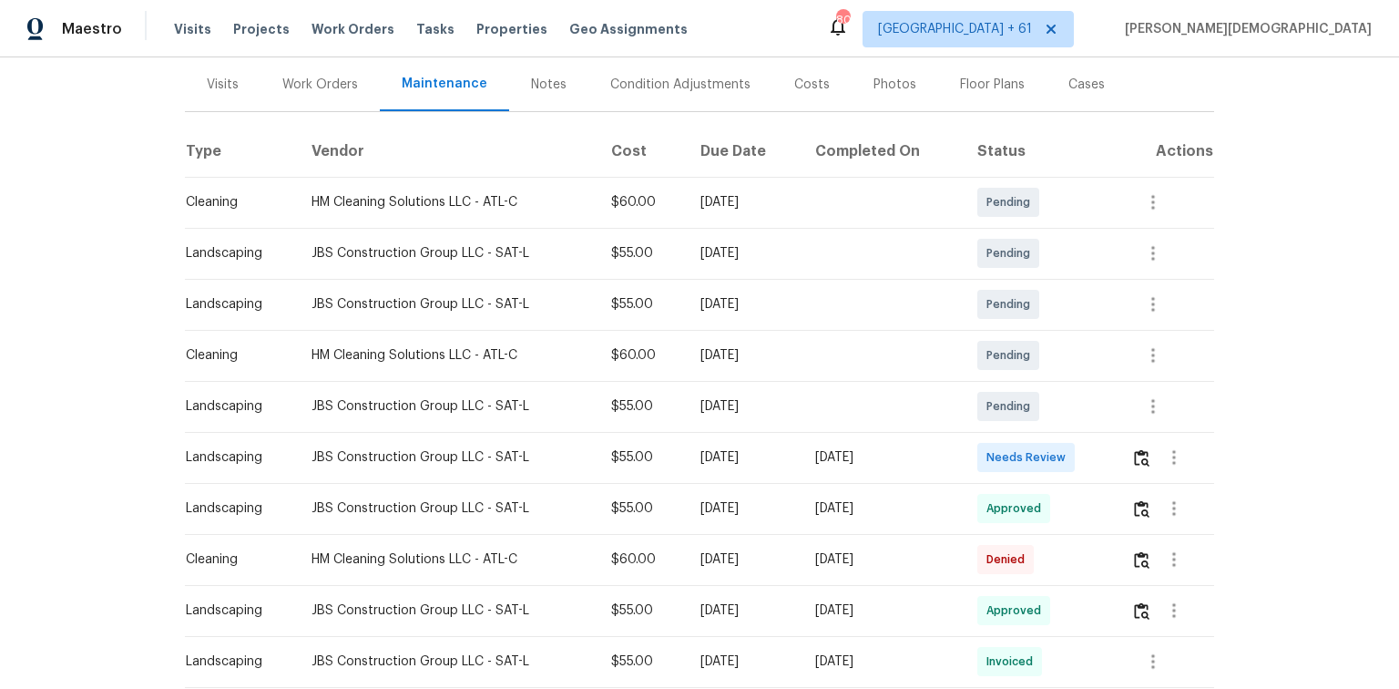
click at [995, 446] on td at bounding box center [1165, 457] width 97 height 51
click at [995, 449] on img "button" at bounding box center [1141, 457] width 15 height 17
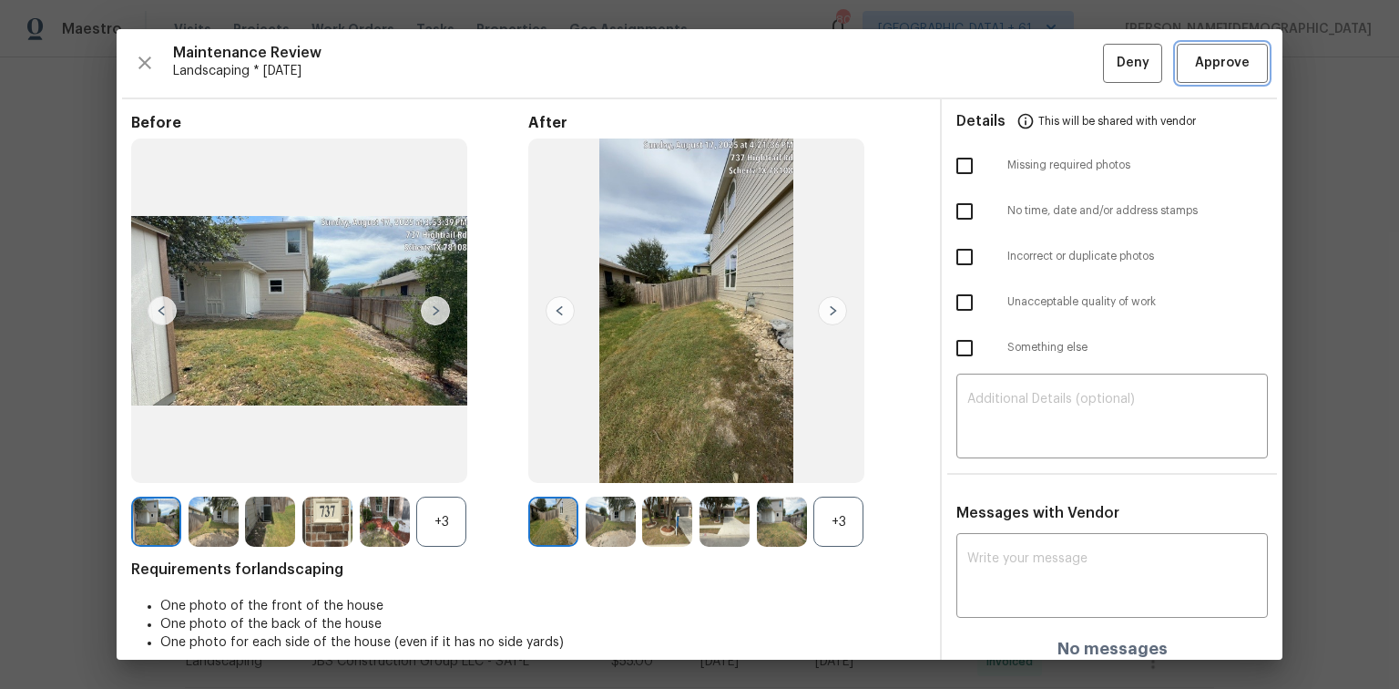
click at [995, 59] on span "Approve" at bounding box center [1222, 63] width 55 height 23
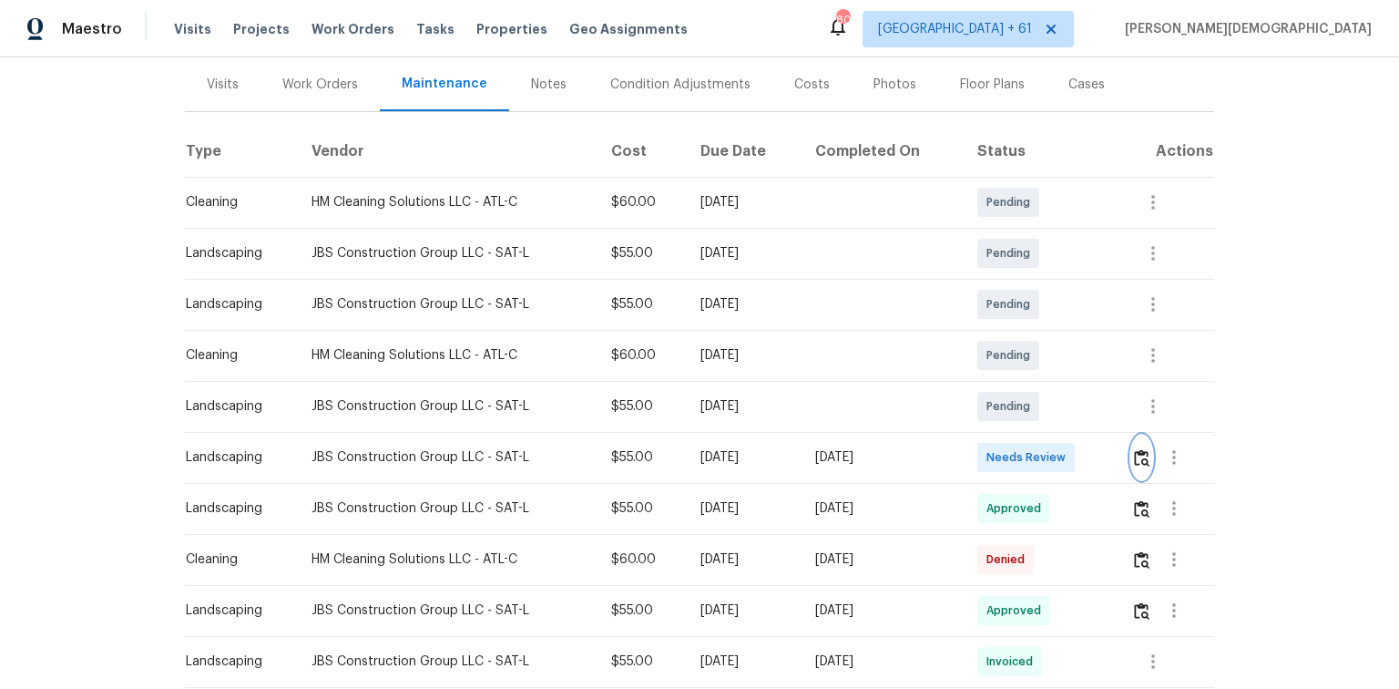
scroll to position [364, 0]
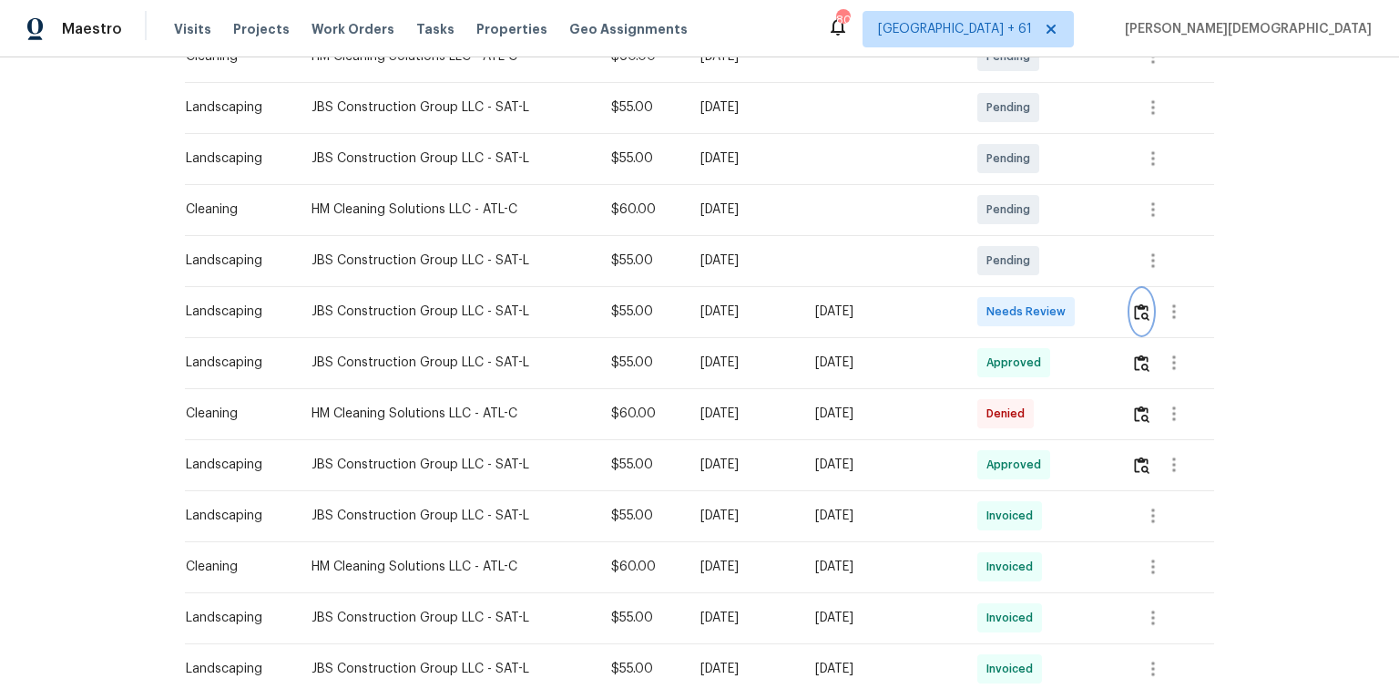
click at [995, 303] on img "button" at bounding box center [1141, 311] width 15 height 17
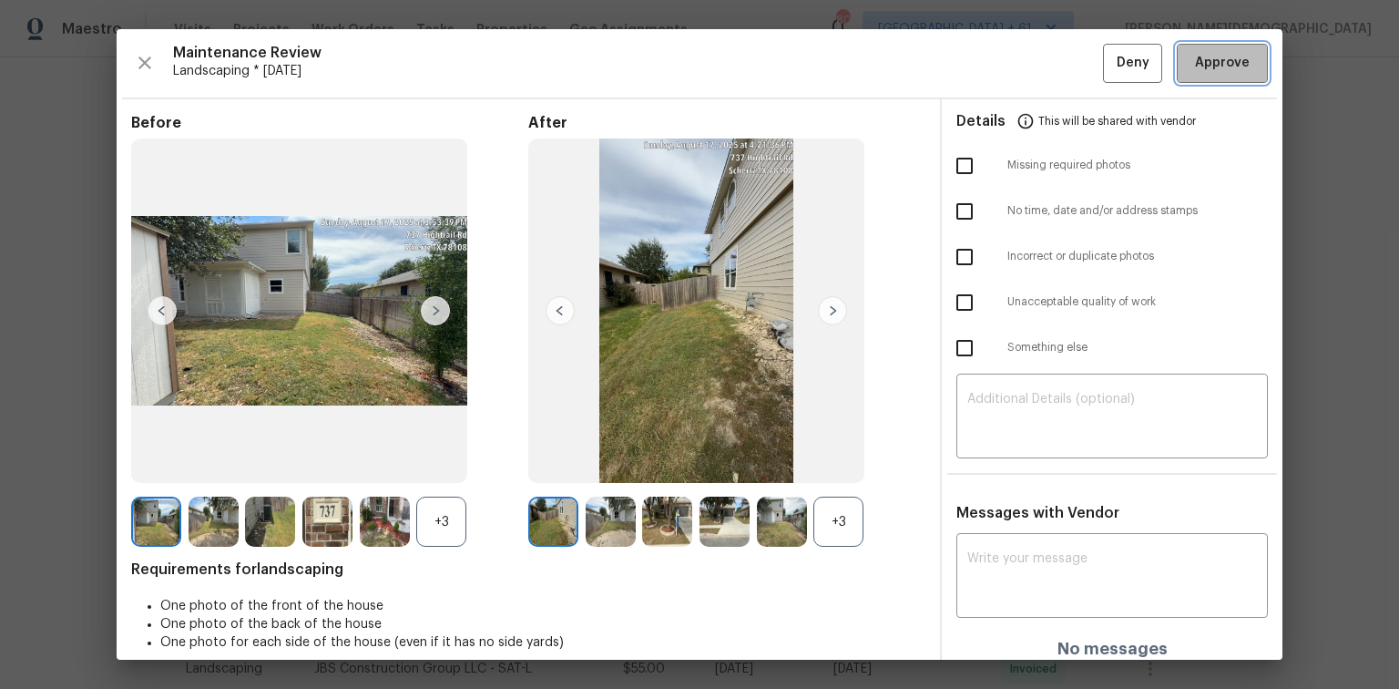
click at [995, 73] on button "Approve" at bounding box center [1222, 63] width 91 height 39
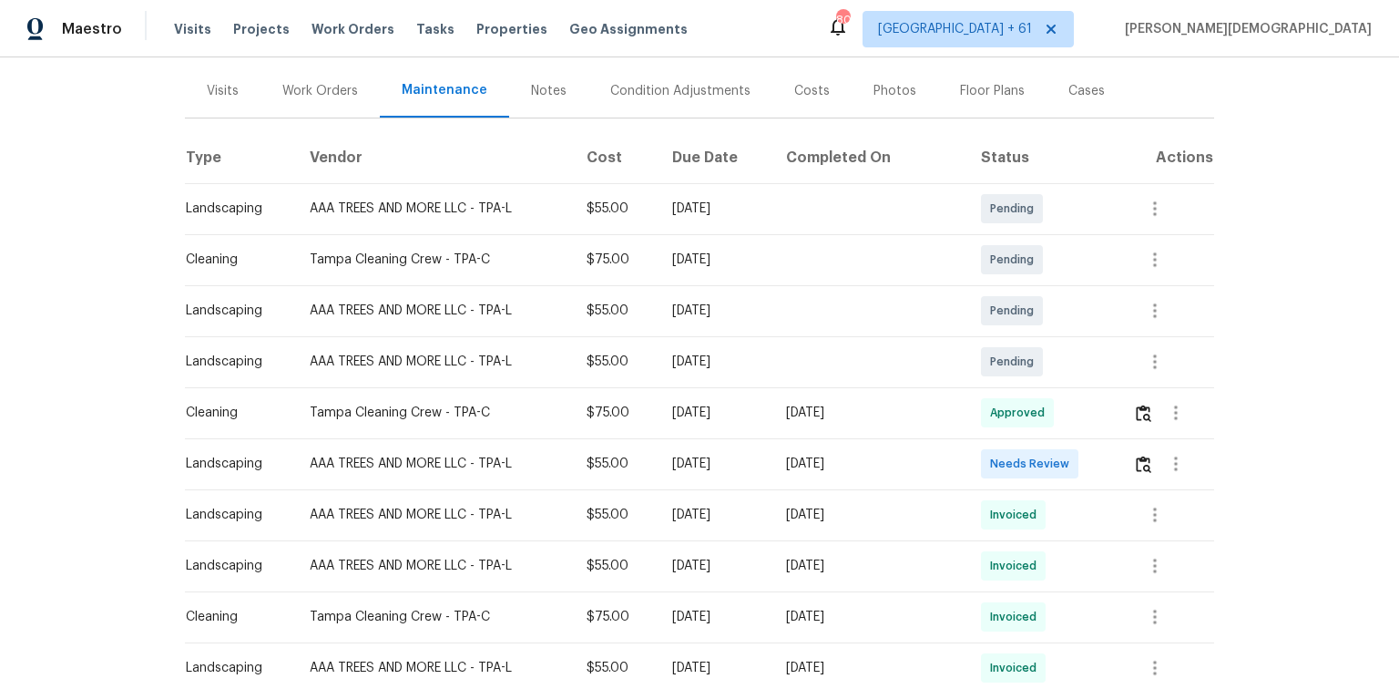
scroll to position [219, 0]
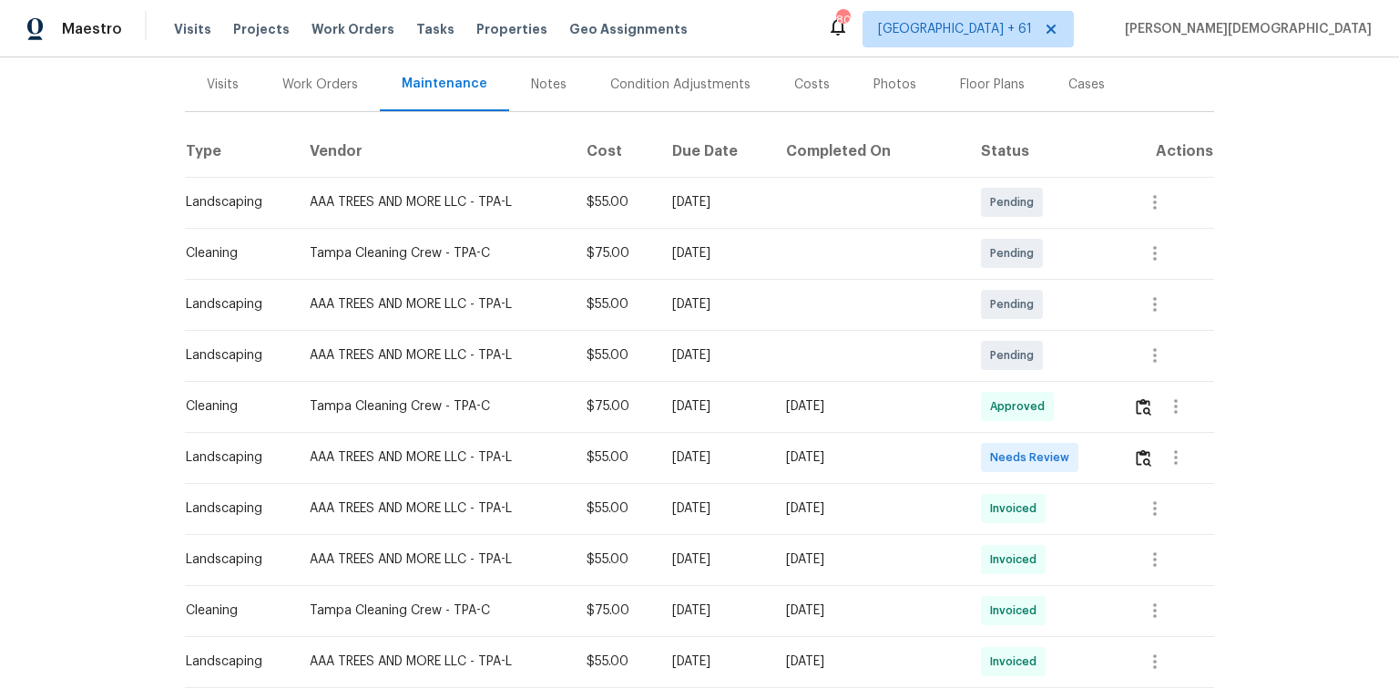
click at [995, 444] on td at bounding box center [1167, 457] width 96 height 51
click at [995, 449] on img "button" at bounding box center [1143, 457] width 15 height 17
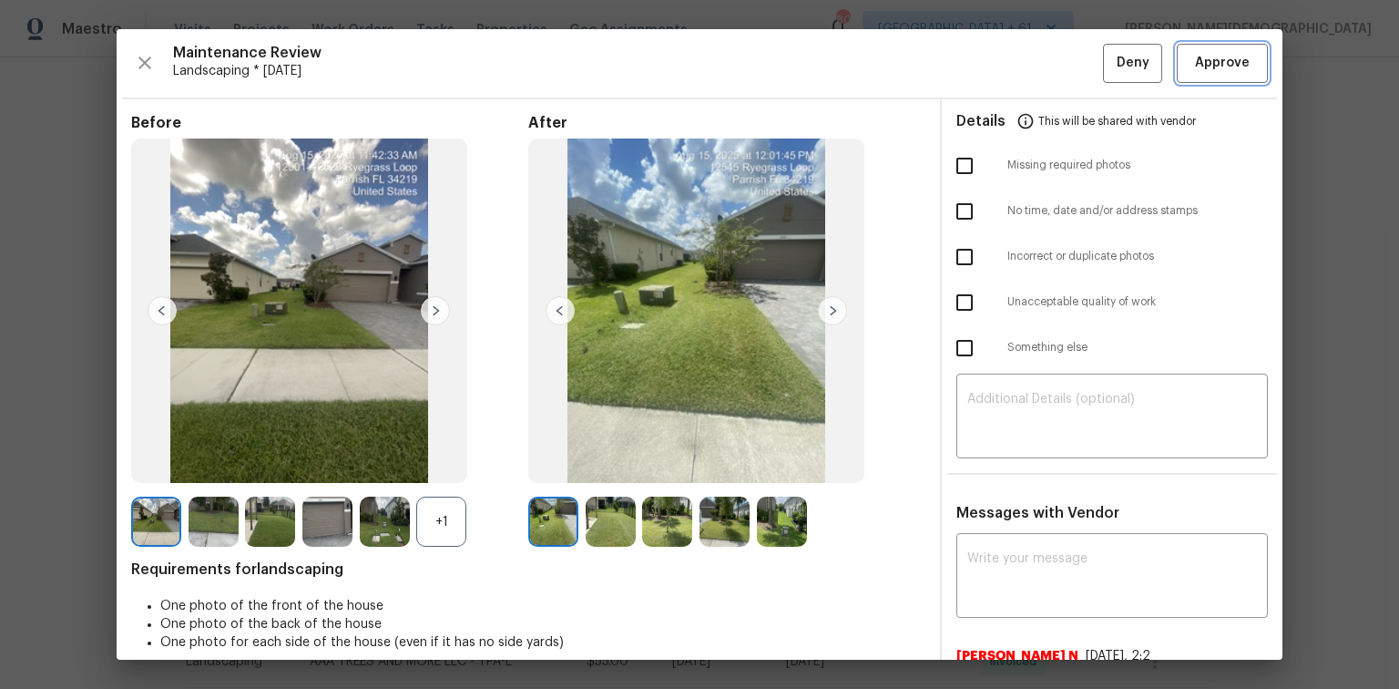
click at [995, 59] on span "Approve" at bounding box center [1222, 63] width 55 height 23
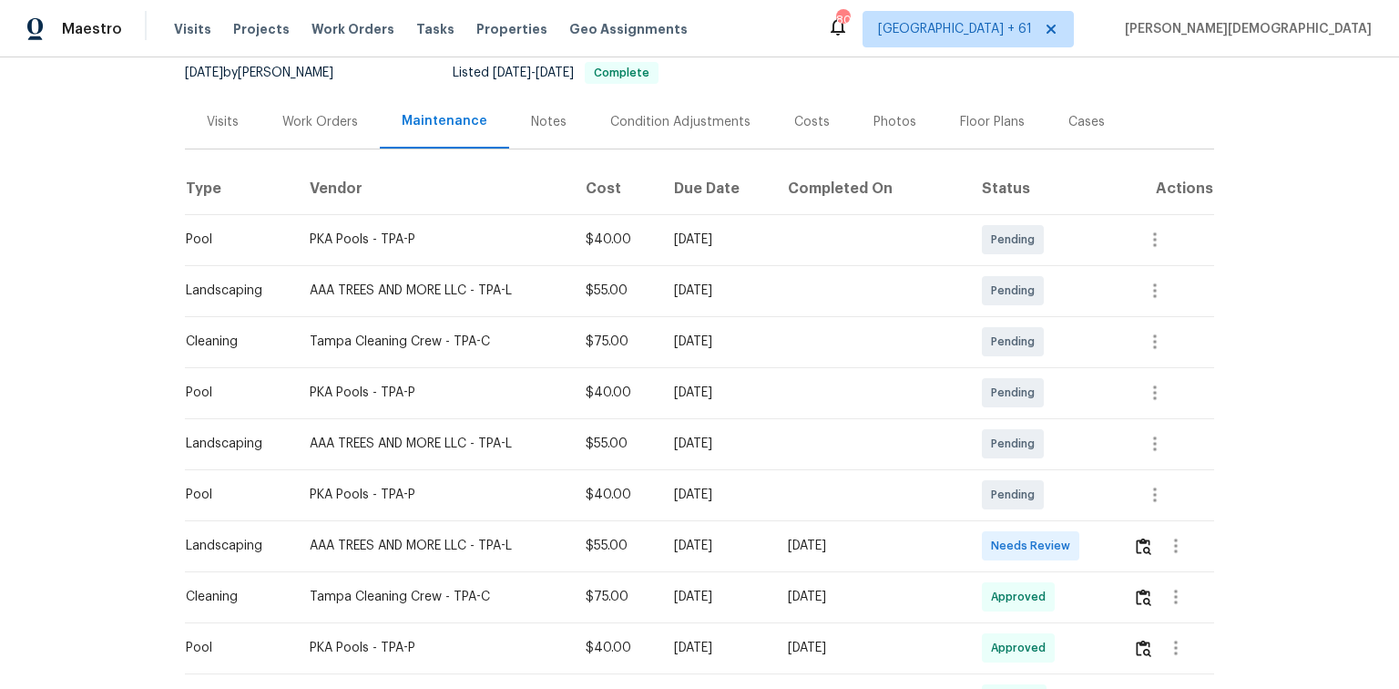
scroll to position [292, 0]
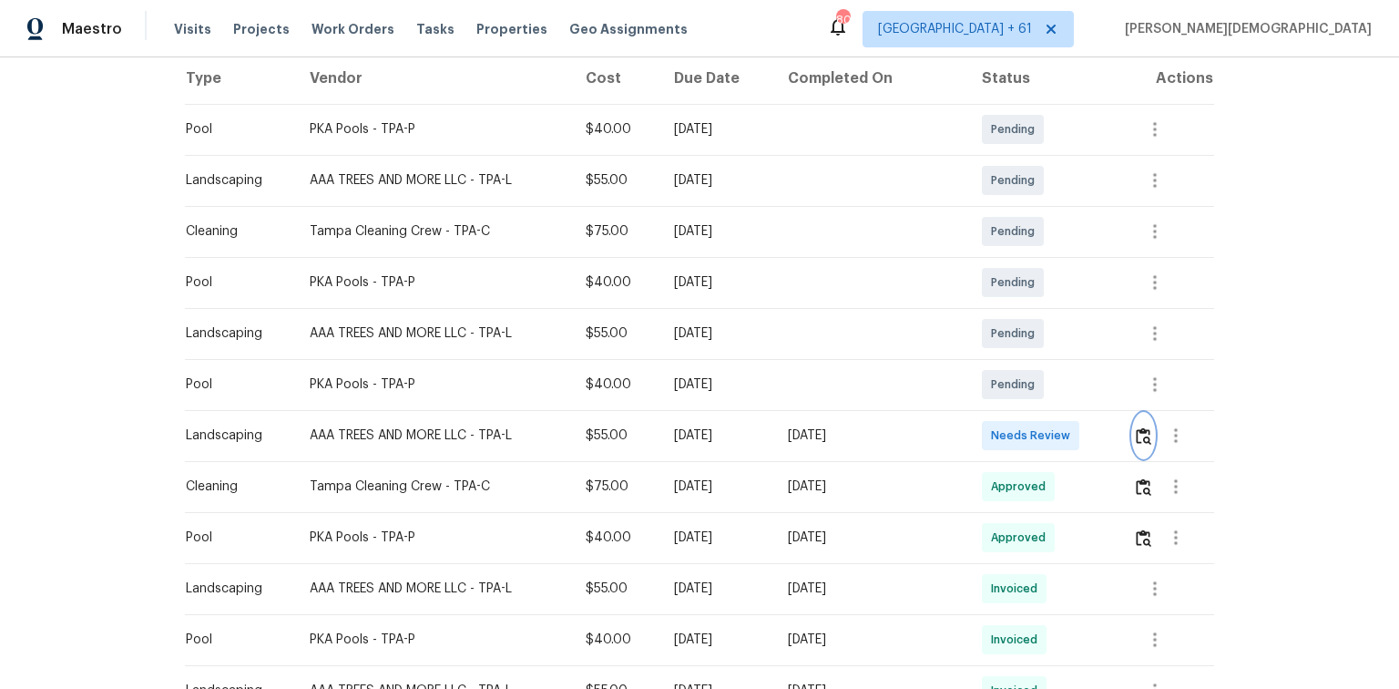
click at [995, 430] on img "button" at bounding box center [1143, 435] width 15 height 17
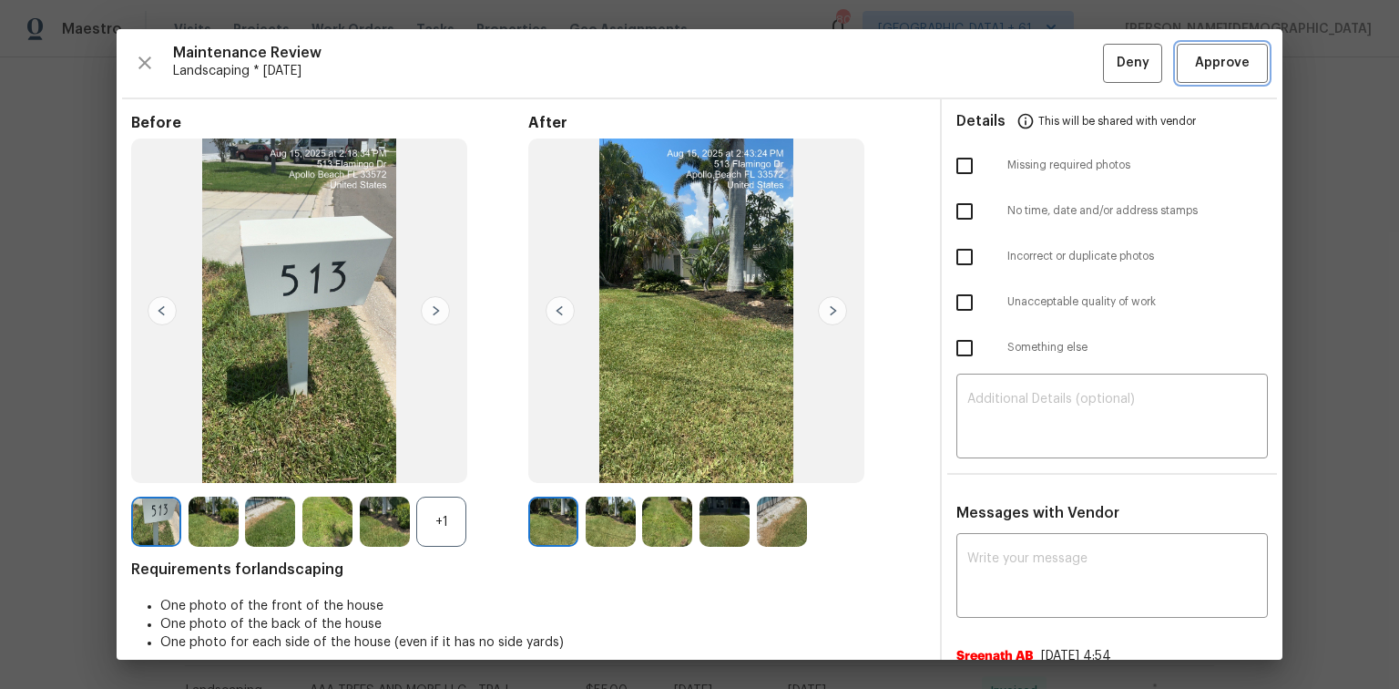
click at [995, 71] on span "Approve" at bounding box center [1222, 63] width 55 height 23
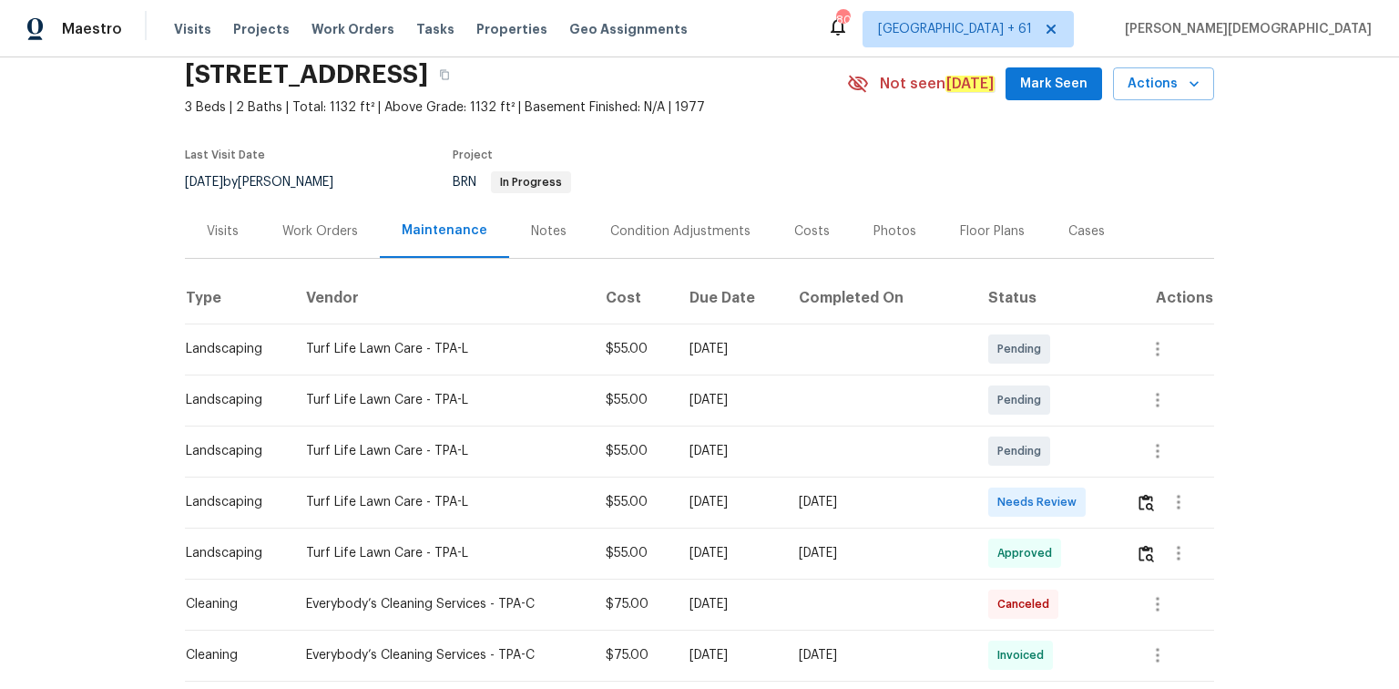
scroll to position [146, 0]
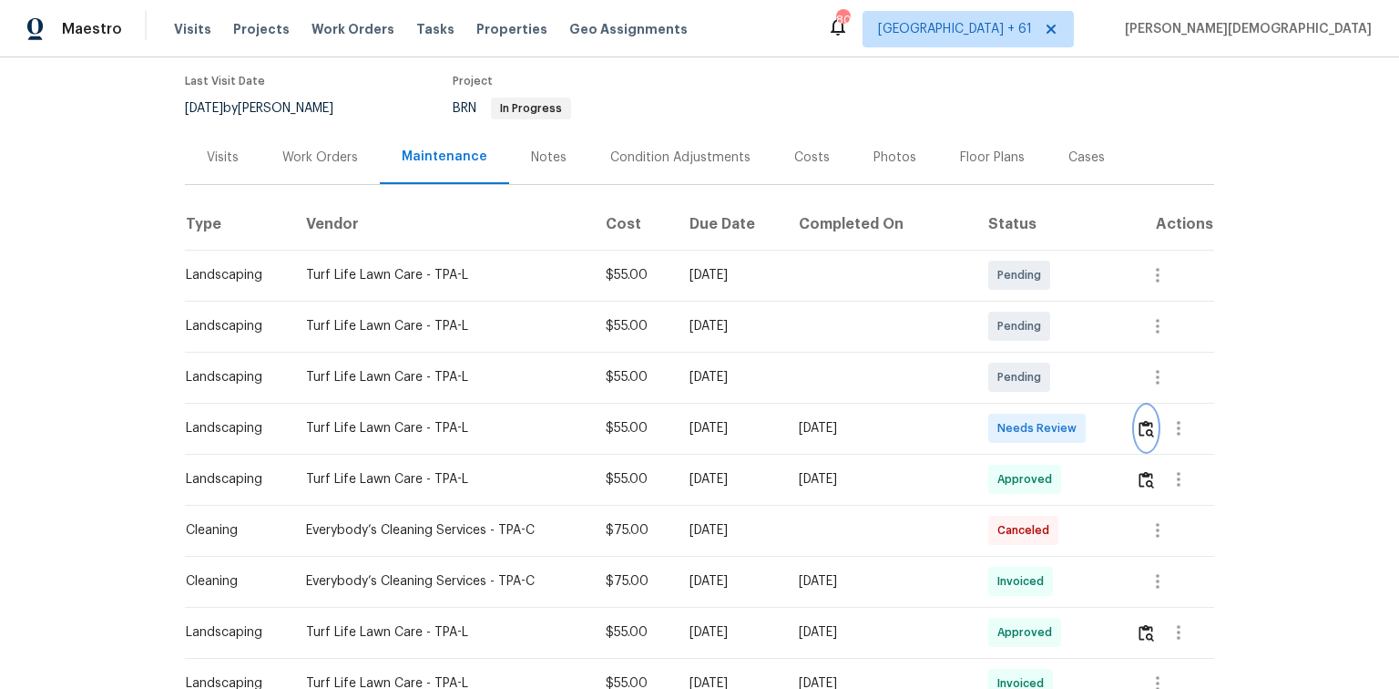
click at [995, 421] on img "button" at bounding box center [1146, 428] width 15 height 17
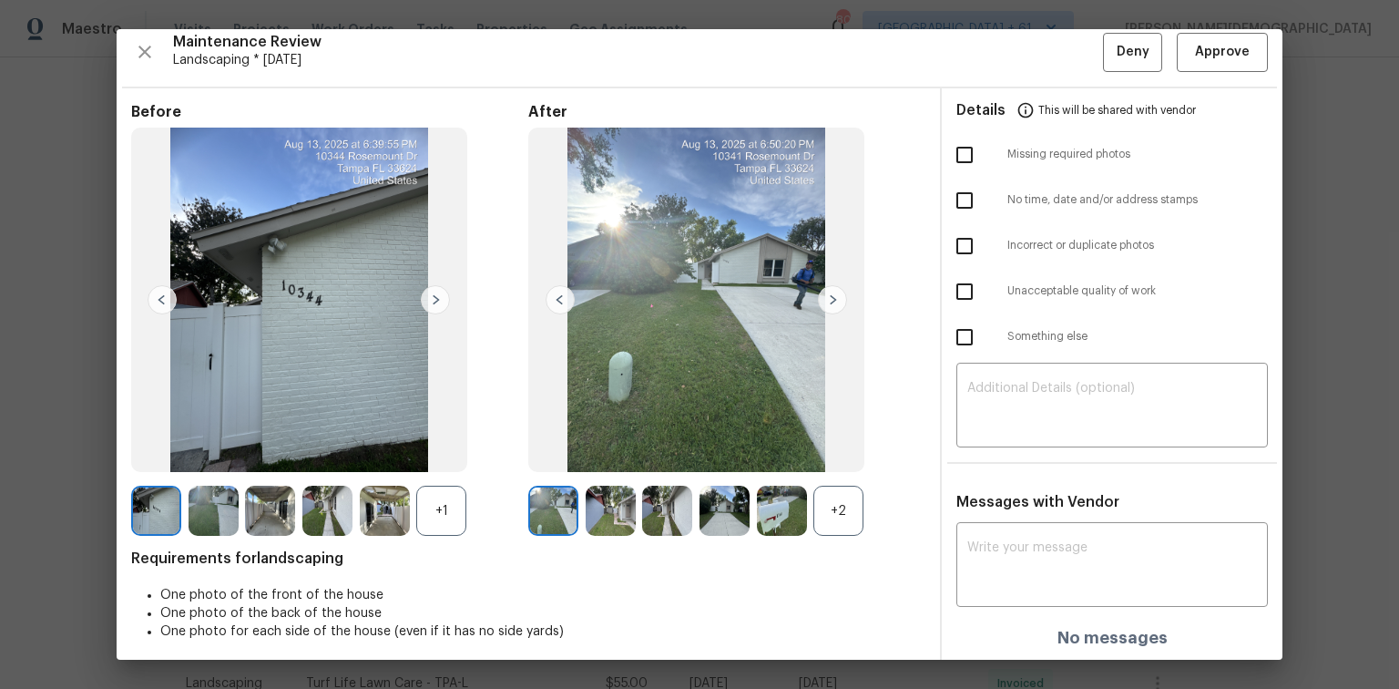
scroll to position [15, 0]
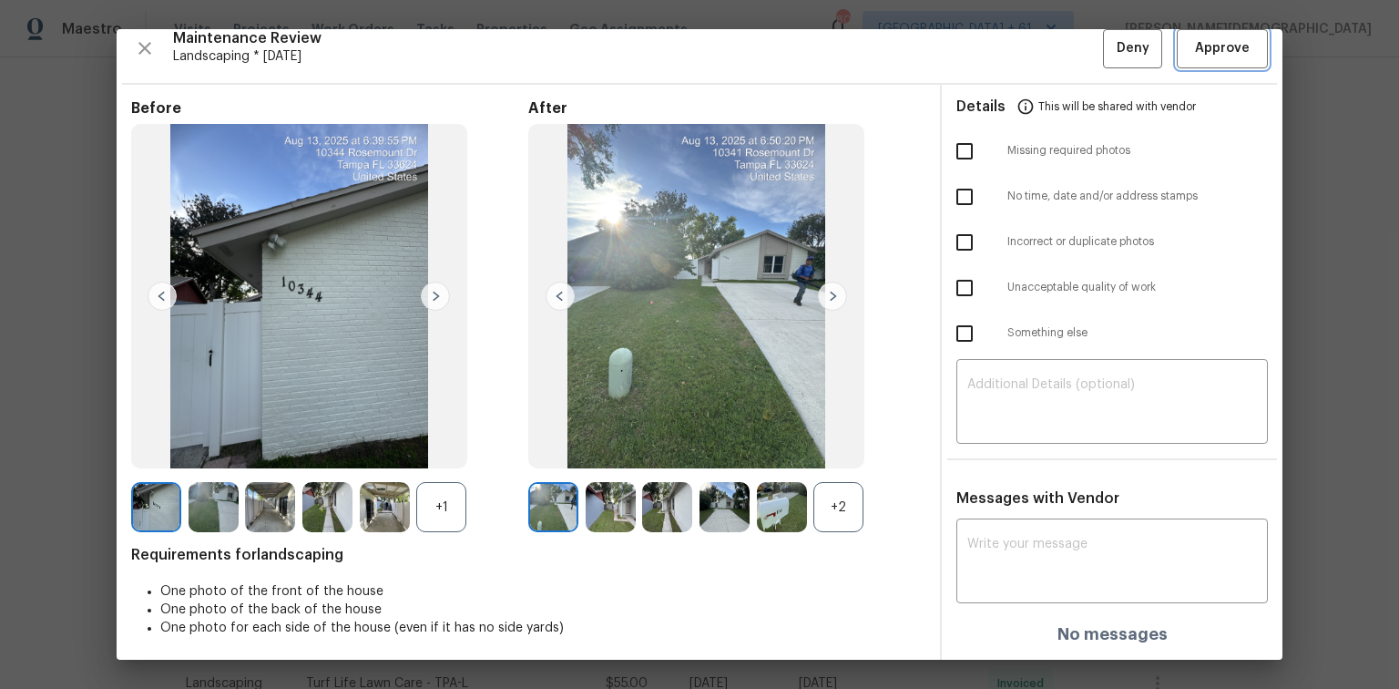
click at [995, 58] on button "Approve" at bounding box center [1222, 48] width 91 height 39
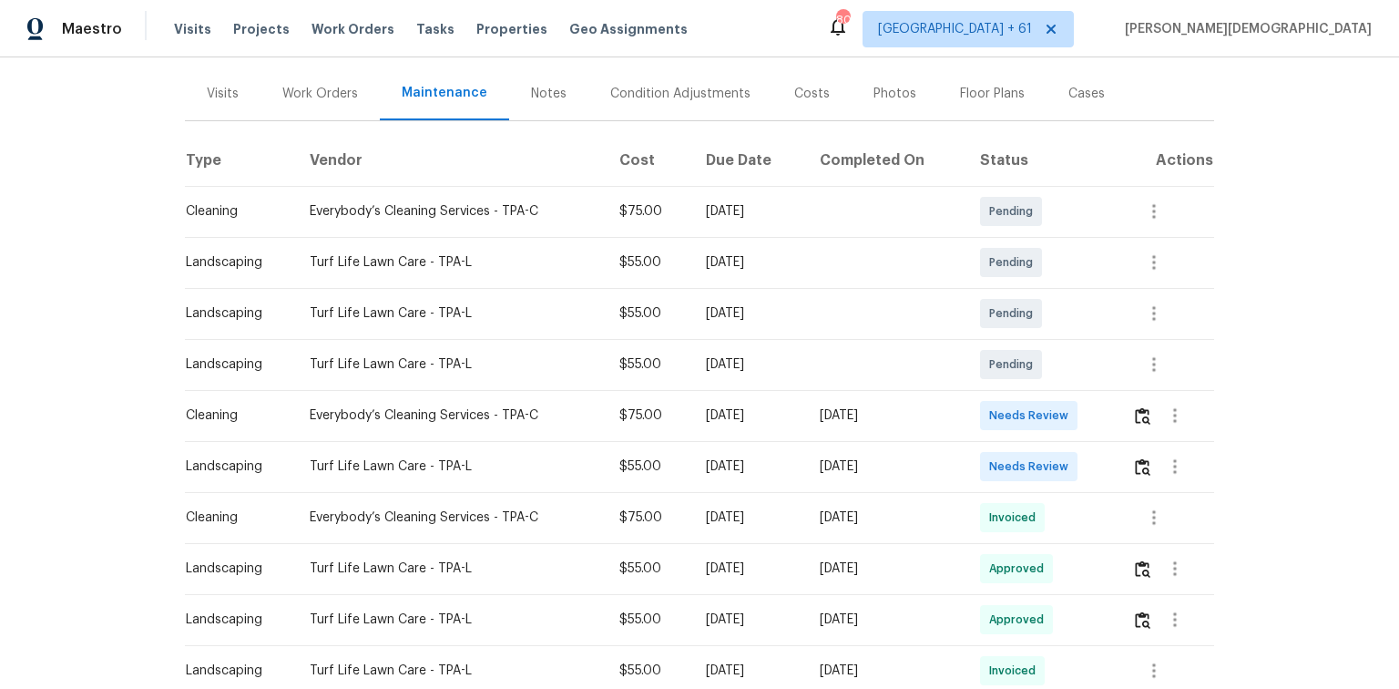
scroll to position [292, 0]
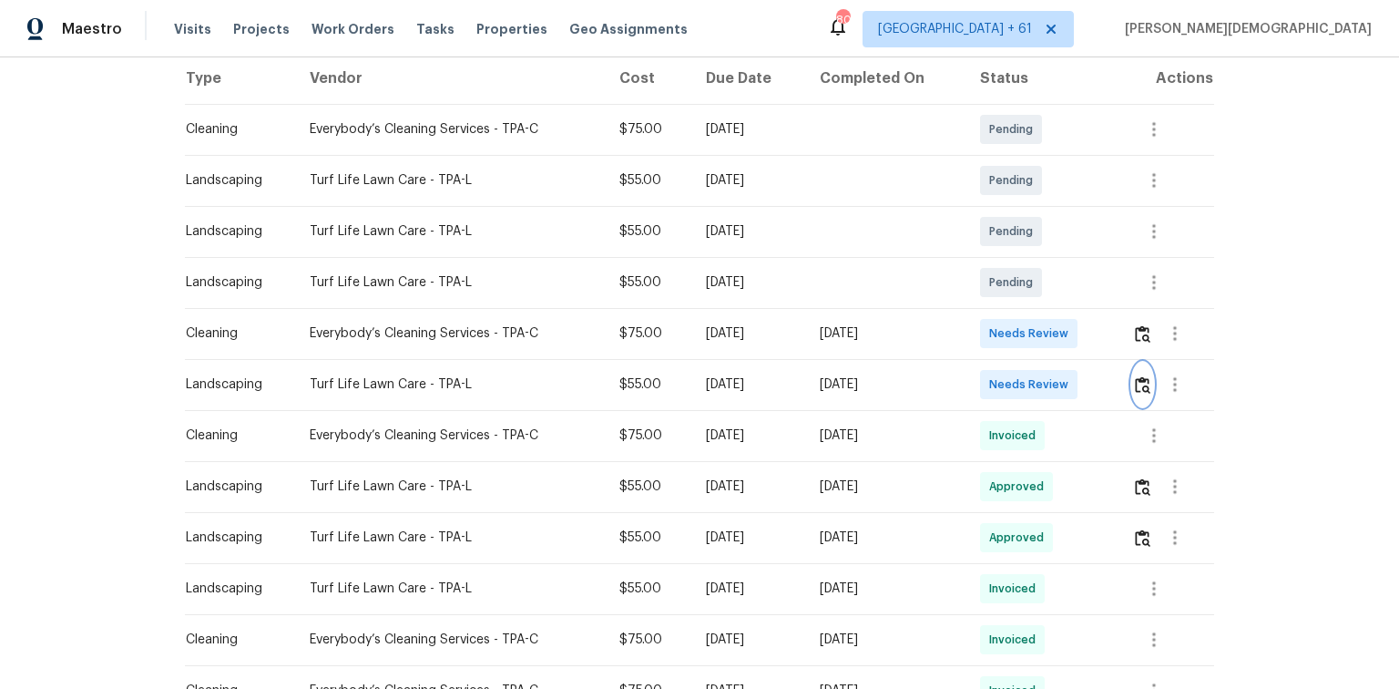
click at [995, 365] on button "button" at bounding box center [1142, 385] width 21 height 44
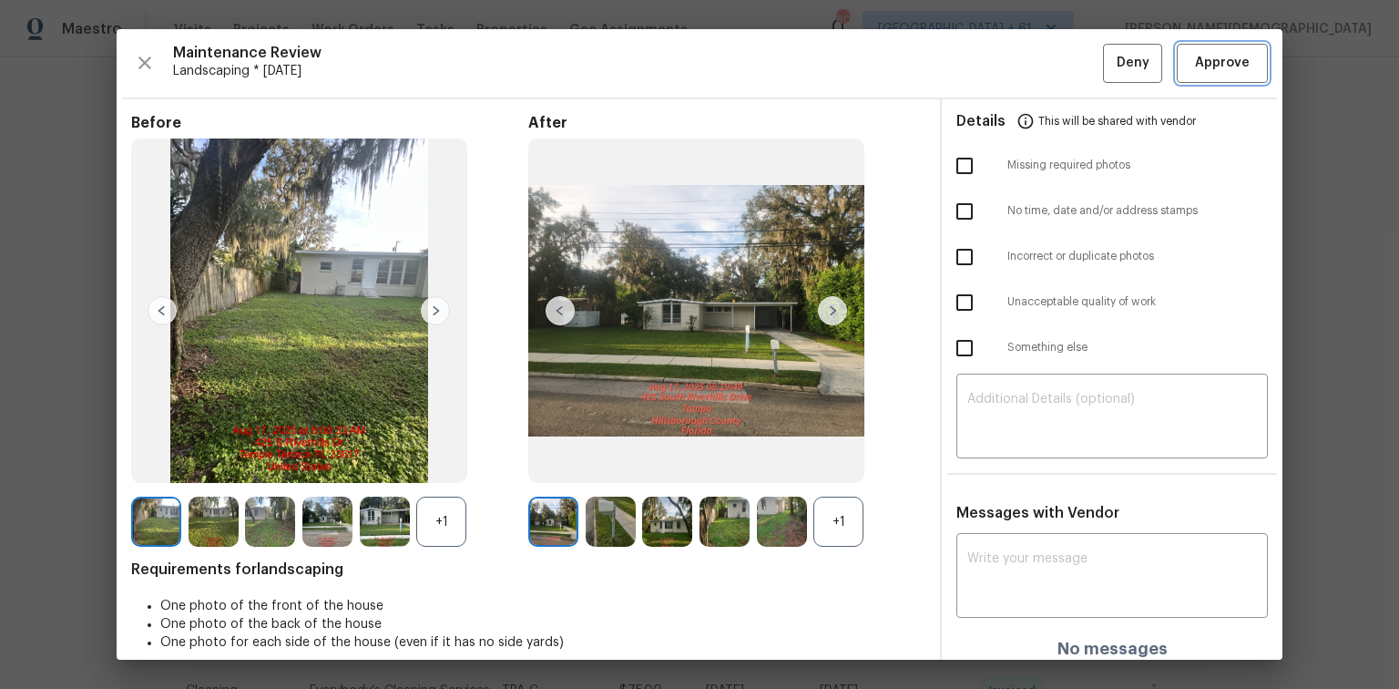
click at [995, 56] on span "Approve" at bounding box center [1222, 63] width 55 height 23
